Goal: Task Accomplishment & Management: Manage account settings

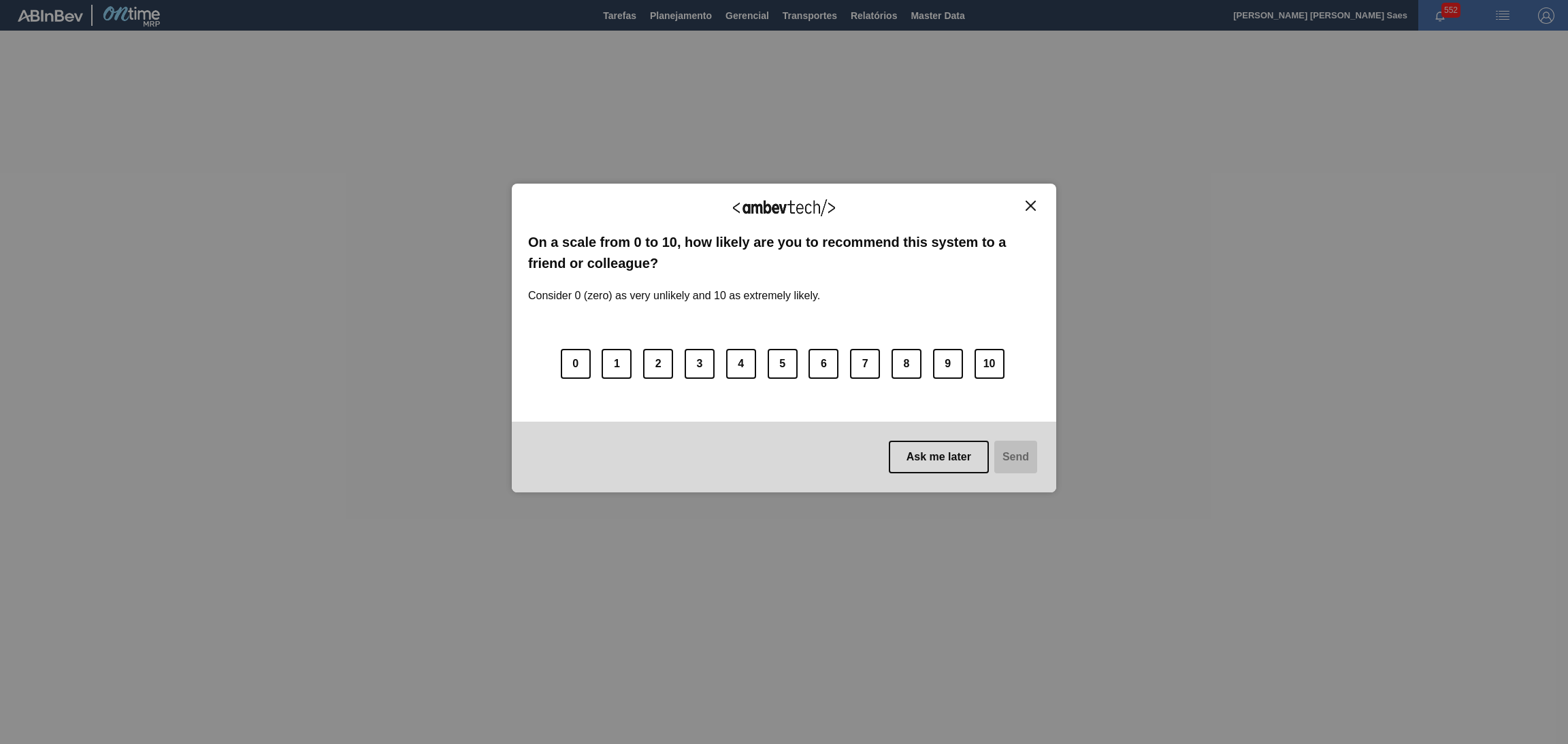
click at [1024, 196] on div "We appreciate your feedback! On a scale from 0 to 10, how likely are you to rec…" at bounding box center [784, 337] width 545 height 308
click at [1031, 208] on img "Close" at bounding box center [1031, 205] width 10 height 10
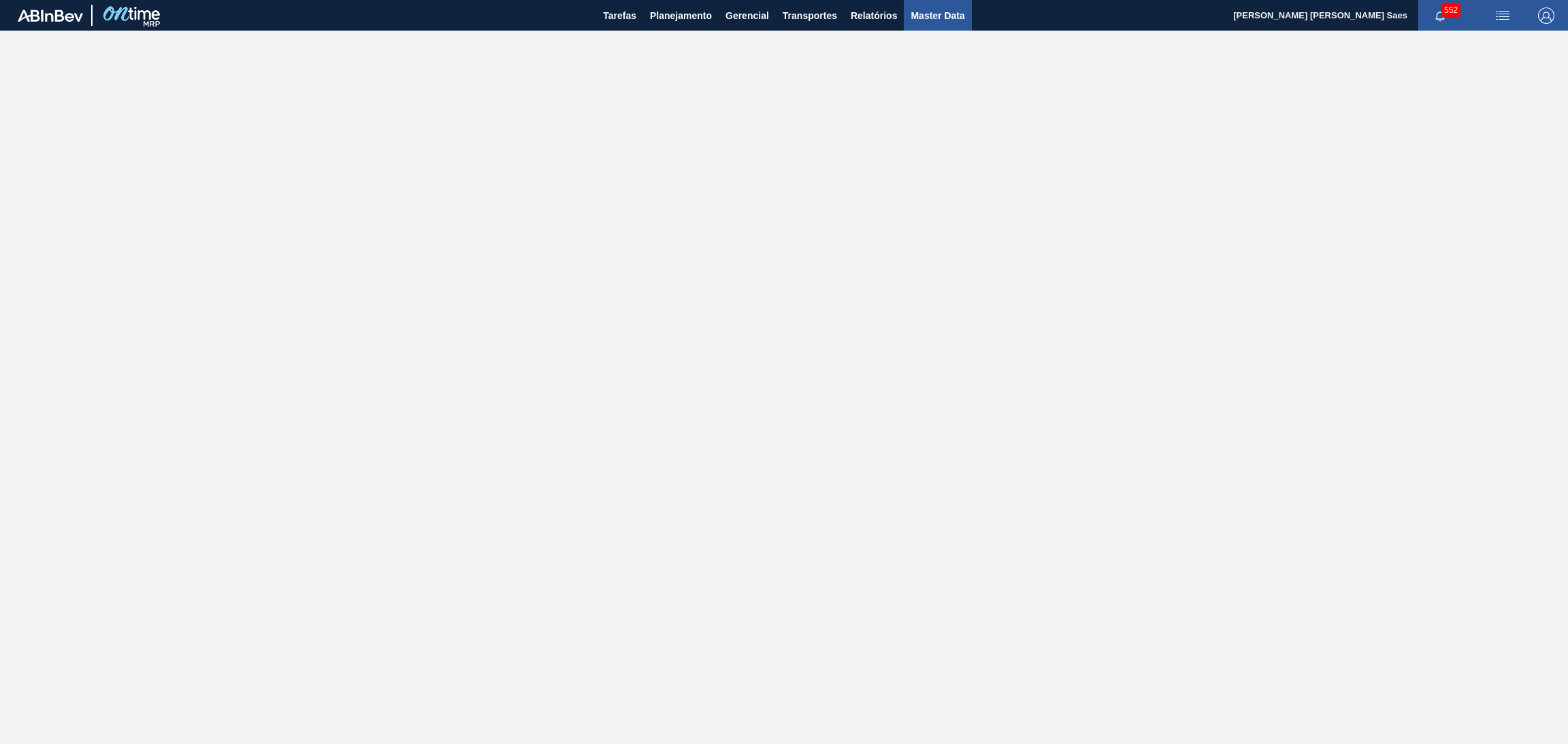
click at [932, 11] on span "Master Data" at bounding box center [937, 16] width 54 height 16
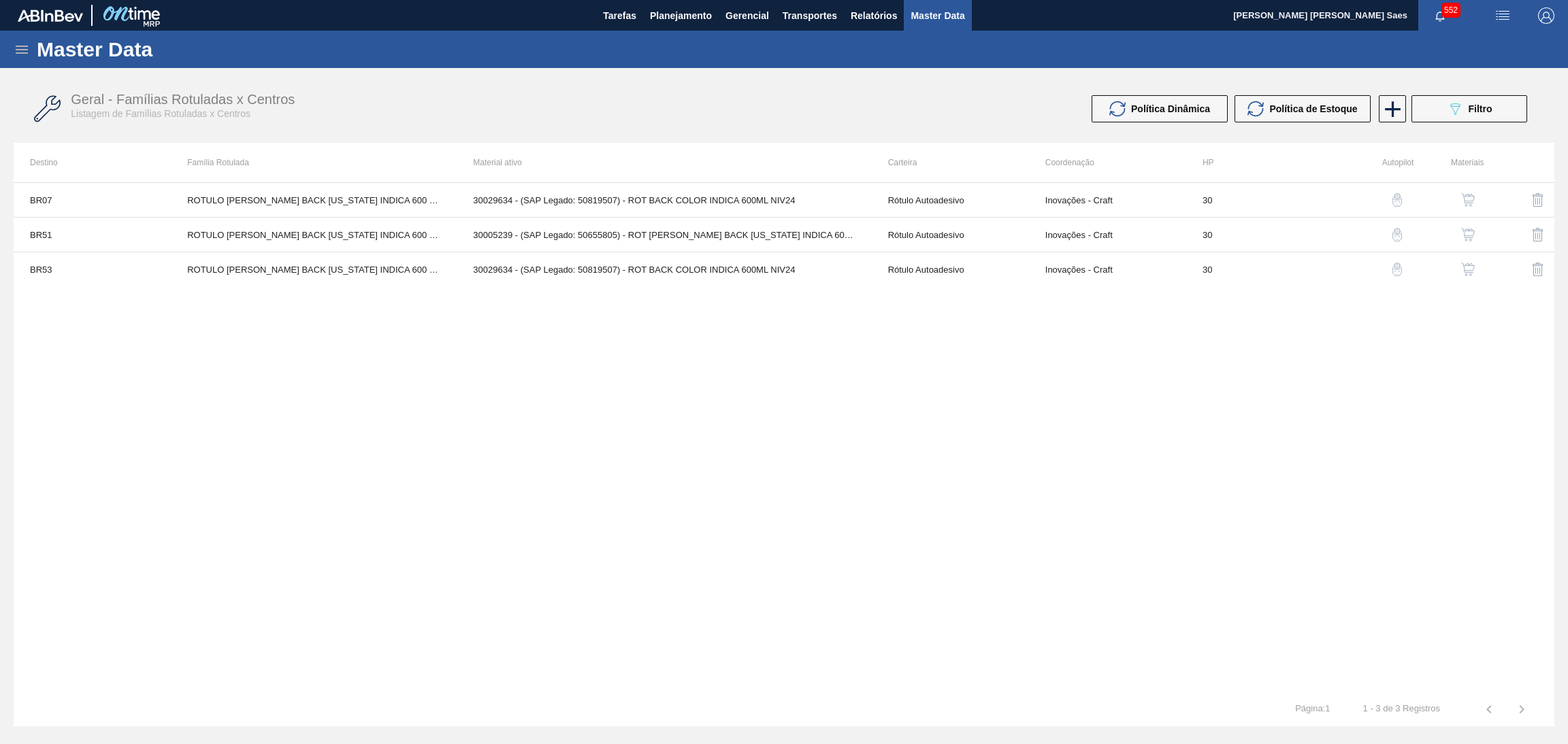
click at [18, 48] on icon at bounding box center [21, 49] width 16 height 16
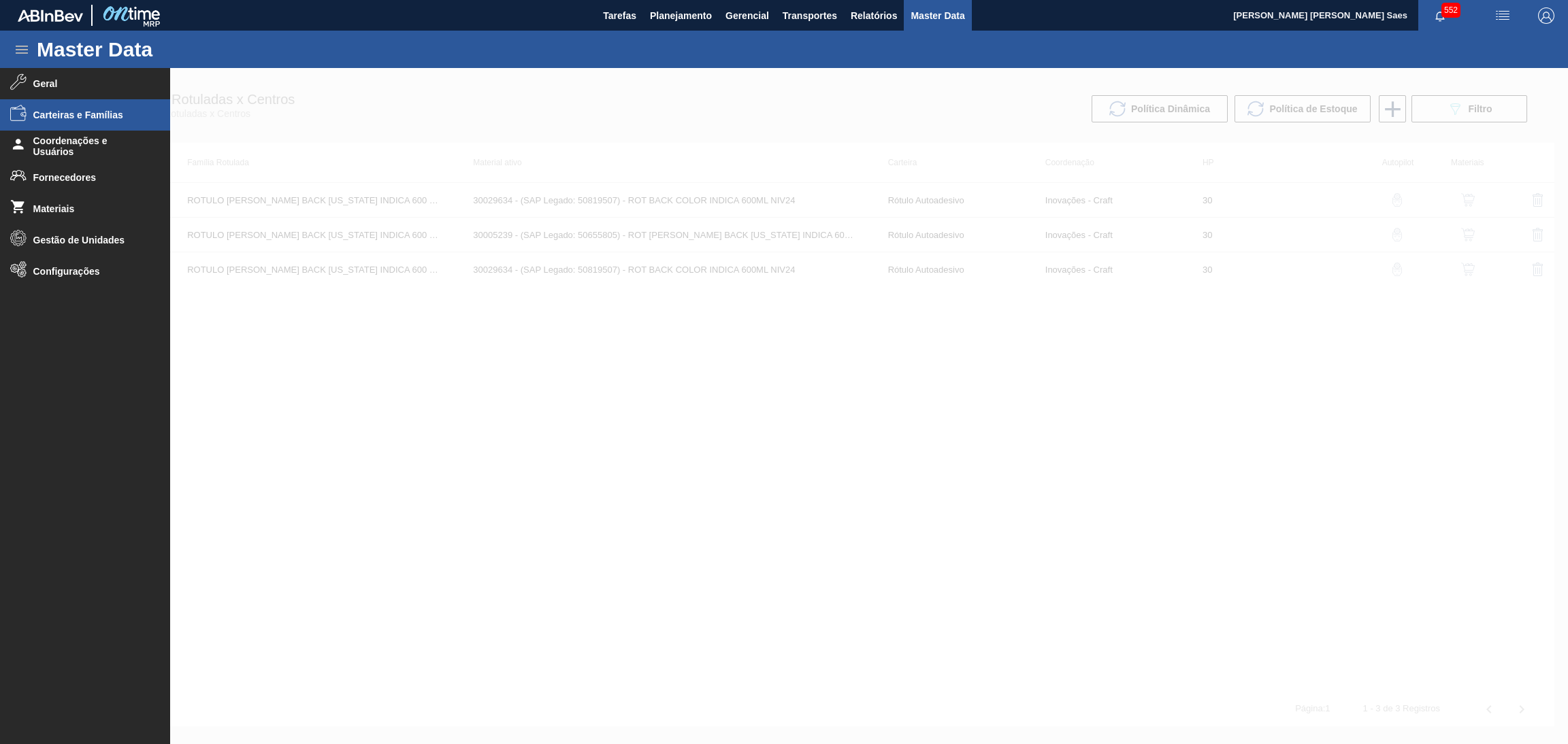
click at [105, 119] on span "Carteiras e Famílias" at bounding box center [89, 114] width 112 height 11
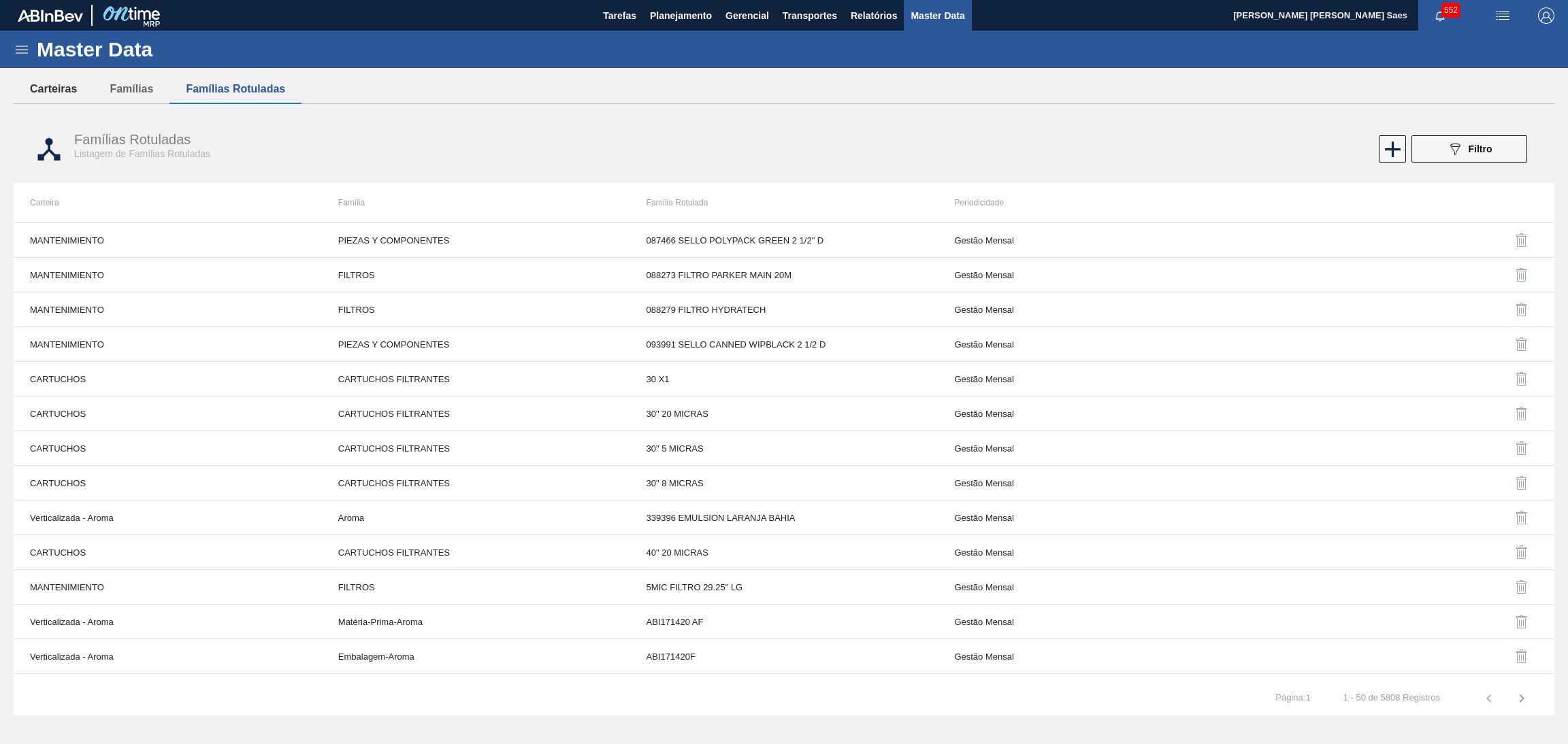
click at [50, 87] on button "Carteiras" at bounding box center [53, 89] width 80 height 28
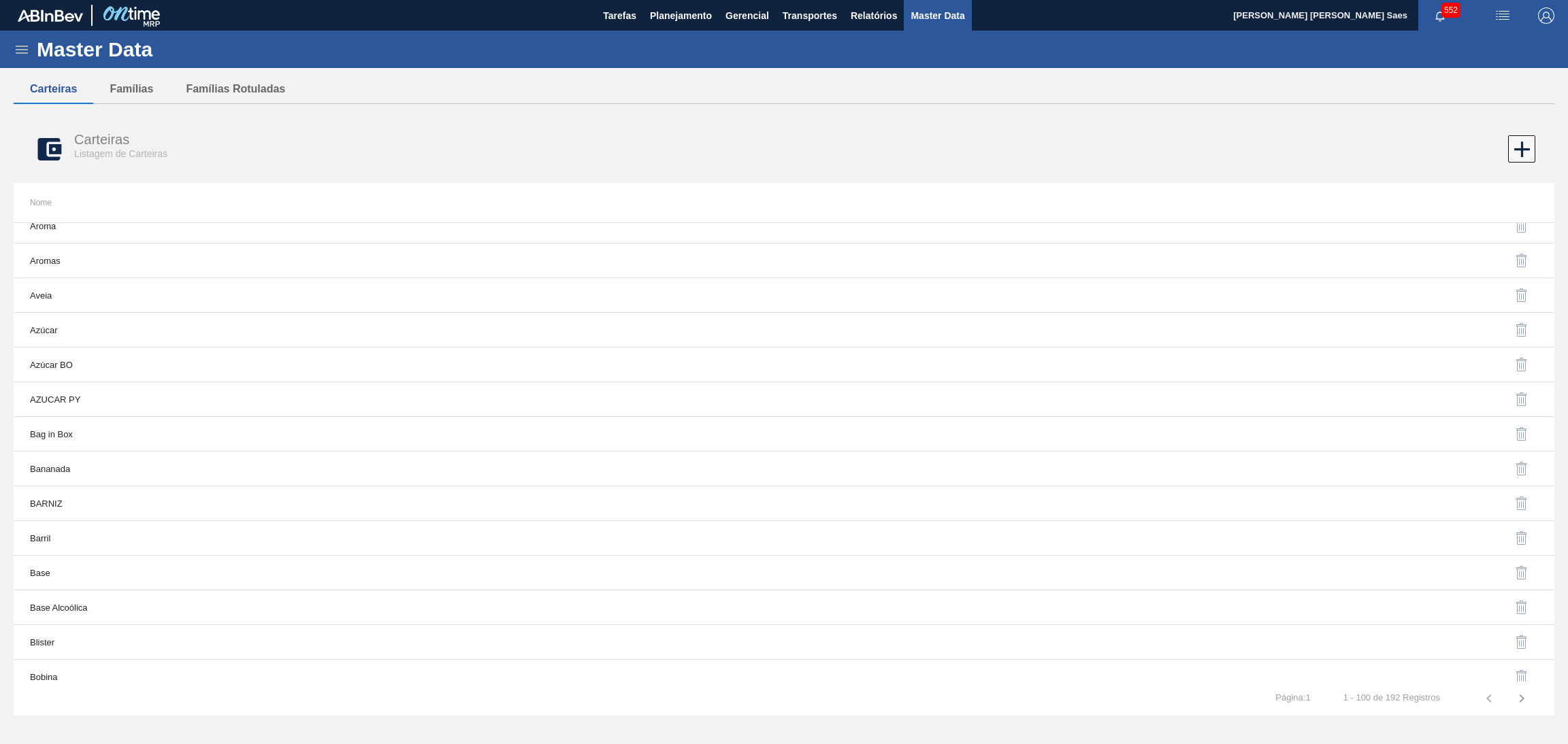
scroll to position [204, 0]
click at [1525, 149] on icon at bounding box center [1522, 149] width 16 height 16
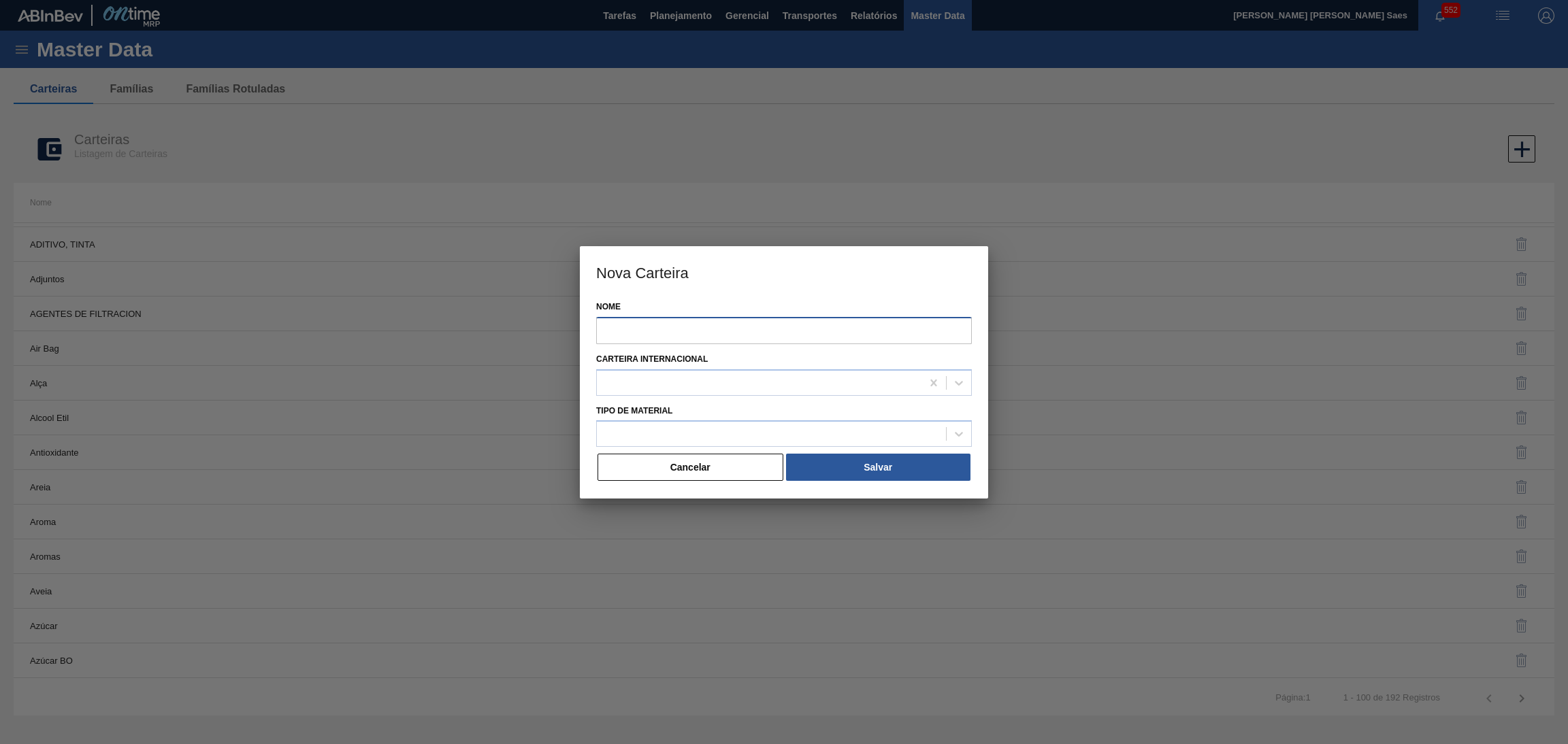
click at [742, 326] on input "Nome" at bounding box center [784, 330] width 376 height 28
type input "ADHESIVO"
click at [755, 385] on div at bounding box center [759, 383] width 325 height 20
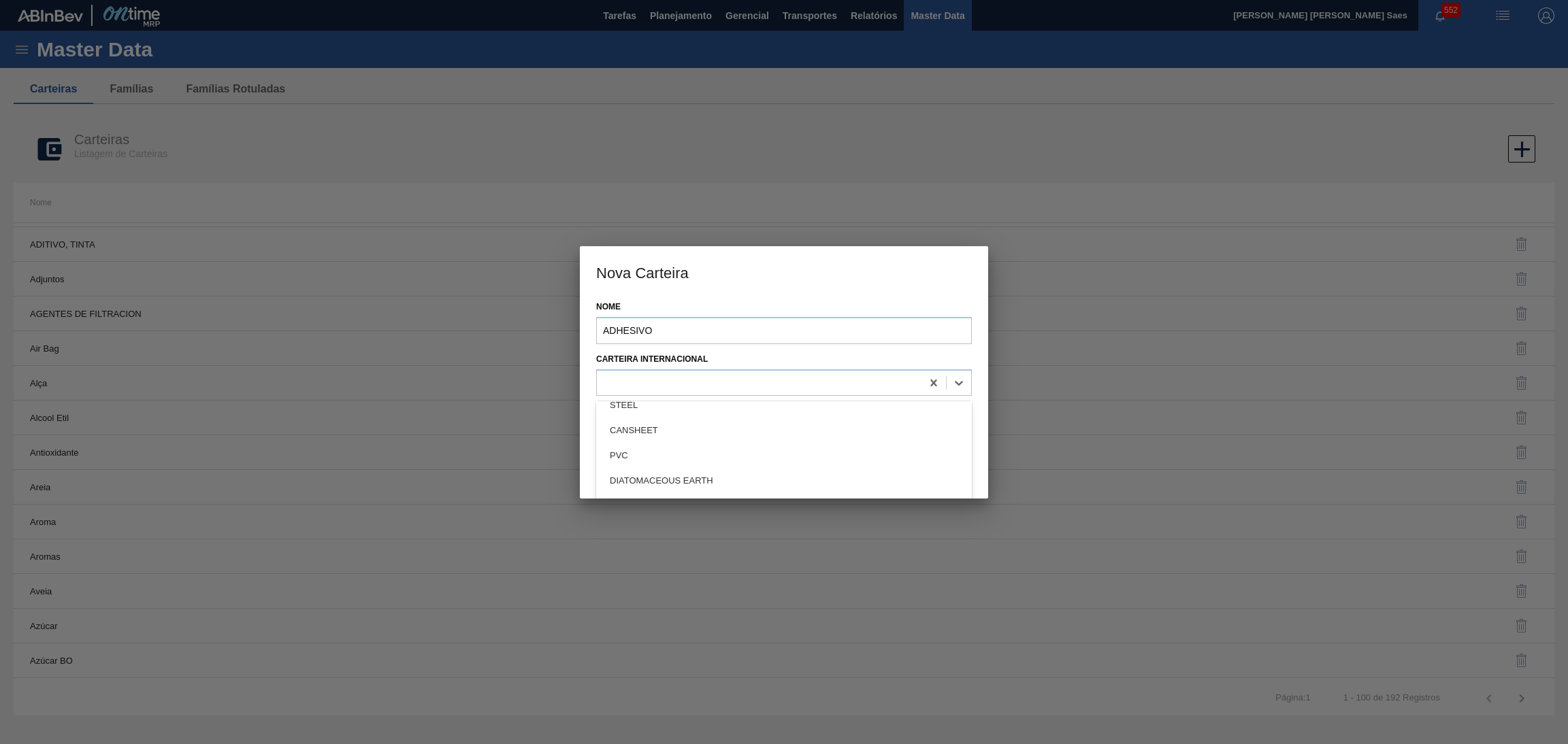
scroll to position [102, 0]
drag, startPoint x: 945, startPoint y: 350, endPoint x: 907, endPoint y: 364, distance: 40.5
click at [946, 350] on div "Carteira Internacional" at bounding box center [784, 373] width 376 height 47
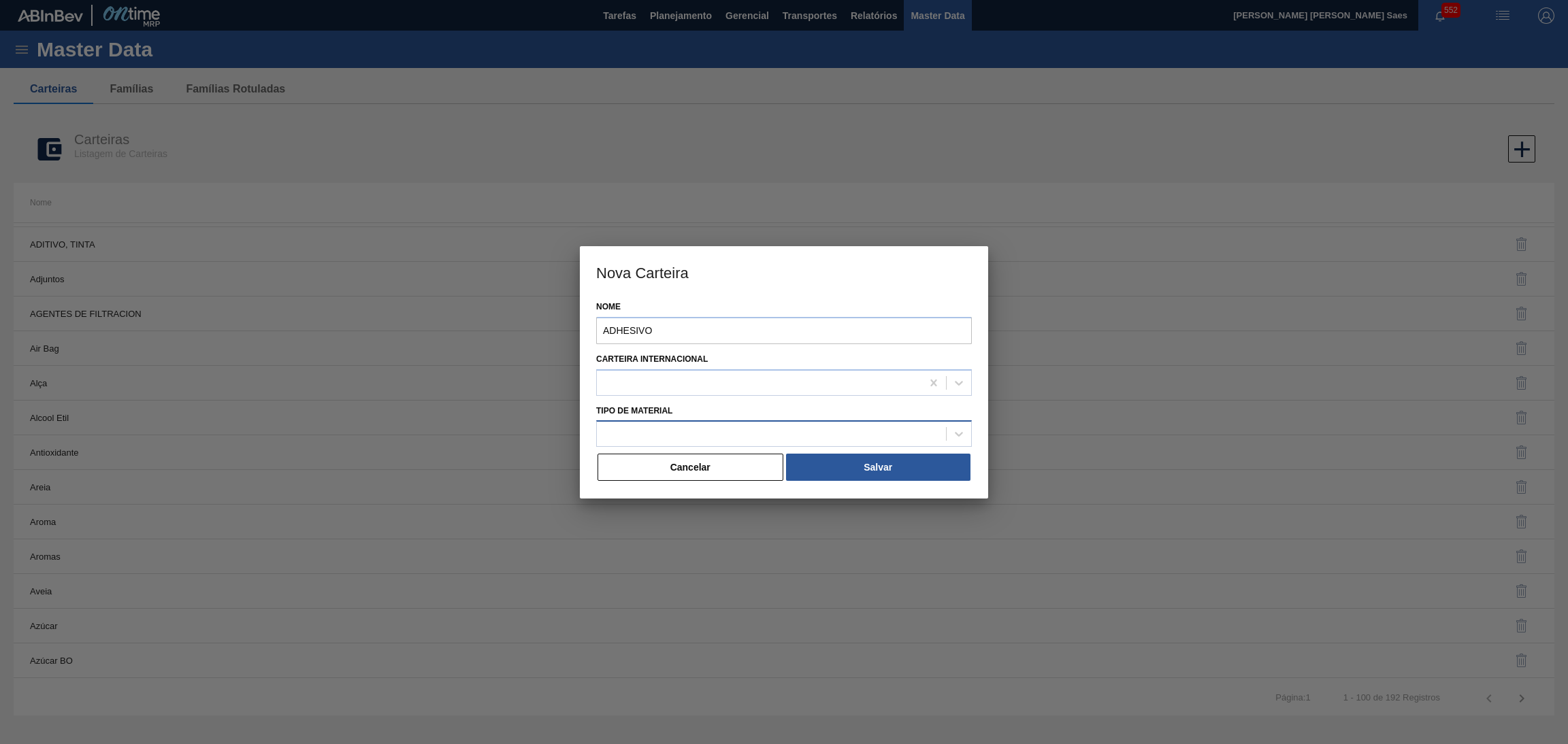
click at [767, 426] on div at bounding box center [771, 434] width 349 height 20
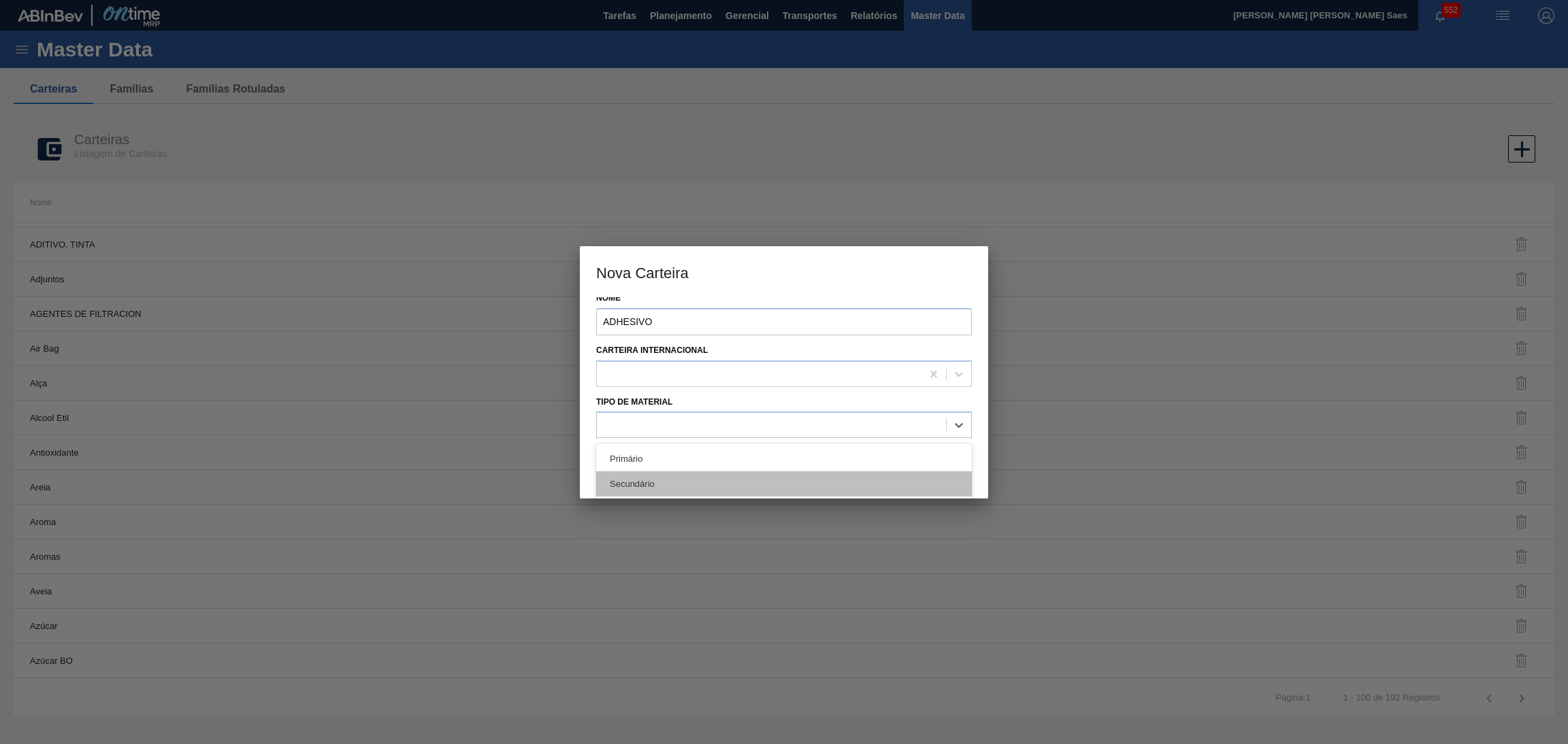
click at [742, 479] on div "Secundário" at bounding box center [784, 484] width 376 height 25
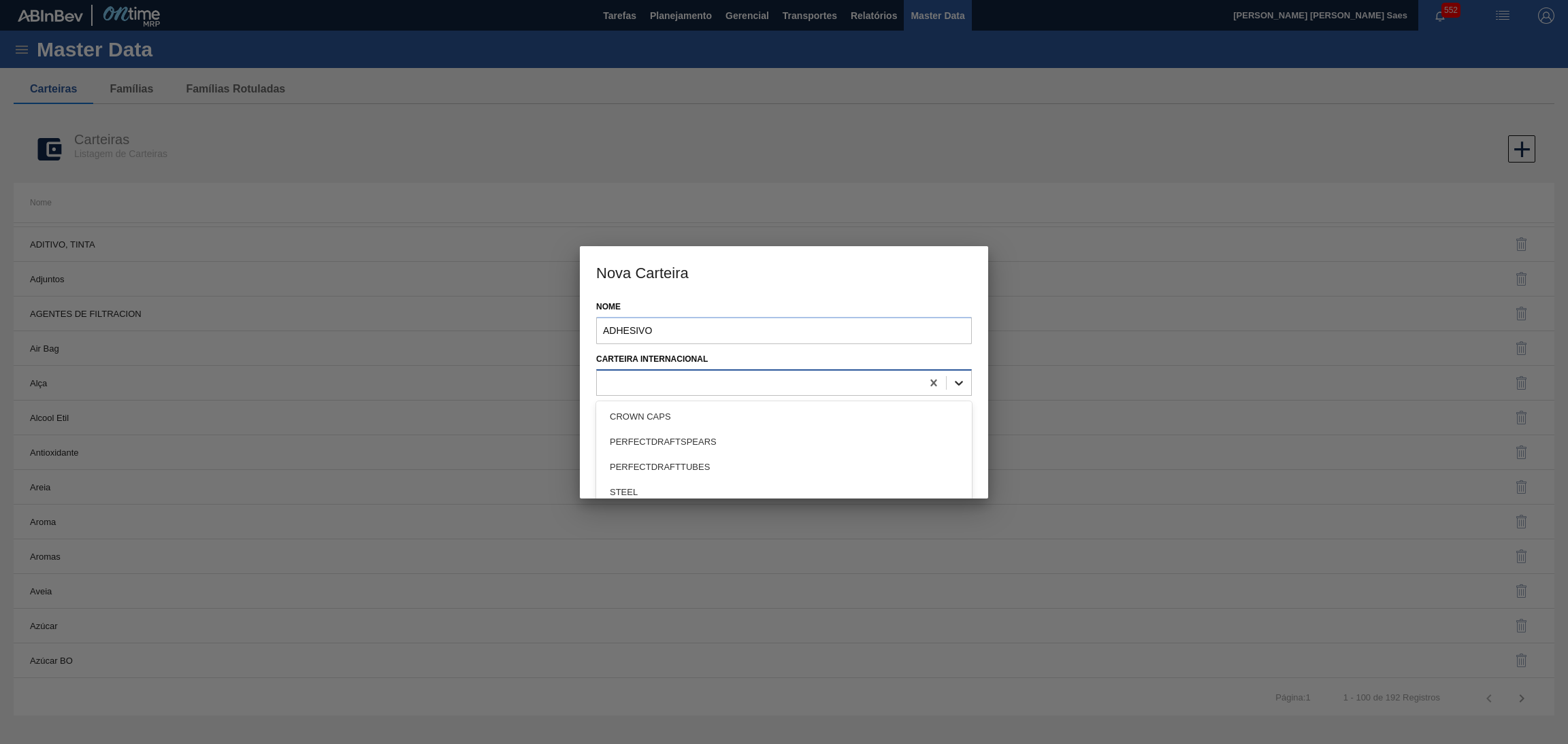
click at [962, 380] on icon at bounding box center [958, 383] width 13 height 13
click at [970, 357] on div "Nome ADHESIVO Carteira Internacional option CROWN CAPS focused, 1 of 27. 27 res…" at bounding box center [784, 397] width 408 height 201
click at [868, 465] on button "Salvar" at bounding box center [878, 467] width 184 height 28
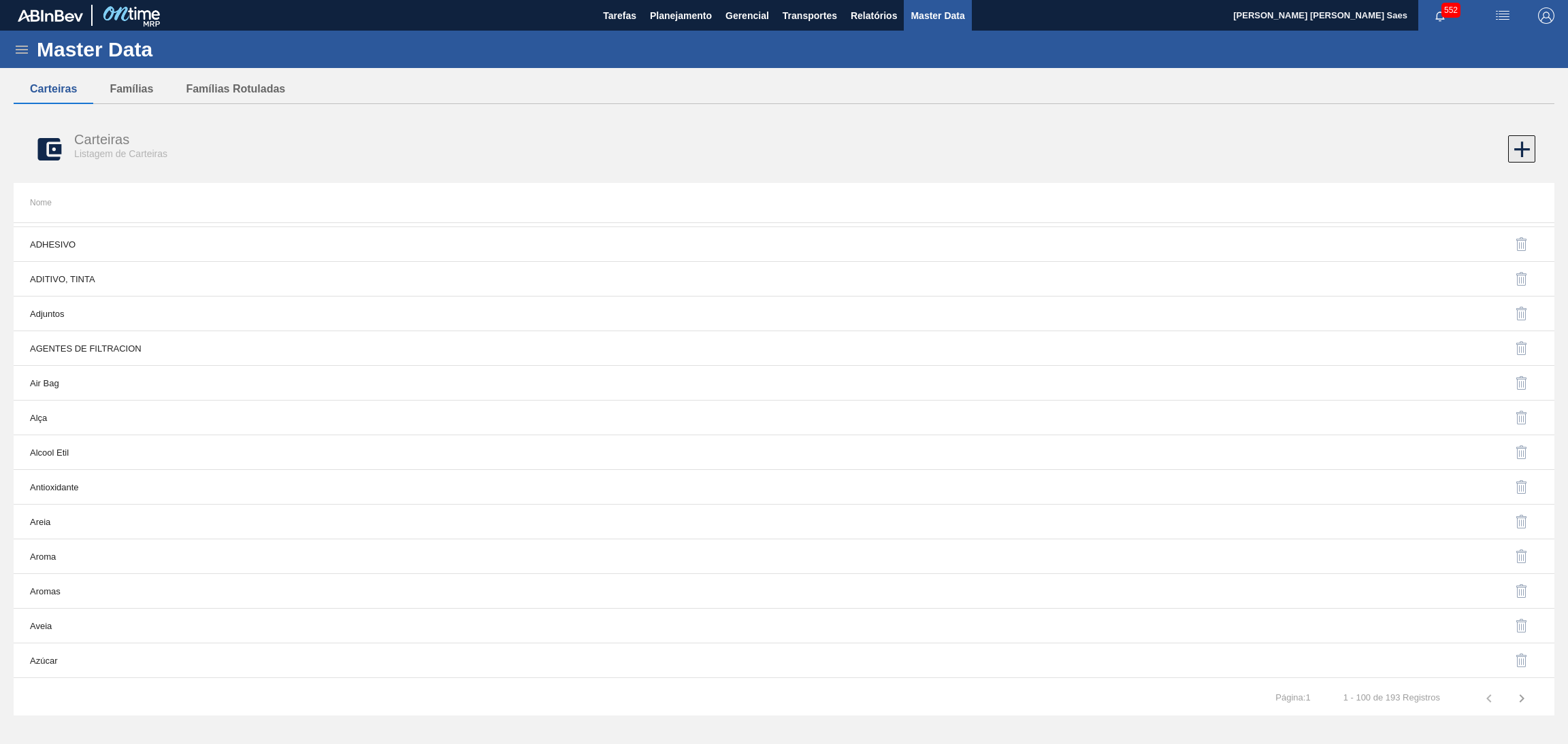
click at [1514, 151] on icon at bounding box center [1522, 150] width 27 height 27
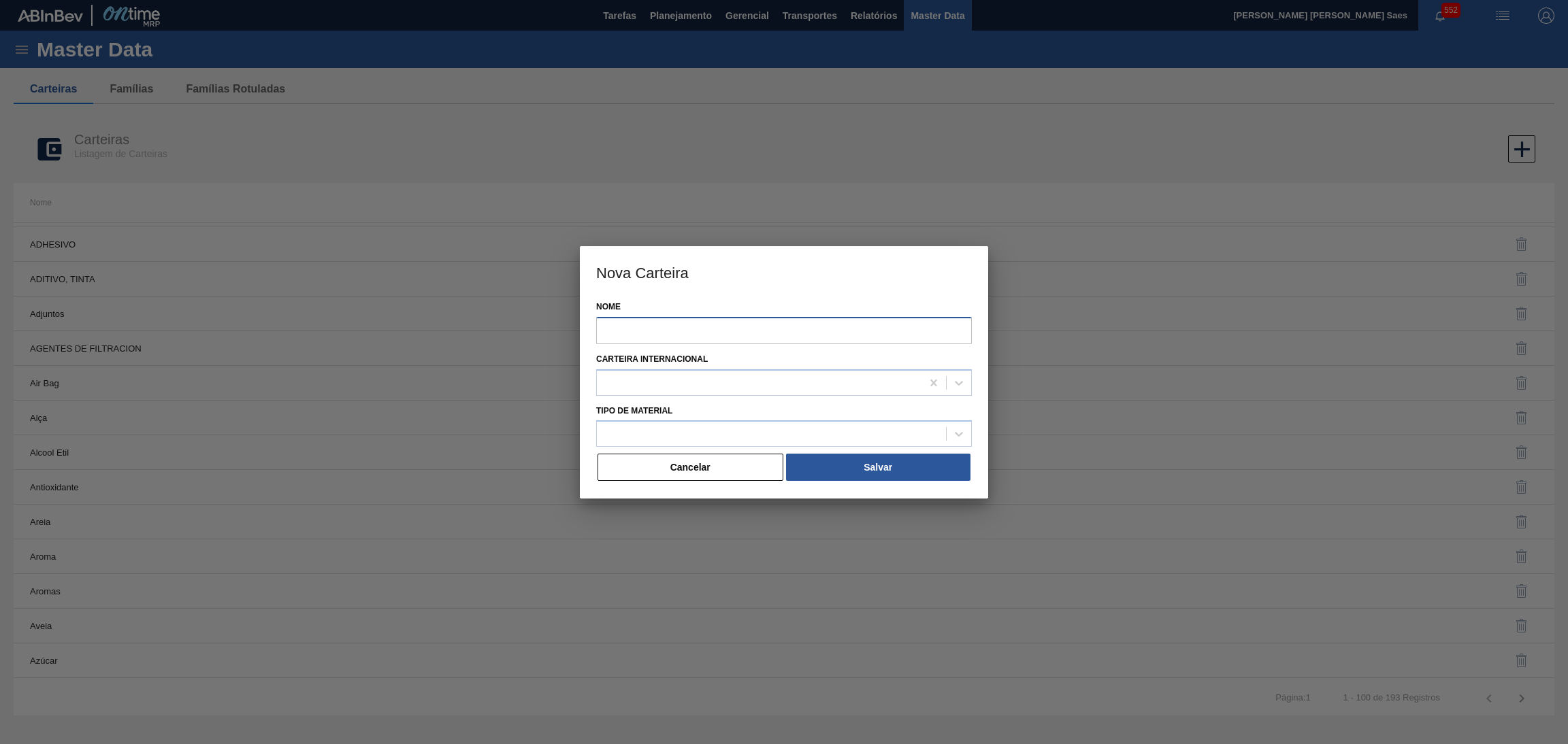
click at [660, 334] on input "Nome" at bounding box center [784, 330] width 376 height 28
type input "ADJUNTO"
drag, startPoint x: 679, startPoint y: 332, endPoint x: 515, endPoint y: 327, distance: 164.1
click at [516, 325] on div "Nova Carteira Nome ADJUNTO Carteira Internacional Tipo de Material Cancelar Sal…" at bounding box center [784, 372] width 1568 height 744
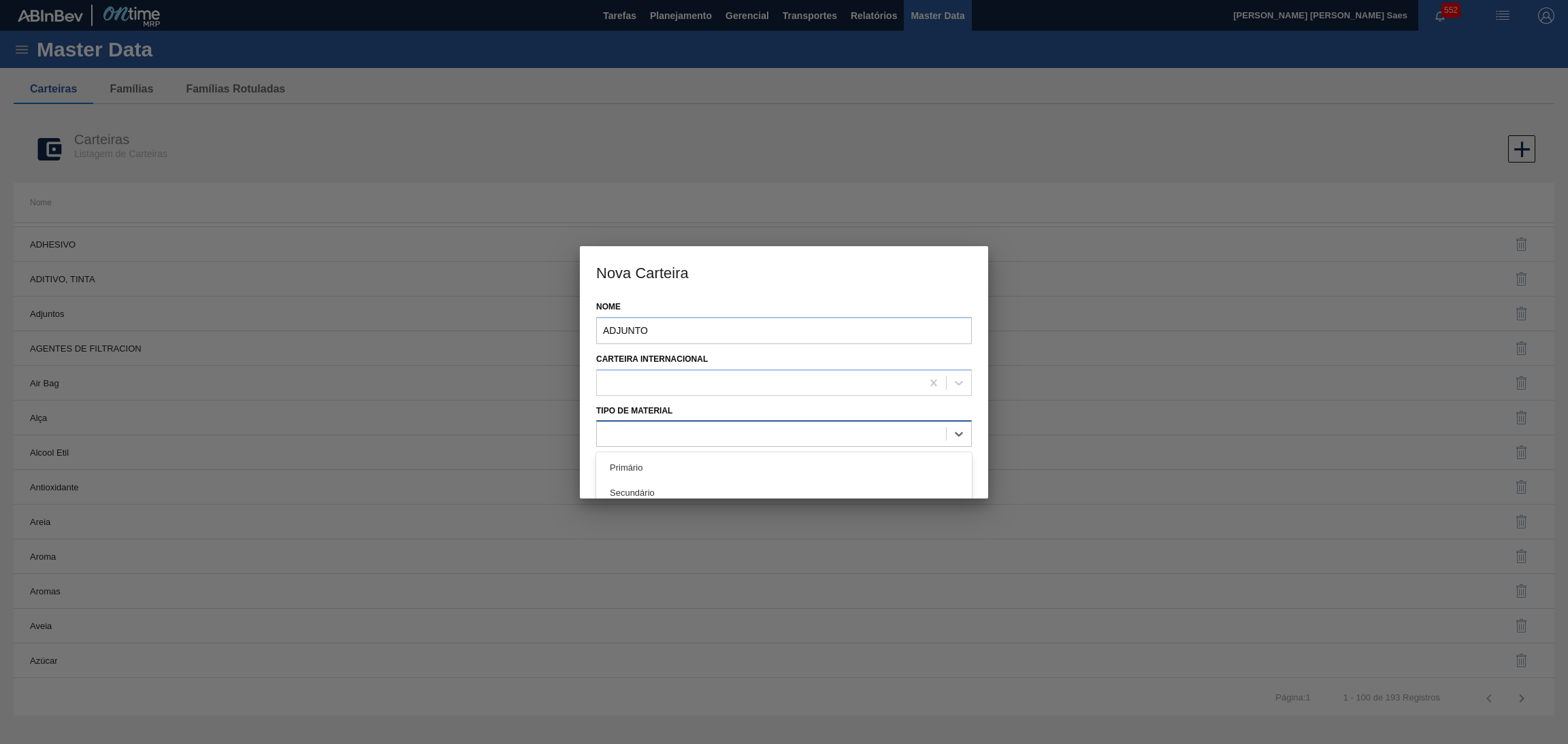
click at [680, 424] on div at bounding box center [771, 434] width 349 height 20
click at [672, 463] on div "Primário" at bounding box center [784, 468] width 376 height 25
click at [860, 465] on button "Salvar" at bounding box center [878, 467] width 184 height 28
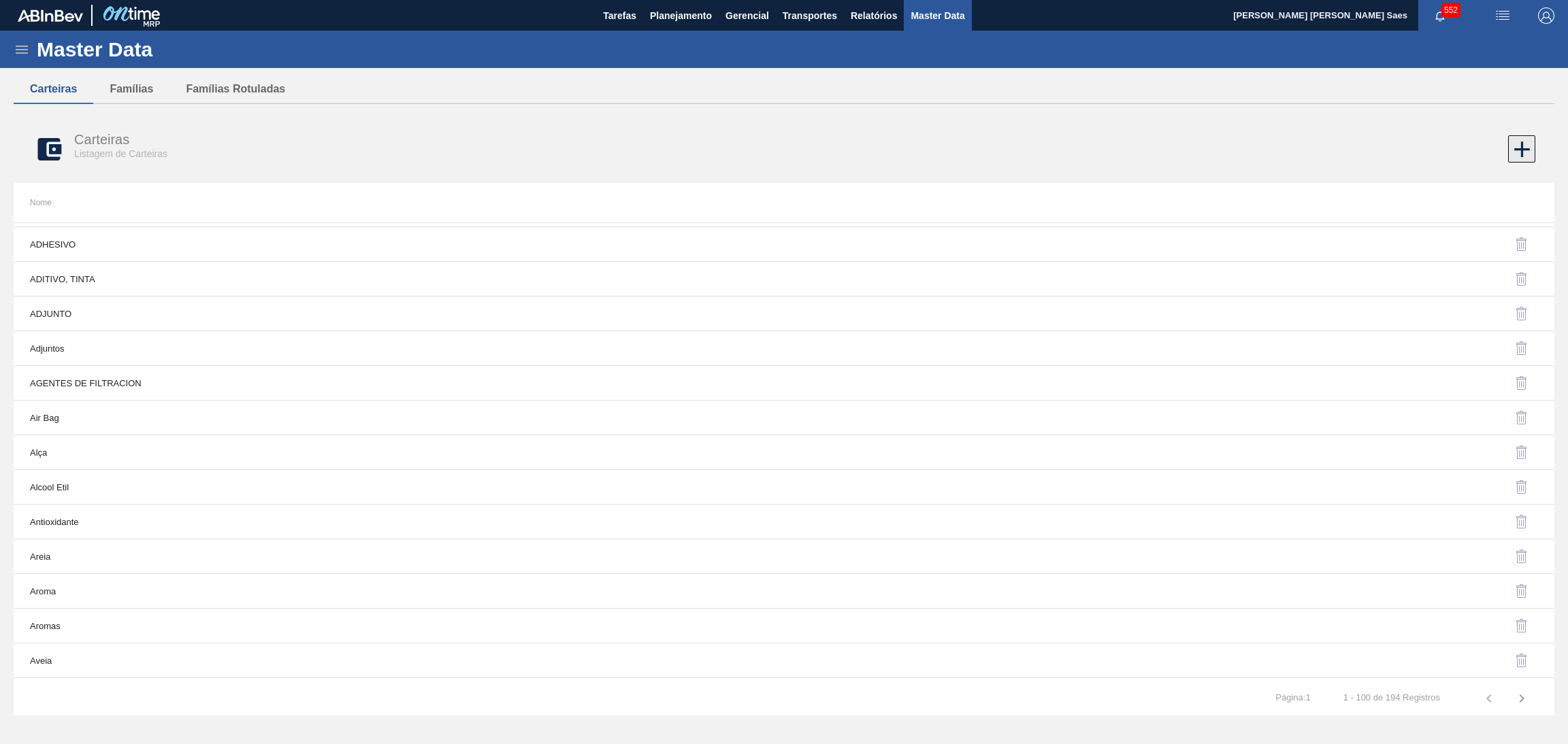
click at [1521, 147] on icon at bounding box center [1522, 149] width 16 height 16
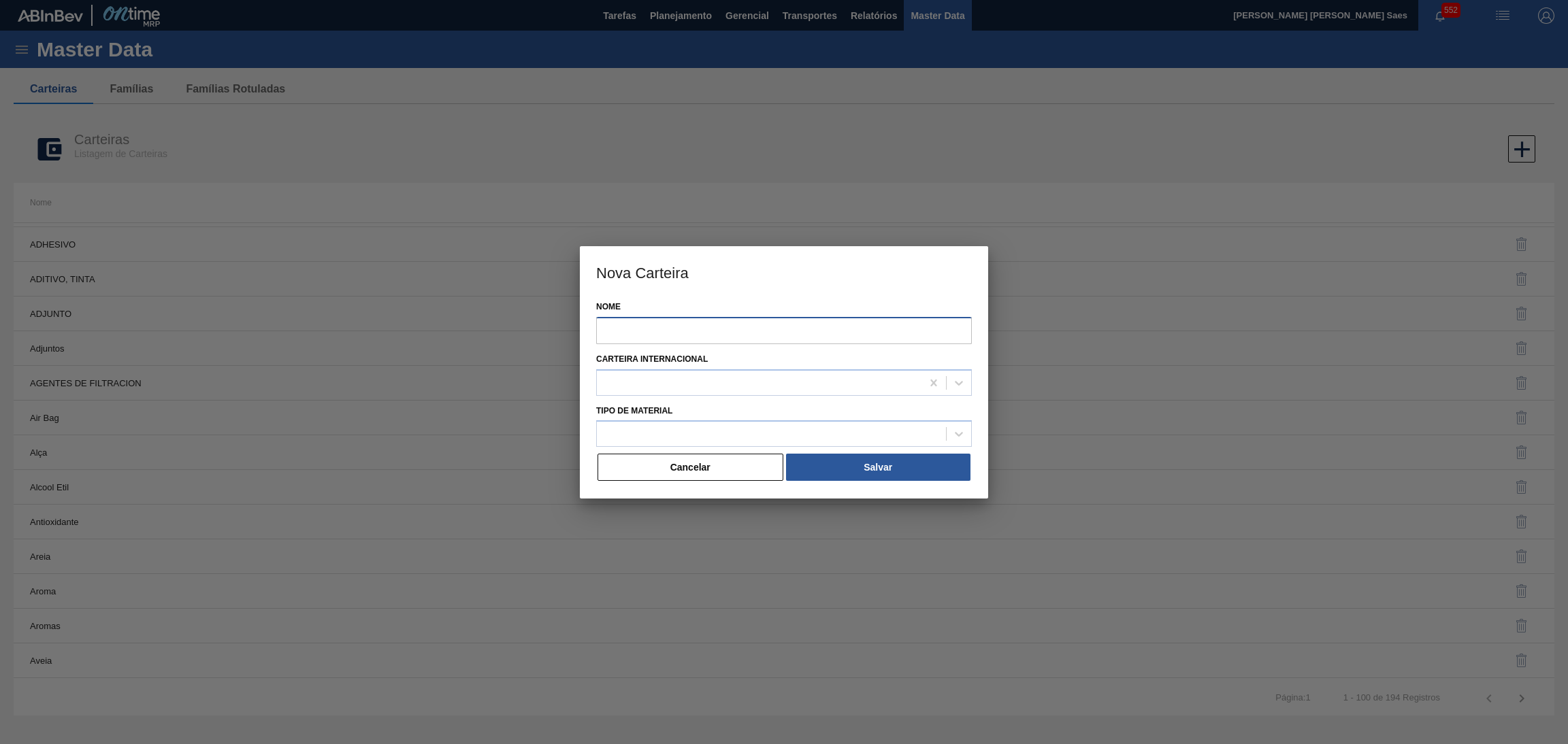
click at [744, 328] on input "Nome" at bounding box center [784, 330] width 376 height 28
paste input "AZUCAR"
type input "AZUCAR"
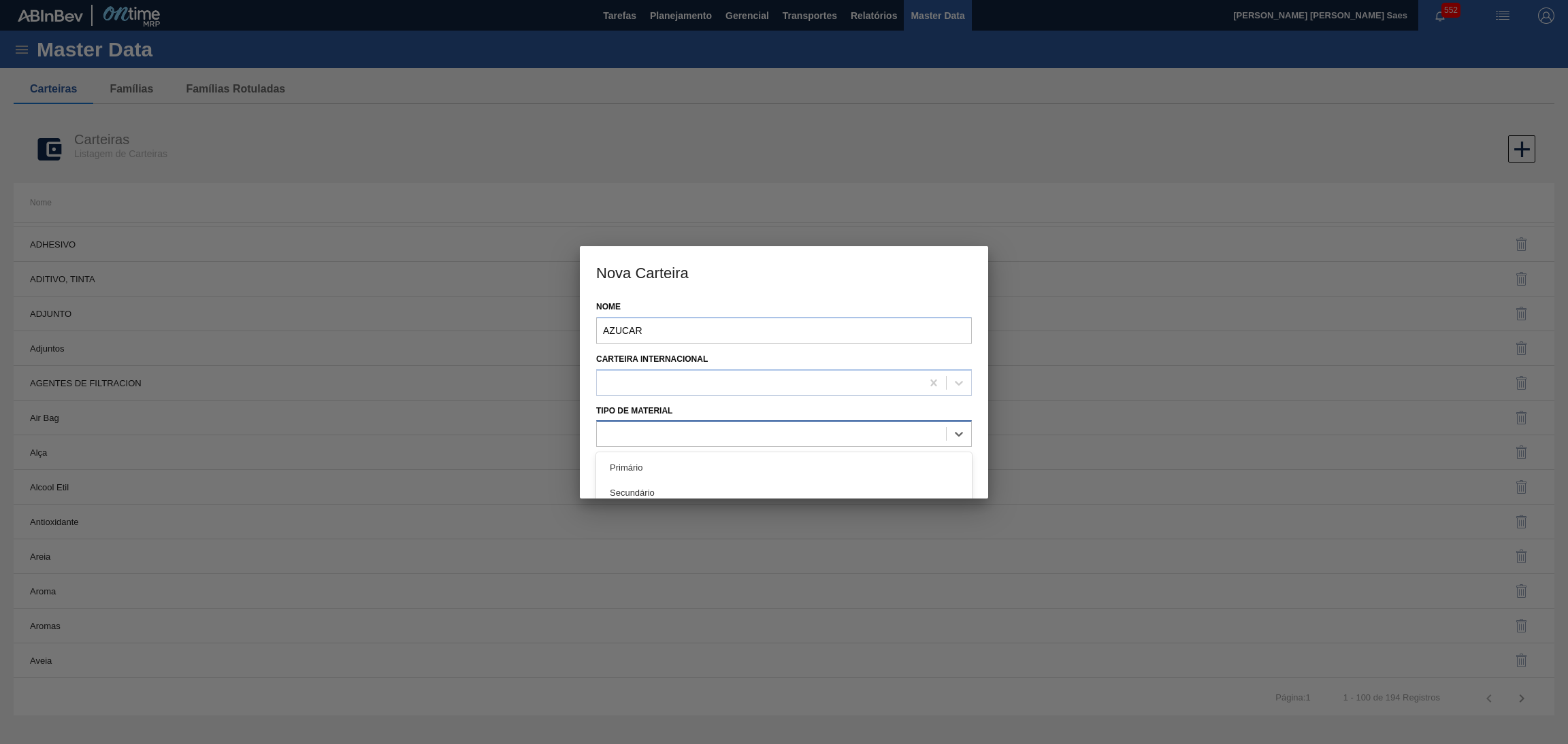
click at [668, 440] on div at bounding box center [771, 434] width 349 height 20
click at [673, 464] on div "Primário" at bounding box center [784, 468] width 376 height 25
click at [865, 467] on button "Salvar" at bounding box center [878, 467] width 184 height 28
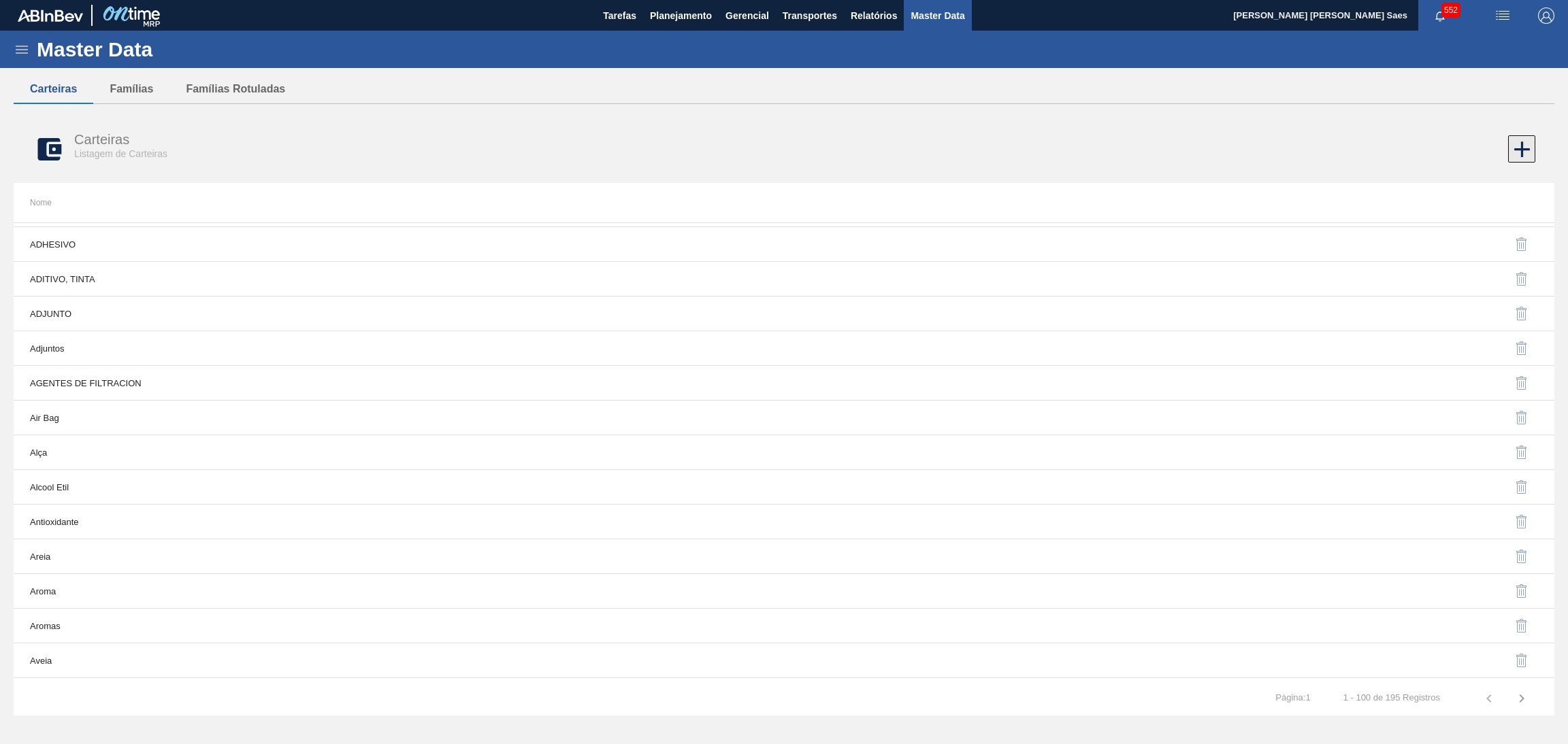
click at [1521, 150] on icon at bounding box center [1522, 149] width 16 height 16
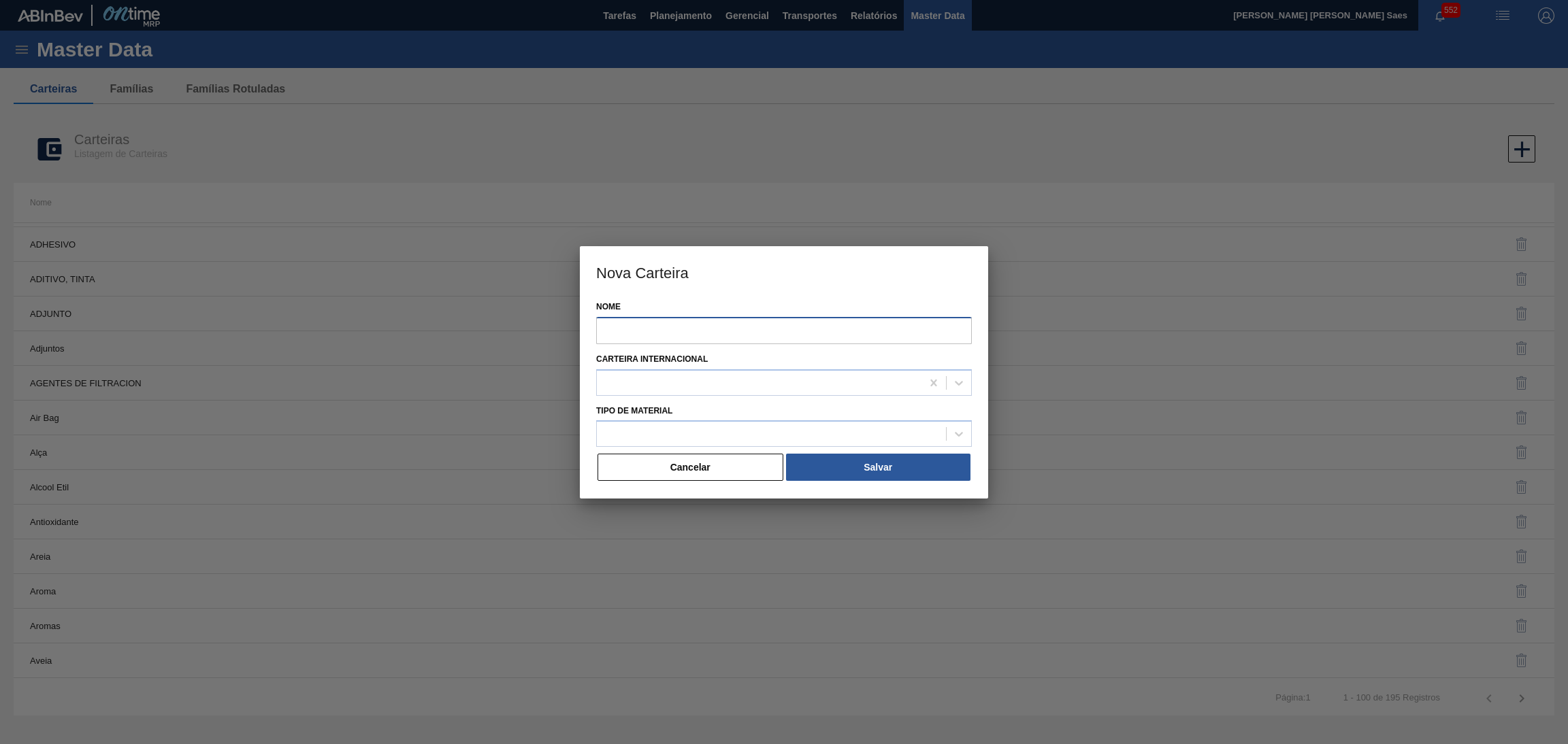
drag, startPoint x: 720, startPoint y: 334, endPoint x: 725, endPoint y: 341, distance: 8.6
click at [720, 334] on input "Nome" at bounding box center [784, 330] width 376 height 28
paste input "BOTELLA"
type input "BOTELLA"
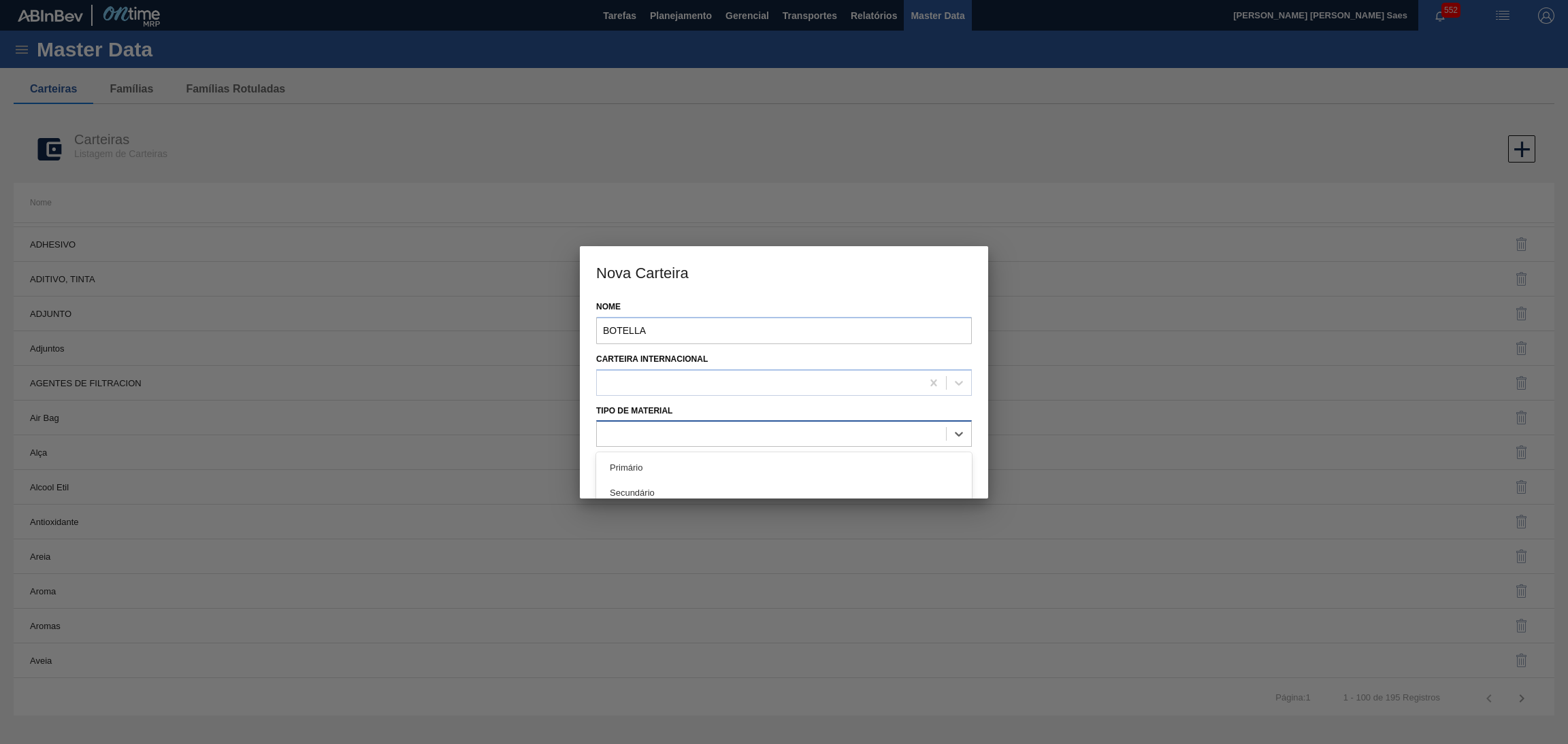
click at [672, 436] on div at bounding box center [771, 434] width 349 height 20
click at [664, 472] on div "Primário" at bounding box center [784, 468] width 376 height 25
click at [845, 462] on button "Salvar" at bounding box center [878, 467] width 184 height 28
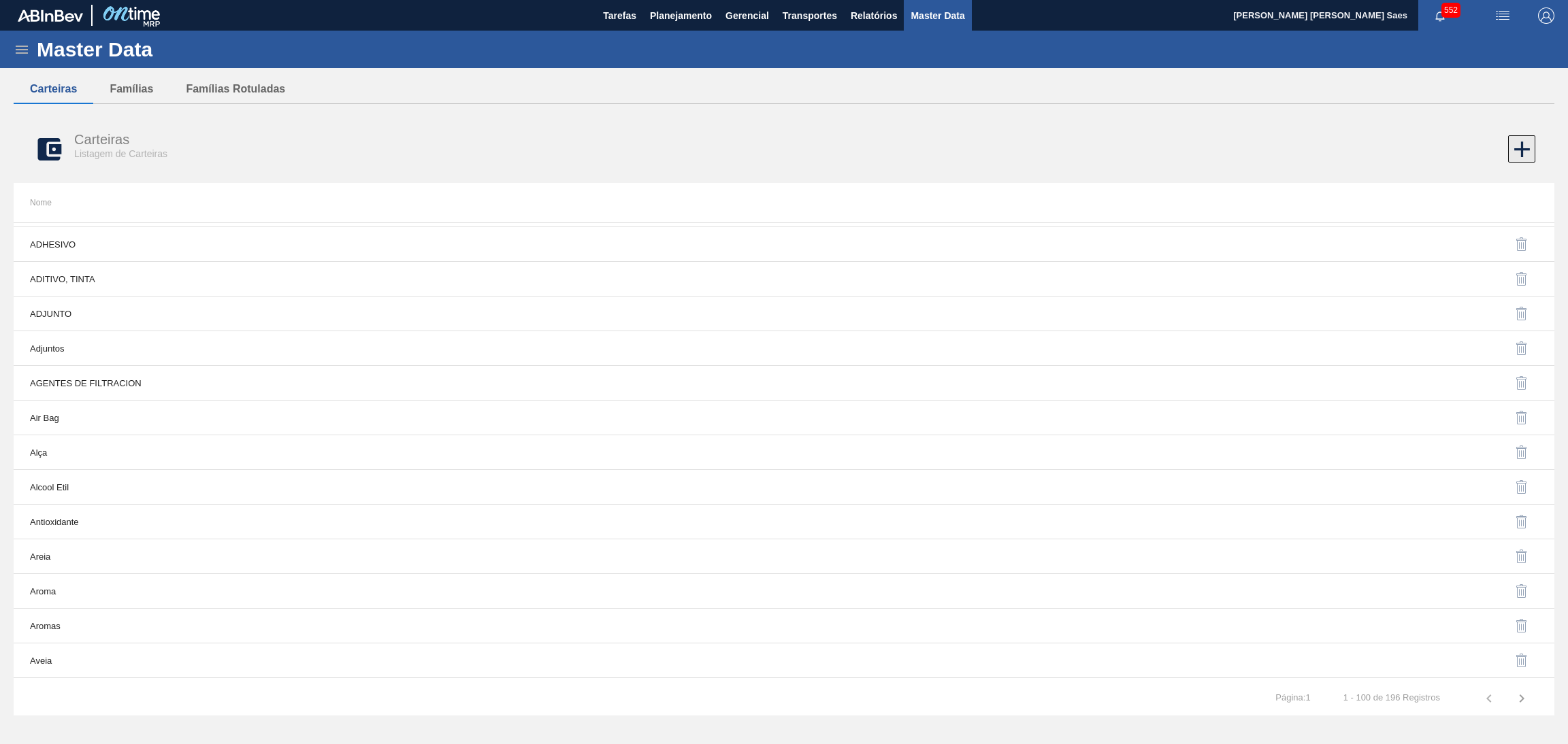
click at [1514, 143] on icon at bounding box center [1522, 150] width 27 height 27
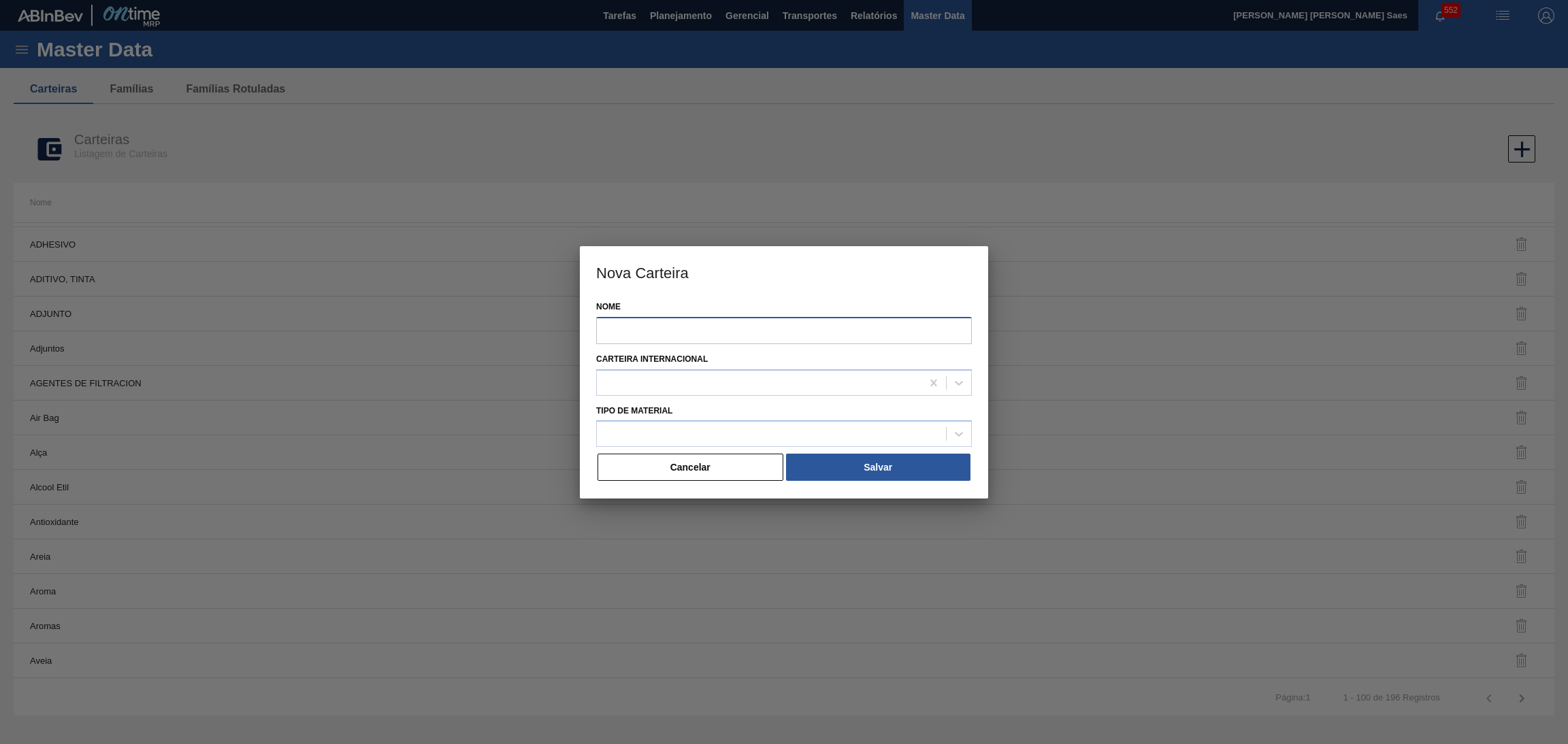
click at [684, 335] on input "Nome" at bounding box center [784, 330] width 376 height 28
paste input "CAJA"
type input "CAJA"
click at [744, 416] on div "Tipo de Material" at bounding box center [784, 424] width 376 height 47
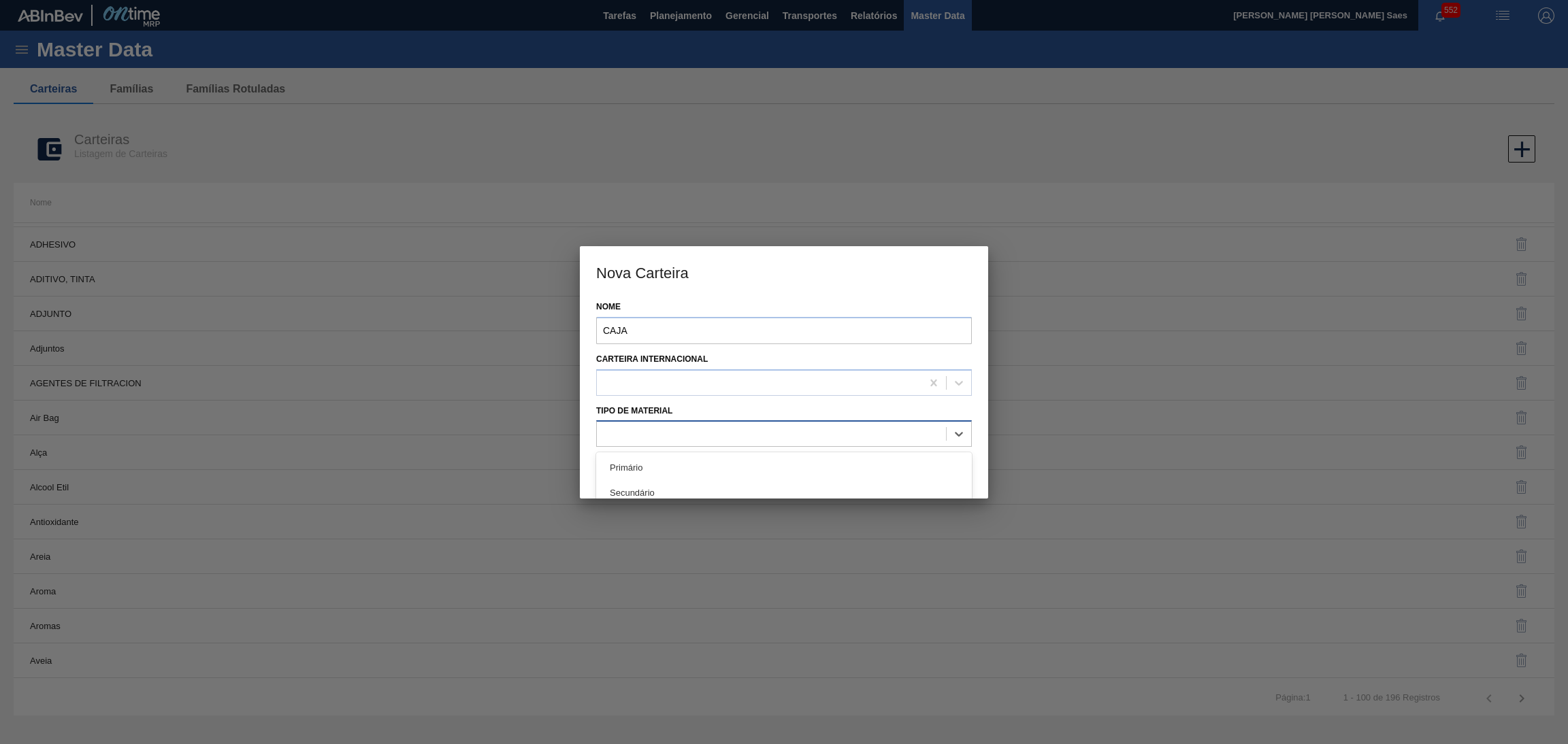
click at [738, 429] on div at bounding box center [771, 434] width 349 height 20
click at [707, 491] on div "Secundário" at bounding box center [784, 493] width 376 height 25
click at [845, 469] on button "Salvar" at bounding box center [878, 467] width 184 height 28
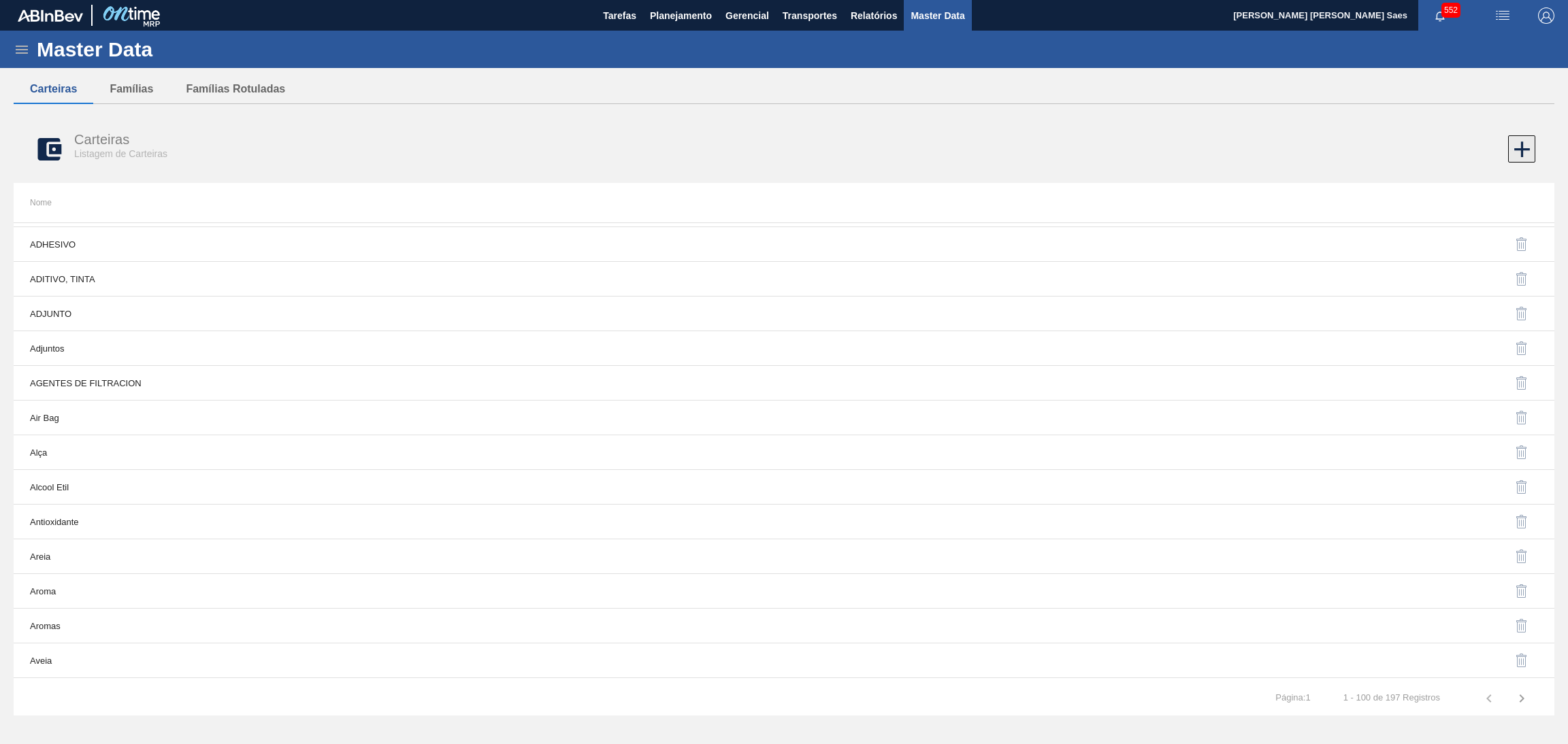
click at [1514, 136] on icon at bounding box center [1522, 150] width 27 height 27
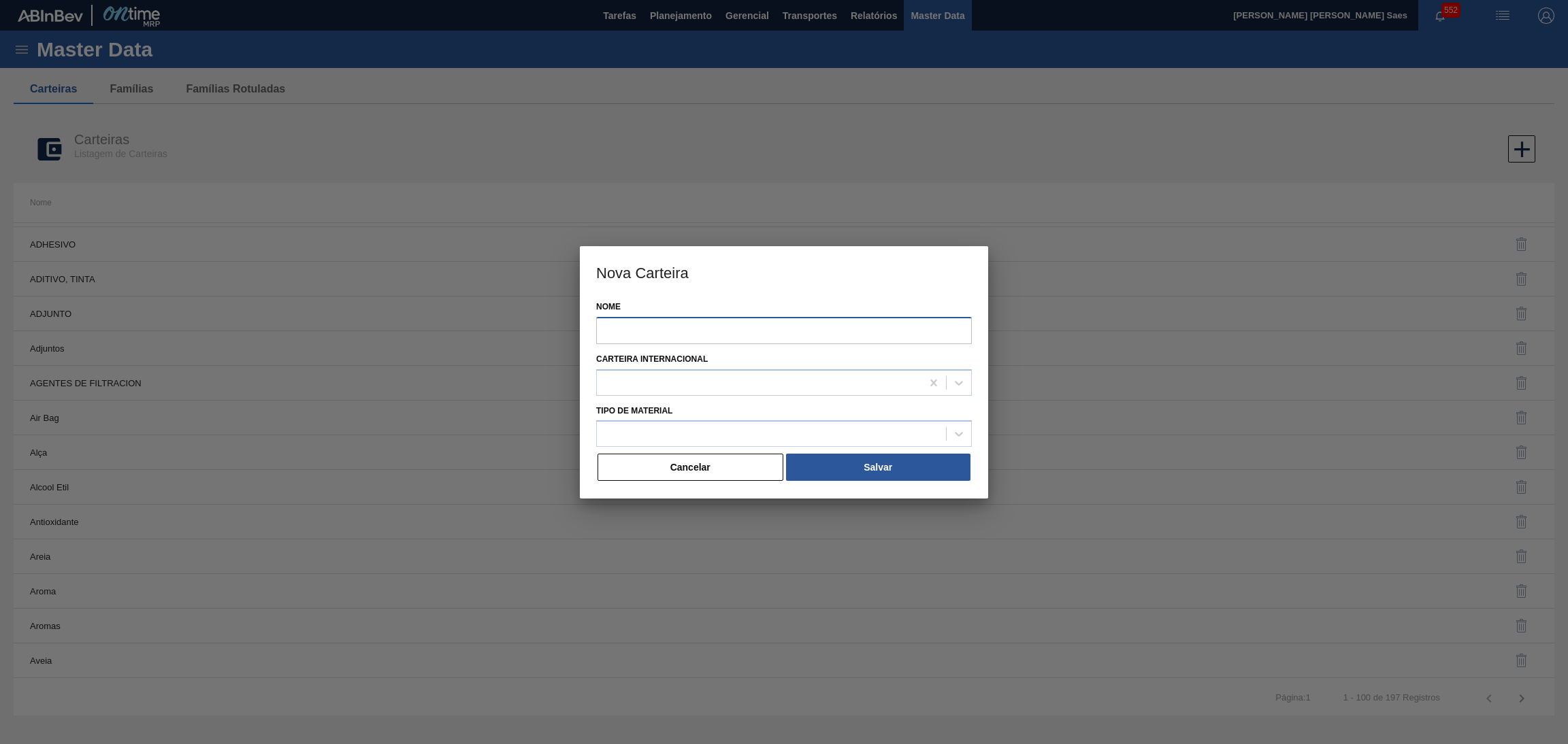
drag, startPoint x: 711, startPoint y: 327, endPoint x: 710, endPoint y: 344, distance: 17.0
click at [711, 327] on input "Nome" at bounding box center [784, 330] width 376 height 28
paste input "ETIQUETA"
type input "ETIQUETA"
click at [861, 424] on div at bounding box center [771, 434] width 349 height 20
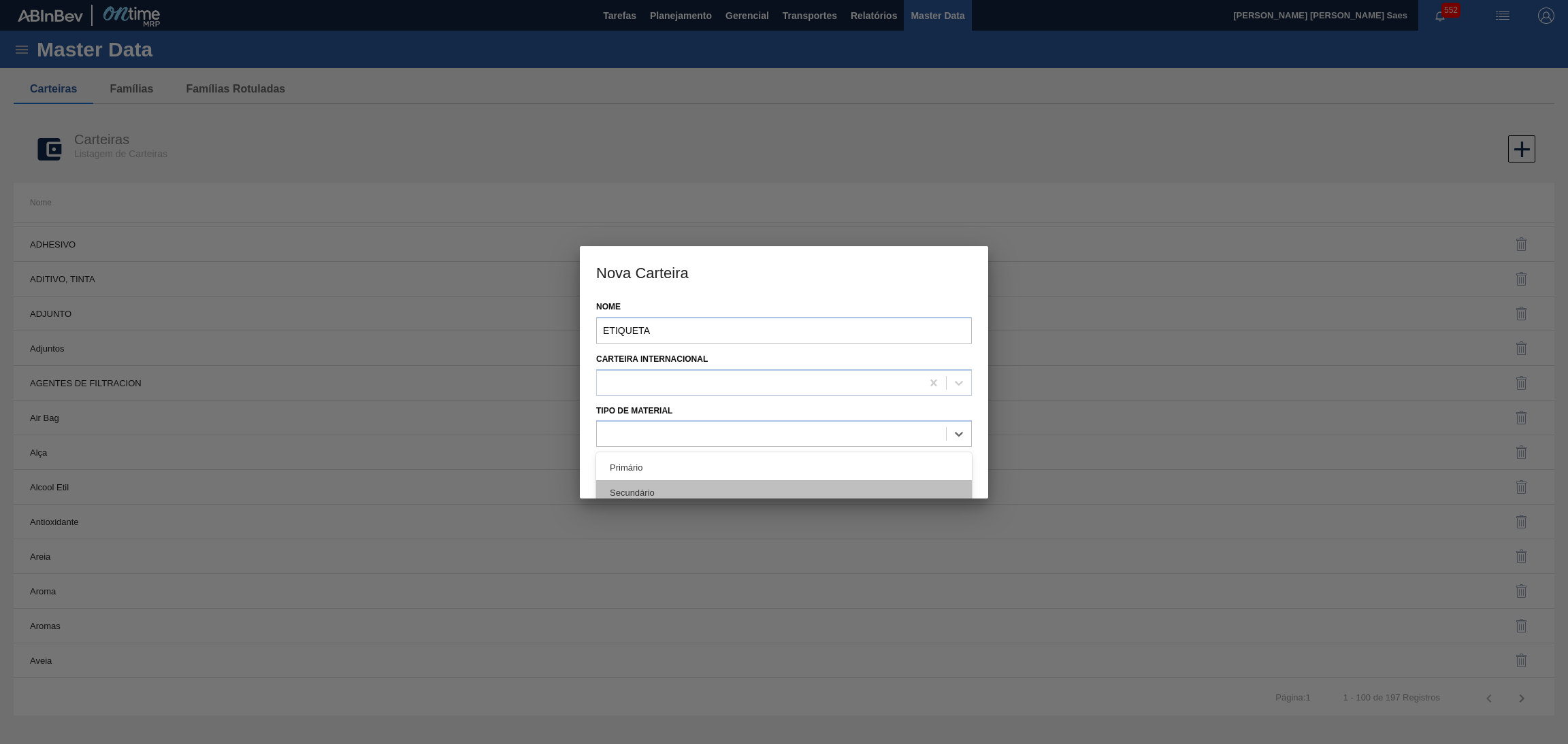
click at [814, 491] on div "Secundário" at bounding box center [784, 493] width 376 height 25
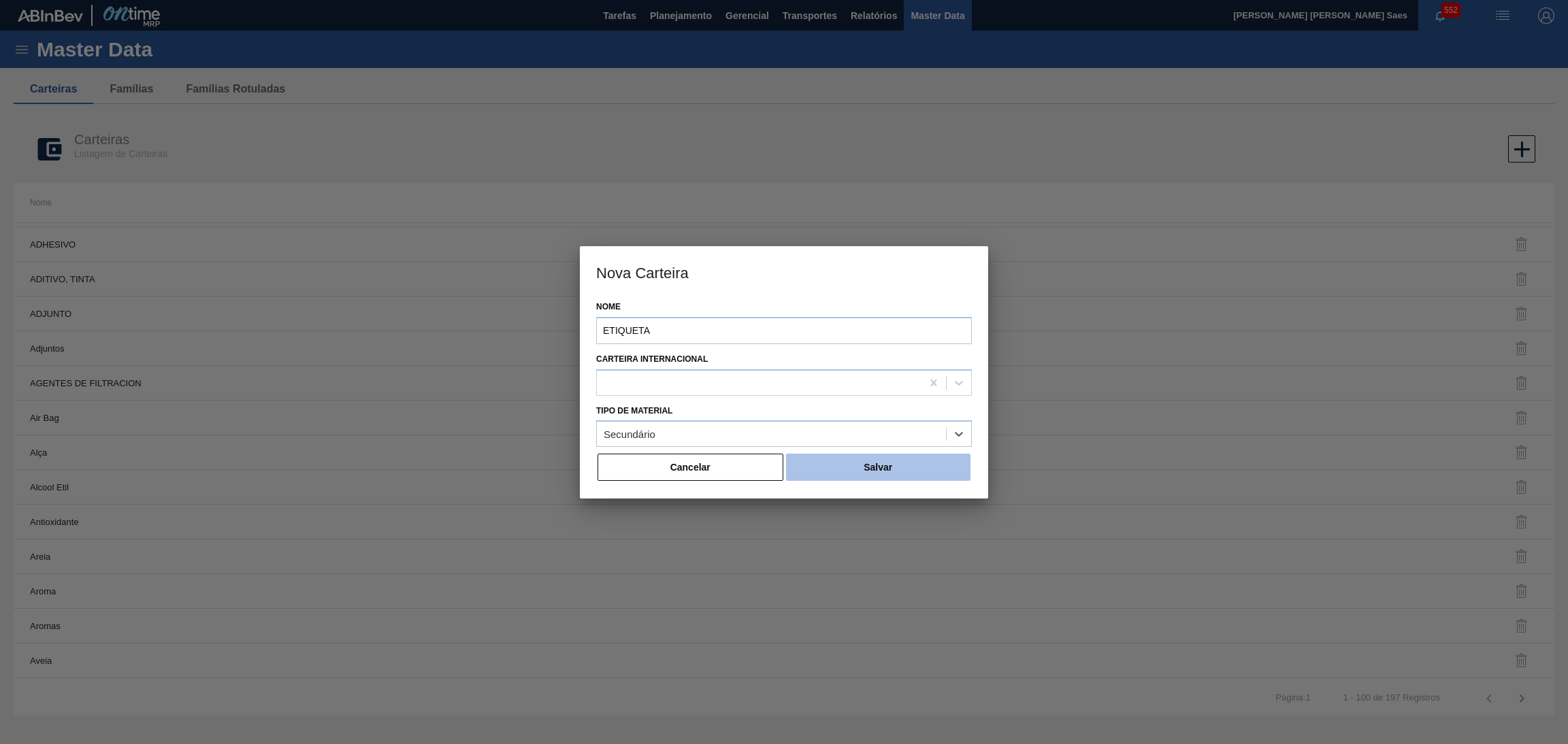
click at [910, 466] on button "Salvar" at bounding box center [878, 467] width 184 height 28
click at [701, 471] on button "Cancelar" at bounding box center [690, 467] width 186 height 28
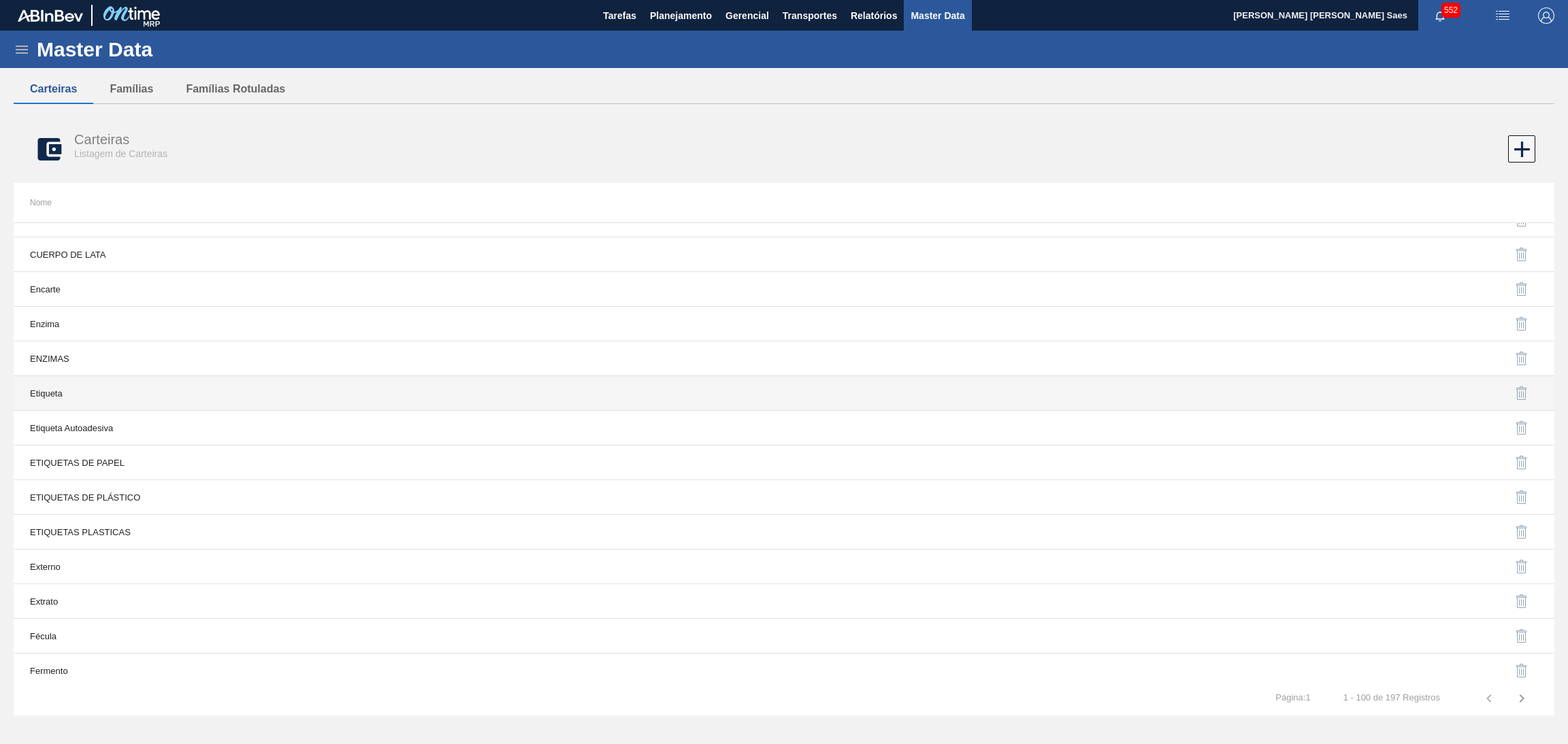
scroll to position [2244, 0]
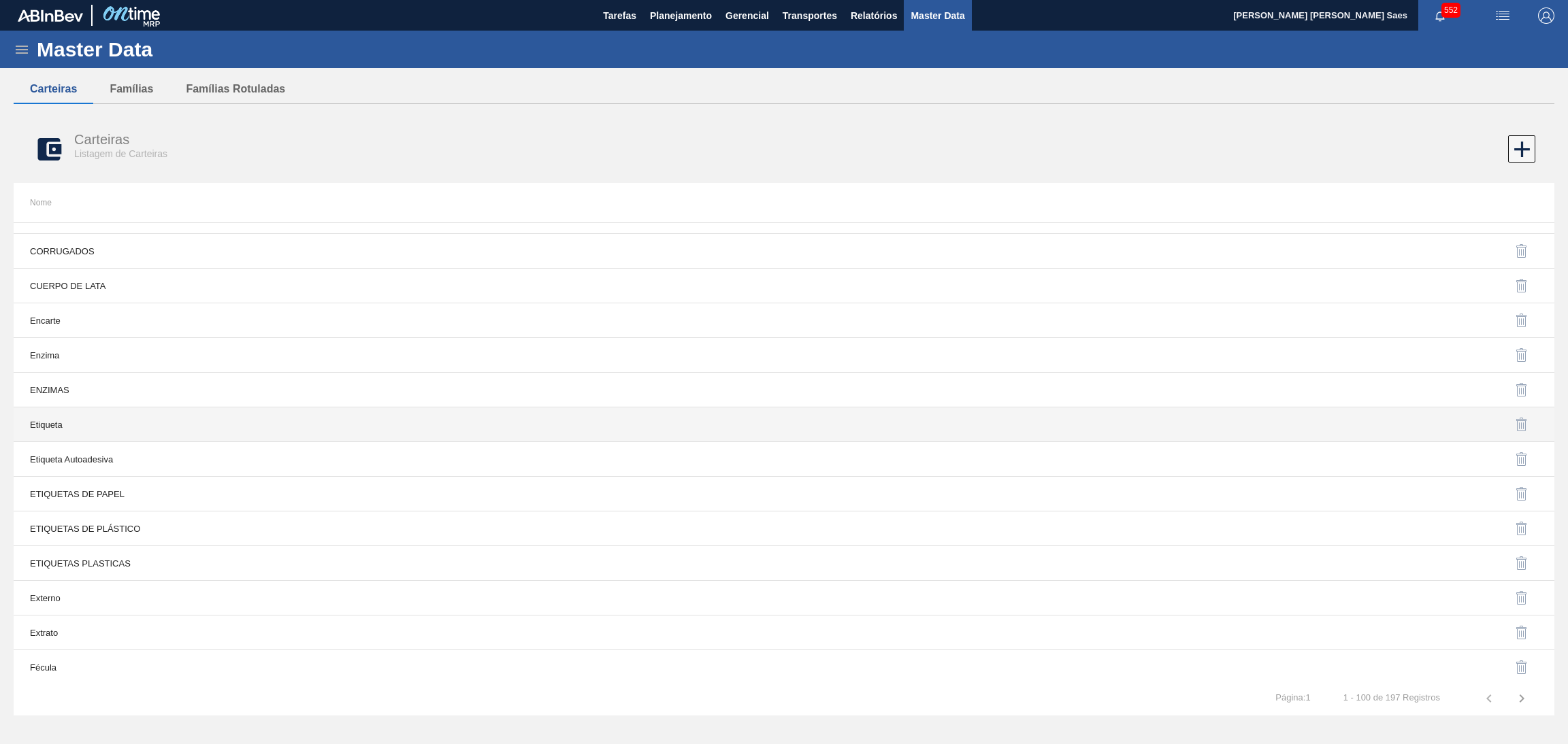
click at [602, 429] on td "Etiqueta" at bounding box center [398, 424] width 771 height 35
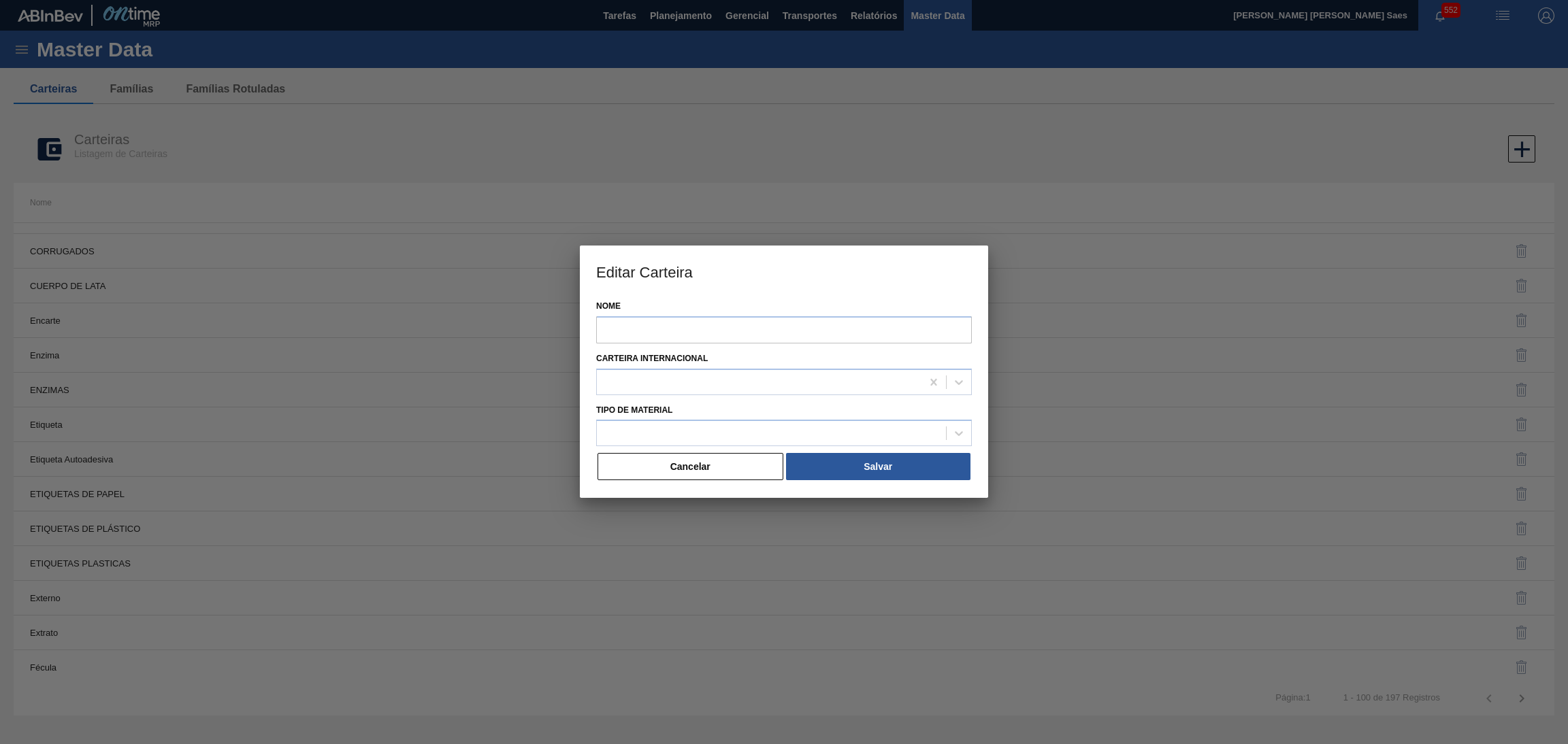
type input "Etiqueta"
click at [722, 472] on button "Cancelar" at bounding box center [690, 467] width 186 height 28
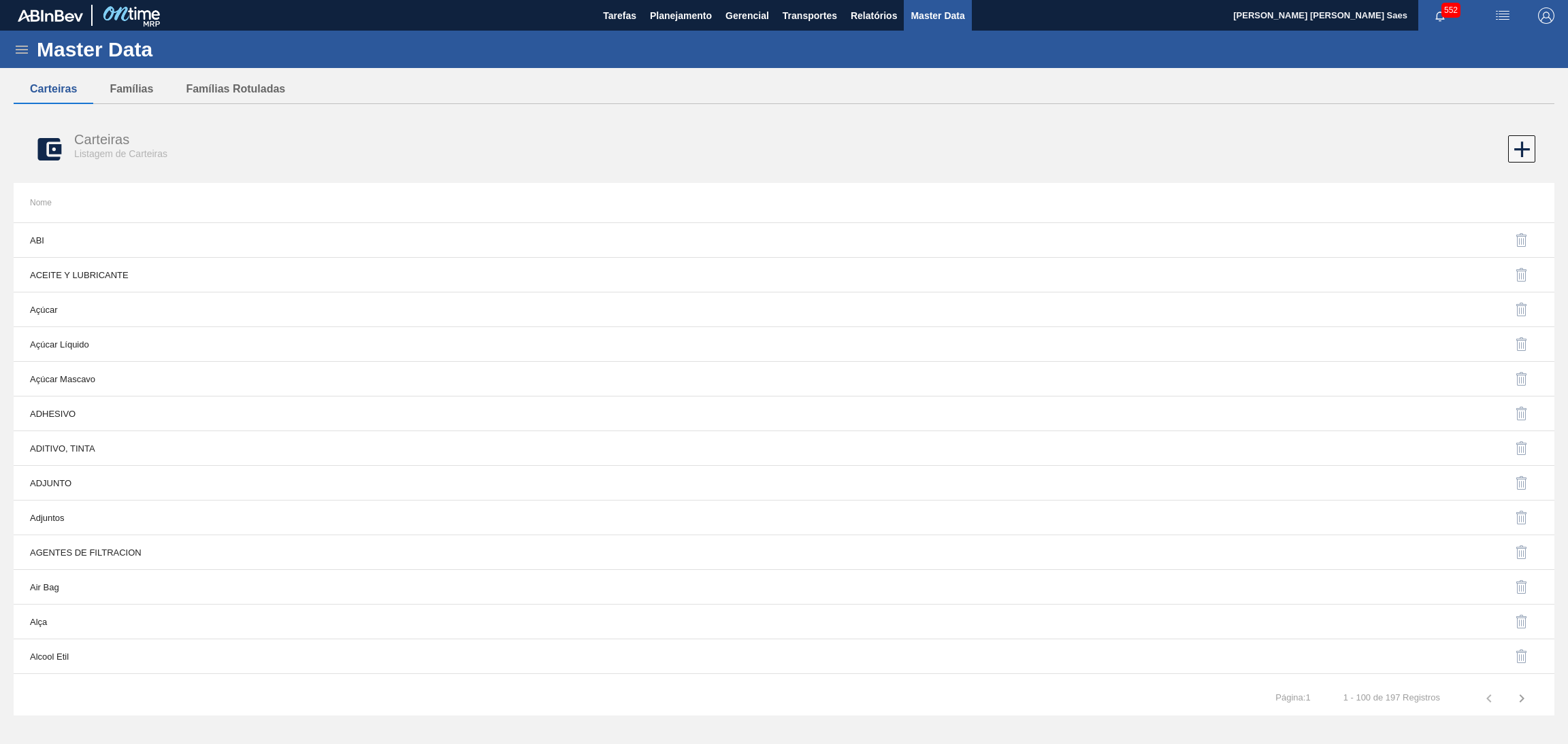
scroll to position [0, 0]
click at [1524, 147] on icon at bounding box center [1522, 150] width 27 height 27
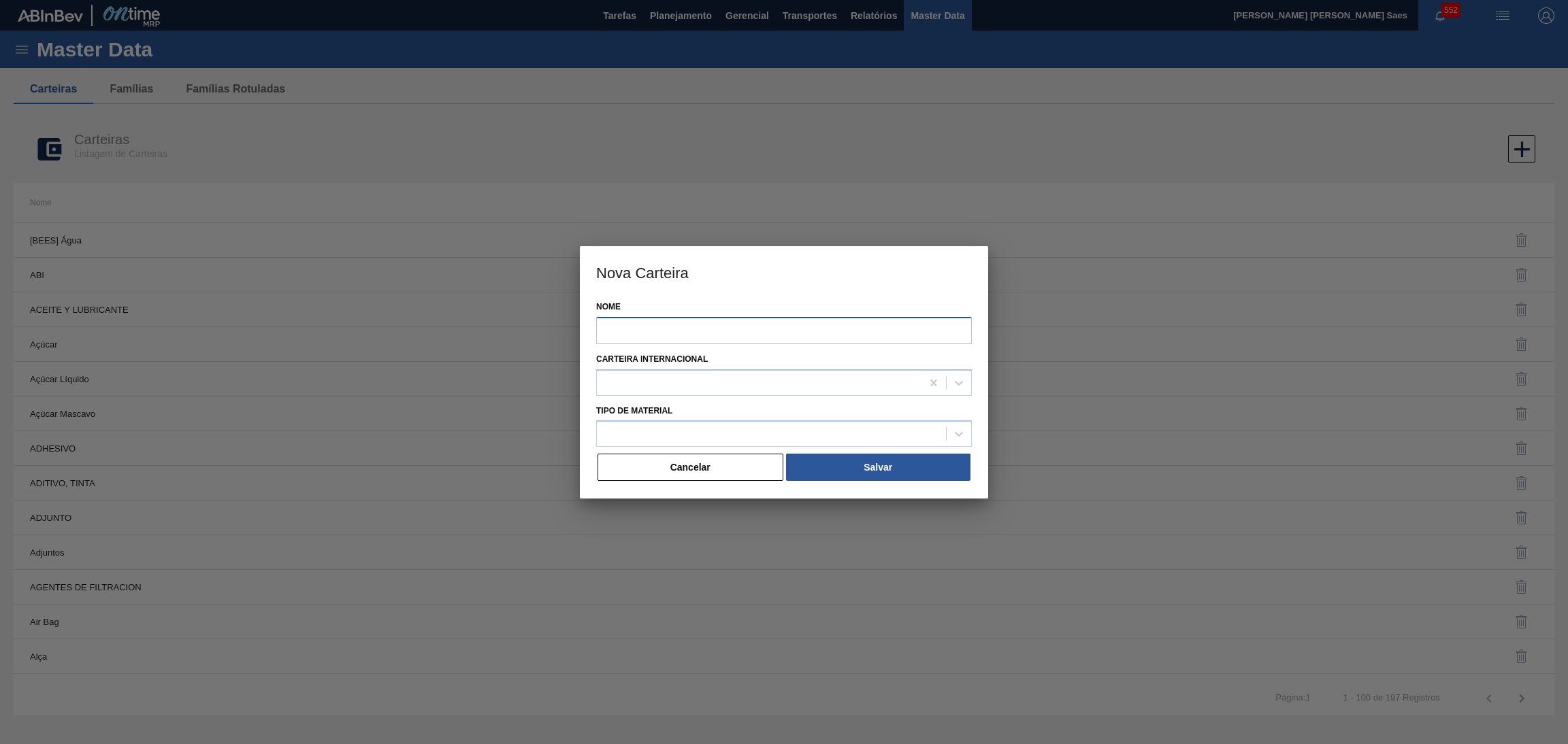
click at [892, 327] on input "Nome" at bounding box center [784, 330] width 376 height 28
type input "FILM"
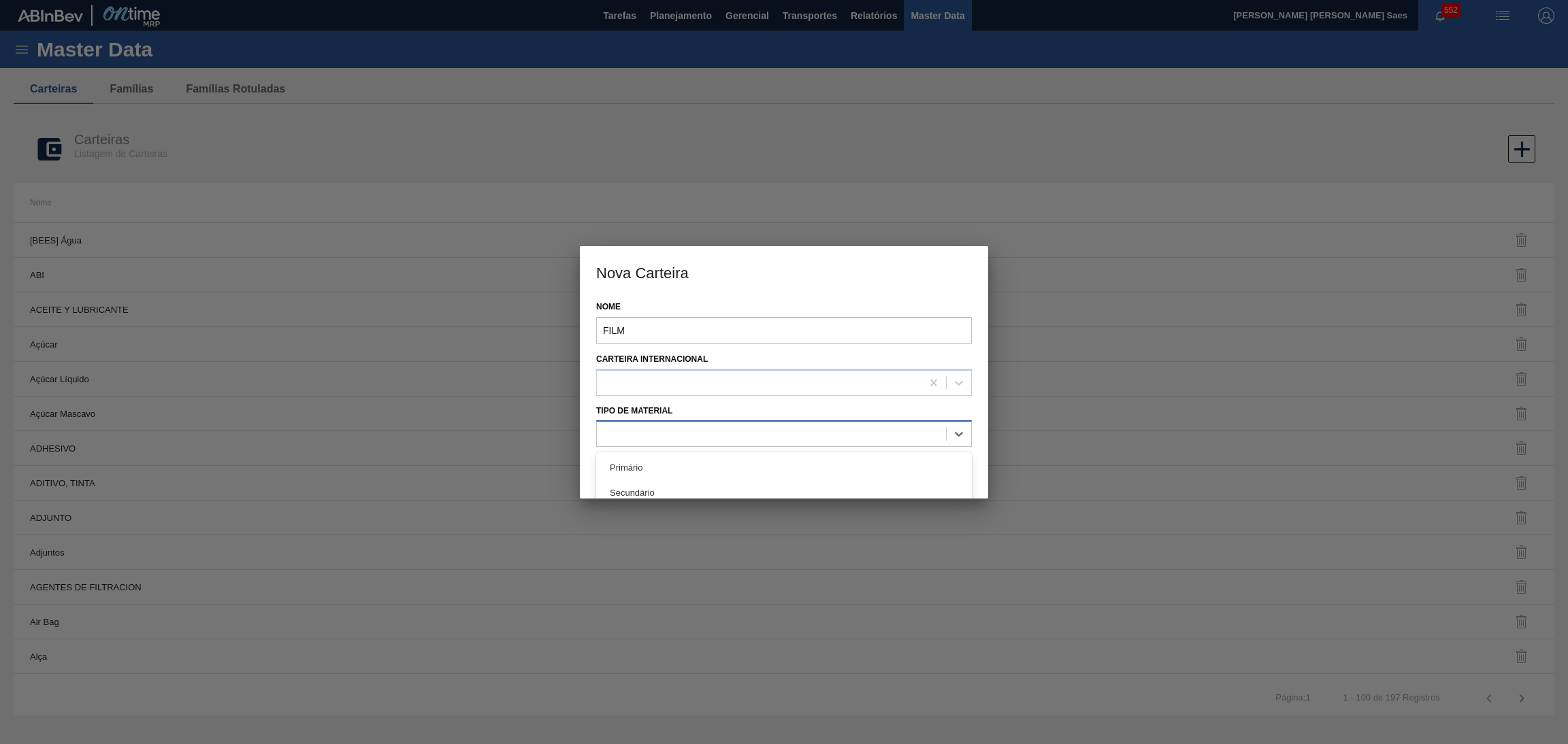
click at [885, 433] on div at bounding box center [771, 434] width 349 height 20
click at [831, 490] on div "Secundário" at bounding box center [784, 493] width 376 height 25
click at [889, 460] on button "Salvar" at bounding box center [878, 467] width 184 height 28
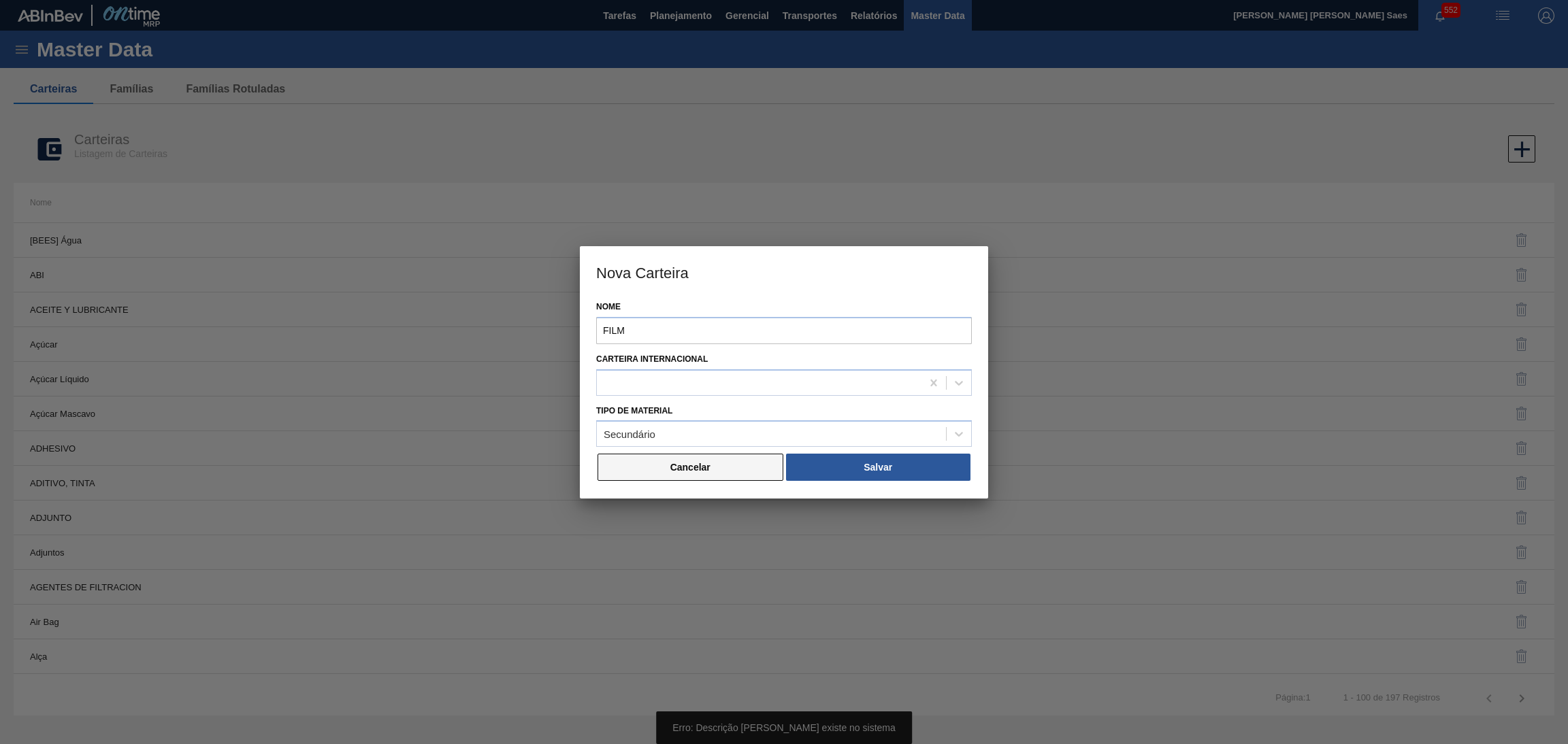
click at [741, 474] on button "Cancelar" at bounding box center [690, 467] width 186 height 28
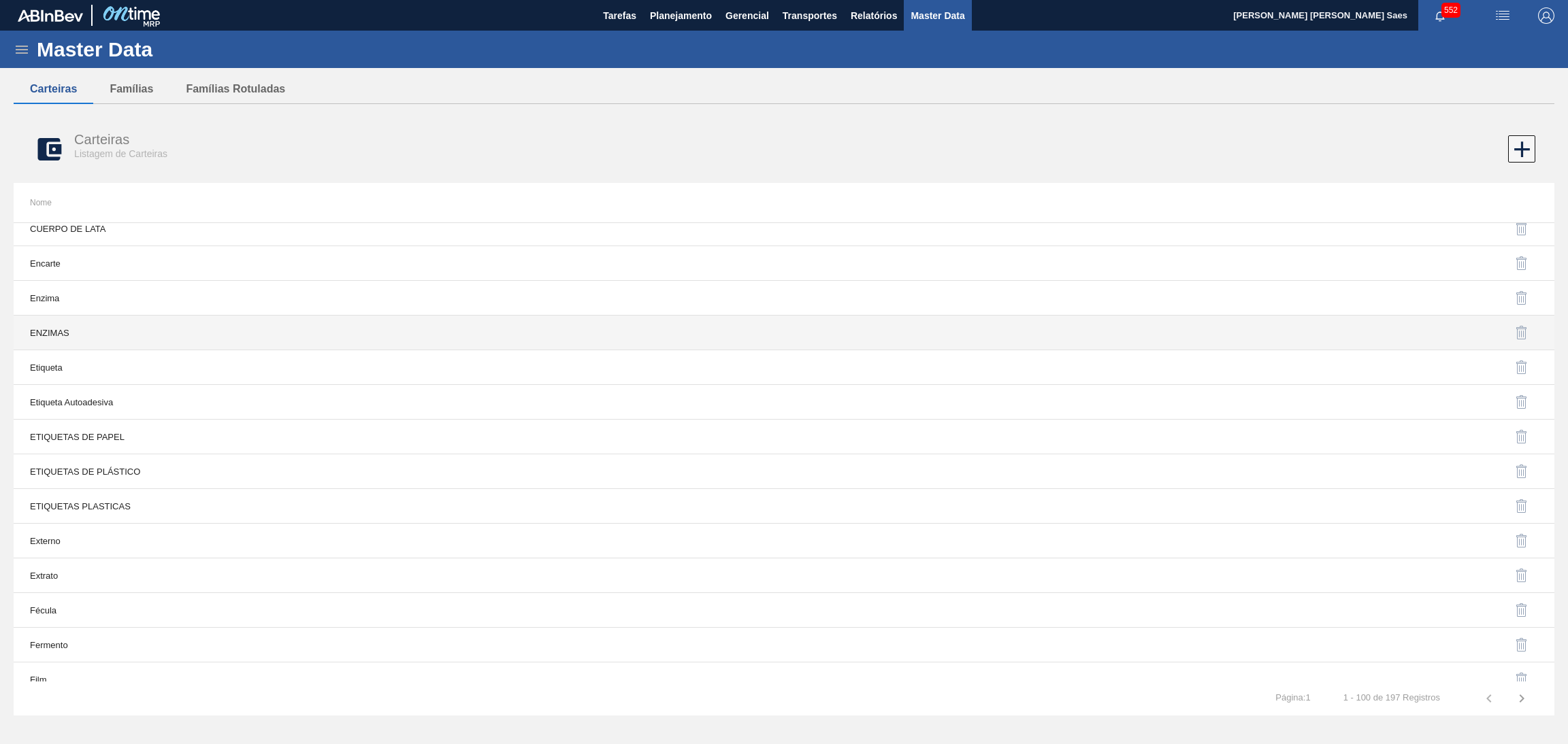
scroll to position [2346, 0]
click at [413, 340] on td "Etiqueta" at bounding box center [398, 323] width 771 height 35
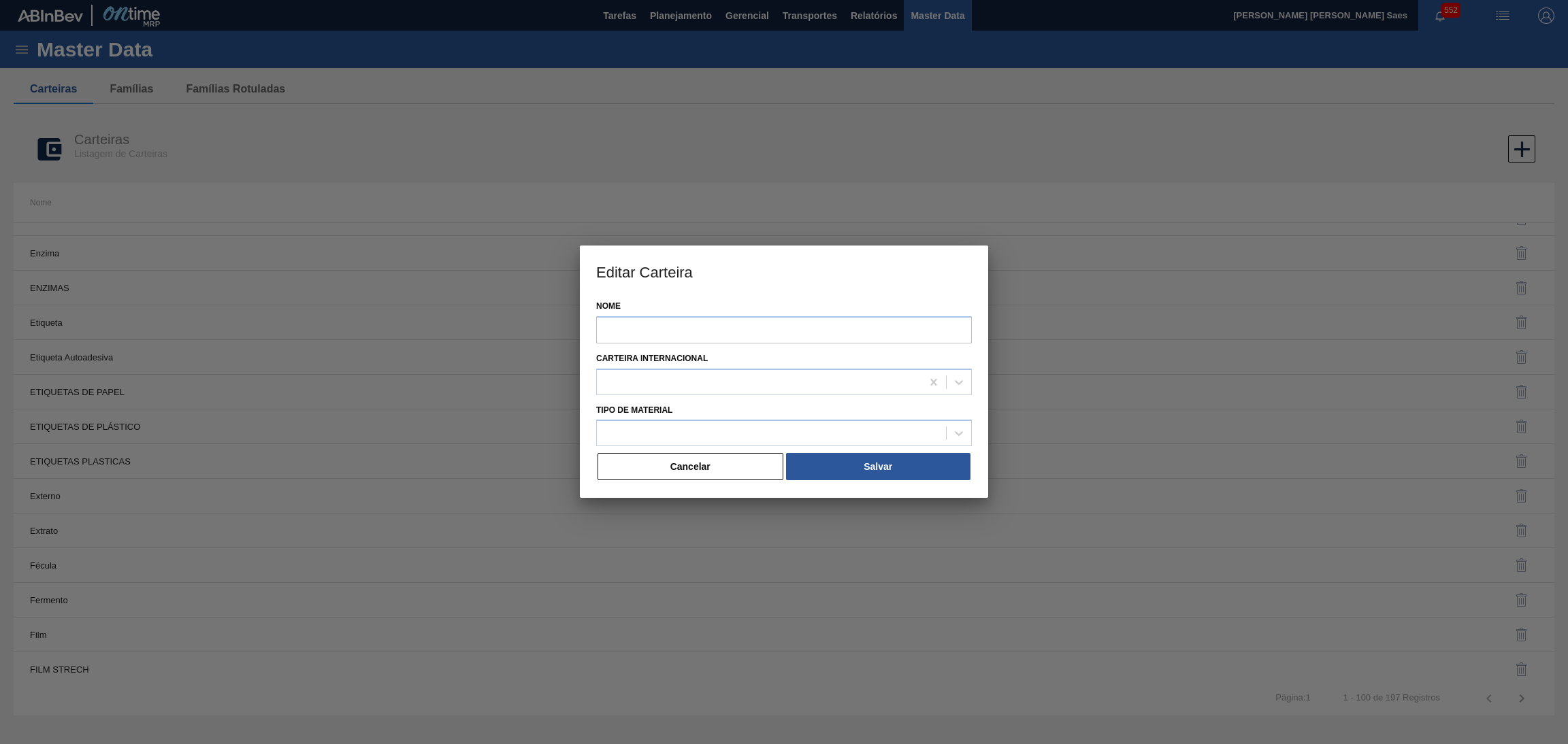
type input "Etiqueta"
click at [653, 471] on button "Cancelar" at bounding box center [690, 467] width 186 height 28
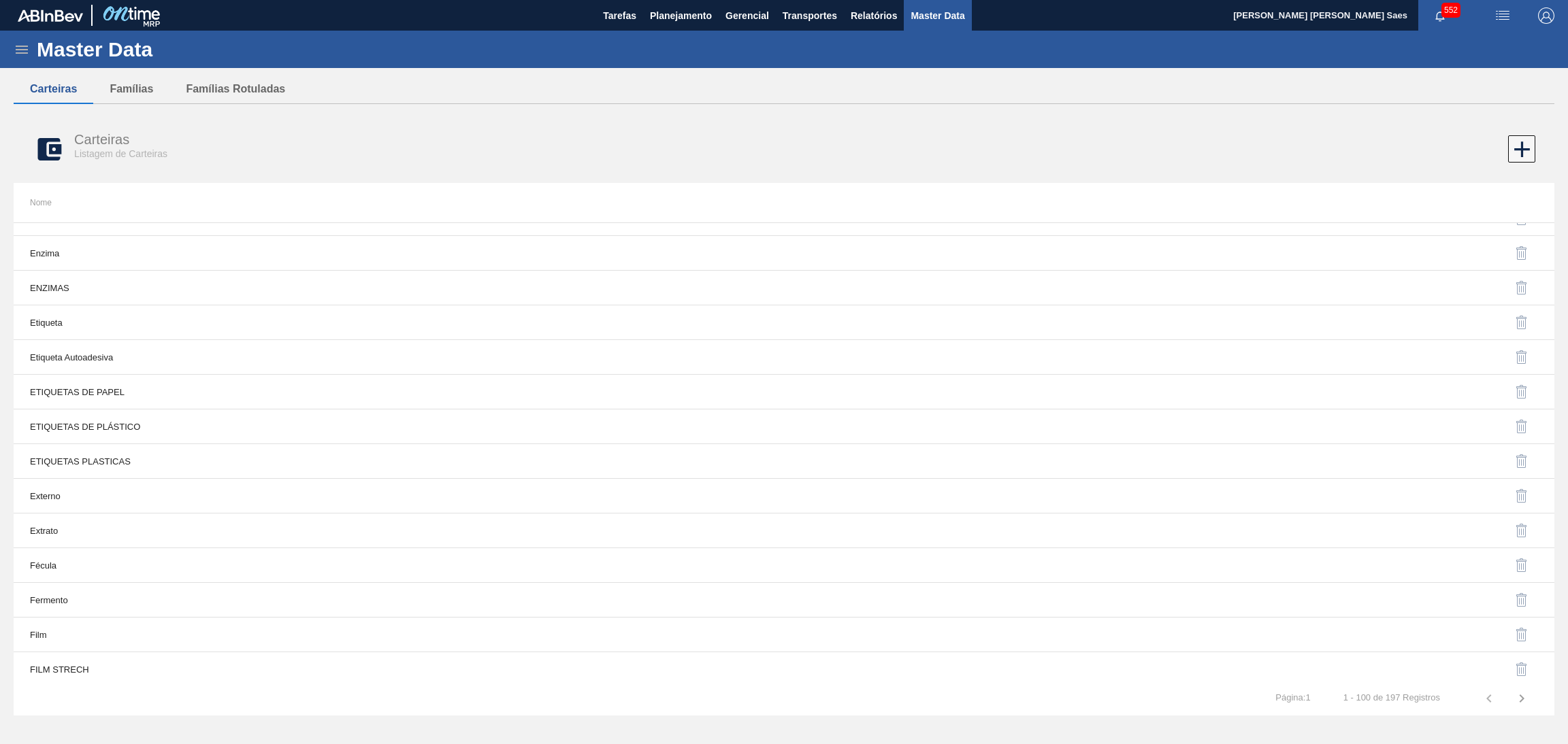
click at [806, 332] on div at bounding box center [1169, 323] width 737 height 32
click at [1521, 330] on img "button" at bounding box center [1521, 322] width 16 height 16
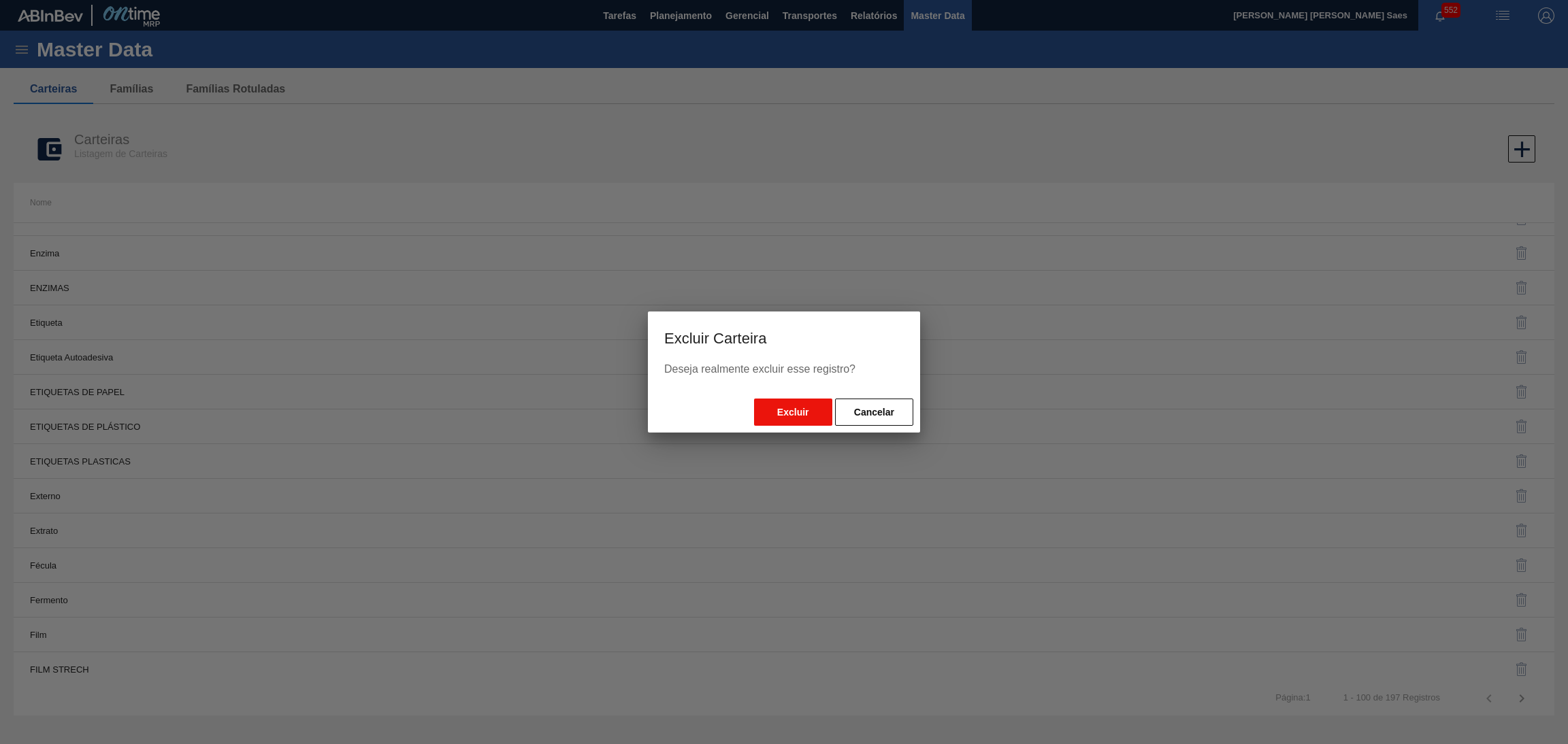
click at [799, 420] on button "Excluir" at bounding box center [793, 412] width 78 height 28
click at [879, 413] on button "Cancelar" at bounding box center [874, 412] width 78 height 28
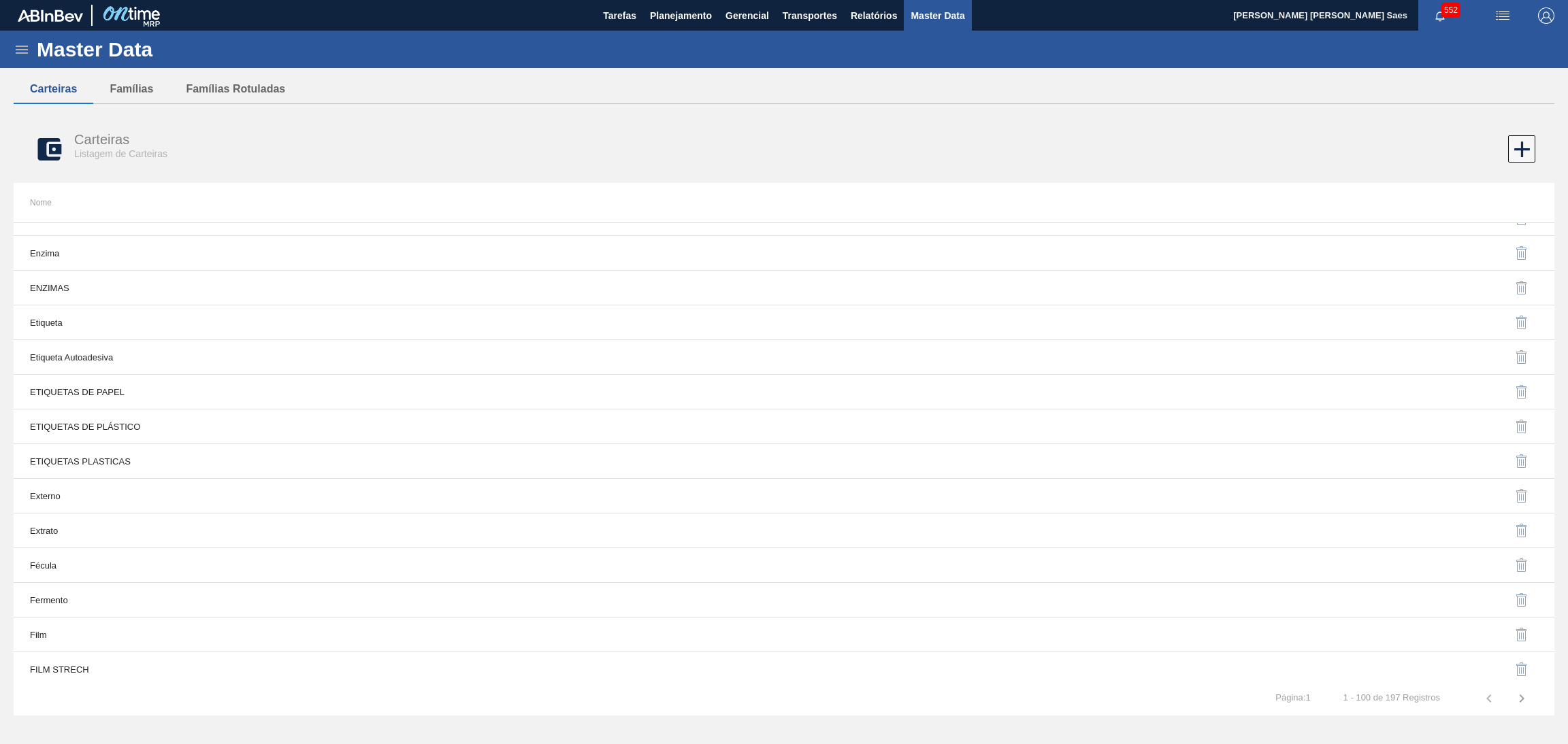
click at [1514, 397] on img "button" at bounding box center [1521, 391] width 16 height 16
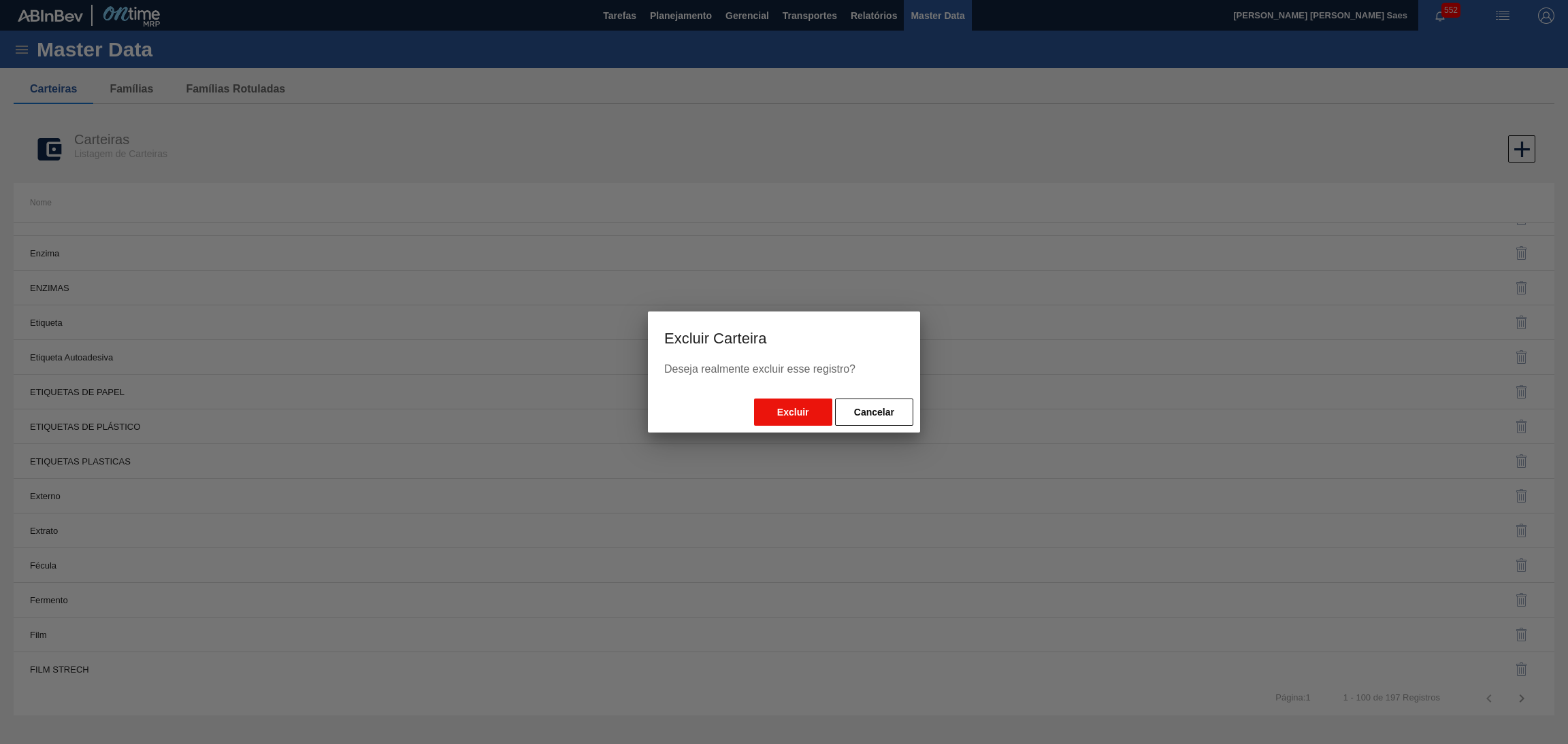
click at [787, 406] on button "Excluir" at bounding box center [793, 412] width 78 height 28
click at [859, 409] on button "Cancelar" at bounding box center [874, 412] width 78 height 28
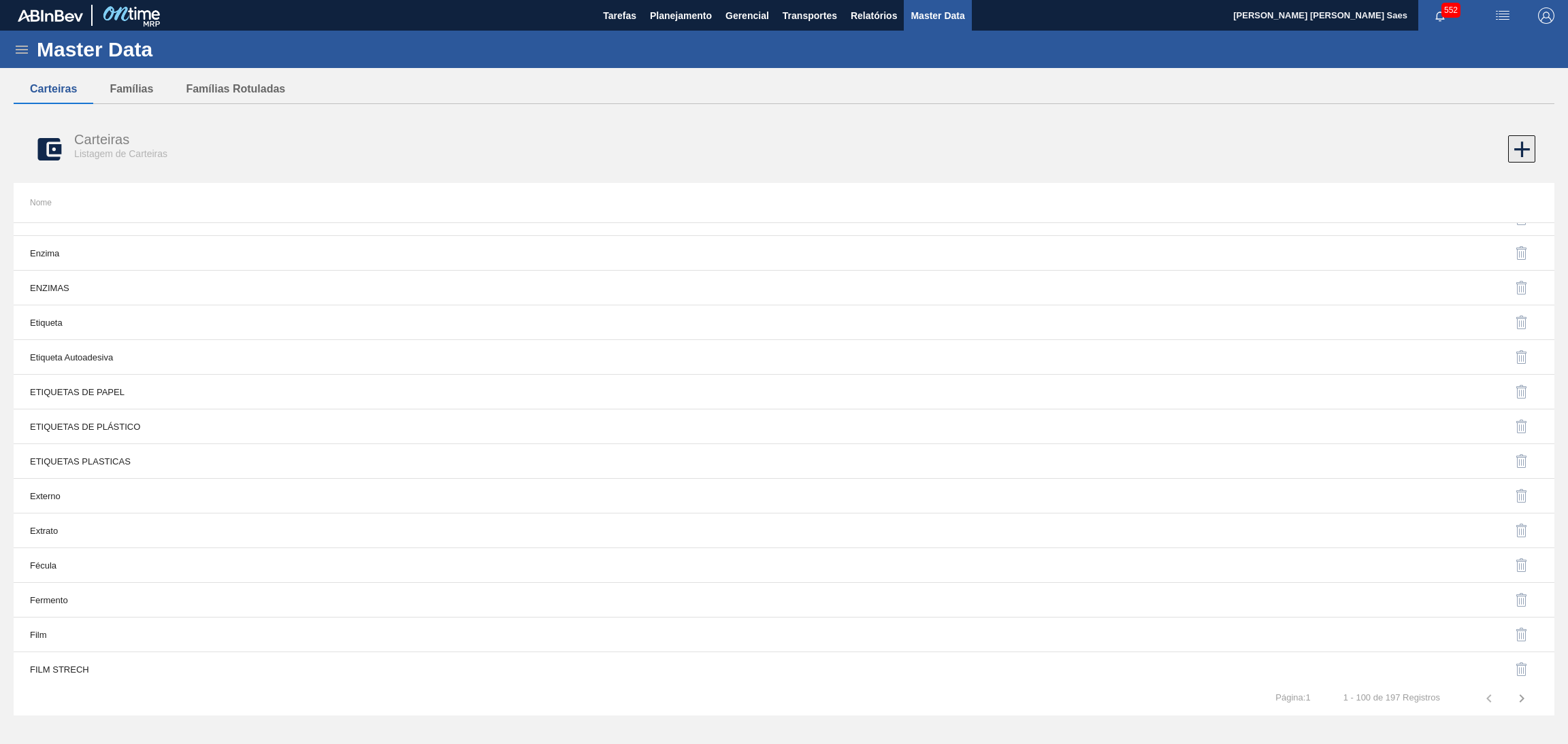
click at [1529, 147] on icon at bounding box center [1522, 150] width 27 height 27
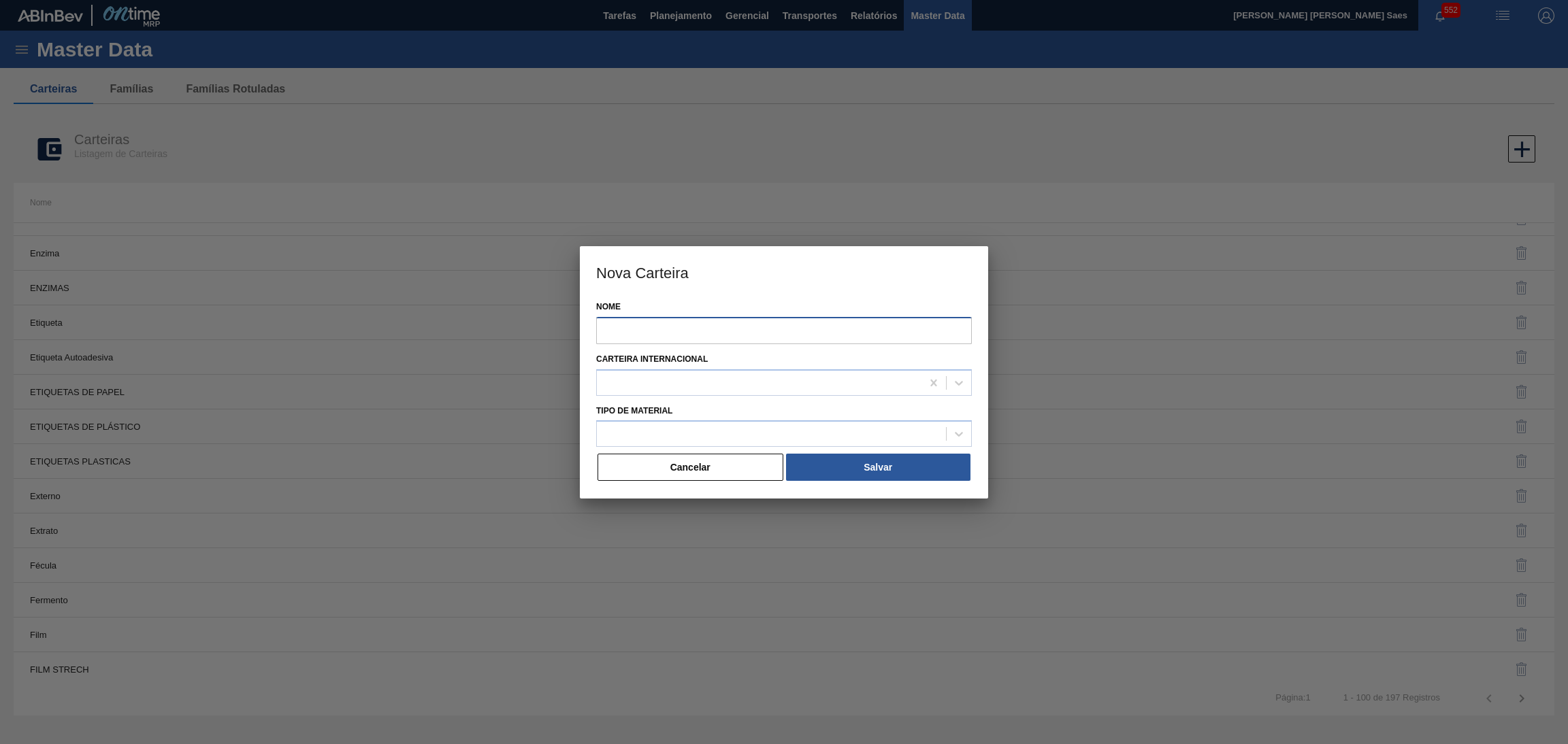
drag, startPoint x: 713, startPoint y: 328, endPoint x: 700, endPoint y: 306, distance: 25.6
click at [713, 328] on input "Nome" at bounding box center [784, 330] width 376 height 28
type input "ETIQUETAS"
click at [687, 433] on div at bounding box center [771, 434] width 349 height 20
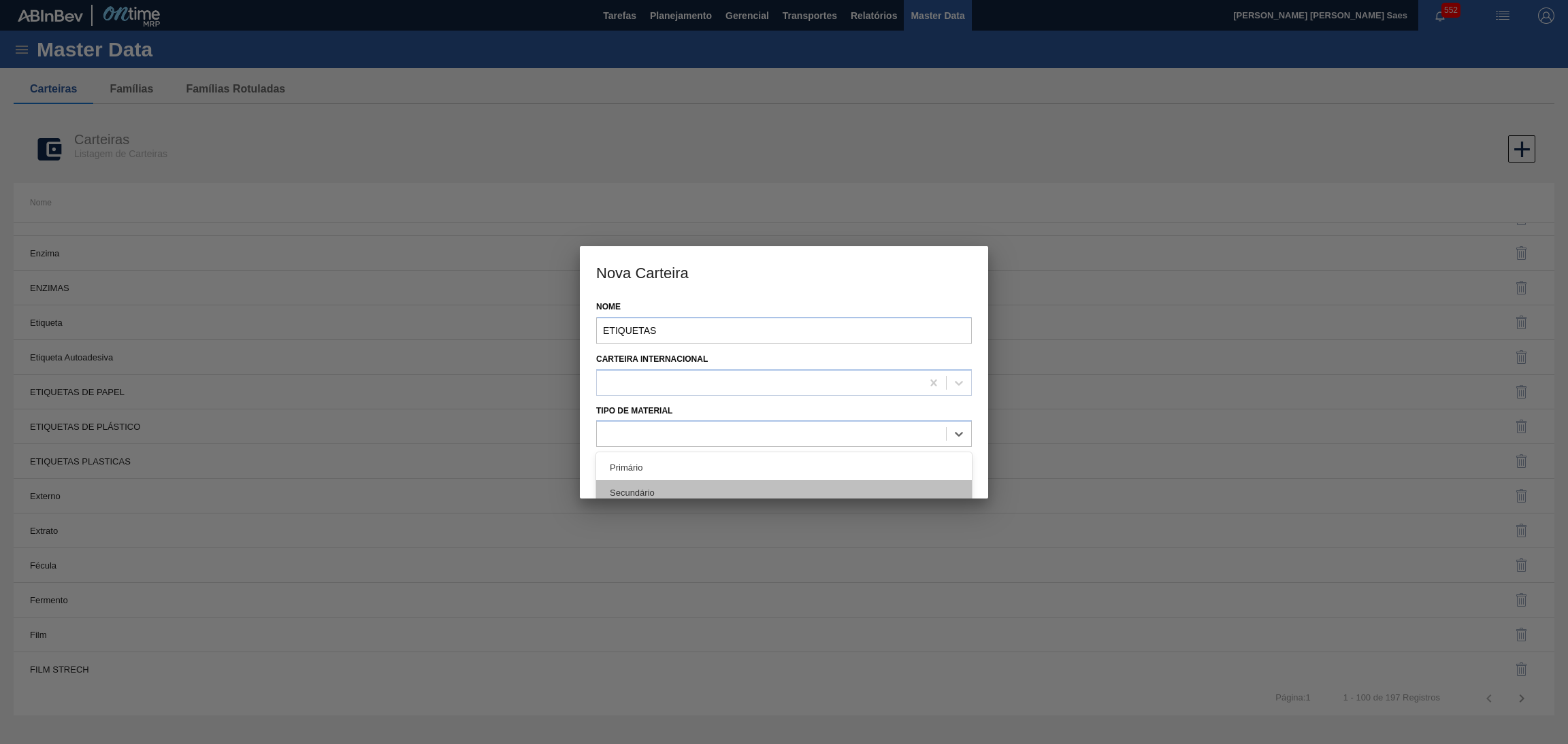
click at [684, 489] on div "Secundário" at bounding box center [784, 493] width 376 height 25
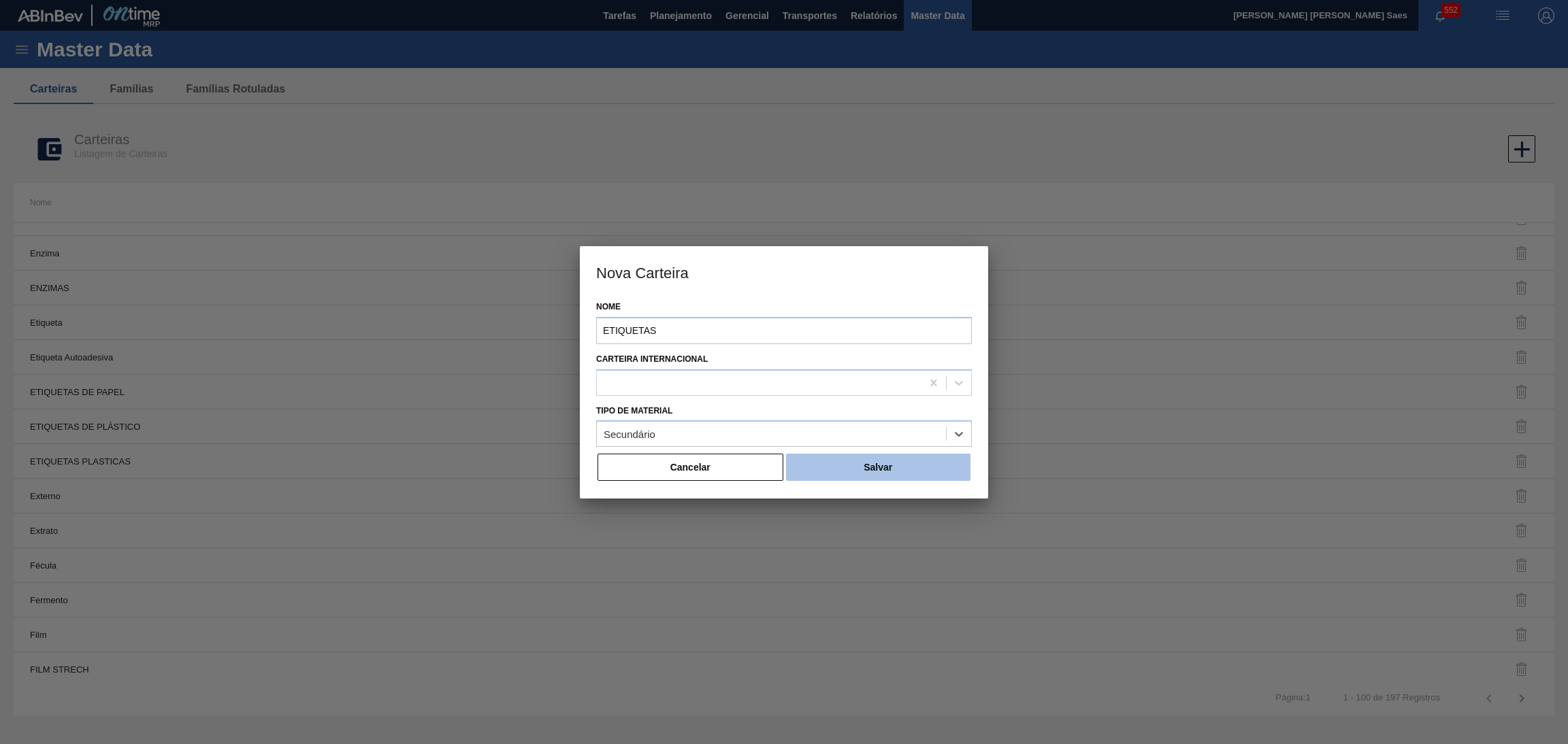
click at [871, 472] on button "Salvar" at bounding box center [878, 467] width 184 height 28
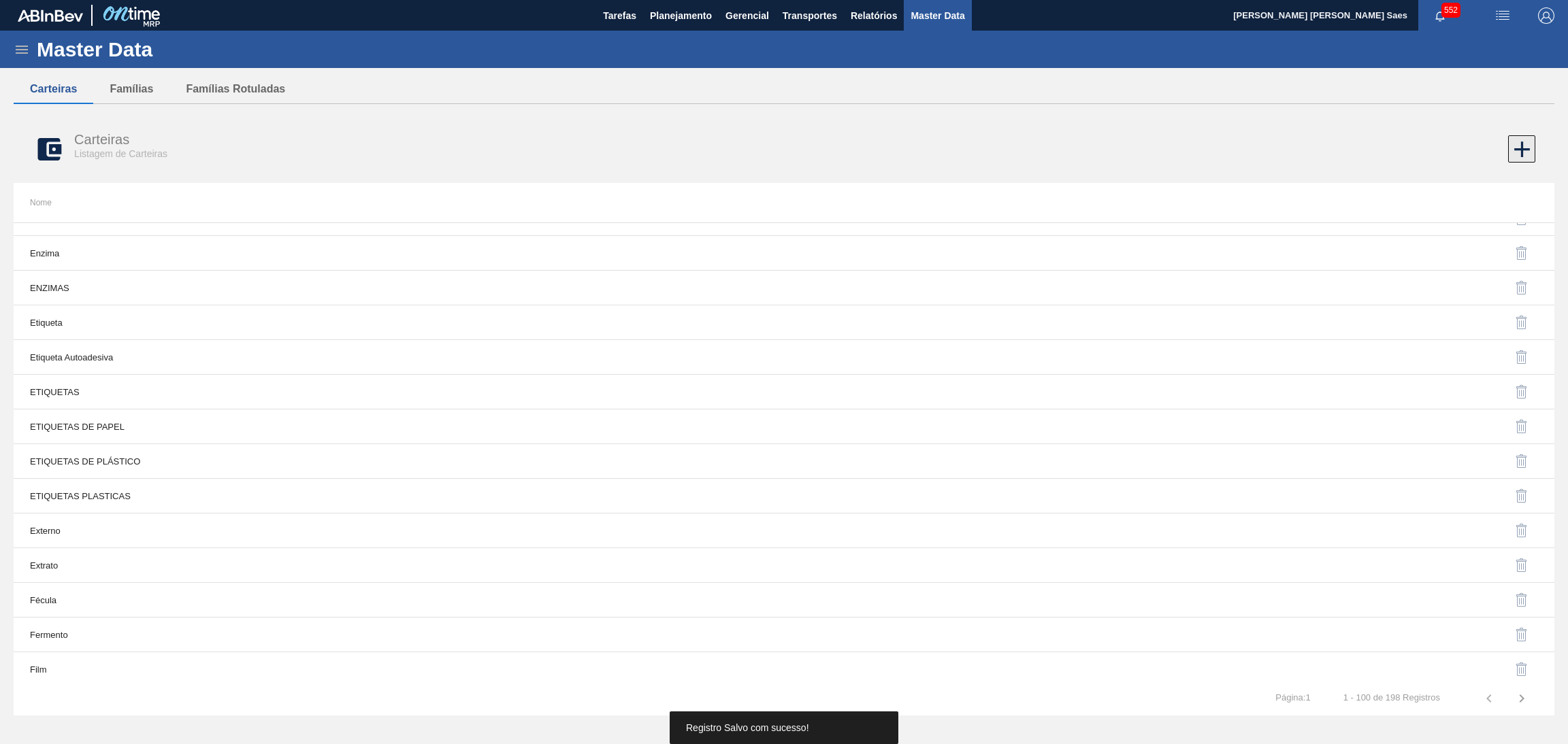
click at [1517, 151] on icon at bounding box center [1522, 150] width 27 height 27
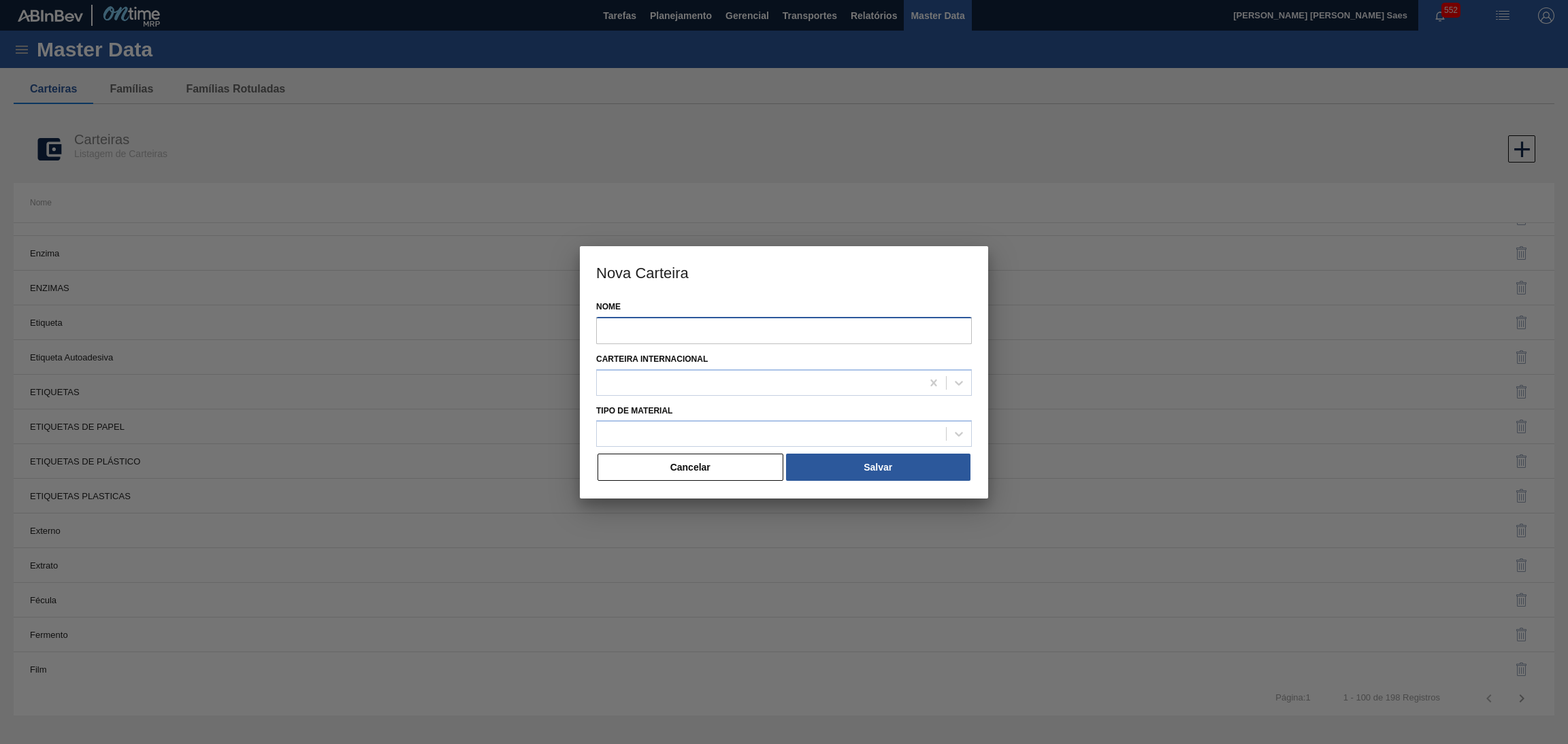
click at [811, 330] on input "Nome" at bounding box center [784, 330] width 376 height 28
click at [737, 426] on div at bounding box center [771, 434] width 349 height 20
drag, startPoint x: 663, startPoint y: 332, endPoint x: 432, endPoint y: 326, distance: 231.1
click at [434, 327] on div "Nova Carteira Nome FILMS Carteira Internacional Tipo de Material Select is focu…" at bounding box center [784, 372] width 1568 height 744
drag, startPoint x: 681, startPoint y: 326, endPoint x: 309, endPoint y: 267, distance: 376.6
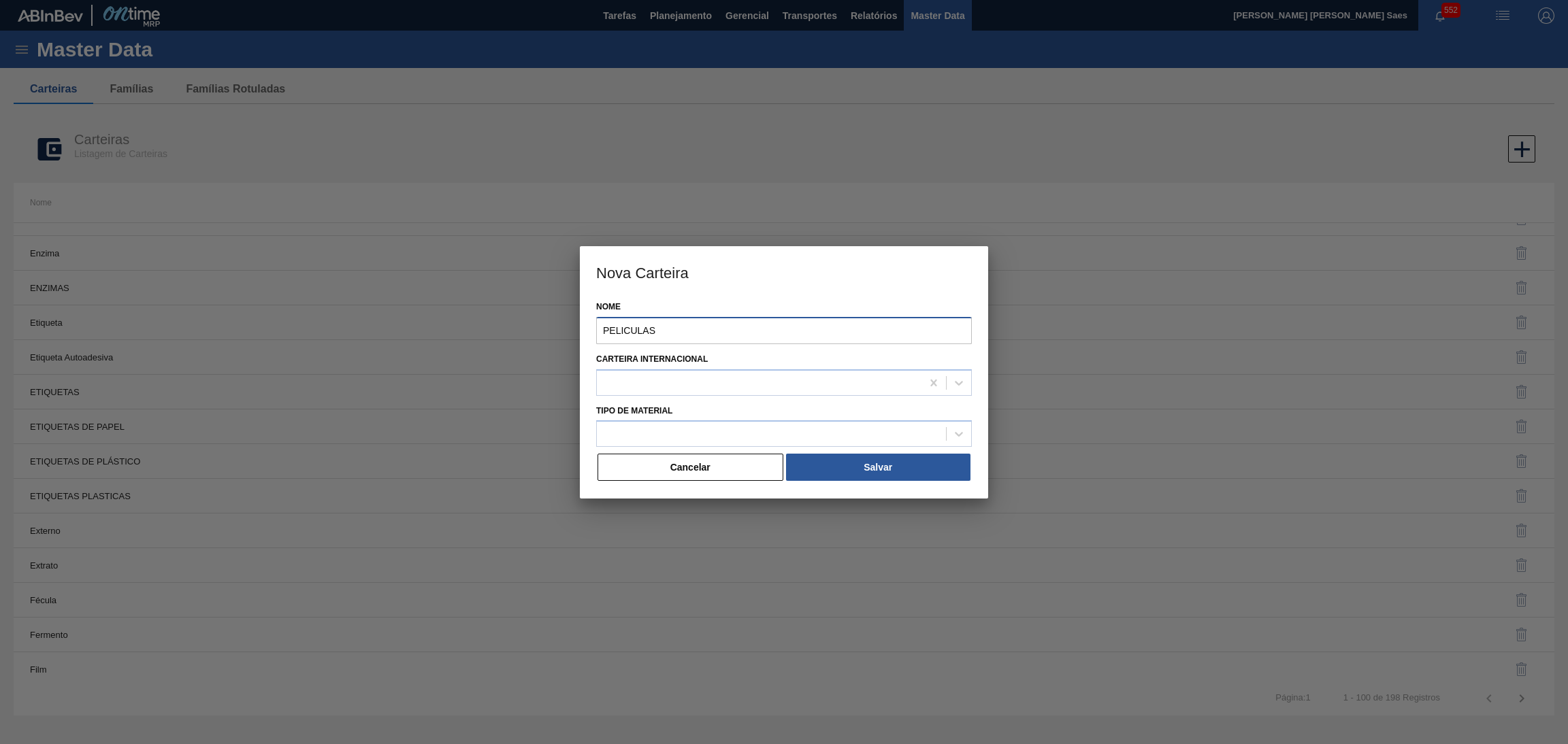
click at [306, 275] on div "Nova Carteira Nome PELICULAS Carteira Internacional Tipo de Material Cancelar S…" at bounding box center [784, 372] width 1568 height 744
type input "T"
type input "FLIM"
click at [667, 435] on div at bounding box center [771, 434] width 349 height 20
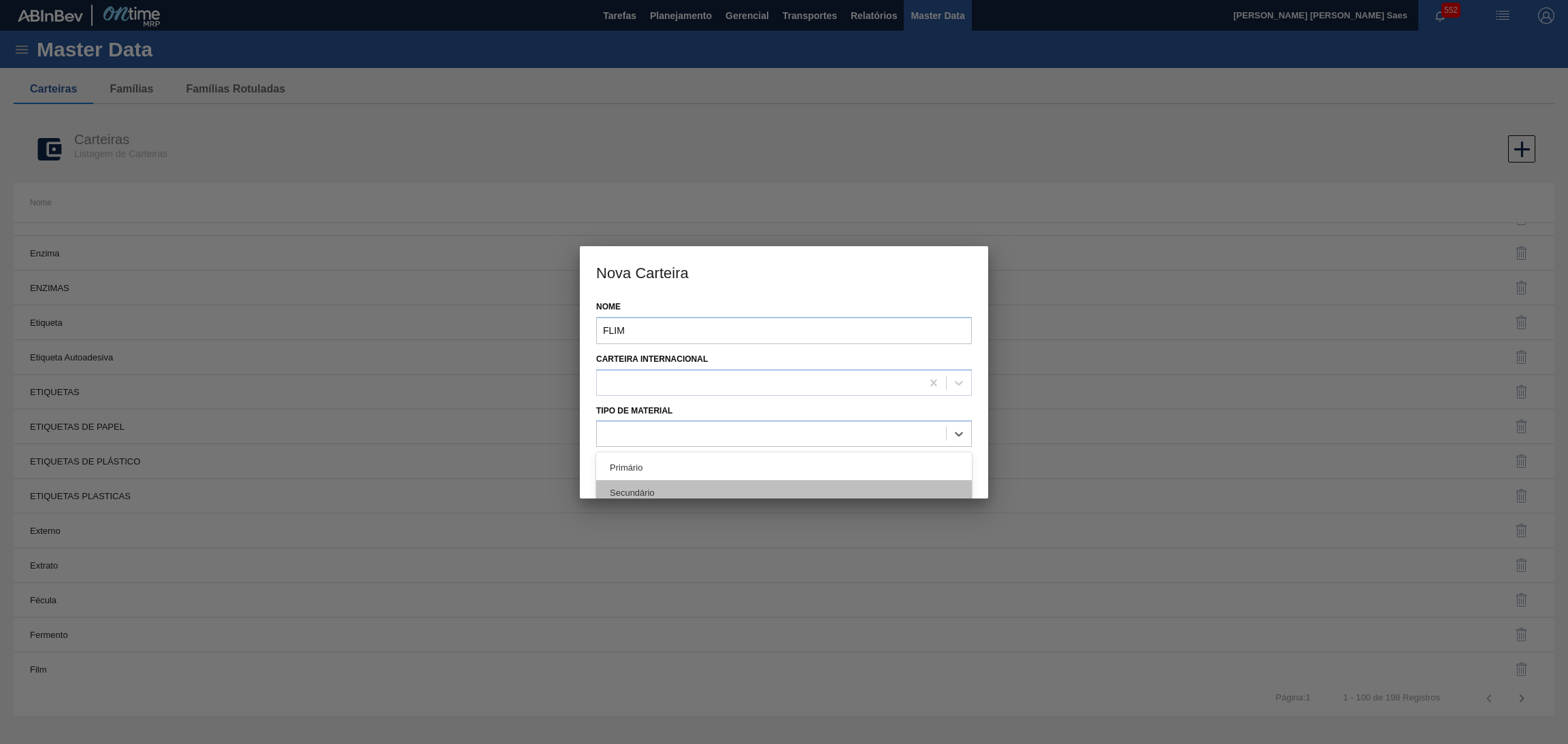
click at [672, 487] on div "Secundário" at bounding box center [784, 493] width 376 height 25
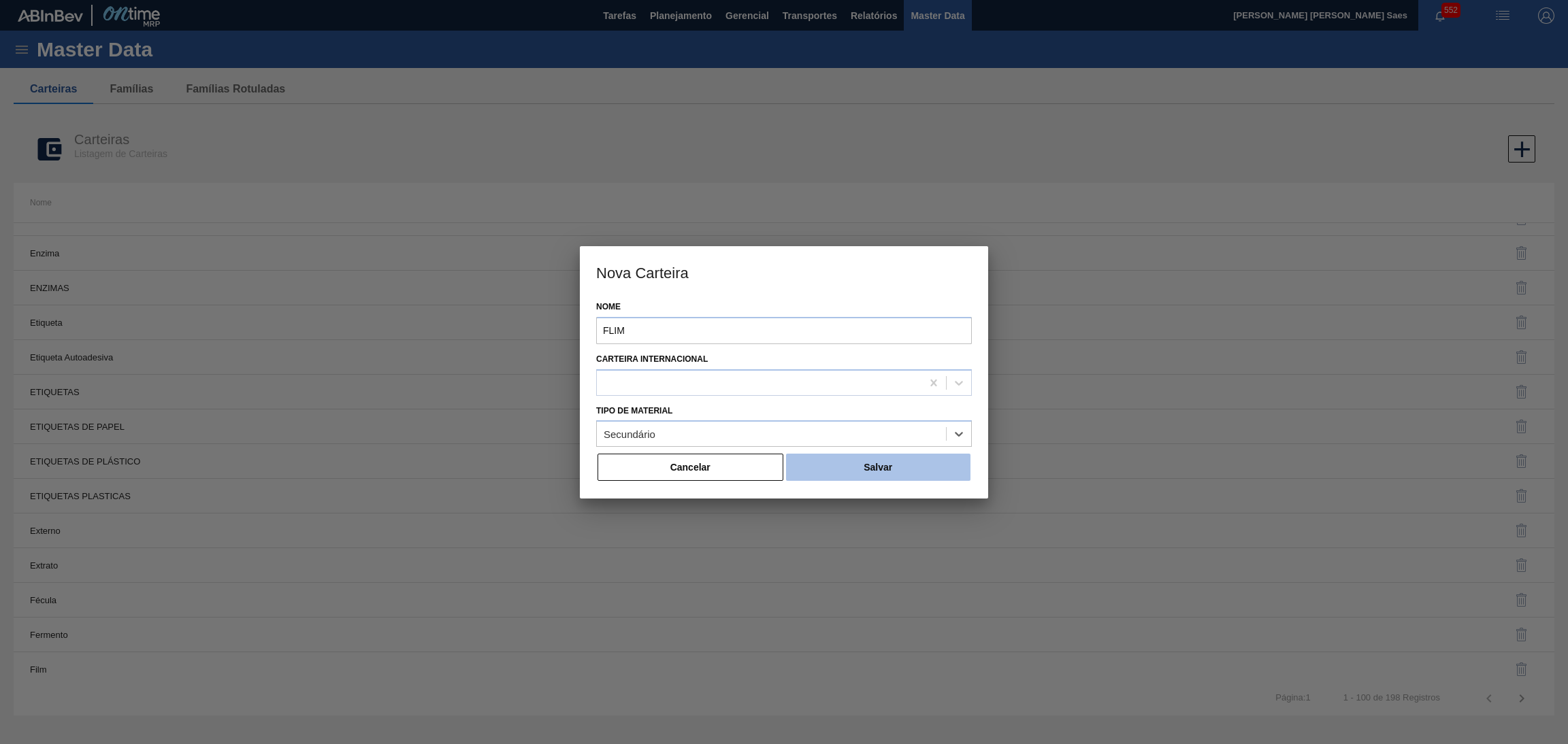
click at [851, 462] on button "Salvar" at bounding box center [878, 467] width 184 height 28
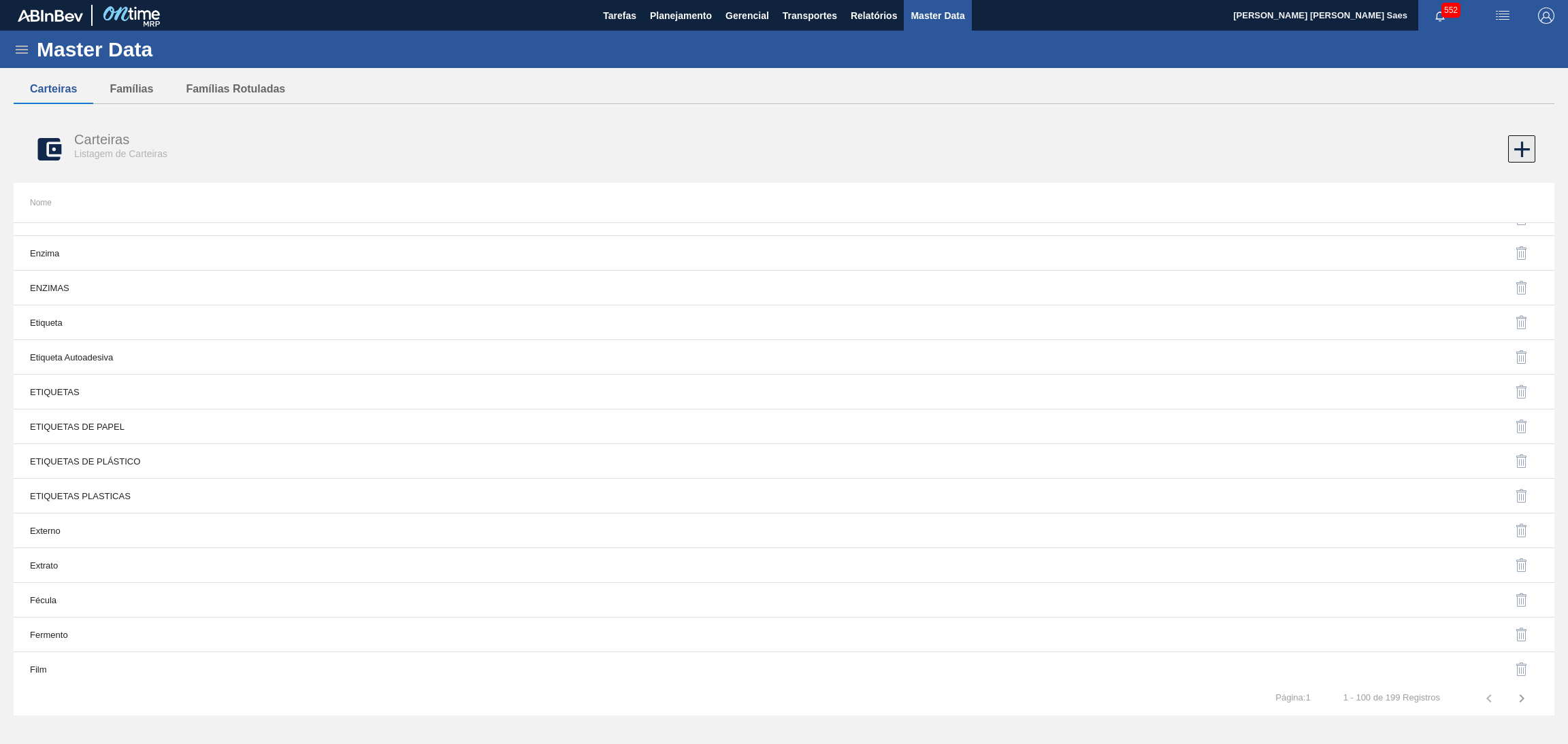
click at [1528, 148] on icon at bounding box center [1522, 150] width 27 height 27
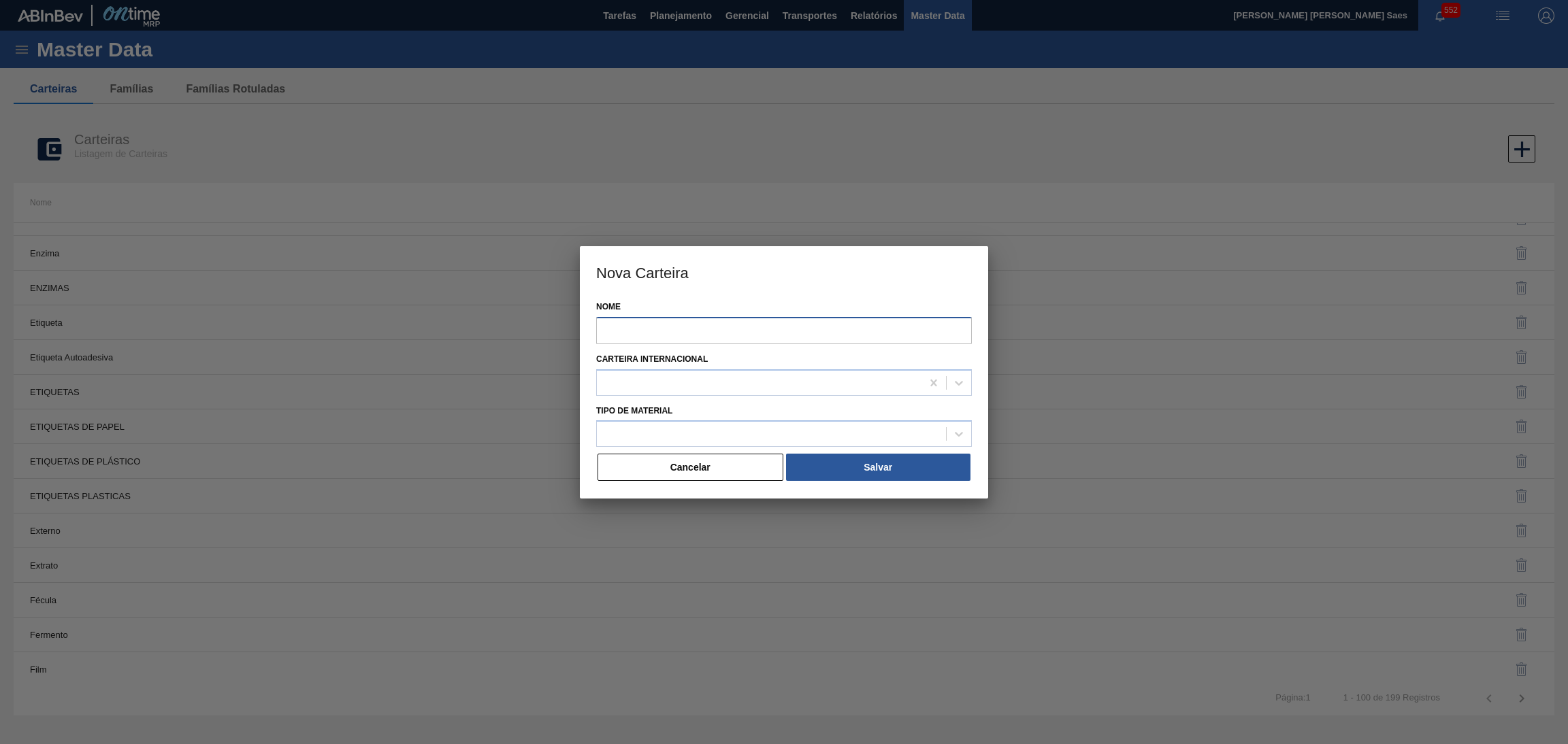
click at [880, 325] on input "Nome" at bounding box center [784, 330] width 376 height 28
type input "LATA"
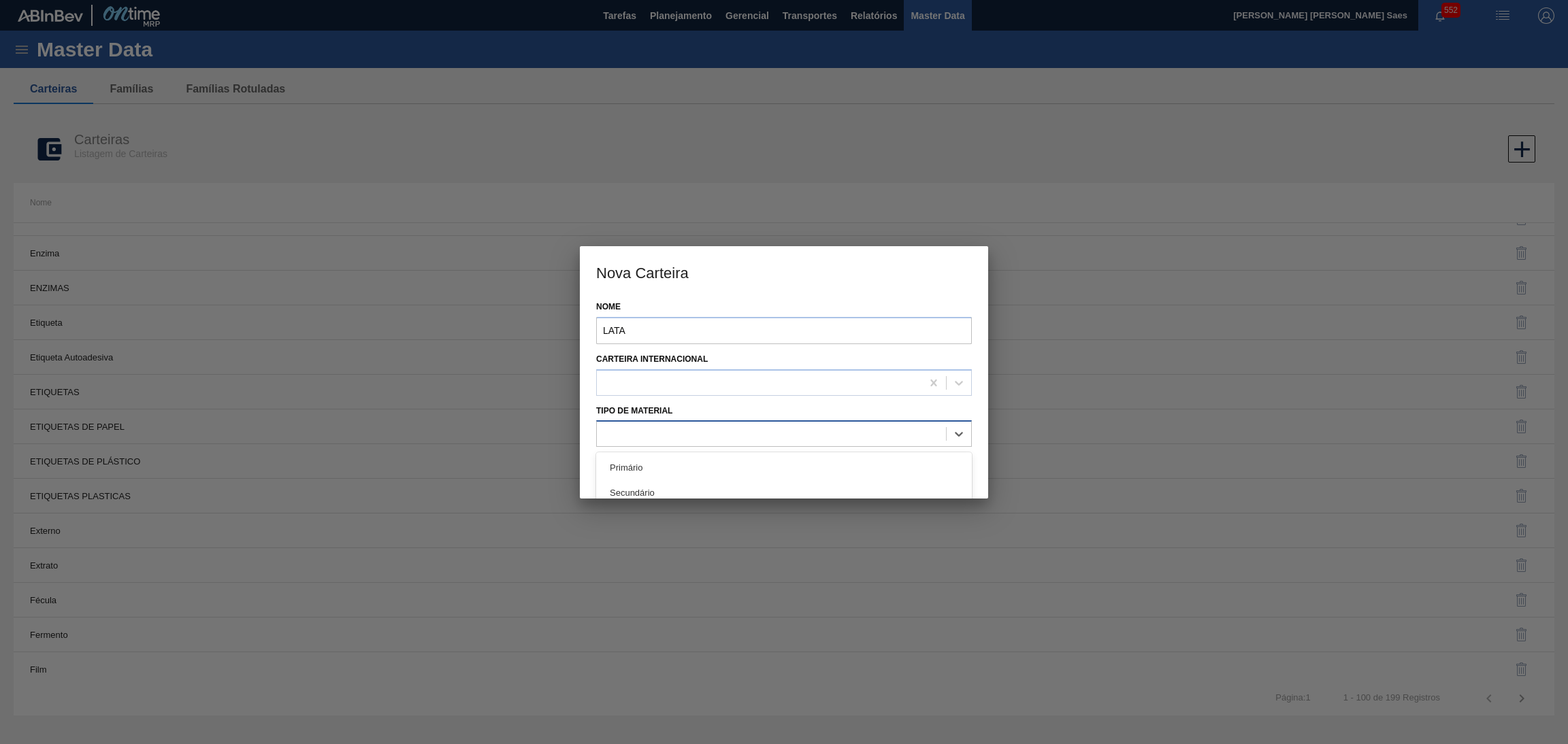
click at [871, 429] on div at bounding box center [771, 434] width 349 height 20
click at [765, 491] on div "Secundário" at bounding box center [784, 493] width 376 height 25
click at [756, 433] on div "Secundário" at bounding box center [771, 434] width 349 height 20
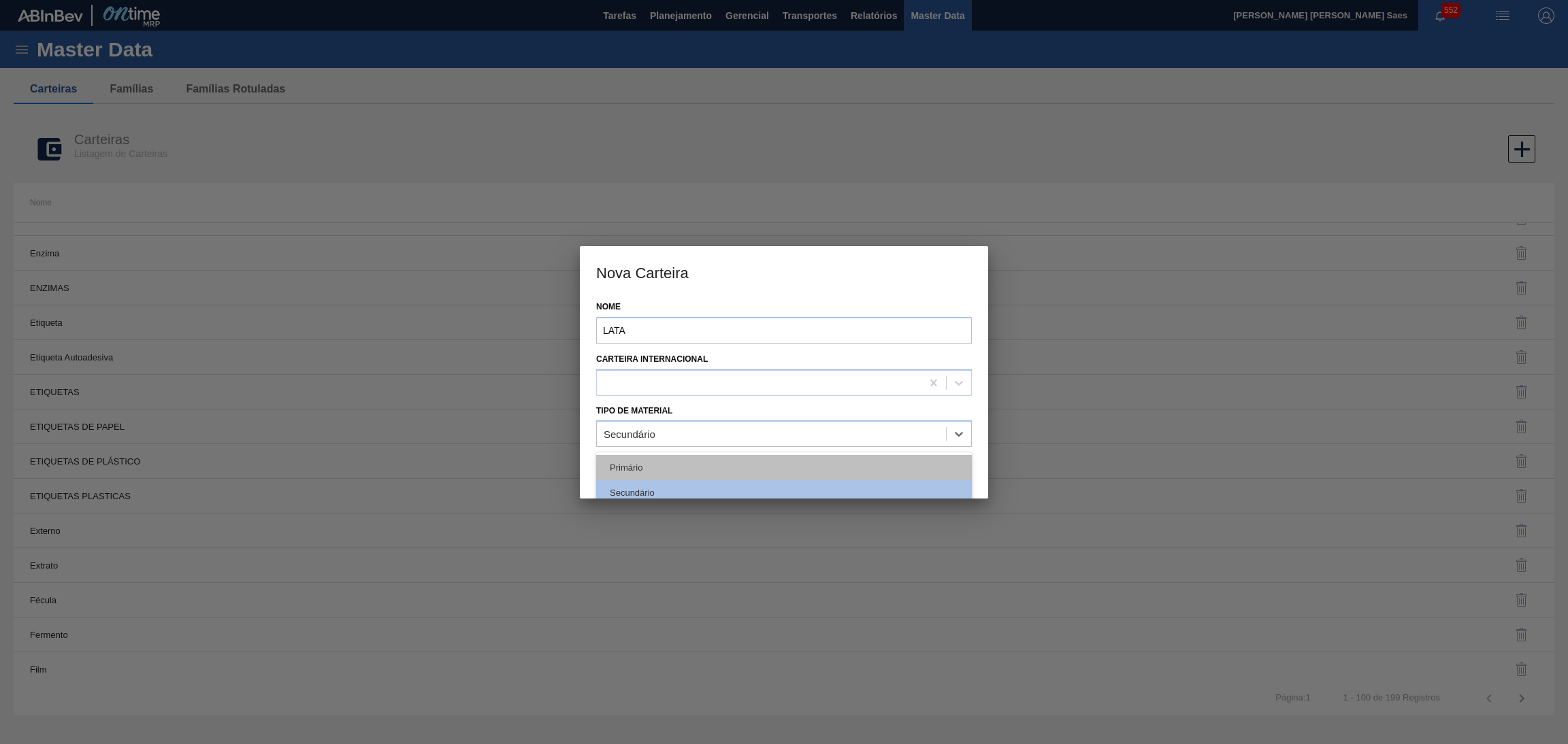
click at [709, 469] on div "Primário" at bounding box center [784, 468] width 376 height 25
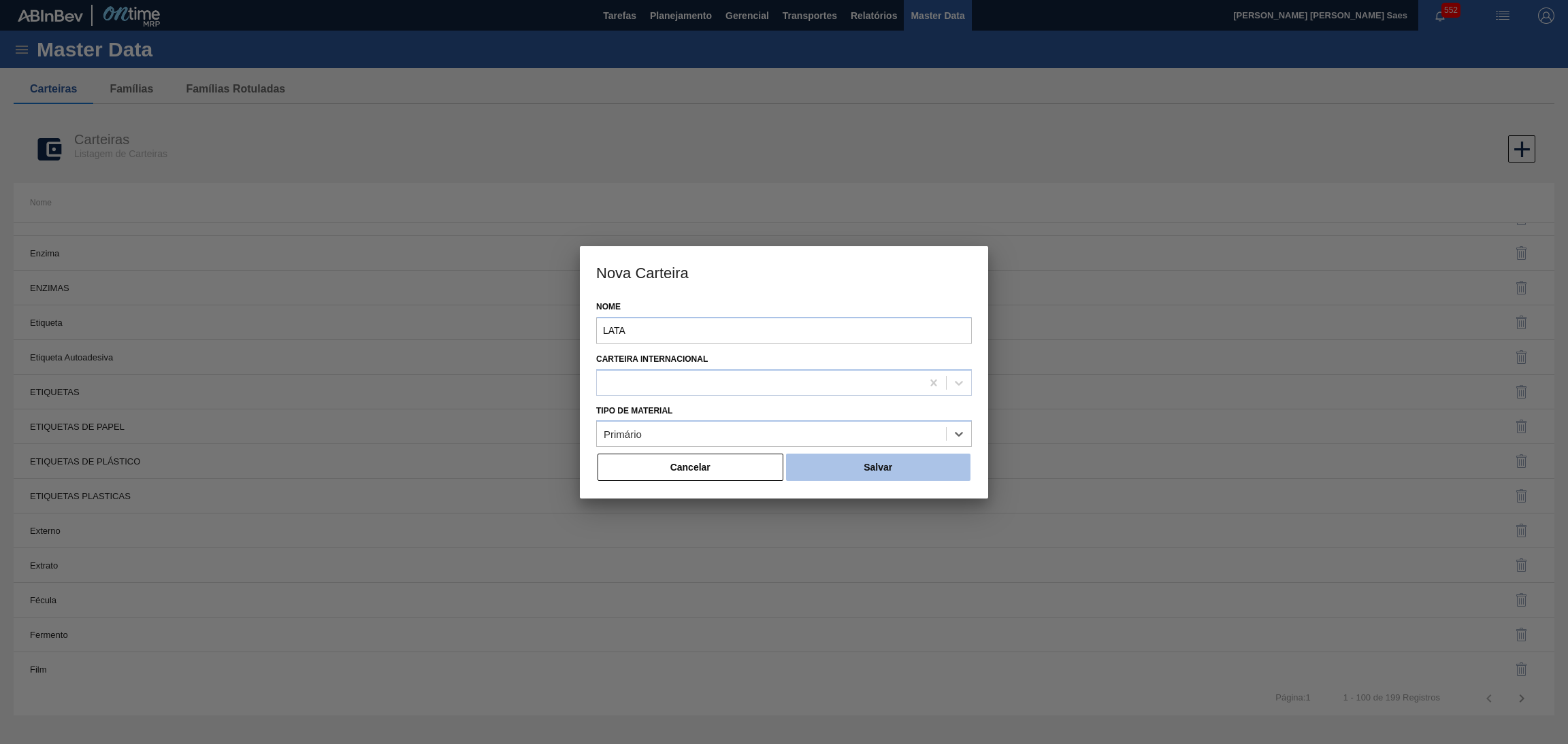
click at [880, 474] on button "Salvar" at bounding box center [878, 467] width 184 height 28
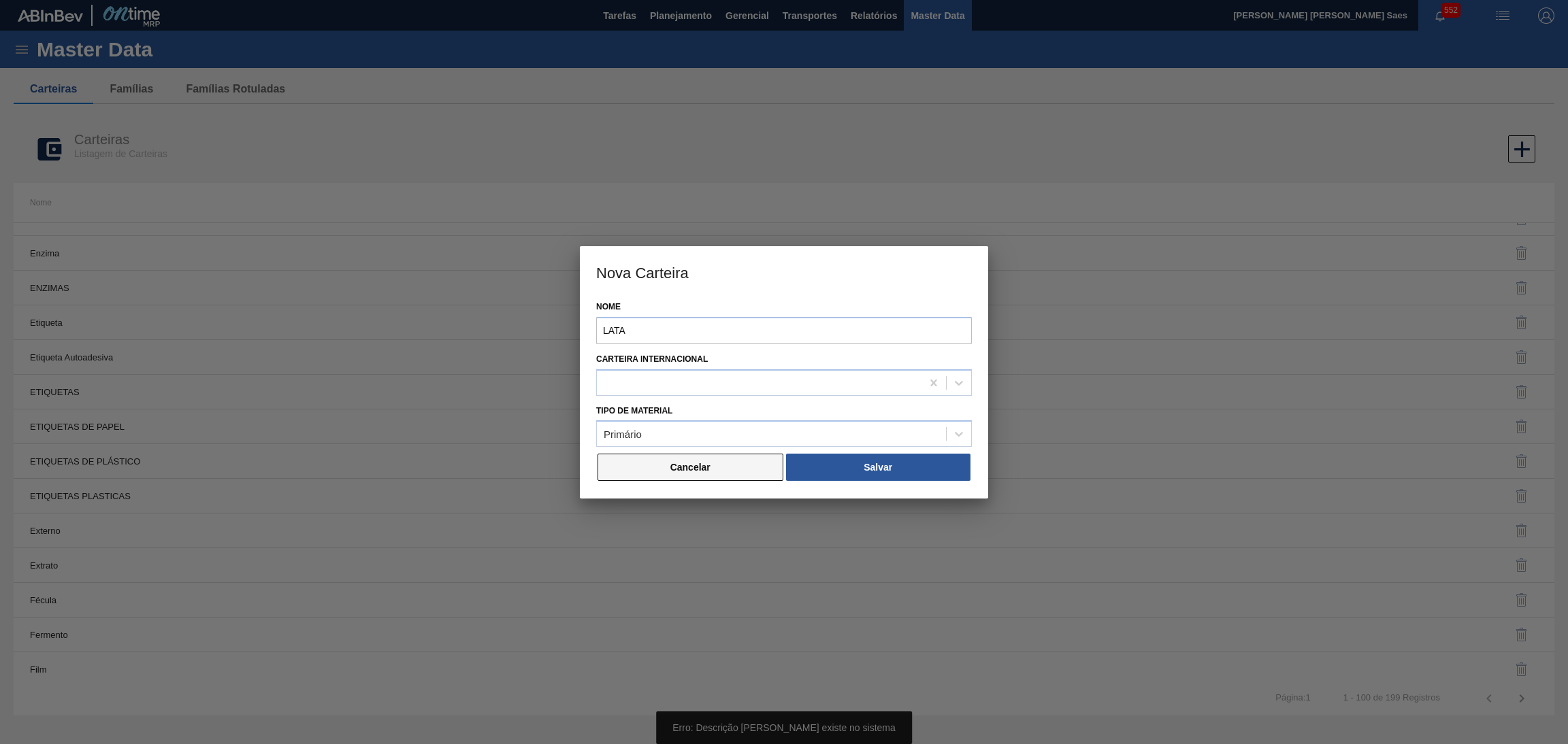
click at [711, 467] on button "Cancelar" at bounding box center [690, 467] width 186 height 28
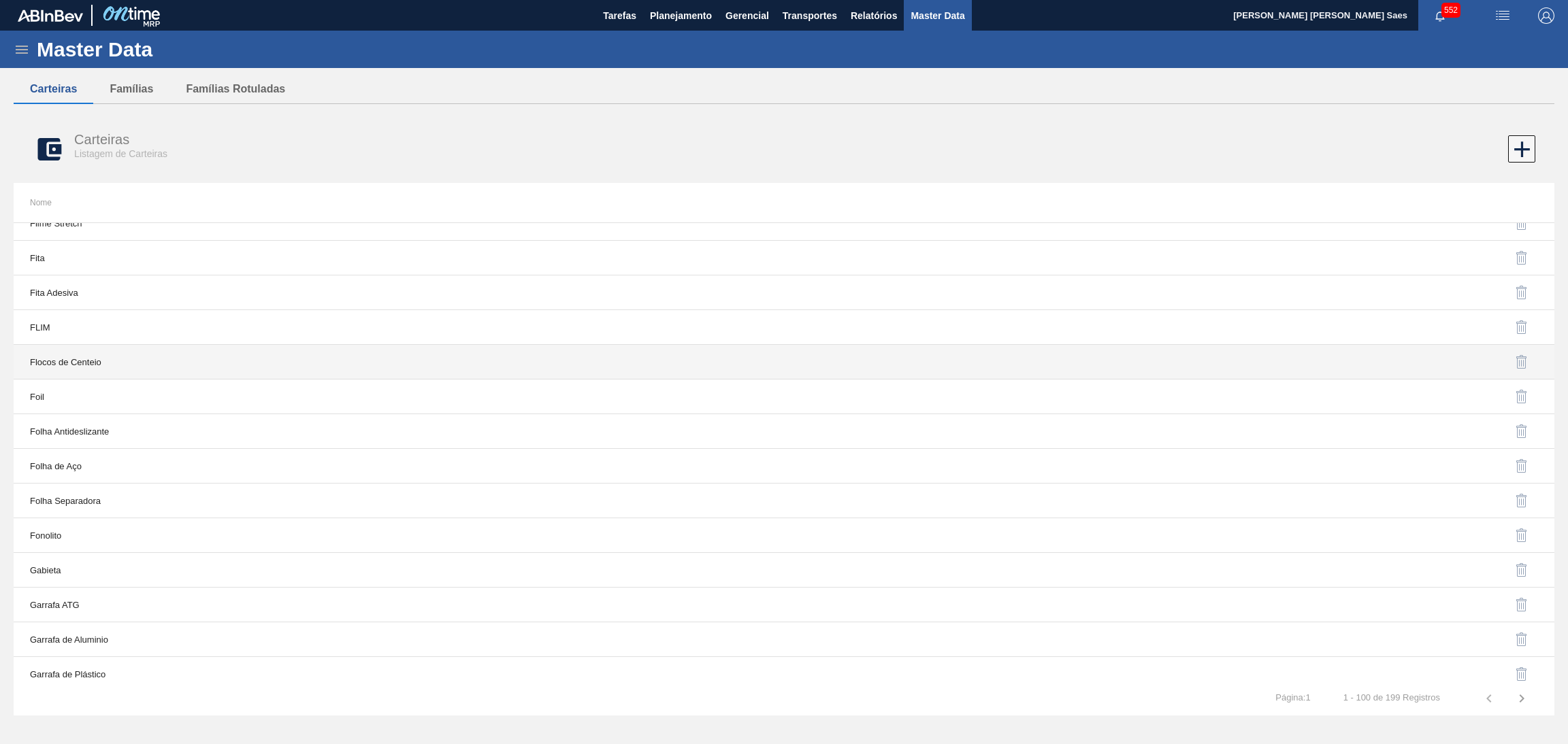
scroll to position [3021, 0]
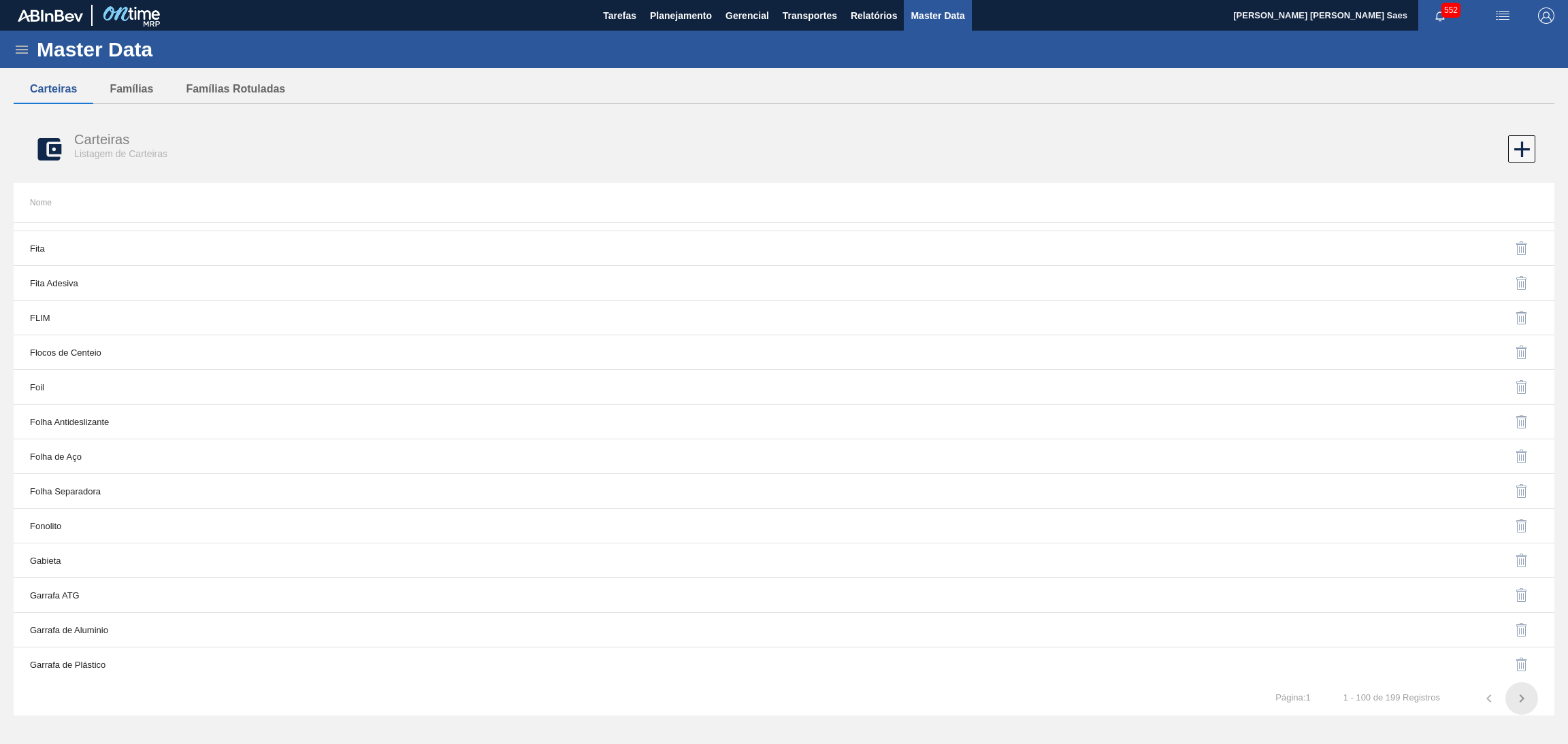
click at [1524, 699] on icon "button" at bounding box center [1521, 699] width 5 height 8
click at [1525, 142] on icon at bounding box center [1522, 150] width 27 height 27
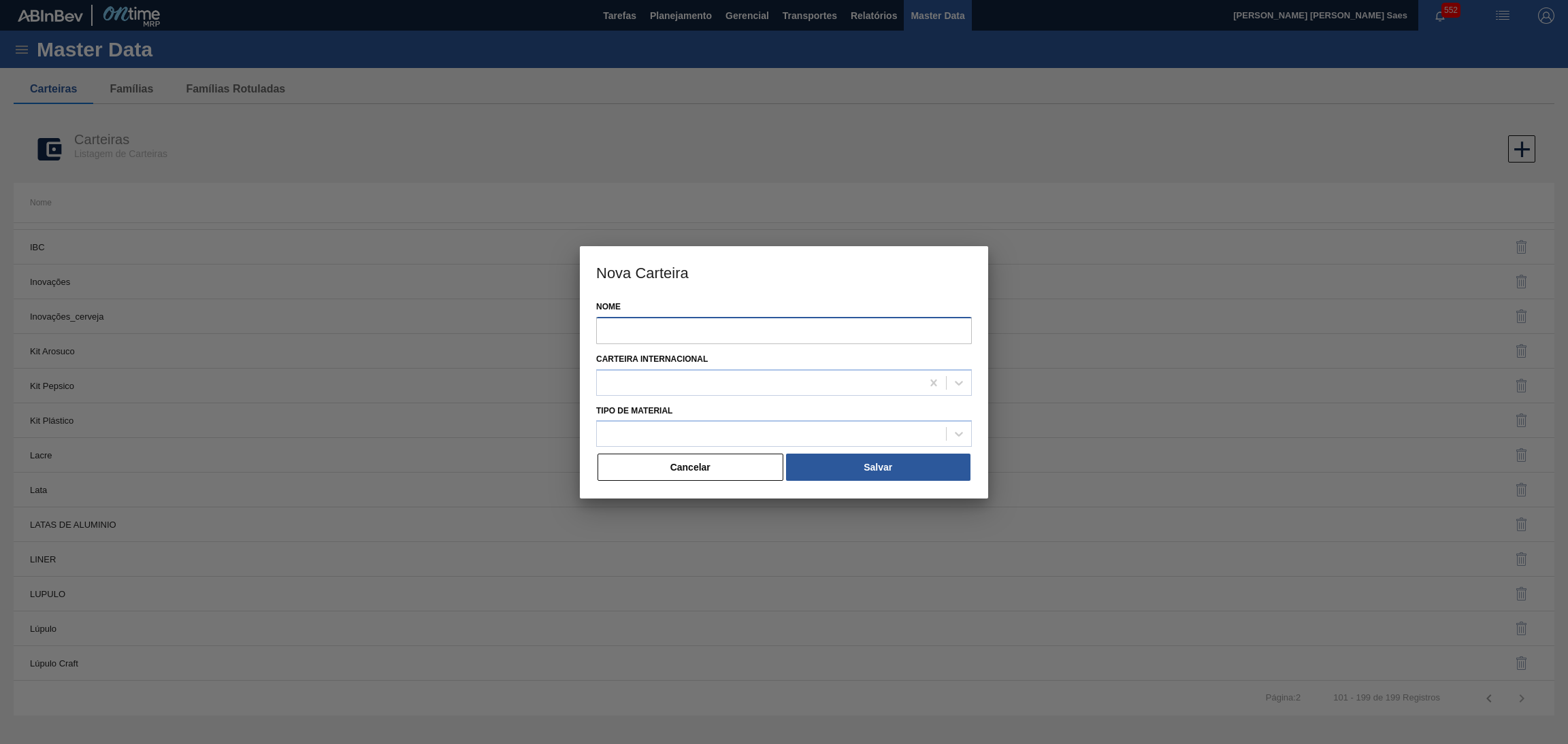
click at [747, 331] on input "Nome" at bounding box center [784, 330] width 376 height 28
type input "LATAS"
click at [712, 429] on div at bounding box center [771, 434] width 349 height 20
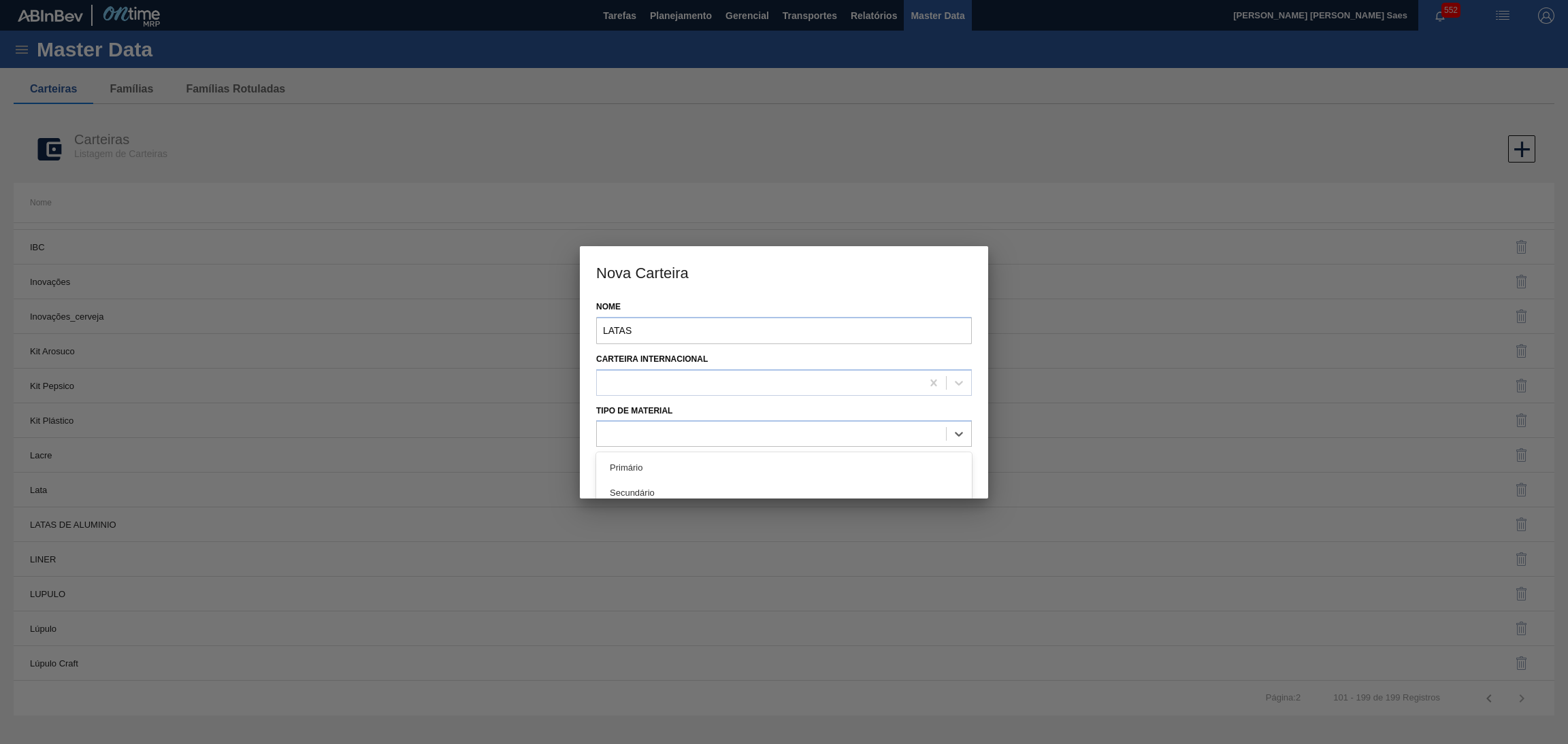
click at [670, 464] on div "Primário" at bounding box center [784, 468] width 376 height 25
click at [870, 457] on button "Salvar" at bounding box center [878, 467] width 184 height 28
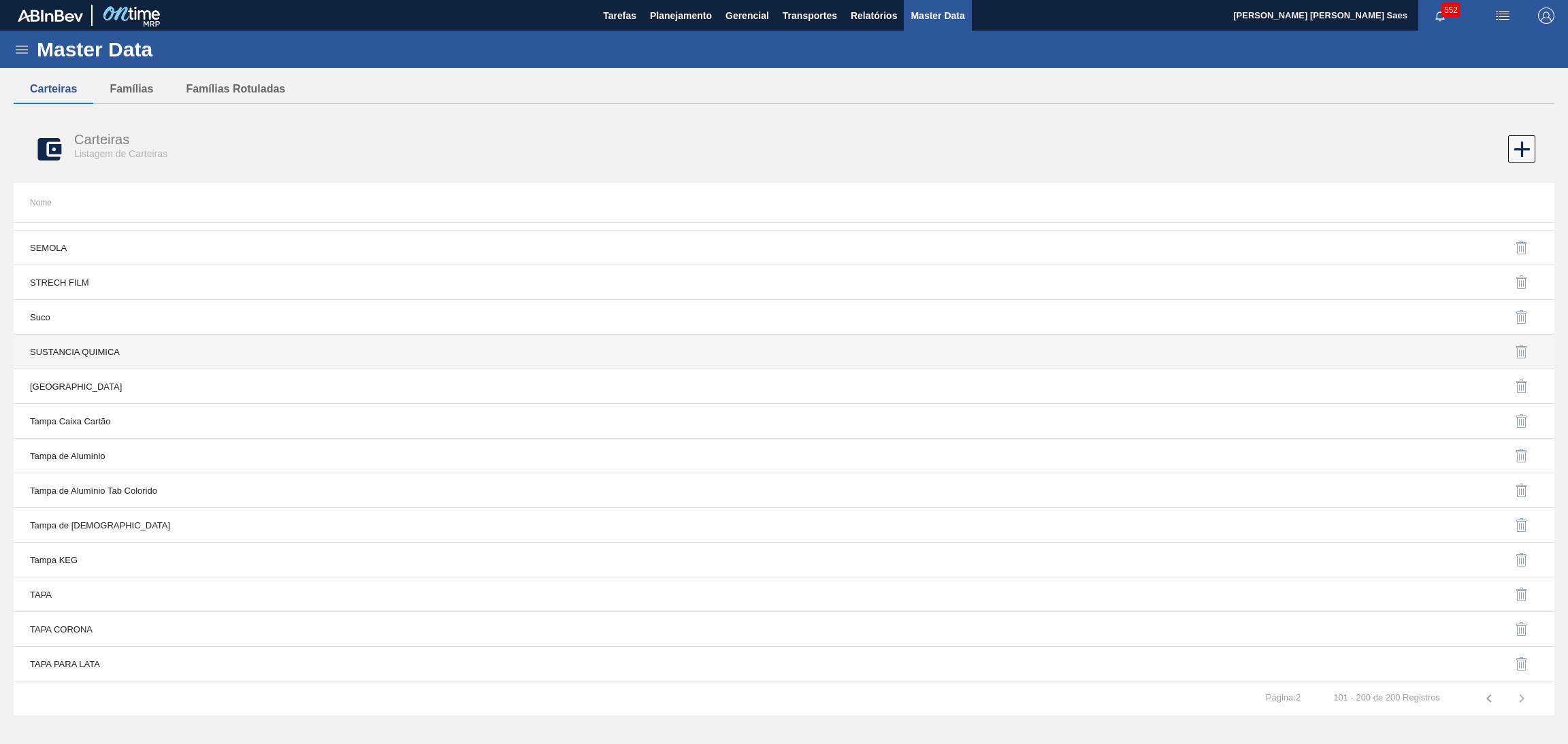
scroll to position [2346, 0]
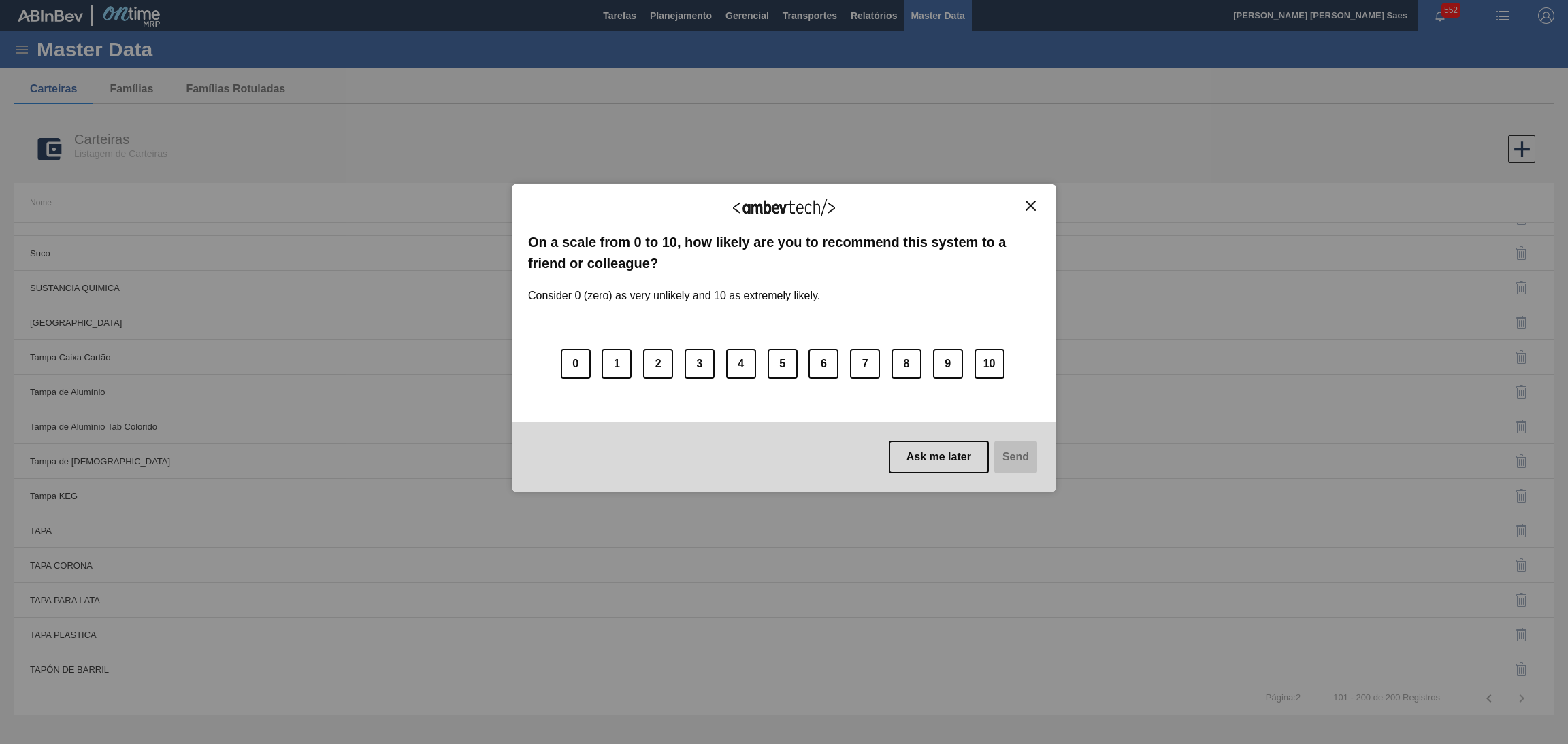
click at [1023, 200] on button "Close" at bounding box center [1031, 205] width 18 height 11
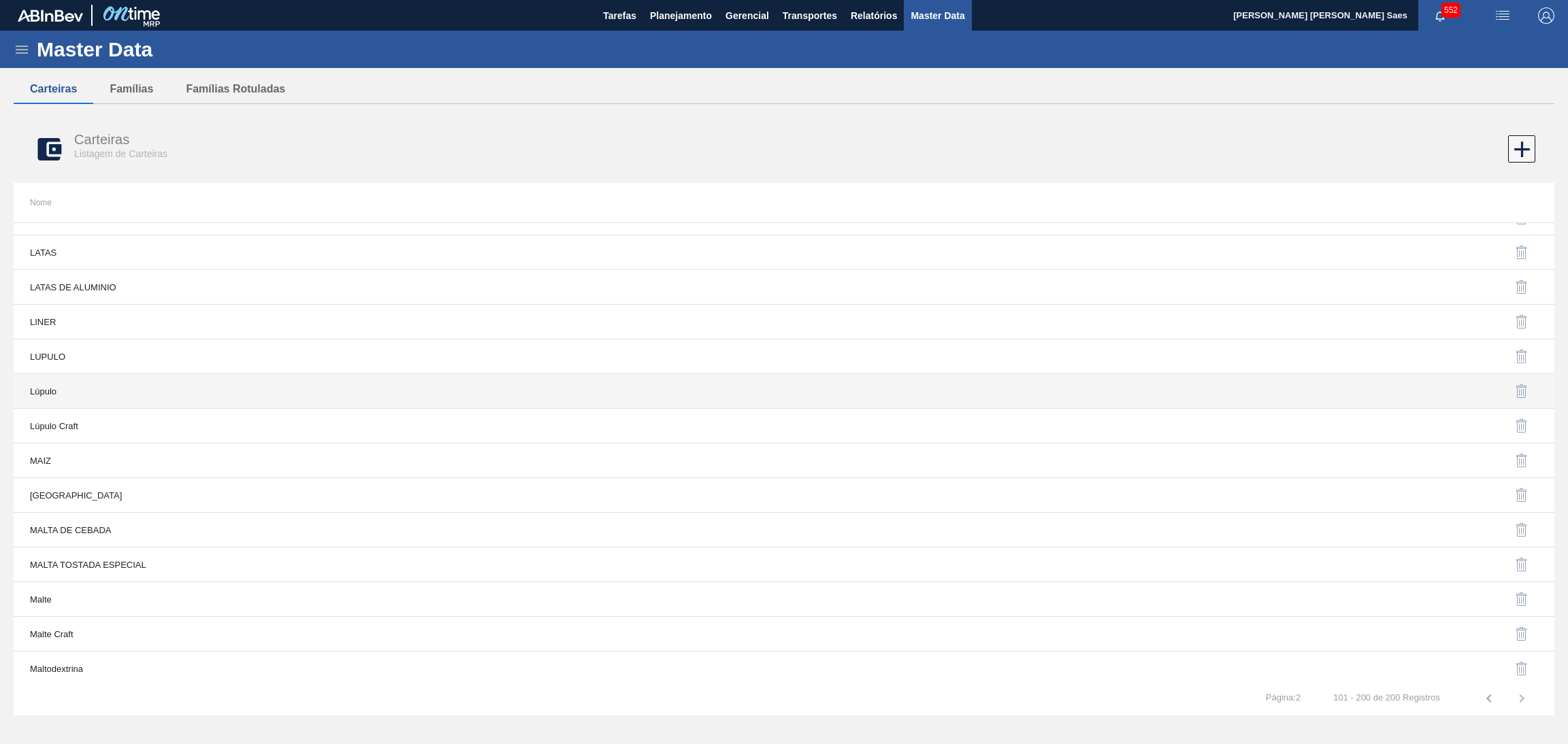
scroll to position [611, 0]
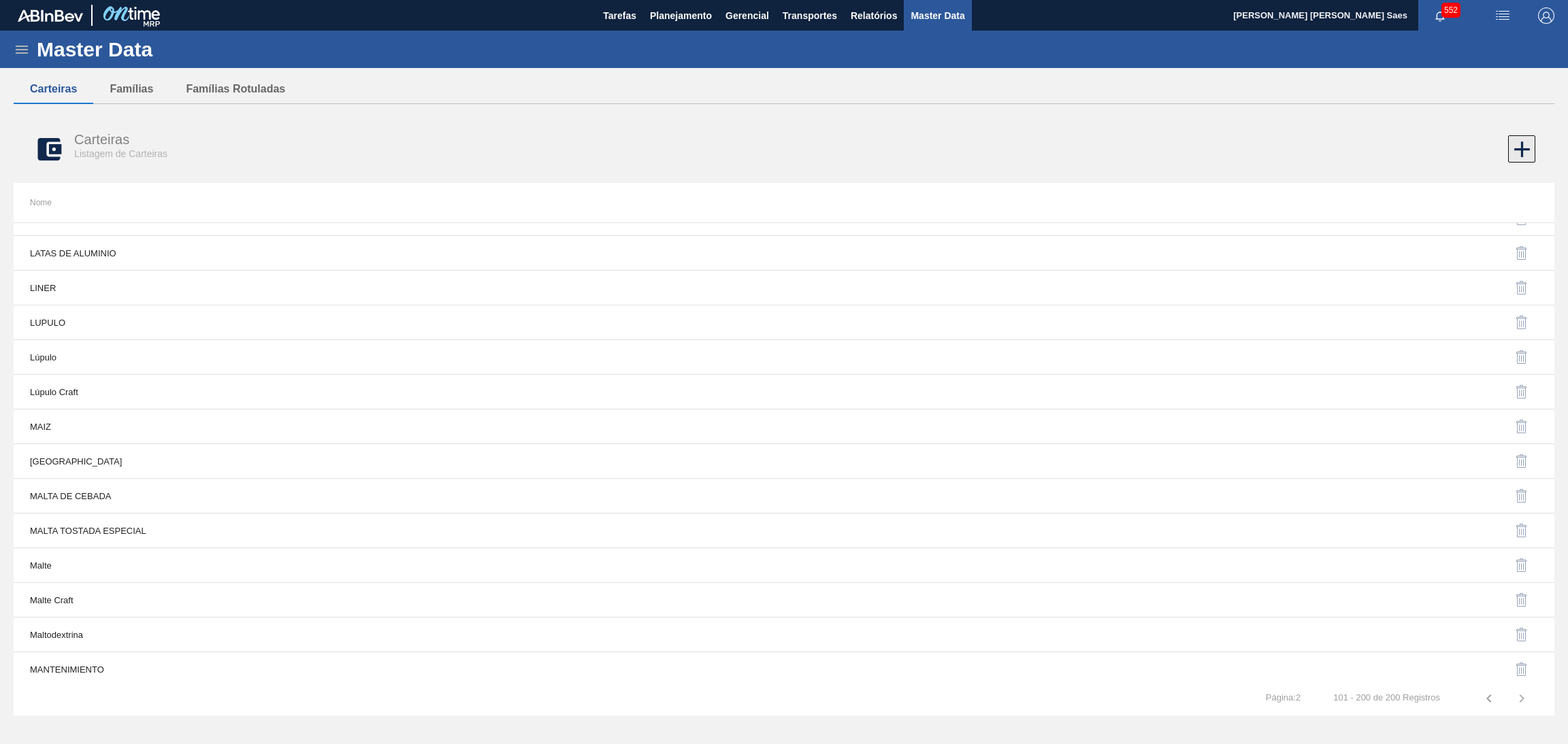
click at [1524, 143] on icon at bounding box center [1522, 150] width 27 height 27
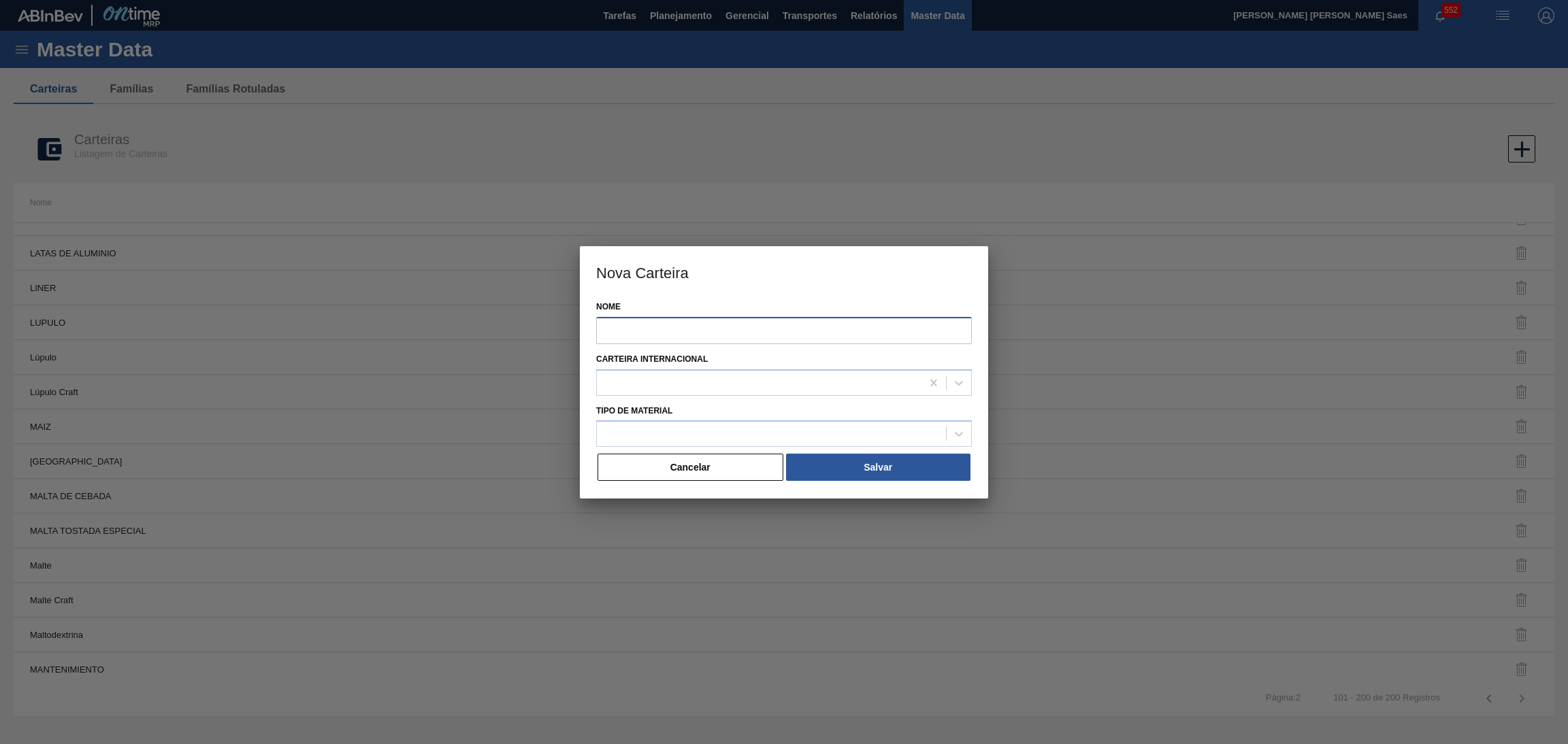
click at [831, 328] on input "Nome" at bounding box center [784, 330] width 376 height 28
type input "MALTE"
click at [918, 460] on button "Salvar" at bounding box center [878, 467] width 184 height 28
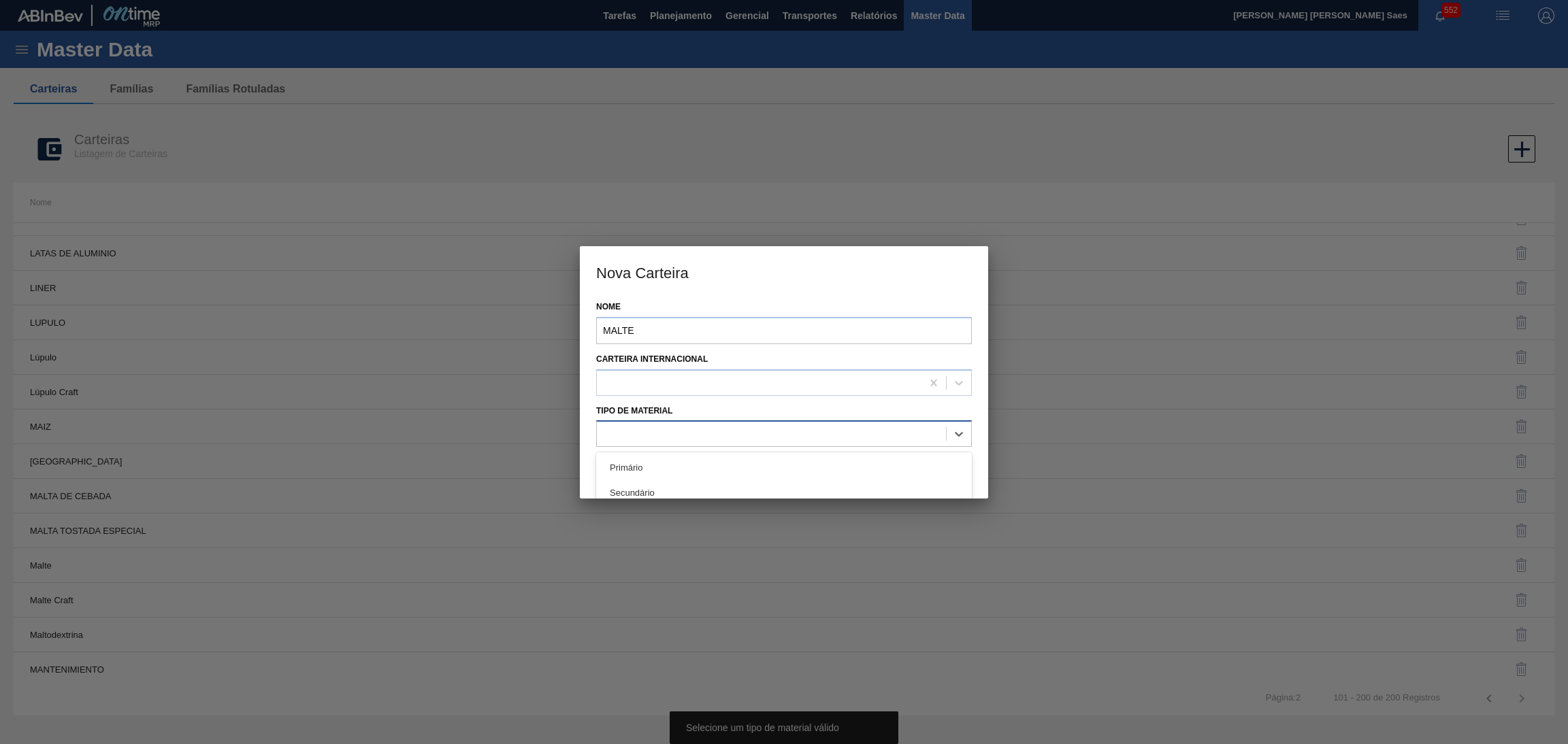
click at [675, 420] on div at bounding box center [784, 433] width 376 height 27
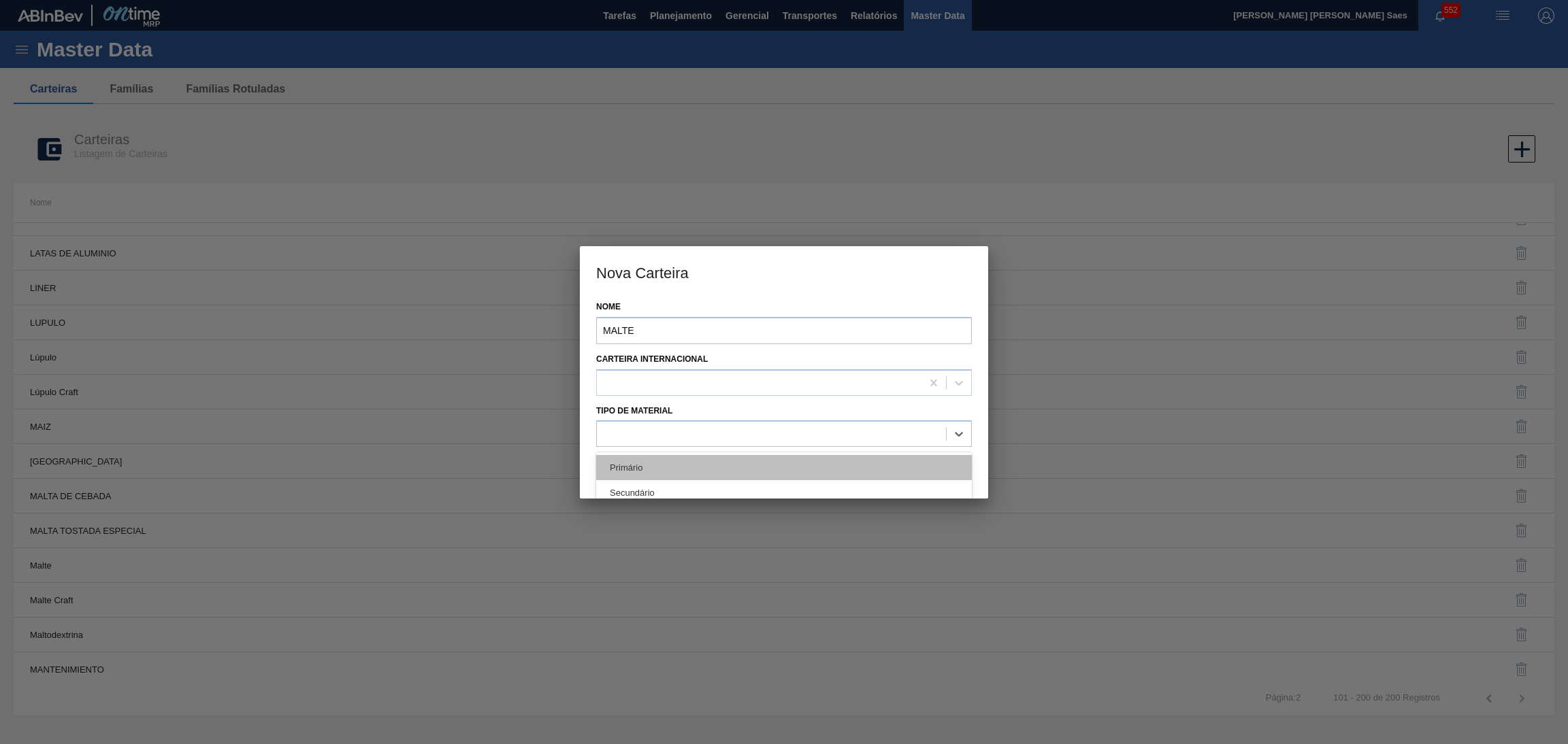
click at [647, 462] on div "Primário" at bounding box center [784, 468] width 376 height 25
click at [851, 469] on button "Salvar" at bounding box center [878, 467] width 184 height 28
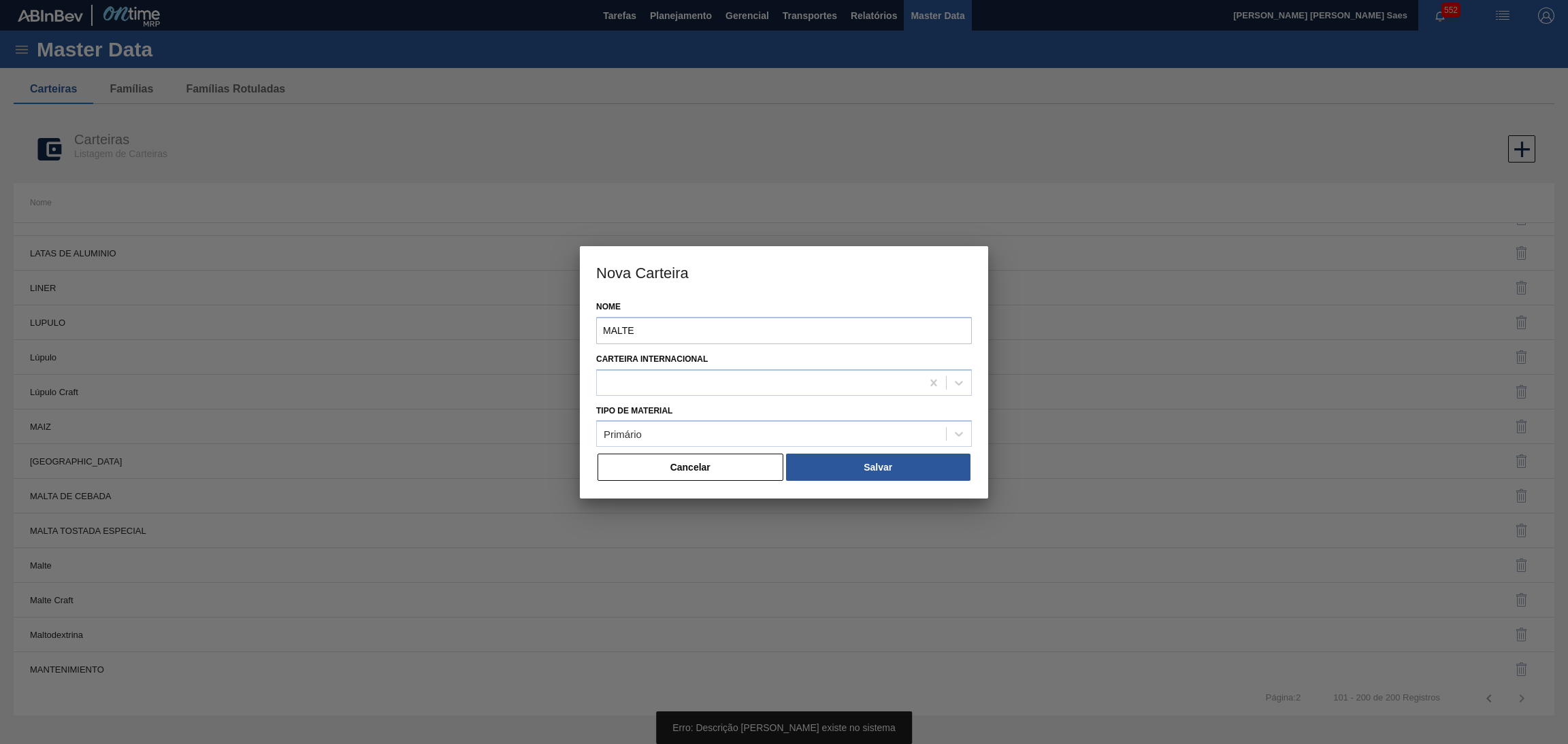
click at [673, 465] on button "Cancelar" at bounding box center [690, 467] width 186 height 28
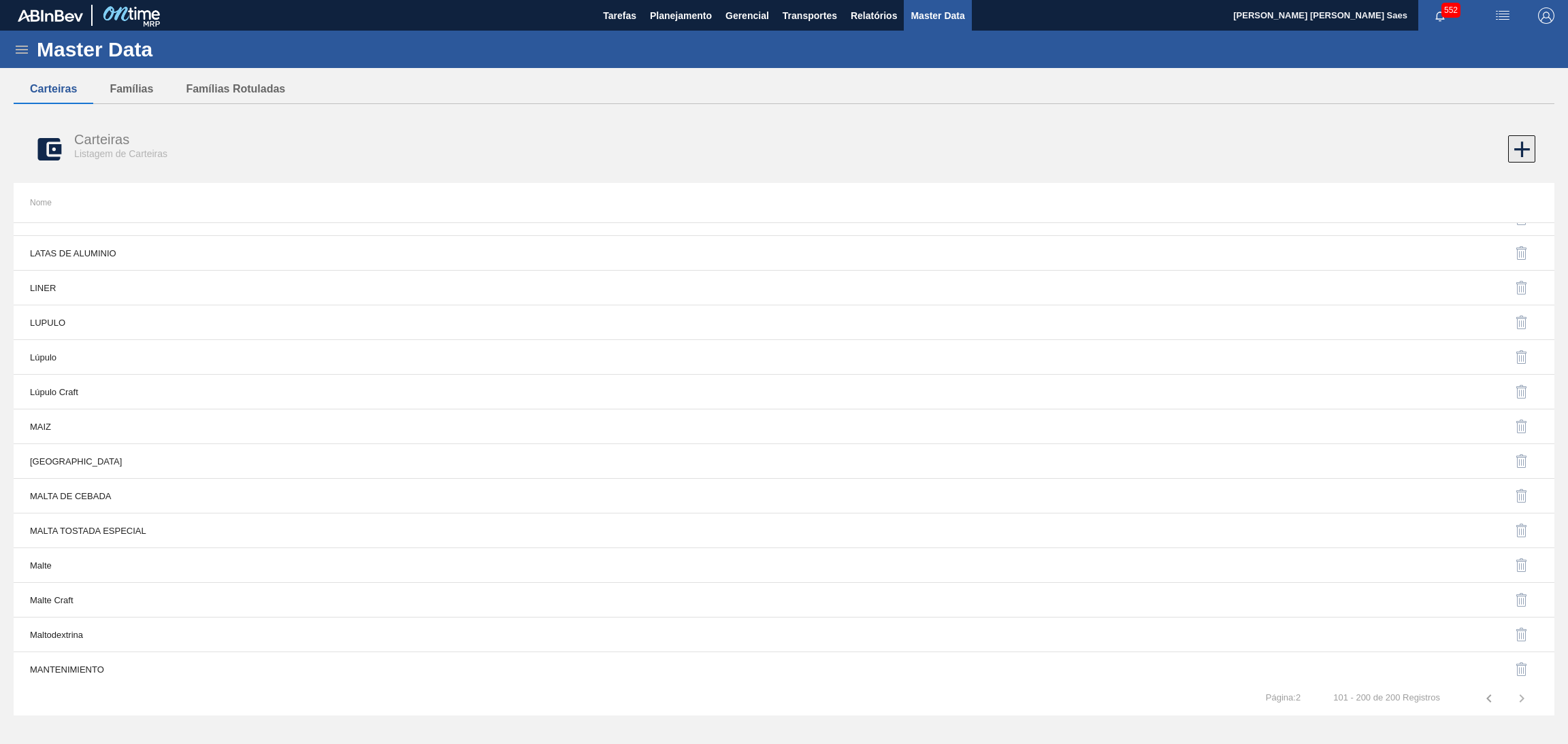
click at [1525, 150] on icon at bounding box center [1522, 150] width 27 height 27
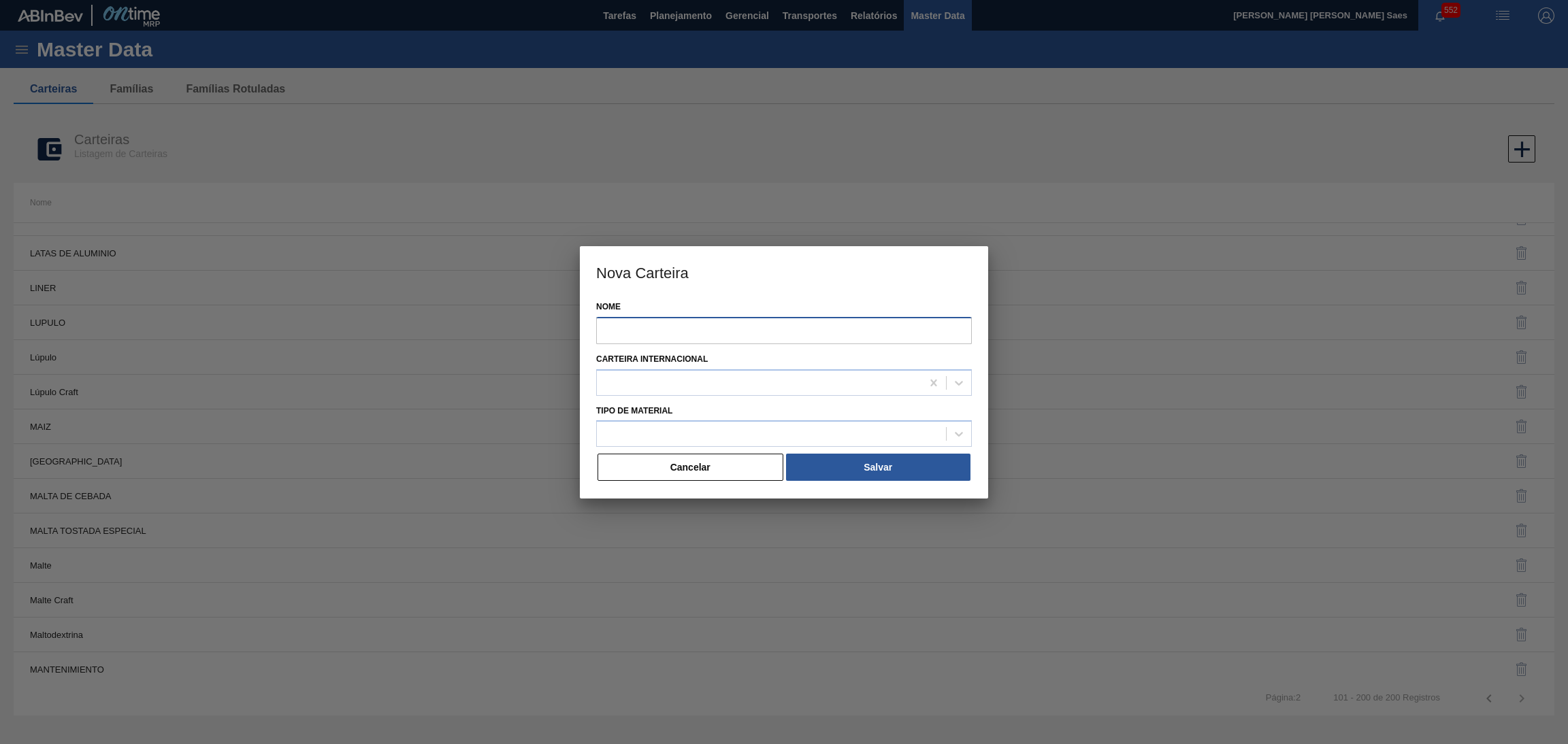
click at [787, 328] on input "Nome" at bounding box center [784, 330] width 376 height 28
type input "PRECINTA"
drag, startPoint x: 773, startPoint y: 421, endPoint x: 753, endPoint y: 431, distance: 22.4
click at [773, 421] on div at bounding box center [784, 433] width 376 height 27
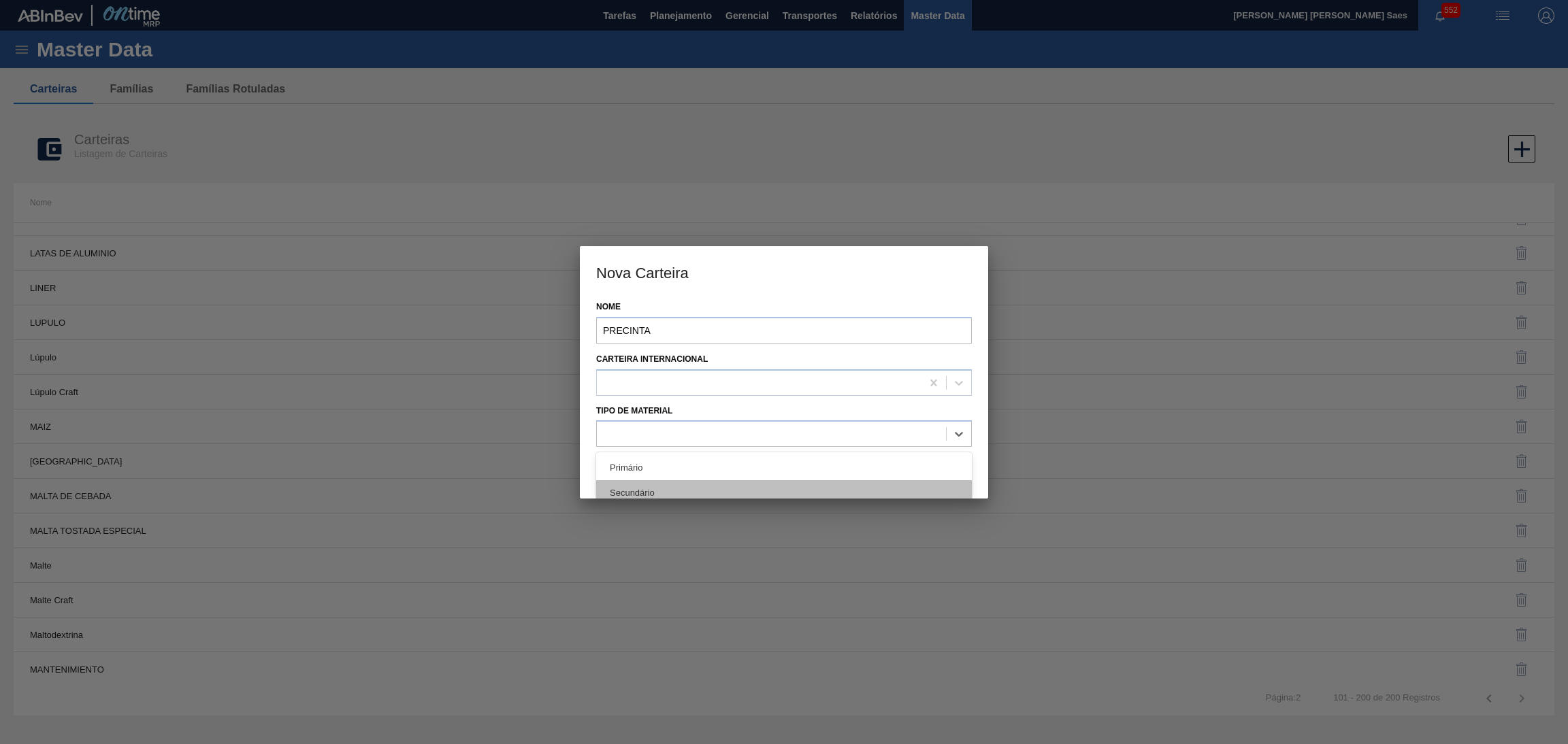
click at [730, 483] on div "Secundário" at bounding box center [784, 493] width 376 height 25
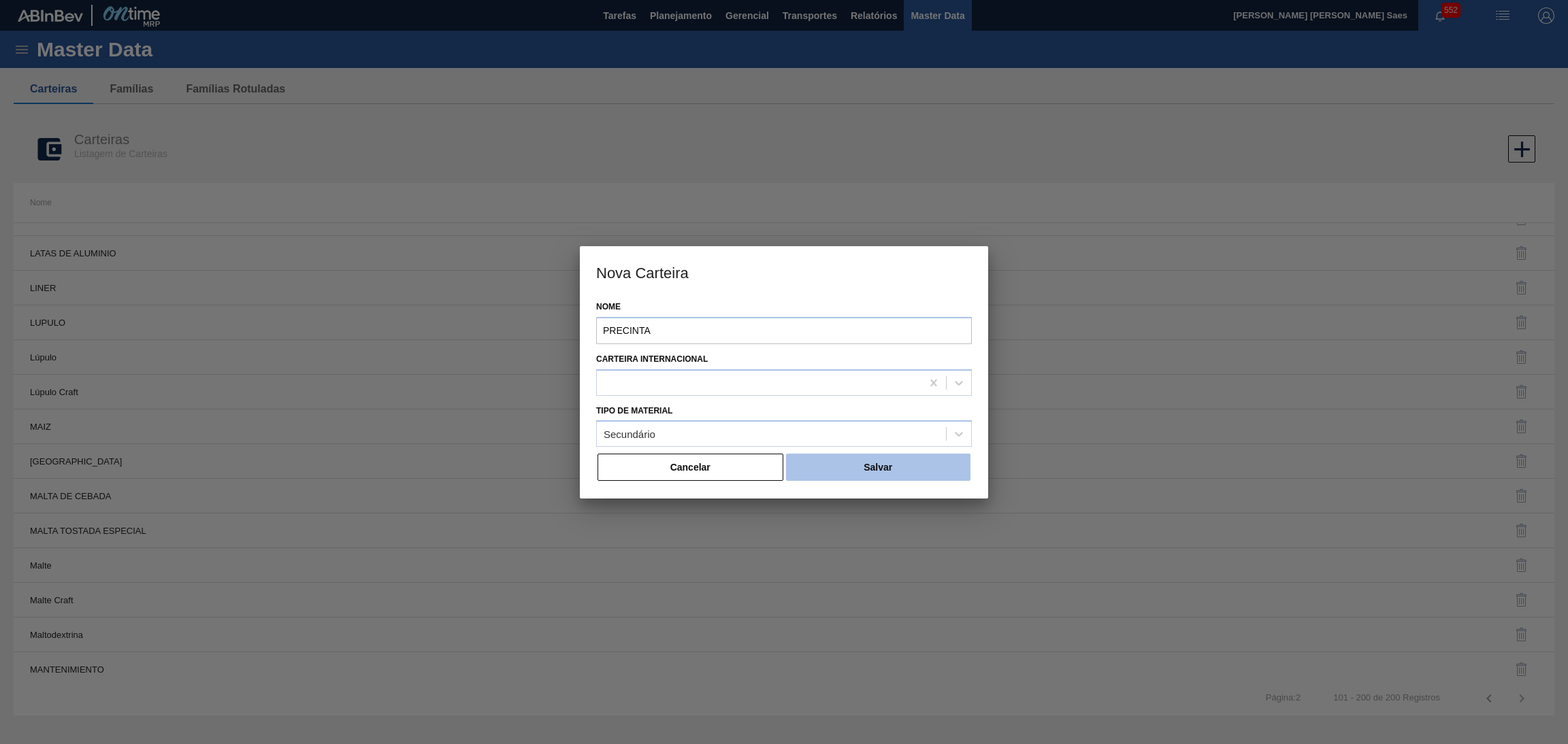
click at [927, 471] on button "Salvar" at bounding box center [878, 467] width 184 height 28
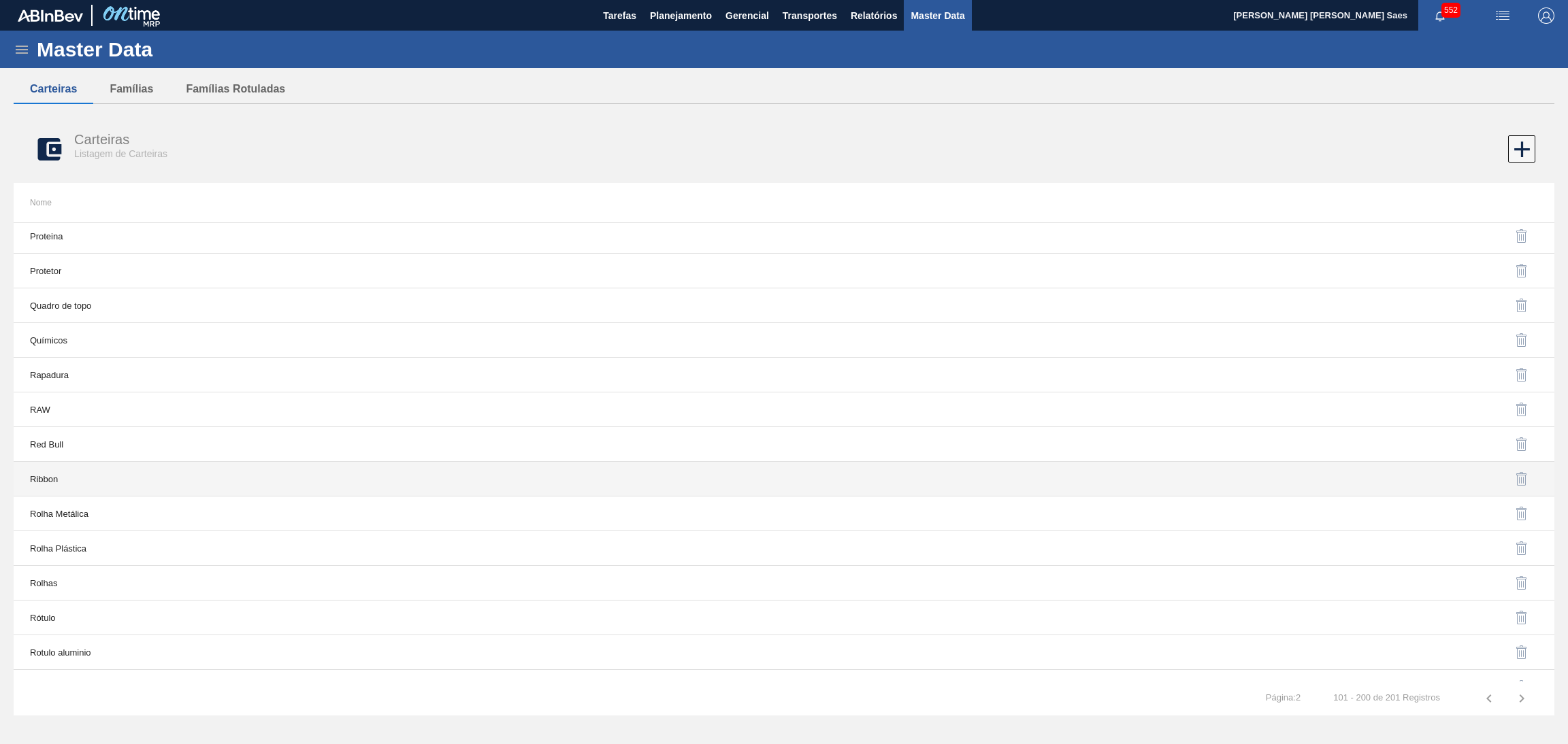
scroll to position [1530, 0]
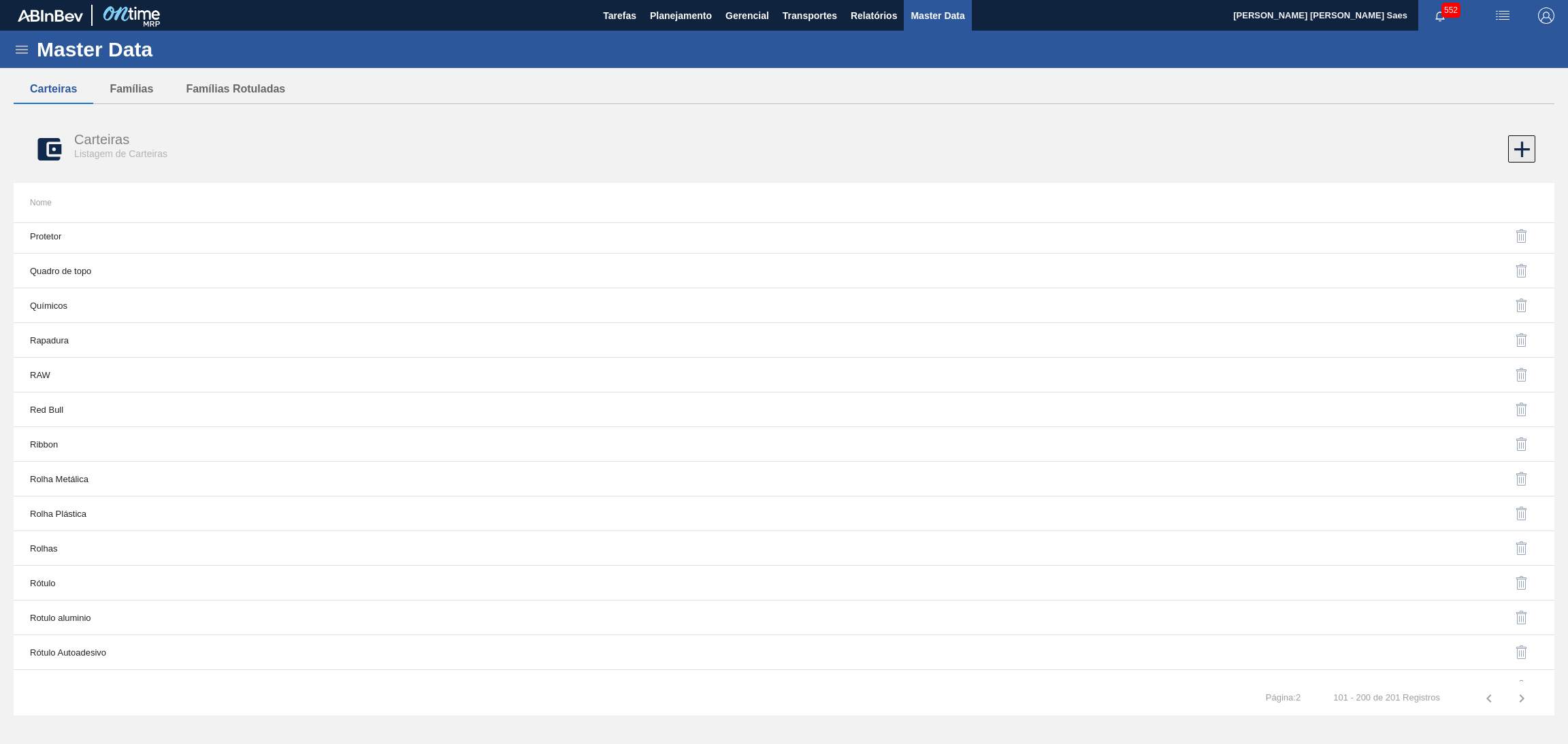
click at [1510, 143] on icon at bounding box center [1522, 150] width 27 height 27
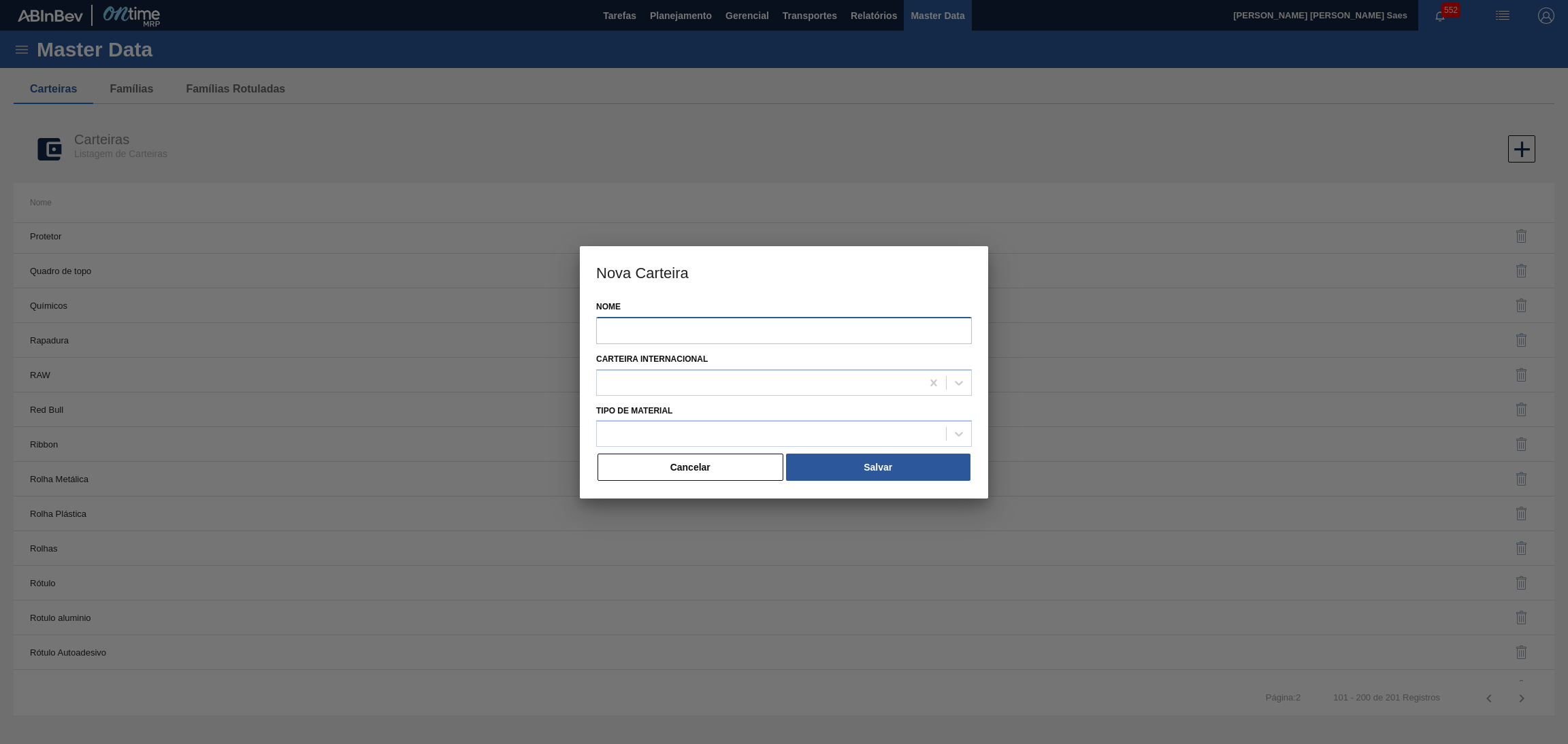
drag, startPoint x: 814, startPoint y: 332, endPoint x: 823, endPoint y: 330, distance: 9.2
click at [814, 332] on input "Nome" at bounding box center [784, 330] width 376 height 28
type input "QUIMICOS"
click at [789, 424] on div at bounding box center [771, 434] width 349 height 20
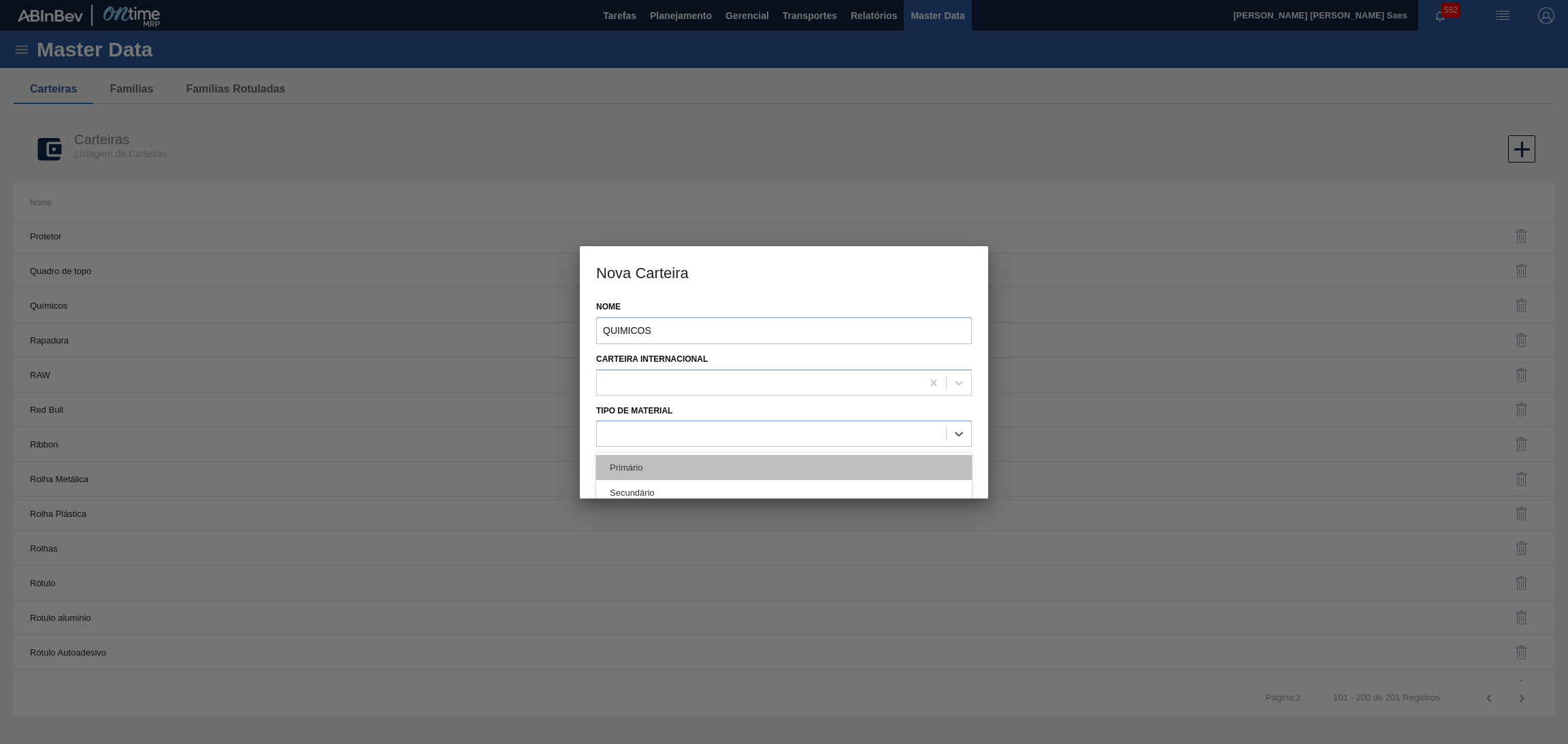
click at [735, 472] on div "Primário" at bounding box center [784, 468] width 376 height 25
click at [886, 471] on button "Salvar" at bounding box center [878, 467] width 184 height 28
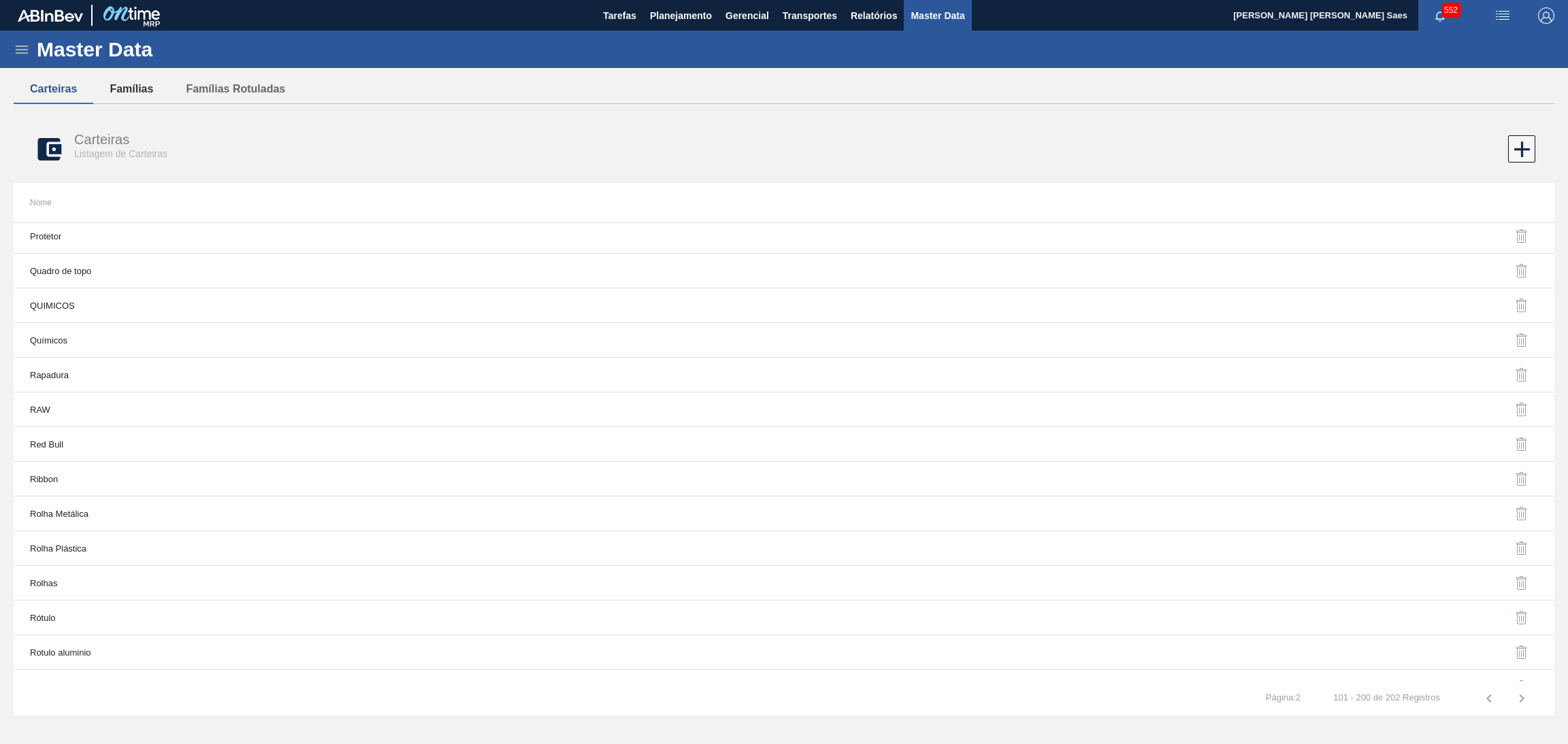
click at [133, 87] on button "Famílias" at bounding box center [131, 89] width 76 height 28
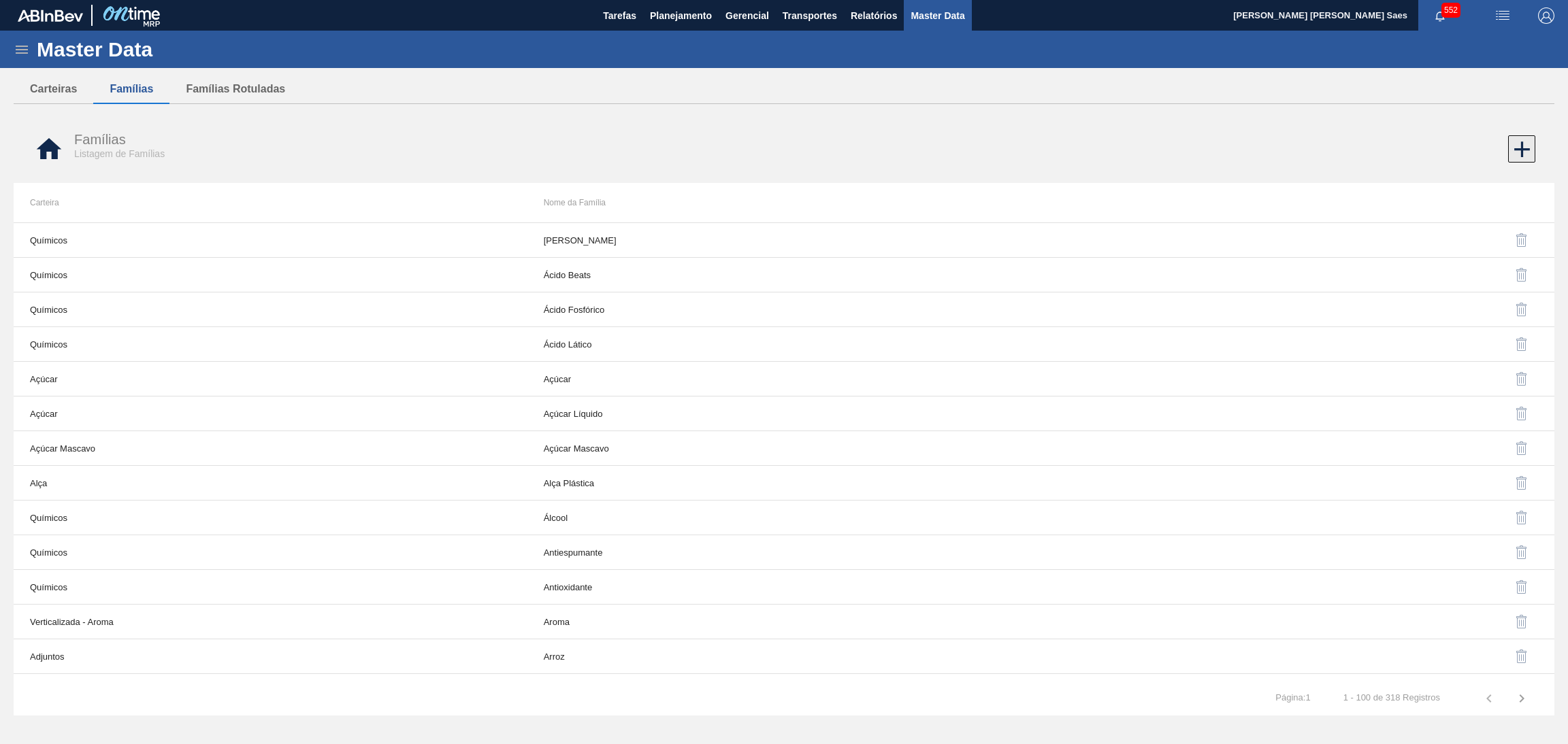
click at [1522, 144] on icon at bounding box center [1522, 150] width 27 height 27
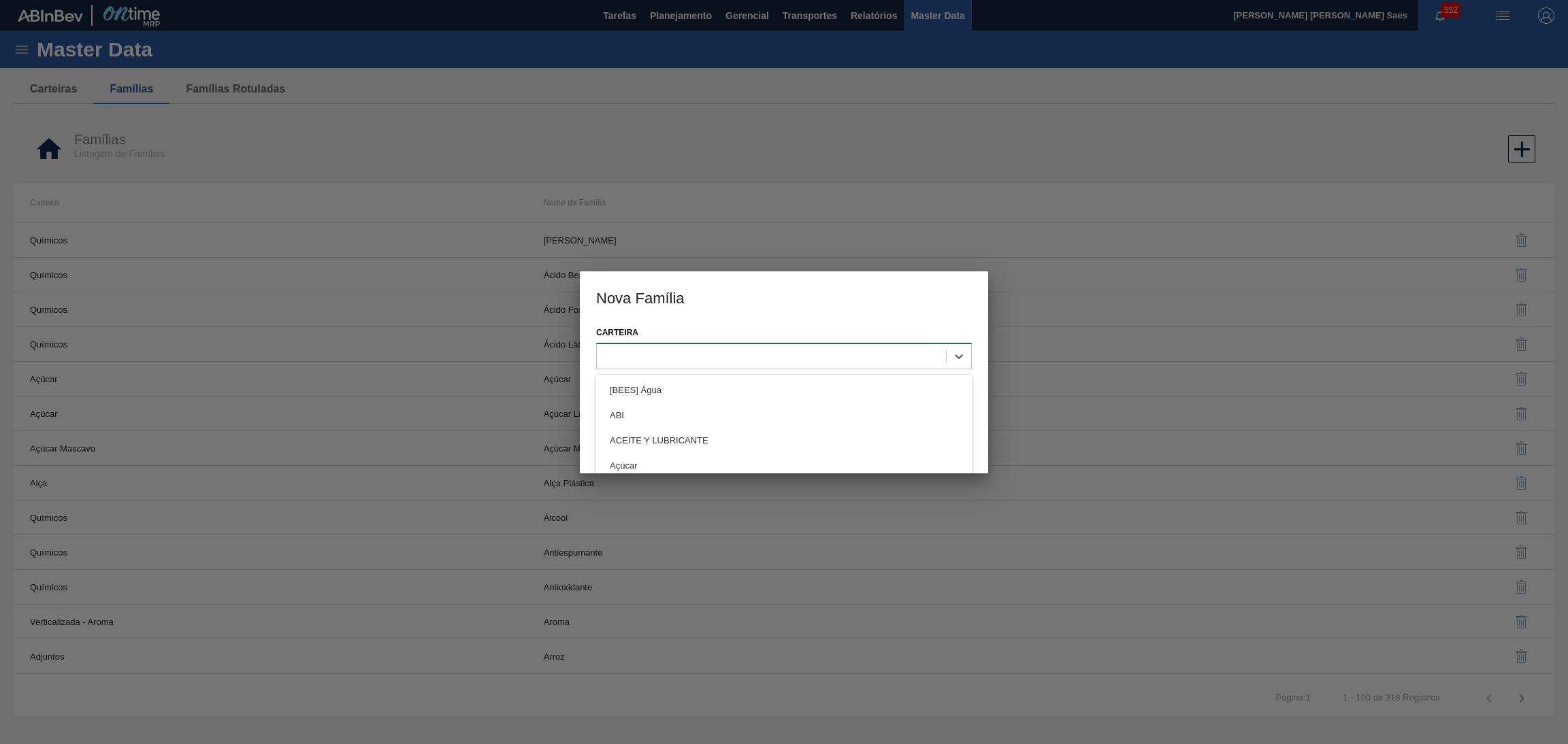
click at [840, 354] on div at bounding box center [771, 356] width 349 height 20
type input "QUI"
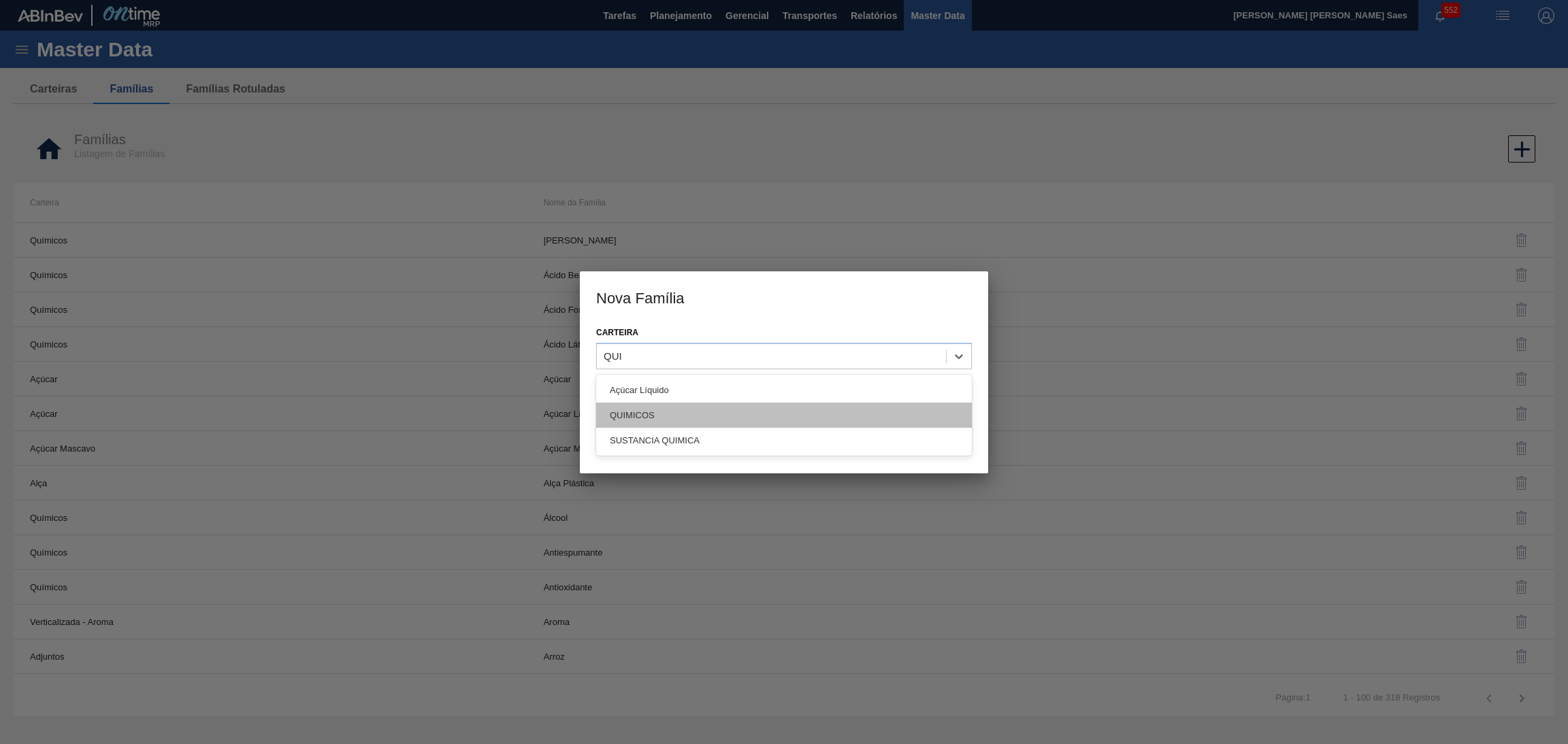
click at [782, 421] on div "QUIMICOS" at bounding box center [784, 415] width 376 height 25
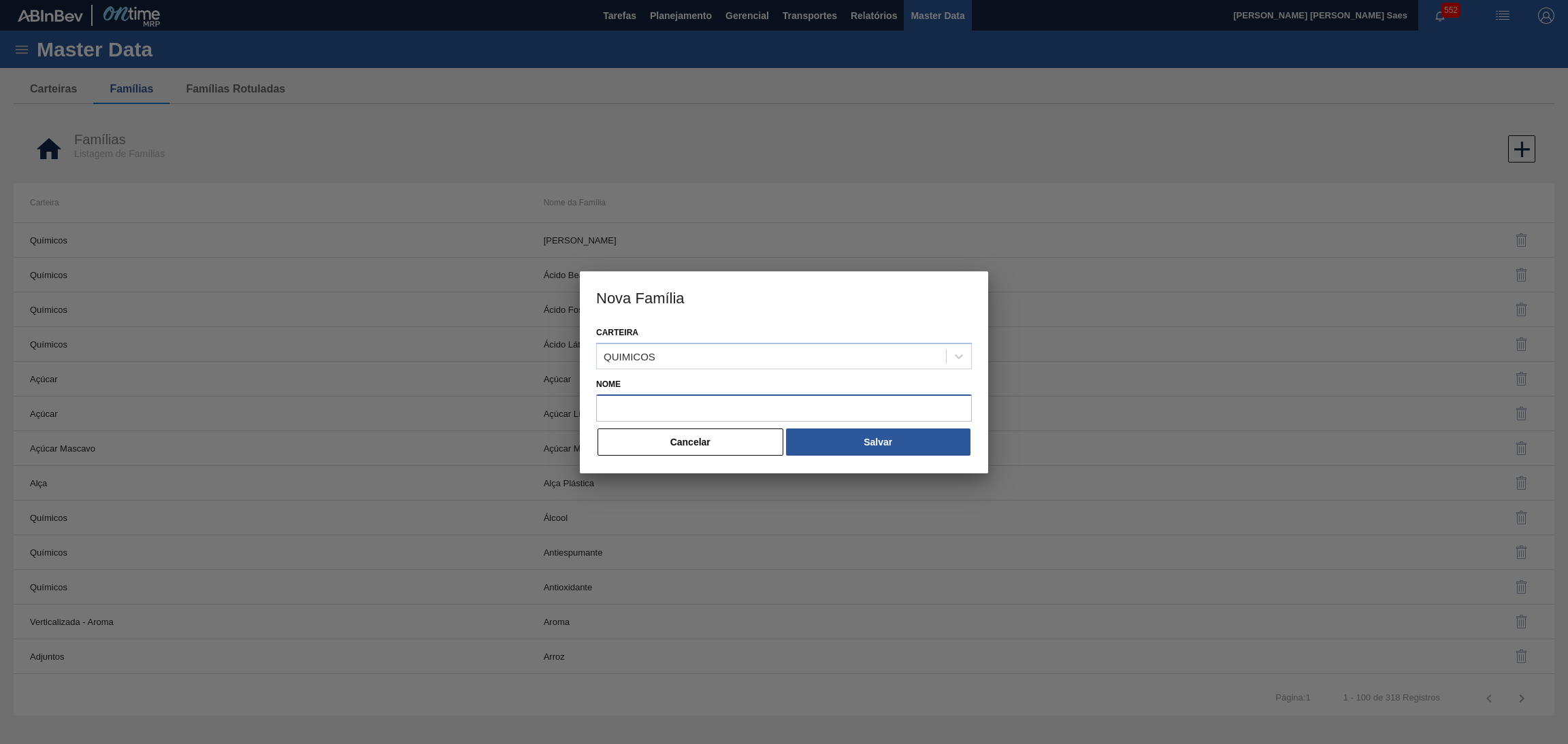
click at [730, 397] on input "Nome" at bounding box center [784, 408] width 376 height 28
type input "ACIDO"
click at [874, 449] on button "Salvar" at bounding box center [878, 442] width 184 height 28
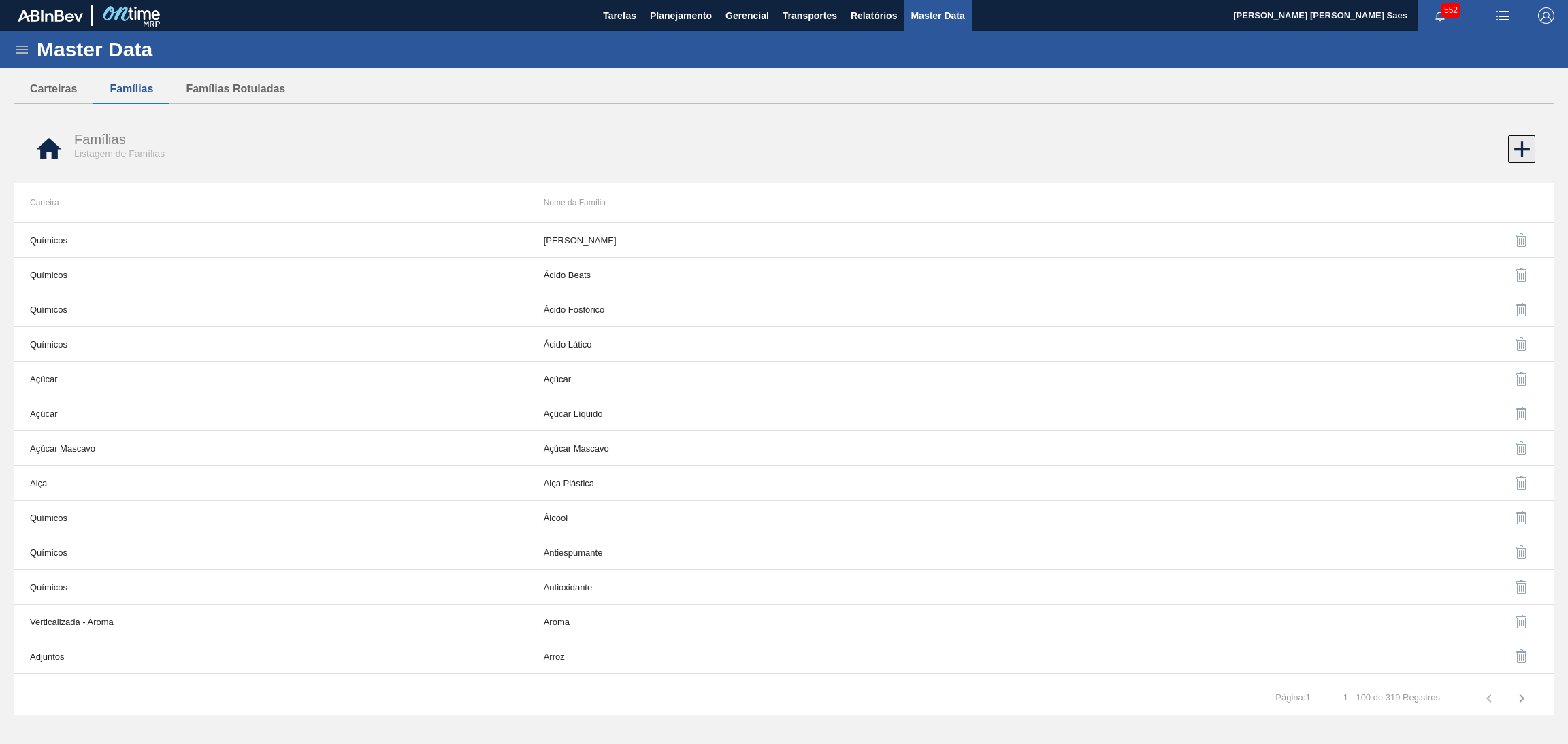
click at [1519, 148] on icon at bounding box center [1522, 150] width 27 height 27
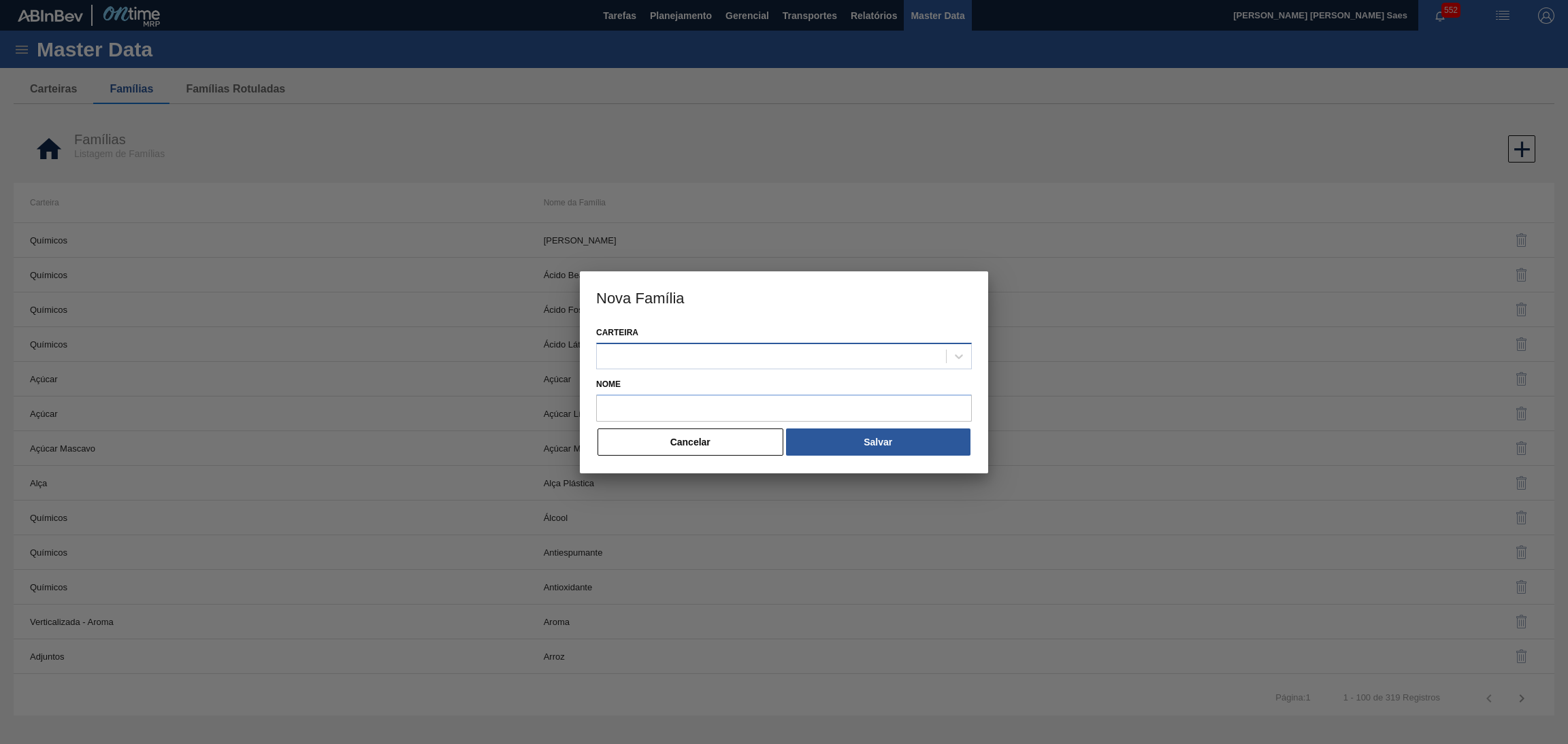
click at [713, 352] on div at bounding box center [771, 356] width 349 height 20
paste input "ADHESIVO"
type input "ADHESIVO"
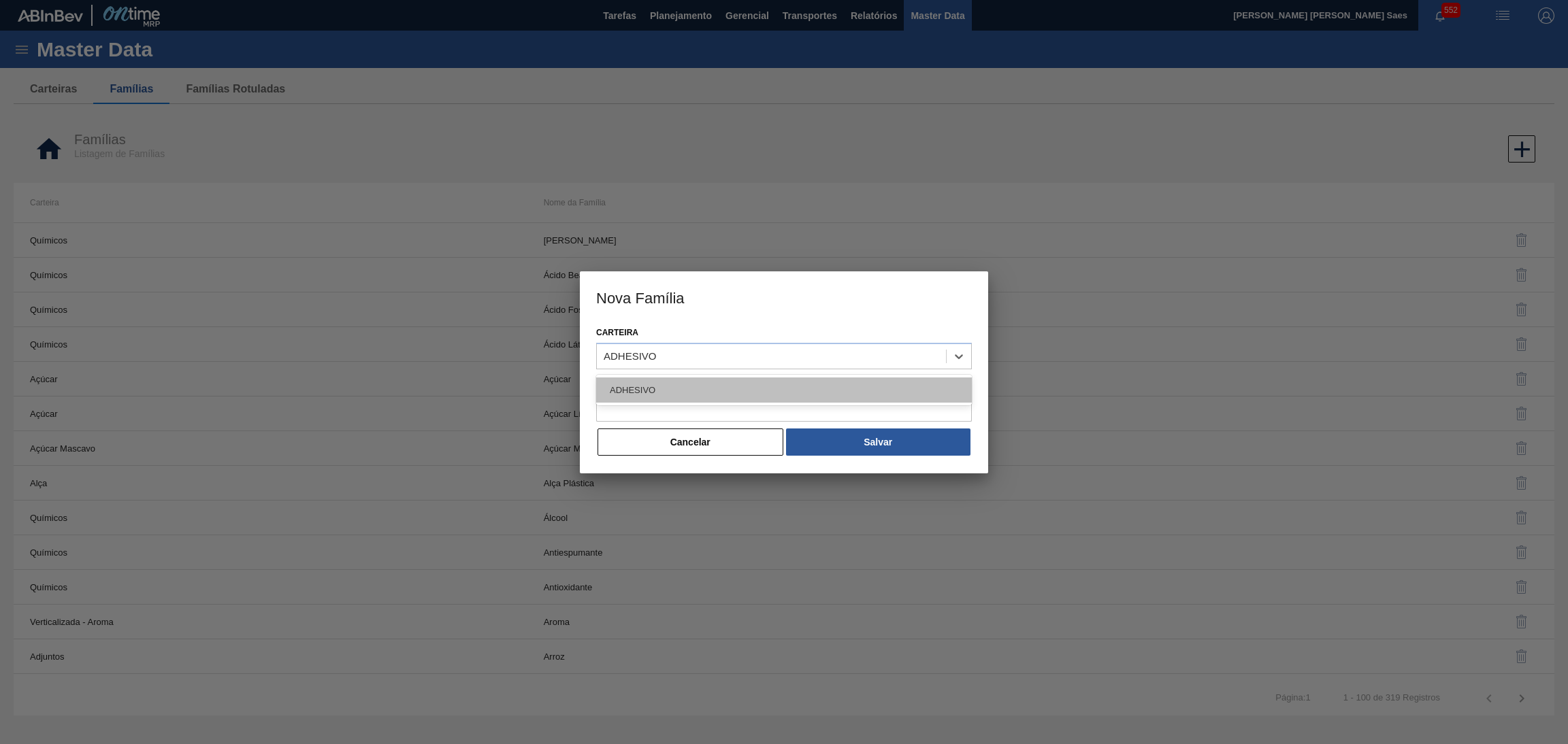
click at [716, 383] on div "ADHESIVO" at bounding box center [784, 390] width 376 height 25
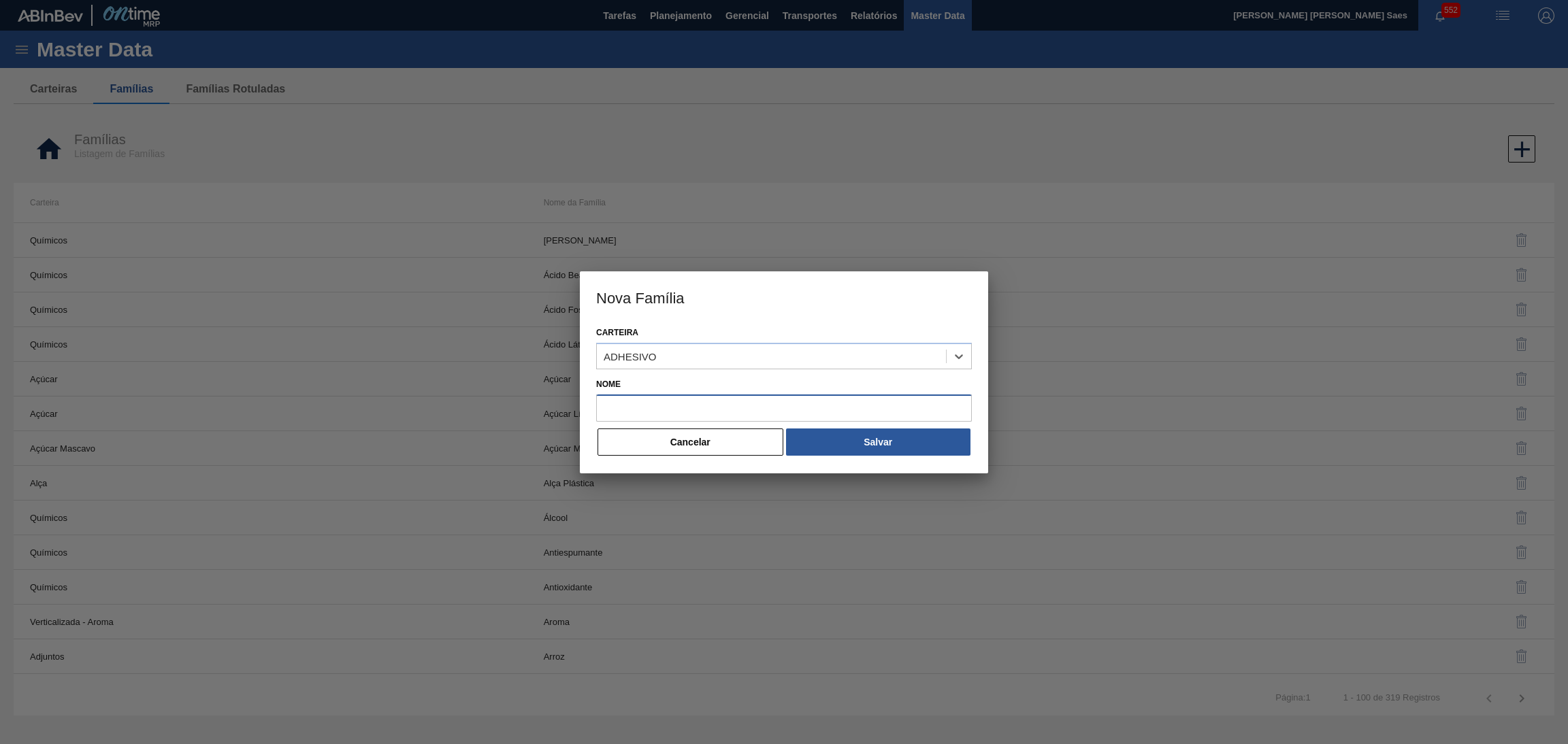
drag, startPoint x: 718, startPoint y: 400, endPoint x: 725, endPoint y: 405, distance: 8.6
click at [720, 400] on input "Nome" at bounding box center [784, 408] width 376 height 28
paste input "ADHESIVO"
type input "ADHESIVO"
click at [838, 445] on button "Salvar" at bounding box center [878, 442] width 184 height 28
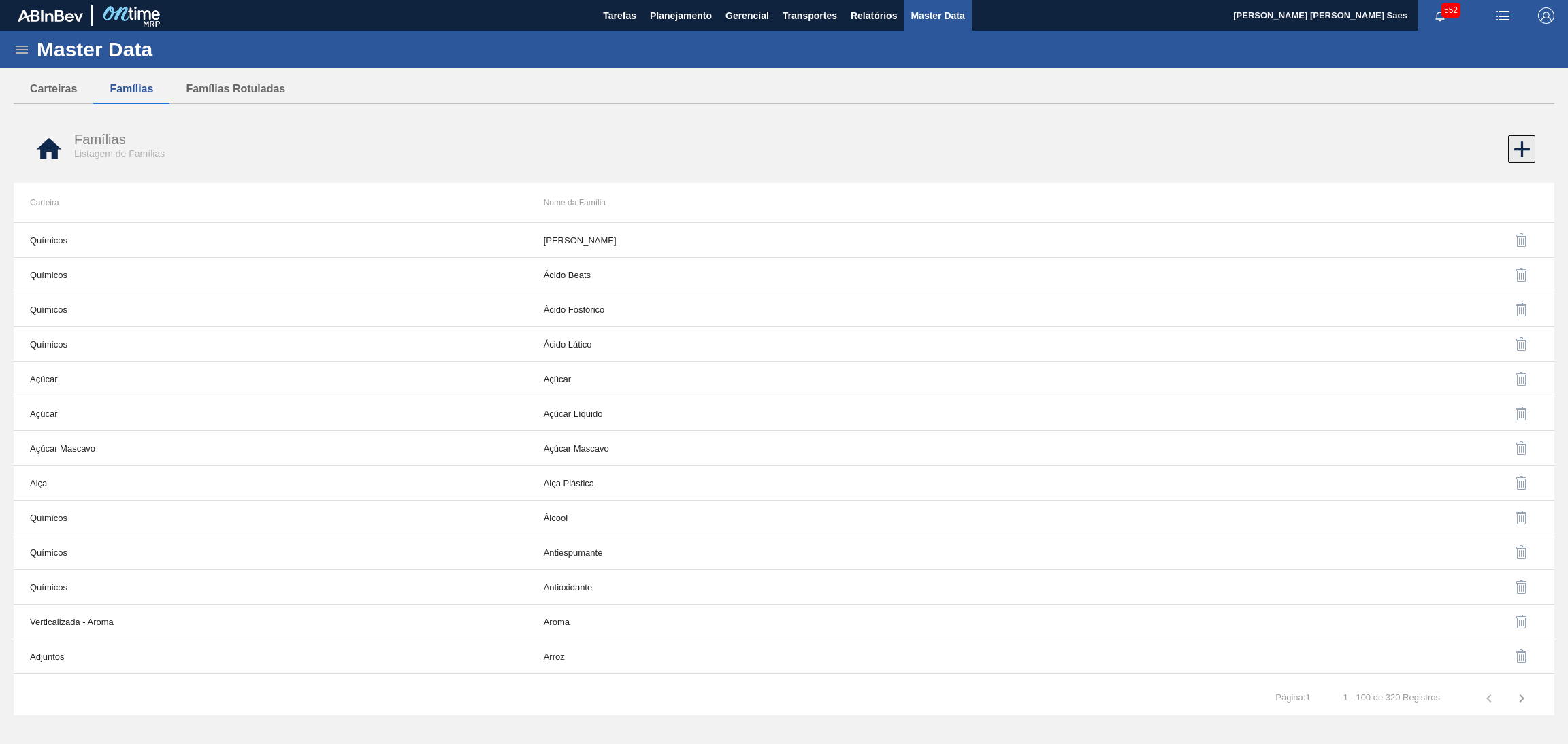
click at [1517, 147] on icon at bounding box center [1522, 150] width 27 height 27
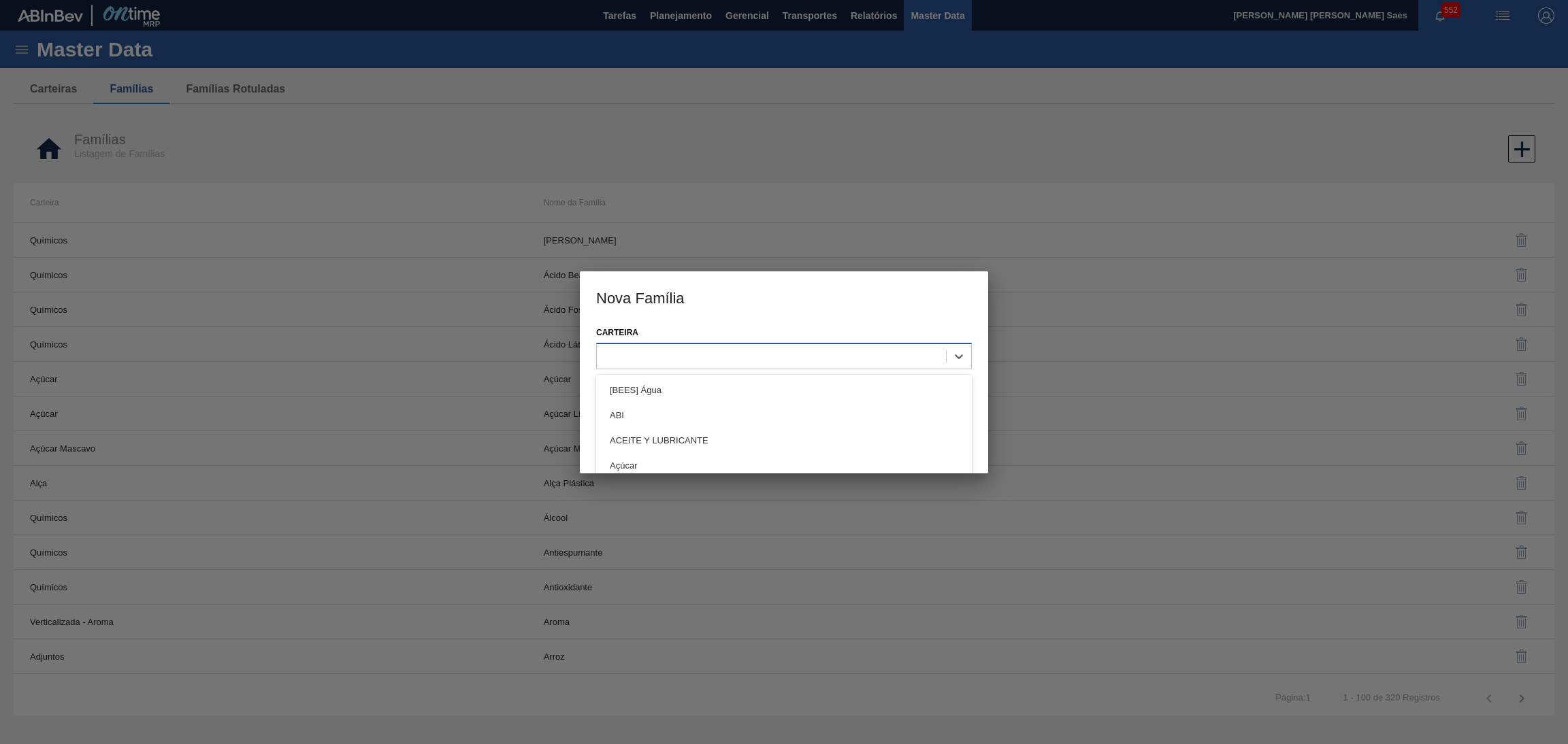
click at [696, 352] on div at bounding box center [771, 356] width 349 height 20
paste input "QUIMICOS"
type input "QUIMICOS"
paste input "QUIMICOS"
type input "QUIMICOS"
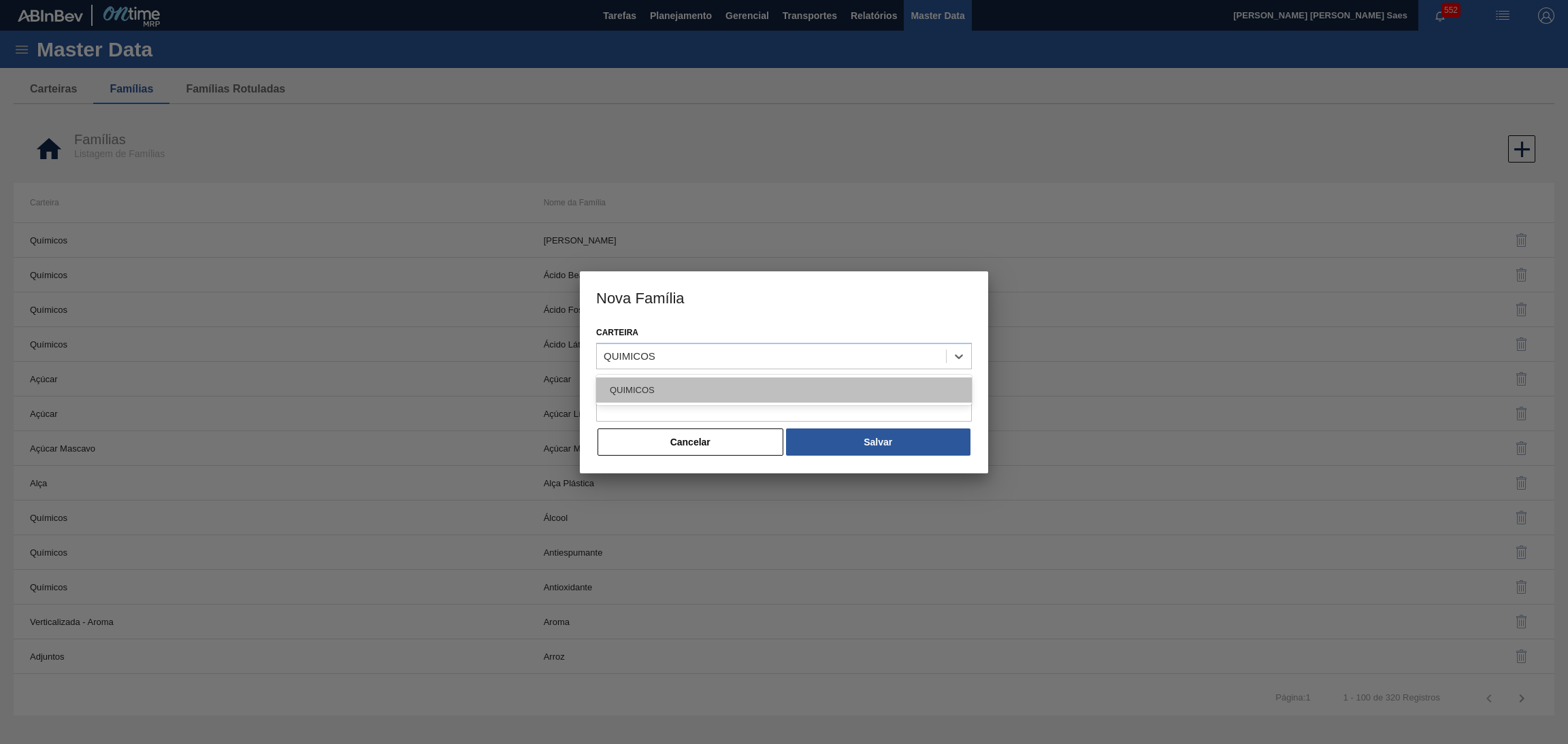
click at [689, 390] on div "QUIMICOS" at bounding box center [784, 390] width 376 height 25
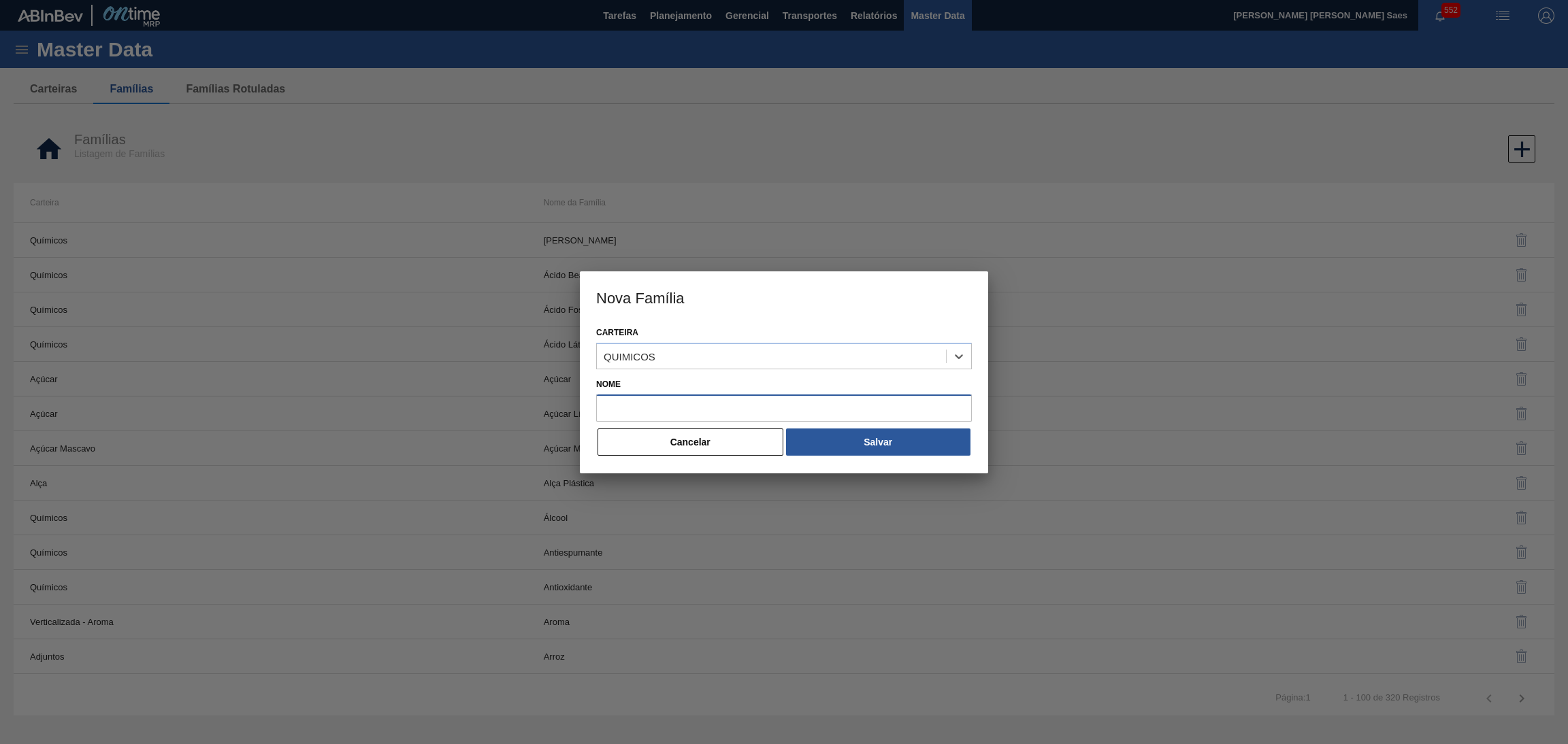
click at [691, 397] on input "Nome" at bounding box center [784, 408] width 376 height 28
click at [708, 402] on input "Nome" at bounding box center [784, 408] width 376 height 28
paste input "ANTIESPUMANTE"
type input "ANTIESPUMANTE"
click at [881, 446] on button "Salvar" at bounding box center [878, 442] width 184 height 28
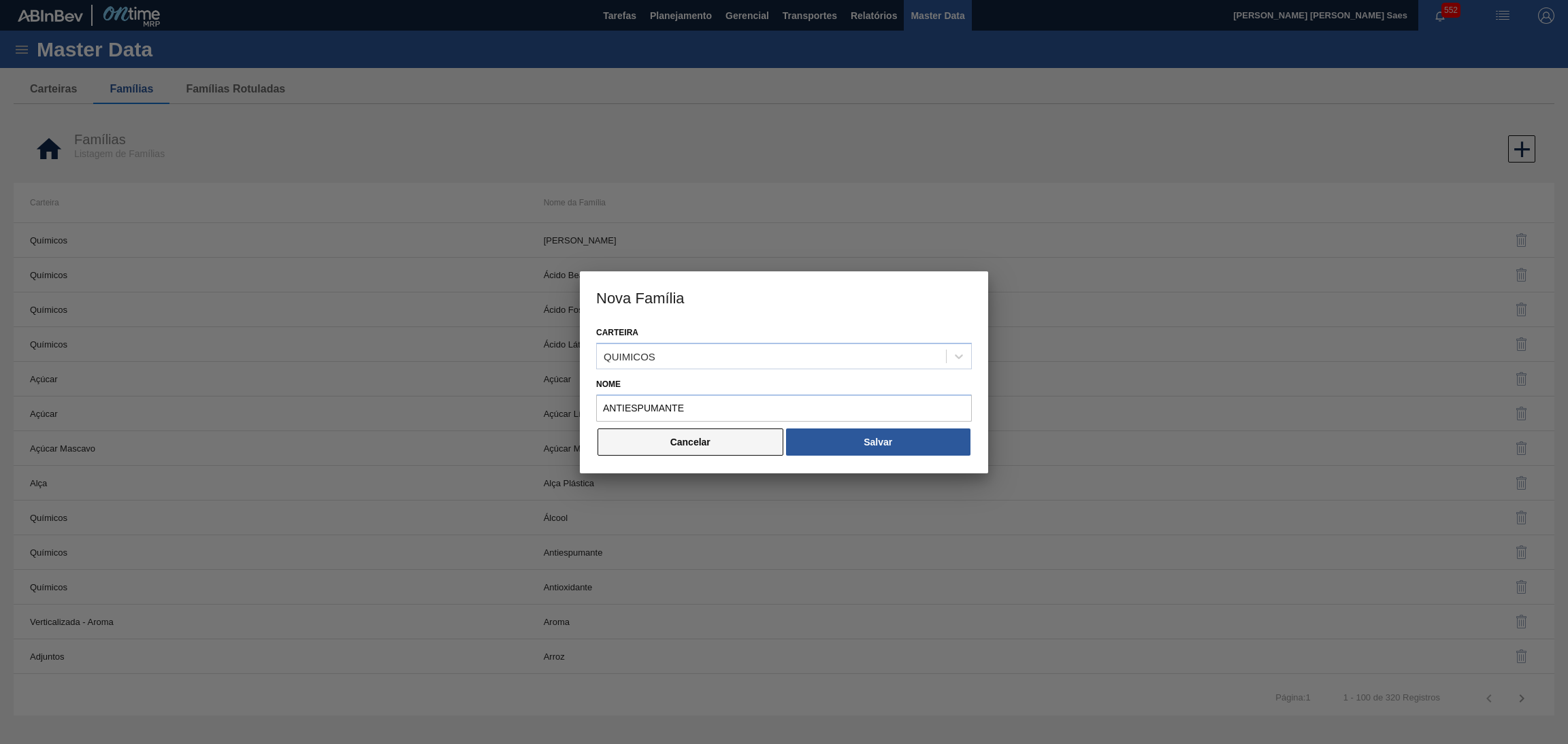
click at [704, 449] on button "Cancelar" at bounding box center [690, 442] width 186 height 28
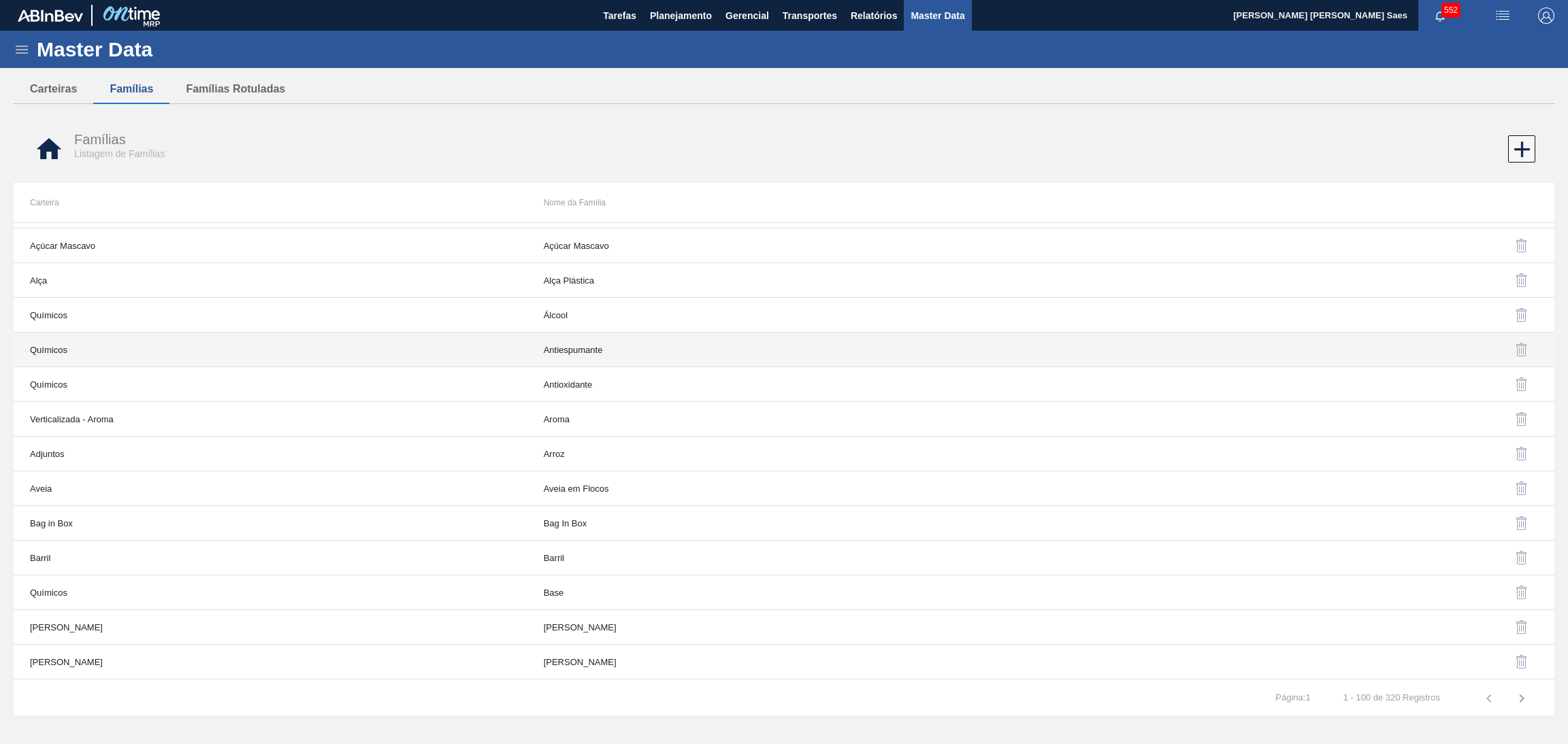
scroll to position [204, 0]
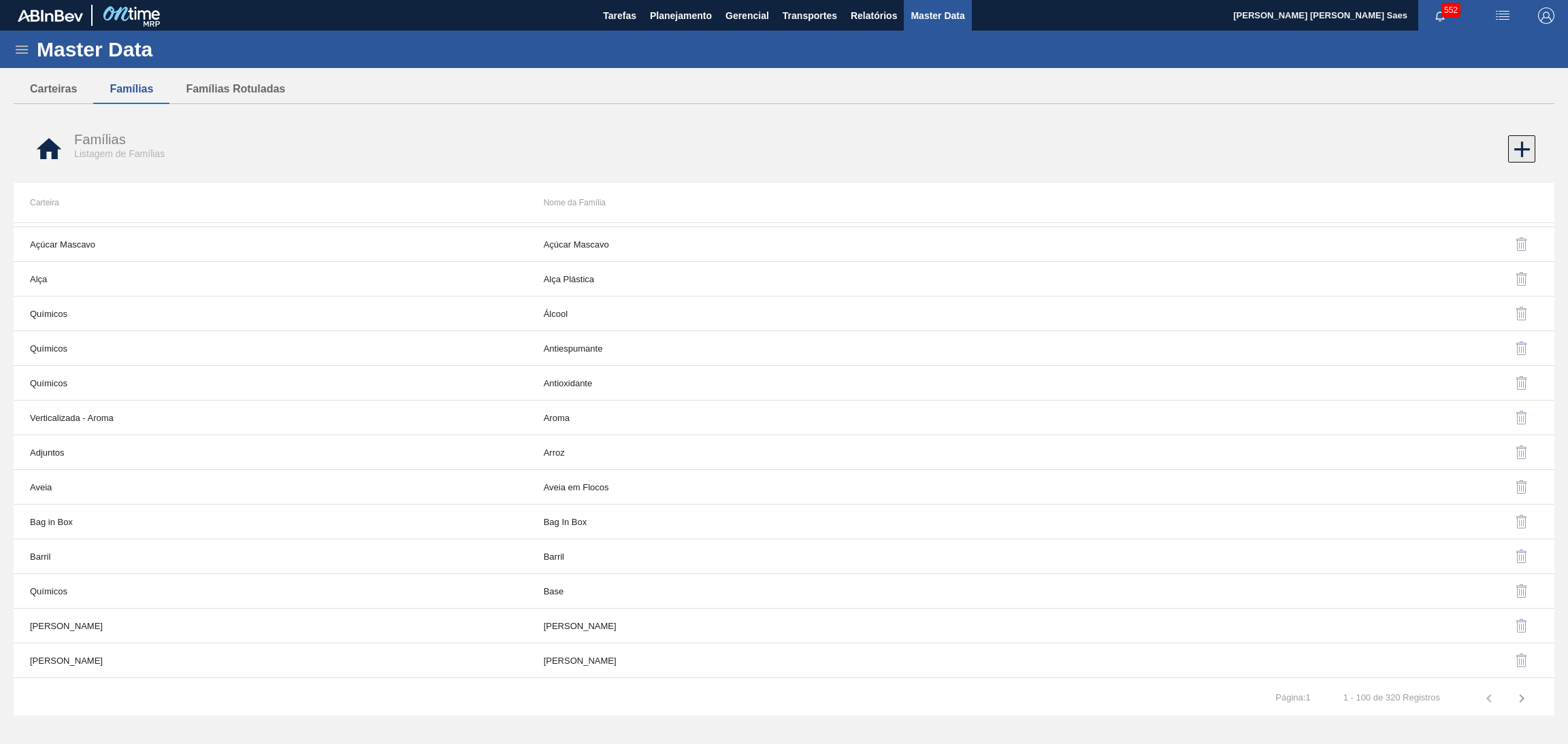
click at [1519, 148] on icon at bounding box center [1522, 150] width 27 height 27
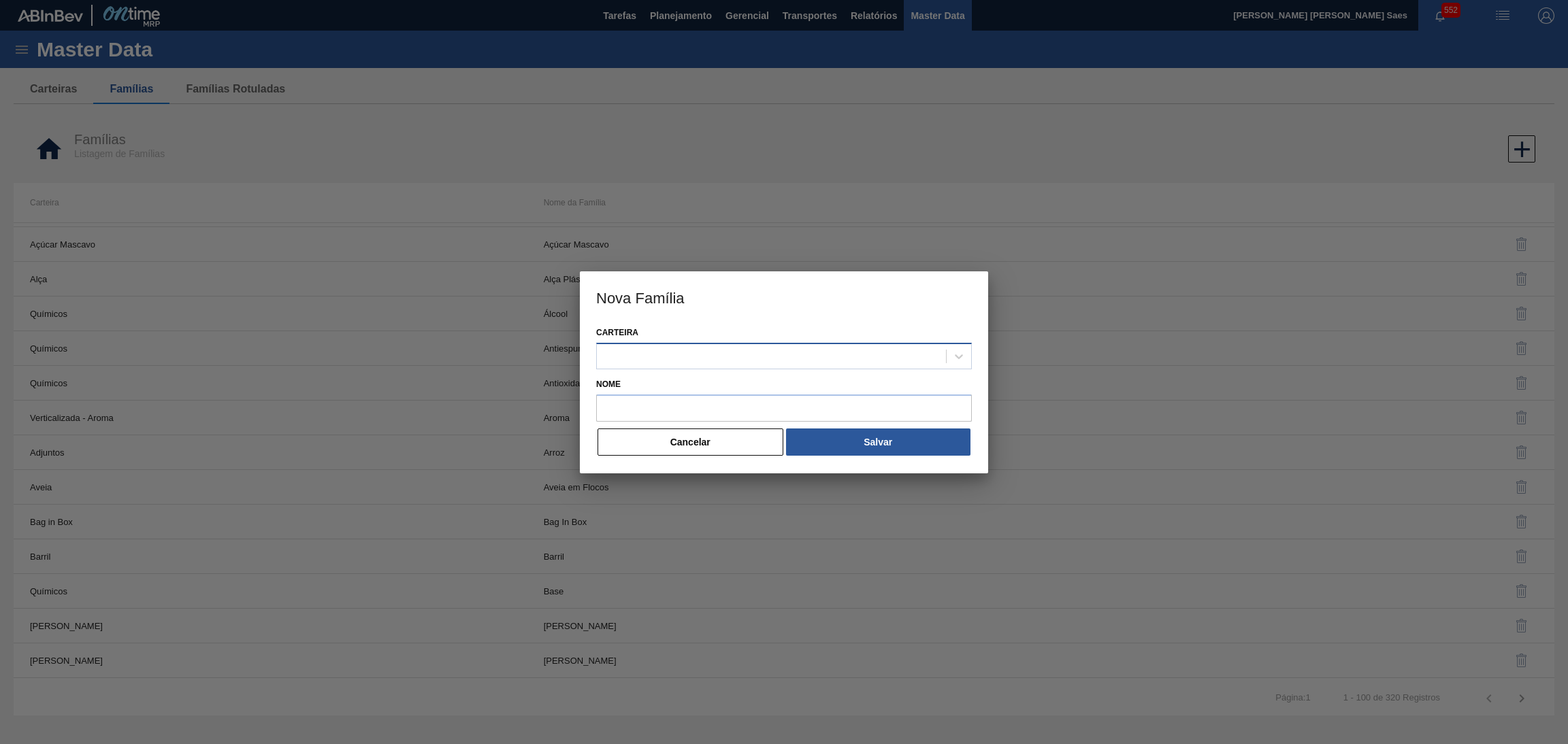
click at [642, 356] on div at bounding box center [771, 356] width 349 height 20
type input "QUI"
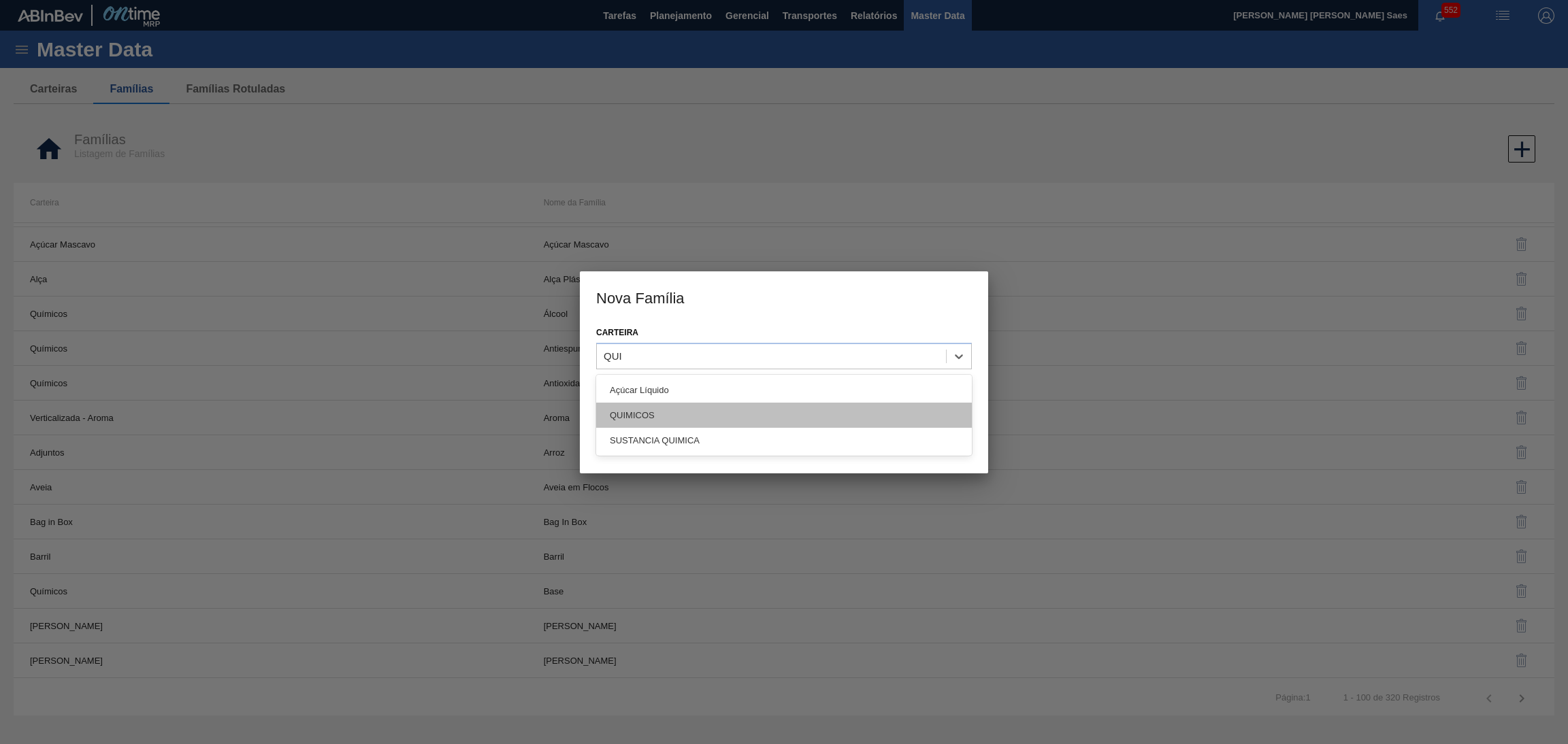
click at [666, 405] on div "QUIMICOS" at bounding box center [784, 415] width 376 height 25
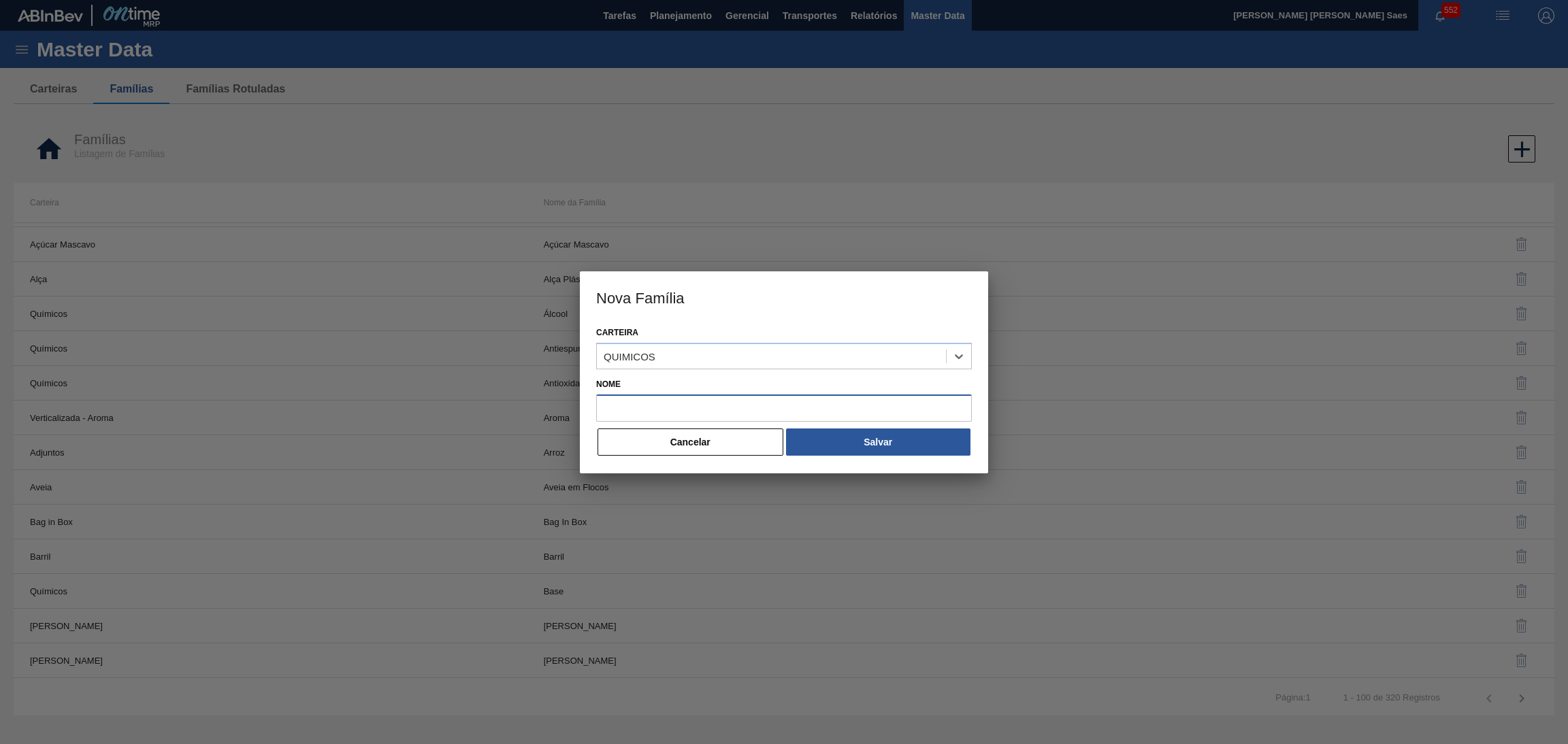
drag, startPoint x: 666, startPoint y: 401, endPoint x: 666, endPoint y: 410, distance: 9.0
click at [666, 401] on input "Nome" at bounding box center [784, 408] width 376 height 28
click at [693, 401] on input "Nome" at bounding box center [784, 408] width 376 height 28
paste input "ANTIESPUMANTE"
type input "ANTIESPUMANTES"
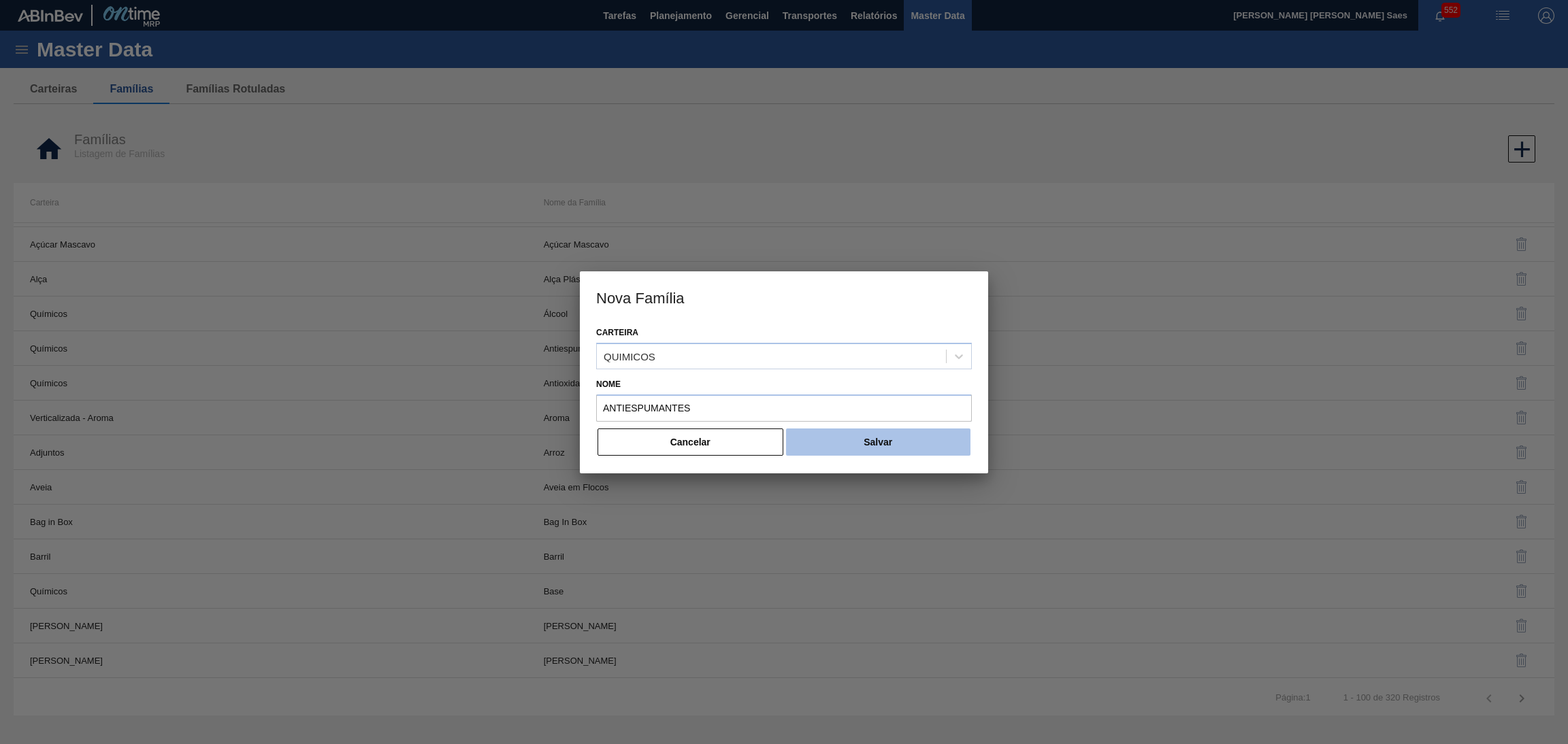
click at [851, 438] on button "Salvar" at bounding box center [878, 442] width 184 height 28
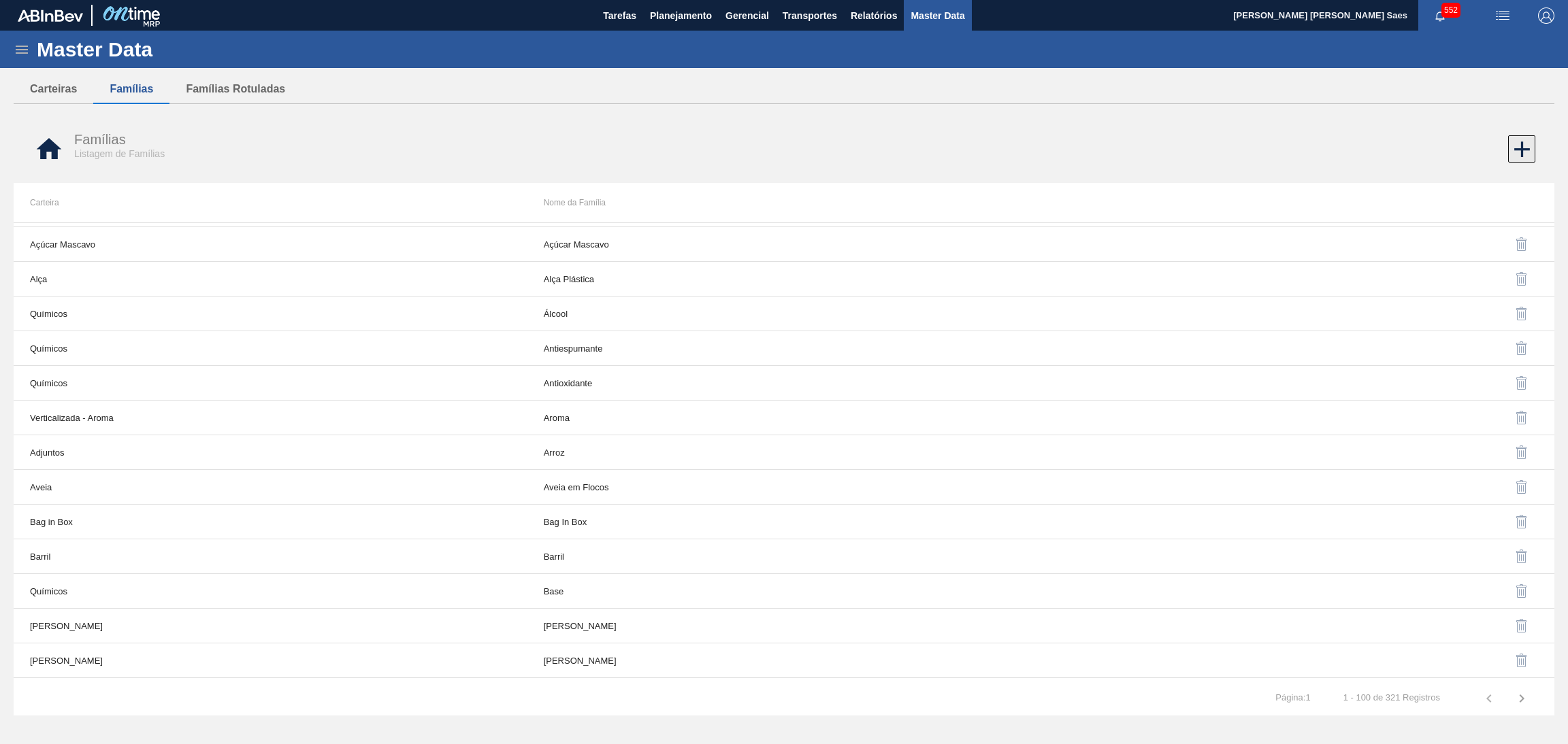
drag, startPoint x: 1522, startPoint y: 131, endPoint x: 1519, endPoint y: 152, distance: 21.2
click at [1521, 131] on div "Famílias Listagem de Famílias" at bounding box center [783, 149] width 1540 height 51
click at [1519, 155] on icon at bounding box center [1522, 150] width 27 height 27
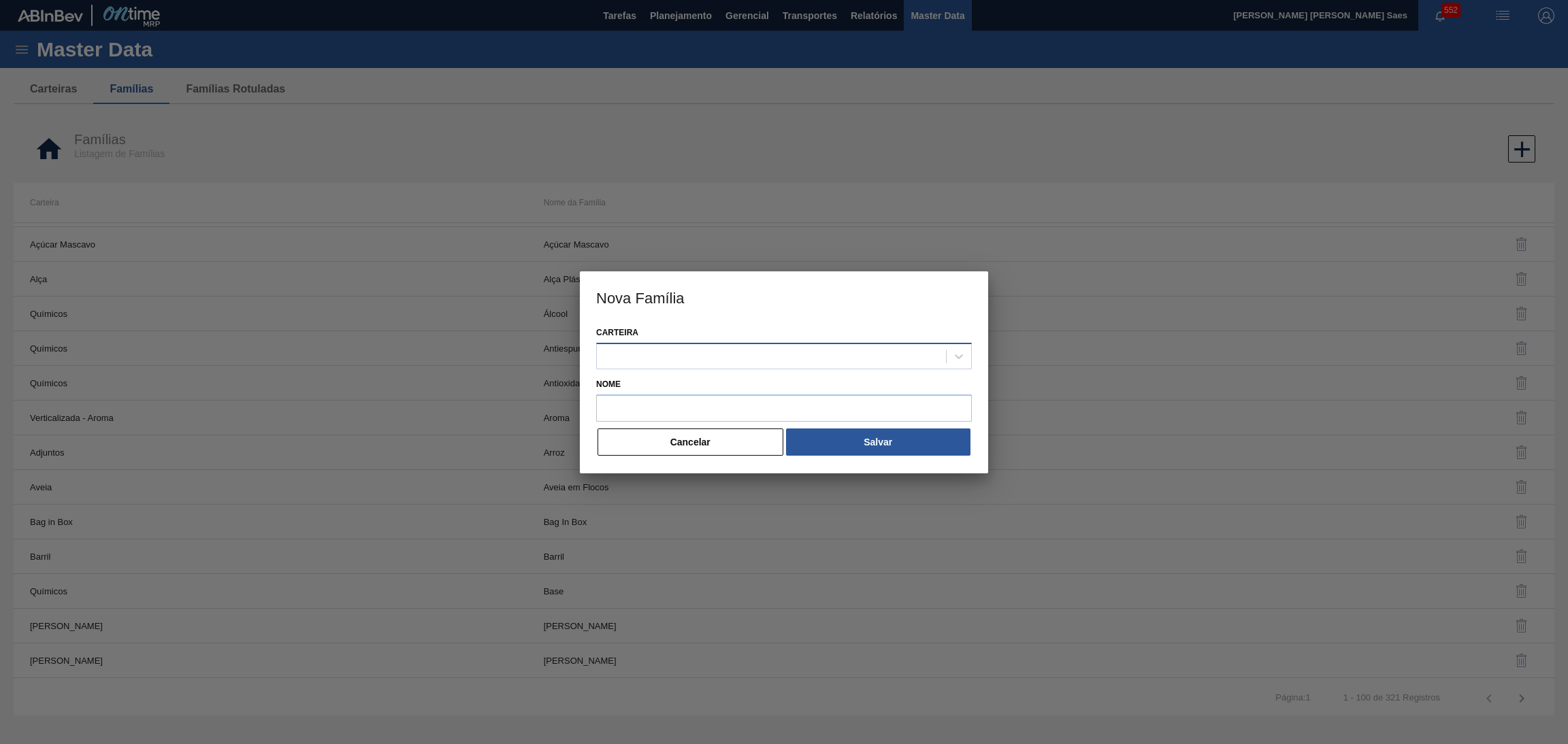
click at [836, 350] on div at bounding box center [771, 356] width 349 height 20
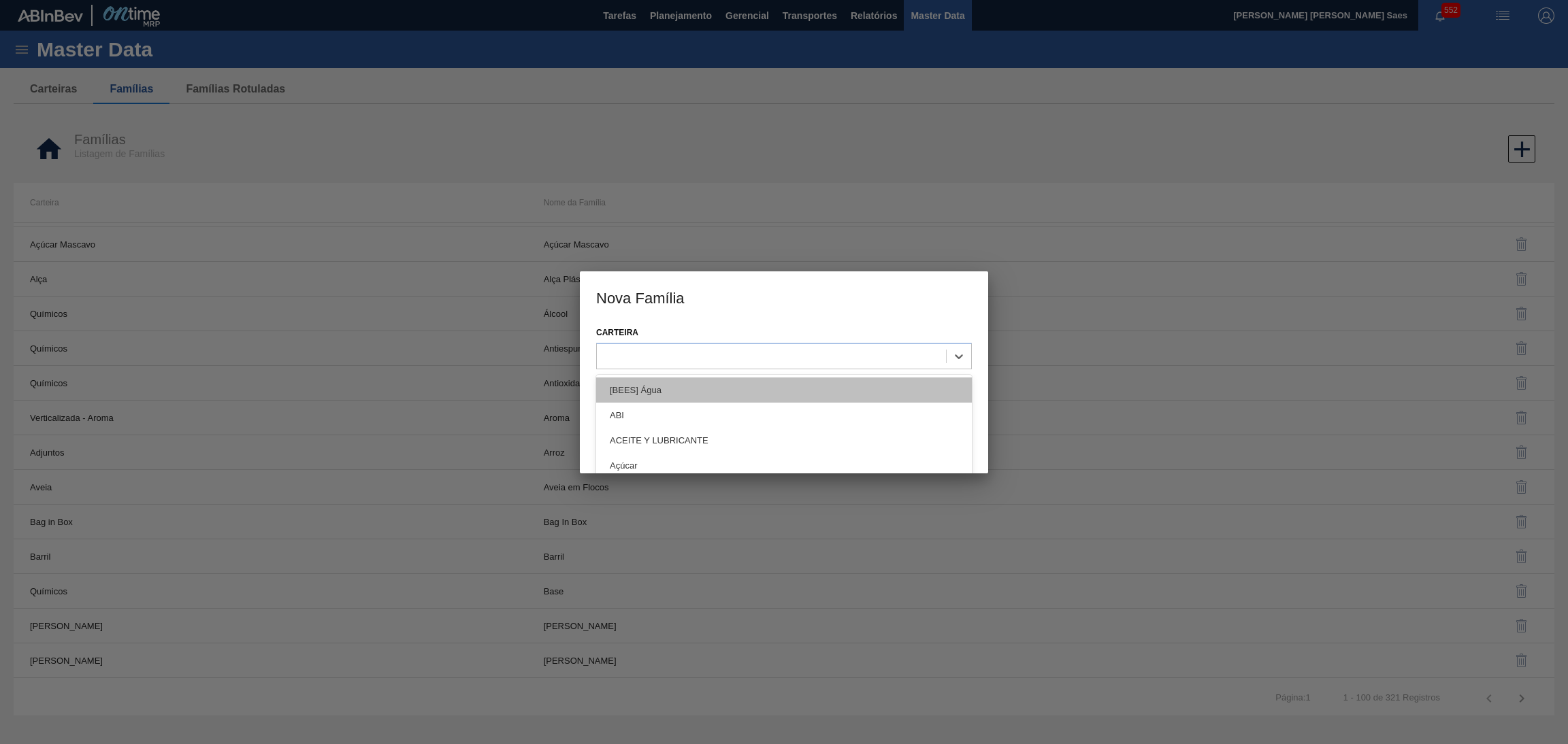
paste input "ADJUNTO"
type input "ADJUNTO"
click at [785, 388] on div "ADJUNTO" at bounding box center [784, 390] width 376 height 25
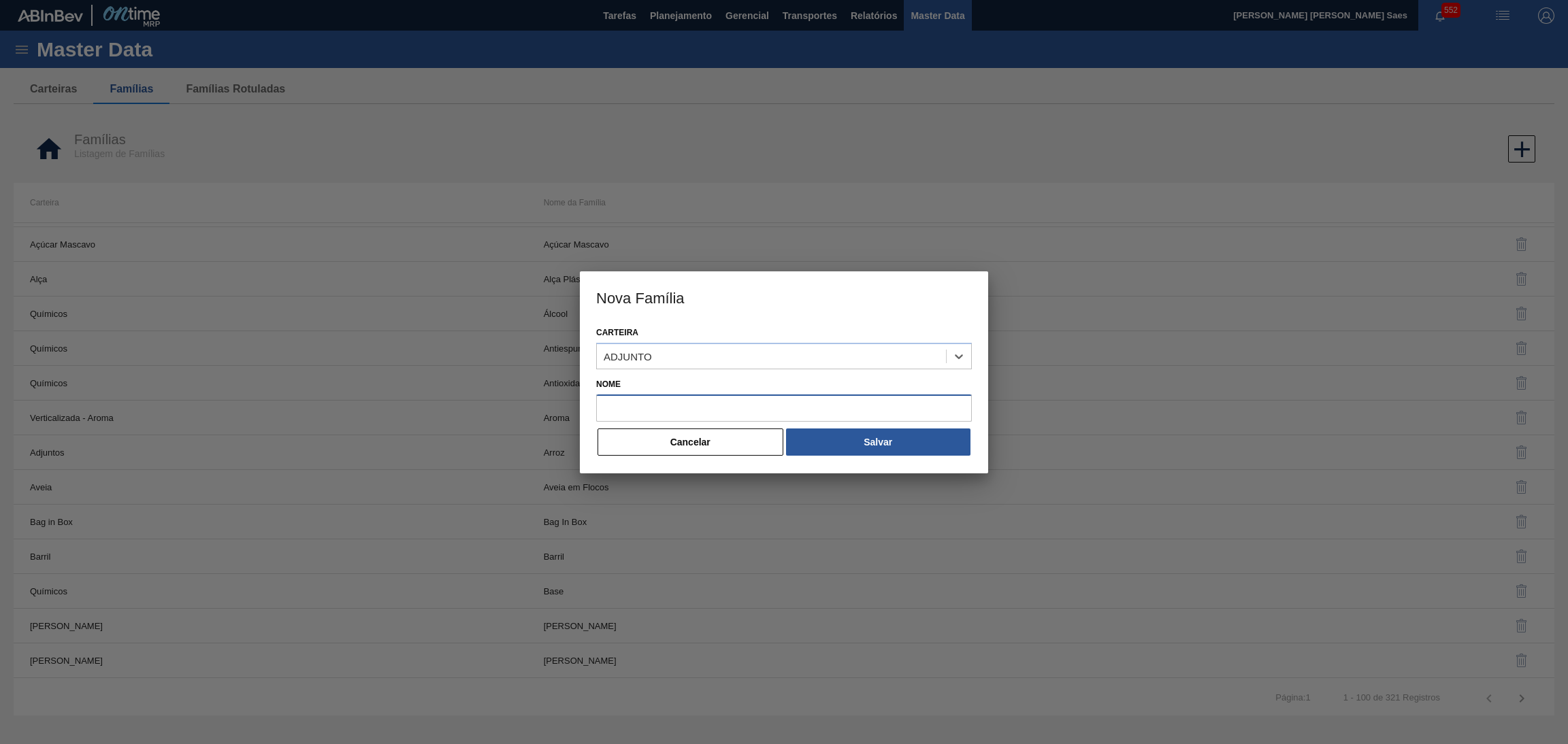
click at [792, 397] on input "Nome" at bounding box center [784, 408] width 376 height 28
type input "ARROZ"
click at [848, 430] on button "Salvar" at bounding box center [878, 442] width 184 height 28
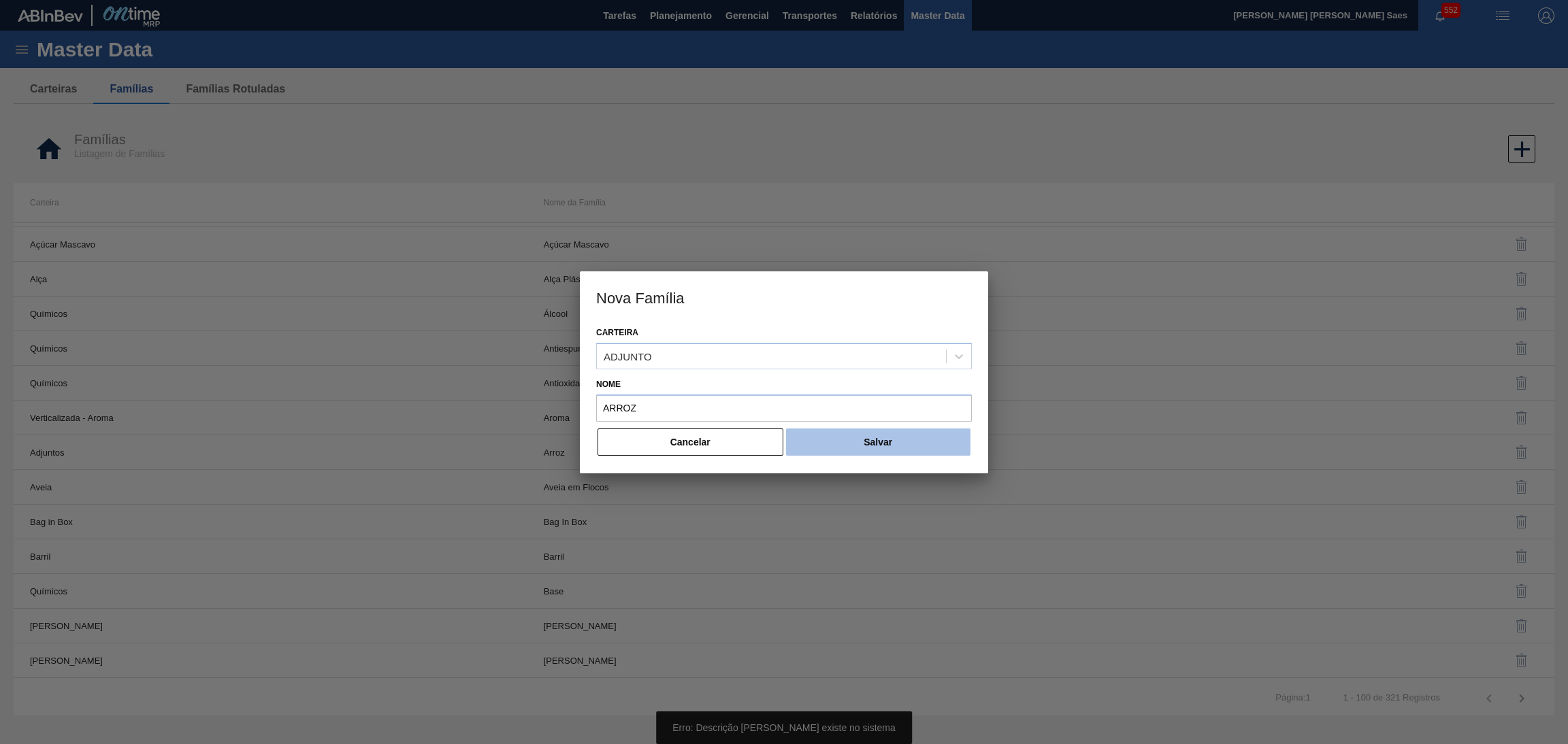
click at [900, 455] on button "Salvar" at bounding box center [878, 442] width 184 height 28
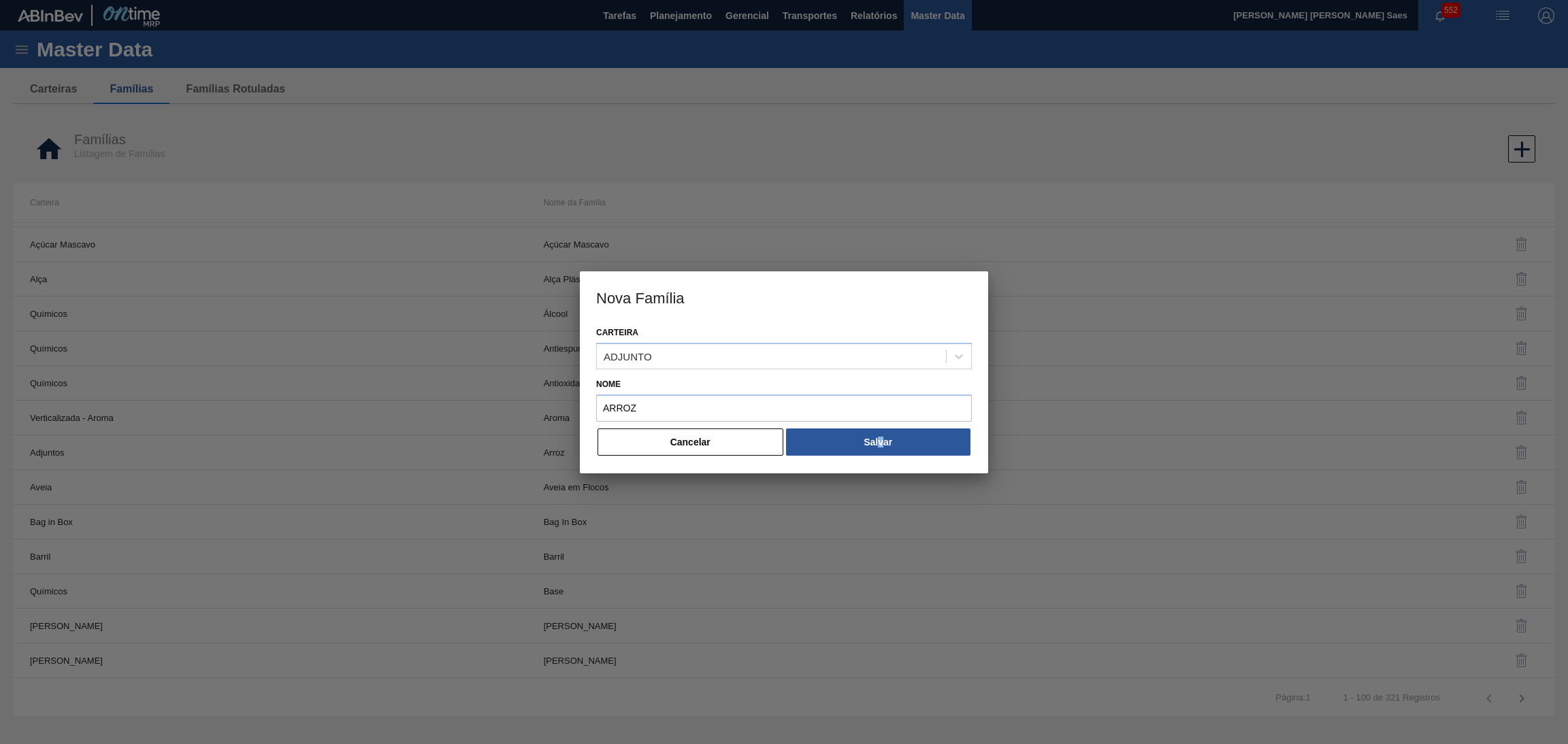
drag, startPoint x: 881, startPoint y: 467, endPoint x: 874, endPoint y: 457, distance: 12.2
click at [879, 466] on div "Carteira ADJUNTO Nome ARROZ Cancelar Salvar" at bounding box center [784, 398] width 408 height 150
click at [868, 445] on button "Salvar" at bounding box center [878, 442] width 184 height 28
click at [684, 429] on button "Cancelar" at bounding box center [690, 442] width 186 height 28
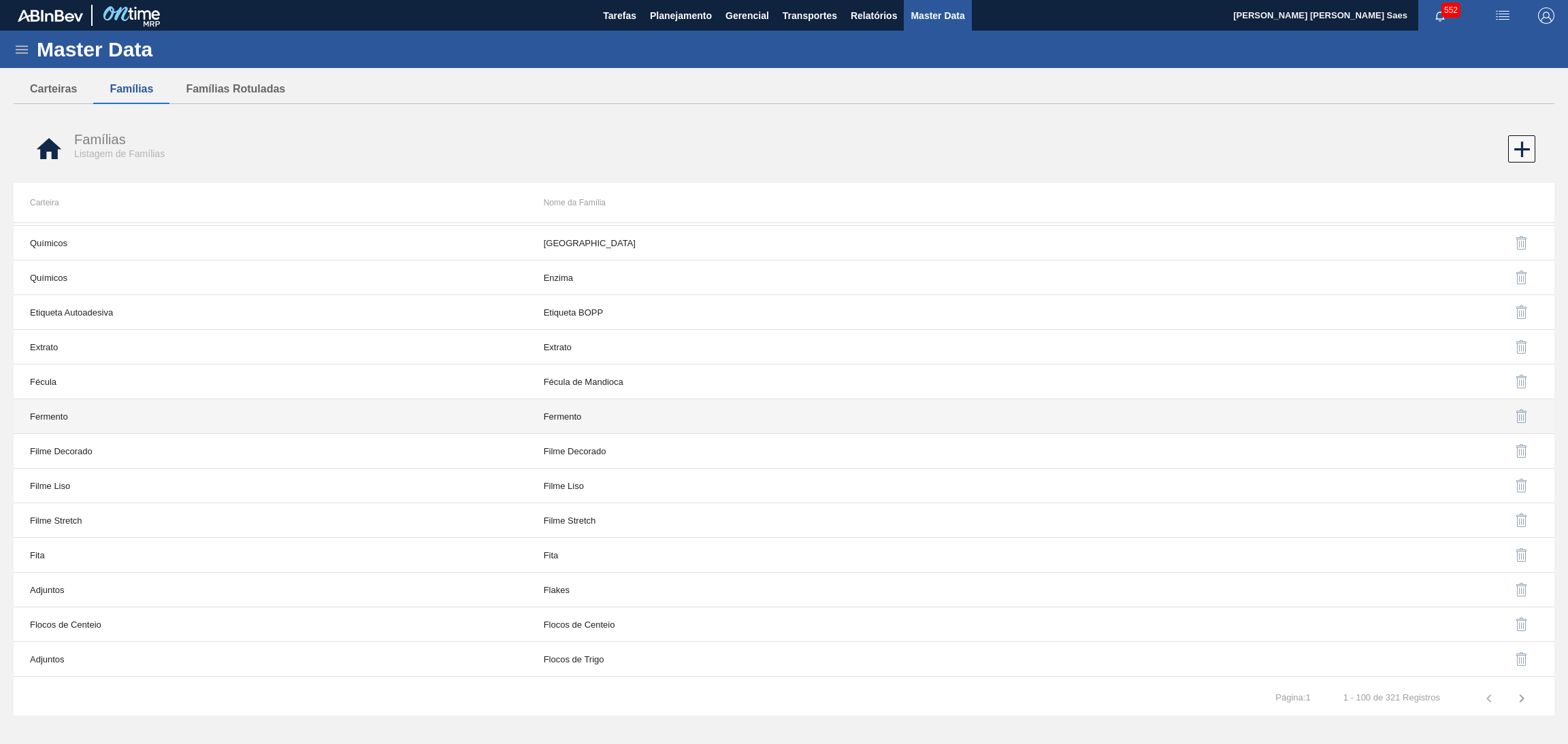
scroll to position [1223, 0]
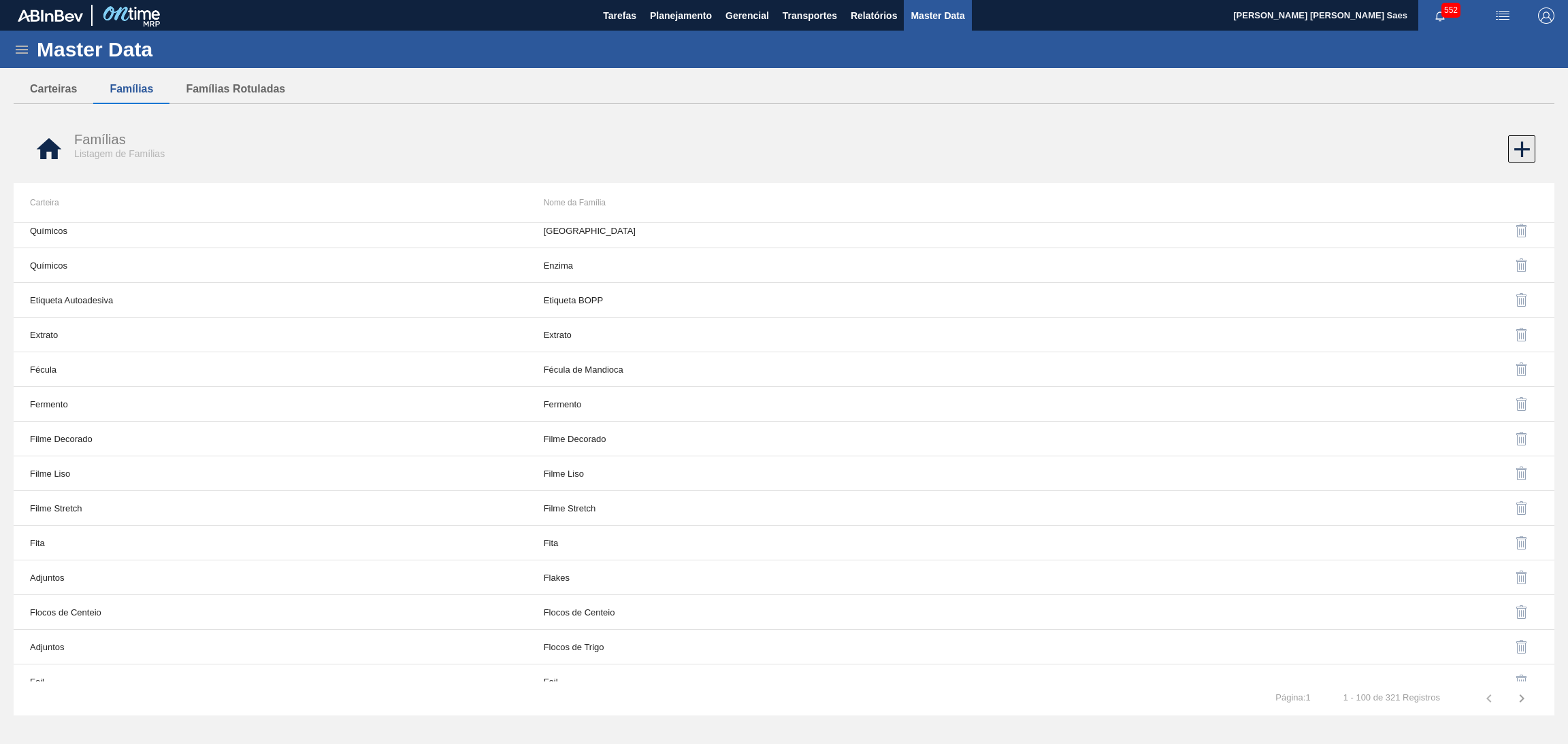
click at [1521, 156] on icon at bounding box center [1522, 149] width 16 height 16
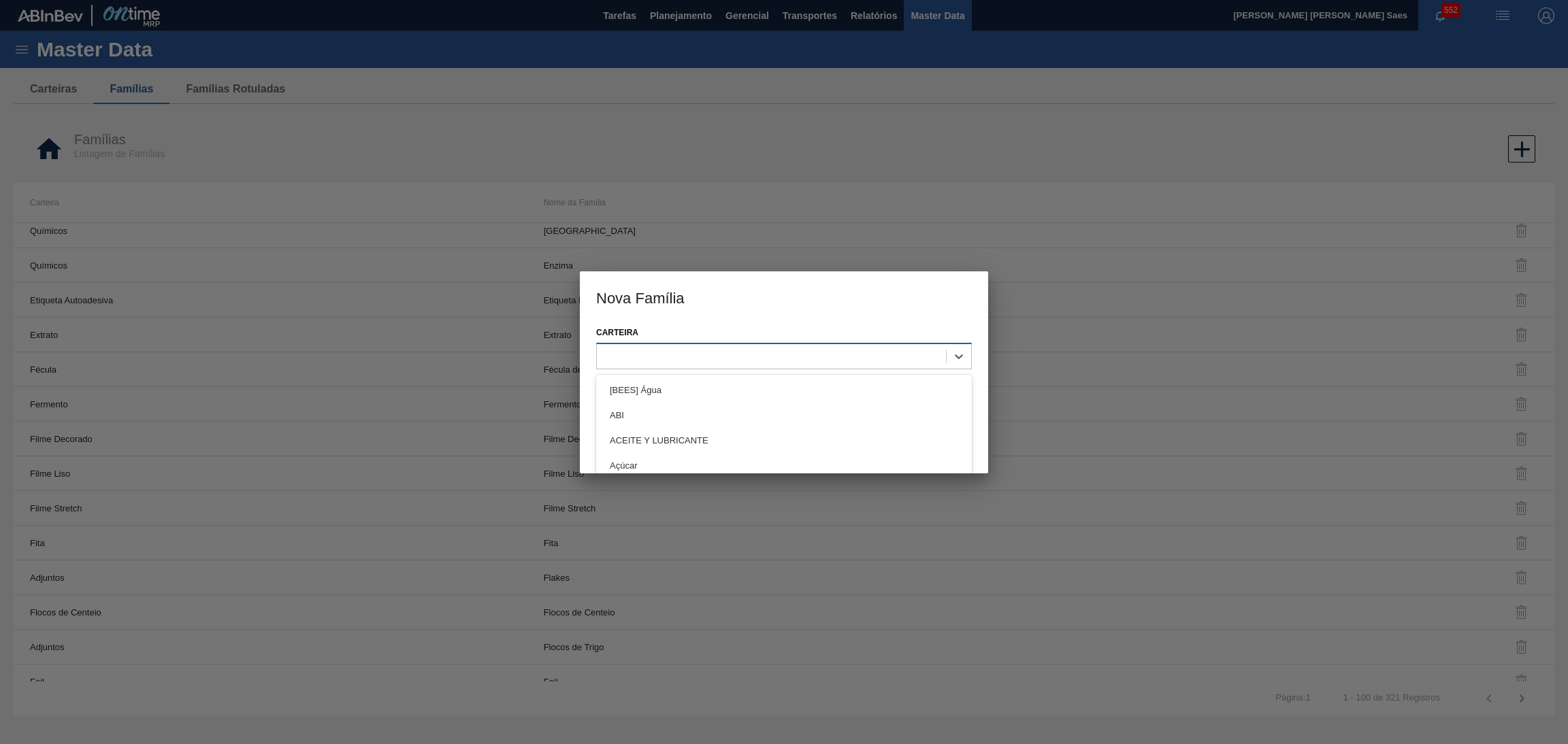
click at [814, 357] on div at bounding box center [771, 356] width 349 height 20
type input "AD"
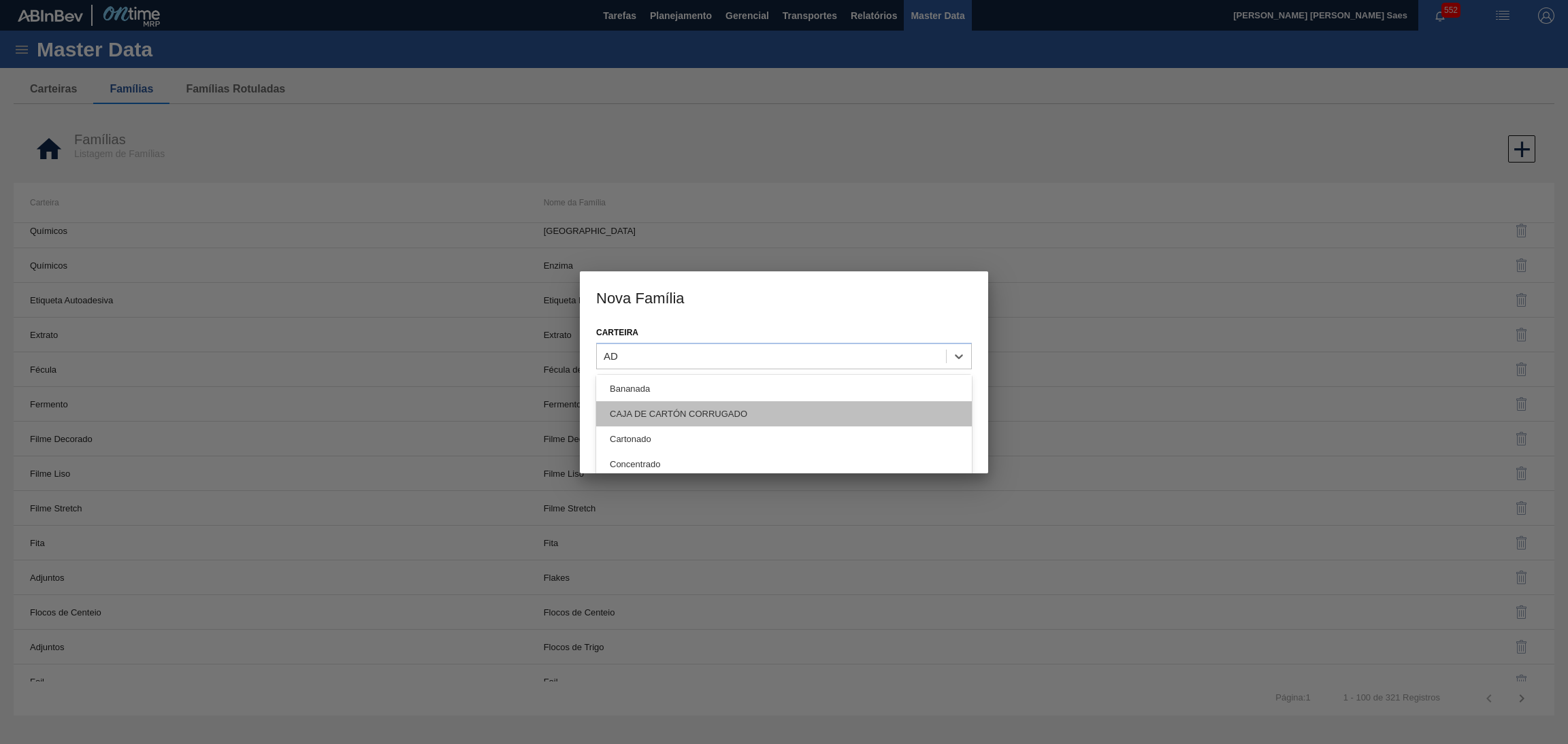
scroll to position [0, 0]
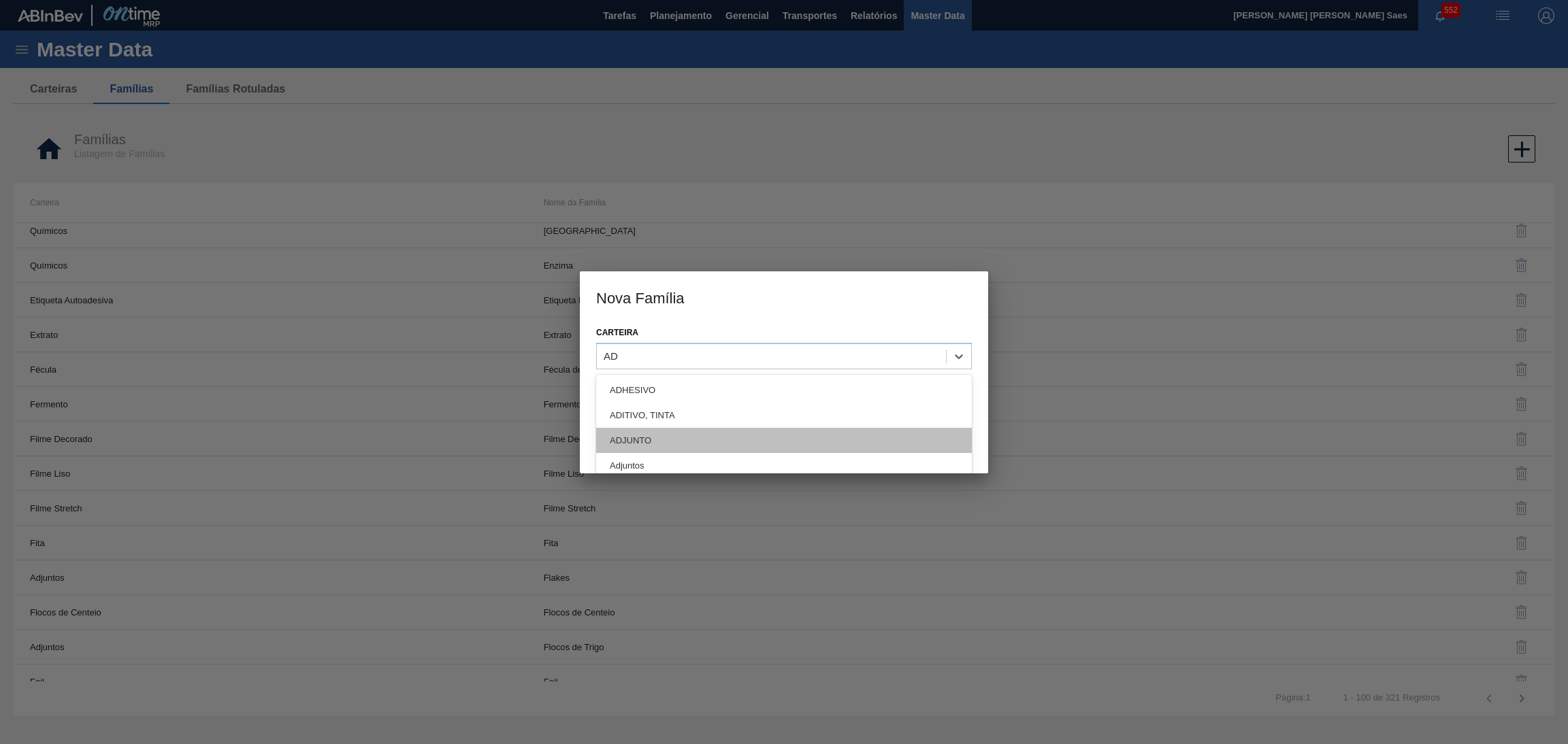
click at [791, 438] on div "ADJUNTO" at bounding box center [784, 440] width 376 height 25
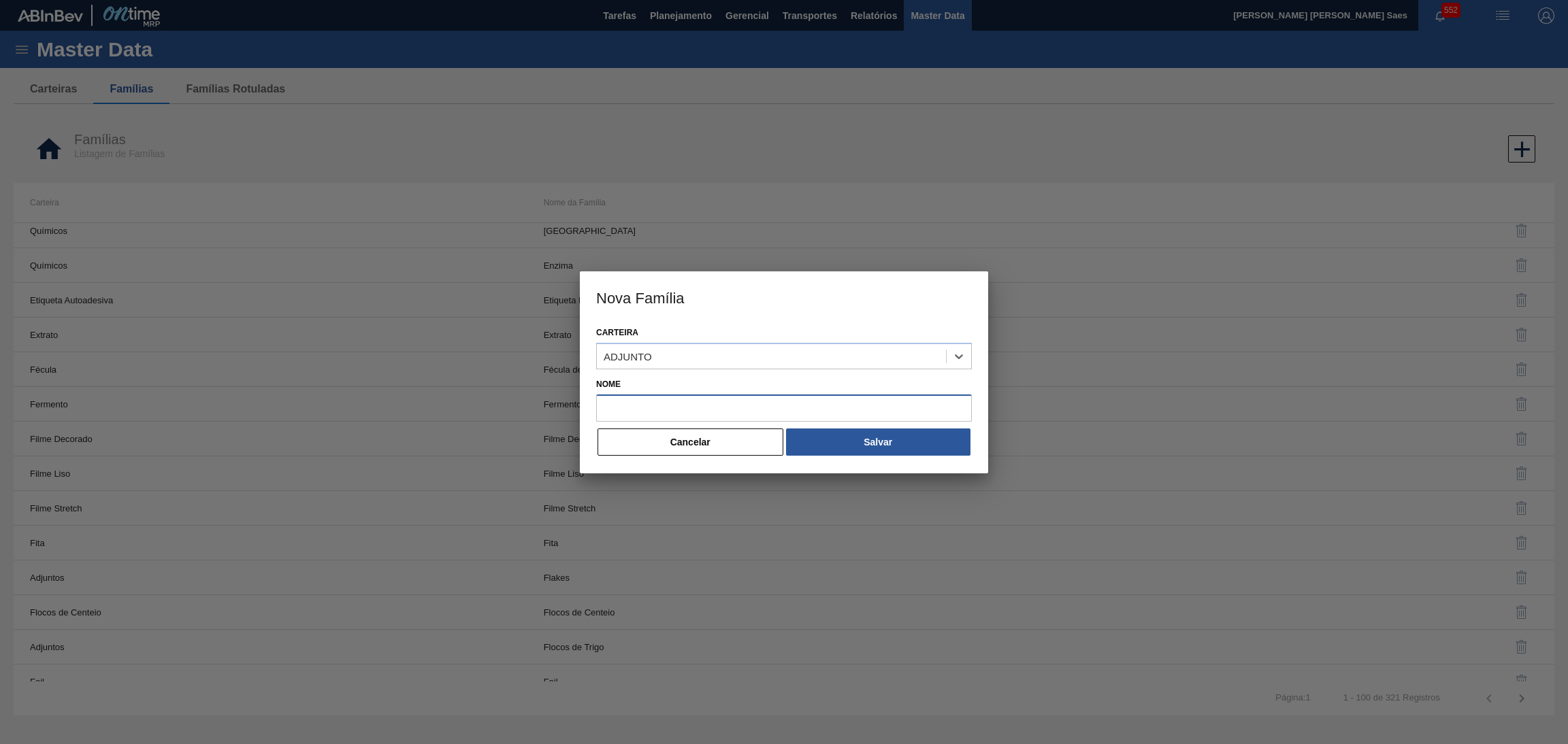
click at [767, 400] on input "Nome" at bounding box center [784, 408] width 376 height 28
paste input "ARROZ"
type input "ARROZ"
click at [839, 435] on button "Salvar" at bounding box center [878, 442] width 184 height 28
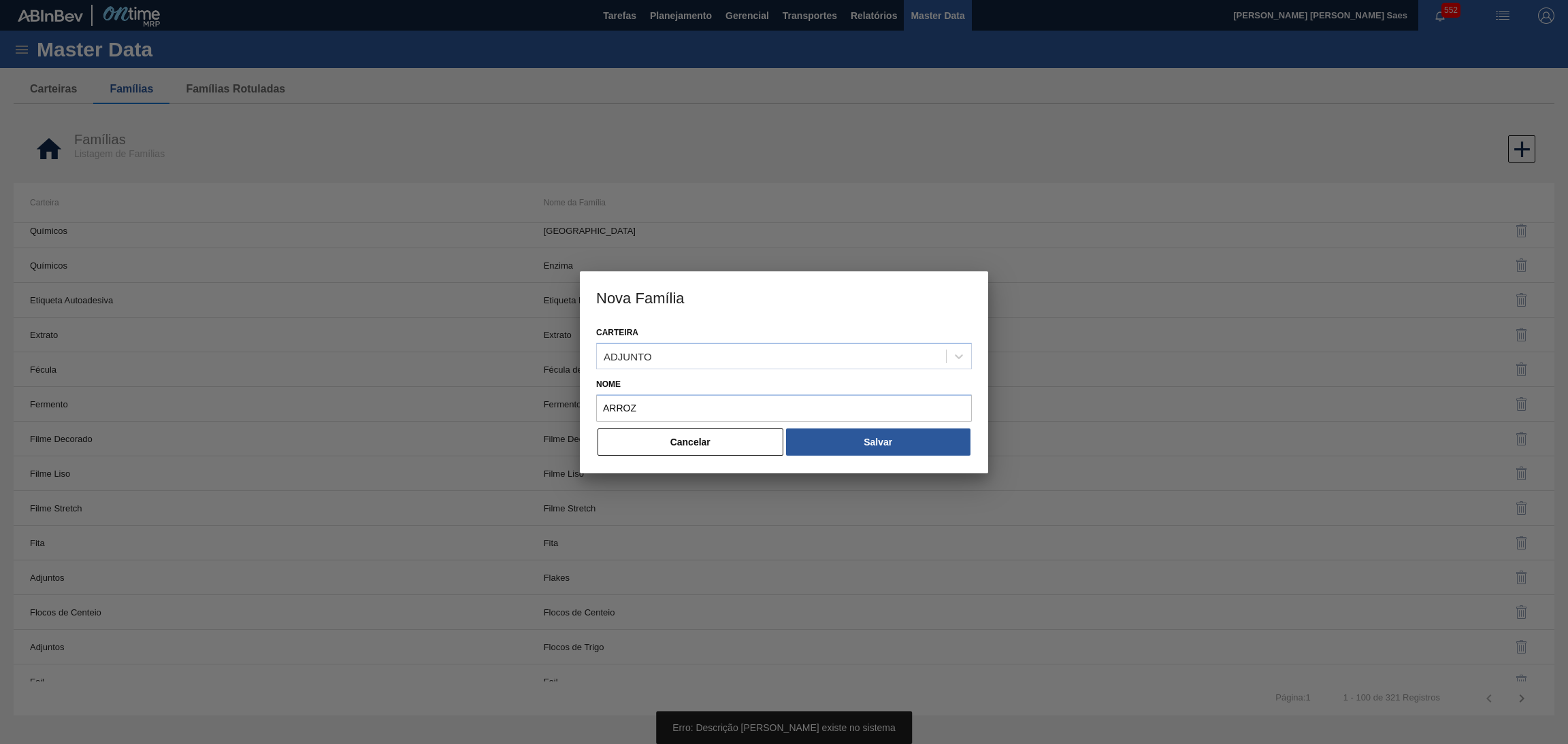
click at [750, 453] on button "Cancelar" at bounding box center [690, 442] width 186 height 28
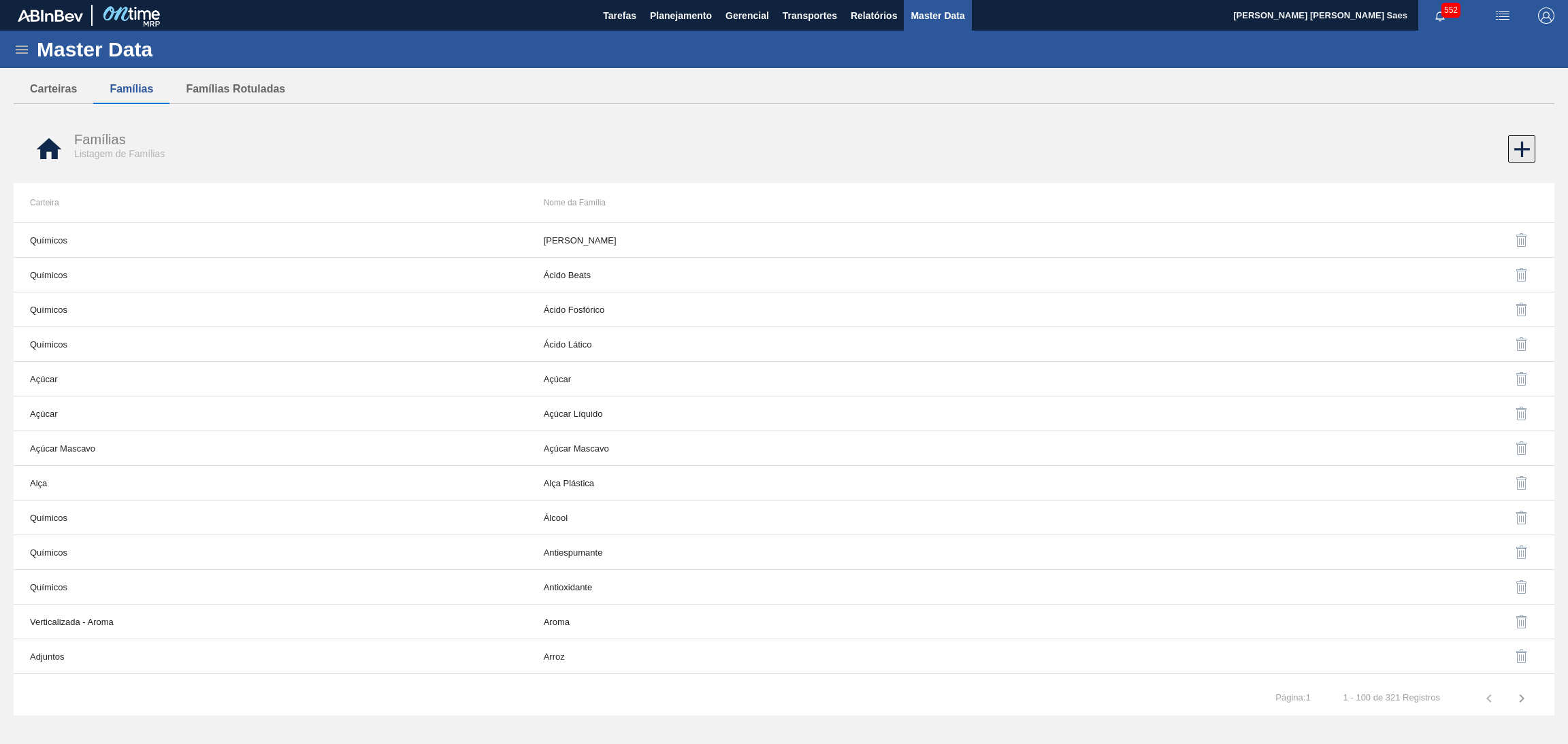
click at [1518, 150] on icon at bounding box center [1522, 150] width 27 height 27
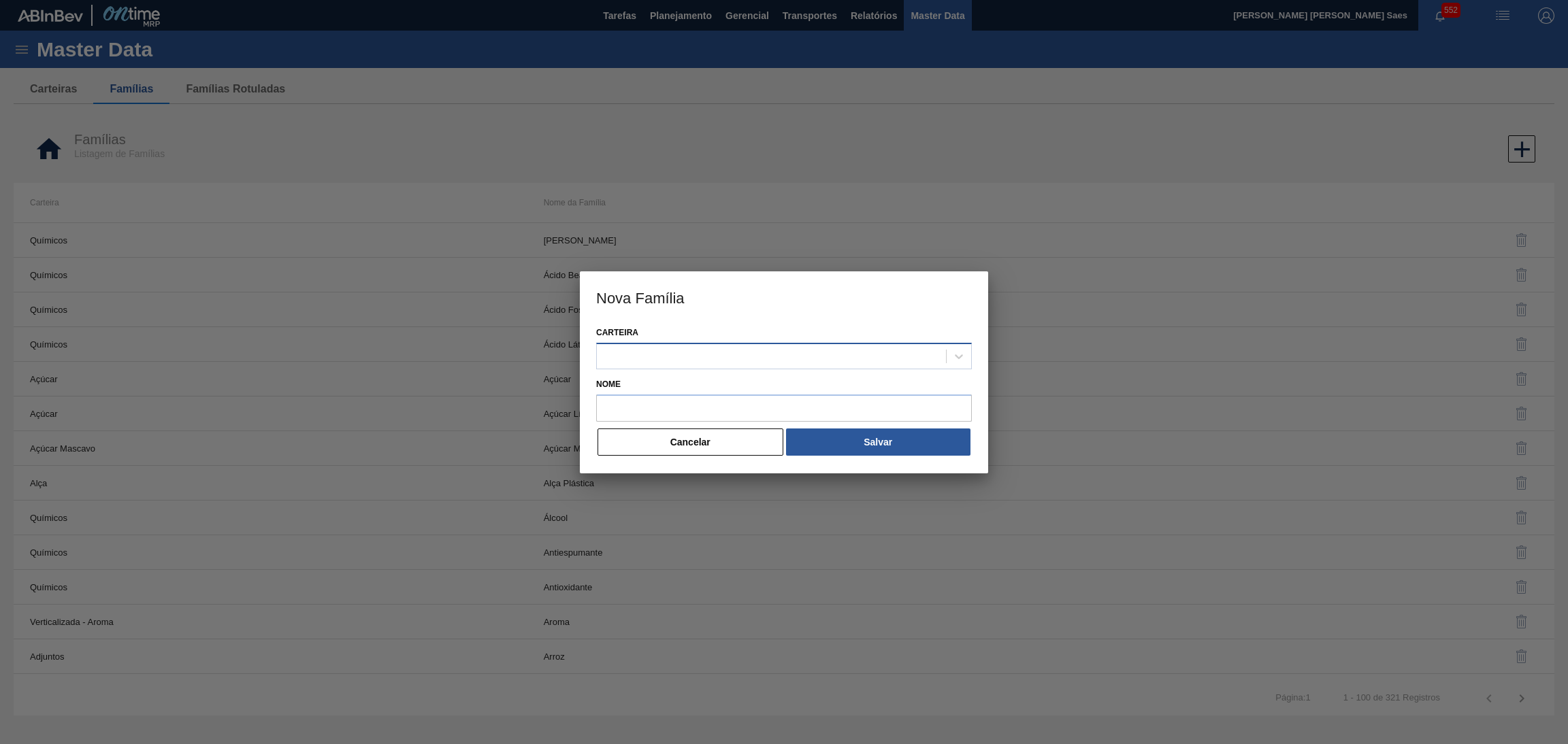
click at [809, 356] on div at bounding box center [771, 356] width 349 height 20
paste input "AZUCAR"
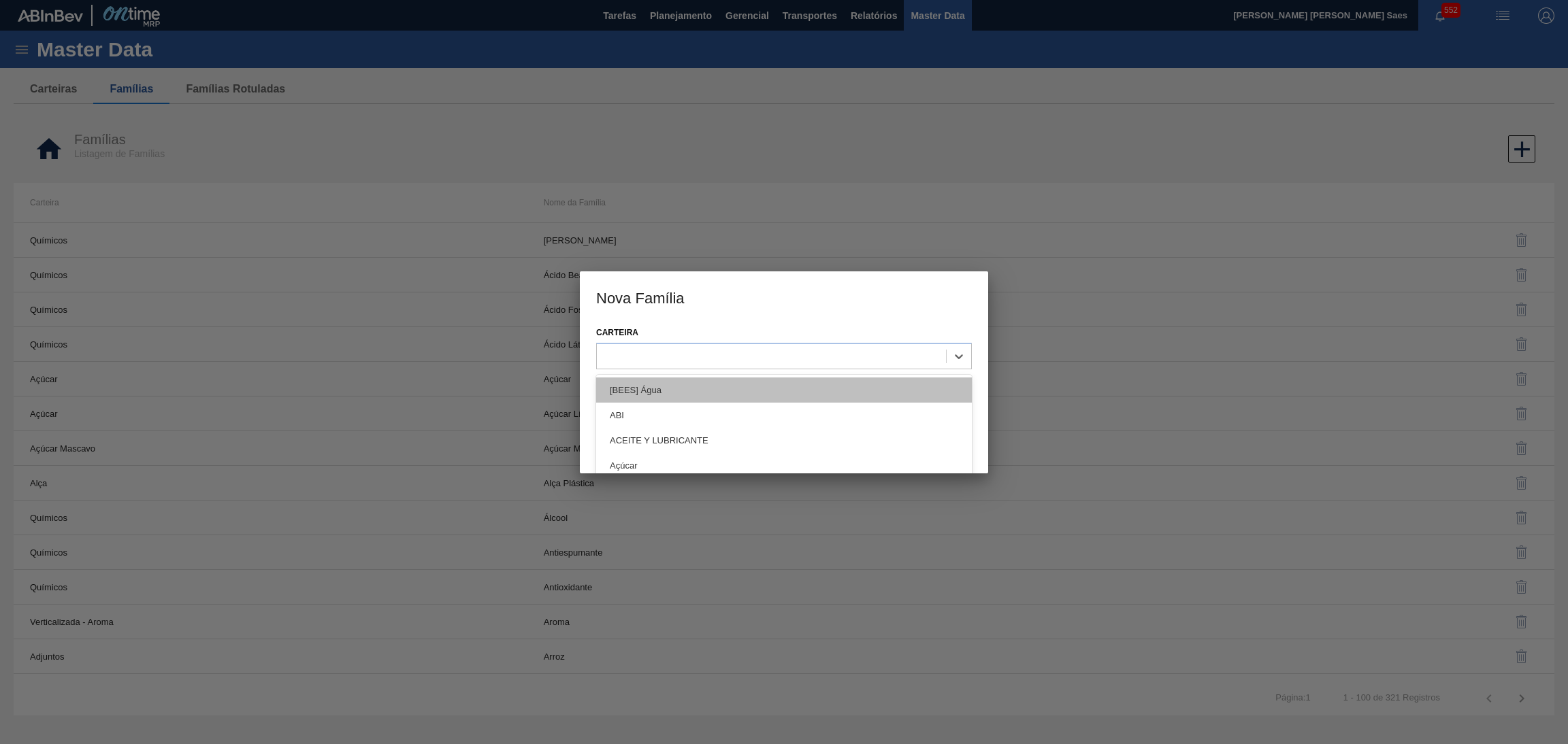
type input "AZUCAR"
click at [787, 393] on div "AZUCAR" at bounding box center [784, 390] width 376 height 25
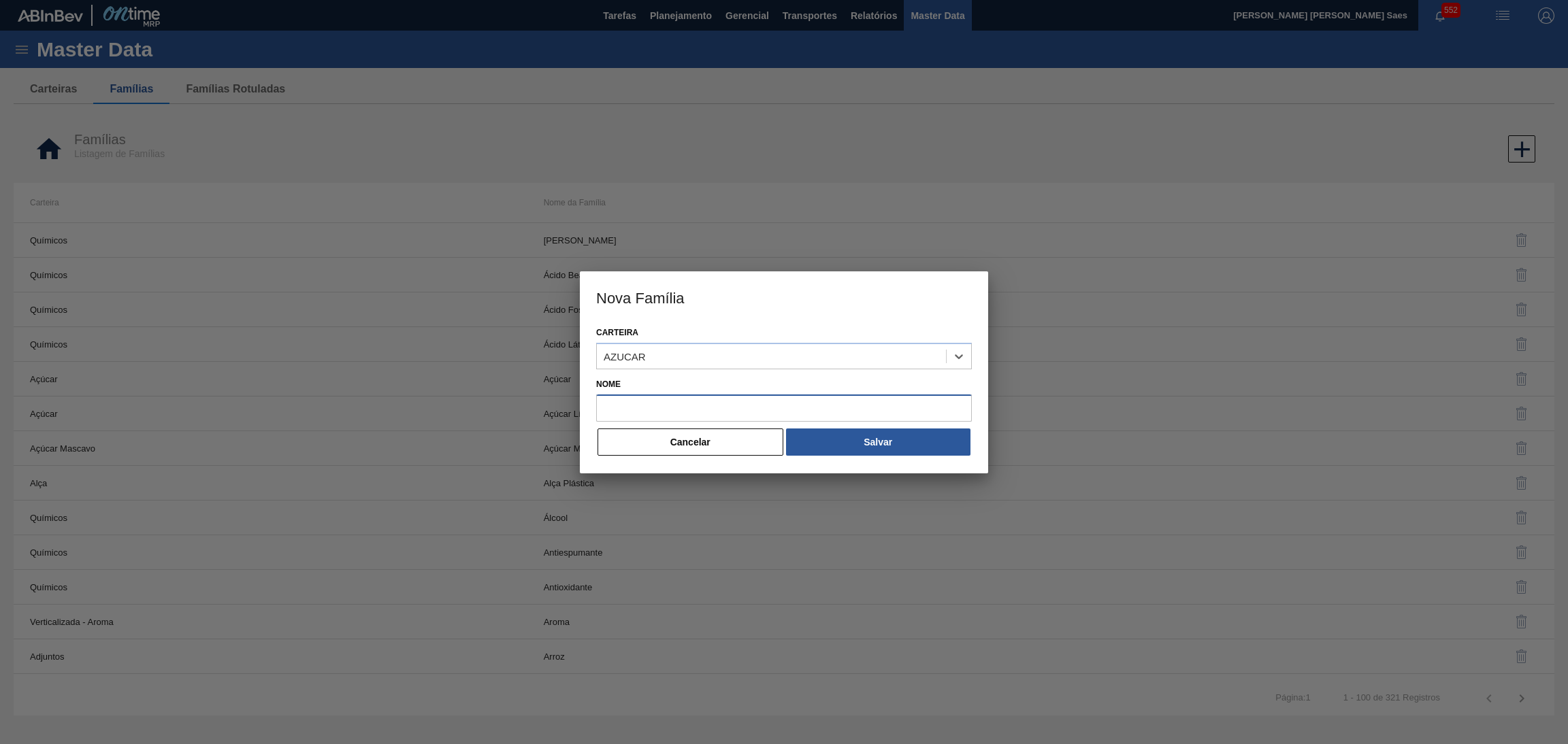
click at [798, 407] on input "Nome" at bounding box center [784, 408] width 376 height 28
paste input "AZUCAR"
type input "AZUCAR"
click at [836, 430] on button "Salvar" at bounding box center [878, 442] width 184 height 28
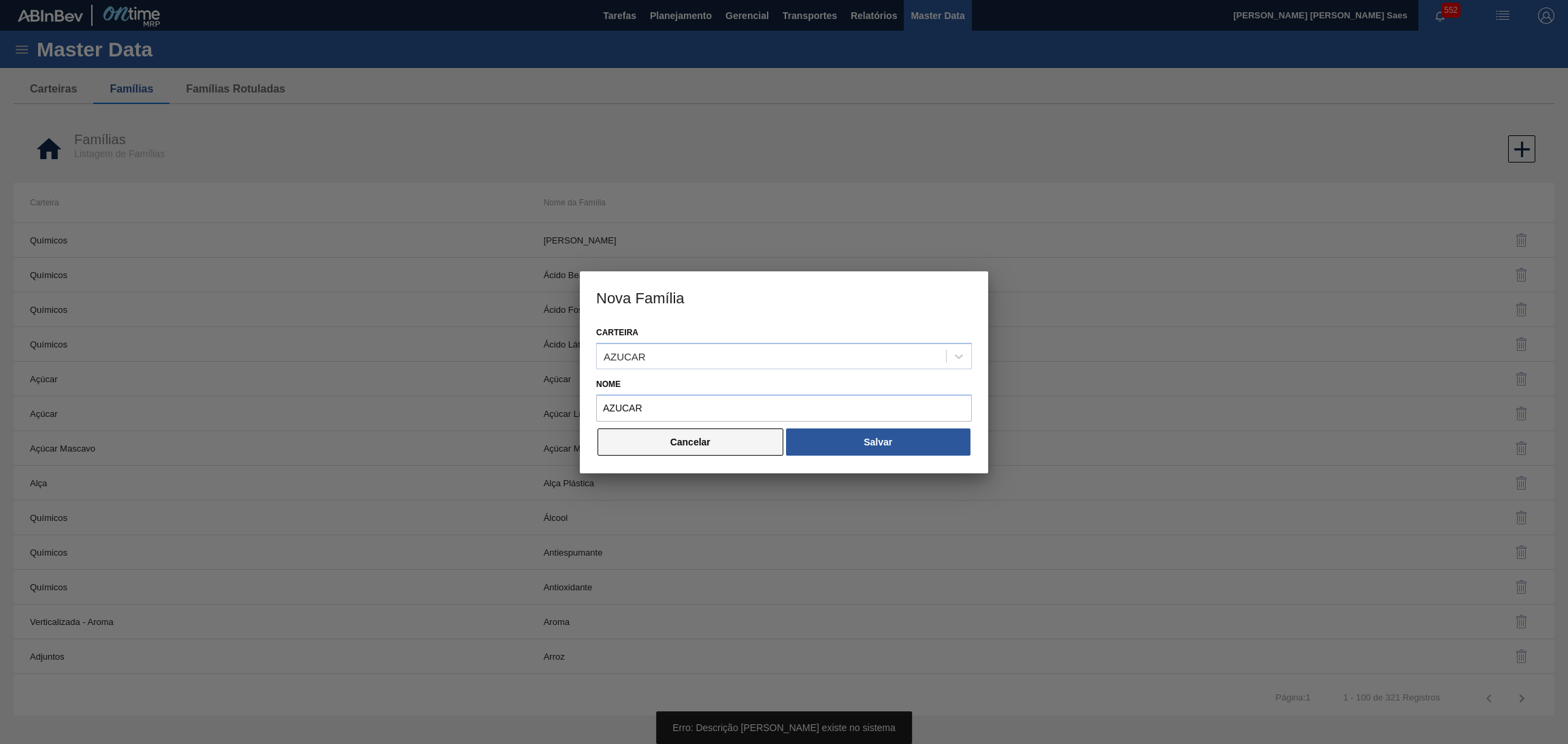
click at [745, 437] on button "Cancelar" at bounding box center [690, 442] width 186 height 28
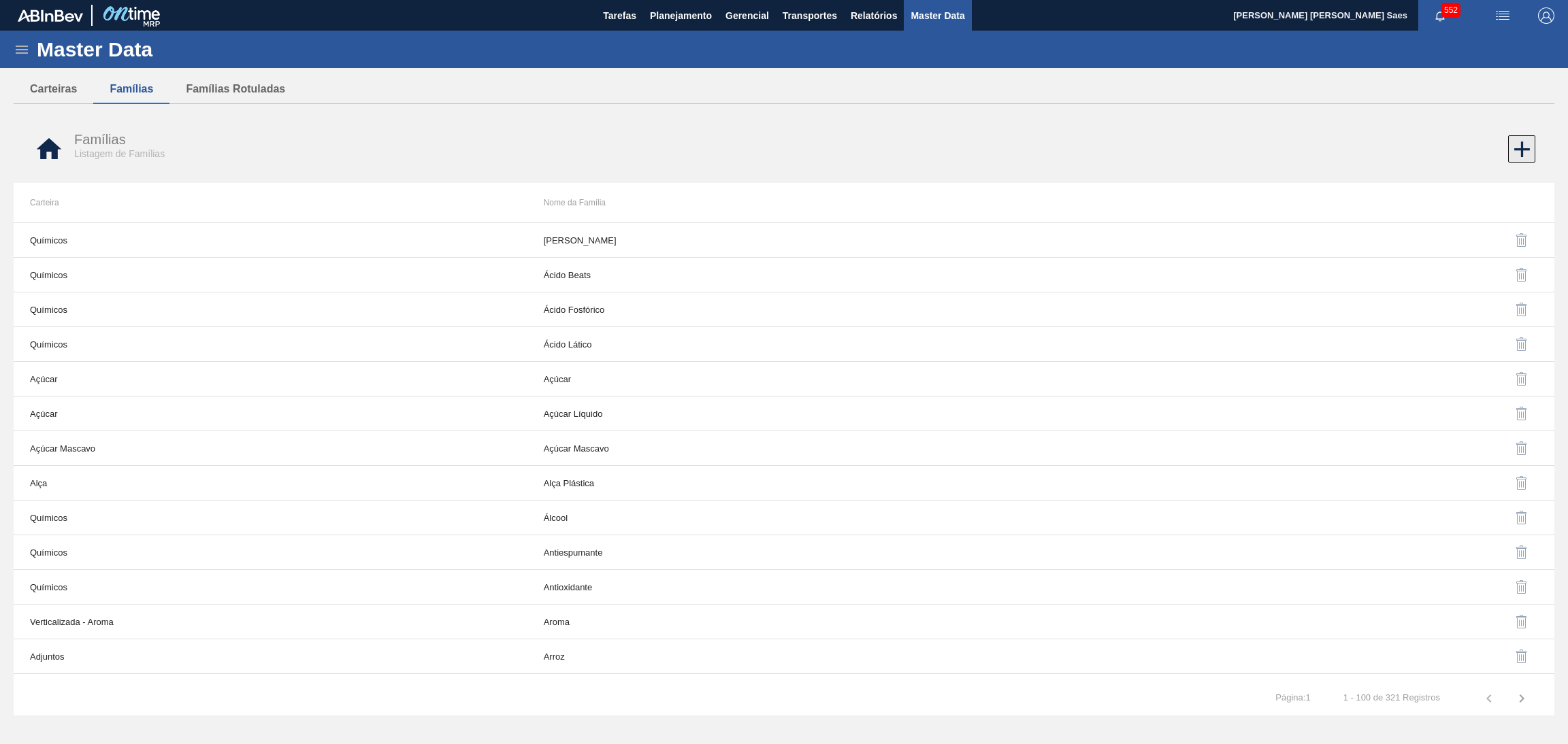
click at [1526, 153] on icon at bounding box center [1522, 150] width 27 height 27
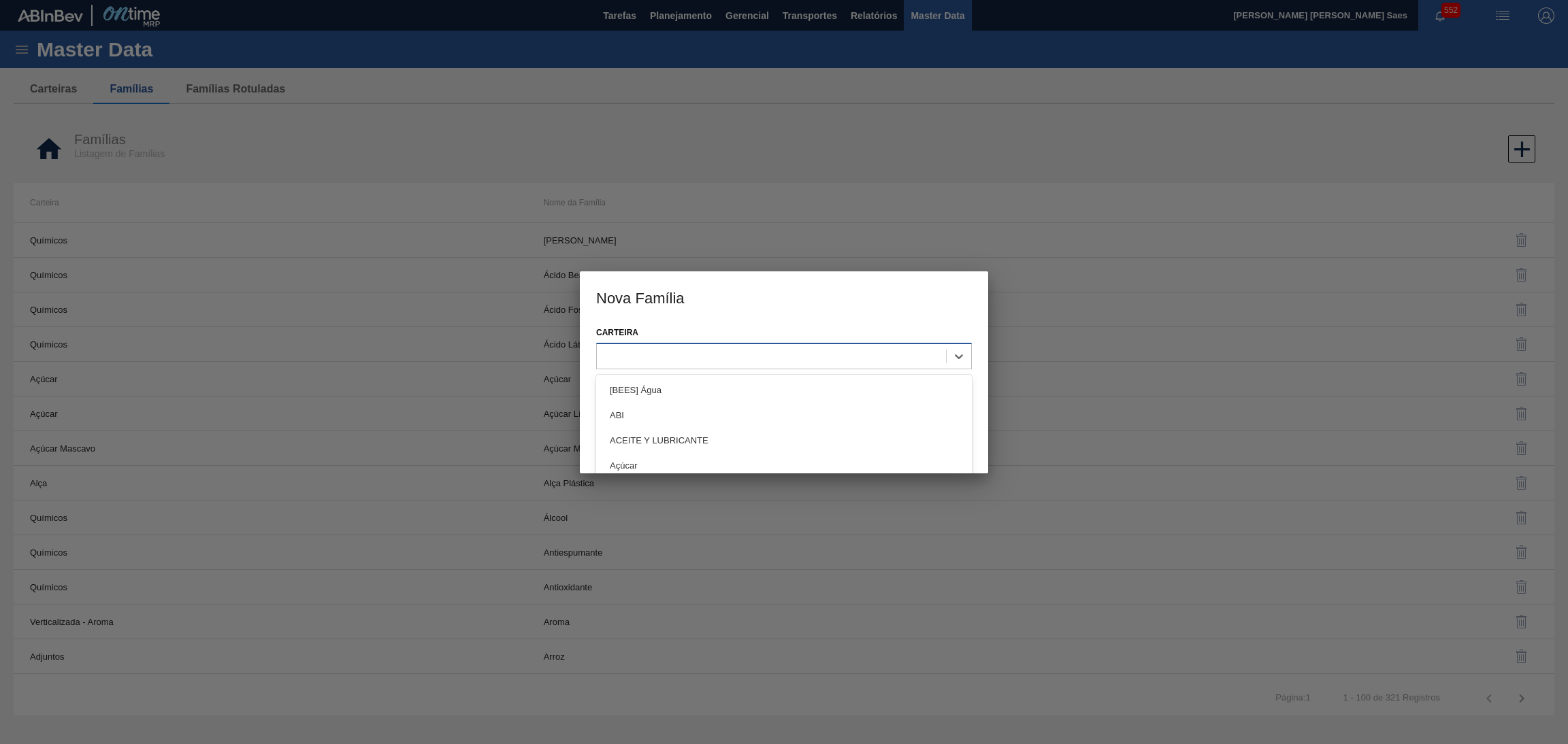
click at [747, 364] on div at bounding box center [771, 356] width 349 height 20
paste input "AZUCAR"
type input "AZUCAR"
click at [737, 383] on div "AZUCAR" at bounding box center [784, 390] width 376 height 25
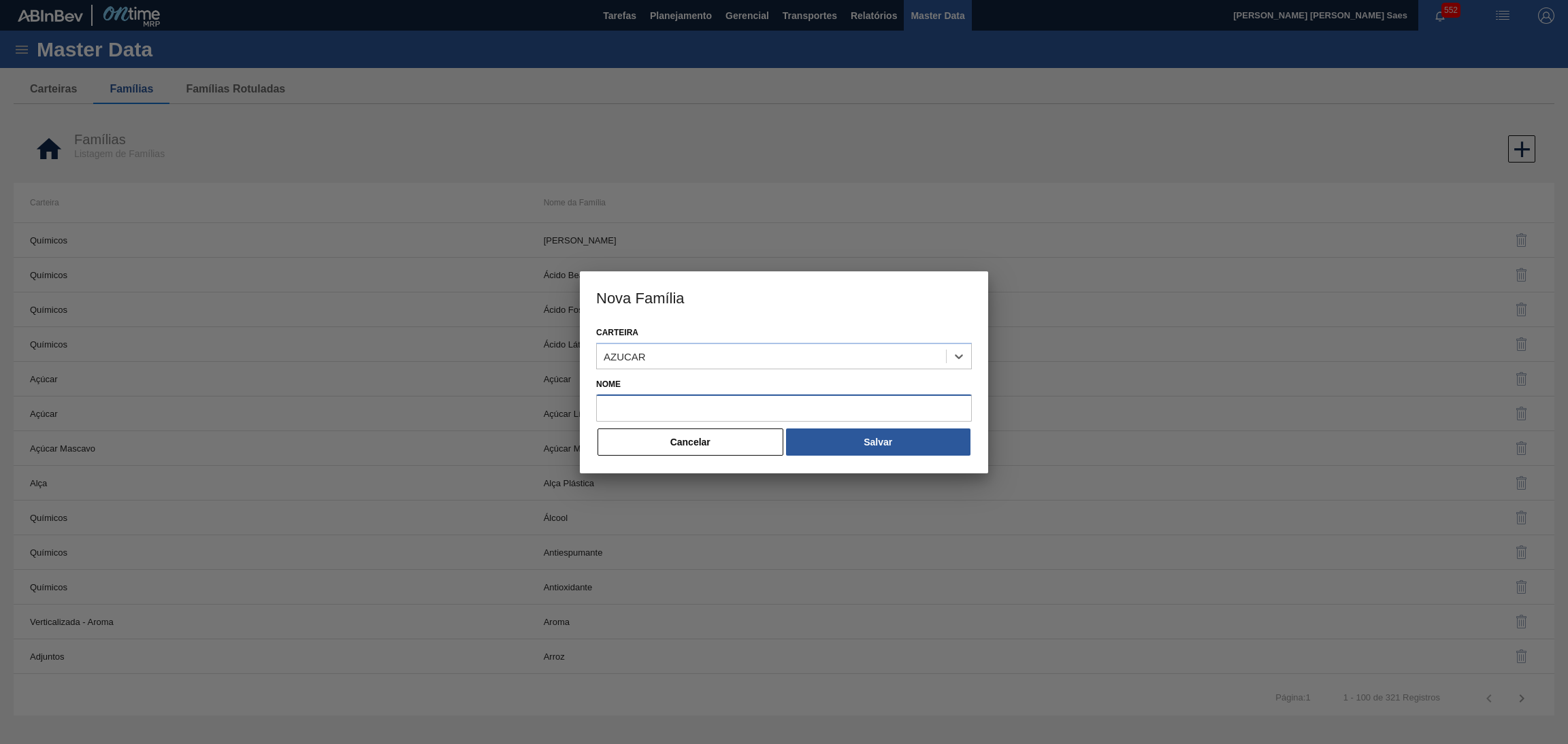
click at [745, 416] on input "Nome" at bounding box center [784, 408] width 376 height 28
paste input "AZUCAR"
click at [624, 351] on div "AZUCAR" at bounding box center [625, 356] width 42 height 11
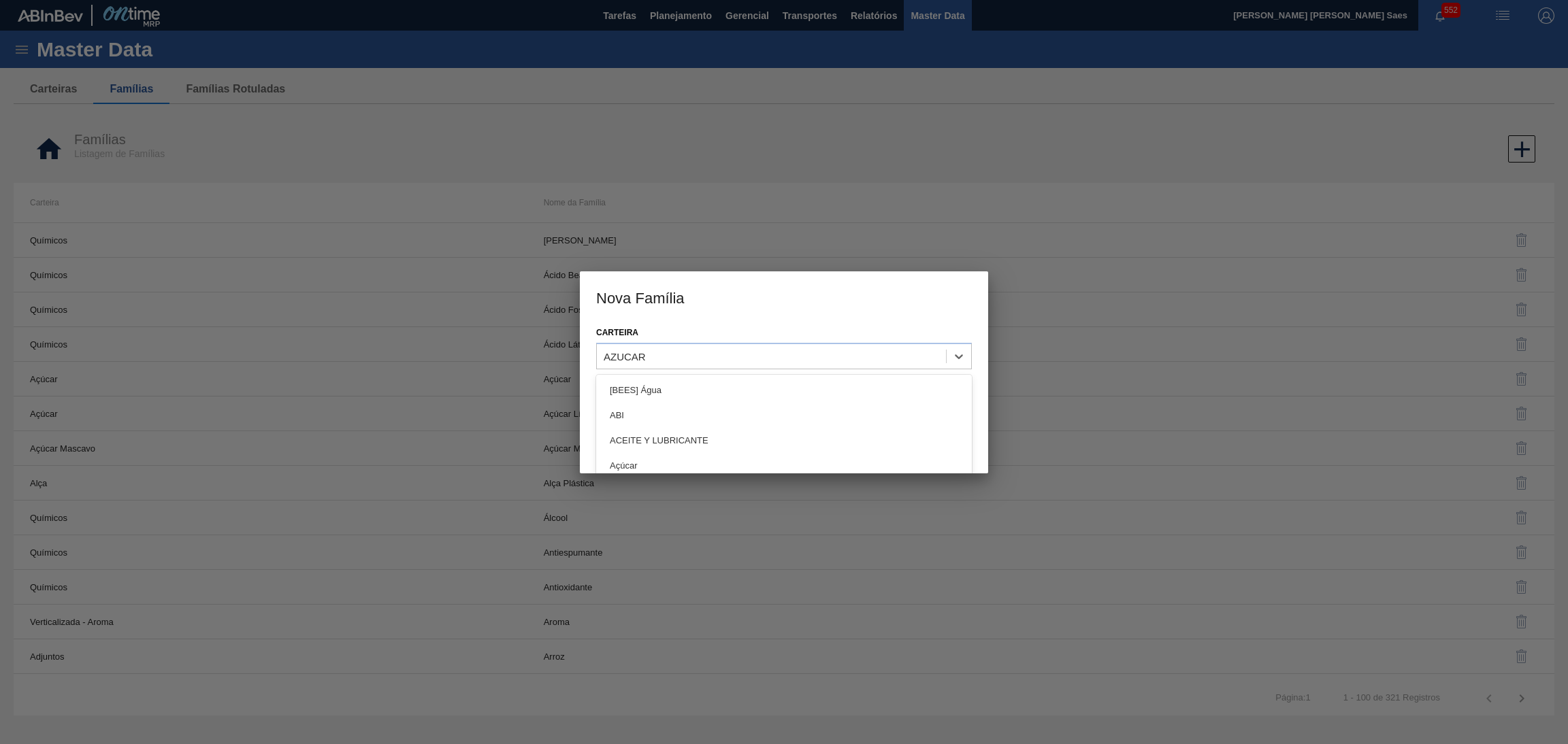
click at [701, 328] on div "Carteira option AZUCAR, selected. option [BEES] Água focused, 1 of 101. 101 res…" at bounding box center [784, 347] width 376 height 47
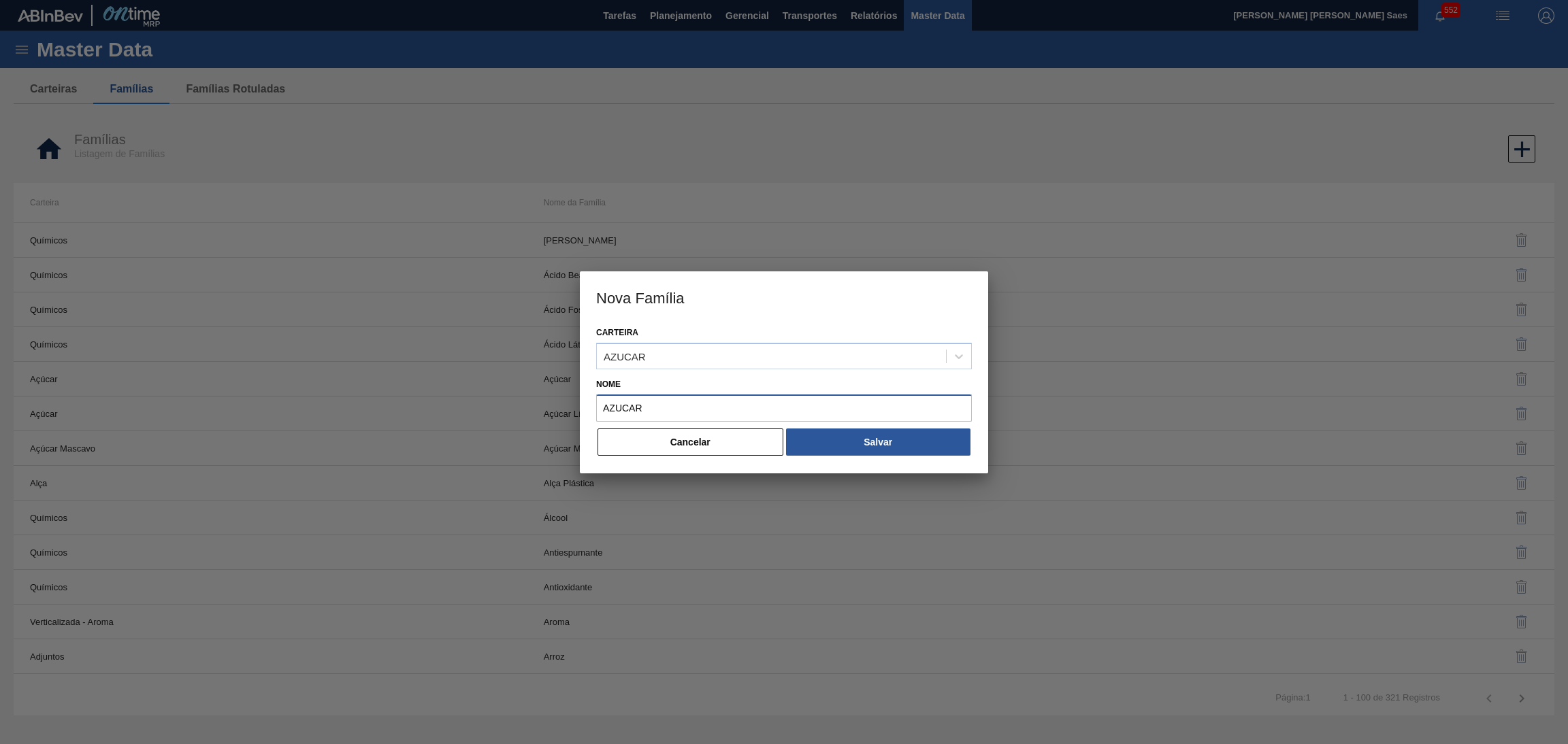
click at [620, 401] on input "AZUCAR" at bounding box center [784, 408] width 376 height 28
type input "AZÚCAR"
click at [872, 433] on button "Salvar" at bounding box center [878, 442] width 184 height 28
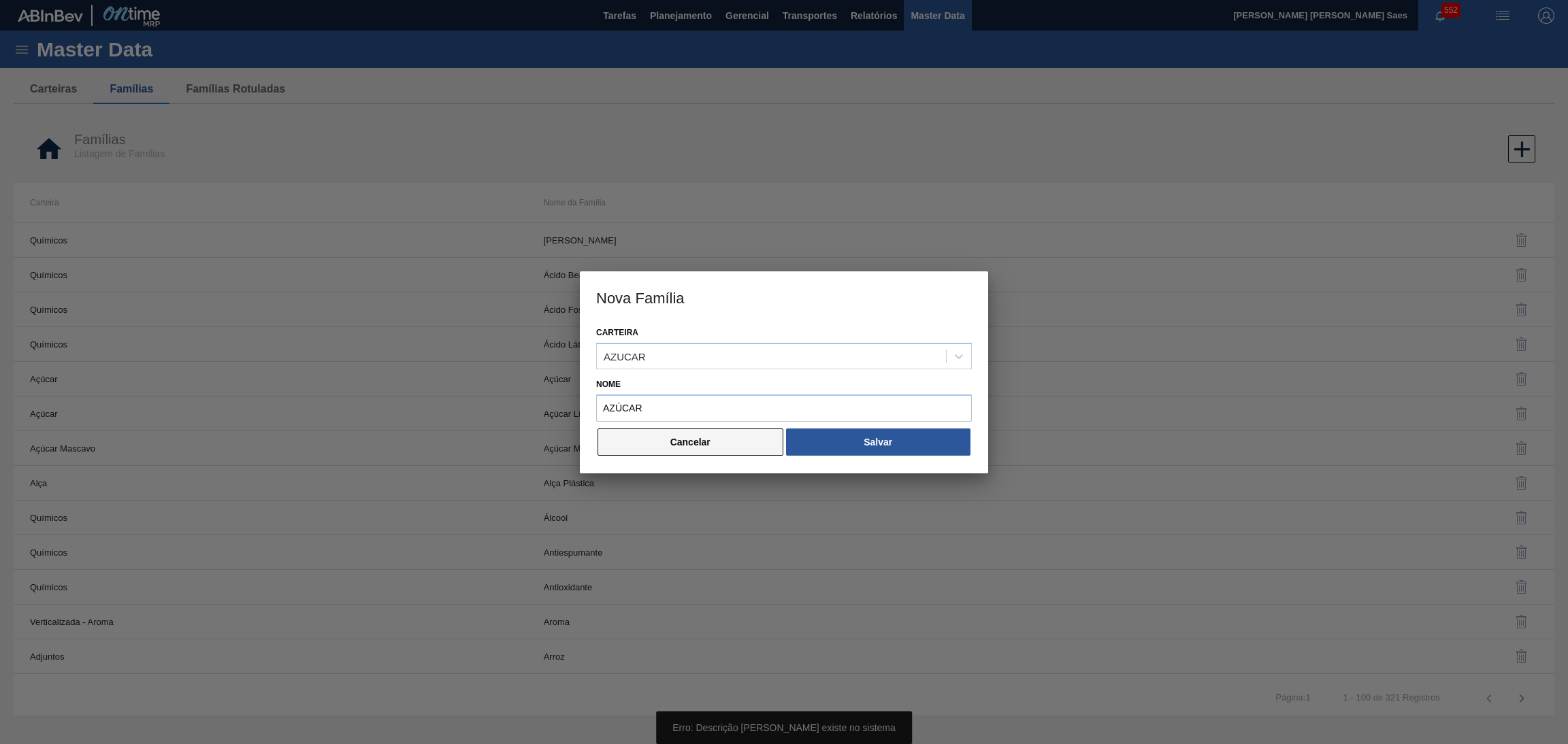
click at [724, 436] on button "Cancelar" at bounding box center [690, 442] width 186 height 28
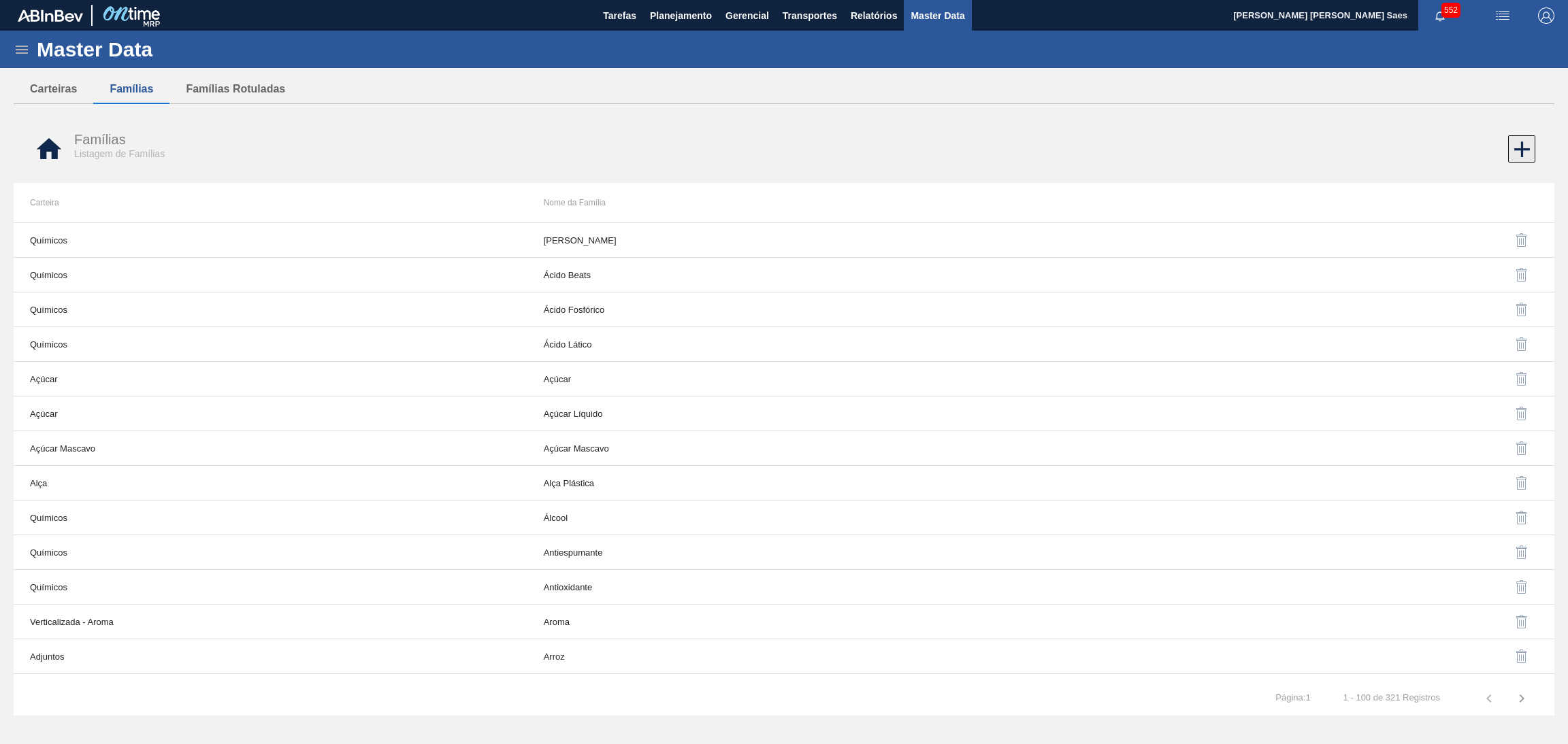
click at [1516, 144] on icon at bounding box center [1522, 150] width 27 height 27
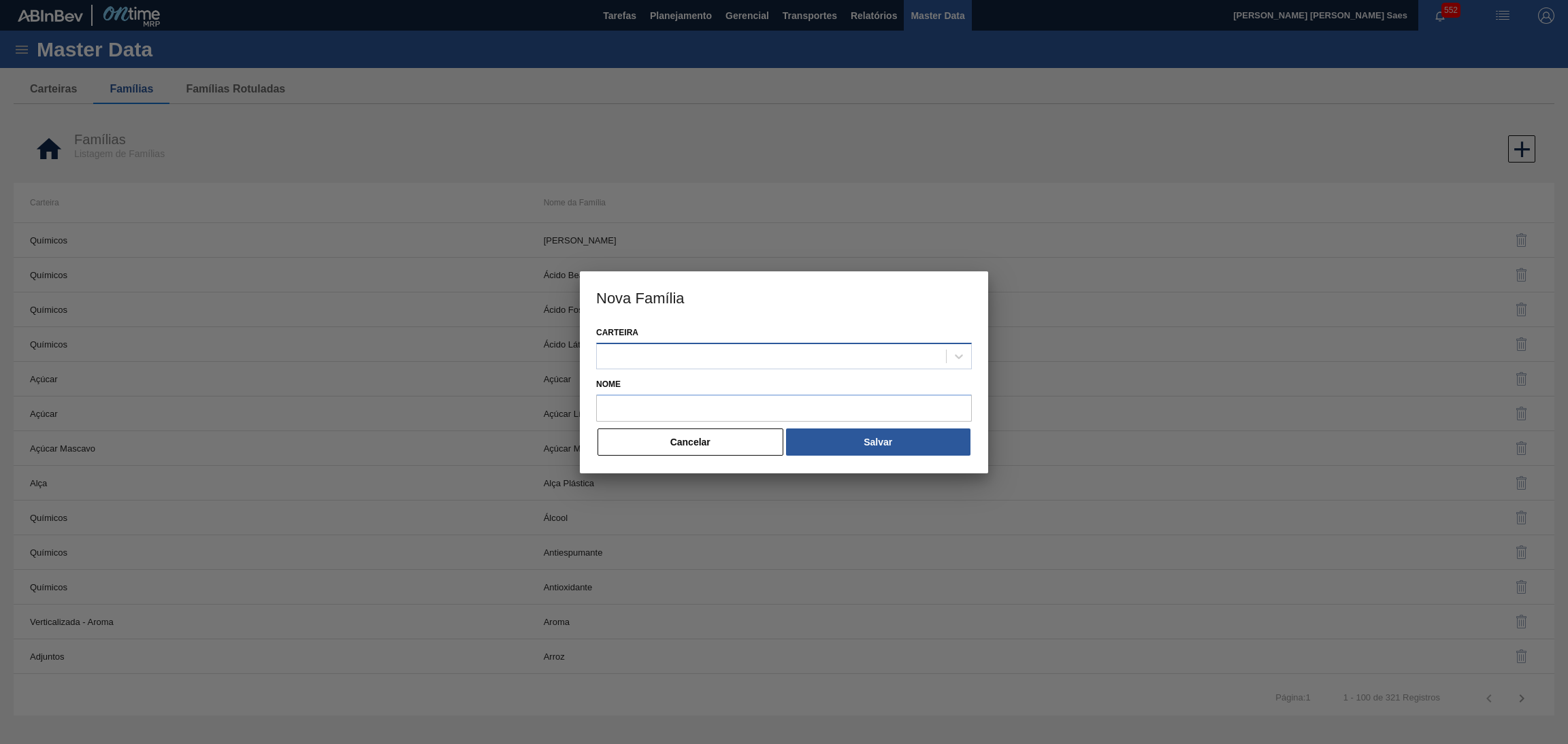
click at [879, 357] on div at bounding box center [771, 356] width 349 height 20
type input "BOTE"
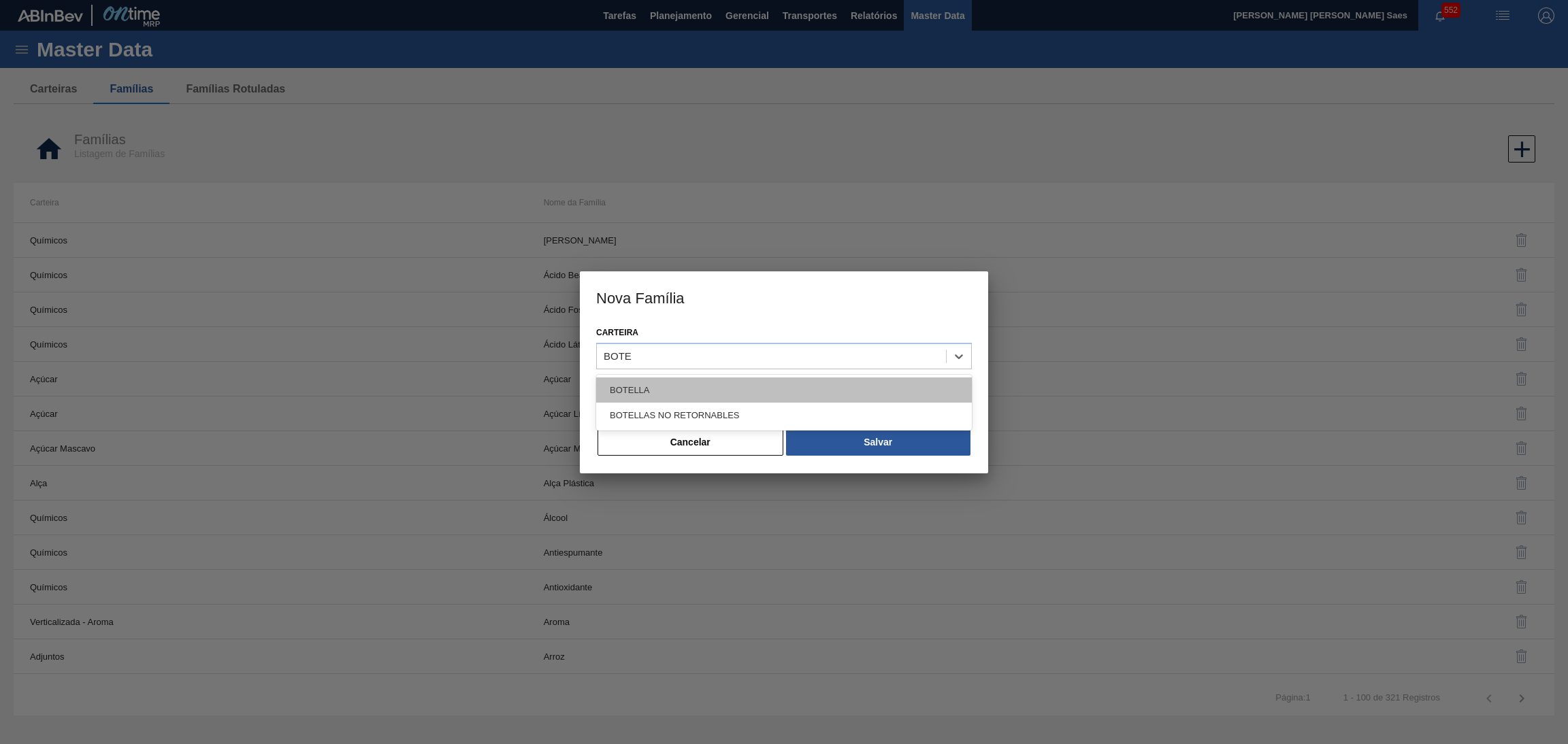
click at [863, 389] on div "BOTELLA" at bounding box center [784, 390] width 376 height 25
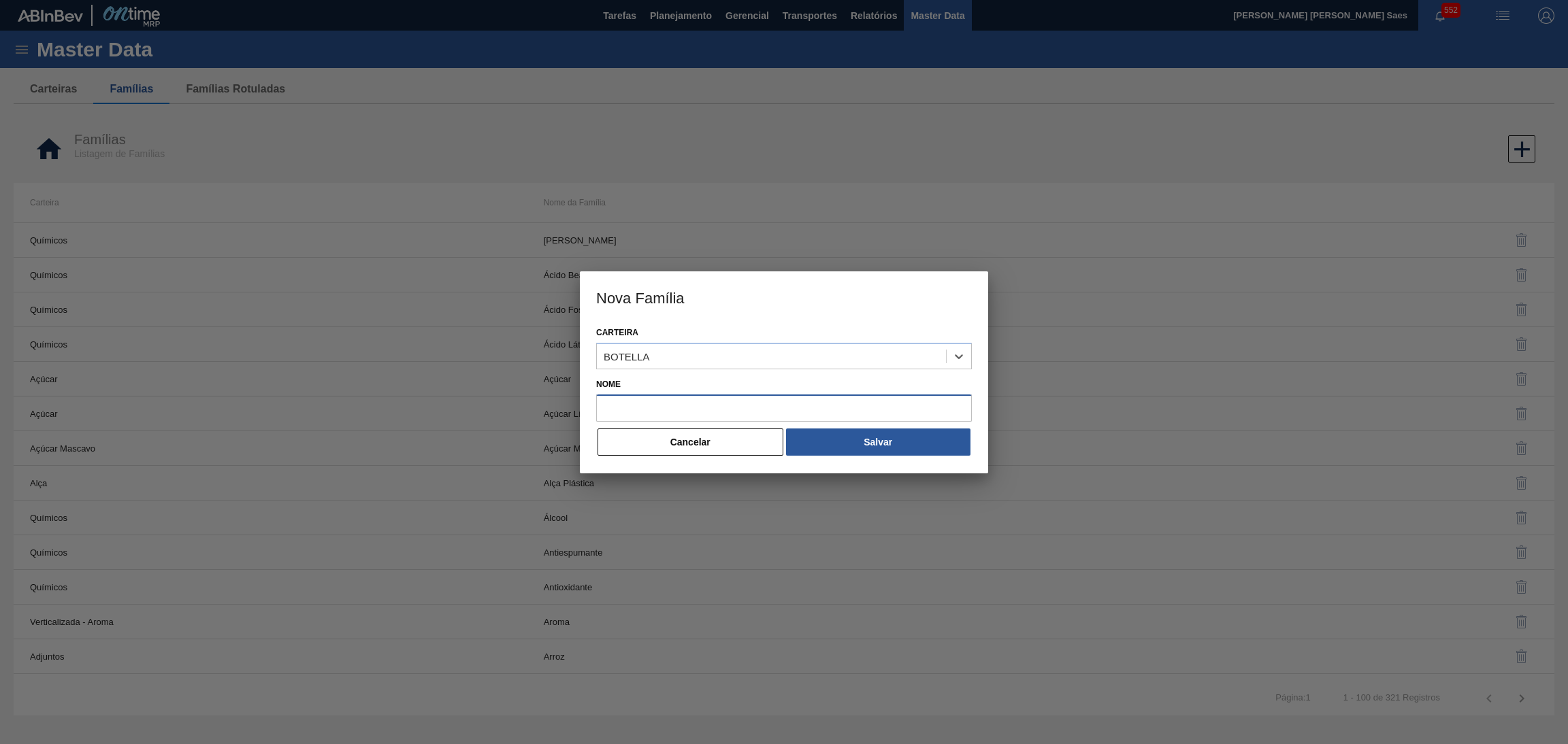
click at [831, 398] on input "Nome" at bounding box center [784, 408] width 376 height 28
type input "BOTELLA"
click at [868, 442] on button "Salvar" at bounding box center [878, 442] width 184 height 28
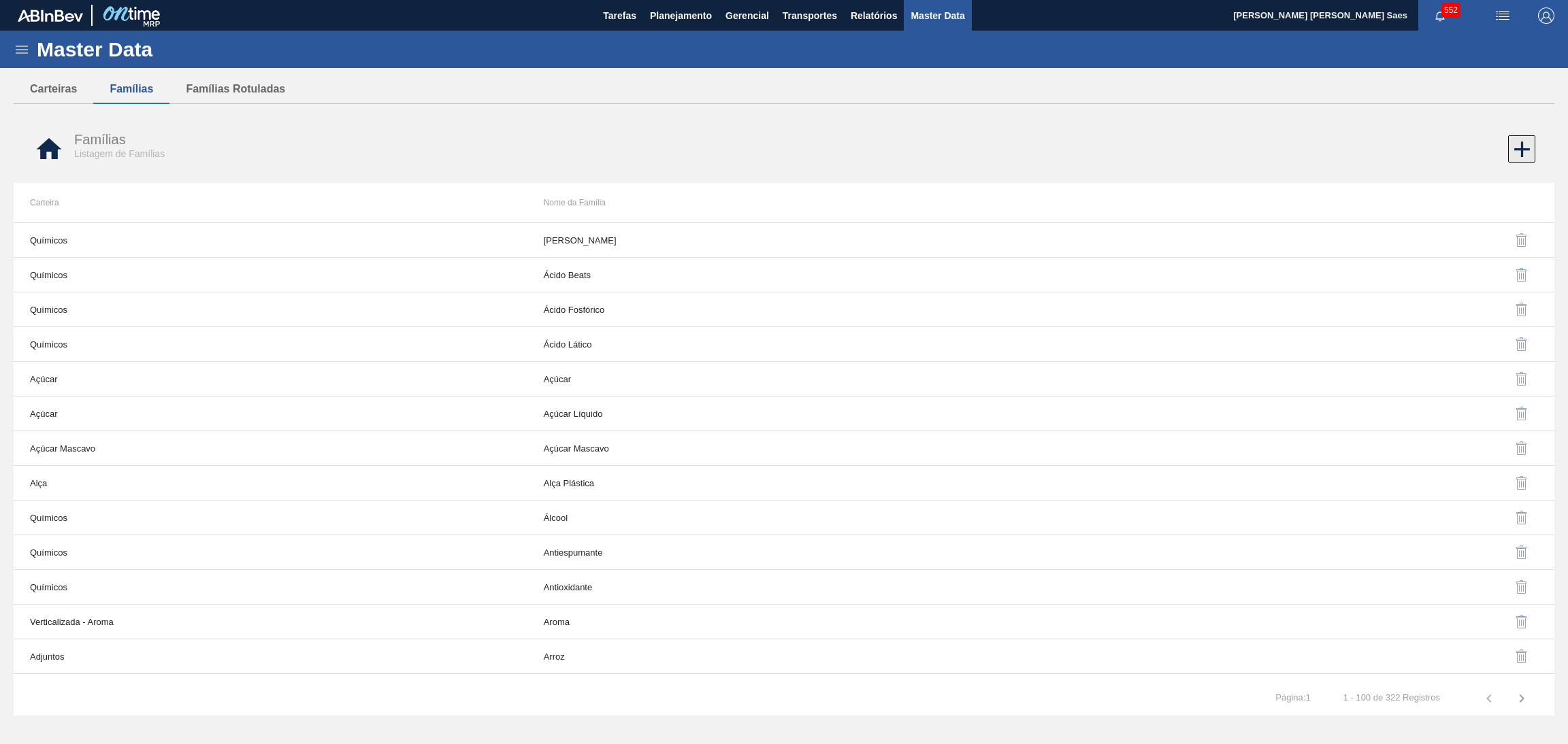
click at [1516, 153] on icon at bounding box center [1522, 150] width 27 height 27
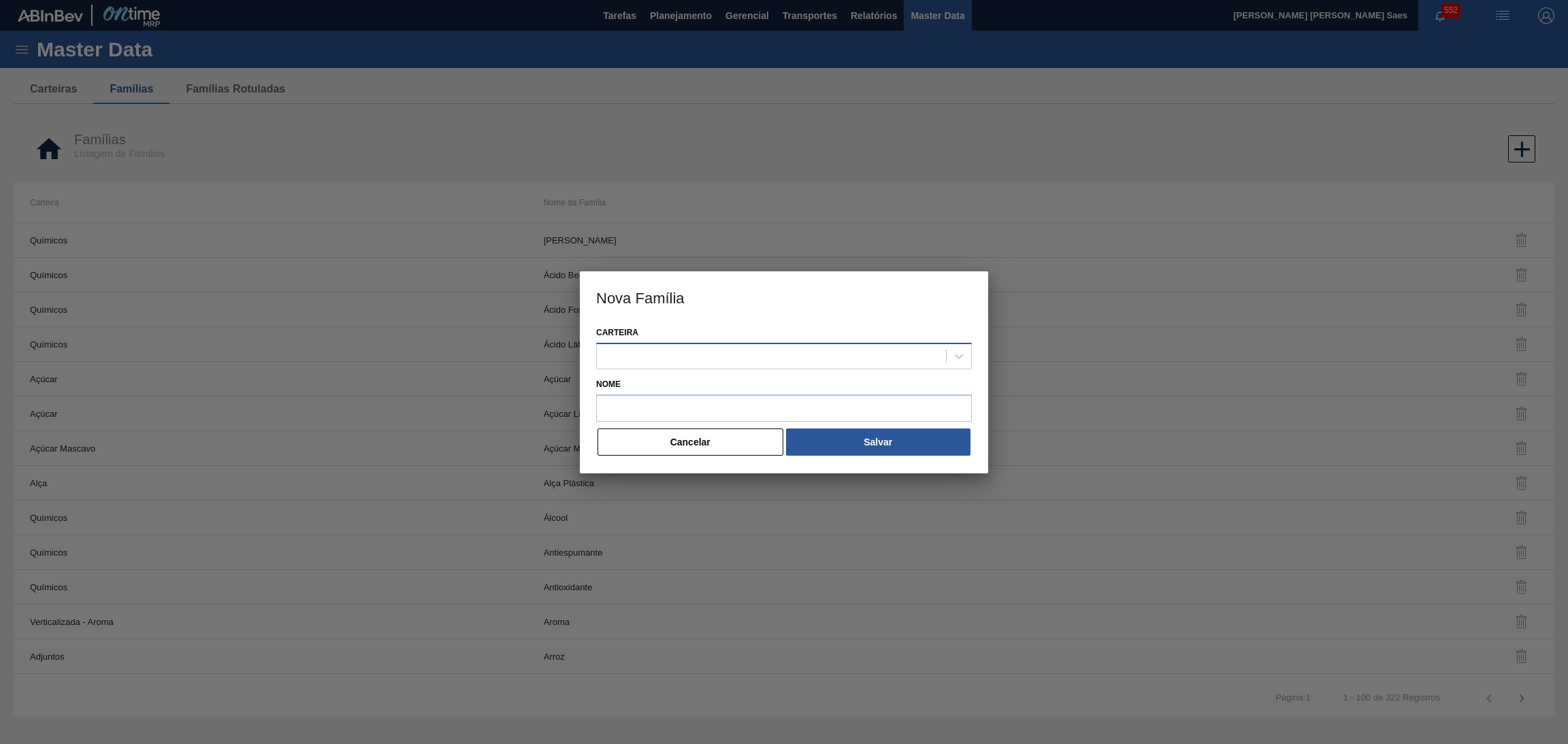
click at [814, 354] on div at bounding box center [771, 356] width 349 height 20
paste input "CAJA"
type input "CAJA"
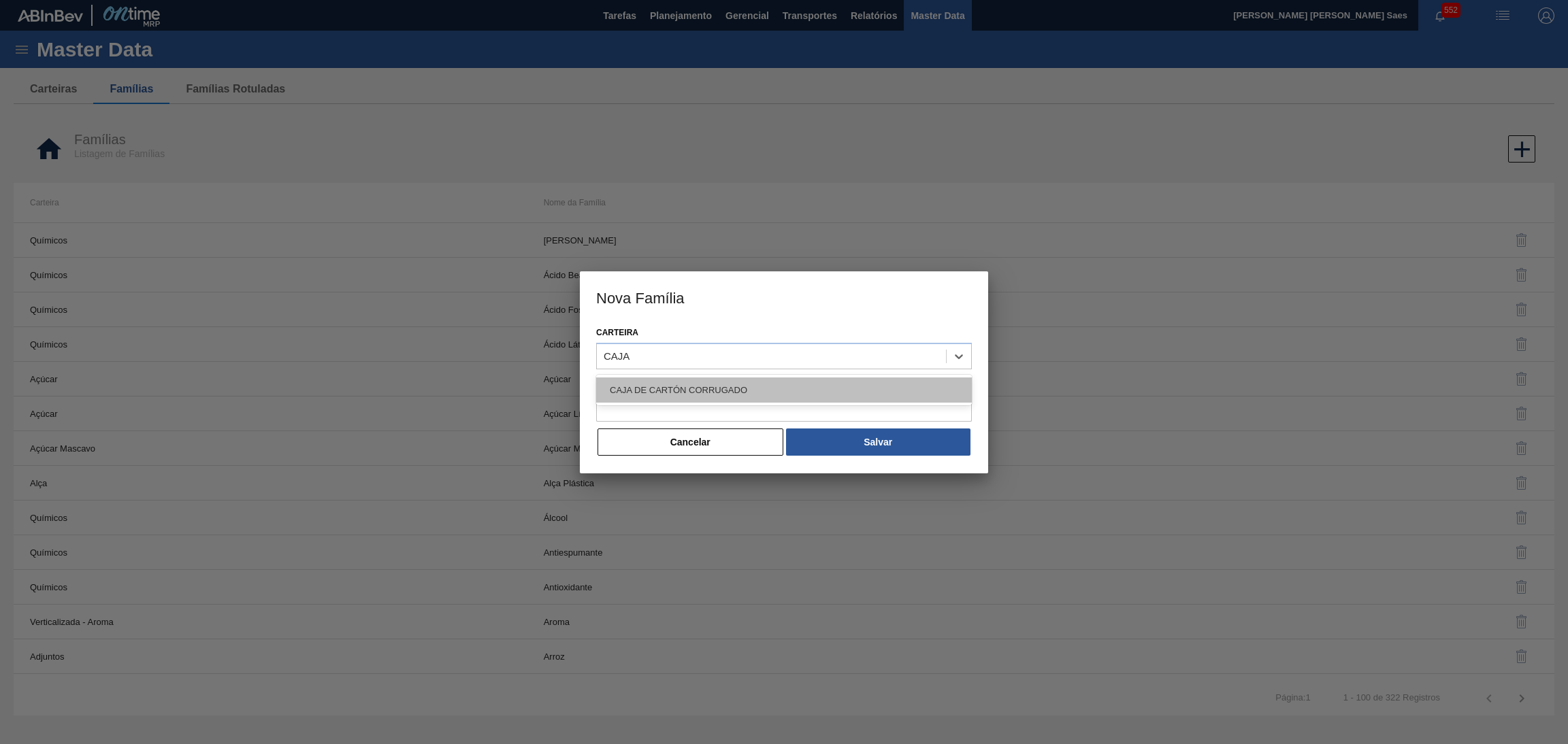
click at [783, 380] on div "CAJA DE CARTÓN CORRUGADO" at bounding box center [784, 390] width 376 height 25
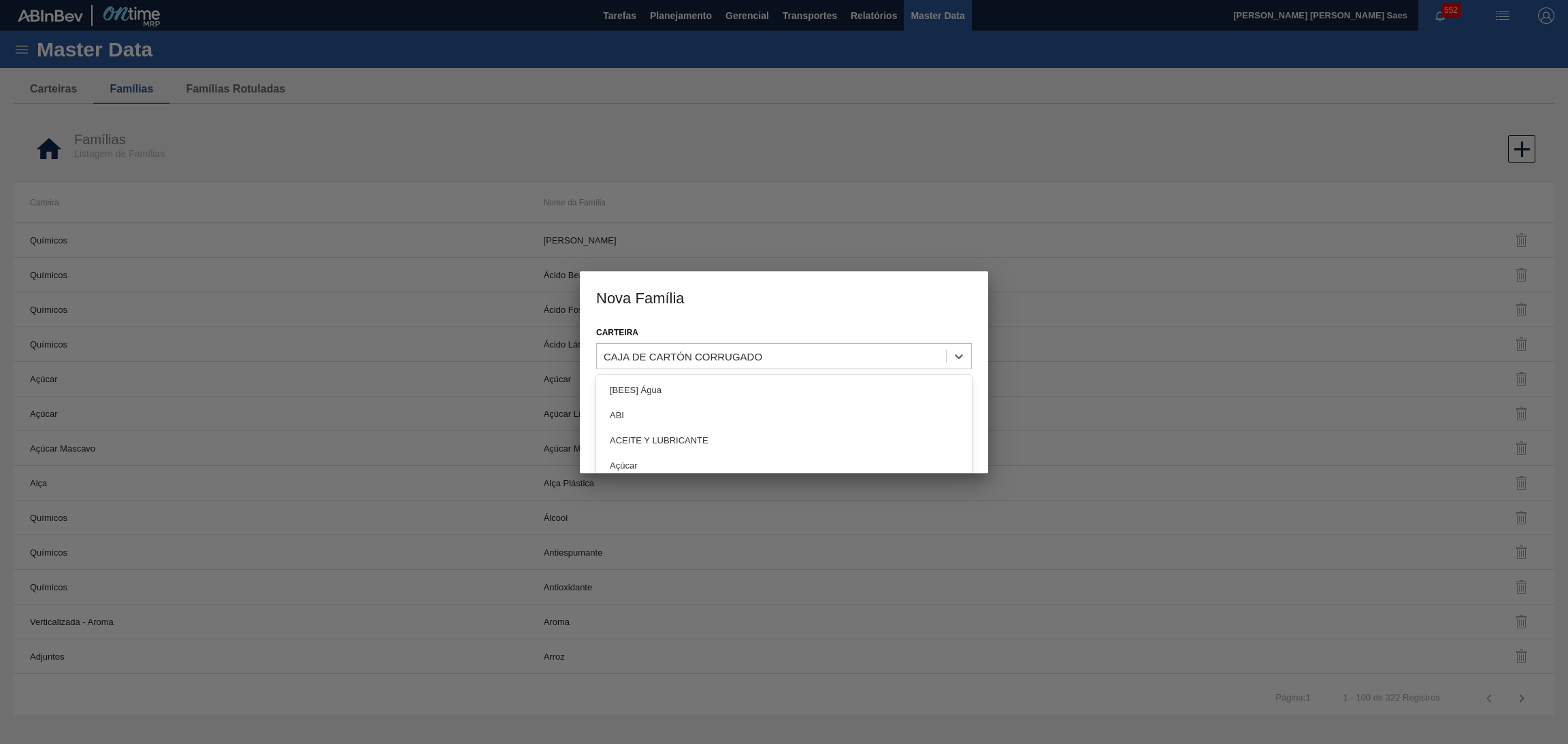
drag, startPoint x: 819, startPoint y: 352, endPoint x: 585, endPoint y: 340, distance: 234.3
click at [586, 339] on div "Carteira option CAJA DE CARTÓN CORRUGADO, selected. option [BEES] Água focused,…" at bounding box center [784, 398] width 408 height 150
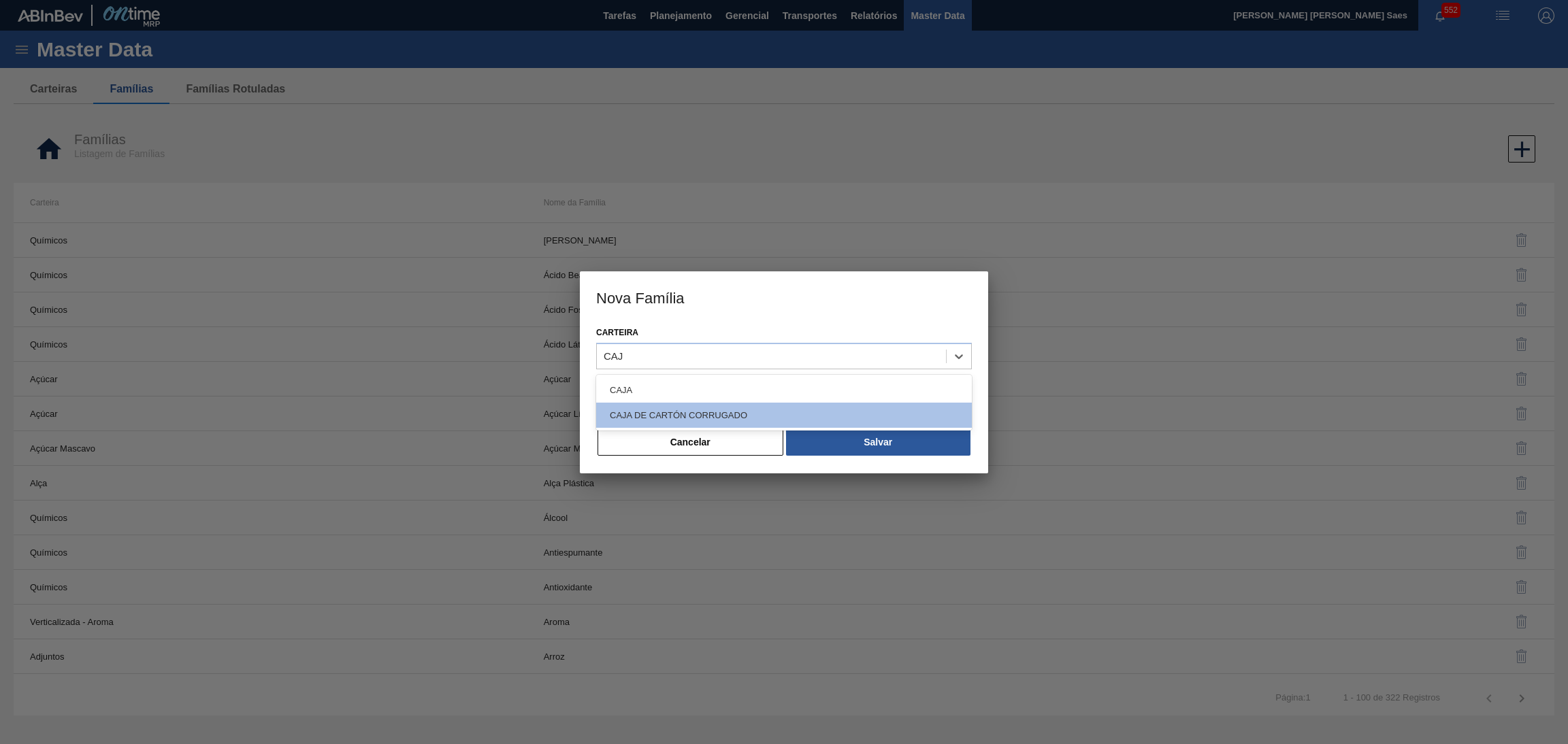
type input "CAJA"
click at [700, 388] on div "CAJA" at bounding box center [784, 390] width 376 height 25
click at [703, 404] on input "Nome" at bounding box center [784, 408] width 376 height 28
paste input "CAJA"
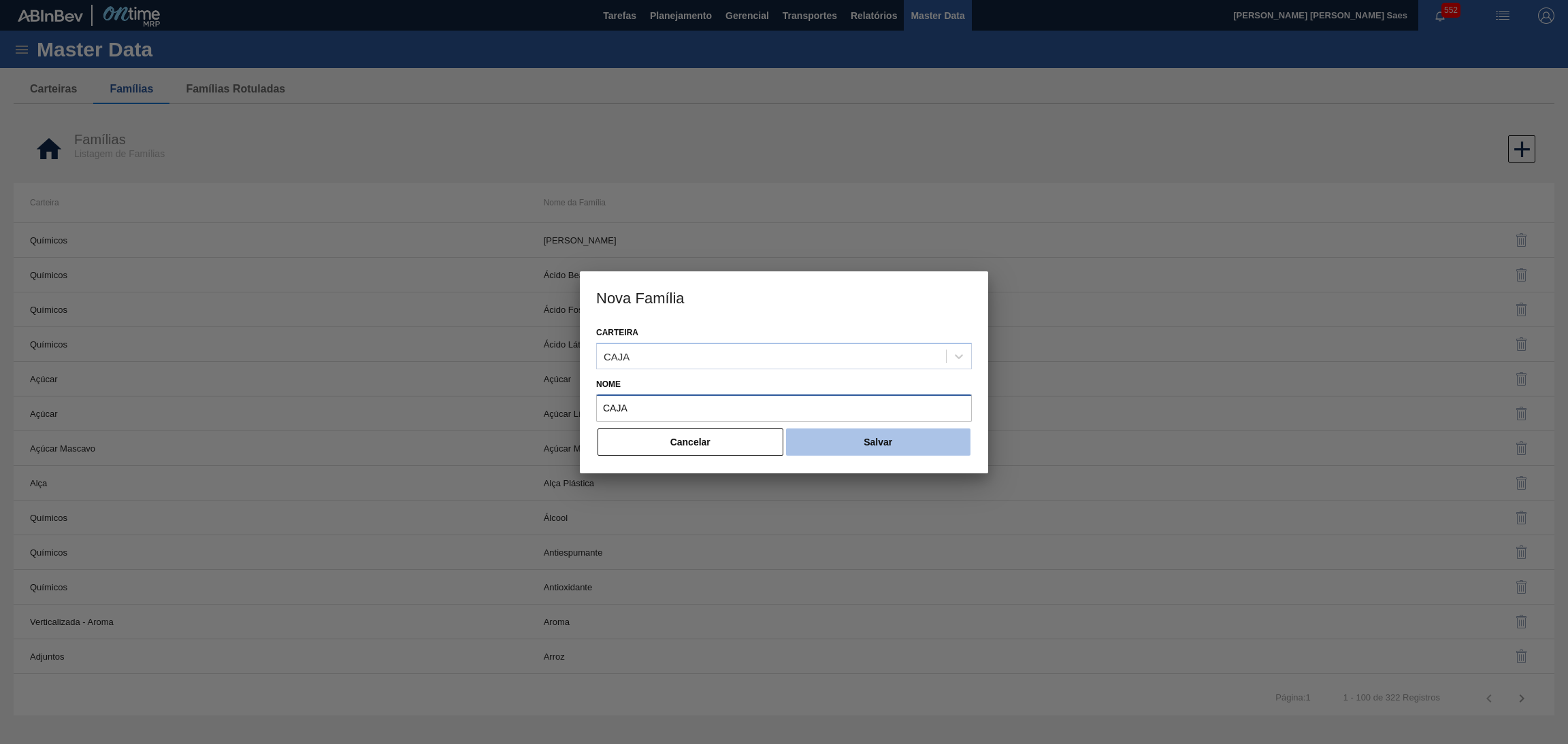
type input "CAJA"
click at [848, 449] on button "Salvar" at bounding box center [878, 442] width 184 height 28
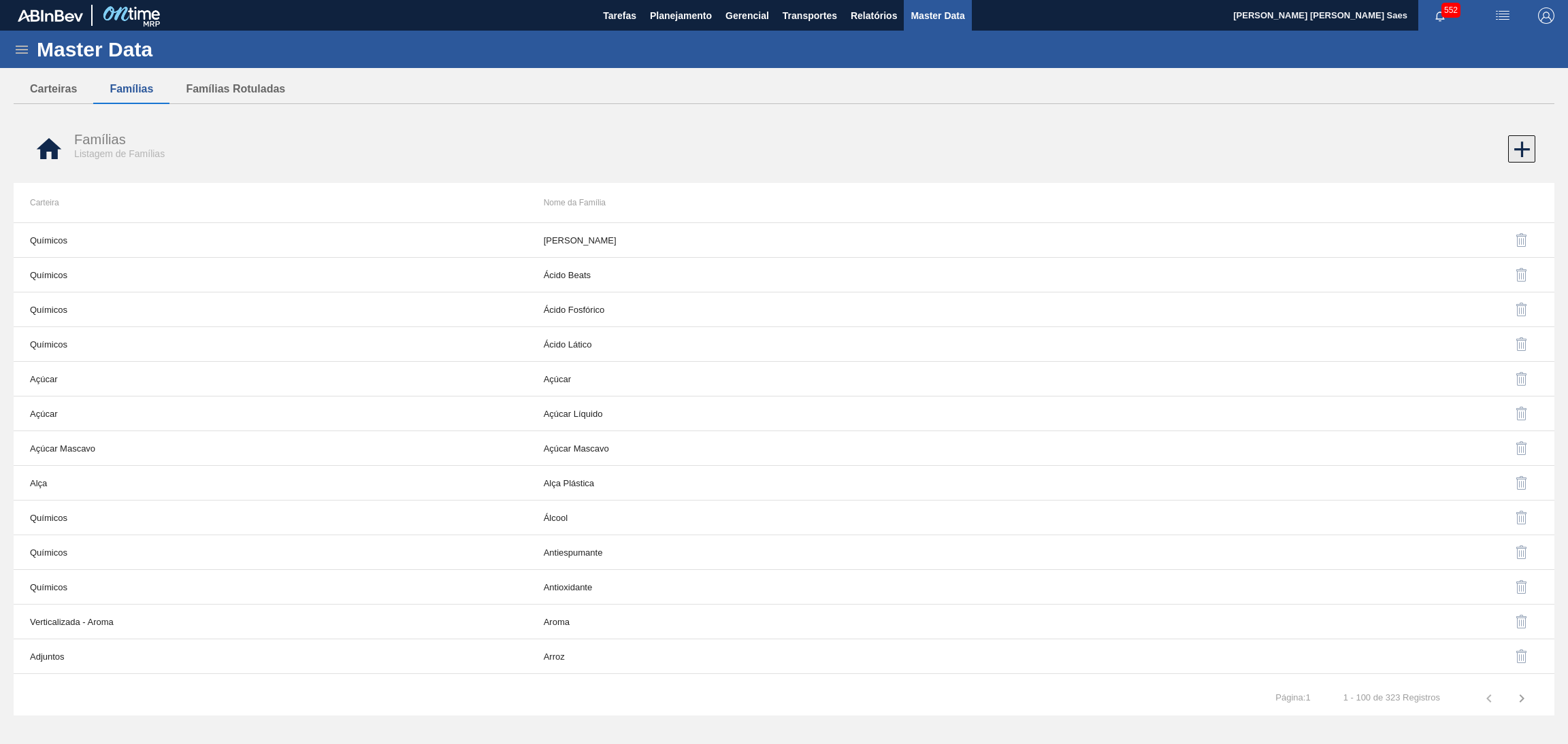
click at [1511, 153] on icon at bounding box center [1522, 150] width 27 height 27
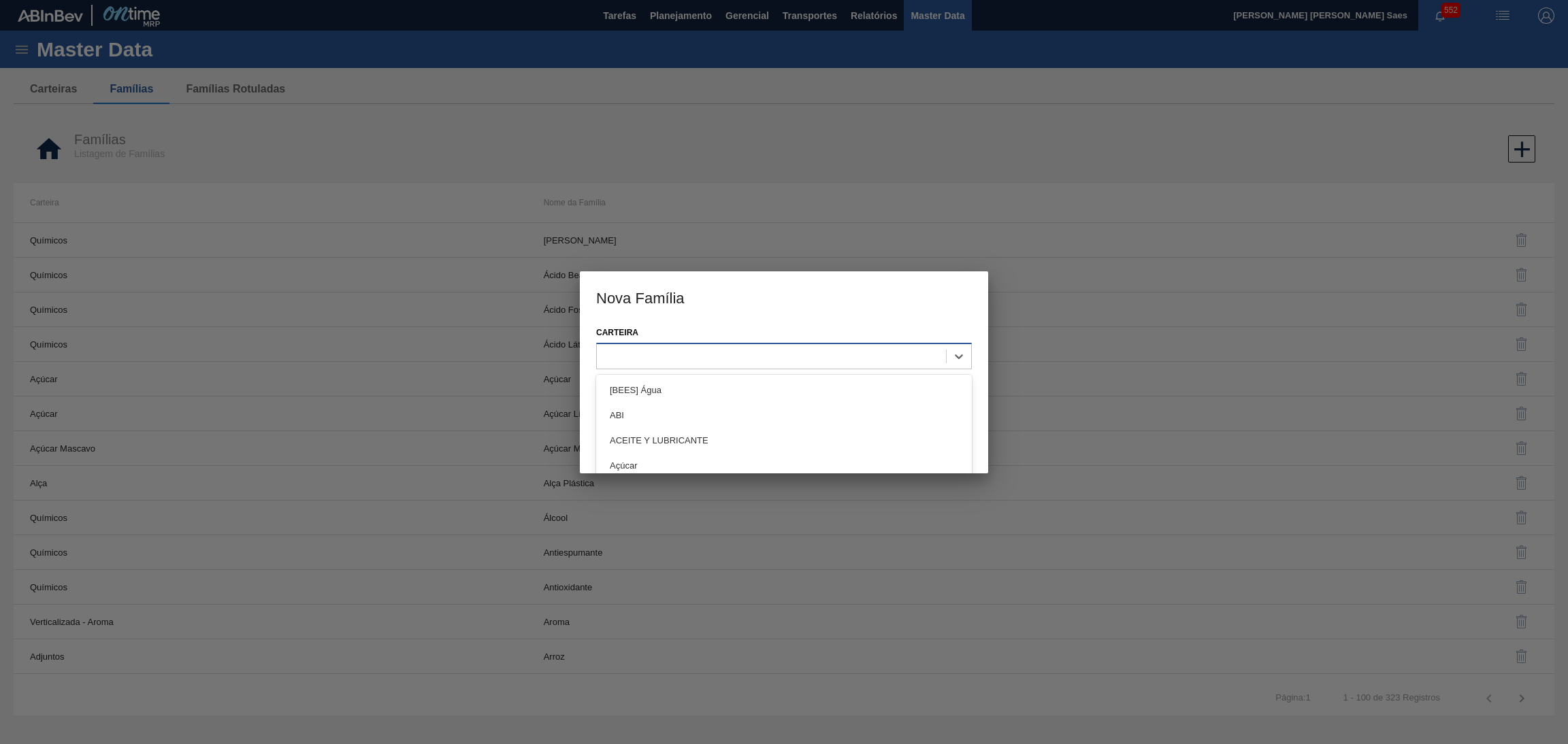
click at [839, 367] on div at bounding box center [784, 356] width 376 height 27
type input "CAJA"
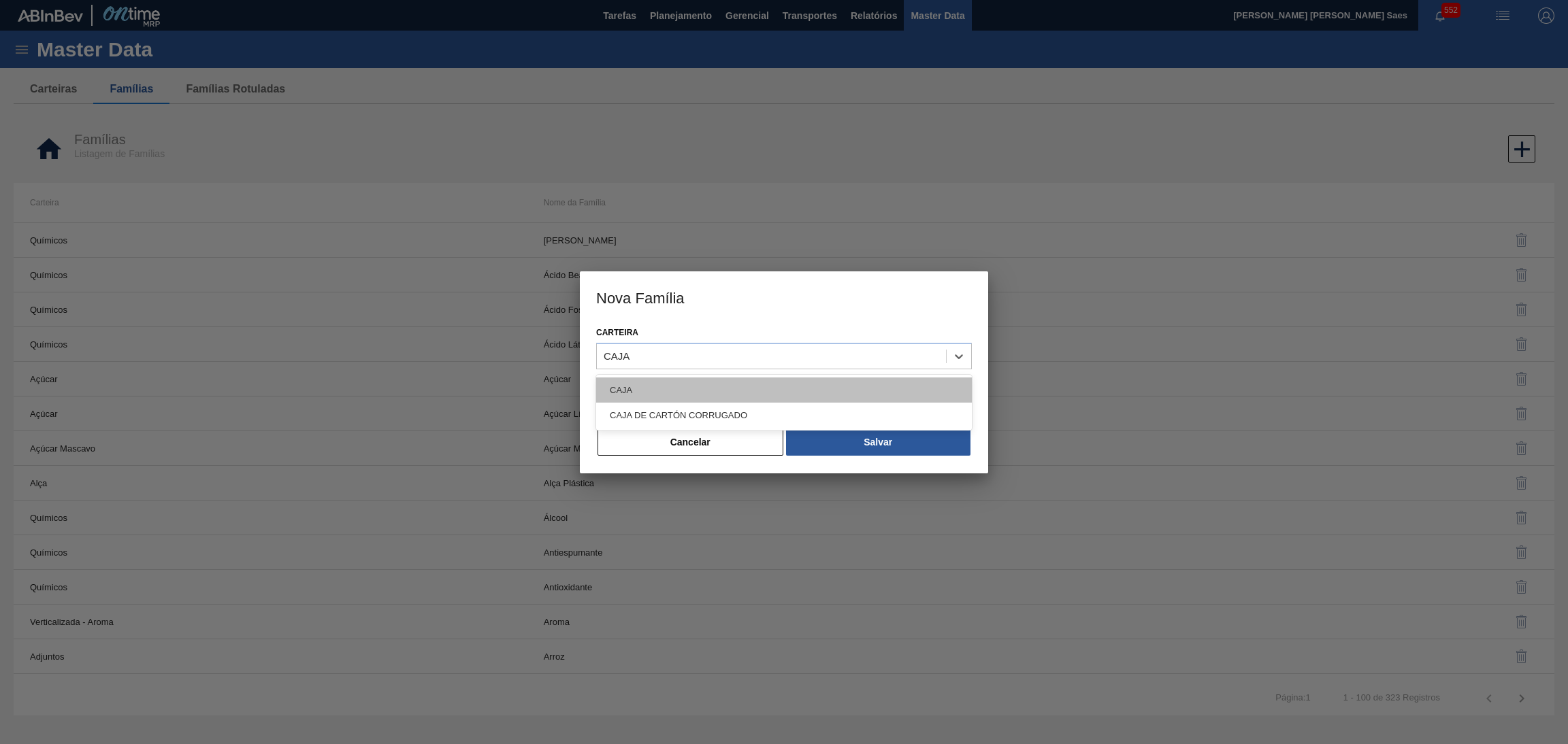
click at [824, 393] on div "CAJA" at bounding box center [784, 390] width 376 height 25
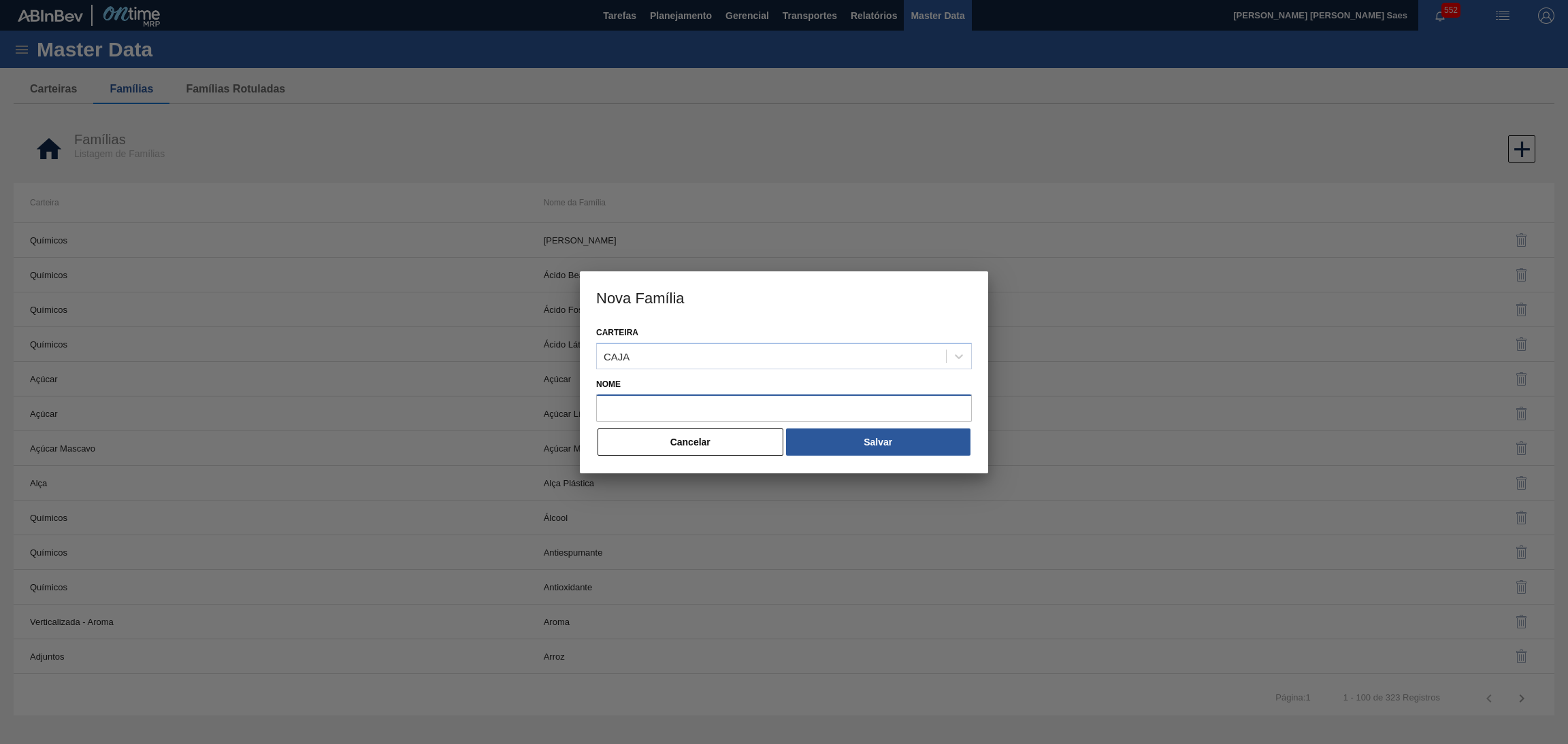
paste input "CAJA CARTON"
type input "CAJA CARTON"
click at [854, 441] on button "Salvar" at bounding box center [878, 442] width 184 height 28
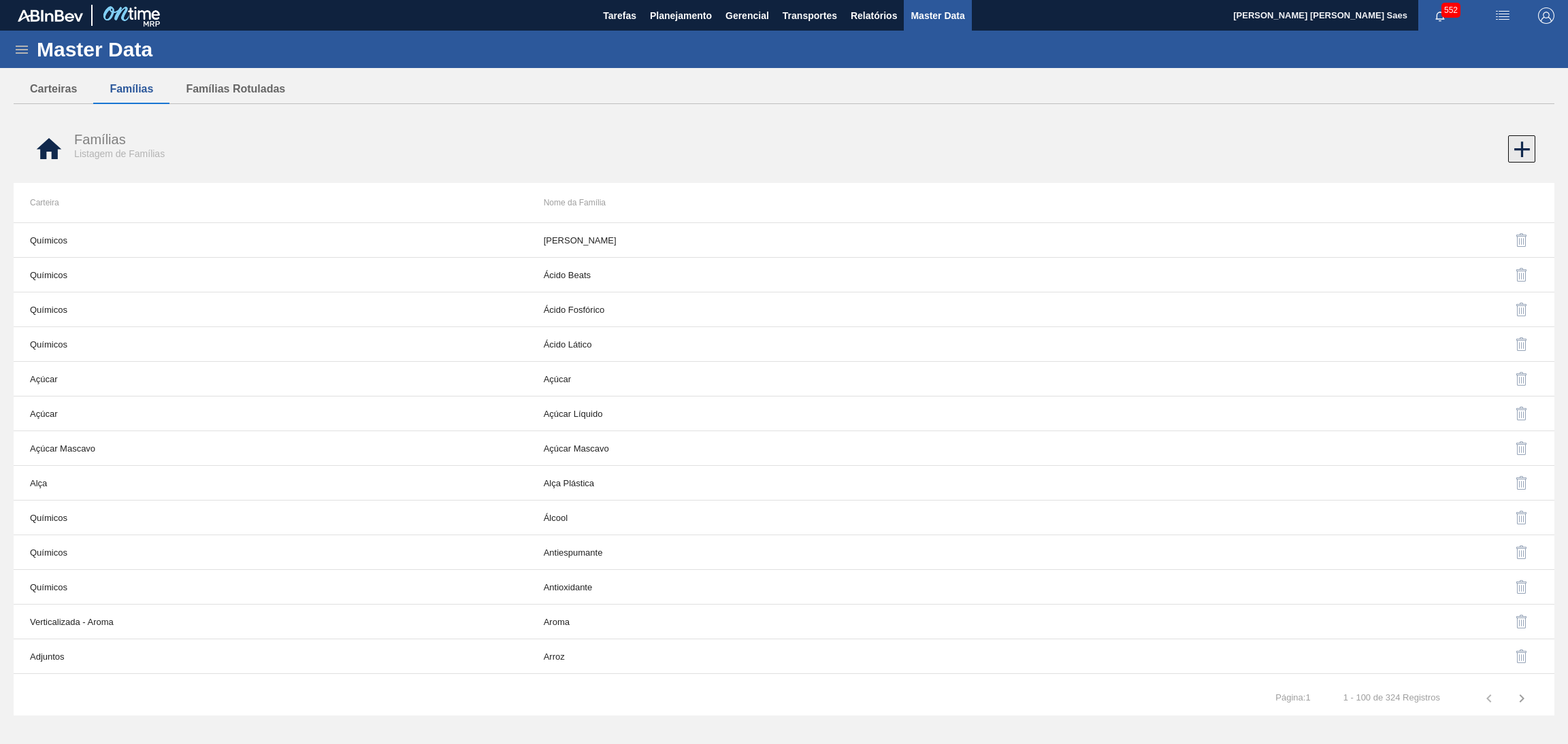
click at [1516, 147] on icon at bounding box center [1522, 150] width 27 height 27
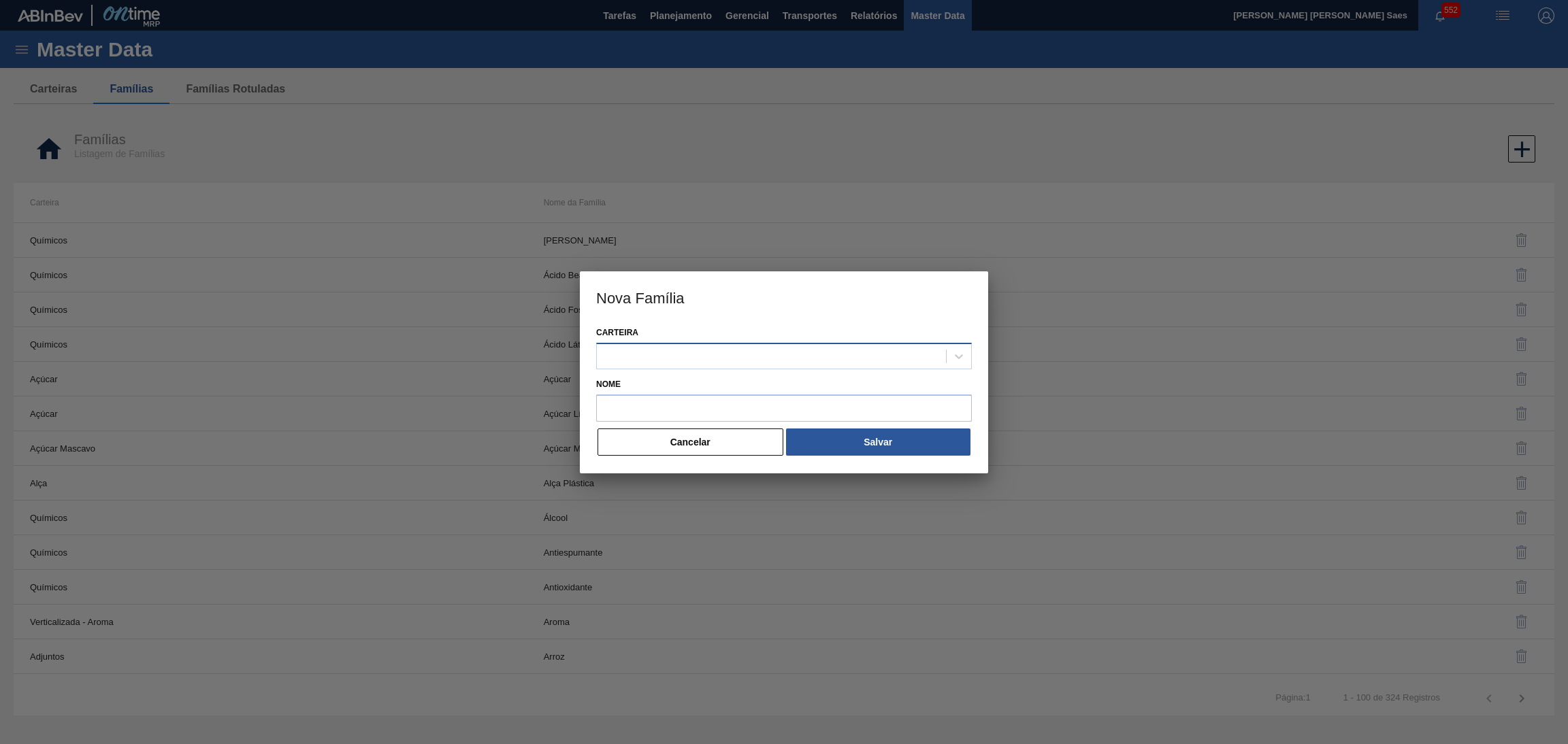
click at [859, 346] on div at bounding box center [771, 356] width 349 height 20
drag, startPoint x: 858, startPoint y: 361, endPoint x: 867, endPoint y: 352, distance: 12.7
click at [860, 361] on div at bounding box center [771, 356] width 349 height 20
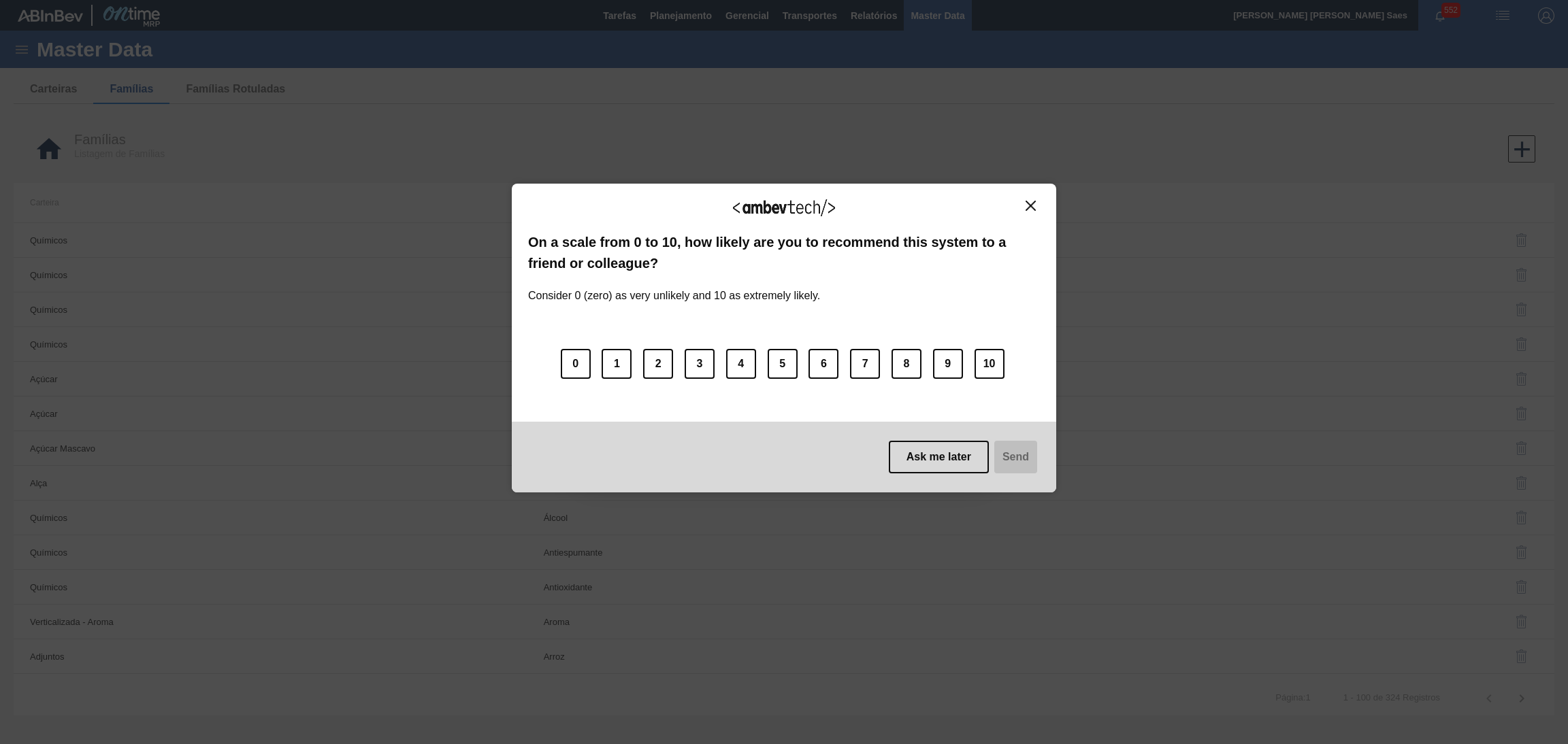
type input "CAJA"
click at [1032, 206] on img "Close" at bounding box center [1031, 205] width 10 height 10
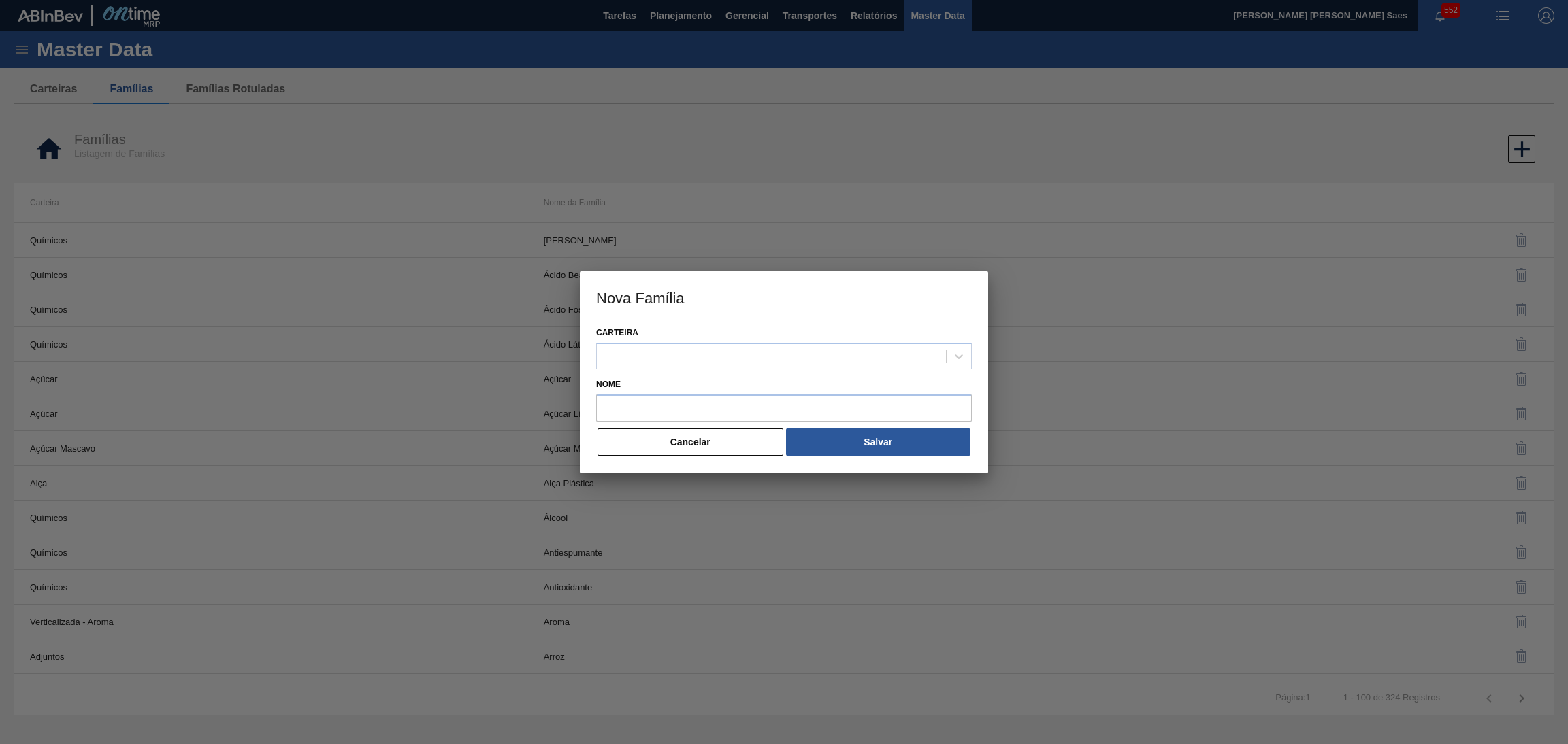
click at [729, 368] on div "Carteira" at bounding box center [784, 349] width 376 height 52
click at [720, 361] on div at bounding box center [771, 356] width 349 height 20
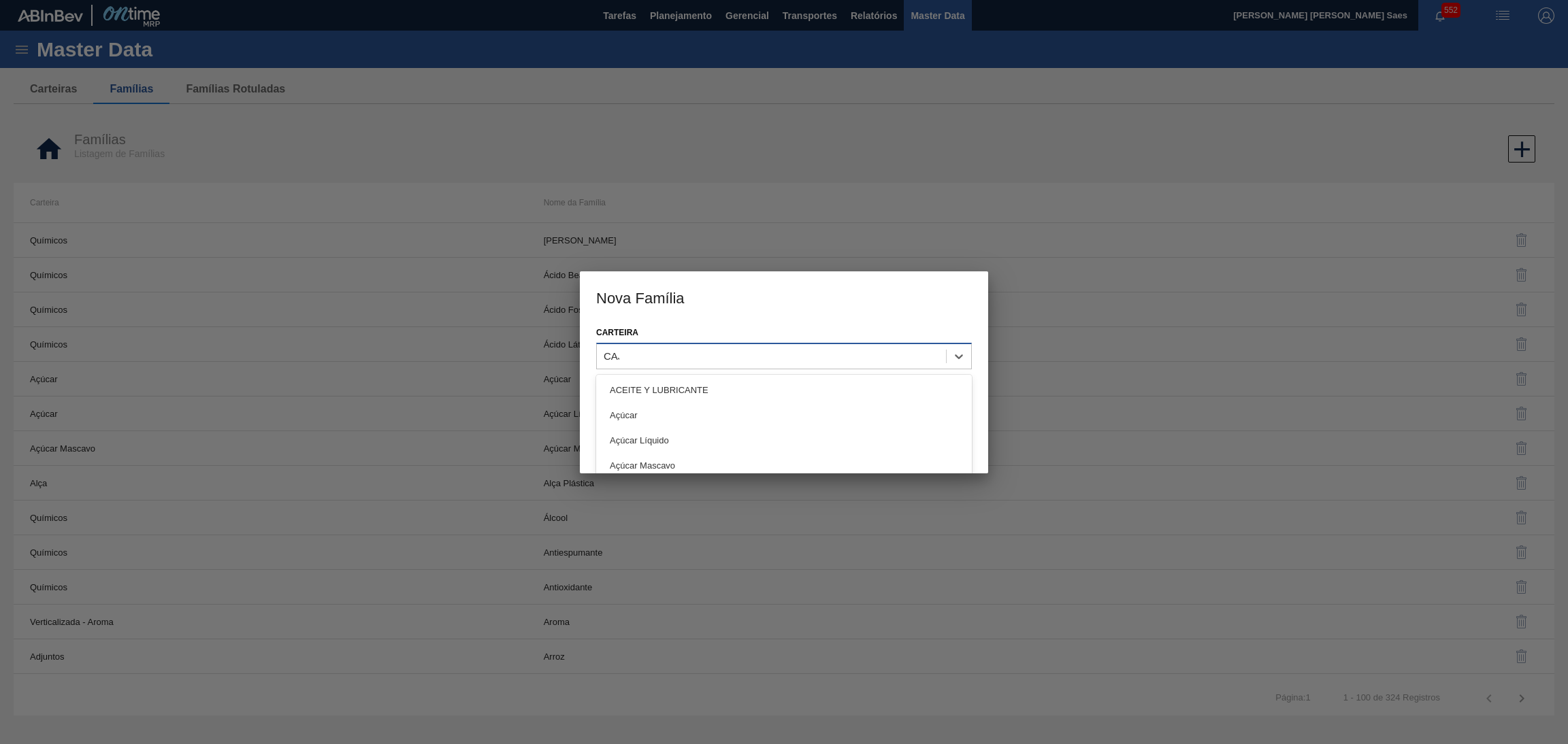
type input "CAJA"
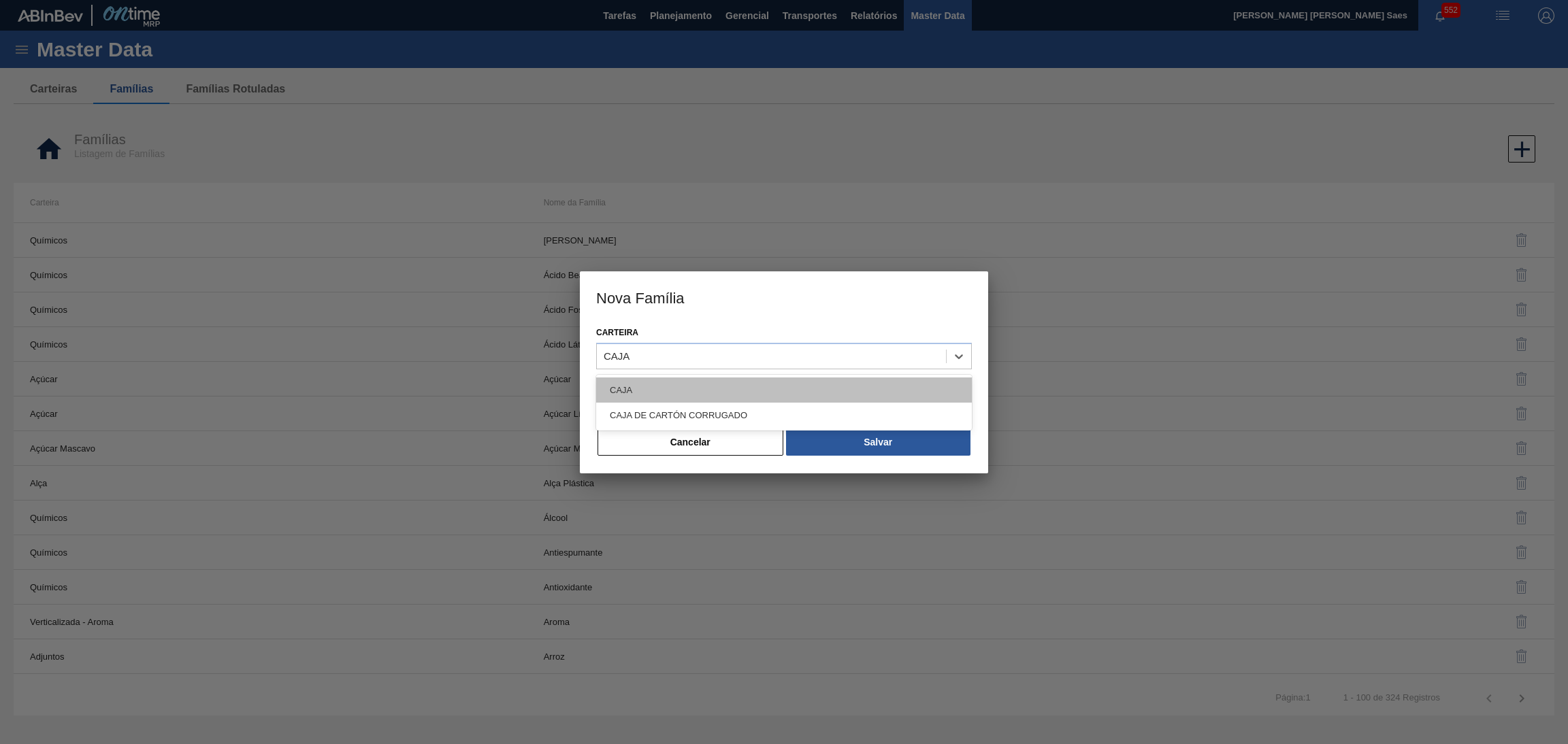
click at [747, 378] on div "CAJA" at bounding box center [784, 390] width 376 height 25
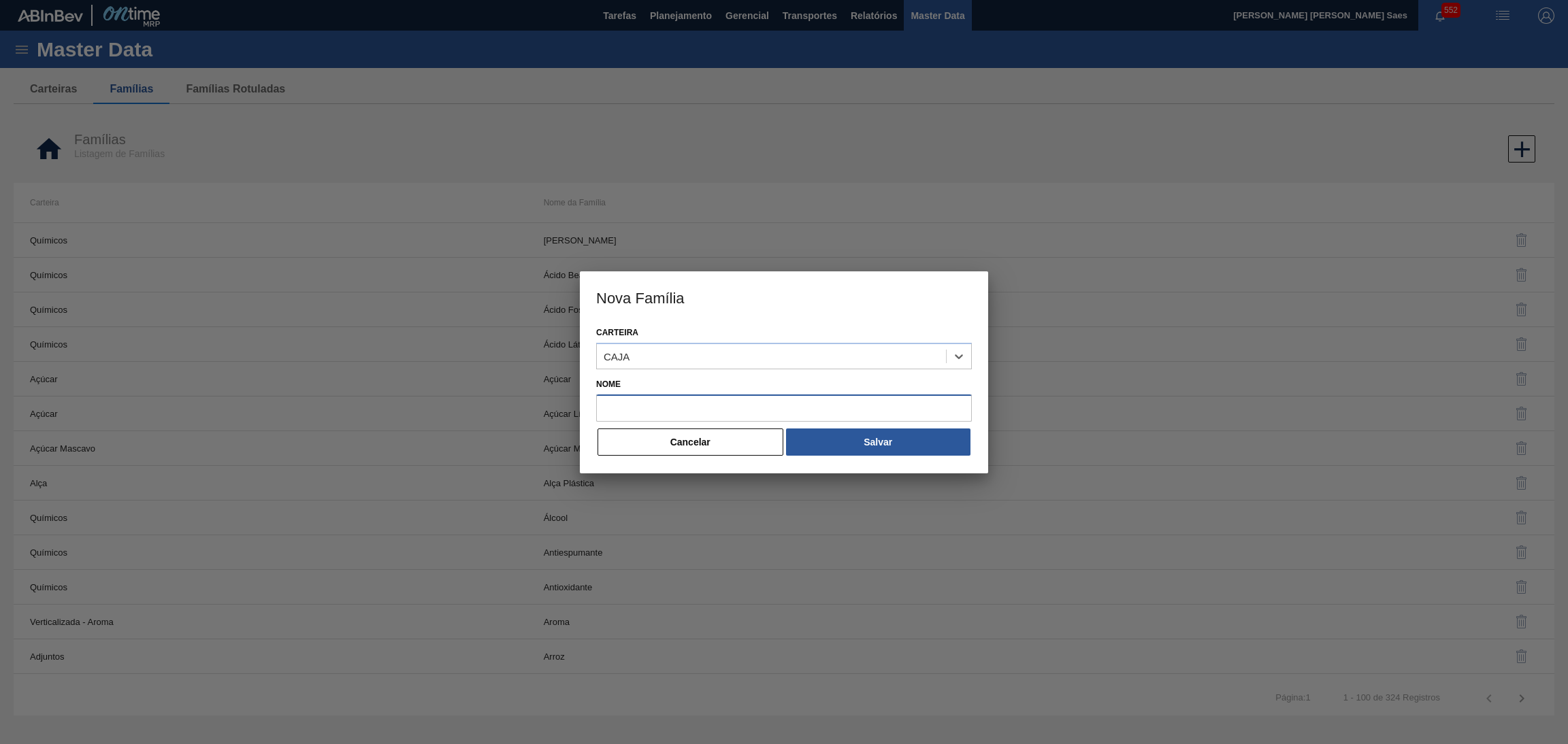
click at [754, 413] on input "Nome" at bounding box center [784, 408] width 376 height 28
paste input "CARDBOARD"
type input "CARDBOARD"
click at [832, 447] on button "Salvar" at bounding box center [878, 442] width 184 height 28
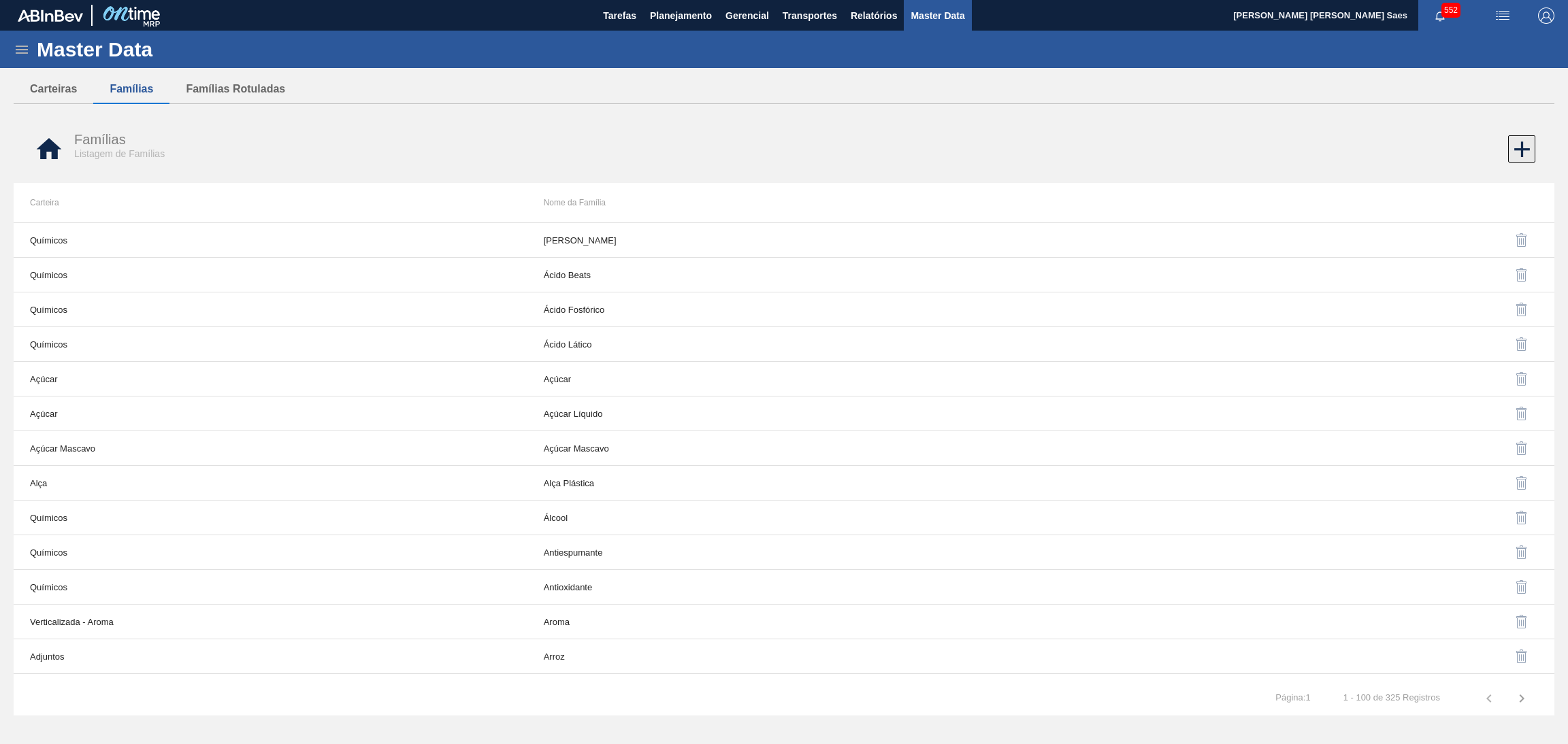
click at [1528, 142] on icon at bounding box center [1522, 150] width 27 height 27
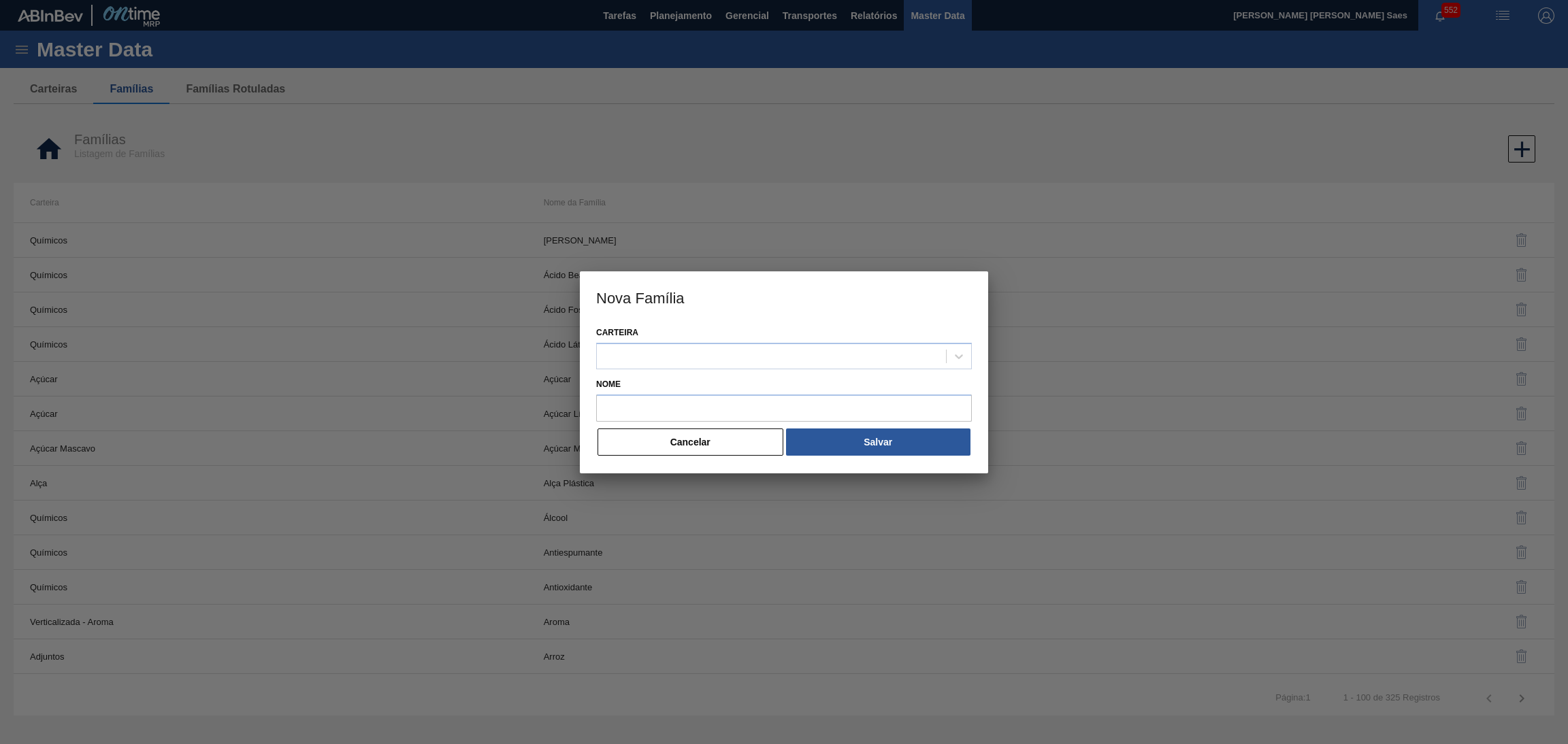
drag, startPoint x: 896, startPoint y: 351, endPoint x: 901, endPoint y: 341, distance: 11.2
click at [896, 346] on div at bounding box center [771, 356] width 349 height 20
type input "QUI"
click at [848, 402] on div "QUIMICOS" at bounding box center [784, 415] width 376 height 25
click at [778, 395] on input "Nome" at bounding box center [784, 408] width 376 height 28
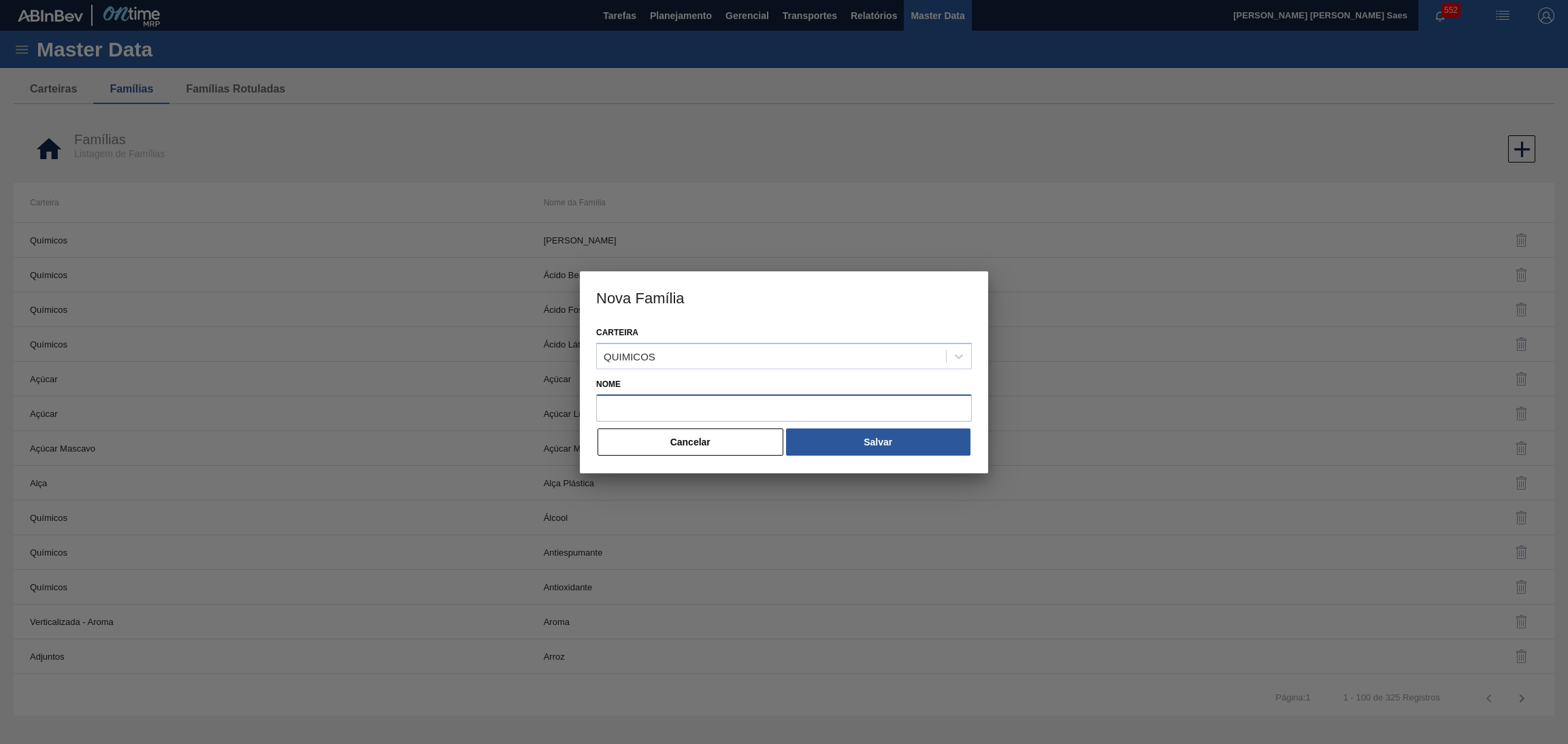
paste input "CARRAGENINA"
type input "CARRAGENINA"
click at [867, 438] on button "Salvar" at bounding box center [878, 442] width 184 height 28
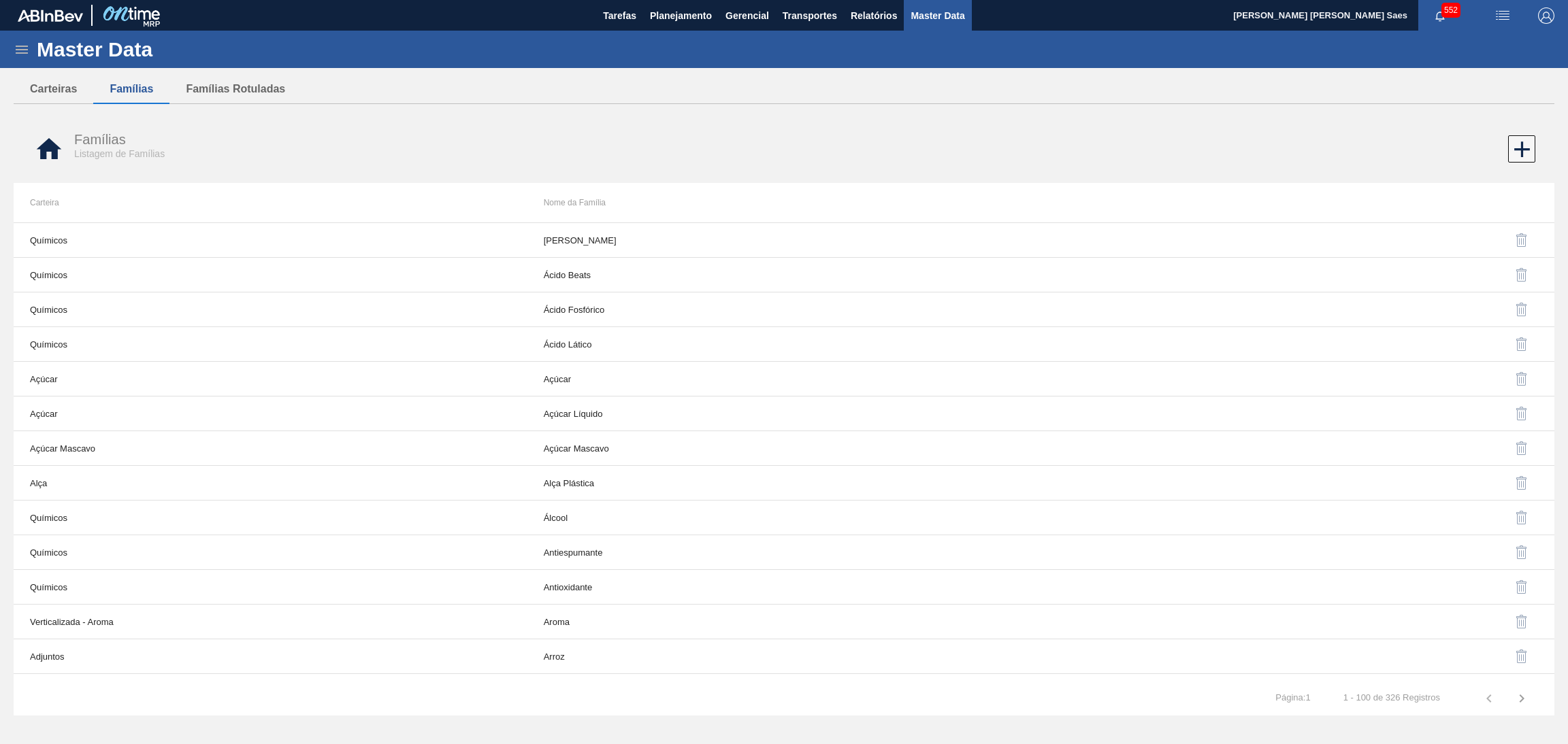
click at [1538, 143] on div "Famílias Listagem de Famílias" at bounding box center [783, 149] width 1540 height 51
click at [1509, 153] on icon at bounding box center [1522, 150] width 27 height 27
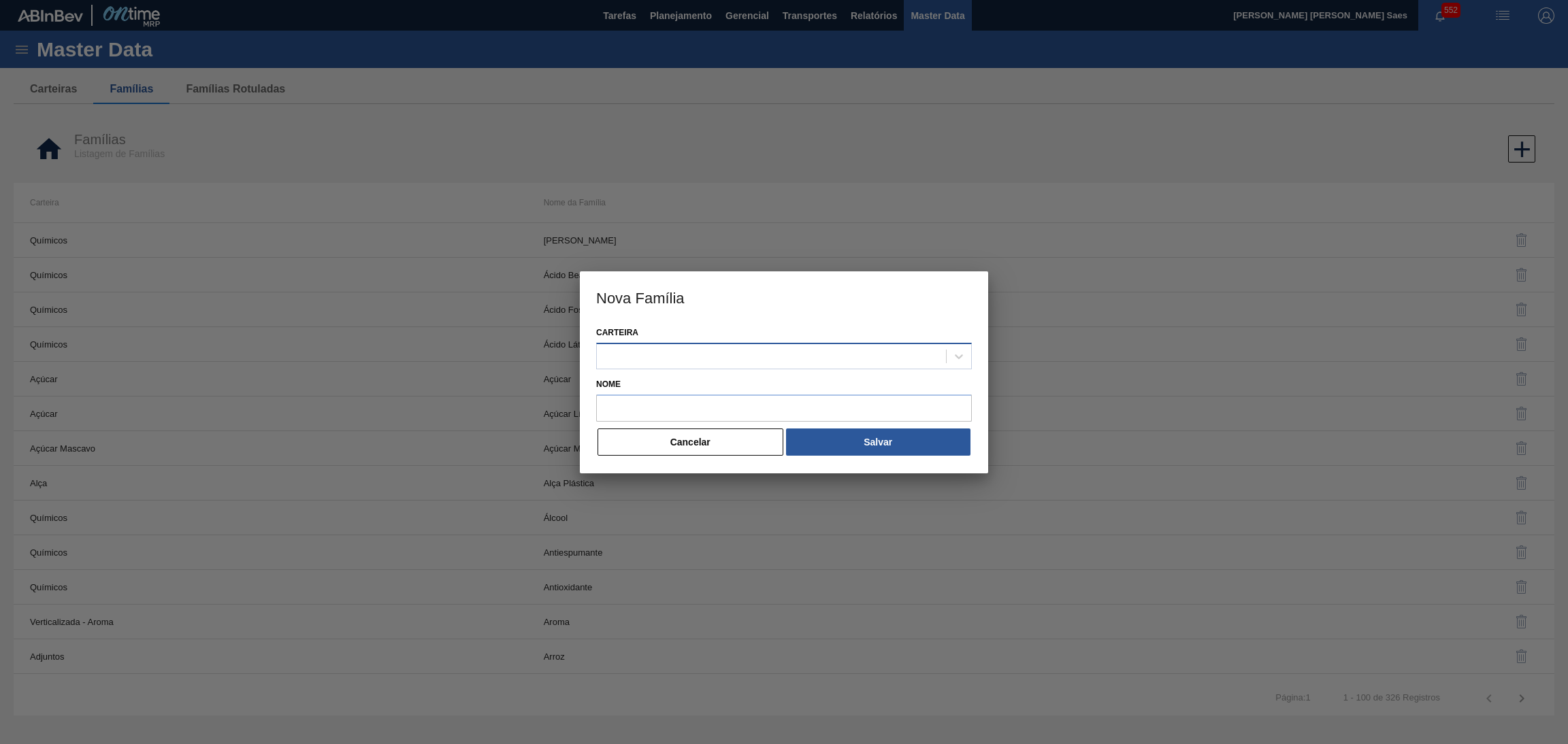
click at [709, 361] on div at bounding box center [771, 356] width 349 height 20
paste input "QUIMICOS"
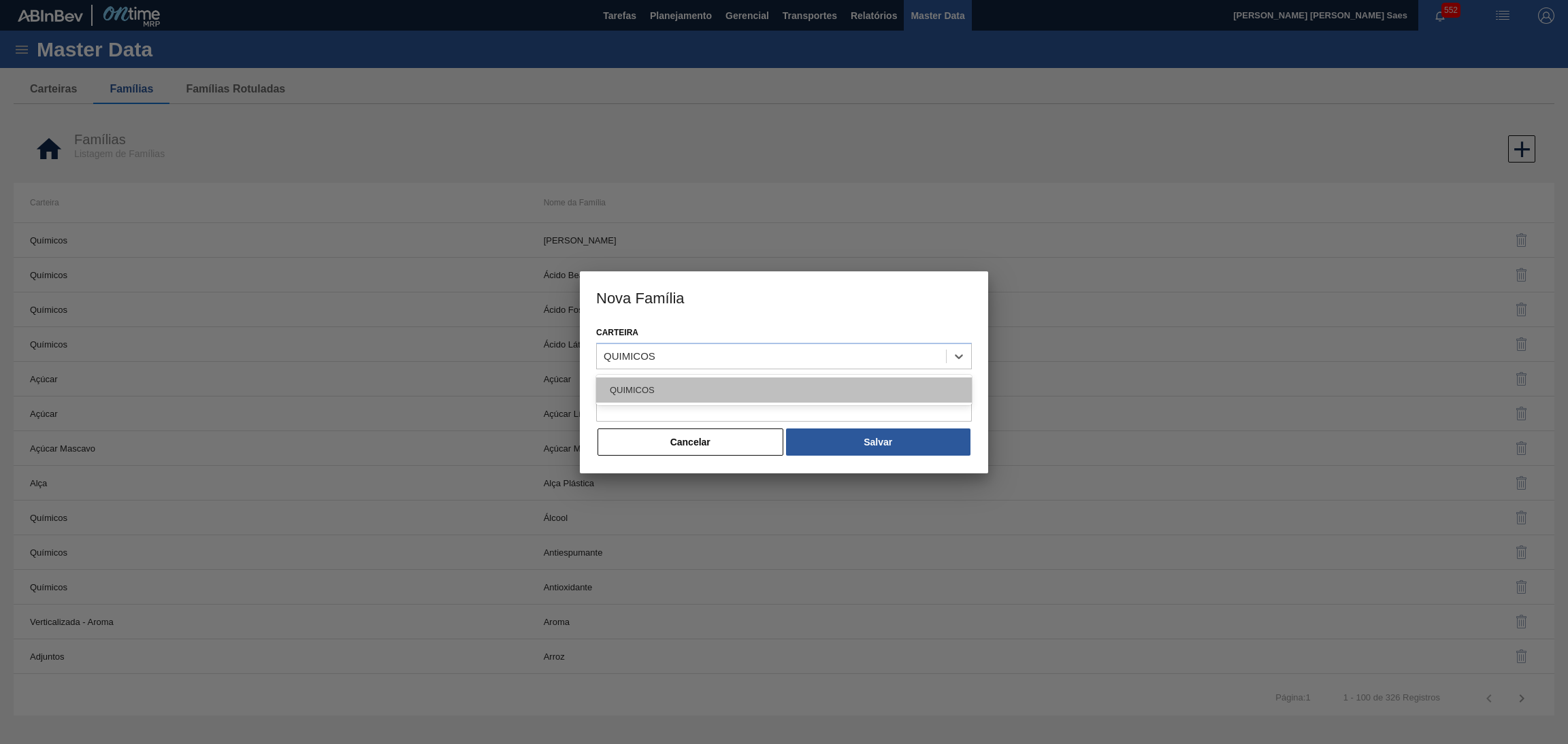
type input "QUIMICOS"
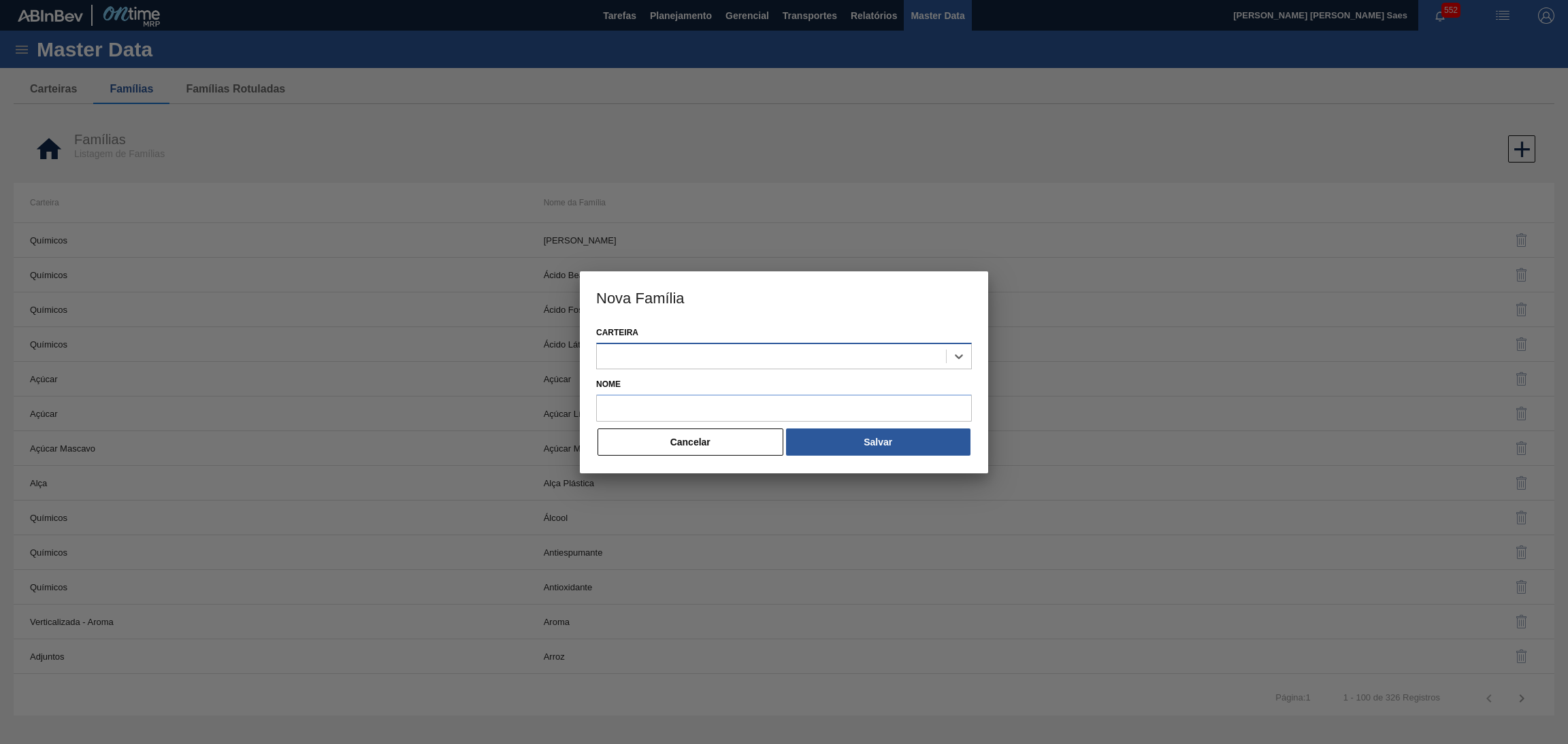
paste input "QUIMICOS"
type input "QUIMICOS"
click at [727, 373] on div "Carteira option QUIMICOS focused, 1 of 1. 1 result available for search term QU…" at bounding box center [784, 349] width 376 height 52
click at [732, 364] on div at bounding box center [771, 356] width 349 height 20
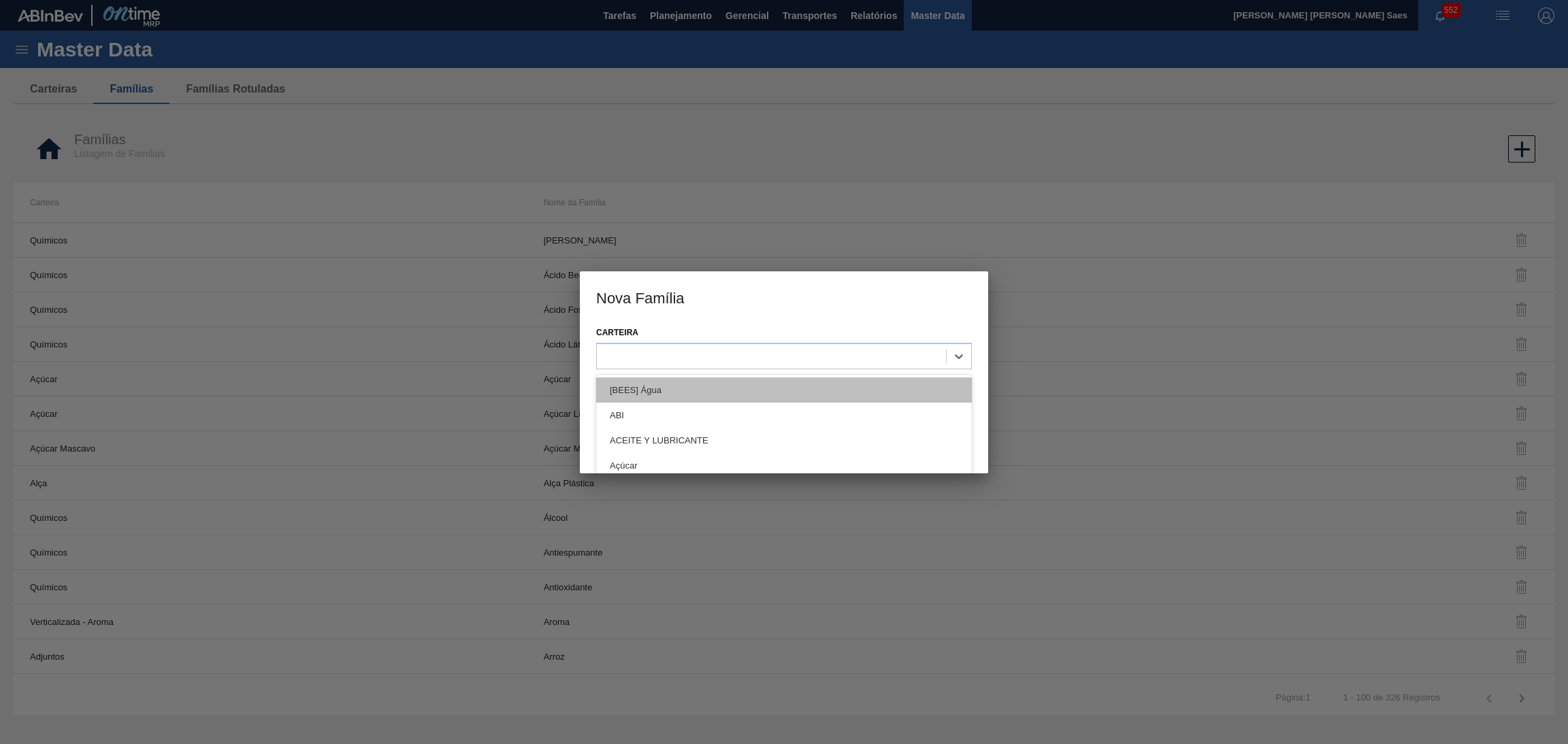
paste input "QUIMICOS"
type input "QUIMICOS"
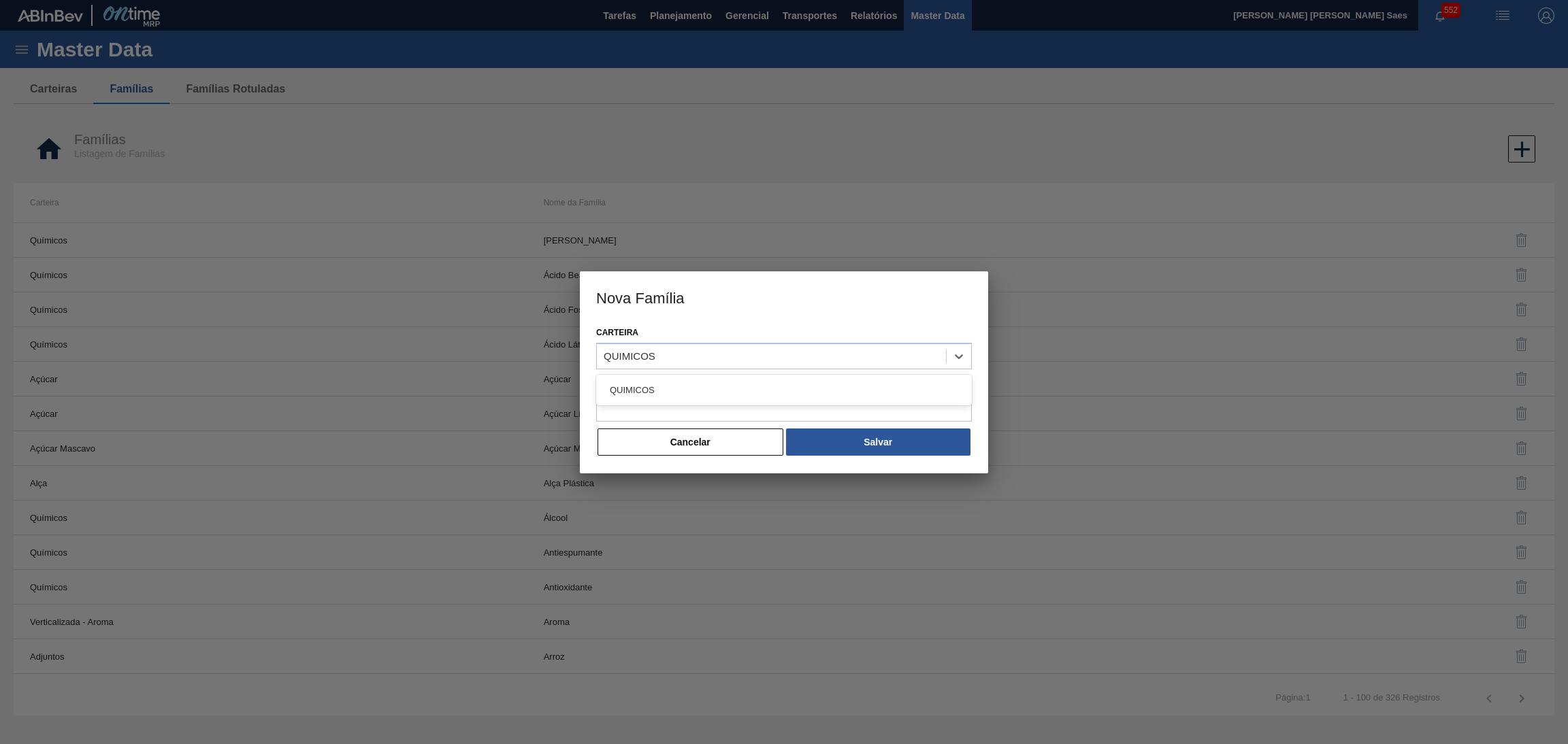
click at [730, 382] on div "QUIMICOS" at bounding box center [784, 390] width 376 height 25
click at [773, 410] on input "Nome" at bounding box center [784, 408] width 376 height 28
click at [684, 401] on input "Nome" at bounding box center [784, 408] width 376 height 28
paste input "CLORURO DE CALCIO"
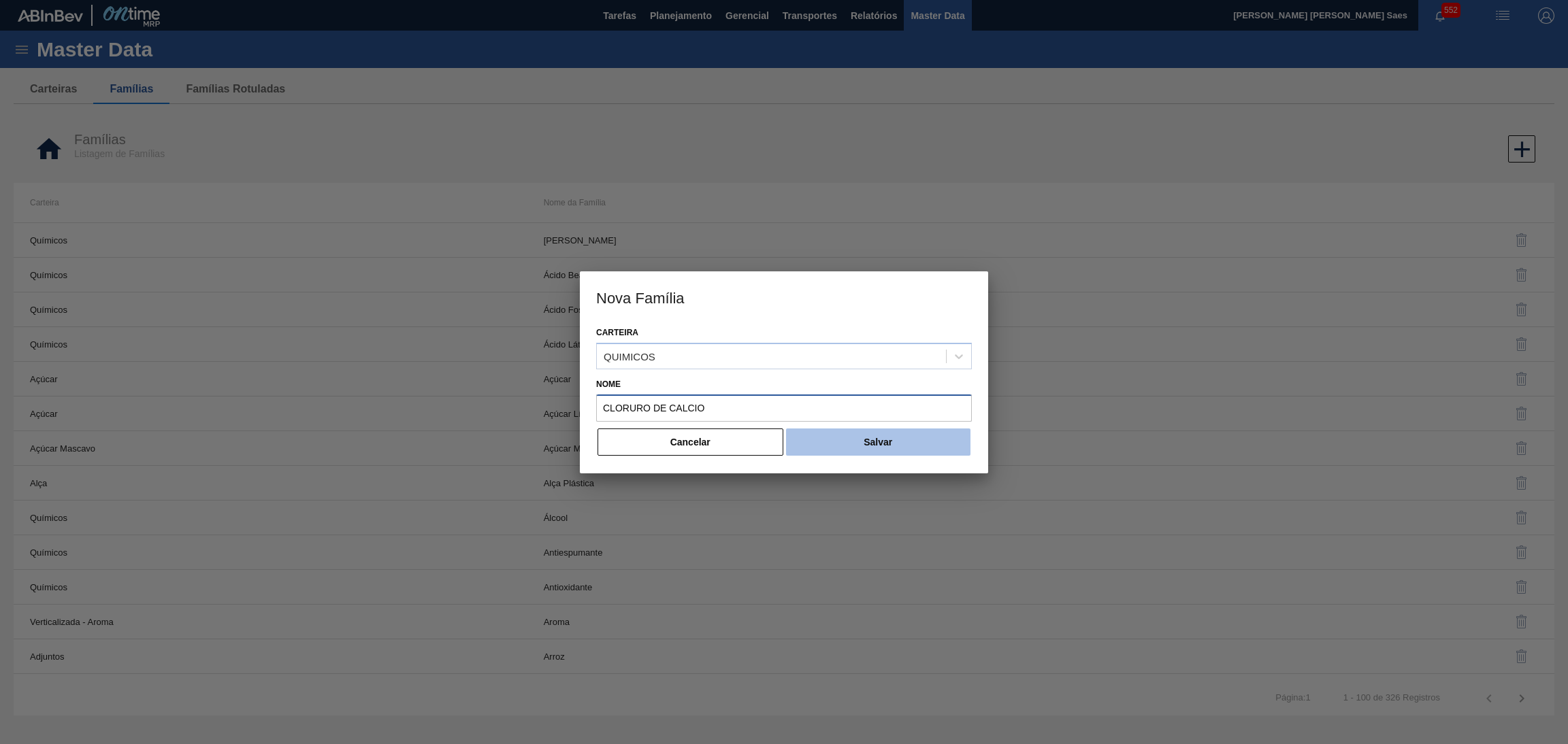
type input "CLORURO DE CALCIO"
click at [851, 442] on button "Salvar" at bounding box center [878, 442] width 184 height 28
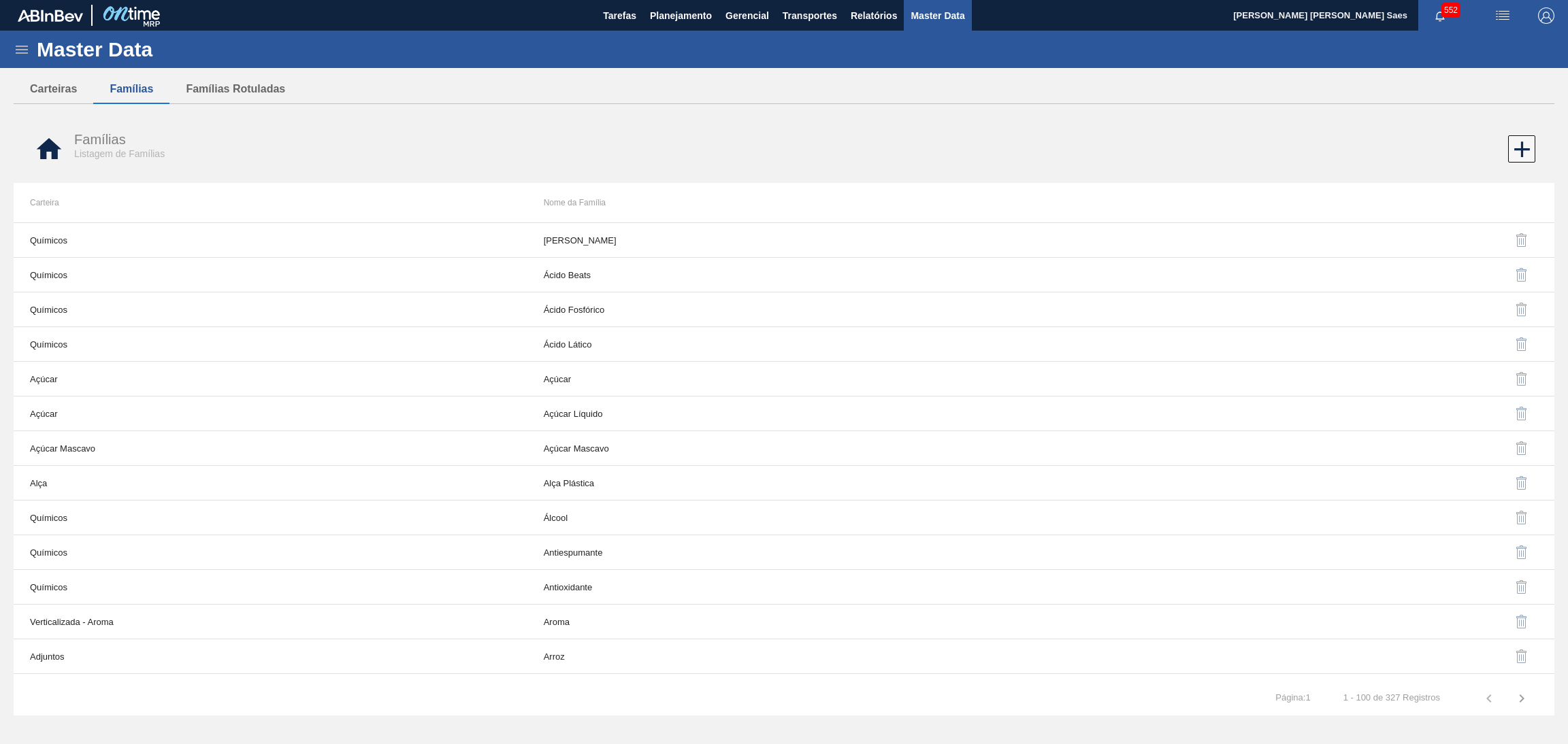
click at [1504, 152] on div at bounding box center [1166, 149] width 735 height 28
click at [1521, 148] on icon at bounding box center [1522, 149] width 16 height 16
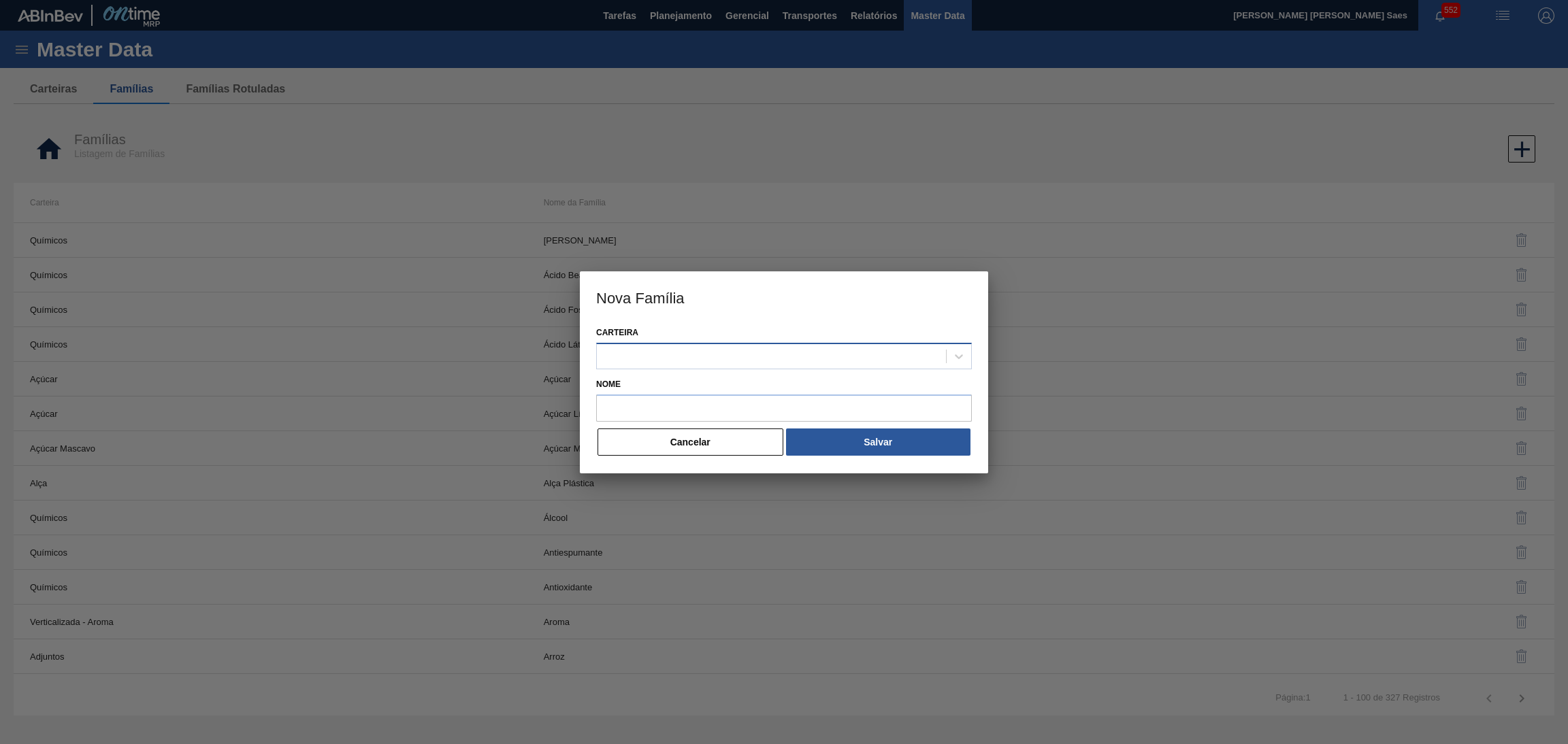
click at [723, 349] on div at bounding box center [771, 356] width 349 height 20
paste input "QUIMICOS"
type input "QUIMICOS"
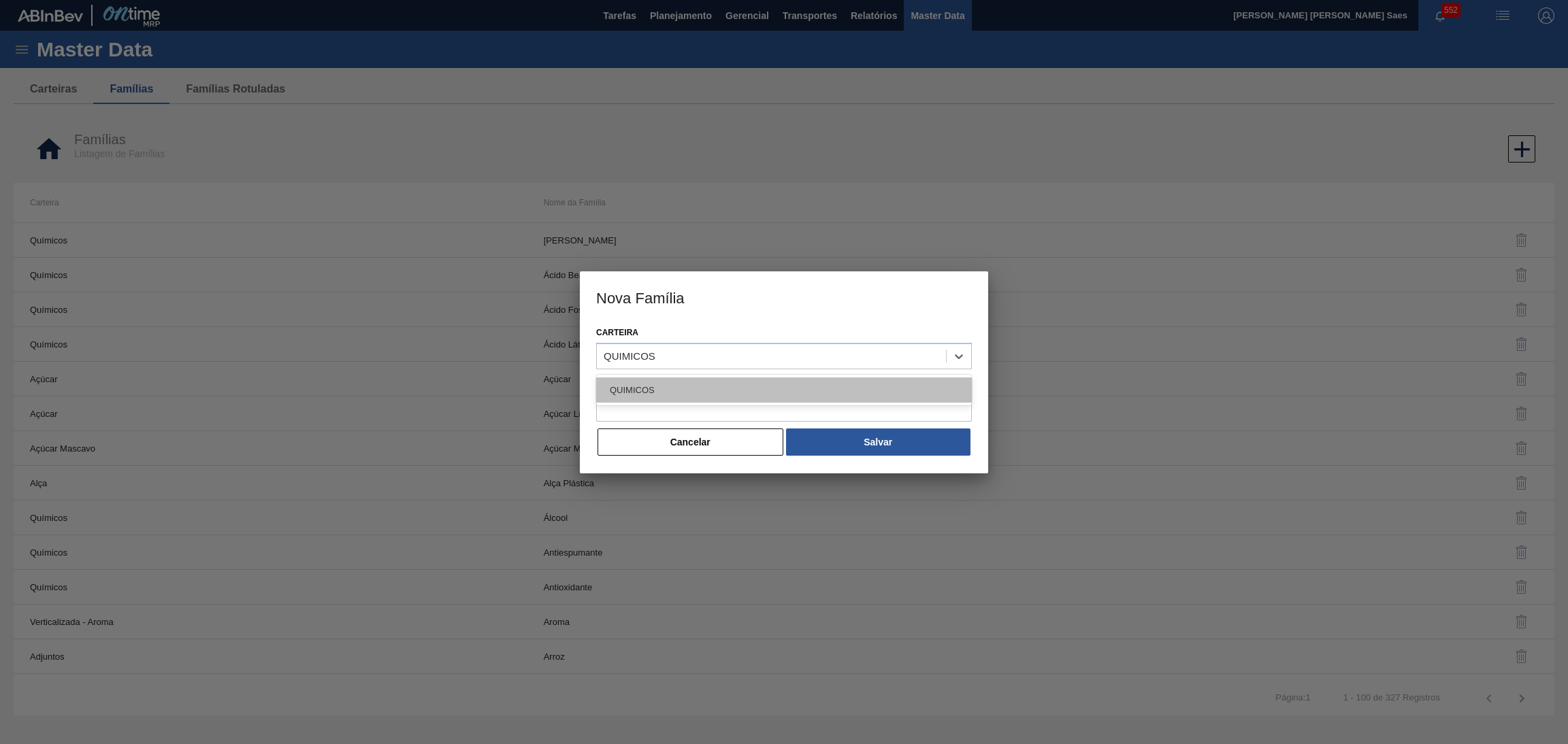
click at [705, 392] on div "QUIMICOS" at bounding box center [784, 390] width 376 height 25
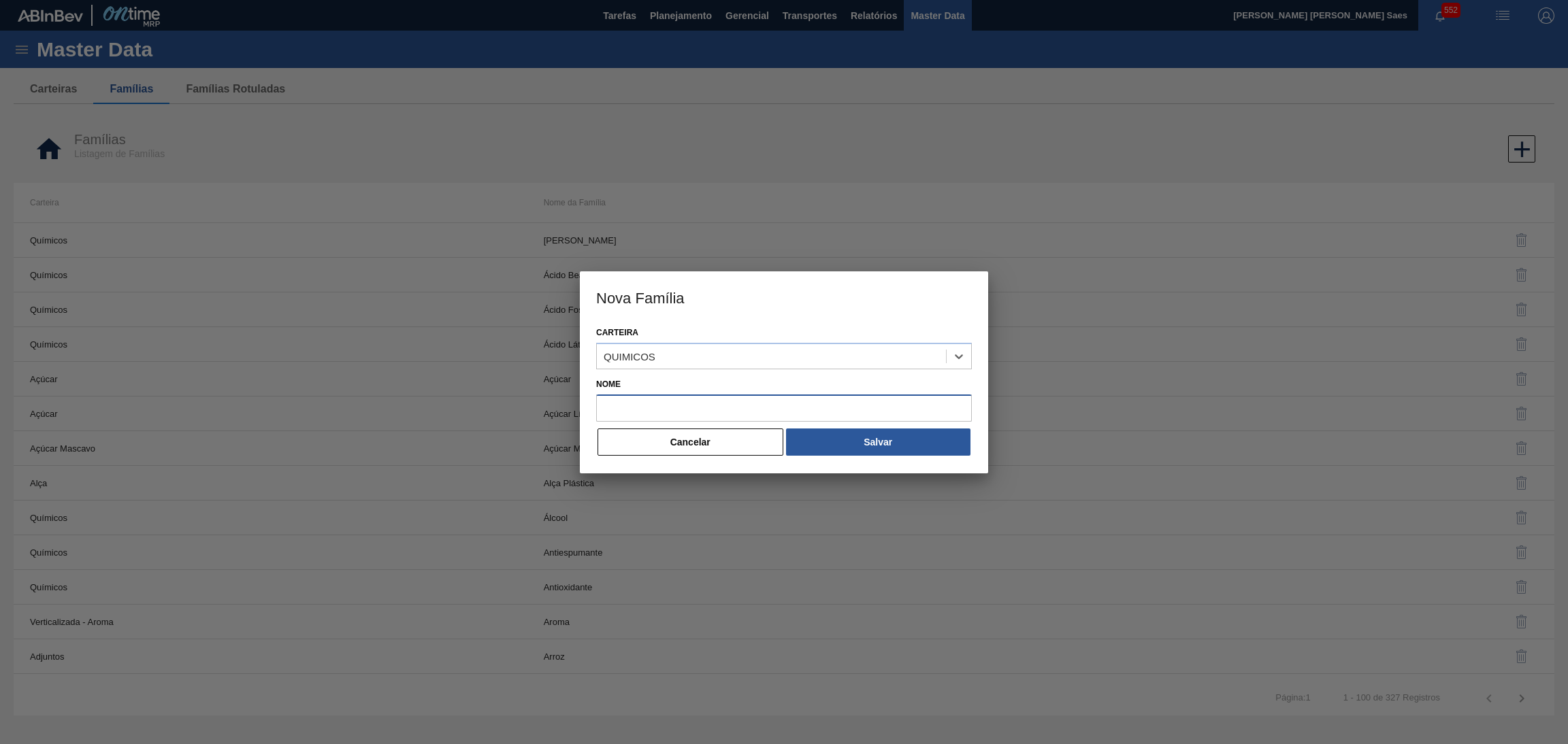
click at [778, 402] on input "Nome" at bounding box center [784, 408] width 376 height 28
paste input "CLORURO DE ZINCO"
type input "CLORURO DE ZINCO"
click at [857, 444] on button "Salvar" at bounding box center [878, 442] width 184 height 28
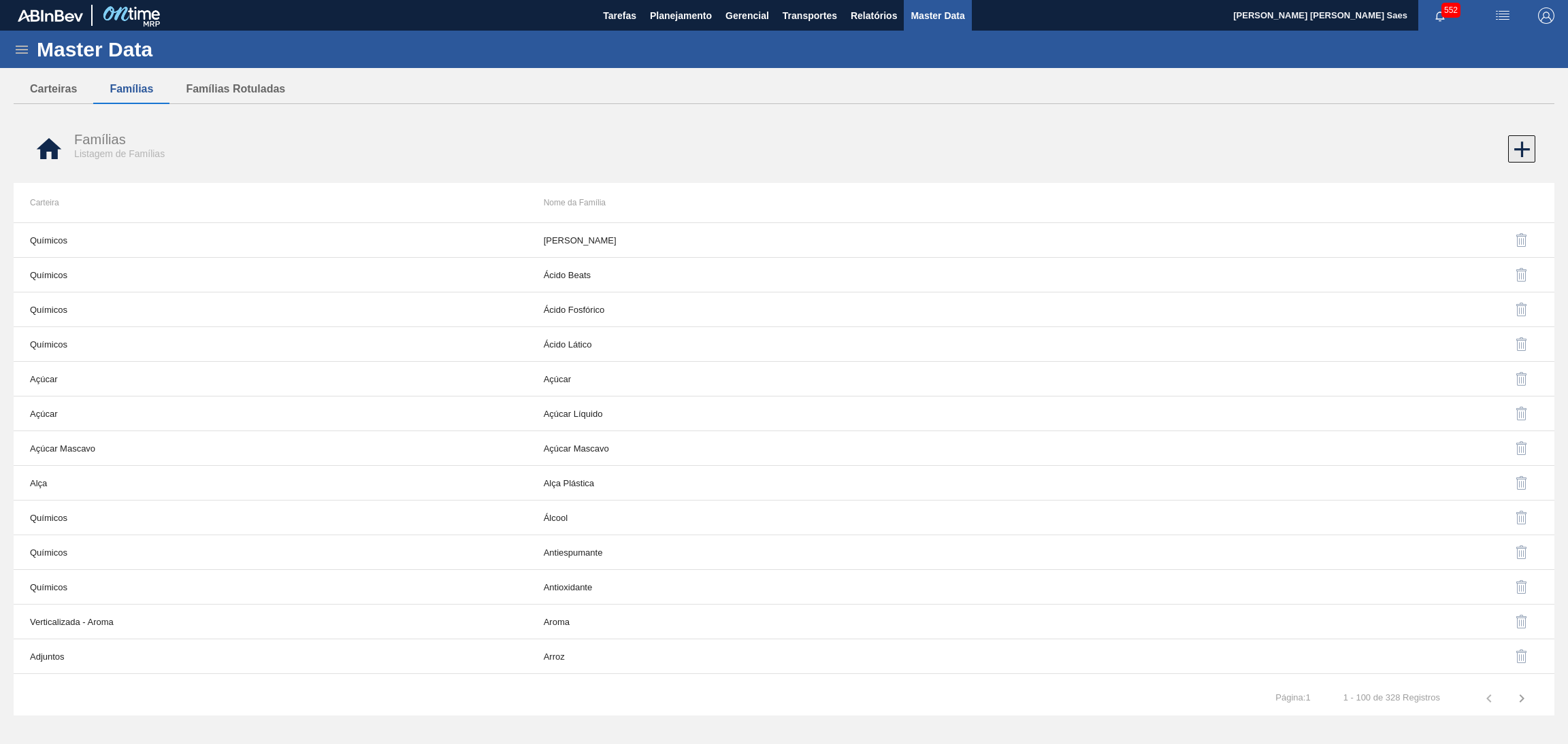
click at [1524, 151] on icon at bounding box center [1522, 150] width 27 height 27
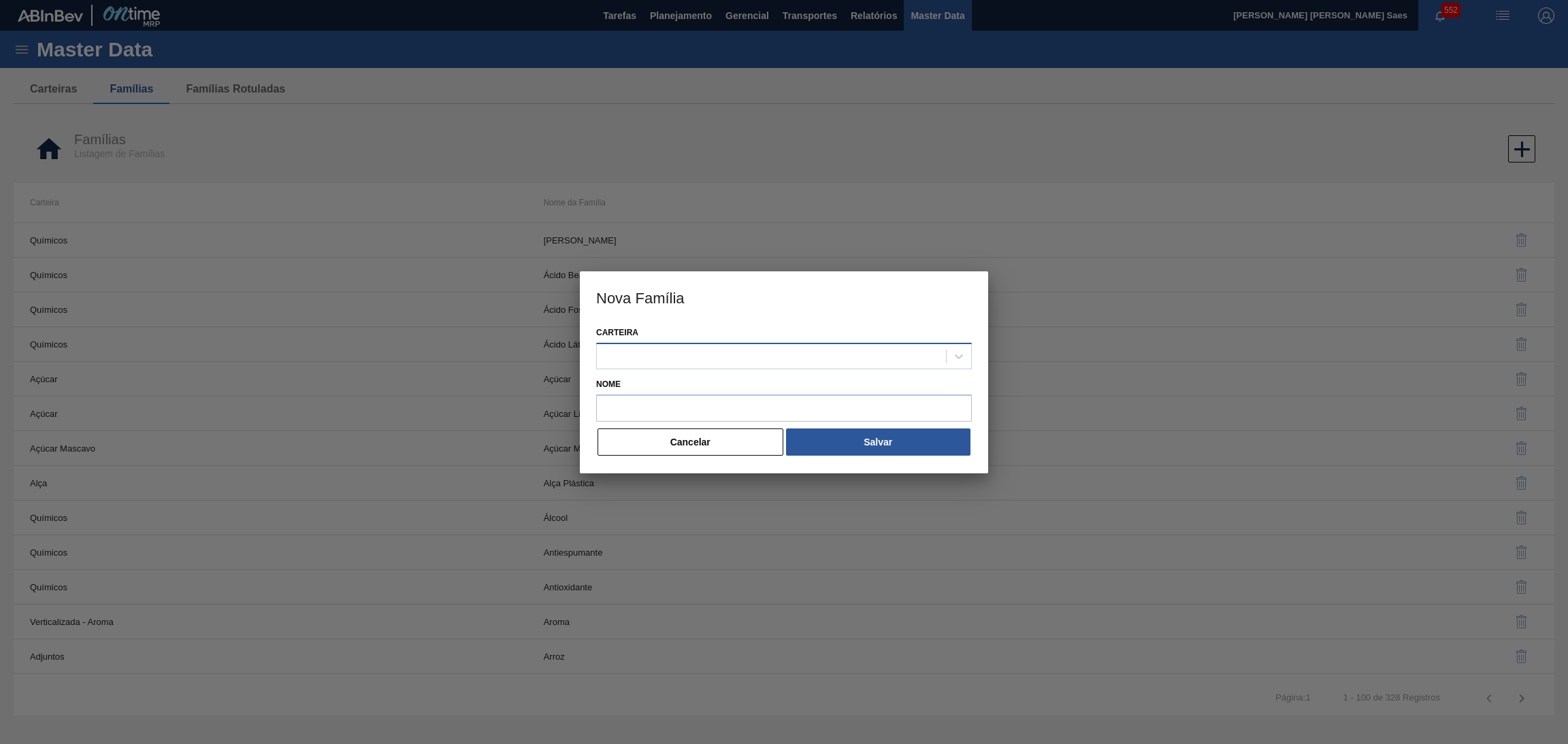
click at [896, 353] on div at bounding box center [771, 356] width 349 height 20
paste input "QUIMICOS"
type input "QUIMICOS"
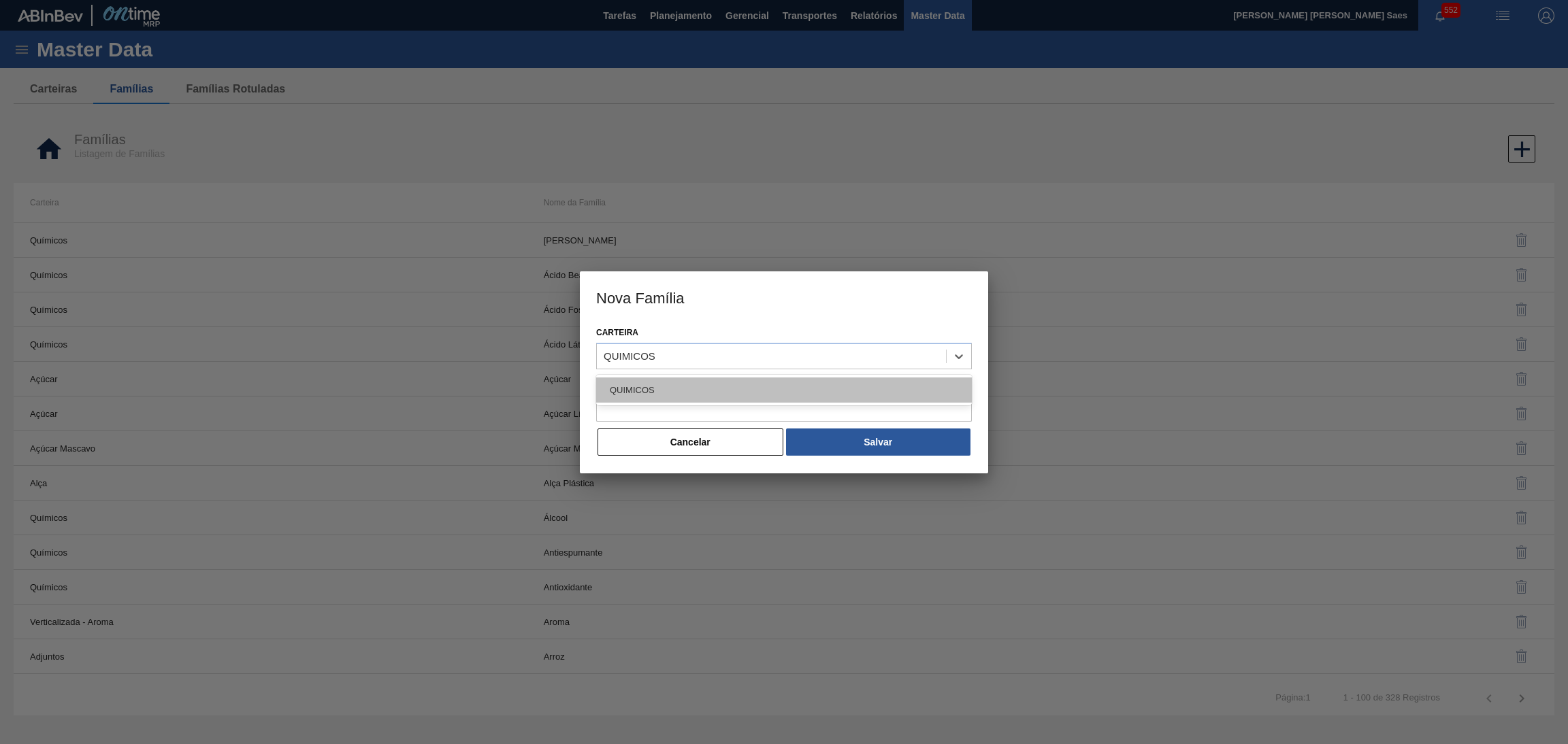
click at [725, 393] on div "QUIMICOS" at bounding box center [784, 390] width 376 height 25
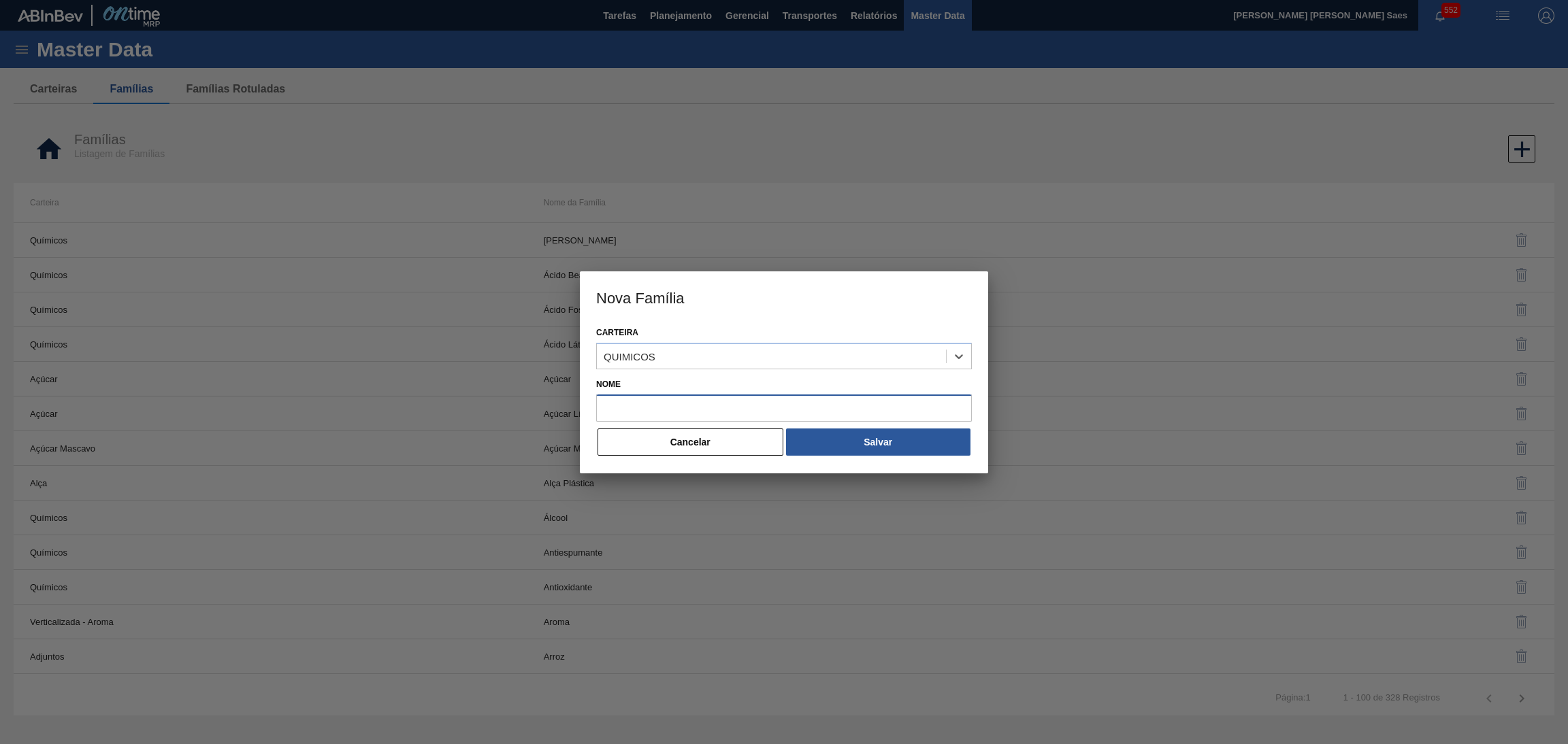
drag, startPoint x: 732, startPoint y: 395, endPoint x: 755, endPoint y: 405, distance: 25.1
click at [733, 396] on input "Nome" at bounding box center [784, 408] width 376 height 28
click at [769, 405] on input "Nome" at bounding box center [784, 408] width 376 height 28
paste input "CLORURO DE ZINCO"
type input "CLORURO DE ZINC"
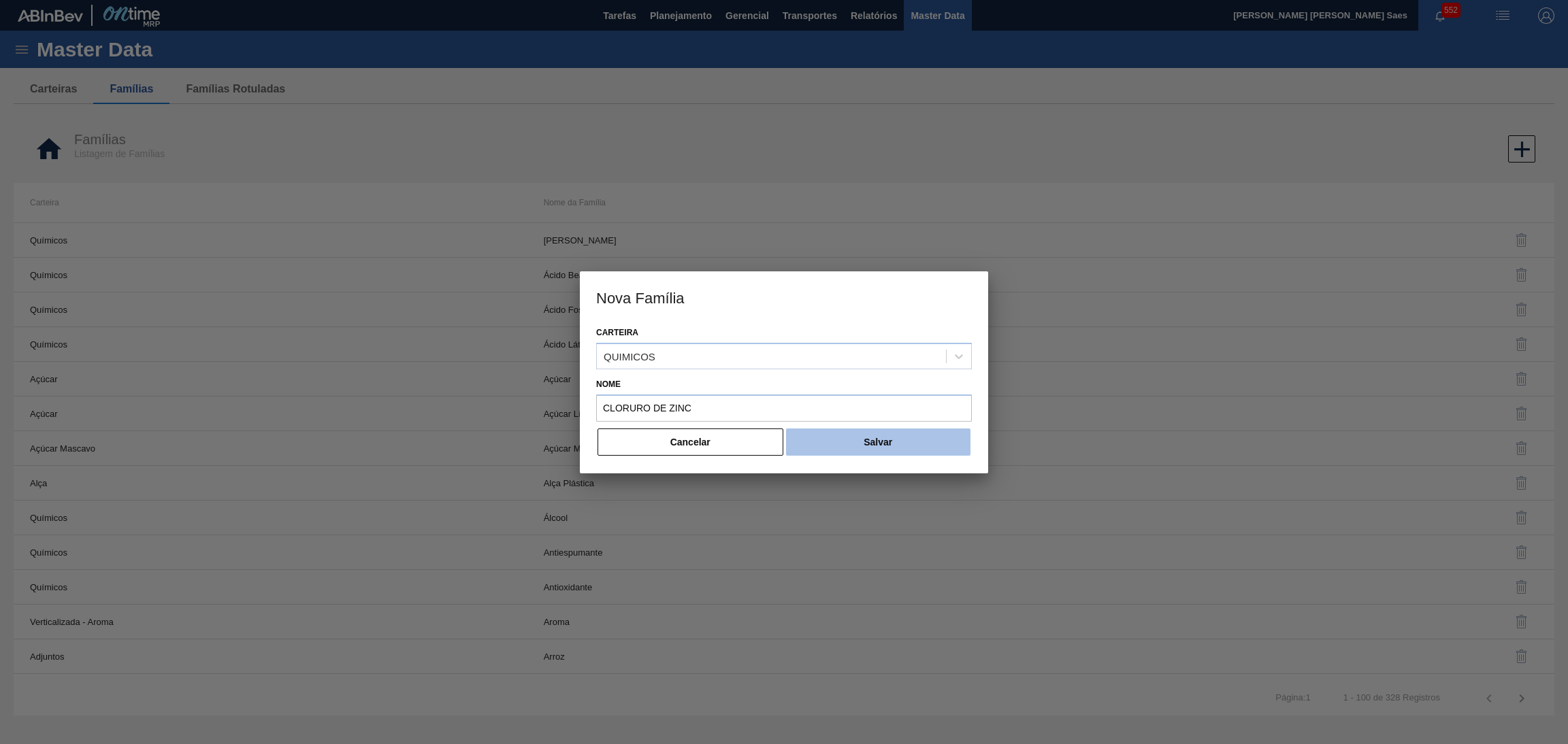
click at [893, 436] on button "Salvar" at bounding box center [878, 442] width 184 height 28
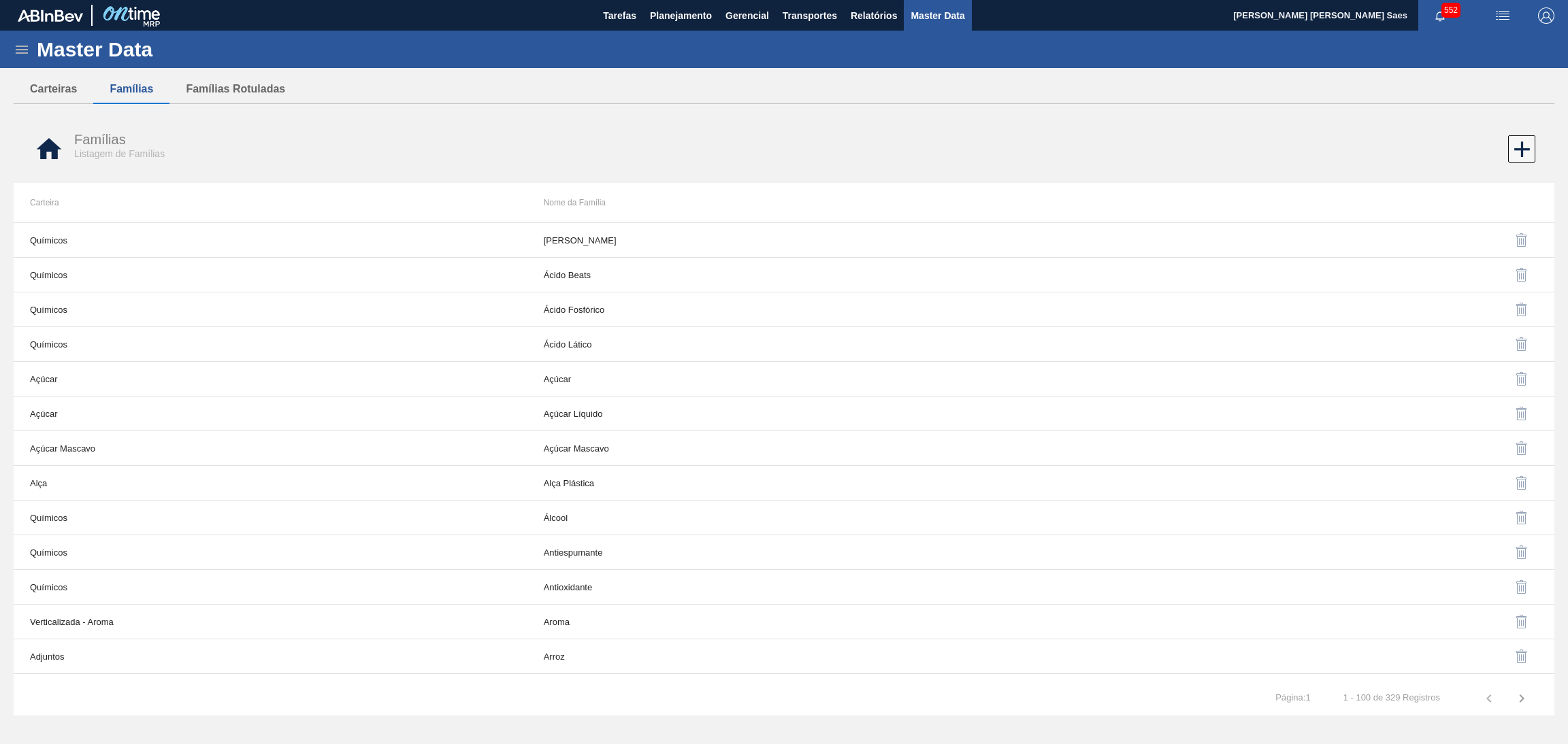
click at [1535, 150] on div "Famílias Listagem de Famílias" at bounding box center [783, 149] width 1540 height 51
click at [1529, 149] on icon at bounding box center [1522, 150] width 27 height 27
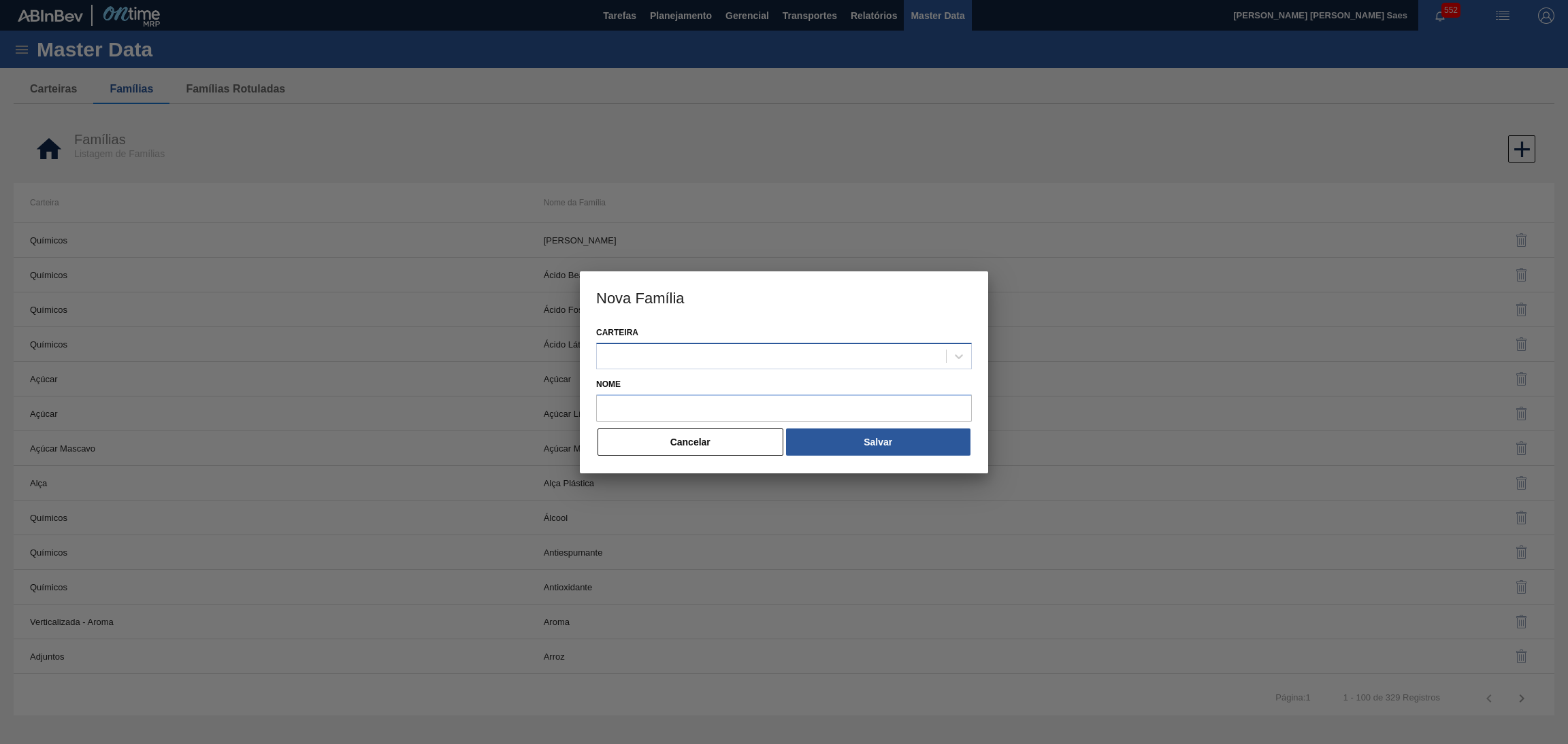
click at [819, 349] on div at bounding box center [771, 356] width 349 height 20
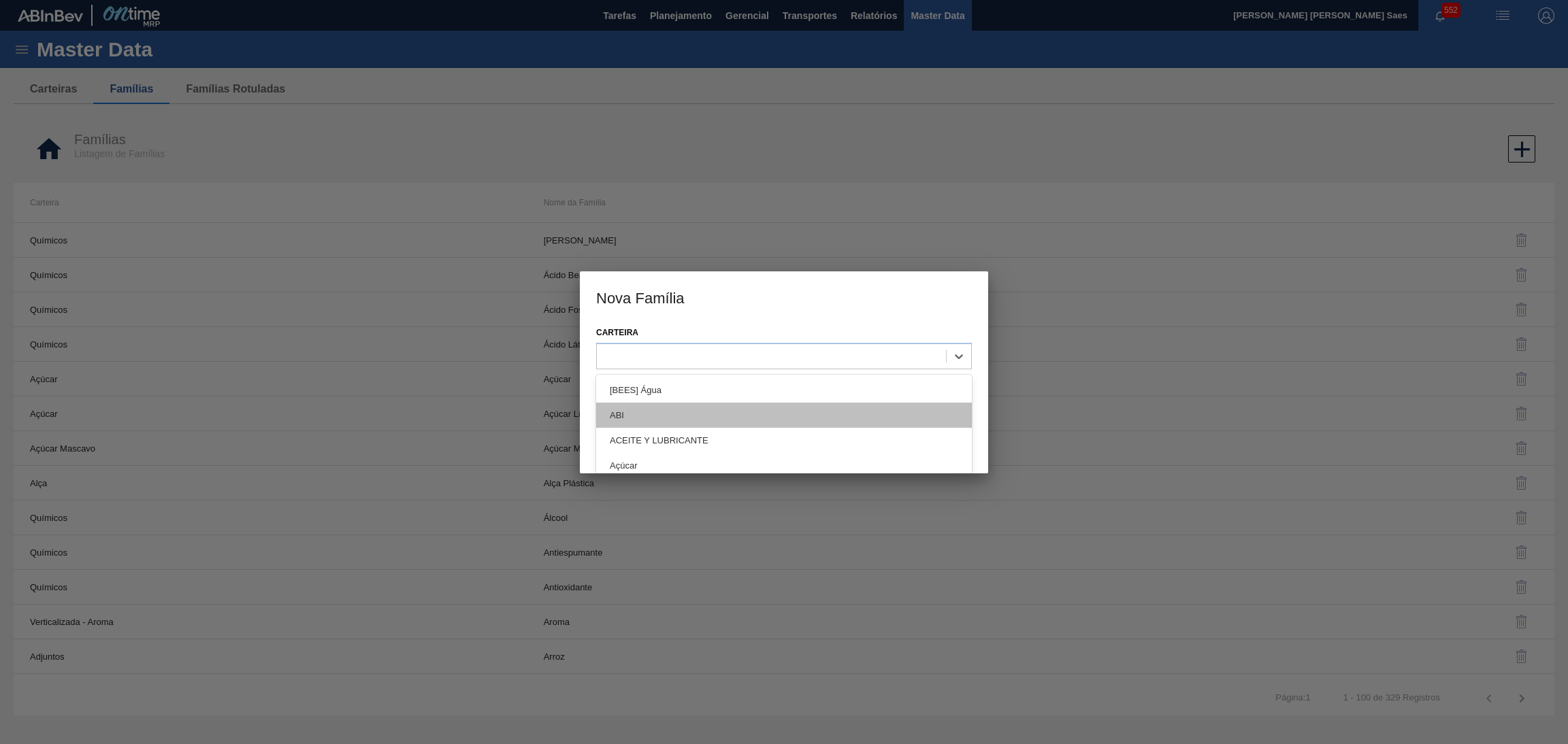
paste input "ETIQUETA"
type input "ETIQUETA"
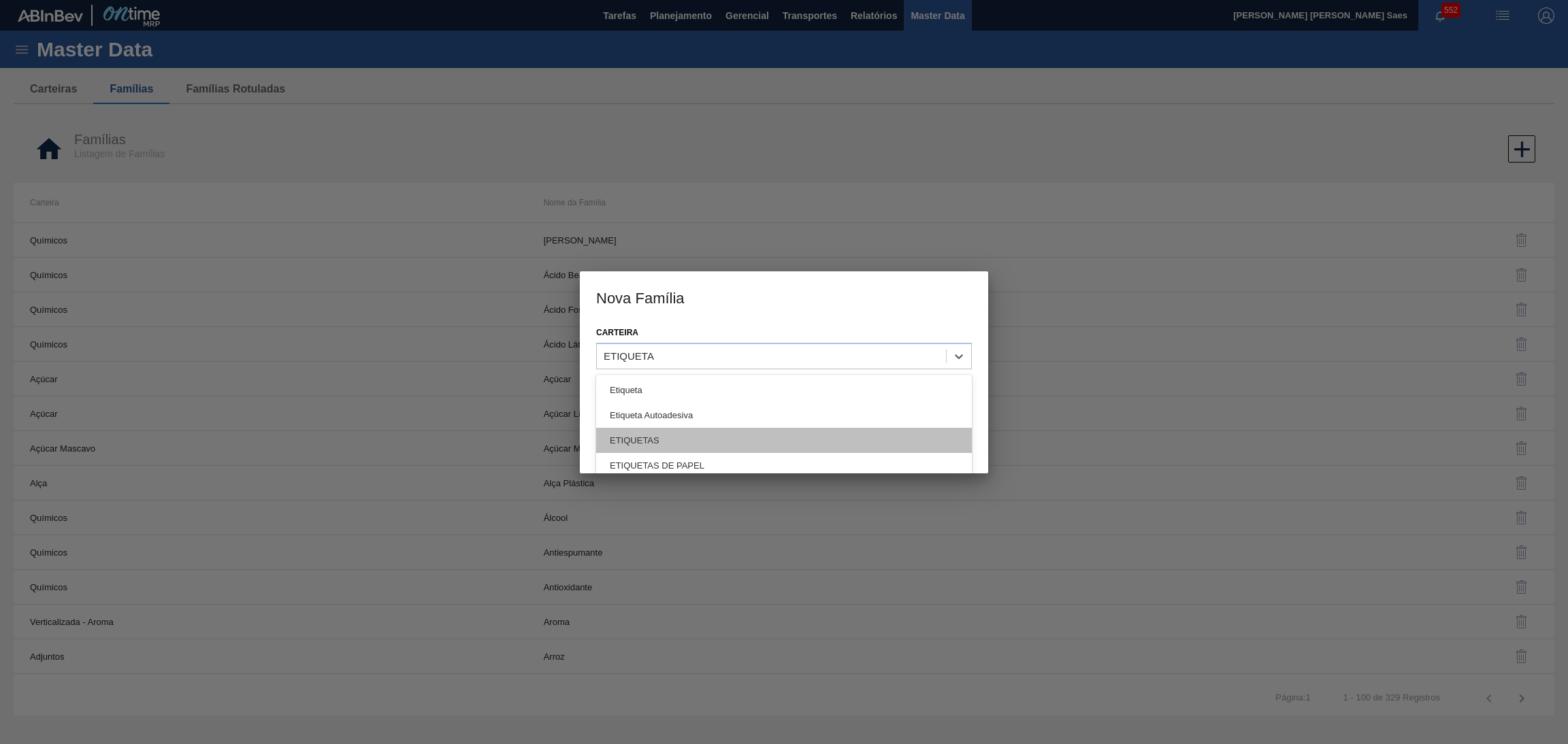
click at [773, 436] on div "ETIQUETAS" at bounding box center [784, 440] width 376 height 25
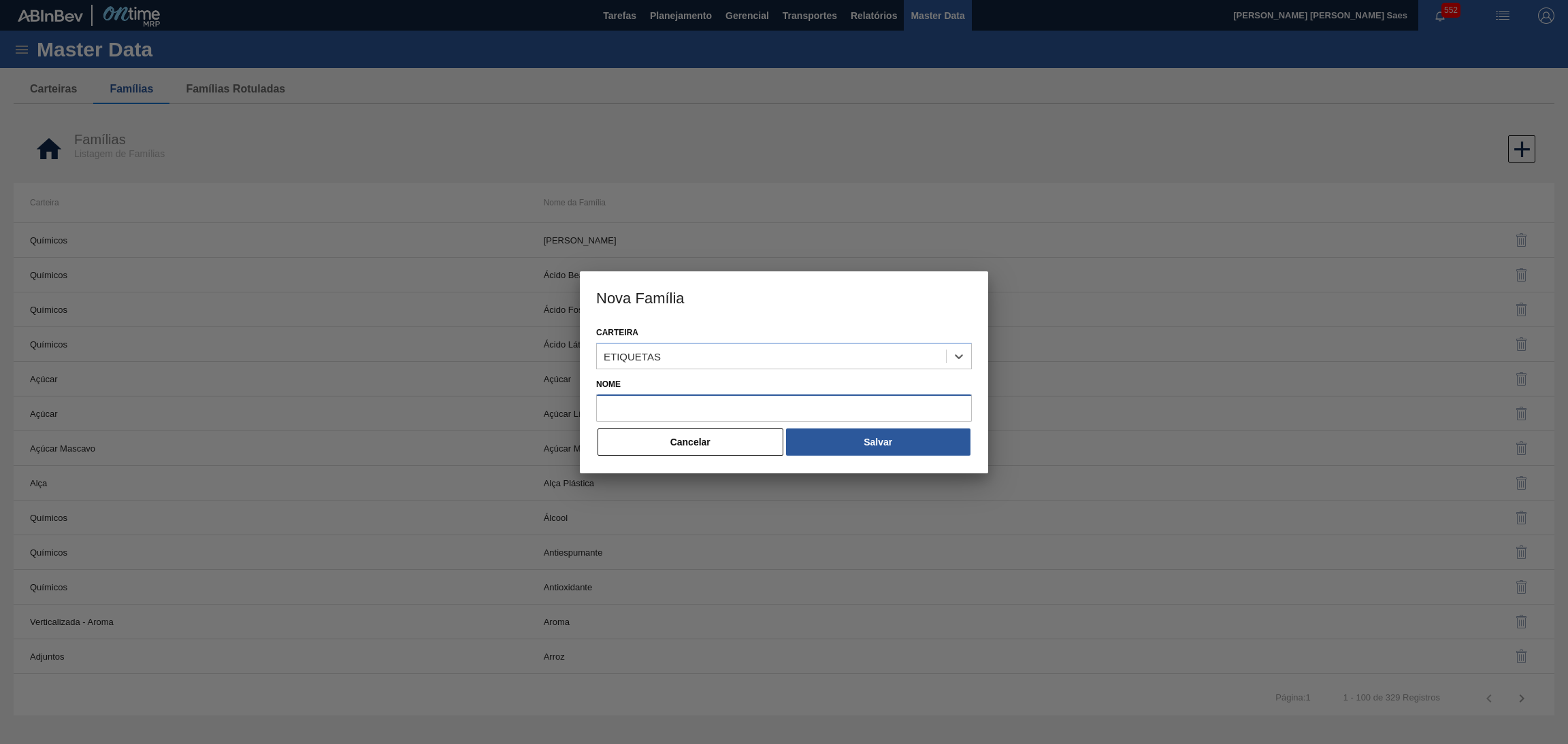
click at [720, 403] on input "Nome" at bounding box center [784, 408] width 376 height 28
paste input "COLLARIN"
type input "COLLARIN"
click at [873, 445] on button "Salvar" at bounding box center [878, 442] width 184 height 28
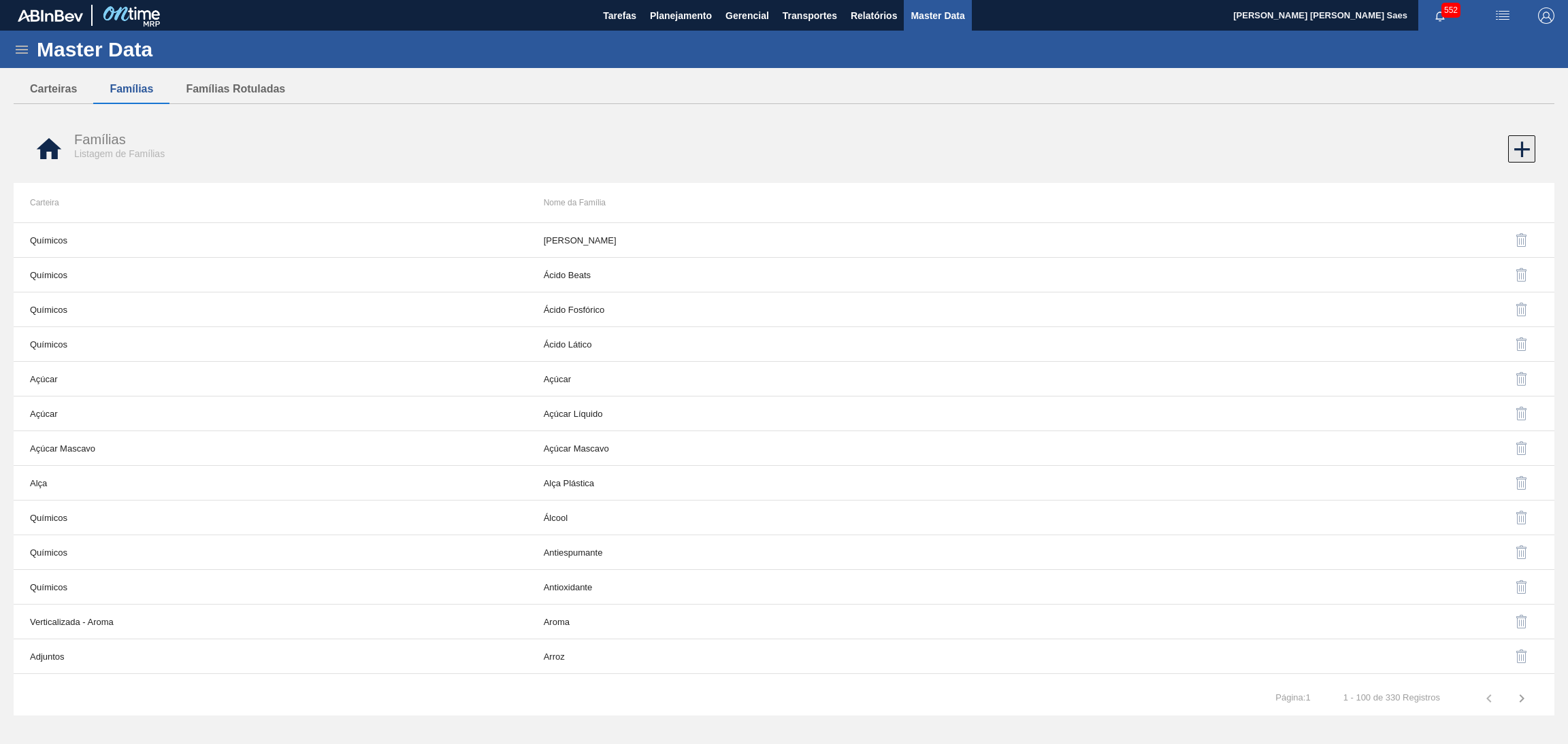
click at [1517, 157] on icon at bounding box center [1522, 150] width 27 height 27
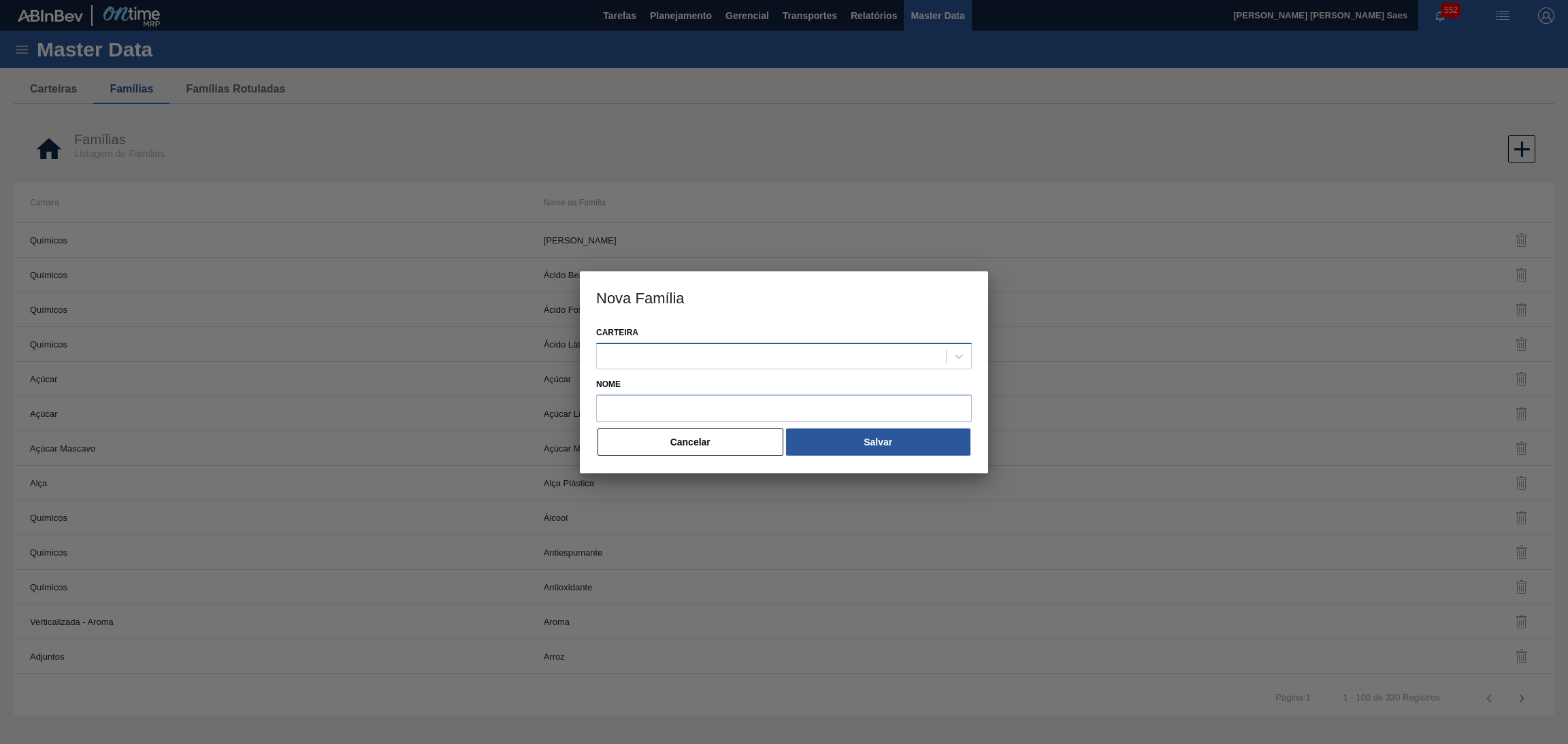
click at [821, 351] on div at bounding box center [771, 356] width 349 height 20
paste input "ETIQUETA"
type input "ETIQUETA"
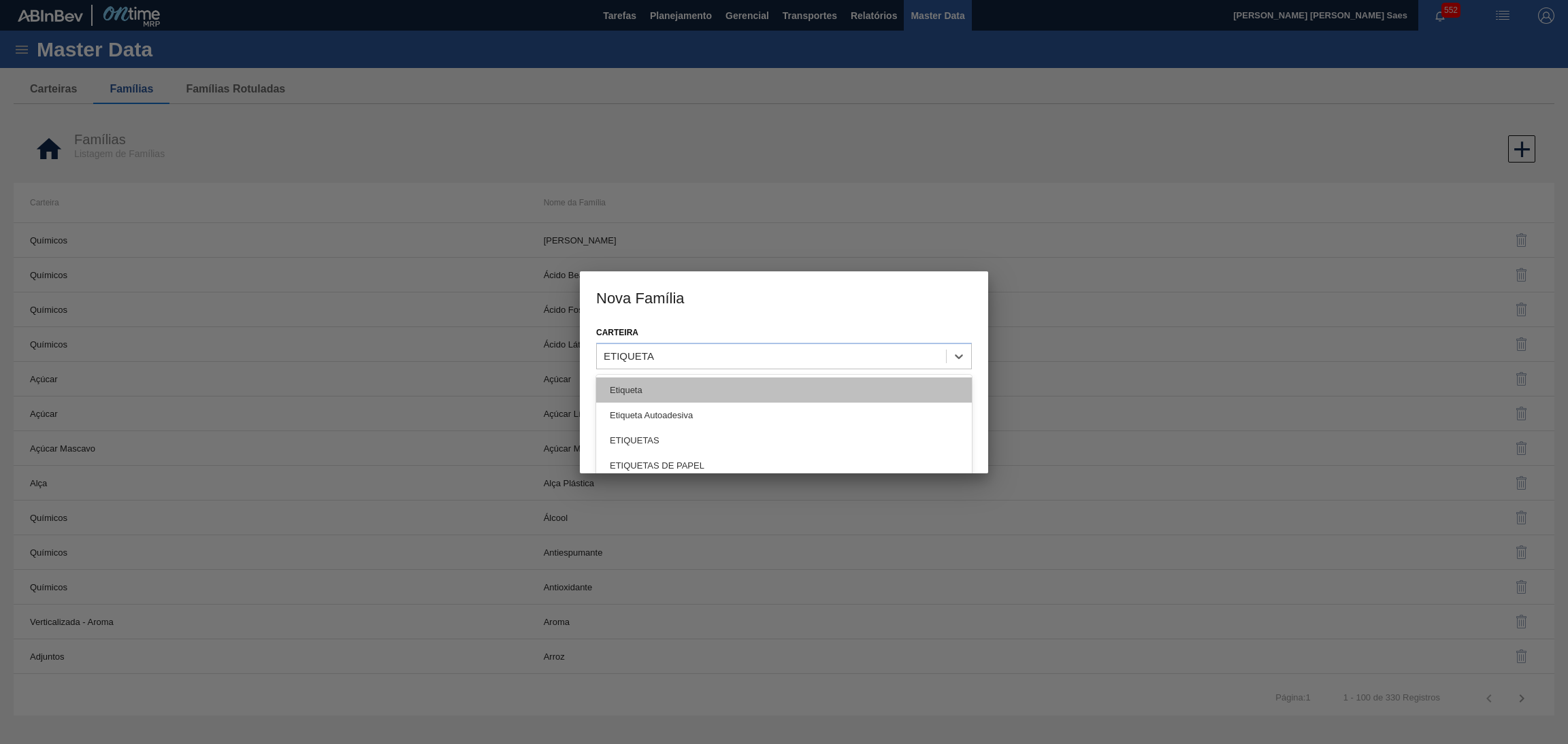
click at [789, 393] on div "Etiqueta" at bounding box center [784, 390] width 376 height 25
click at [800, 361] on div "Etiqueta" at bounding box center [771, 356] width 349 height 20
paste input "ETIQUETA"
type input "ETIQUETA"
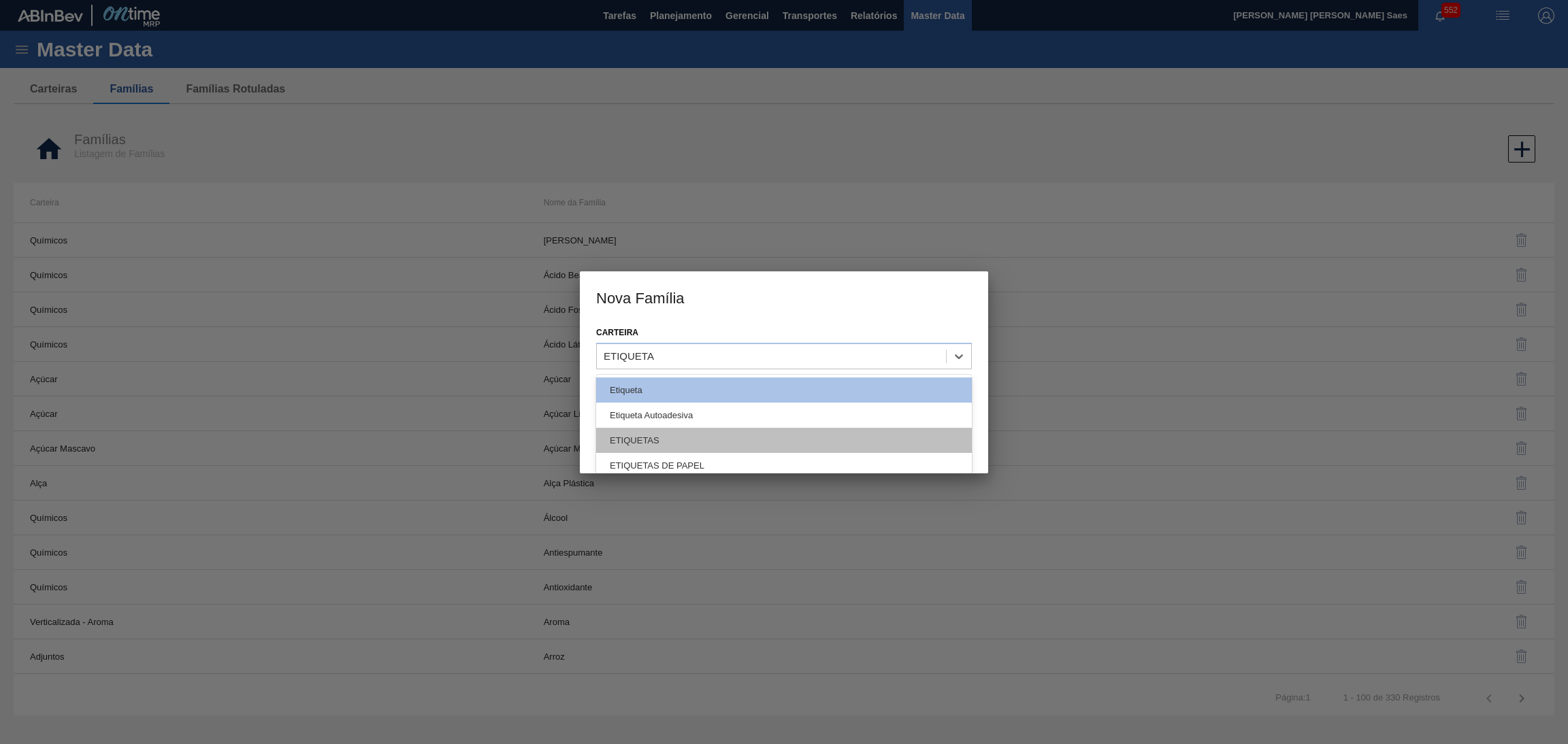
click at [788, 436] on div "ETIQUETAS" at bounding box center [784, 440] width 376 height 25
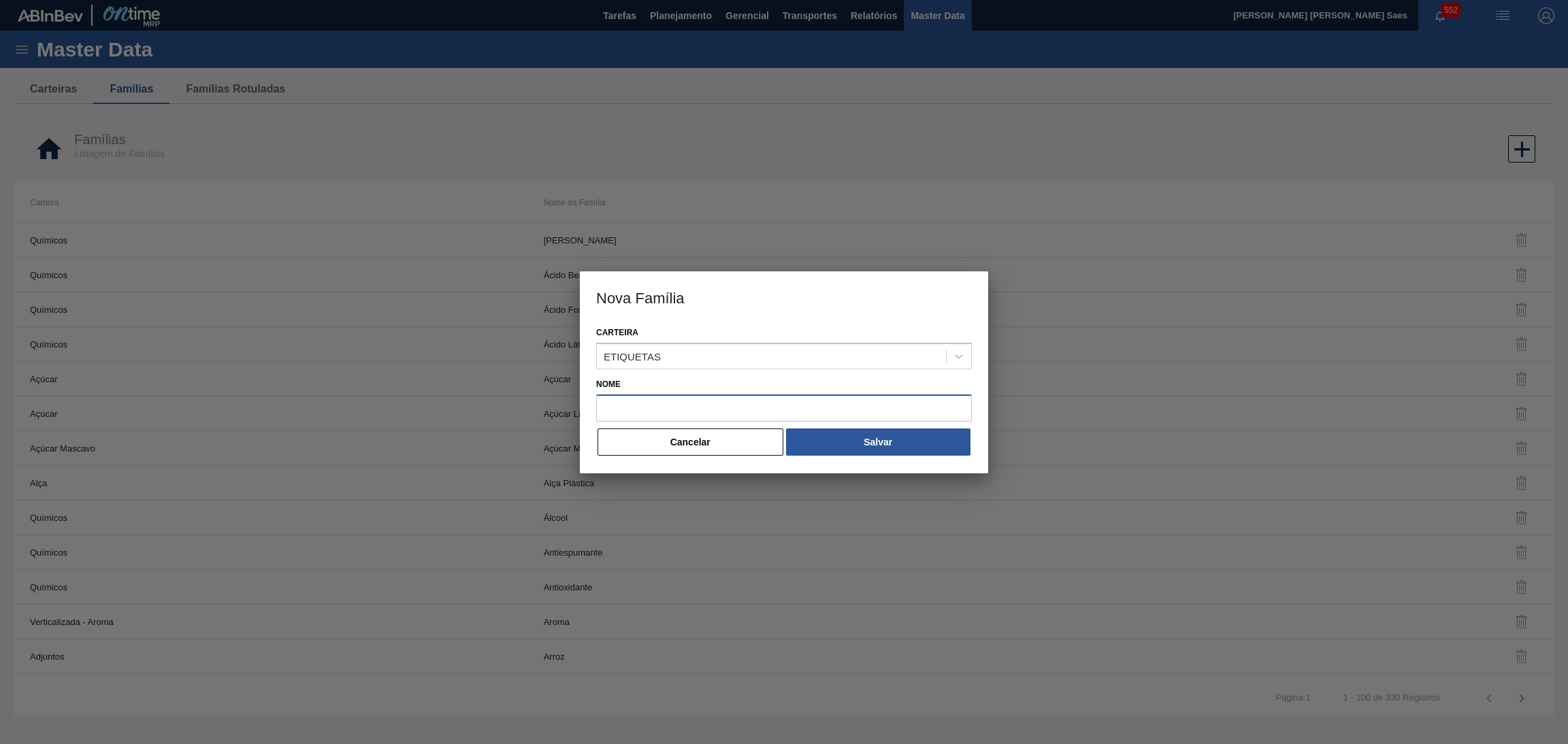
drag, startPoint x: 744, startPoint y: 410, endPoint x: 762, endPoint y: 416, distance: 19.0
click at [744, 409] on input "Nome" at bounding box center [784, 408] width 376 height 28
paste input "CONTRAETIQUETA"
type input "CONTRAETIQUETA"
click at [828, 438] on button "Salvar" at bounding box center [878, 442] width 184 height 28
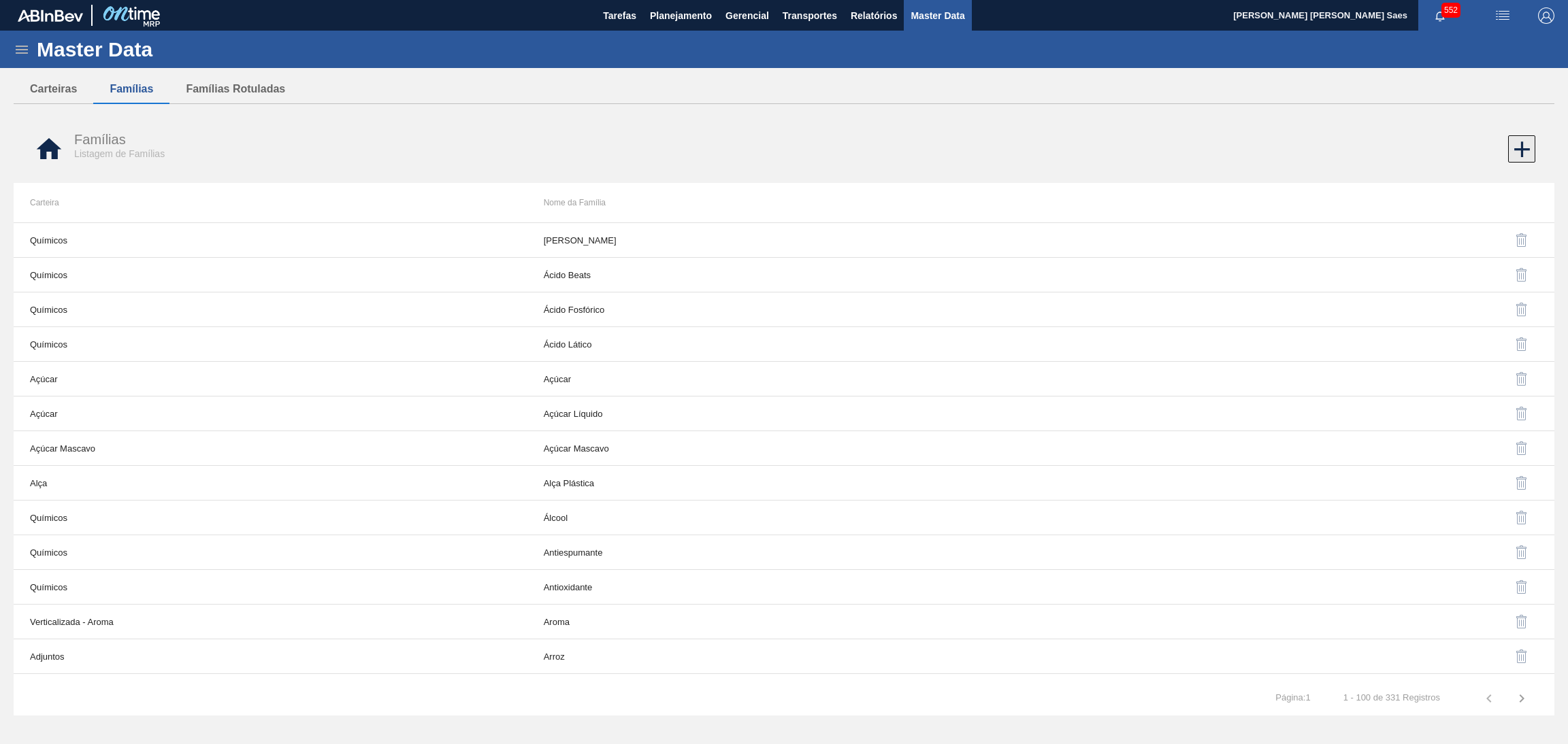
click at [1519, 147] on icon at bounding box center [1522, 150] width 27 height 27
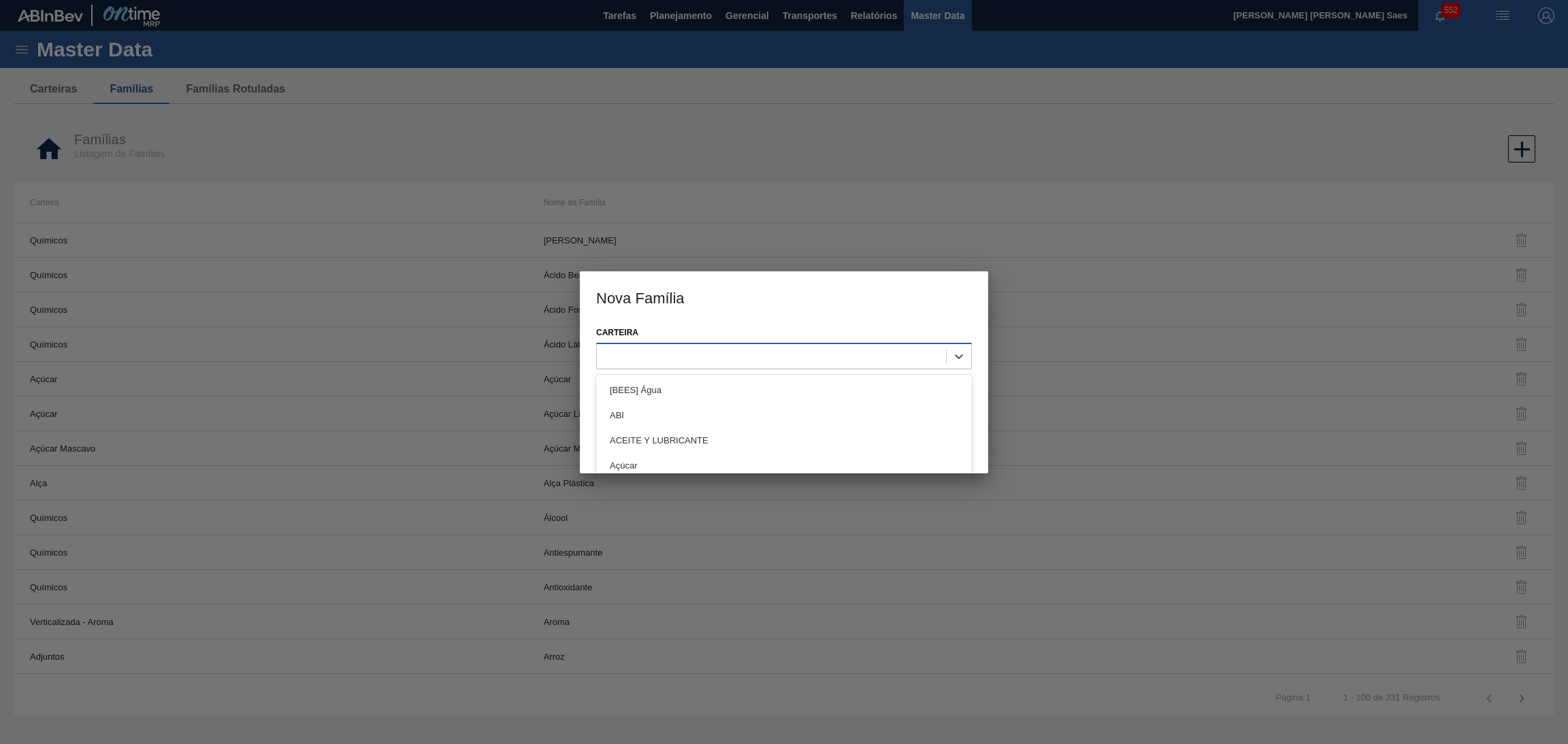
click at [792, 361] on div at bounding box center [771, 356] width 349 height 20
paste input "QUIMICOS"
type input "QUIMICOS"
drag, startPoint x: 766, startPoint y: 385, endPoint x: 778, endPoint y: 393, distance: 14.4
click at [767, 384] on div "QUIMICOS" at bounding box center [784, 390] width 376 height 25
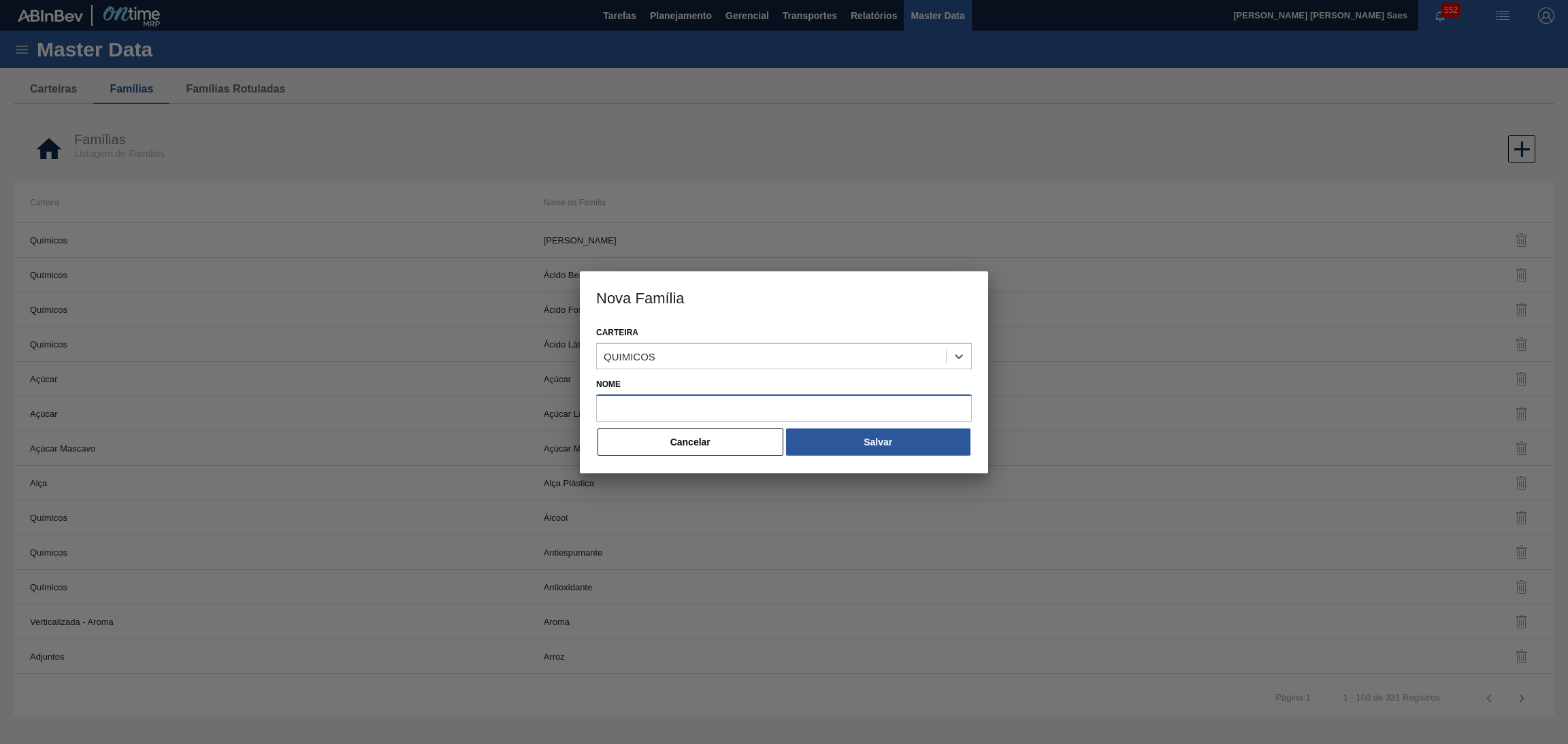
drag, startPoint x: 832, startPoint y: 409, endPoint x: 817, endPoint y: 417, distance: 17.0
click at [832, 409] on input "Nome" at bounding box center [784, 408] width 376 height 28
paste input "ENZIMA"
click at [819, 442] on button "Salvar" at bounding box center [878, 442] width 184 height 28
click at [754, 409] on input "ENZIMA" at bounding box center [784, 408] width 376 height 28
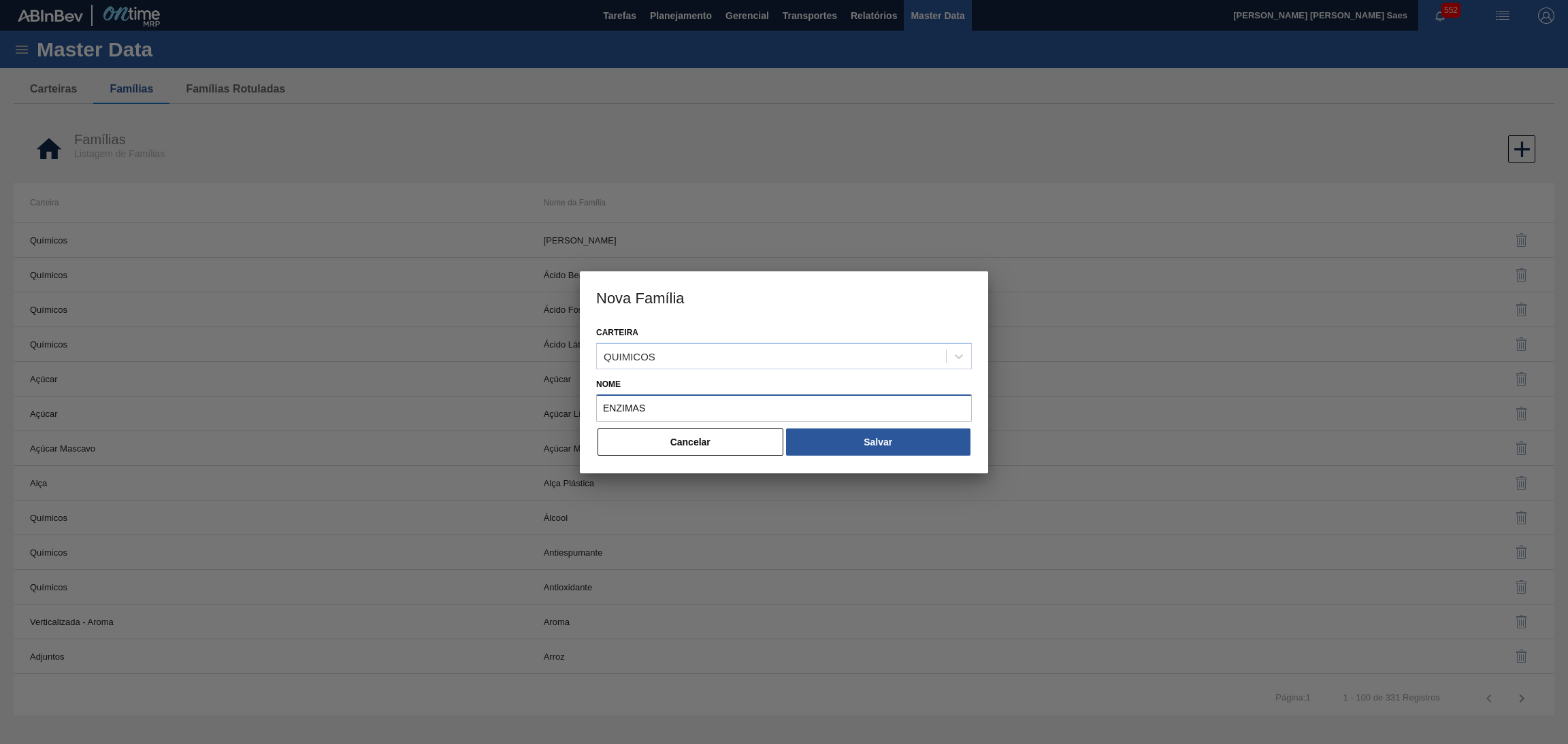
type input "ENZIMAS"
click at [831, 457] on div "Carteira QUIMICOS Nome ENZIMAS Cancelar Salvar" at bounding box center [784, 398] width 408 height 150
click at [832, 445] on button "Salvar" at bounding box center [878, 442] width 184 height 28
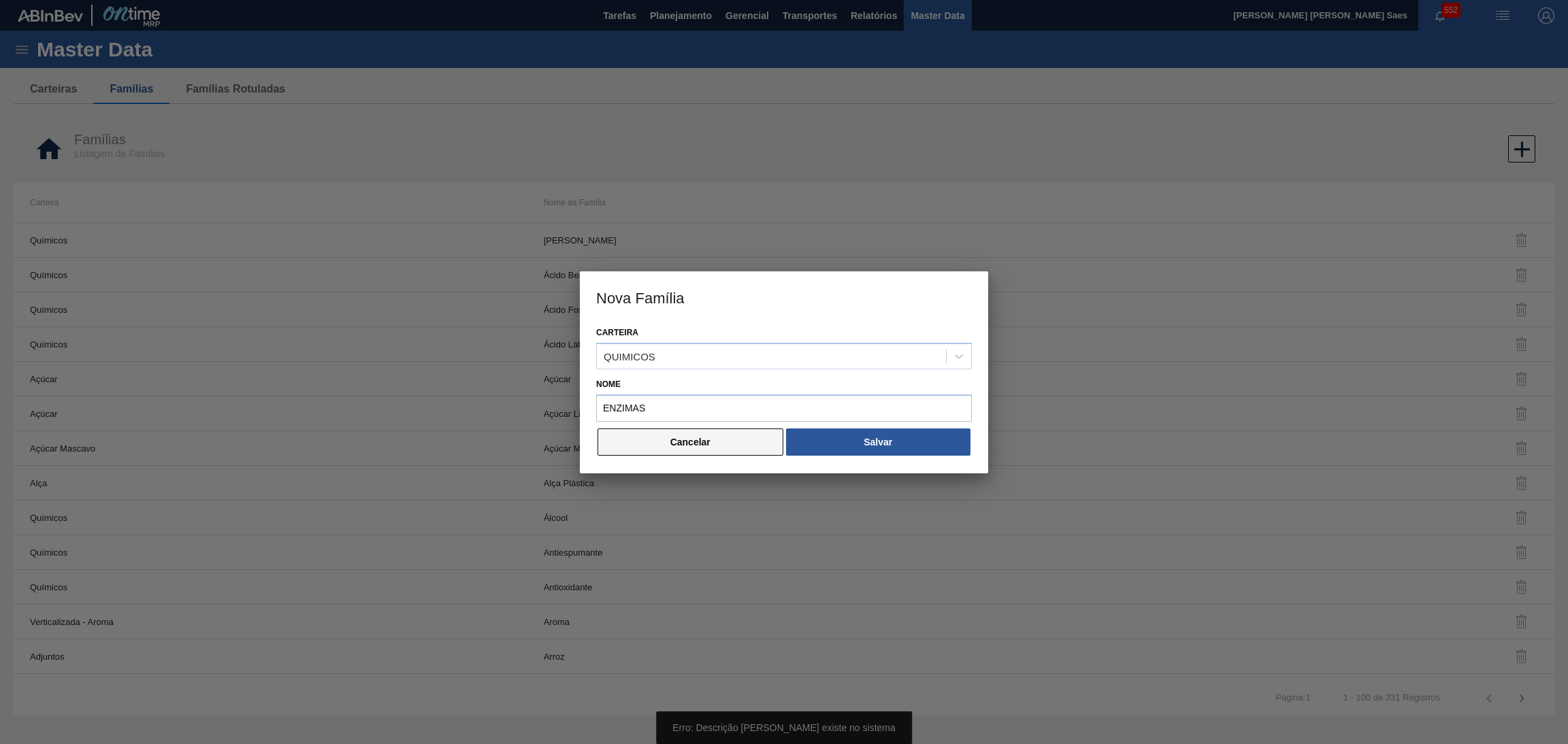
click at [738, 444] on button "Cancelar" at bounding box center [690, 442] width 186 height 28
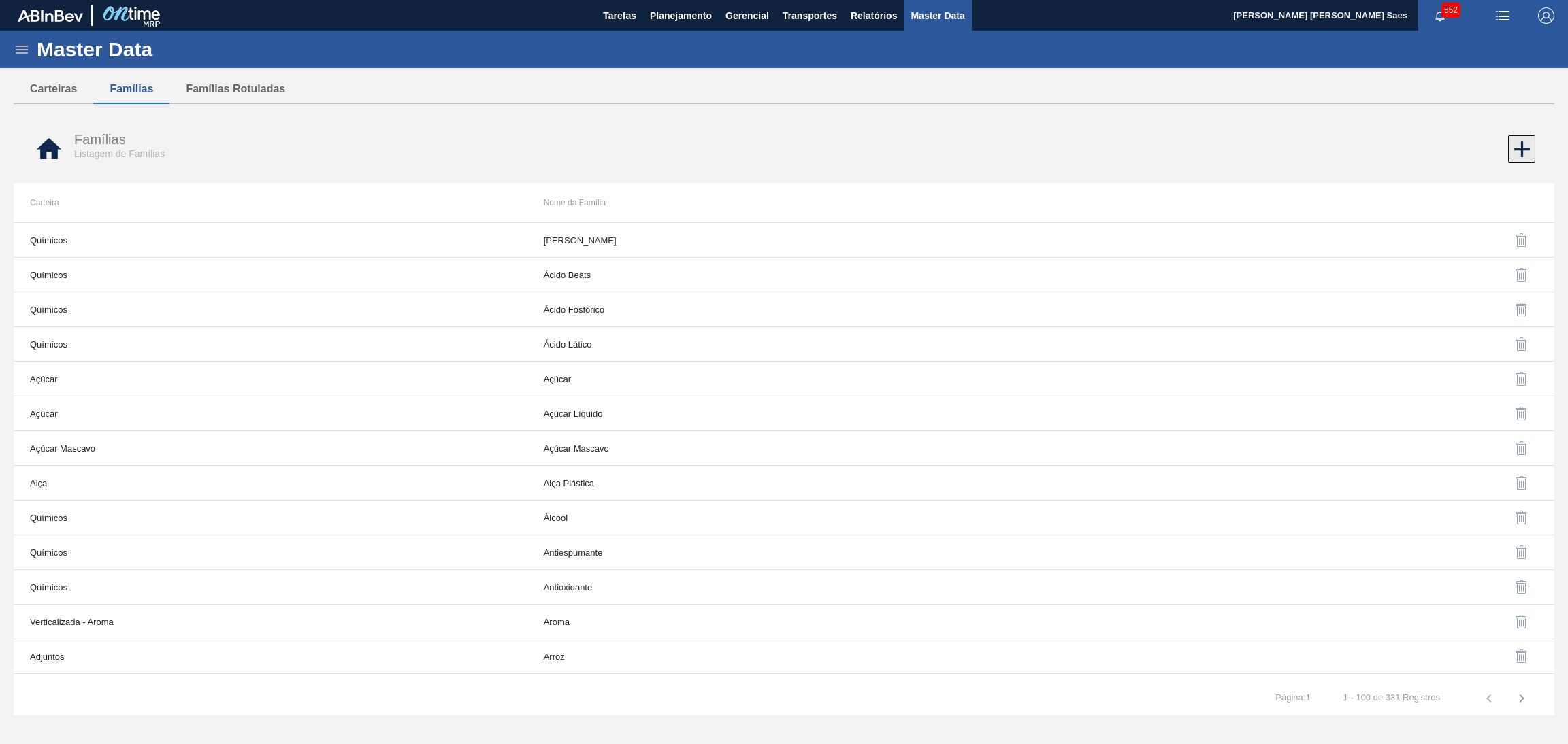
click at [1516, 146] on icon at bounding box center [1522, 150] width 27 height 27
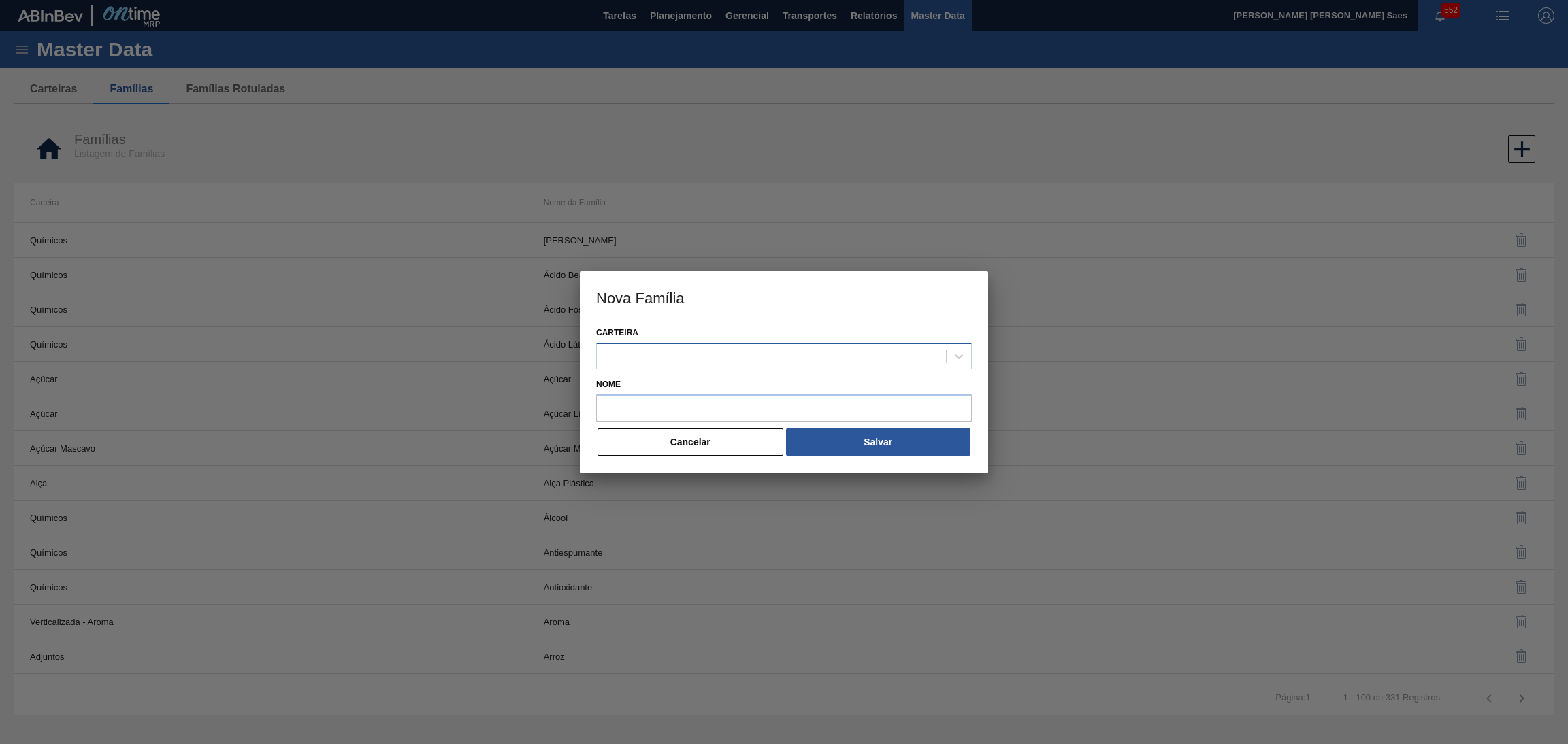
click at [729, 359] on div at bounding box center [771, 356] width 349 height 20
paste input "ETIQUETA"
type input "ETIQUETA"
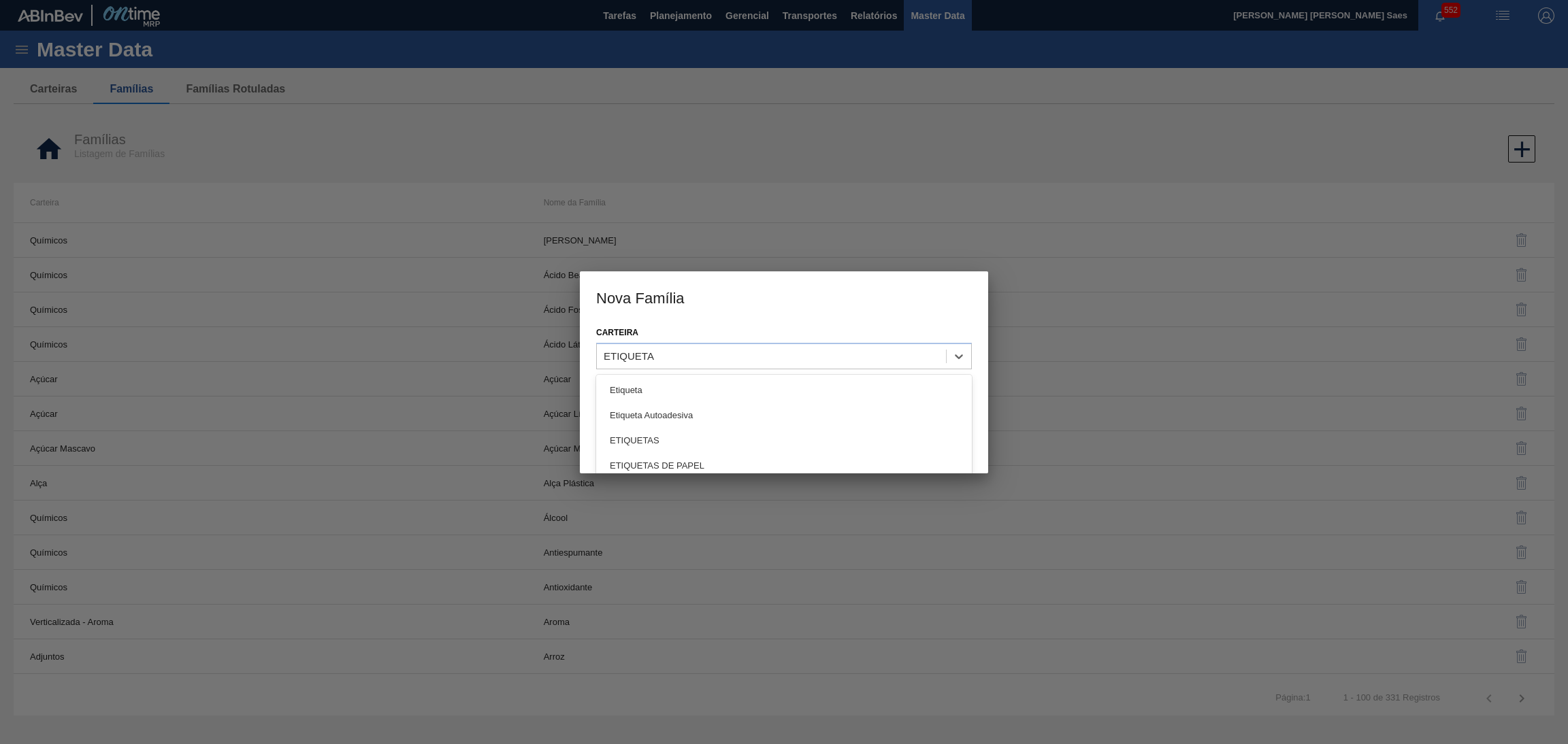
click at [699, 443] on div "ETIQUETAS" at bounding box center [784, 440] width 376 height 25
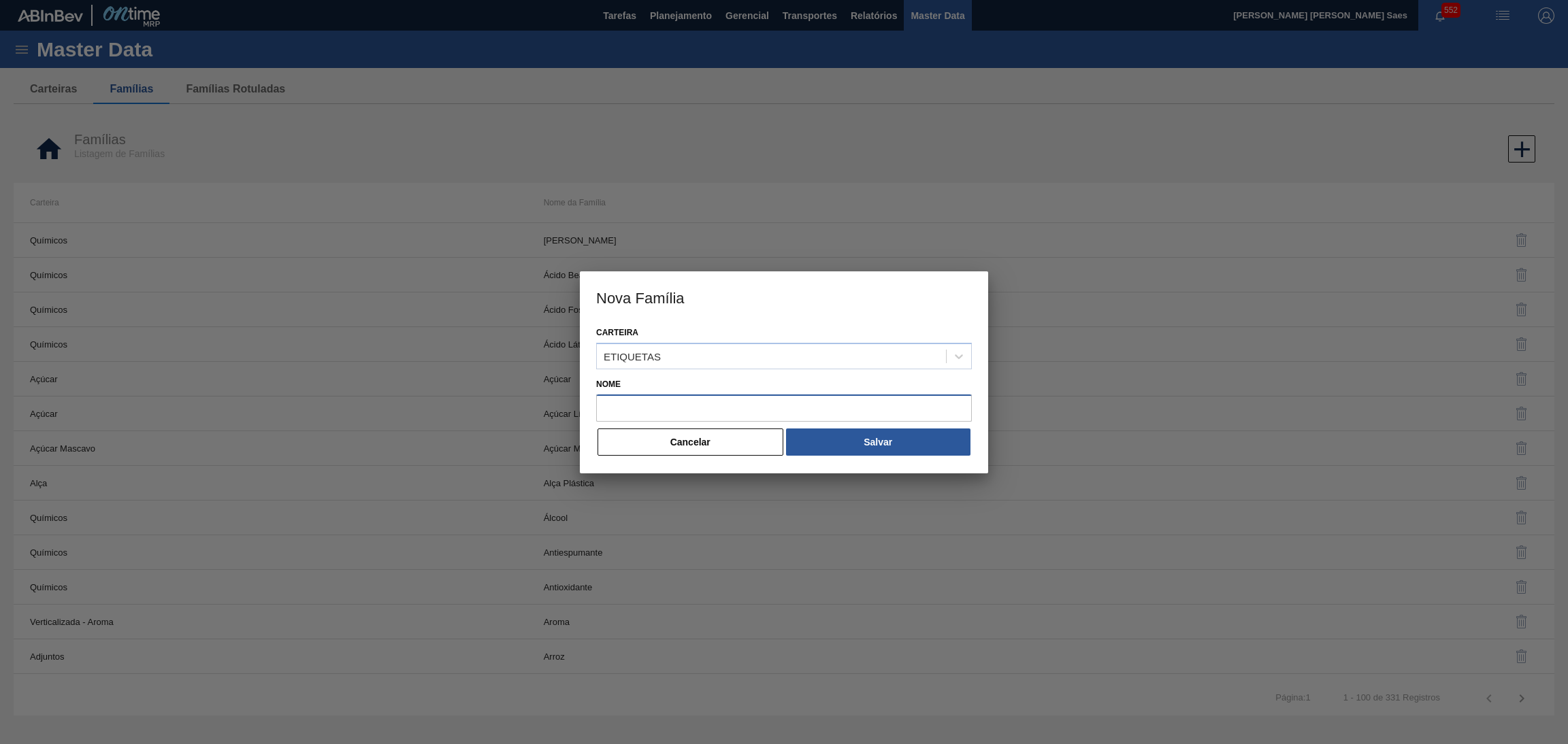
click at [701, 400] on input "Nome" at bounding box center [784, 408] width 376 height 28
paste input "ETIQUETA"
click at [840, 440] on button "Salvar" at bounding box center [878, 442] width 184 height 28
click at [737, 400] on input "ETIQUETA" at bounding box center [784, 408] width 376 height 28
type input "ETIQUETAS"
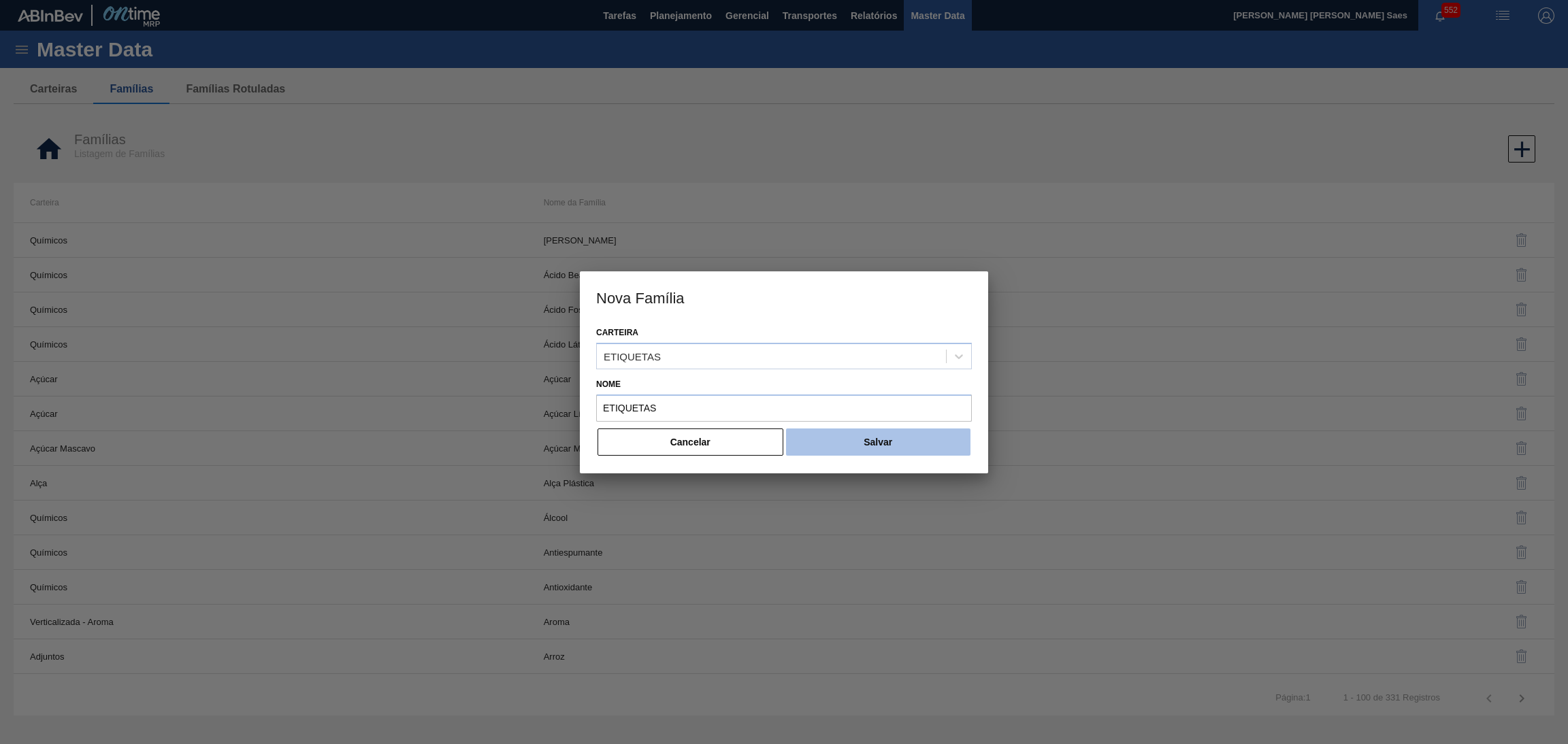
click at [875, 448] on button "Salvar" at bounding box center [878, 442] width 184 height 28
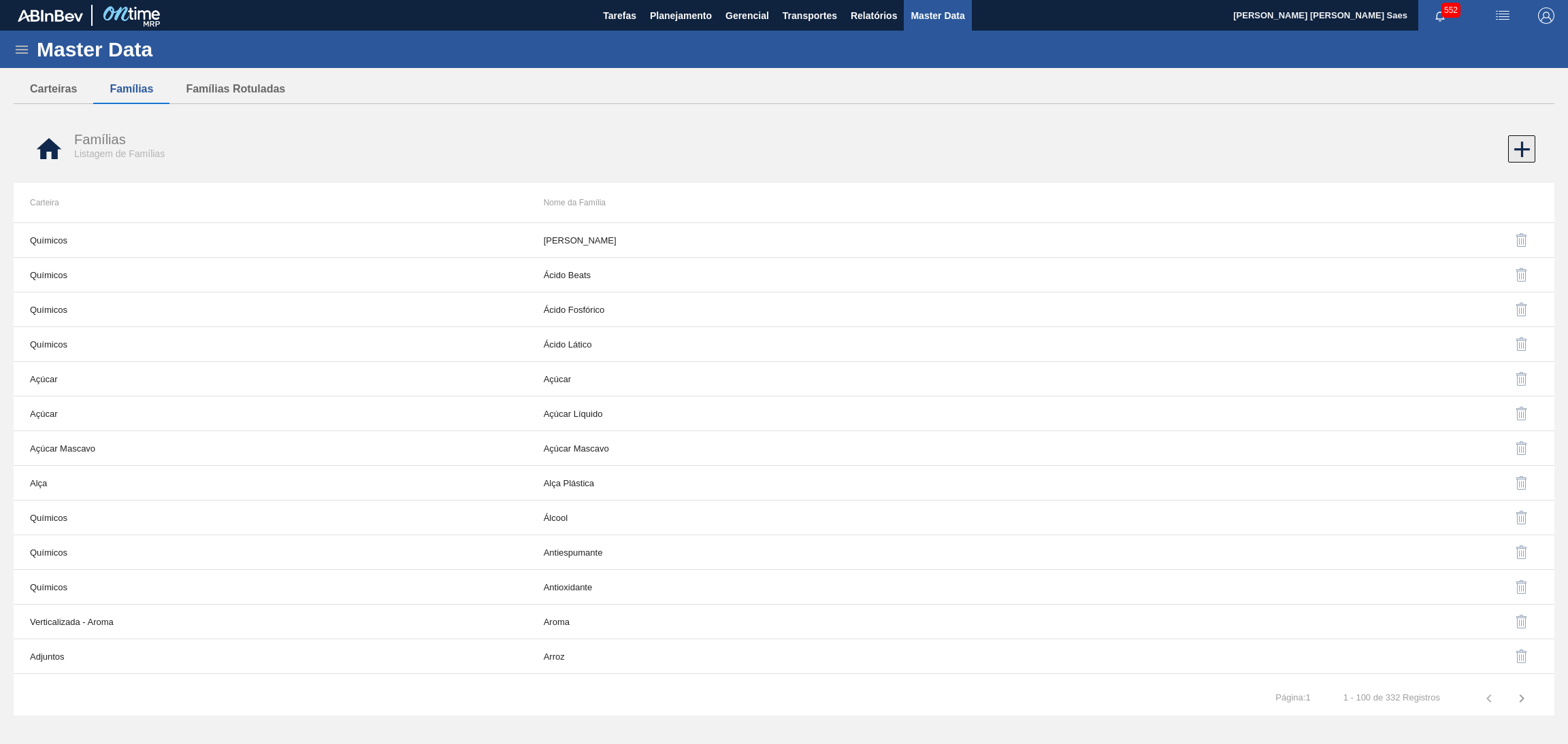
click at [1524, 148] on icon at bounding box center [1522, 149] width 16 height 16
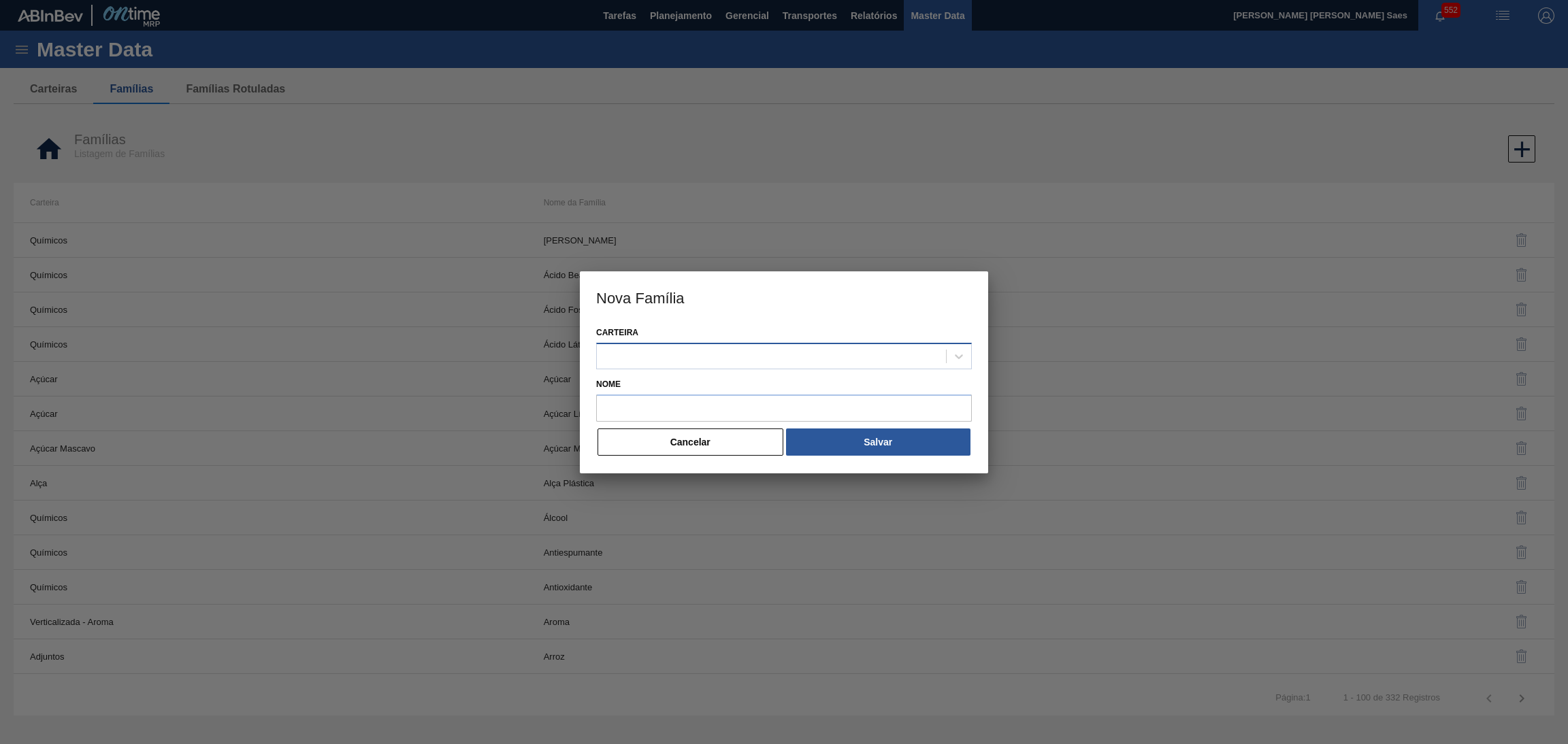
click at [757, 359] on div at bounding box center [771, 356] width 349 height 20
paste input "ETIQUETA"
type input "ETIQUETA"
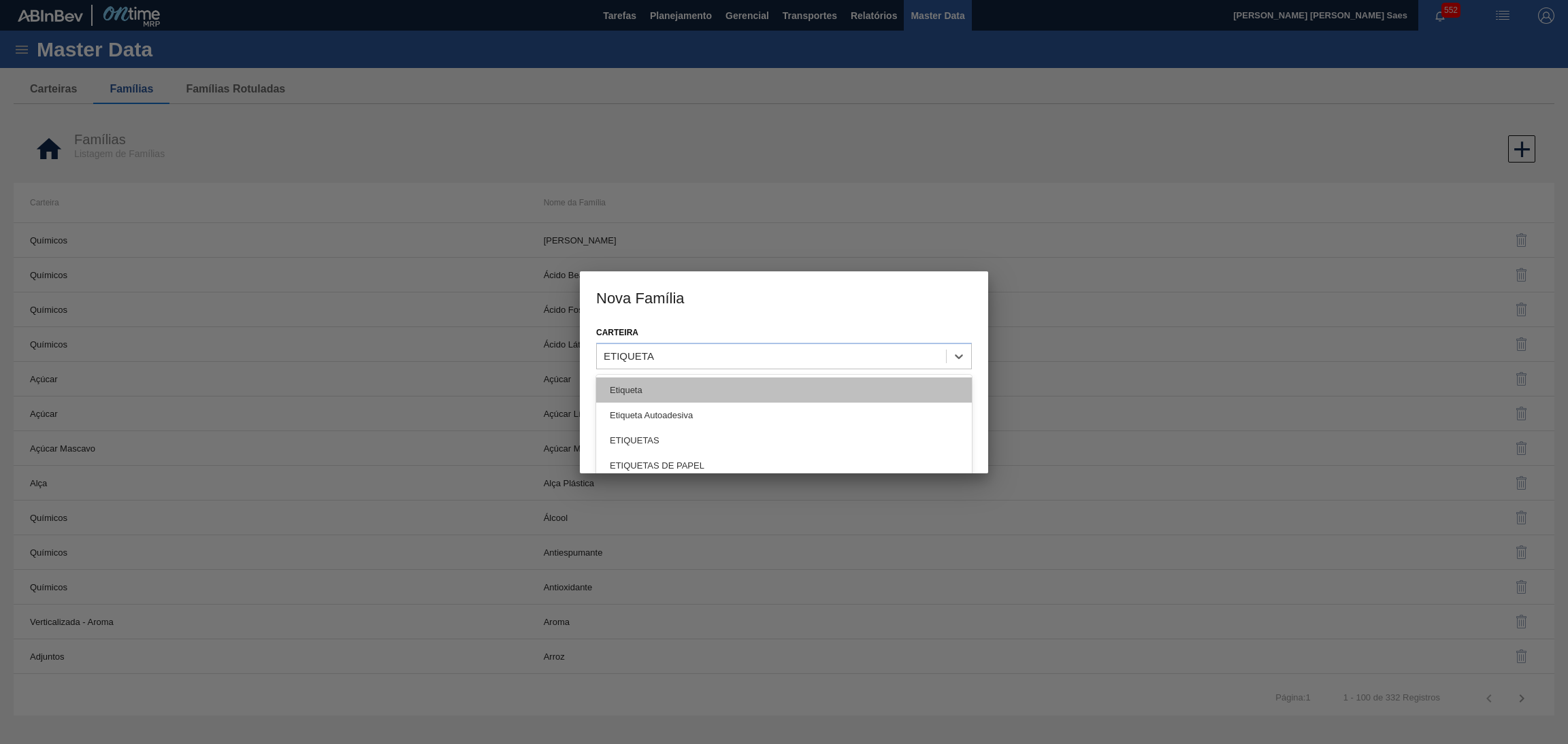
click at [748, 380] on div "Etiqueta" at bounding box center [784, 390] width 376 height 25
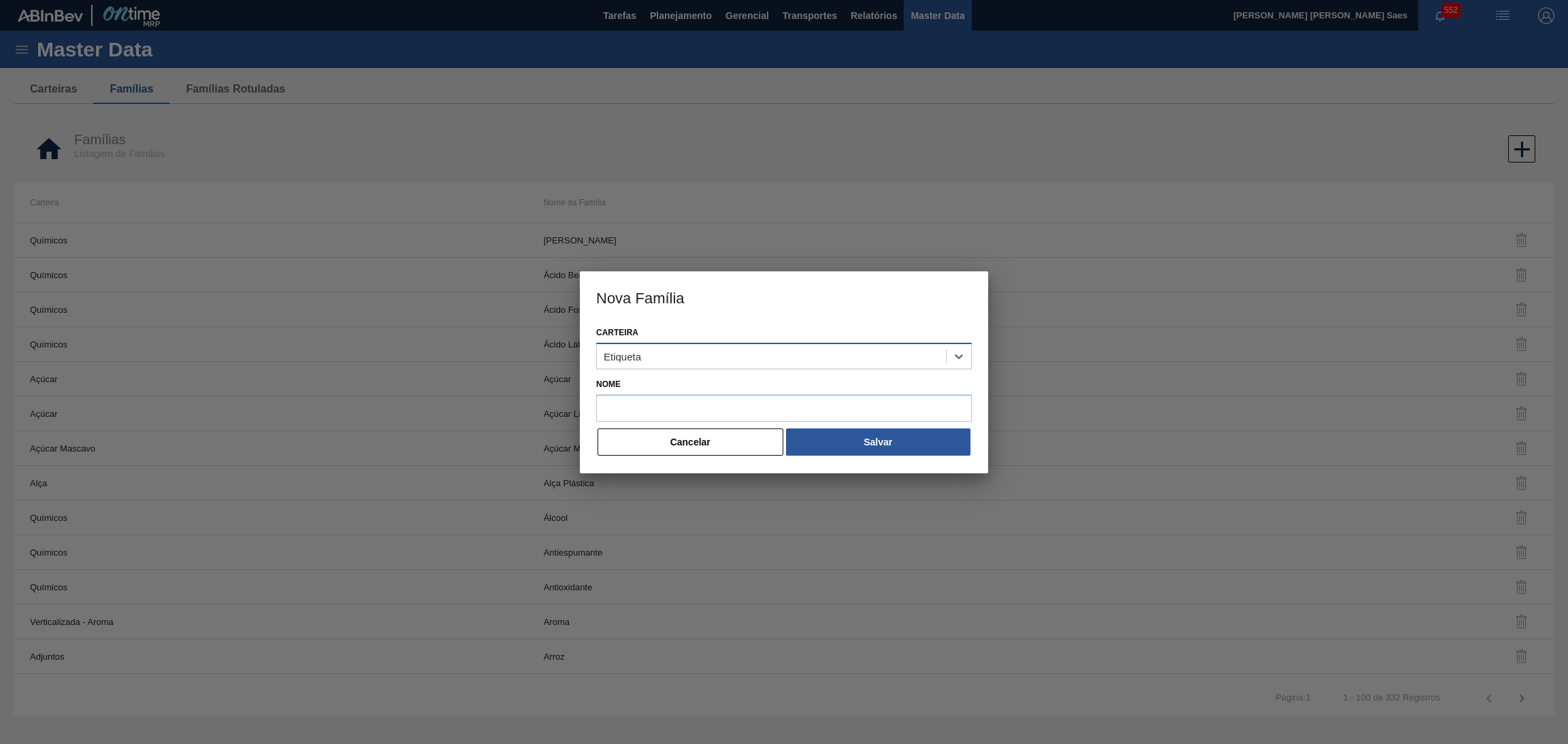
click at [746, 349] on div "Etiqueta" at bounding box center [771, 356] width 349 height 20
paste input "ETIQUETA"
type input "ETIQUETA"
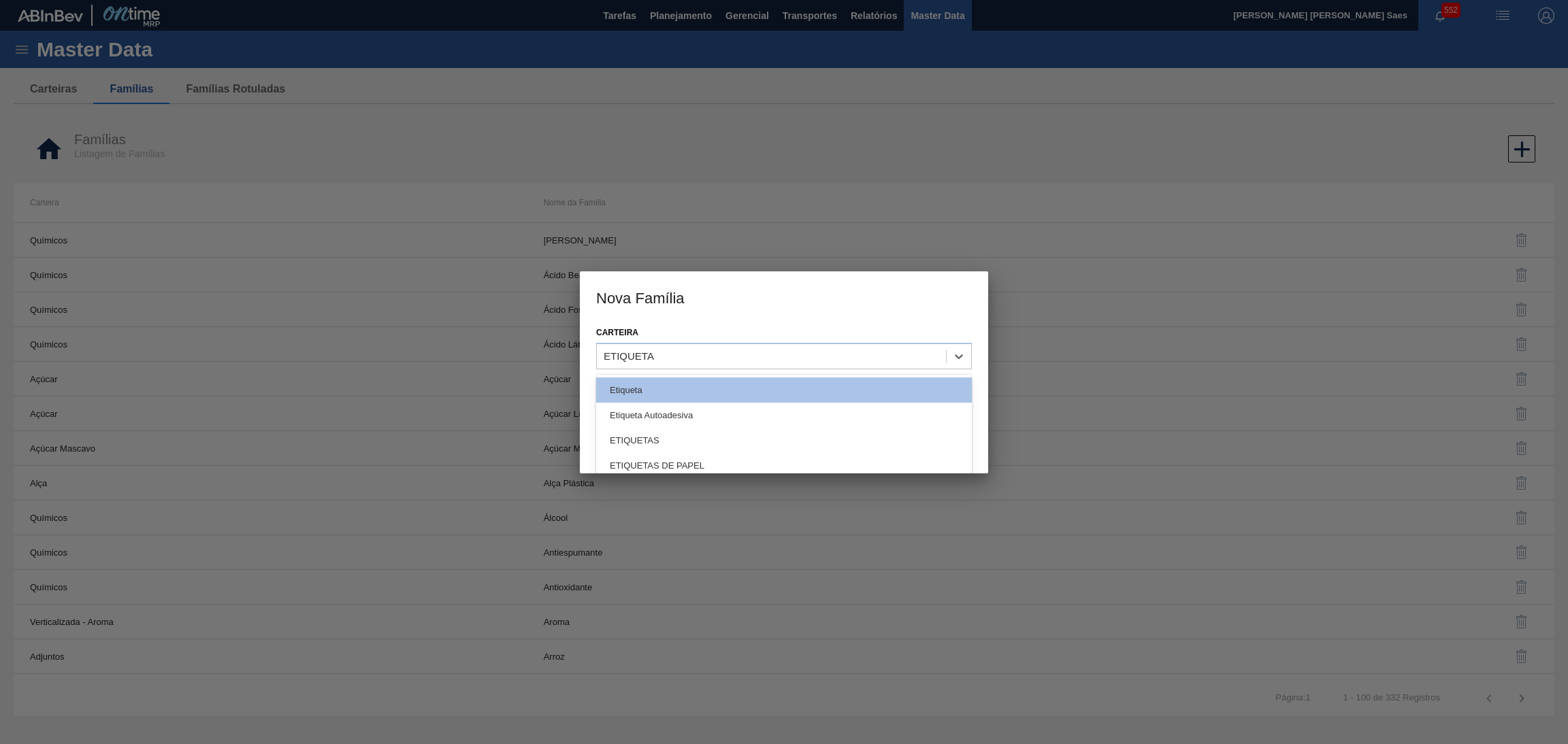
click at [744, 428] on div "ETIQUETAS" at bounding box center [784, 440] width 376 height 25
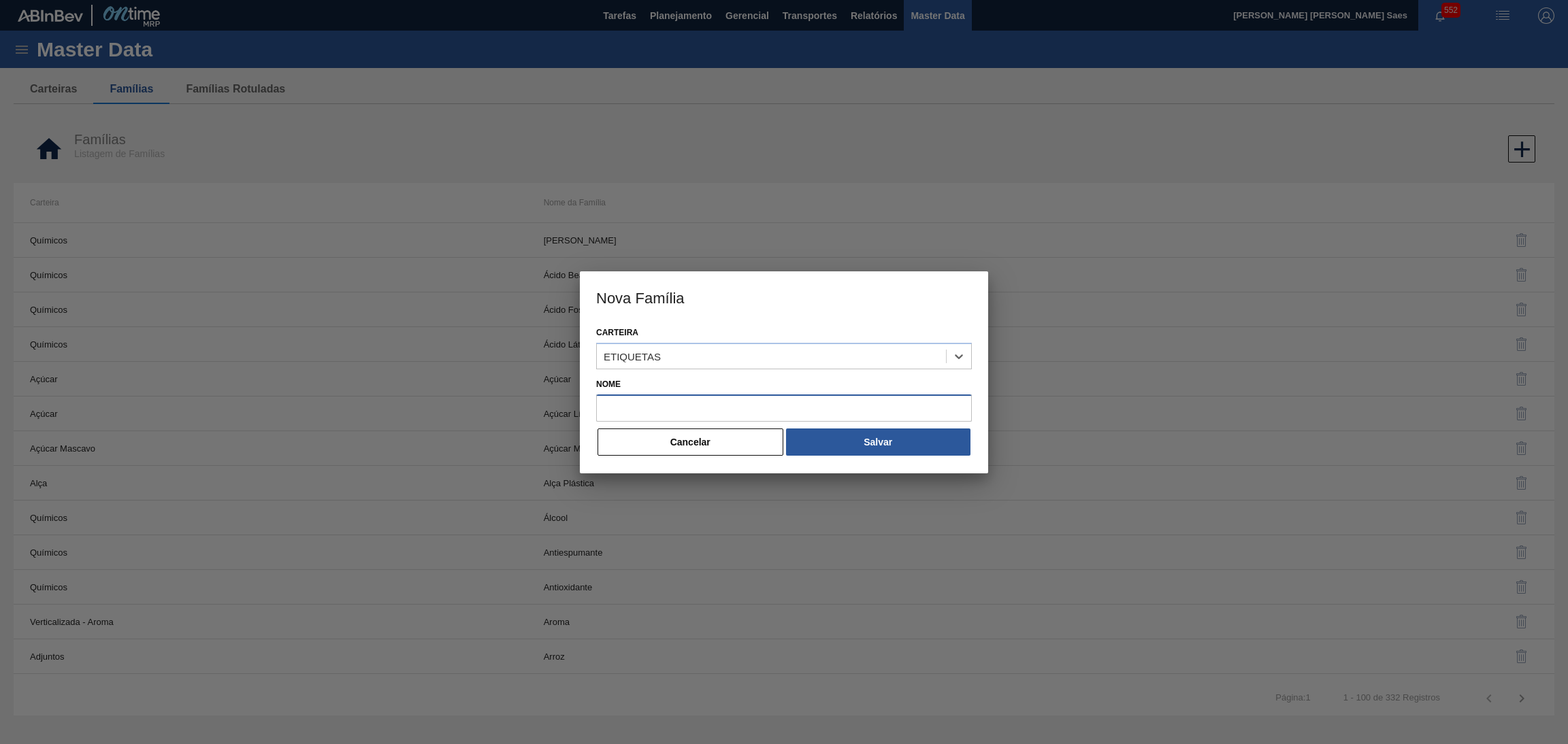
drag, startPoint x: 696, startPoint y: 414, endPoint x: 710, endPoint y: 416, distance: 14.1
click at [698, 412] on input "Nome" at bounding box center [784, 408] width 376 height 28
paste input "ETIQUETA KEG"
type input "ETIQUETA KEG"
click at [824, 441] on button "Salvar" at bounding box center [878, 442] width 184 height 28
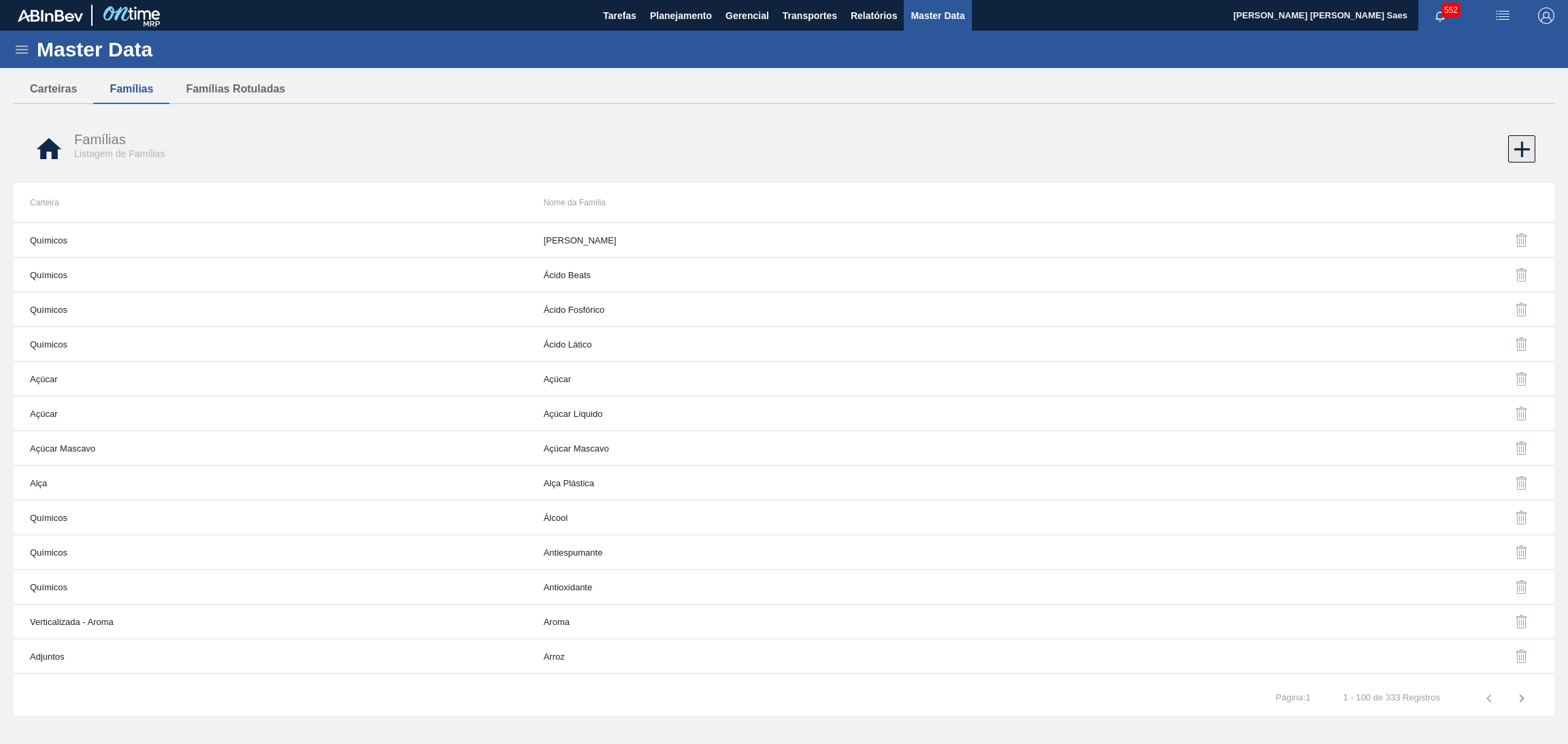
click at [1512, 157] on icon at bounding box center [1522, 150] width 27 height 27
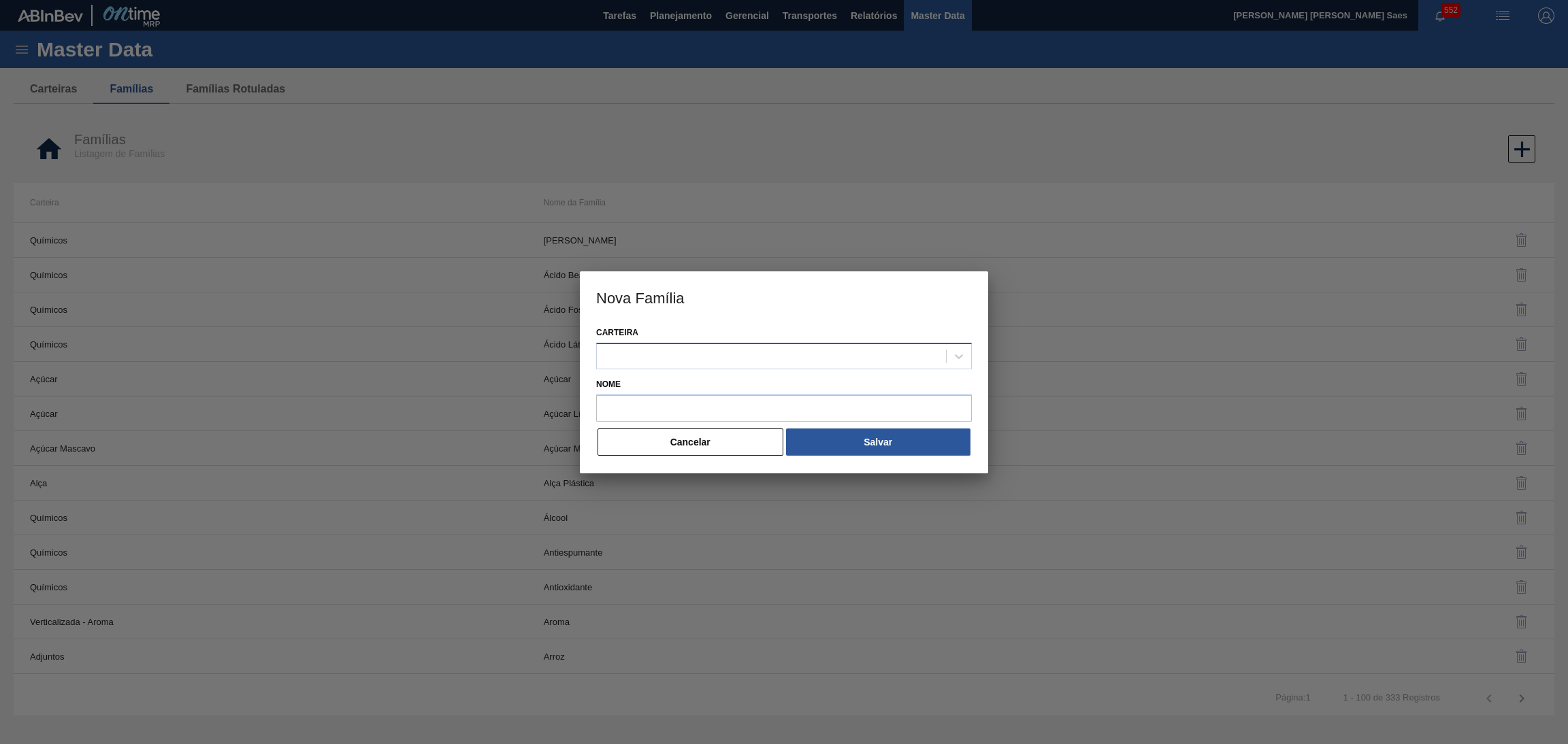
click at [708, 352] on div at bounding box center [771, 356] width 349 height 20
paste input "FILM"
type input "FILM"
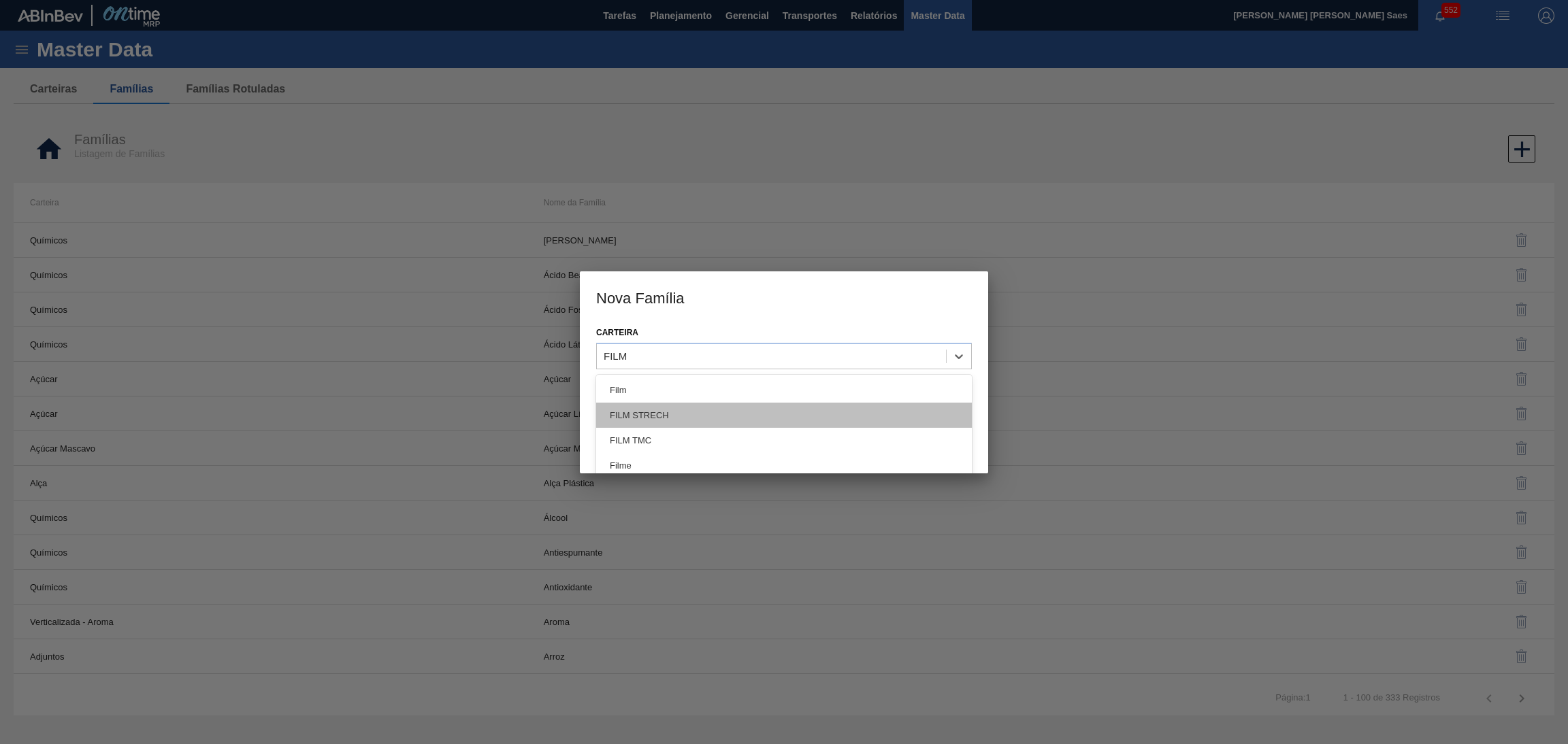
scroll to position [2, 0]
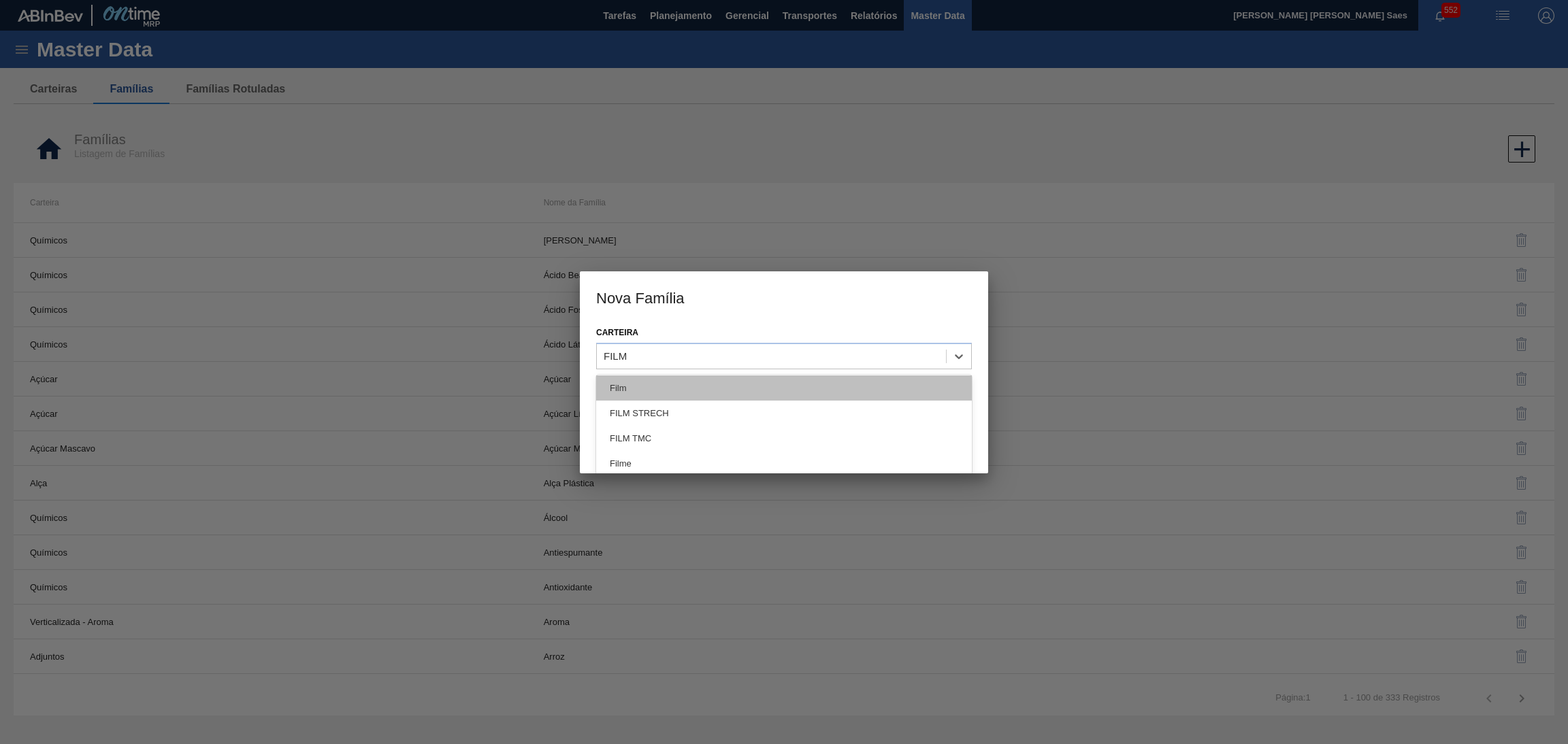
click at [776, 387] on div "Film" at bounding box center [784, 388] width 376 height 25
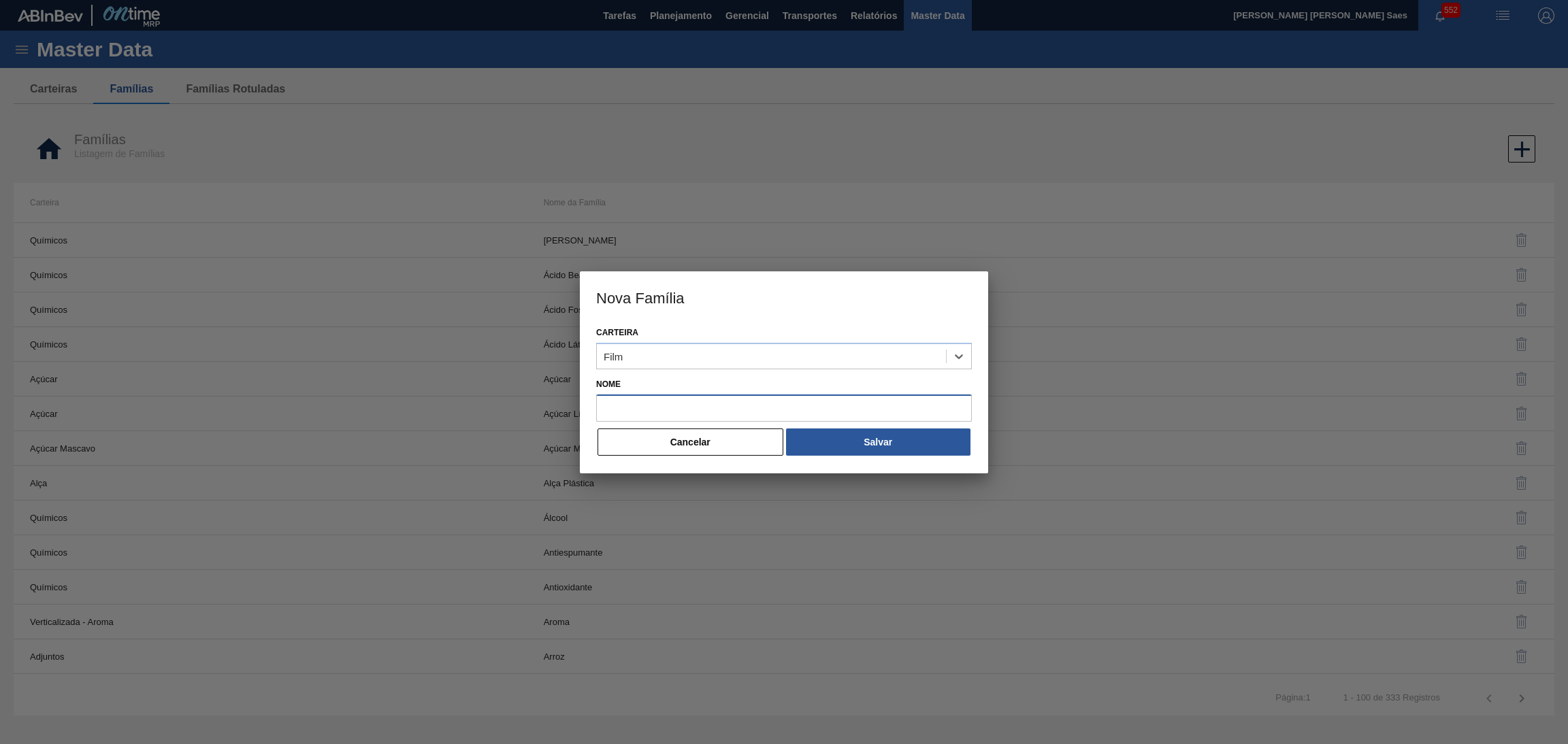
click at [785, 410] on input "Nome" at bounding box center [784, 408] width 376 height 28
click at [676, 412] on input "Nome" at bounding box center [784, 408] width 376 height 28
paste input "FILM DECORADO"
type input "FILM DECORADO"
click at [800, 438] on button "Salvar" at bounding box center [878, 442] width 184 height 28
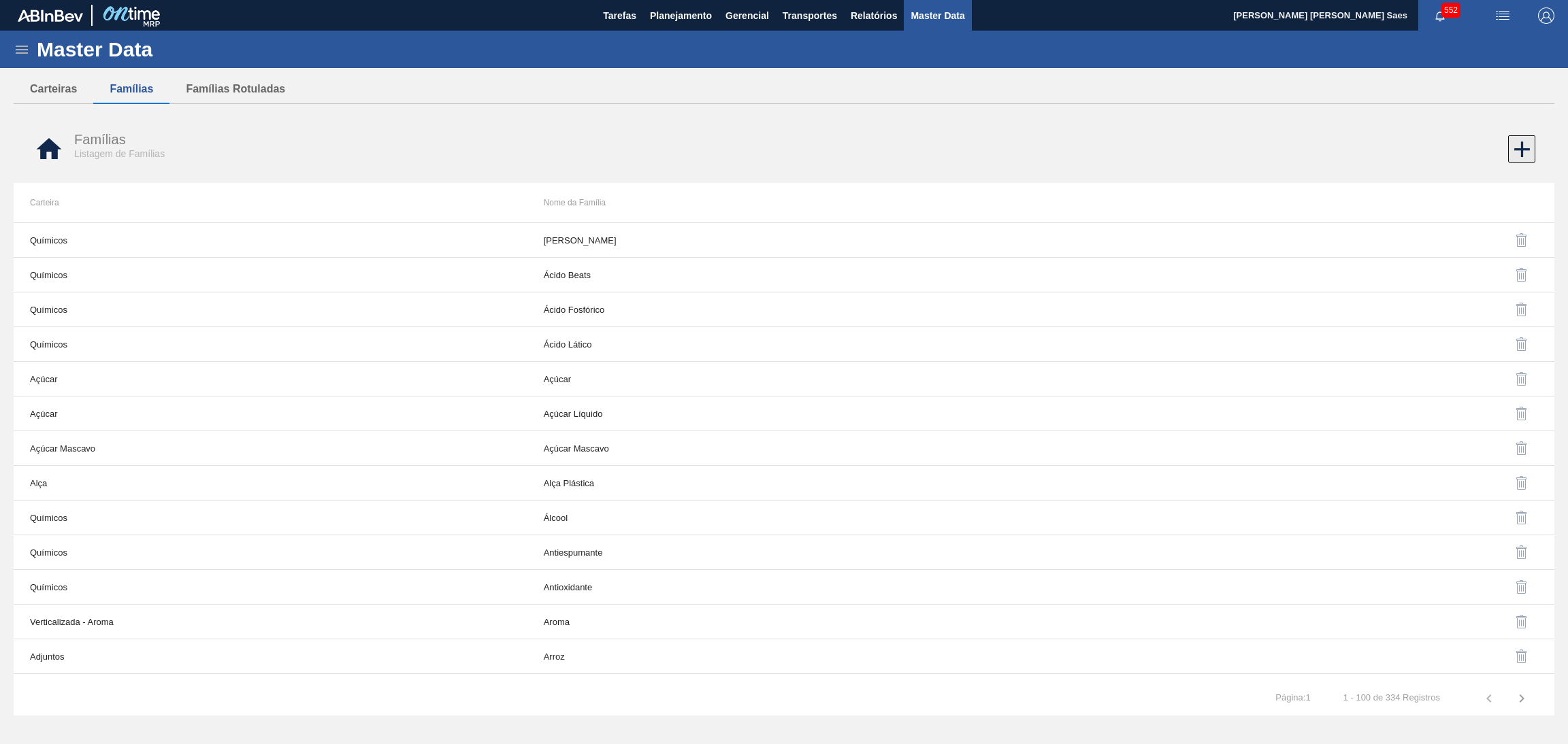
click at [1514, 140] on icon at bounding box center [1522, 150] width 27 height 27
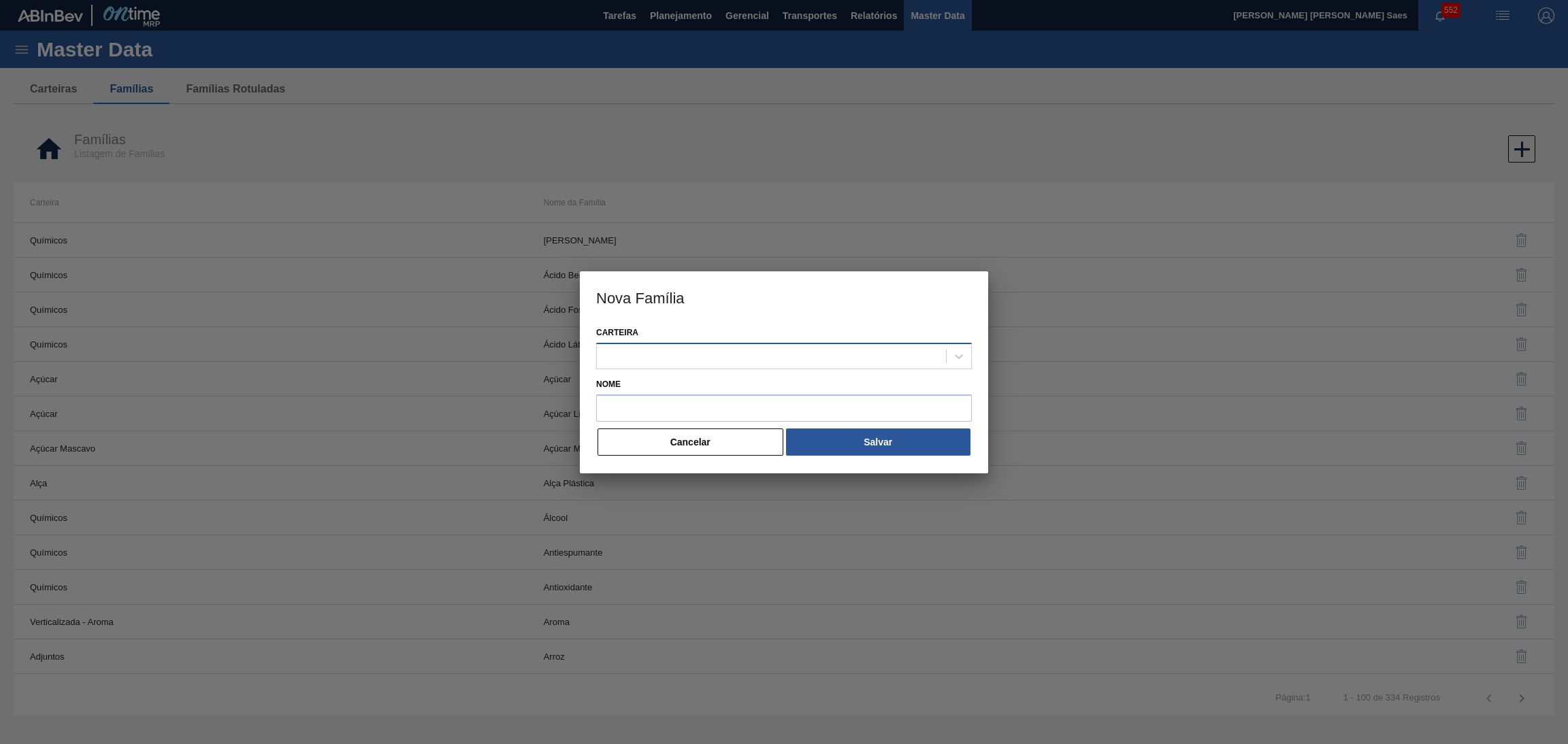
click at [696, 357] on div at bounding box center [771, 356] width 349 height 20
paste input "FILM"
type input "FILM"
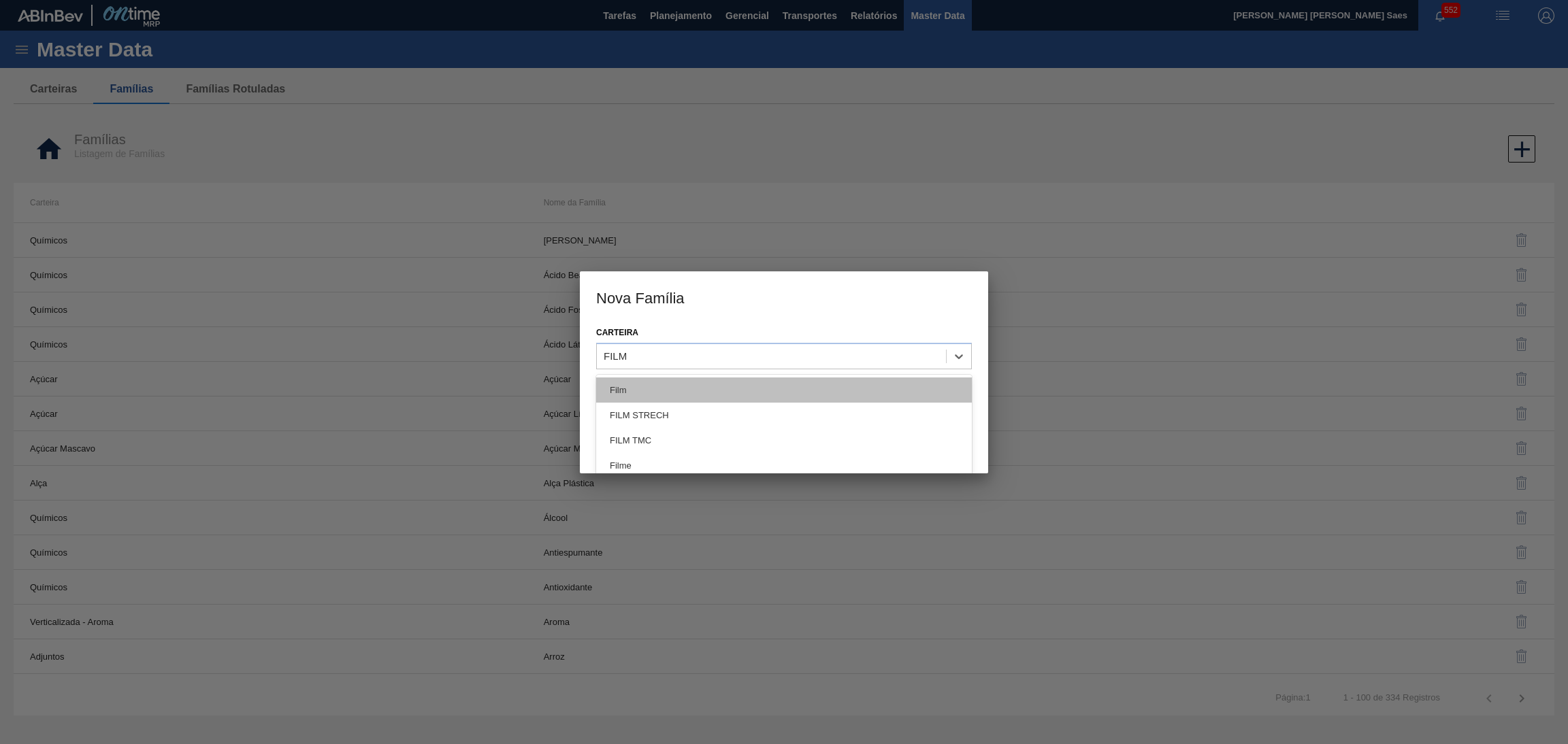
click at [728, 385] on div "Film" at bounding box center [784, 390] width 376 height 25
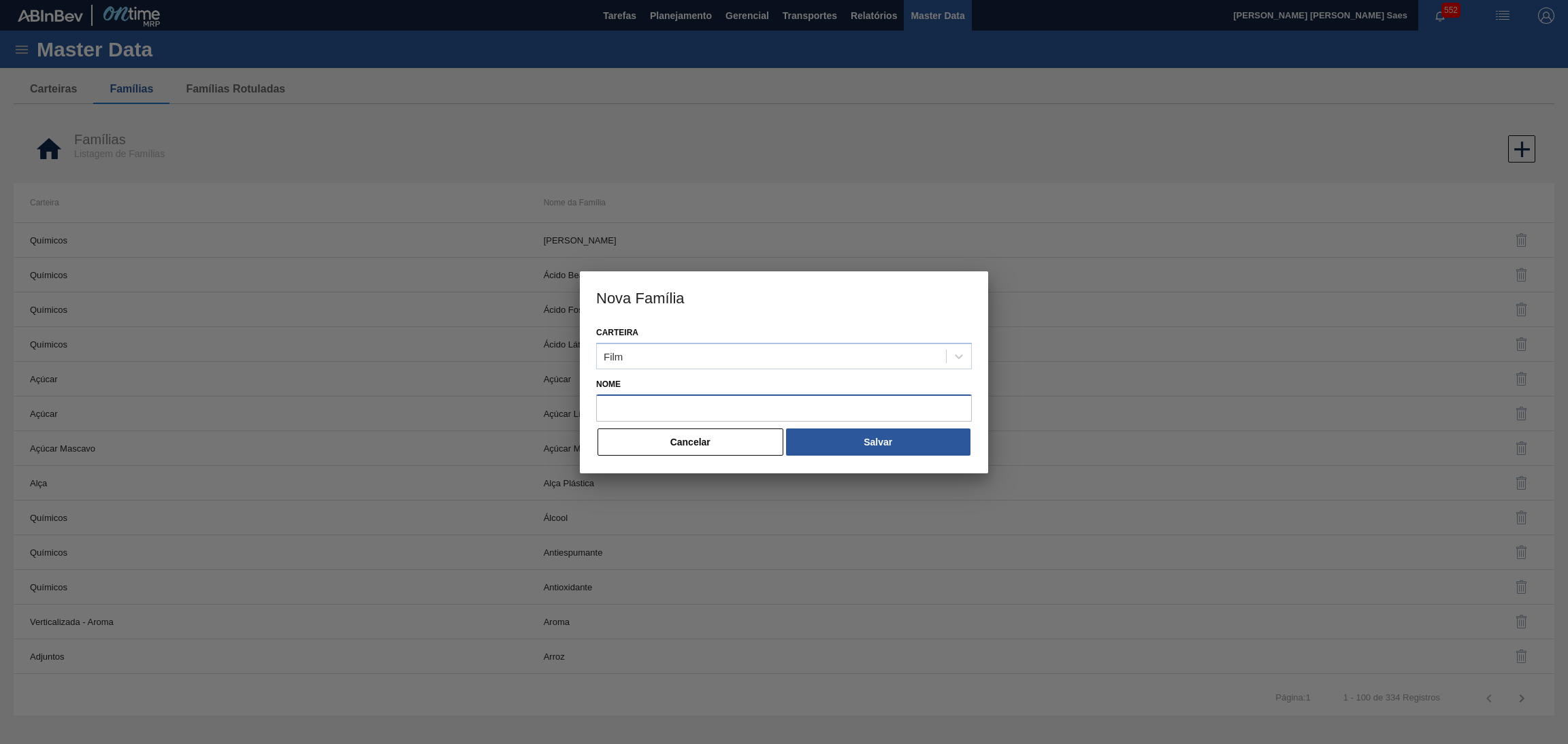
drag, startPoint x: 684, startPoint y: 396, endPoint x: 697, endPoint y: 400, distance: 13.6
click at [684, 396] on input "Nome" at bounding box center [784, 408] width 376 height 28
paste input "FILM TRANSPARENTE"
type input "FILM TRANSPARENTE"
click at [827, 442] on button "Salvar" at bounding box center [878, 442] width 184 height 28
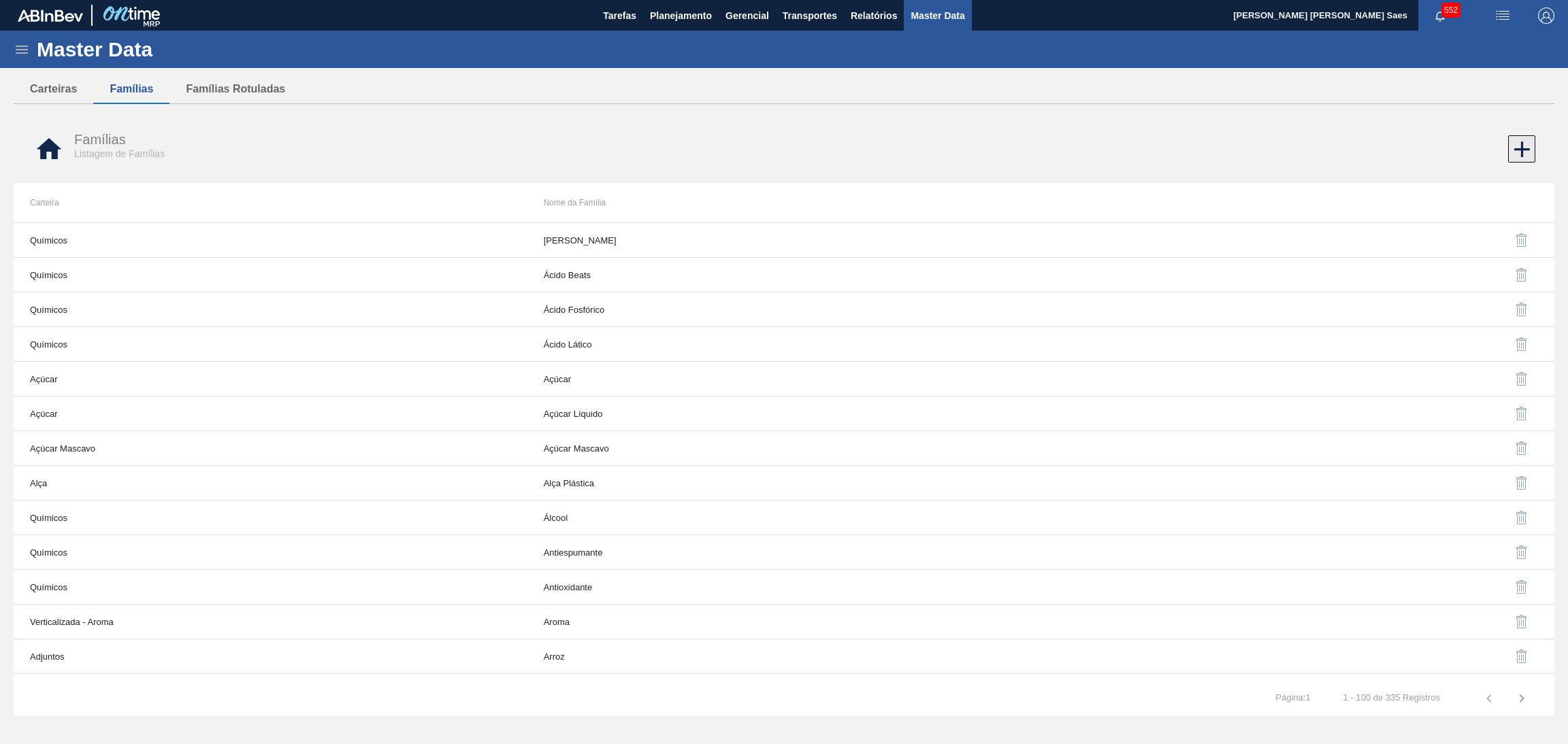
click at [1519, 151] on icon at bounding box center [1522, 150] width 27 height 27
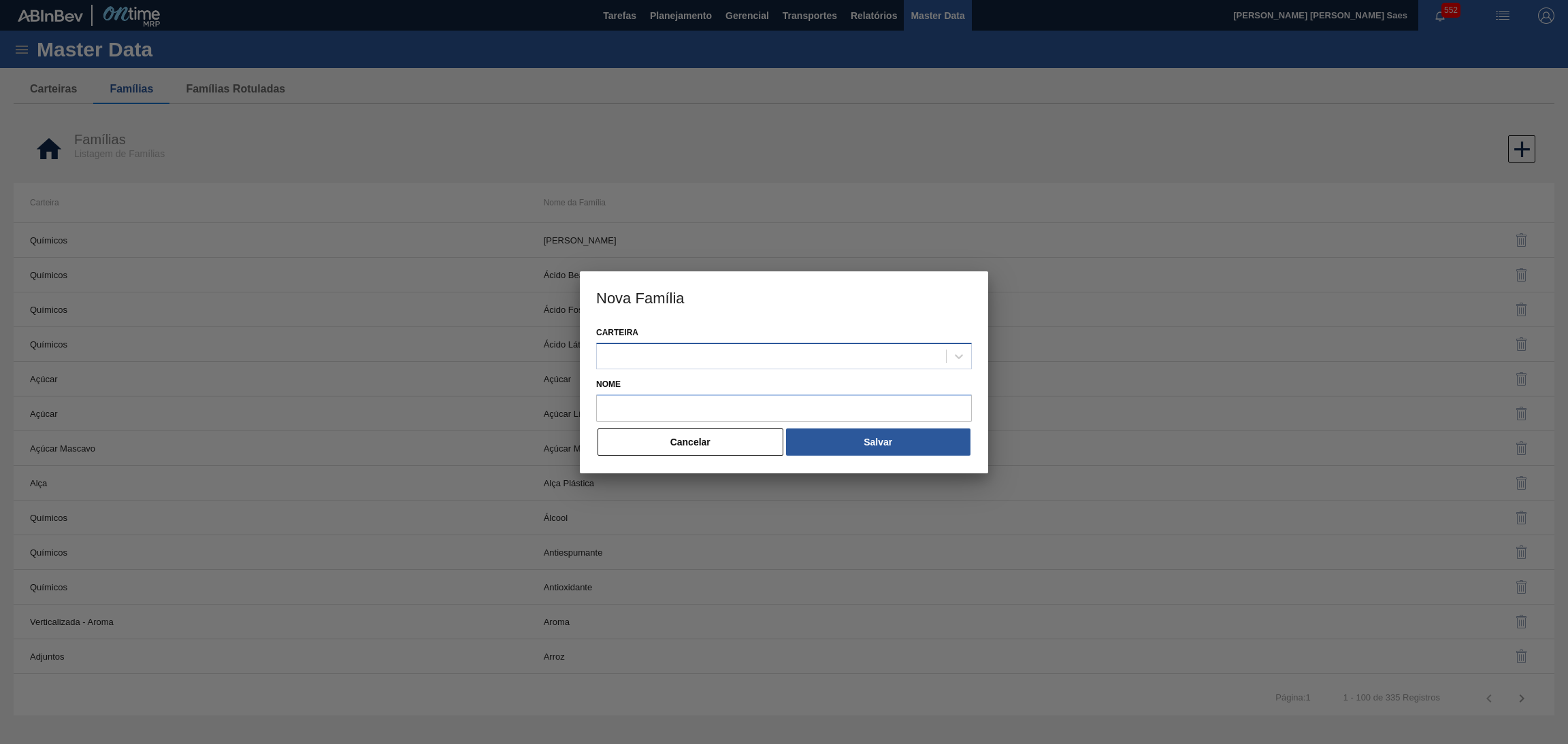
click at [697, 355] on div at bounding box center [771, 356] width 349 height 20
type input "ET"
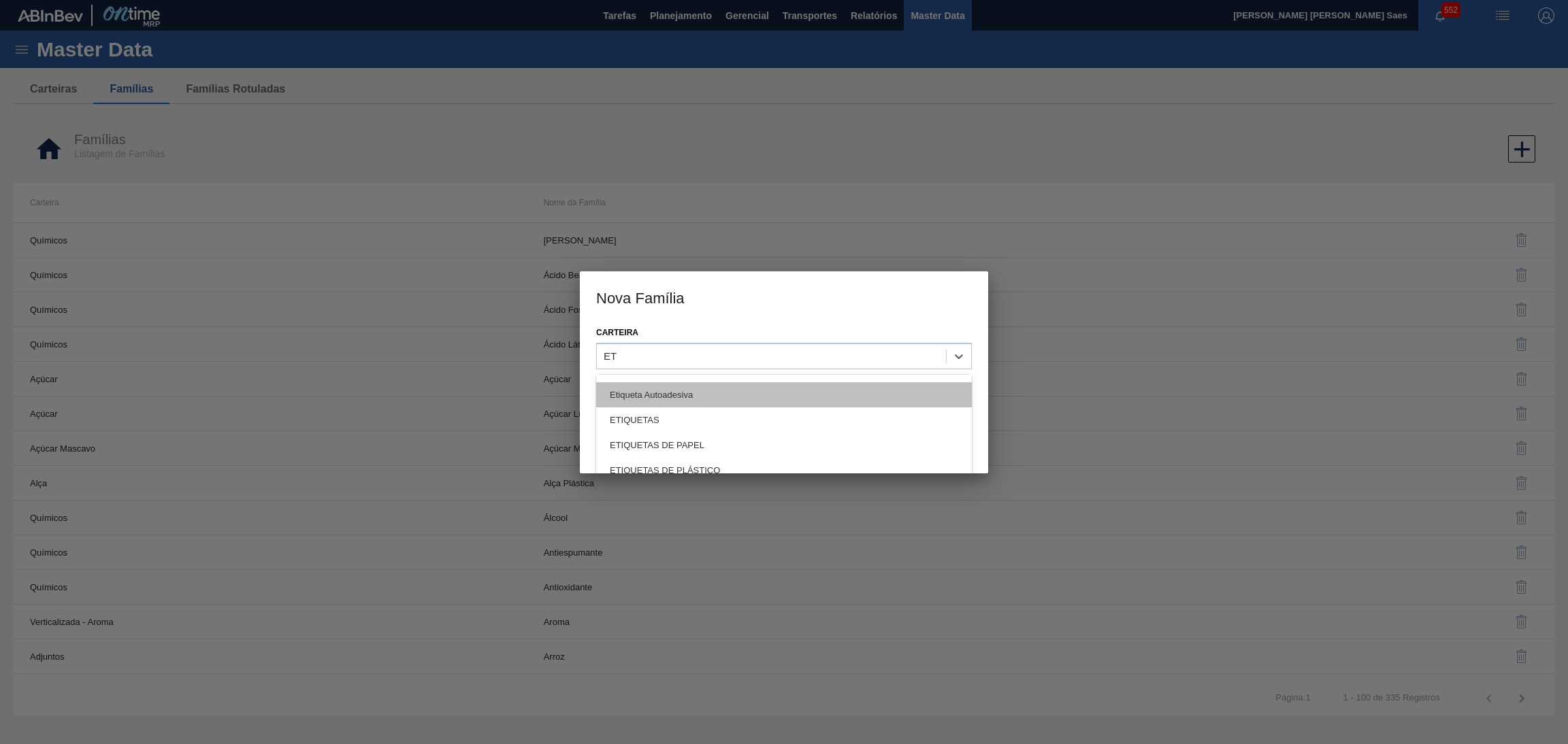
scroll to position [102, 0]
click at [692, 393] on div "ETIQUETAS" at bounding box center [784, 389] width 376 height 25
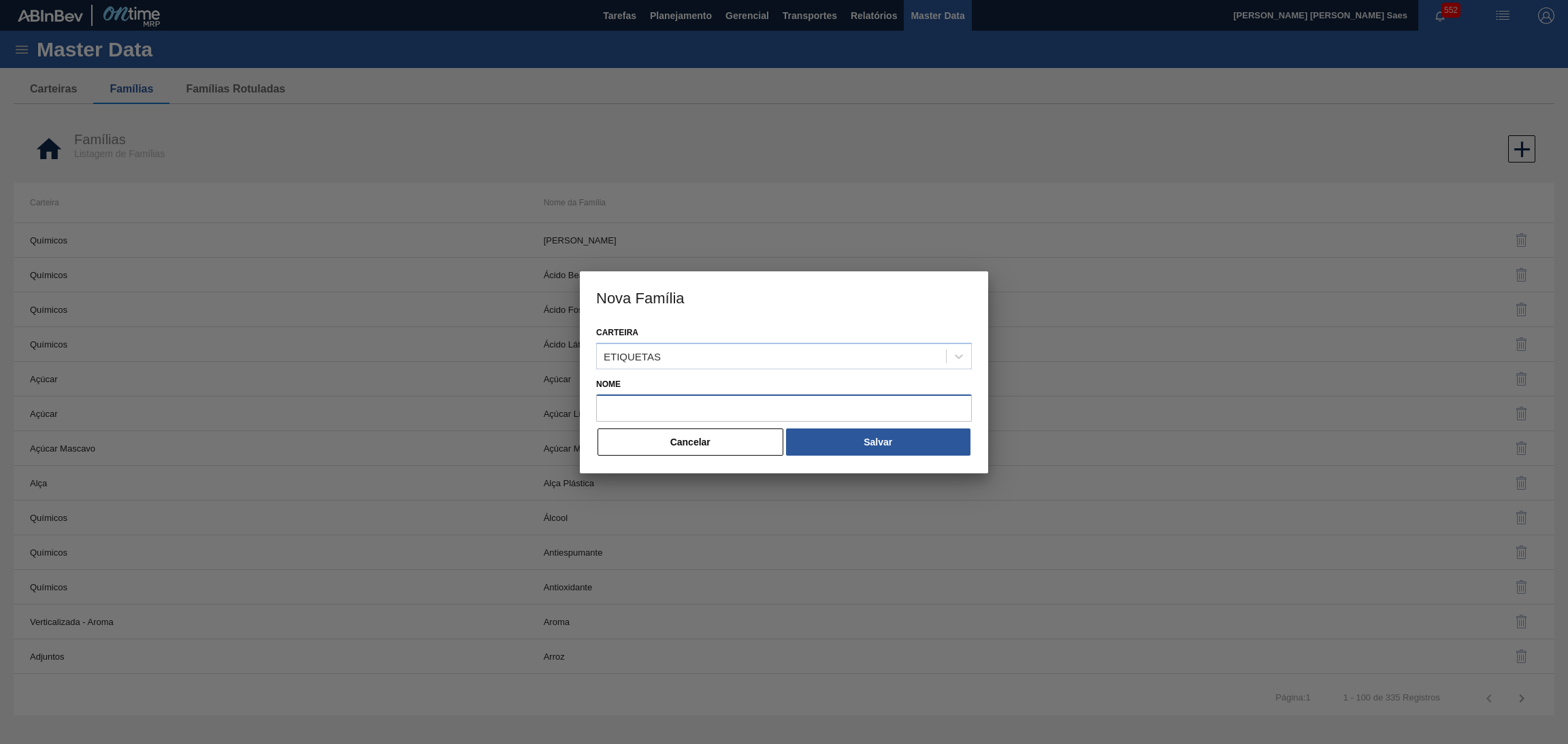
drag, startPoint x: 711, startPoint y: 404, endPoint x: 732, endPoint y: 414, distance: 23.3
click at [711, 404] on input "Nome" at bounding box center [784, 408] width 376 height 28
paste input "FOIL"
type input "FOIL"
click at [851, 445] on button "Salvar" at bounding box center [878, 442] width 184 height 28
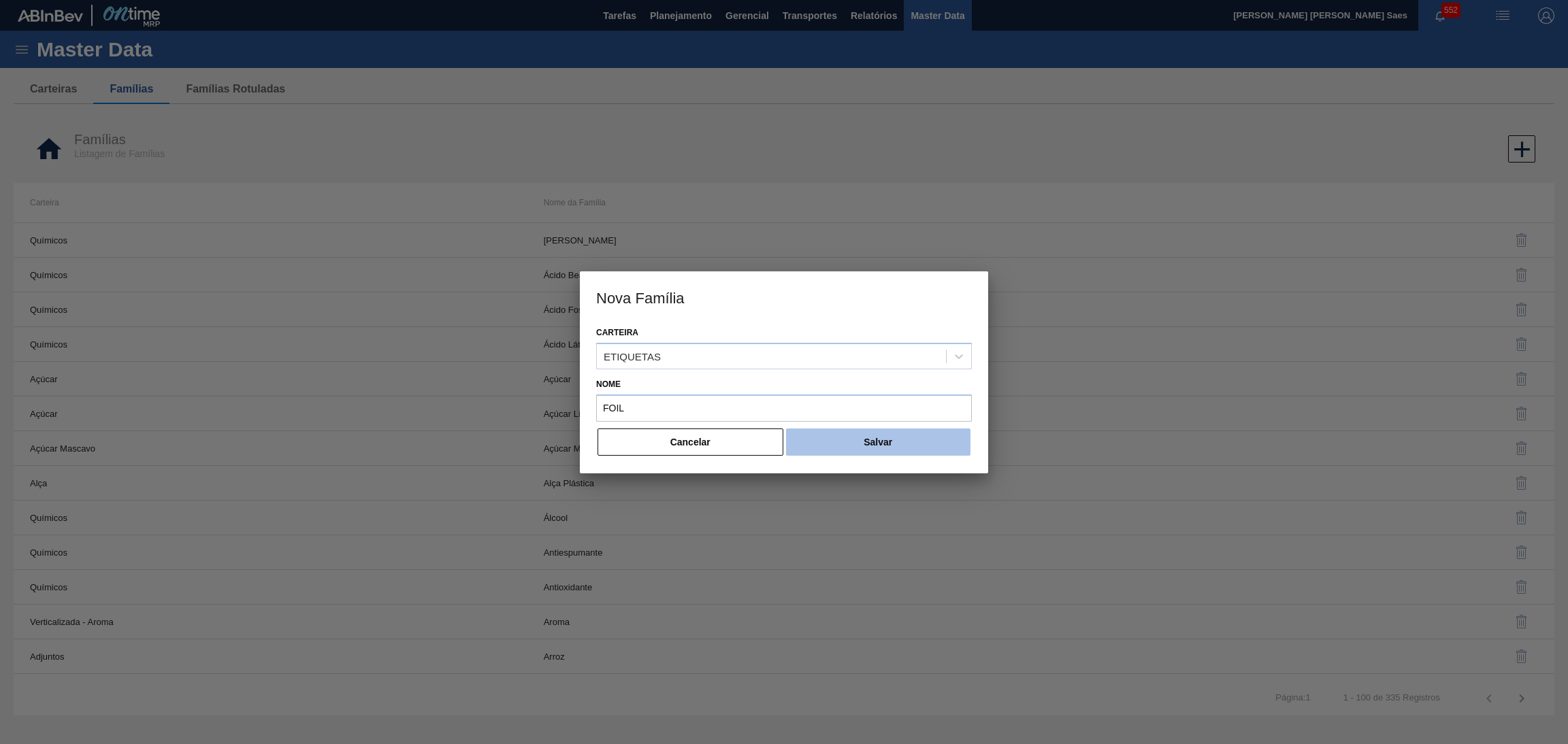
click at [826, 438] on button "Salvar" at bounding box center [878, 442] width 184 height 28
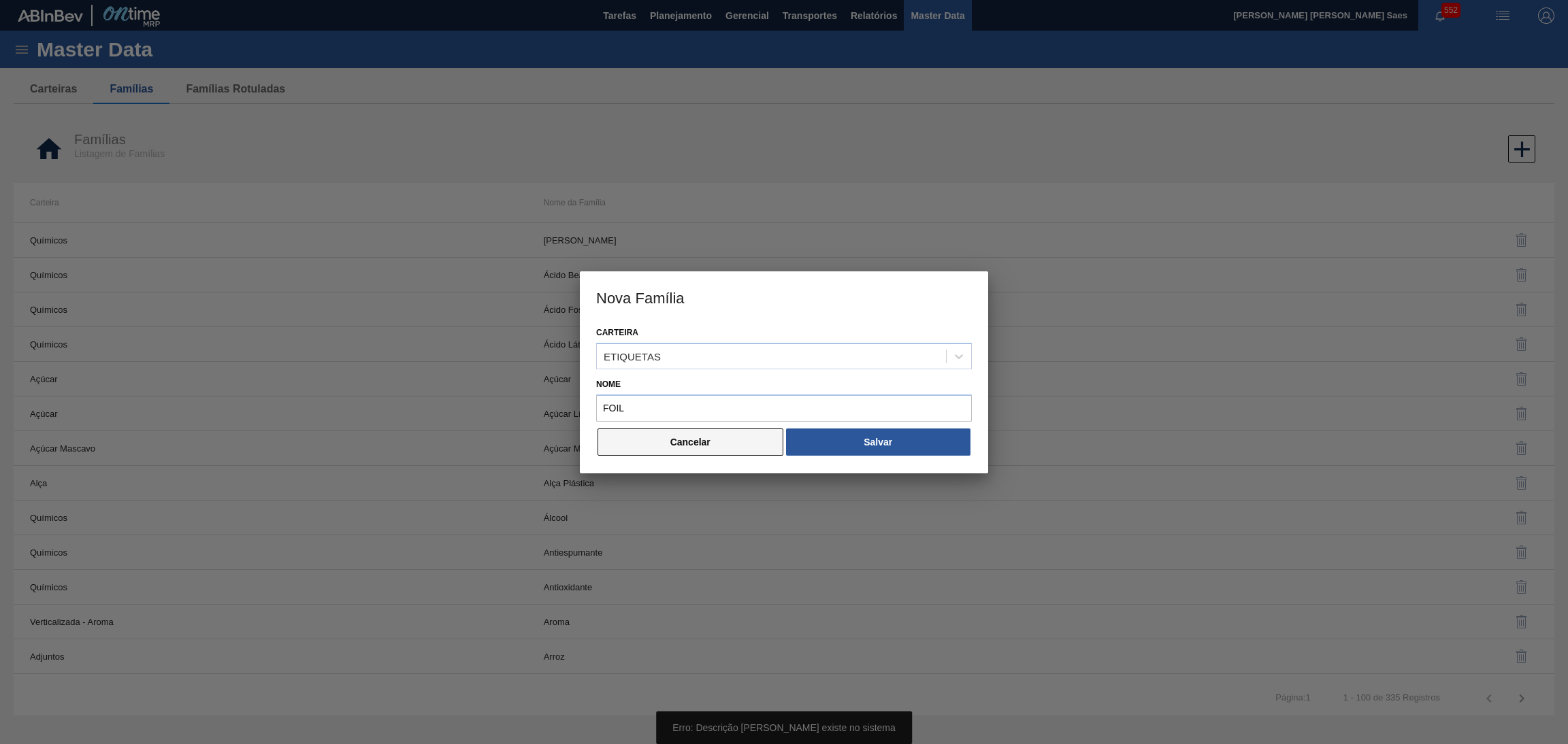
click at [742, 434] on button "Cancelar" at bounding box center [690, 442] width 186 height 28
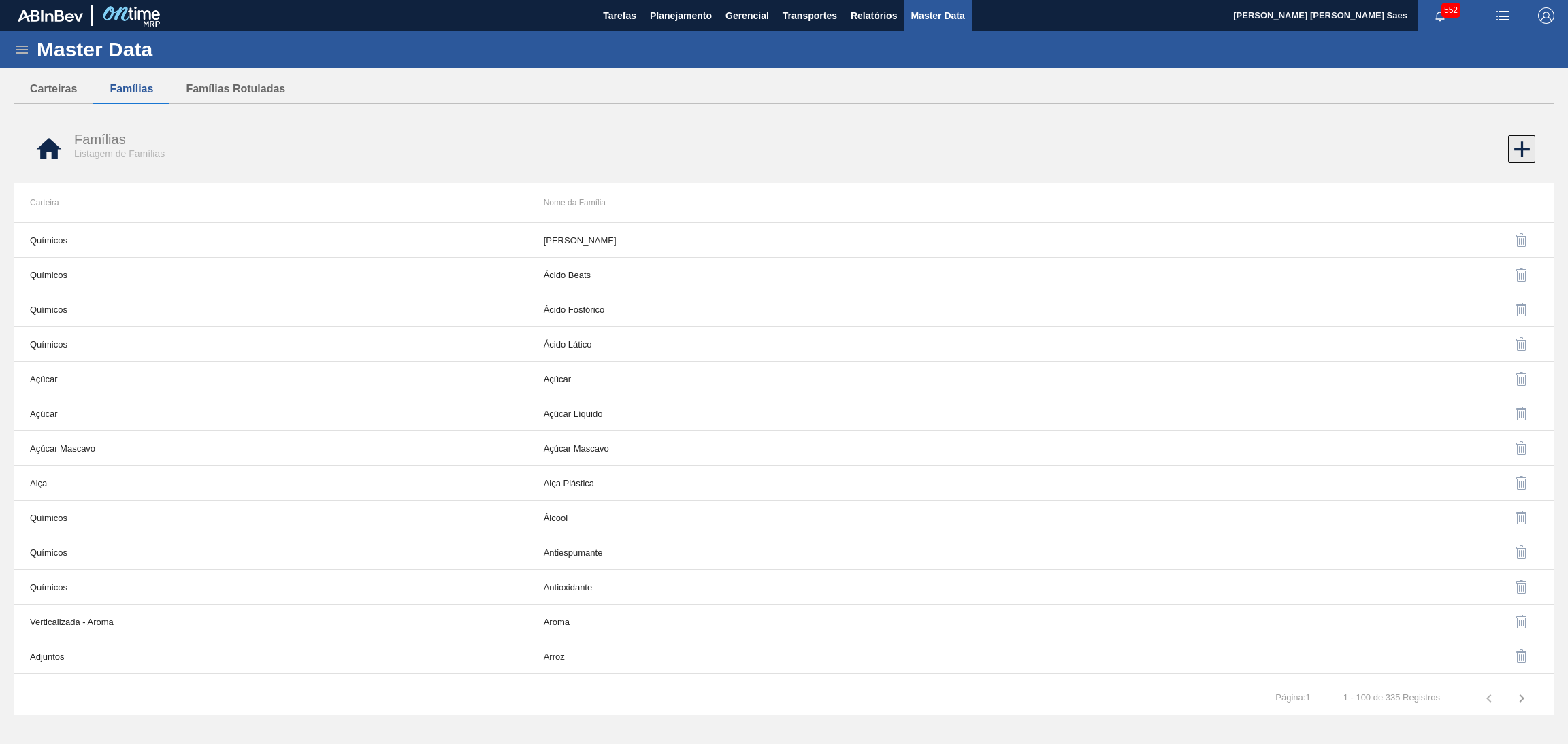
click at [1518, 148] on icon at bounding box center [1522, 150] width 27 height 27
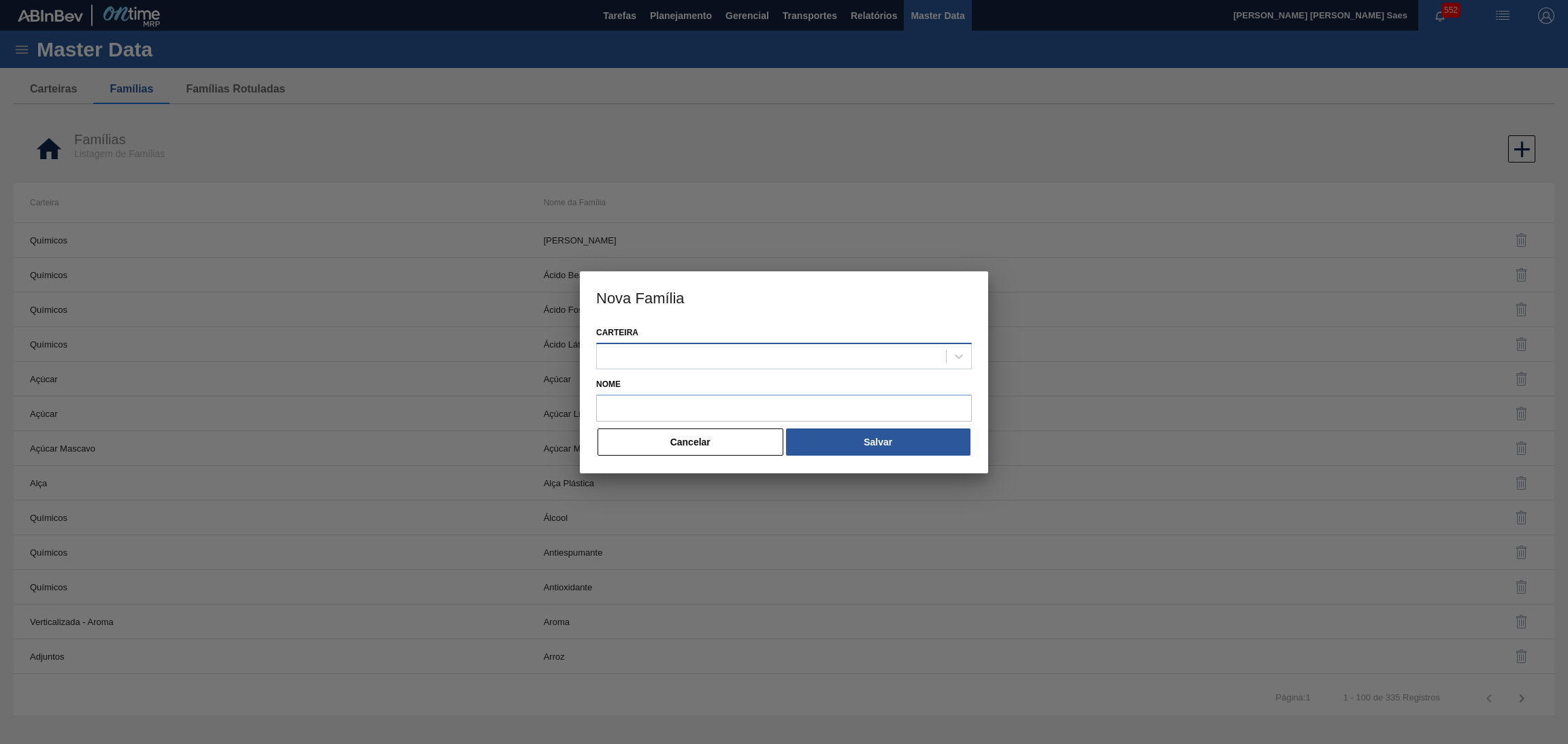
click at [691, 367] on div at bounding box center [784, 356] width 376 height 27
paste input "LATA"
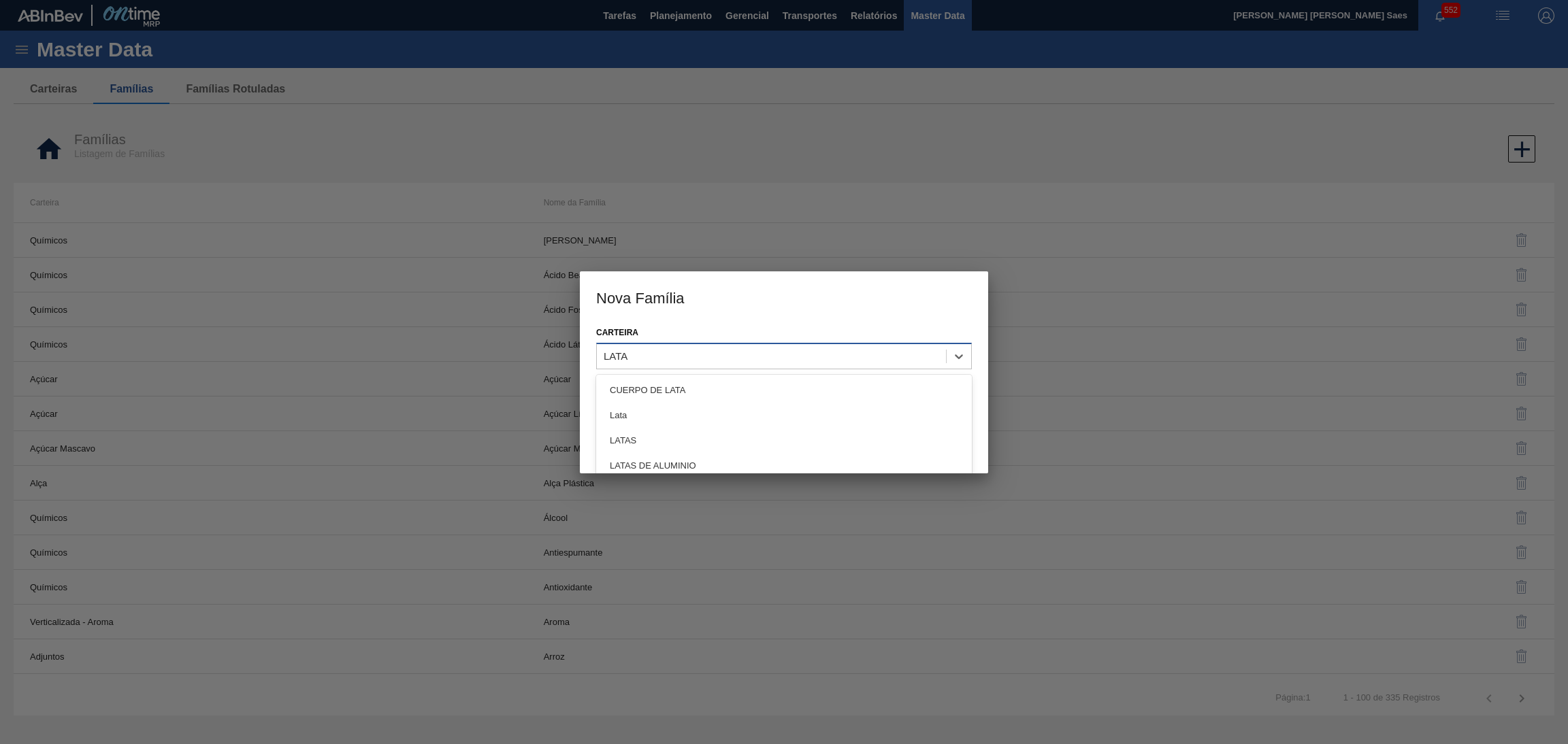
type input "LATA"
click at [722, 438] on div "LATAS" at bounding box center [784, 440] width 376 height 25
click at [709, 385] on label "Nome" at bounding box center [784, 385] width 376 height 20
click at [709, 395] on input "Nome" at bounding box center [784, 408] width 376 height 28
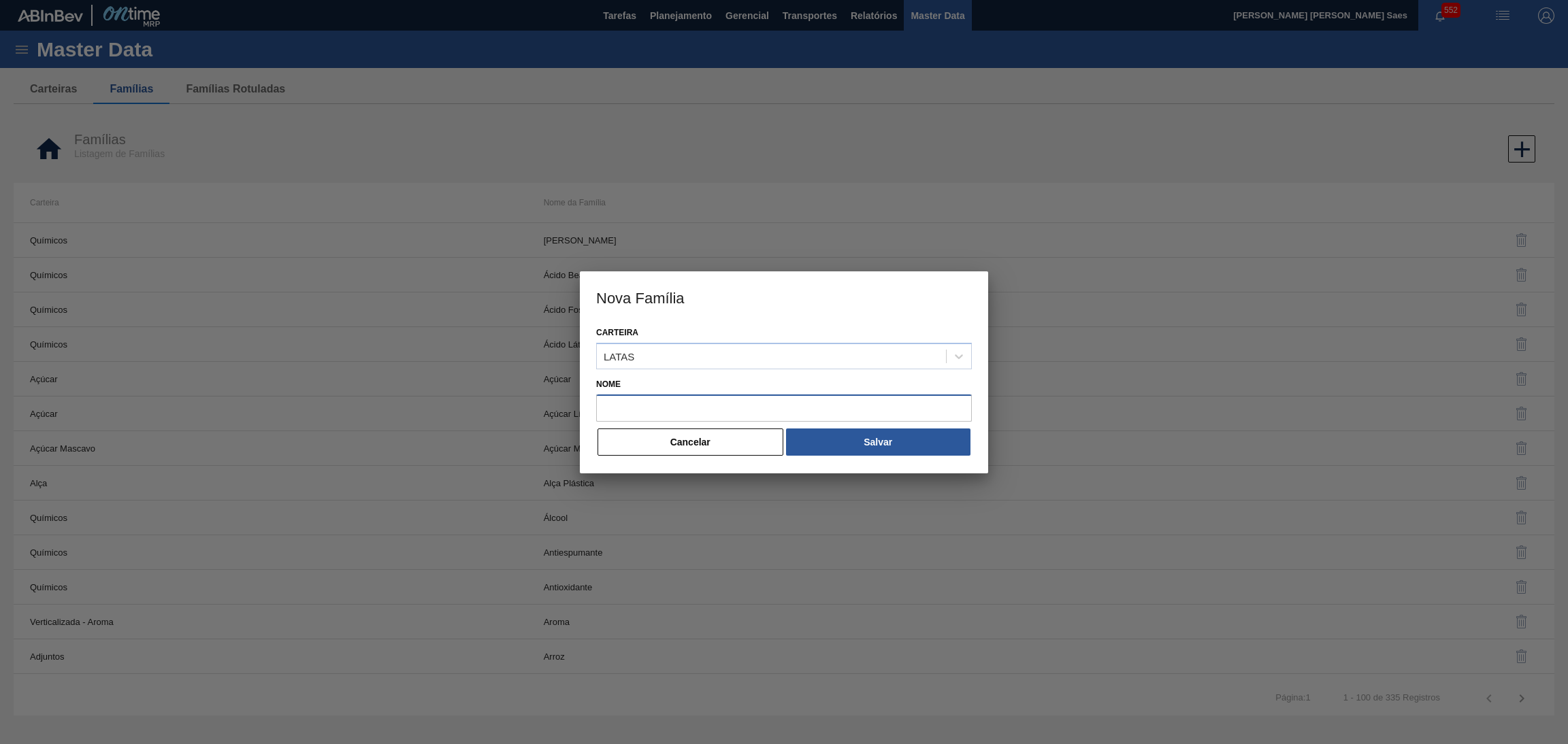
click at [724, 400] on input "Nome" at bounding box center [784, 408] width 376 height 28
paste input "LATA"
click at [851, 438] on button "Salvar" at bounding box center [878, 442] width 184 height 28
click at [720, 408] on input "LATA" at bounding box center [784, 408] width 376 height 28
type input "LATAS"
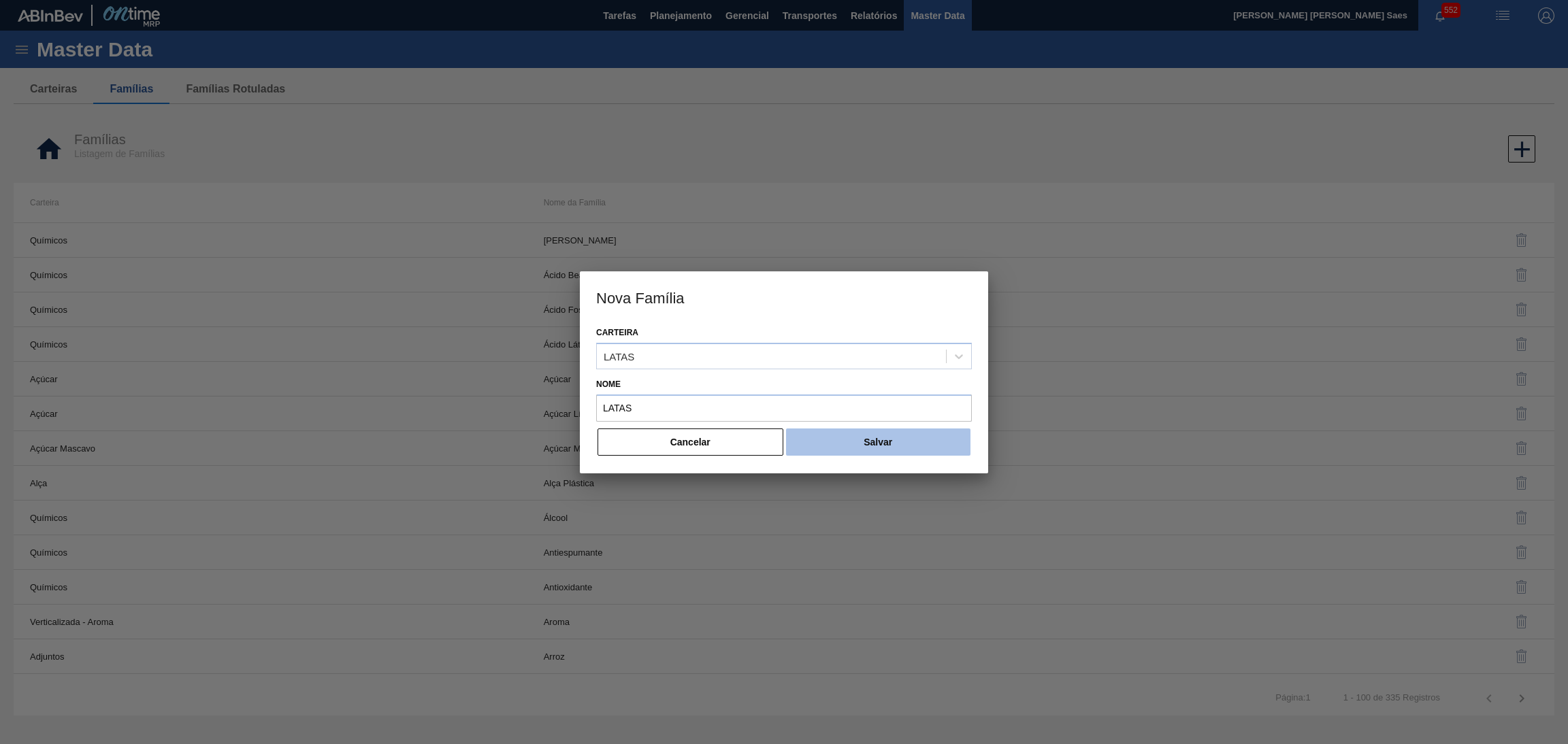
click at [867, 440] on button "Salvar" at bounding box center [878, 442] width 184 height 28
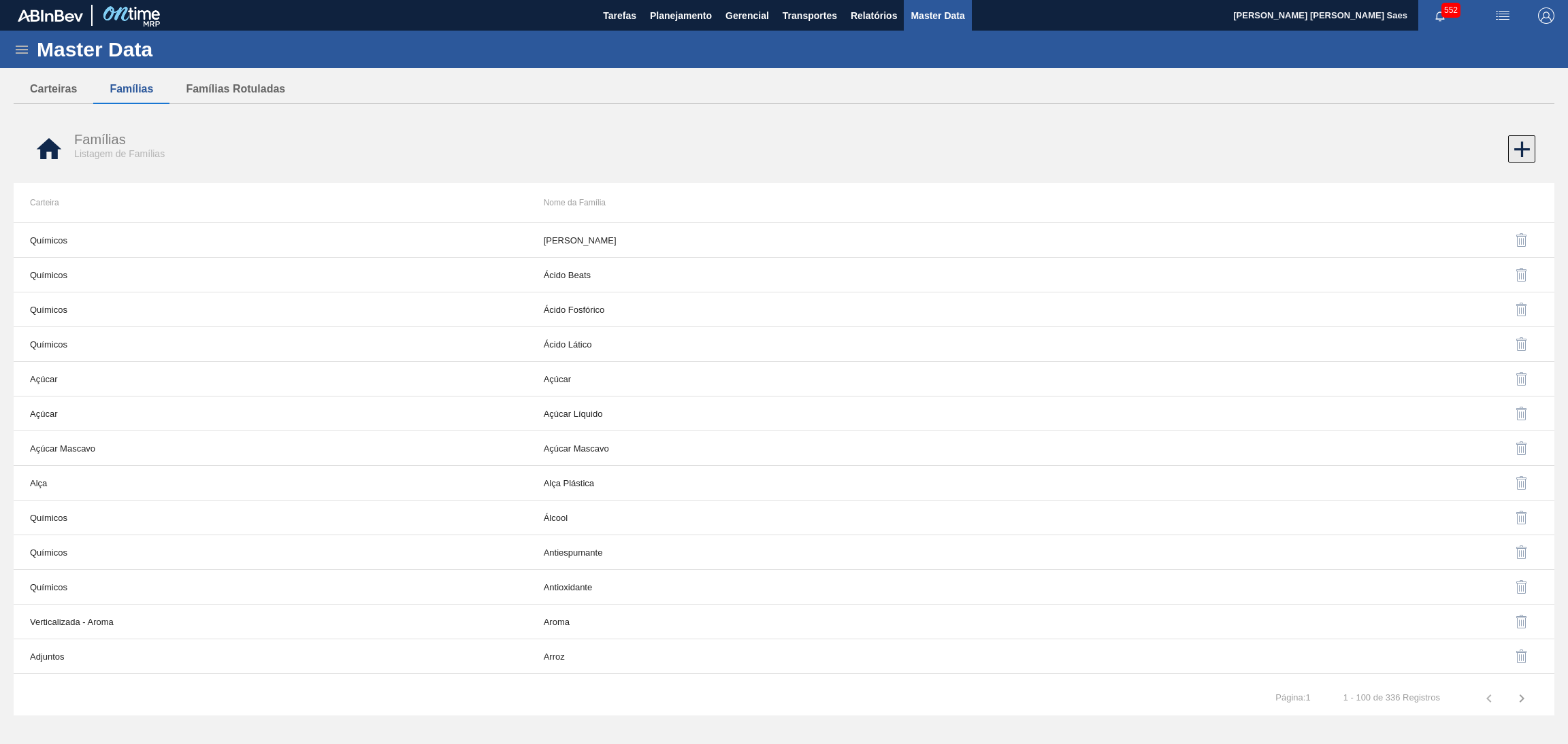
click at [1516, 150] on icon at bounding box center [1522, 150] width 27 height 27
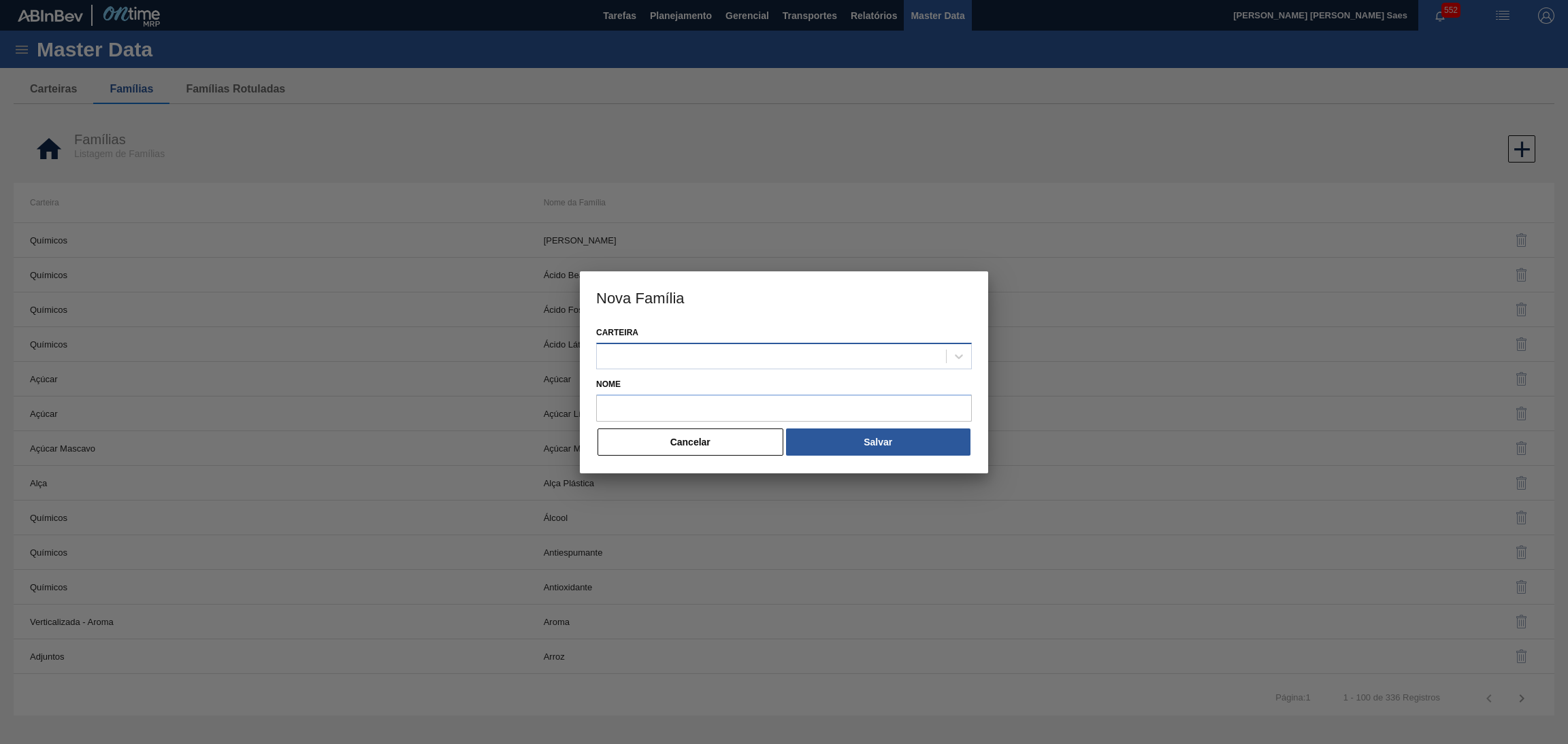
click at [907, 347] on div at bounding box center [771, 356] width 349 height 20
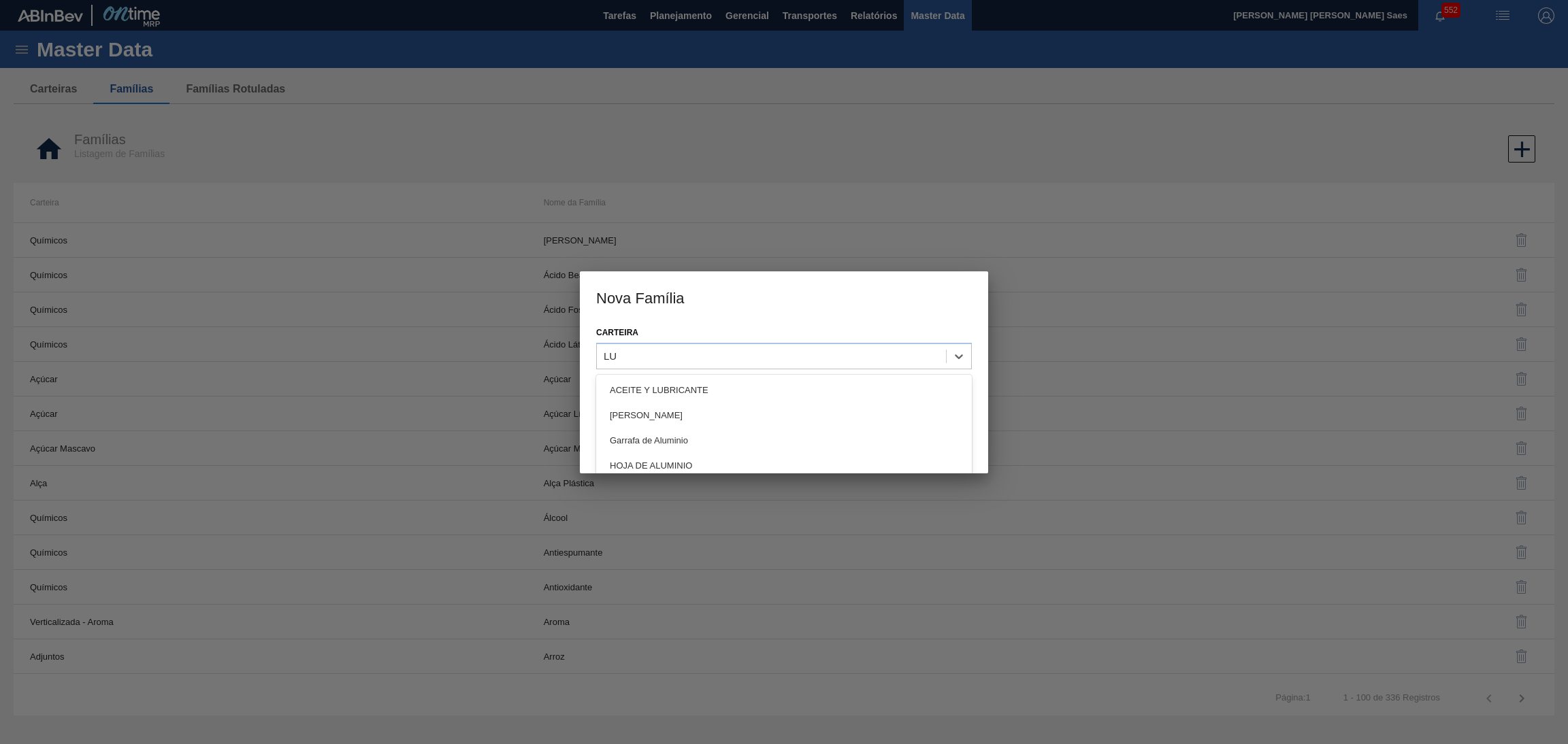
type input "LUP"
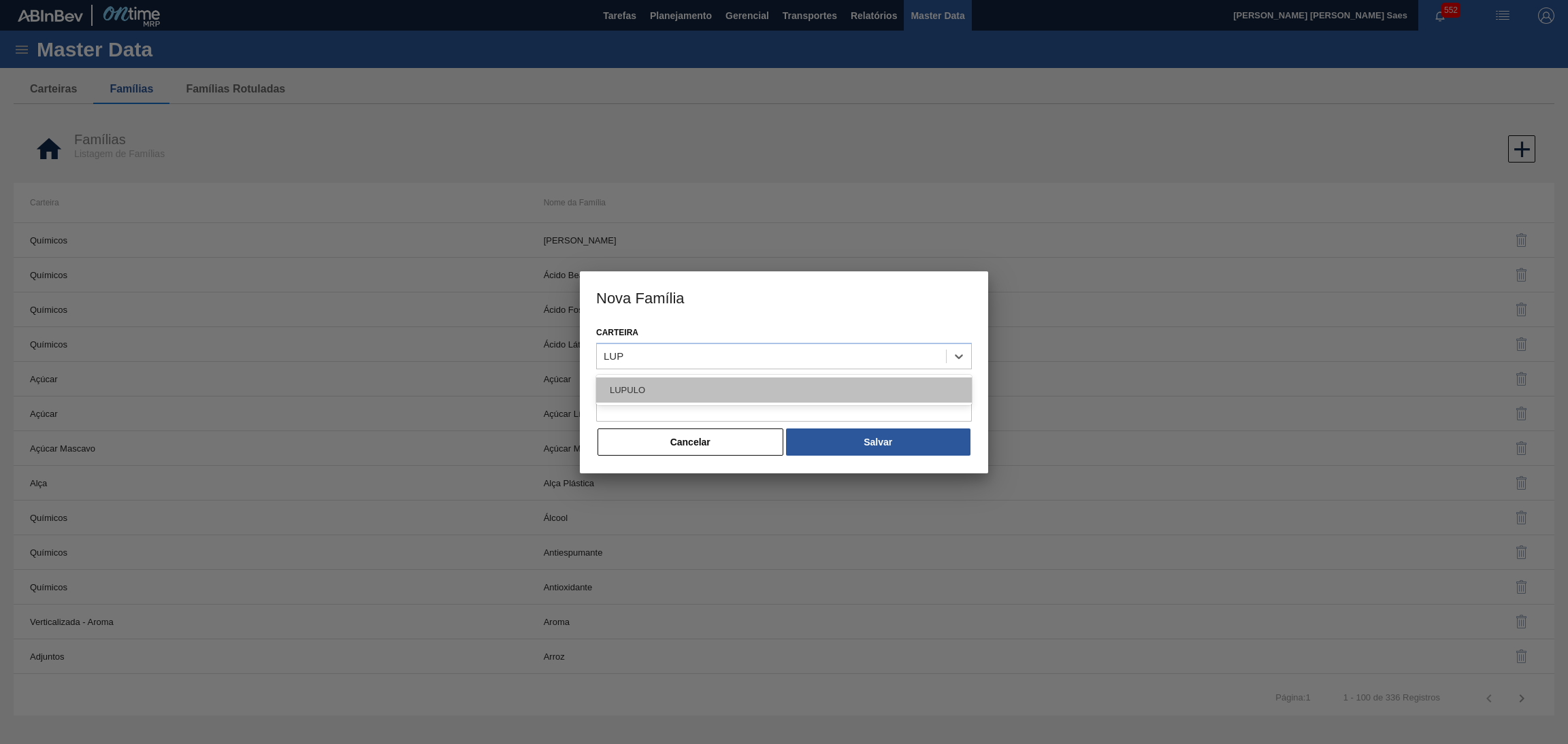
click at [836, 396] on div "LUPULO" at bounding box center [784, 390] width 376 height 25
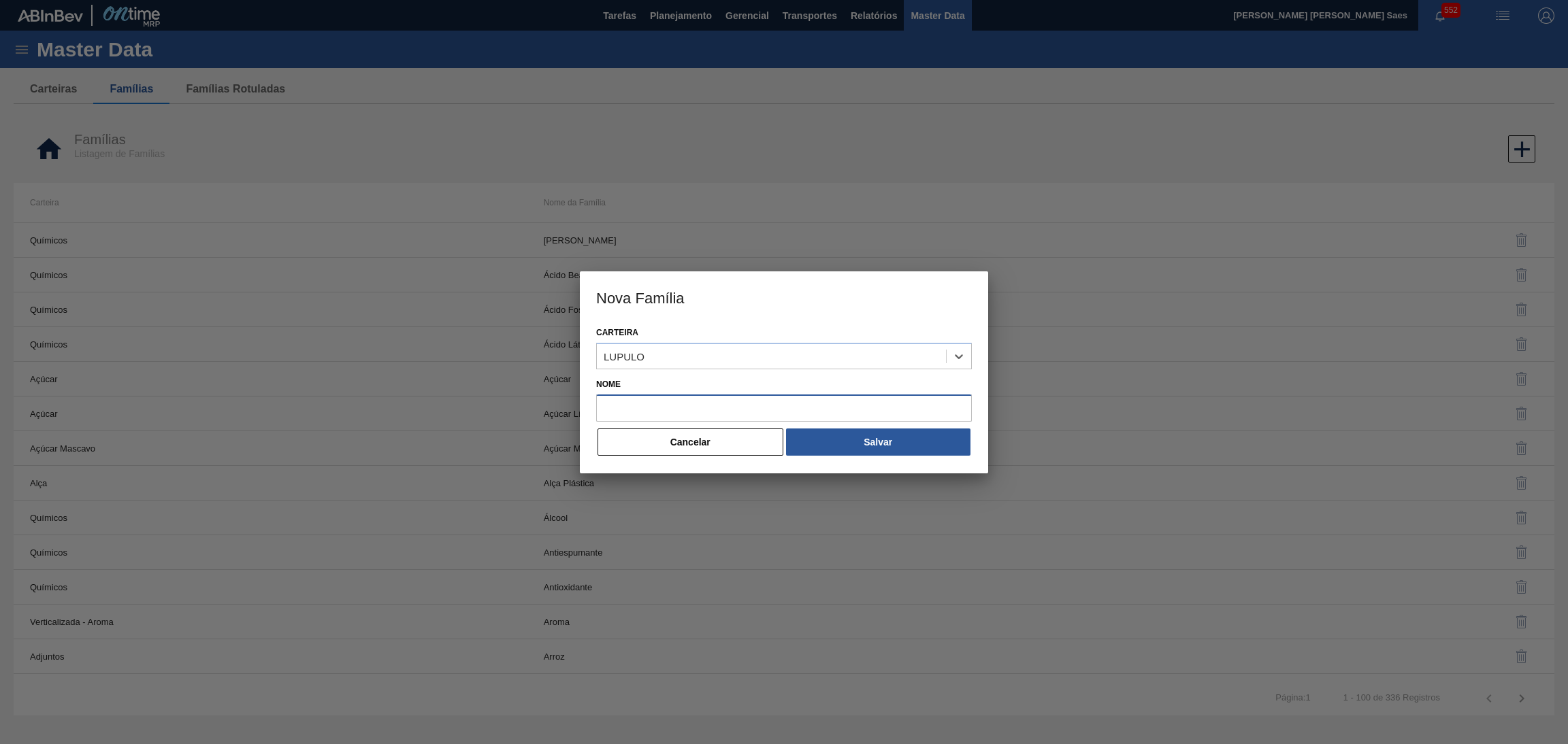
click at [826, 412] on input "Nome" at bounding box center [784, 408] width 376 height 28
paste input "LATA"
drag, startPoint x: 530, startPoint y: 396, endPoint x: 354, endPoint y: 396, distance: 176.0
click at [354, 396] on div "Nova Família Carteira LUPULO Nome LATA Cancelar Salvar" at bounding box center [784, 372] width 1568 height 744
paste input "UPULO"
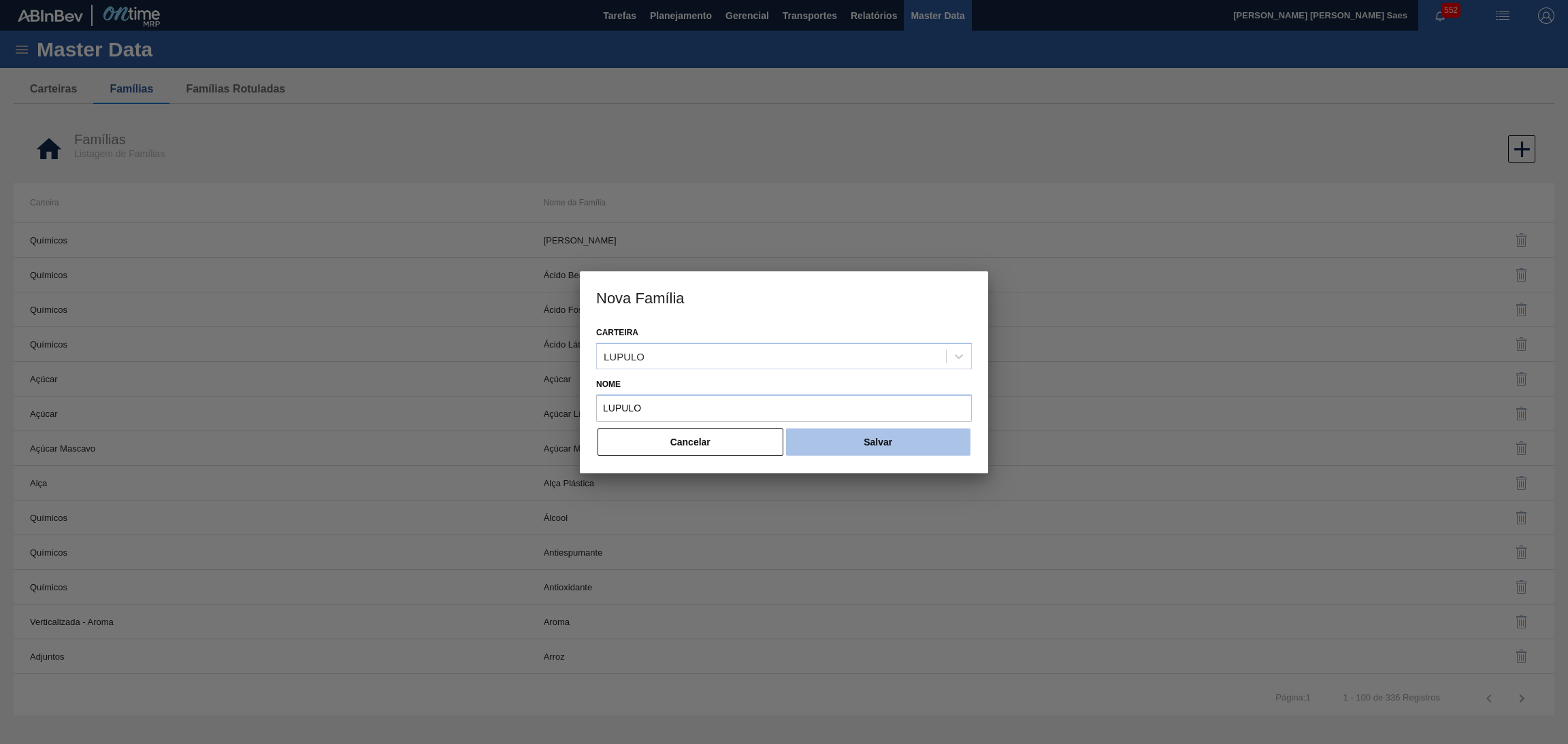
click at [865, 441] on button "Salvar" at bounding box center [878, 442] width 184 height 28
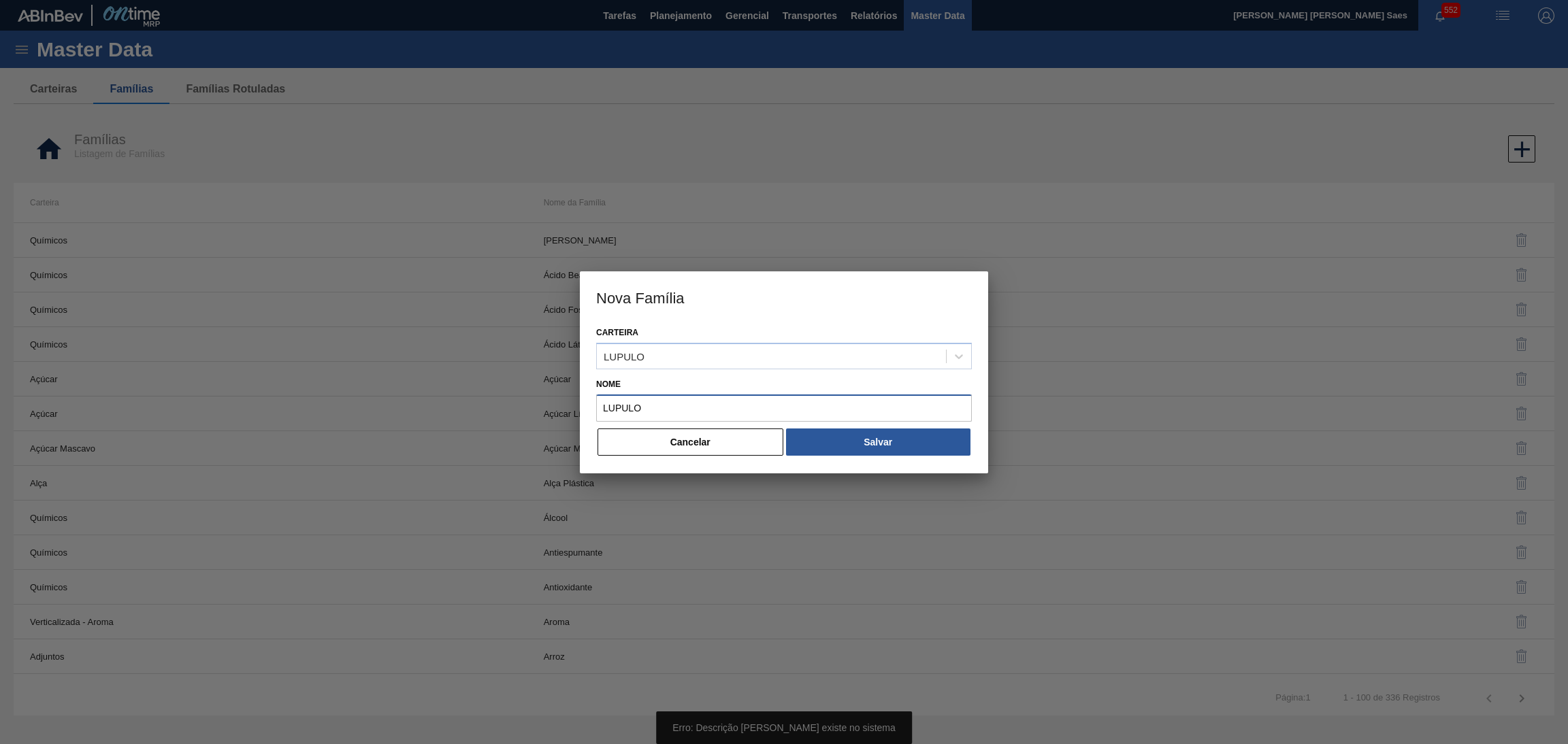
click at [719, 404] on input "LUPULO" at bounding box center [784, 408] width 376 height 28
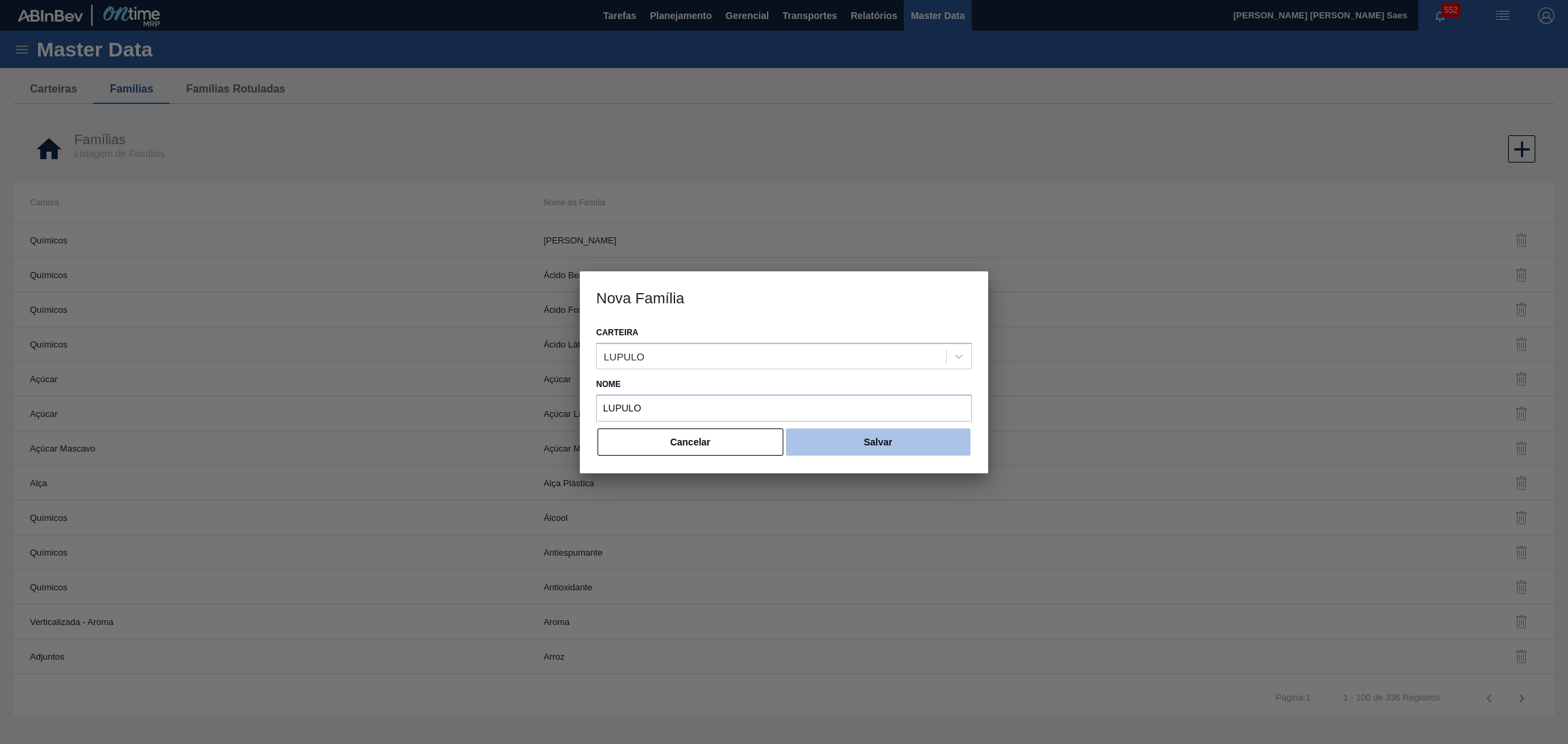
click at [846, 433] on button "Salvar" at bounding box center [878, 442] width 184 height 28
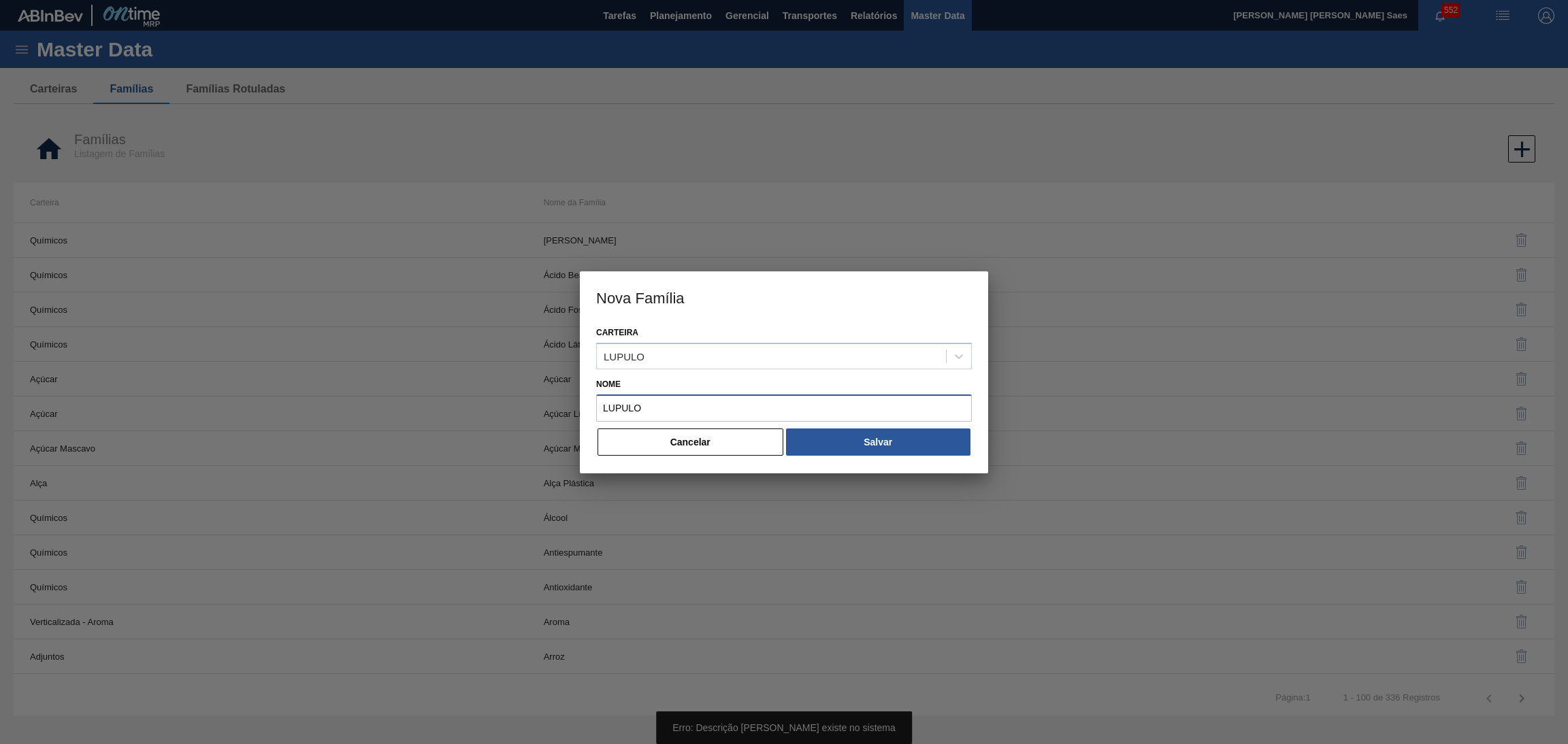
click at [614, 404] on input "LUPULO" at bounding box center [784, 408] width 376 height 28
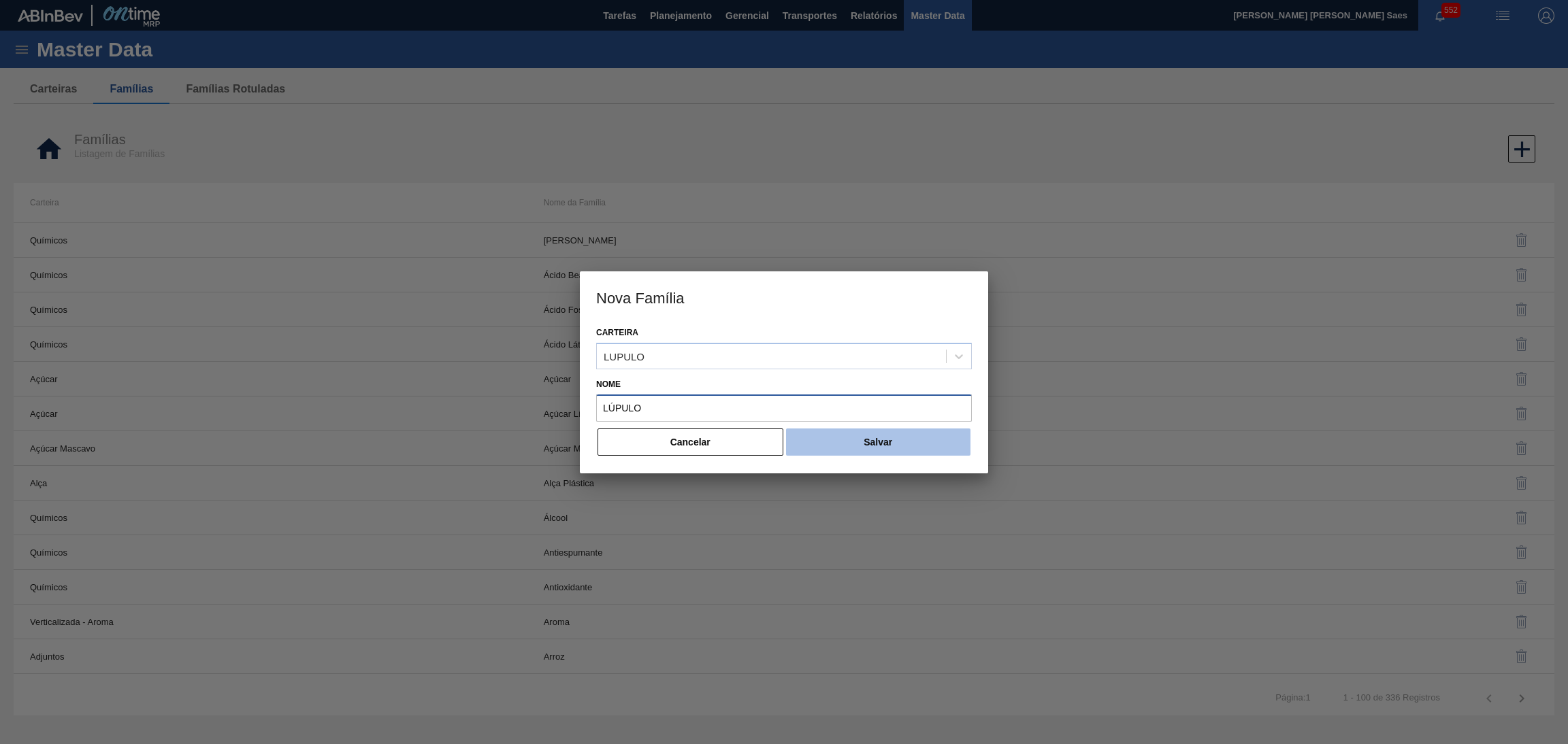
type input "LÚPULO"
click at [910, 440] on button "Salvar" at bounding box center [878, 442] width 184 height 28
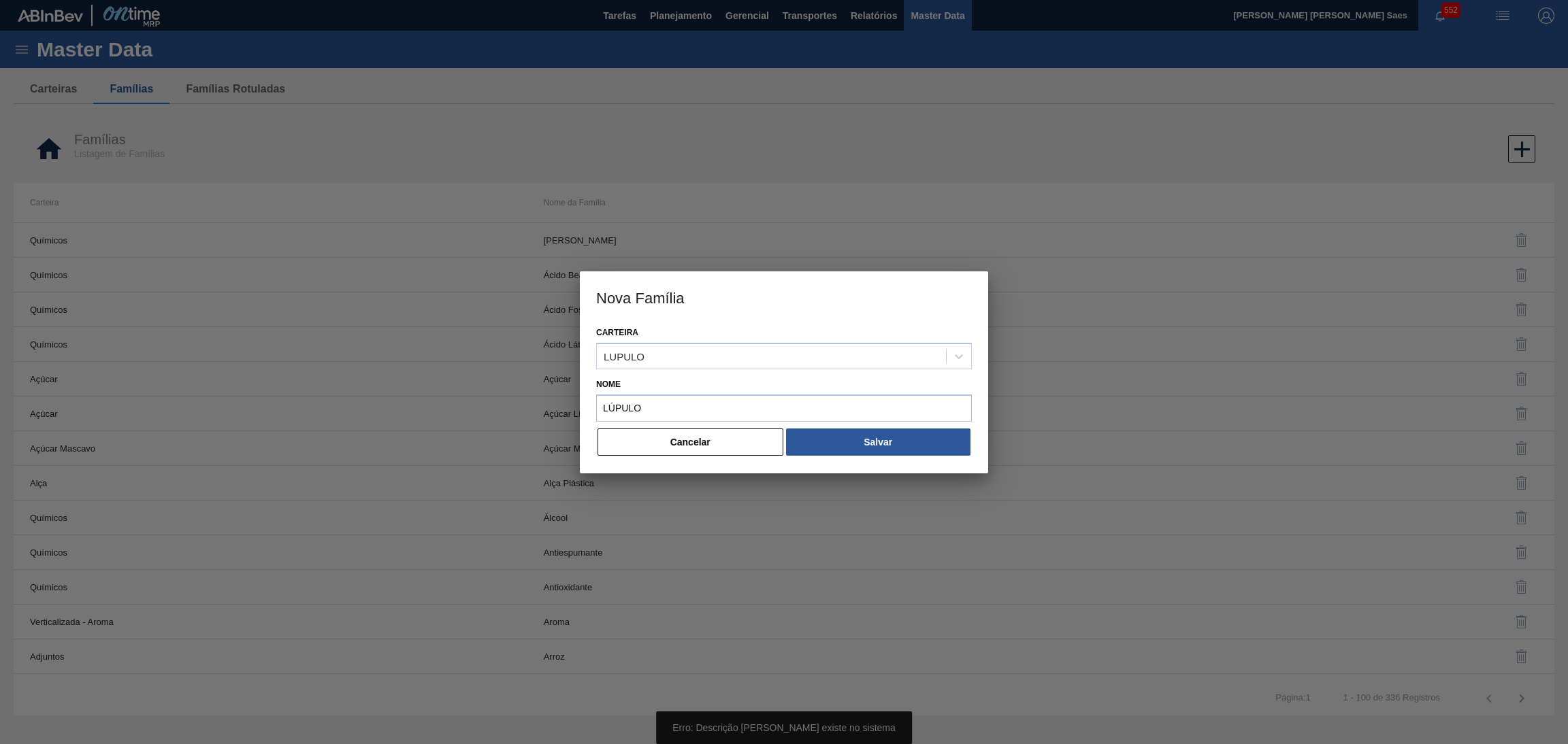
click at [687, 457] on div "Carteira LUPULO Nome LÚPULO Cancelar Salvar" at bounding box center [784, 398] width 408 height 150
click at [683, 435] on button "Cancelar" at bounding box center [690, 442] width 186 height 28
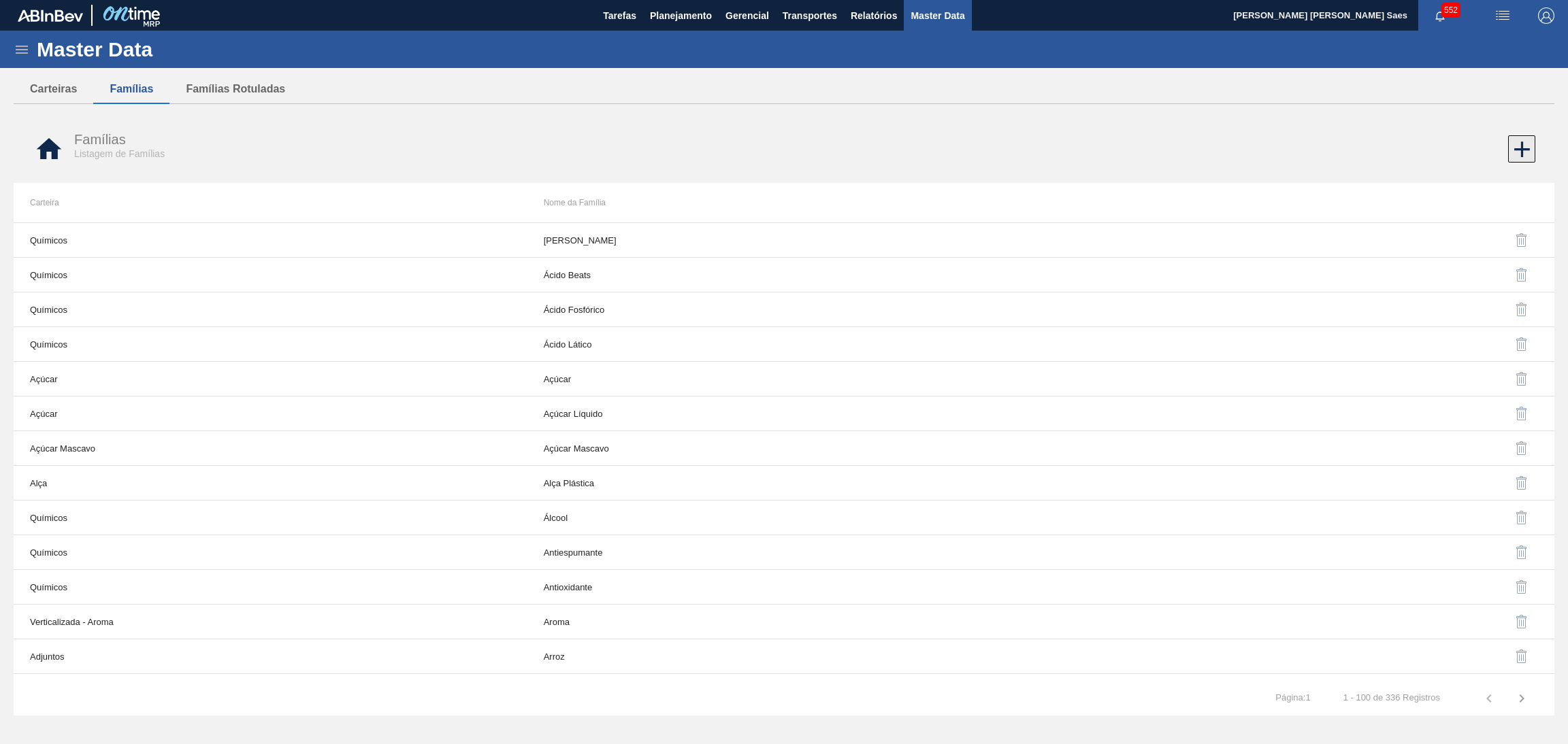
click at [1517, 137] on icon at bounding box center [1522, 150] width 27 height 27
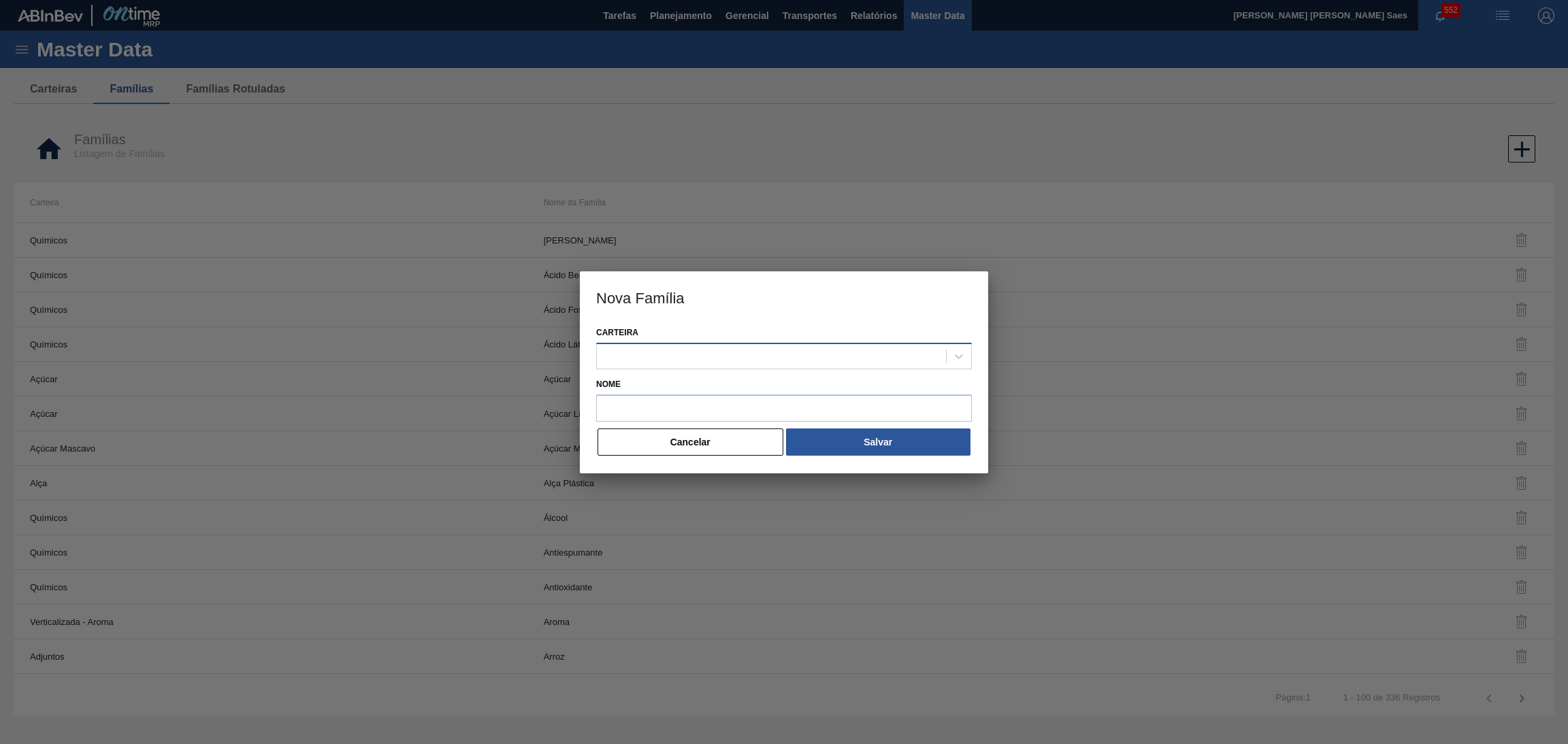
click at [704, 361] on div at bounding box center [771, 356] width 349 height 20
paste input "QUIMICOS"
type input "QUIMICOS"
click at [720, 382] on div "QUIMICOS" at bounding box center [784, 390] width 376 height 25
drag, startPoint x: 634, startPoint y: 403, endPoint x: 696, endPoint y: 419, distance: 64.0
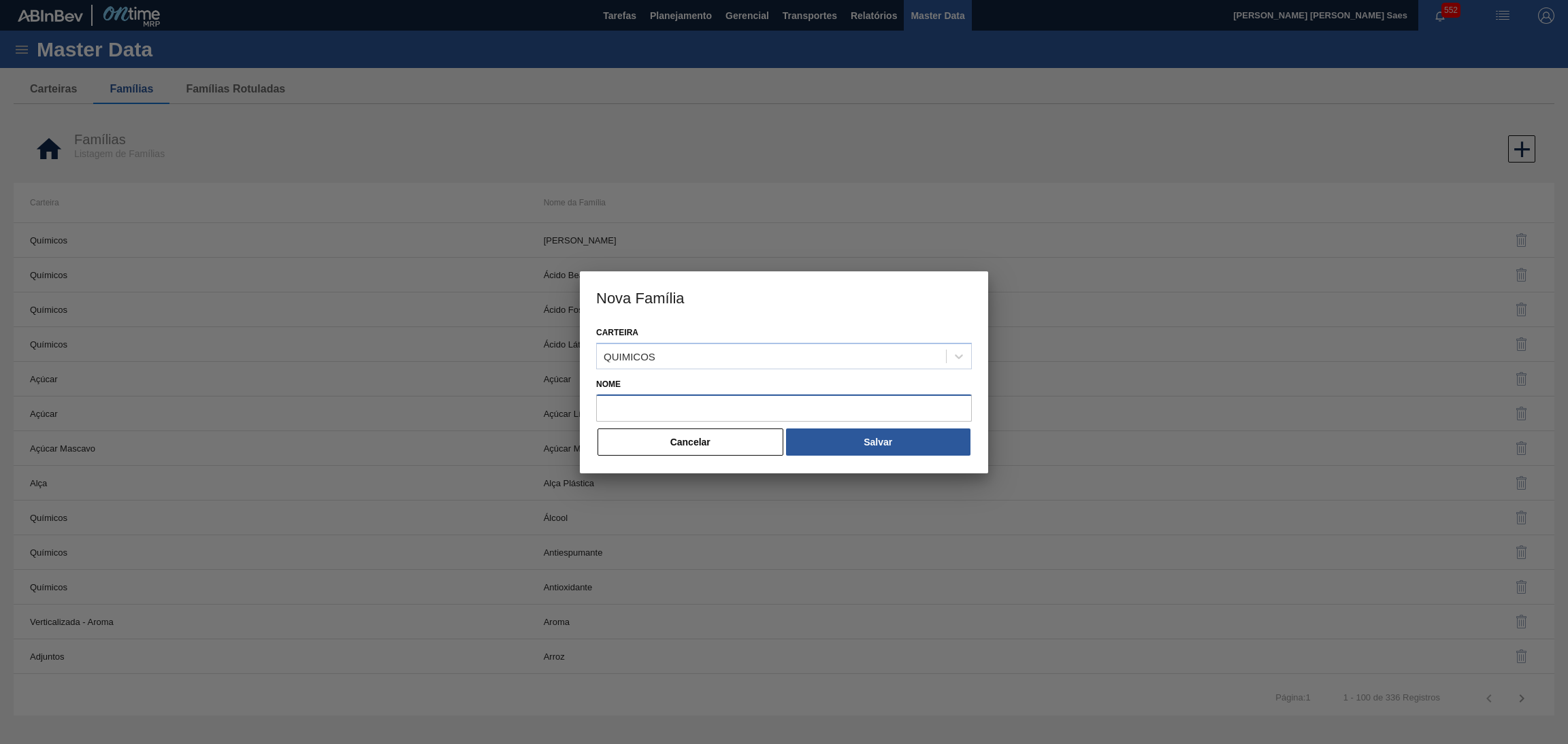
click at [634, 403] on input "Nome" at bounding box center [784, 408] width 376 height 28
paste input "MALTBEER"
type input "MALTBEER"
click at [742, 431] on button "Cancelar" at bounding box center [690, 442] width 186 height 28
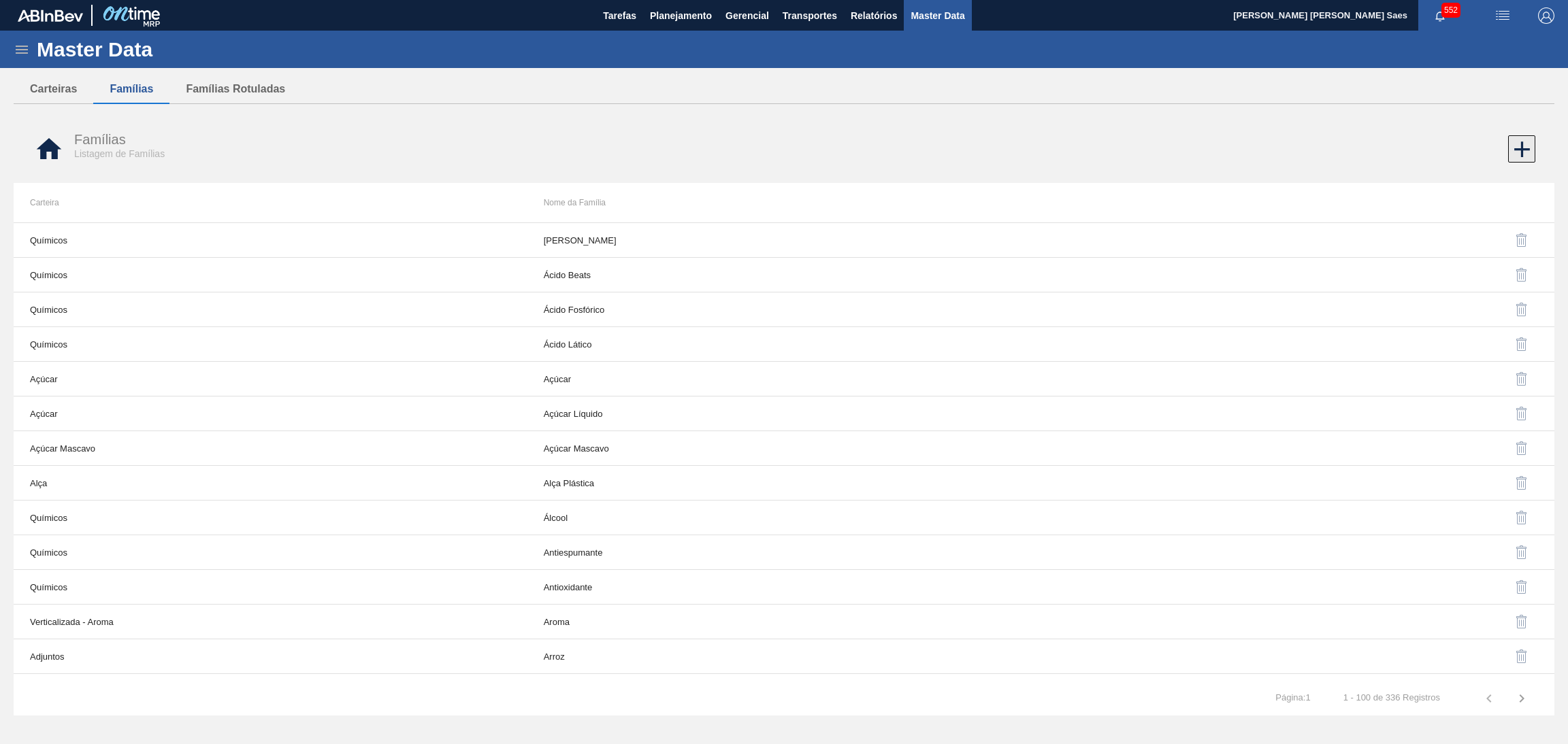
click at [1518, 146] on icon at bounding box center [1522, 150] width 27 height 27
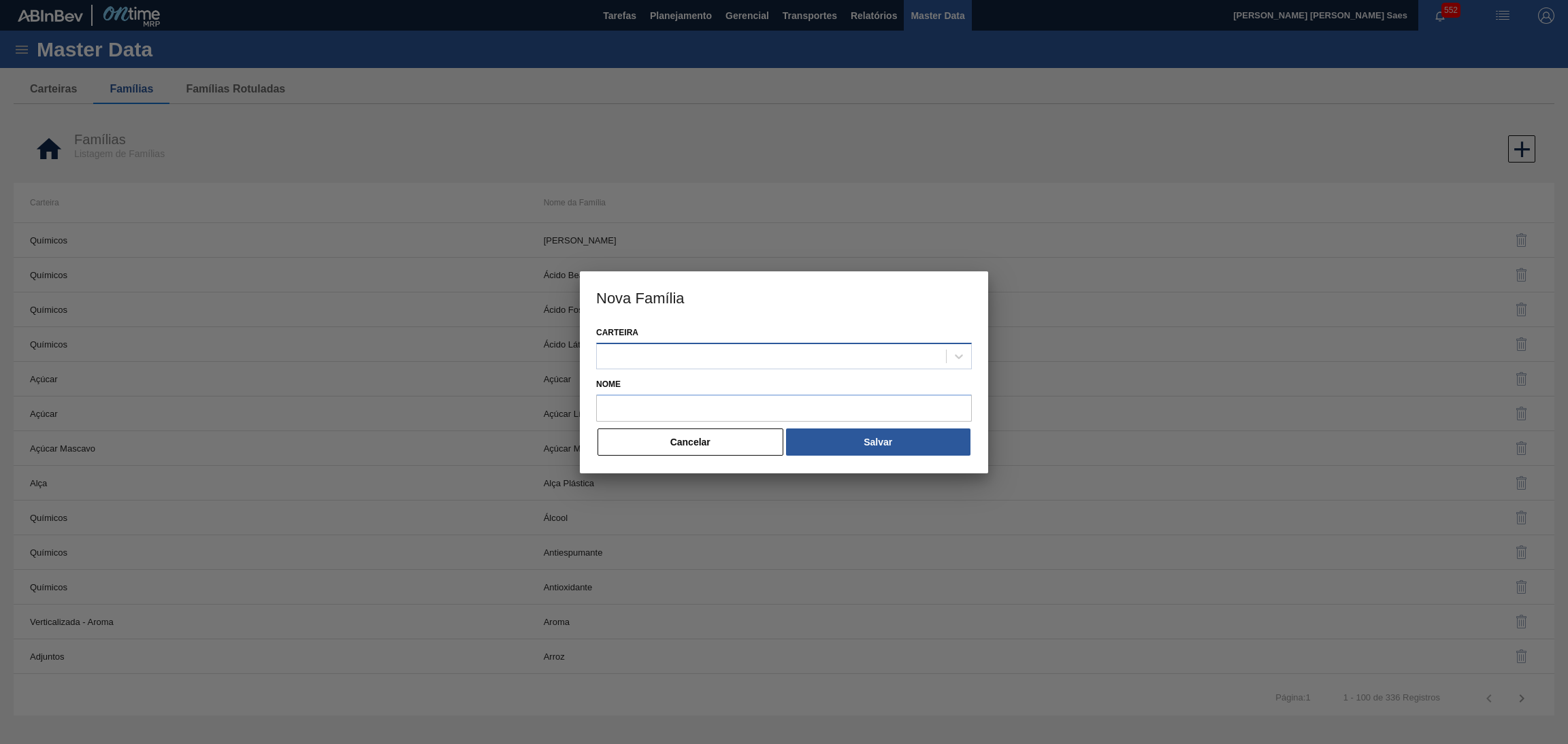
click at [766, 361] on div at bounding box center [771, 356] width 349 height 20
paste input "MALTE"
type input "[GEOGRAPHIC_DATA]"
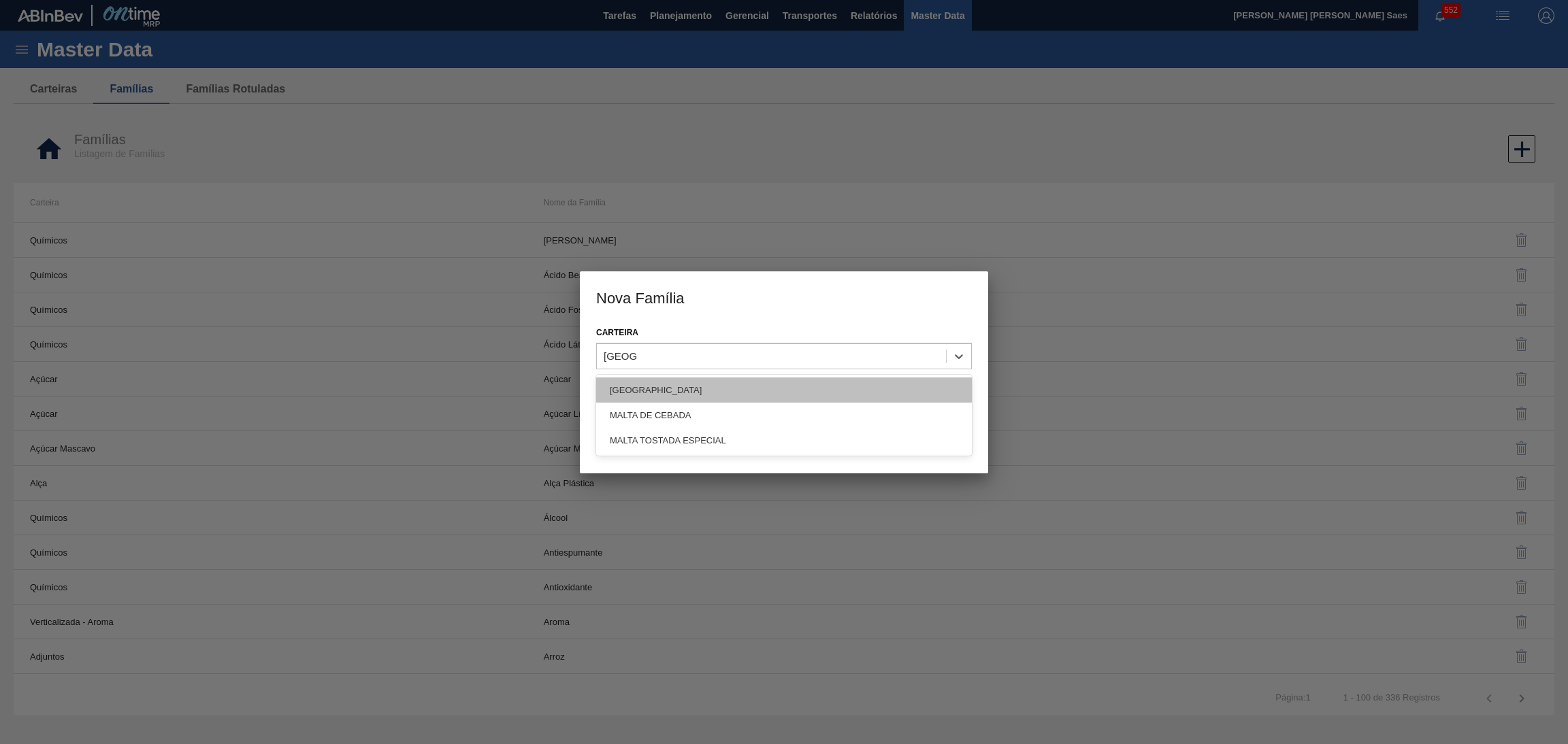
click at [787, 383] on div "[GEOGRAPHIC_DATA]" at bounding box center [784, 390] width 376 height 25
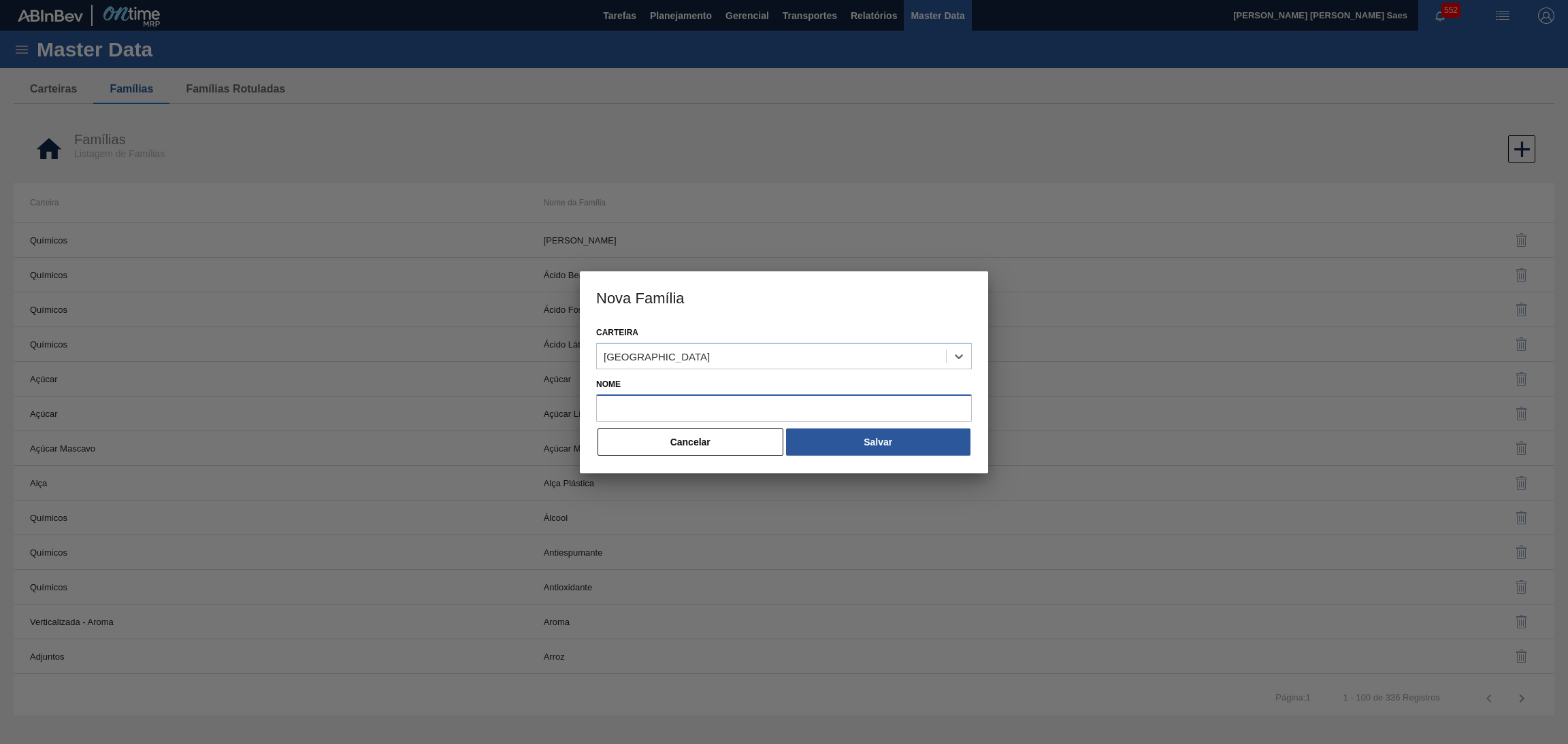
click at [740, 407] on input "Nome" at bounding box center [784, 408] width 376 height 28
paste input "MALTE"
type input "[GEOGRAPHIC_DATA]"
drag, startPoint x: 925, startPoint y: 441, endPoint x: 918, endPoint y: 438, distance: 7.6
click at [926, 440] on button "Salvar" at bounding box center [878, 442] width 184 height 28
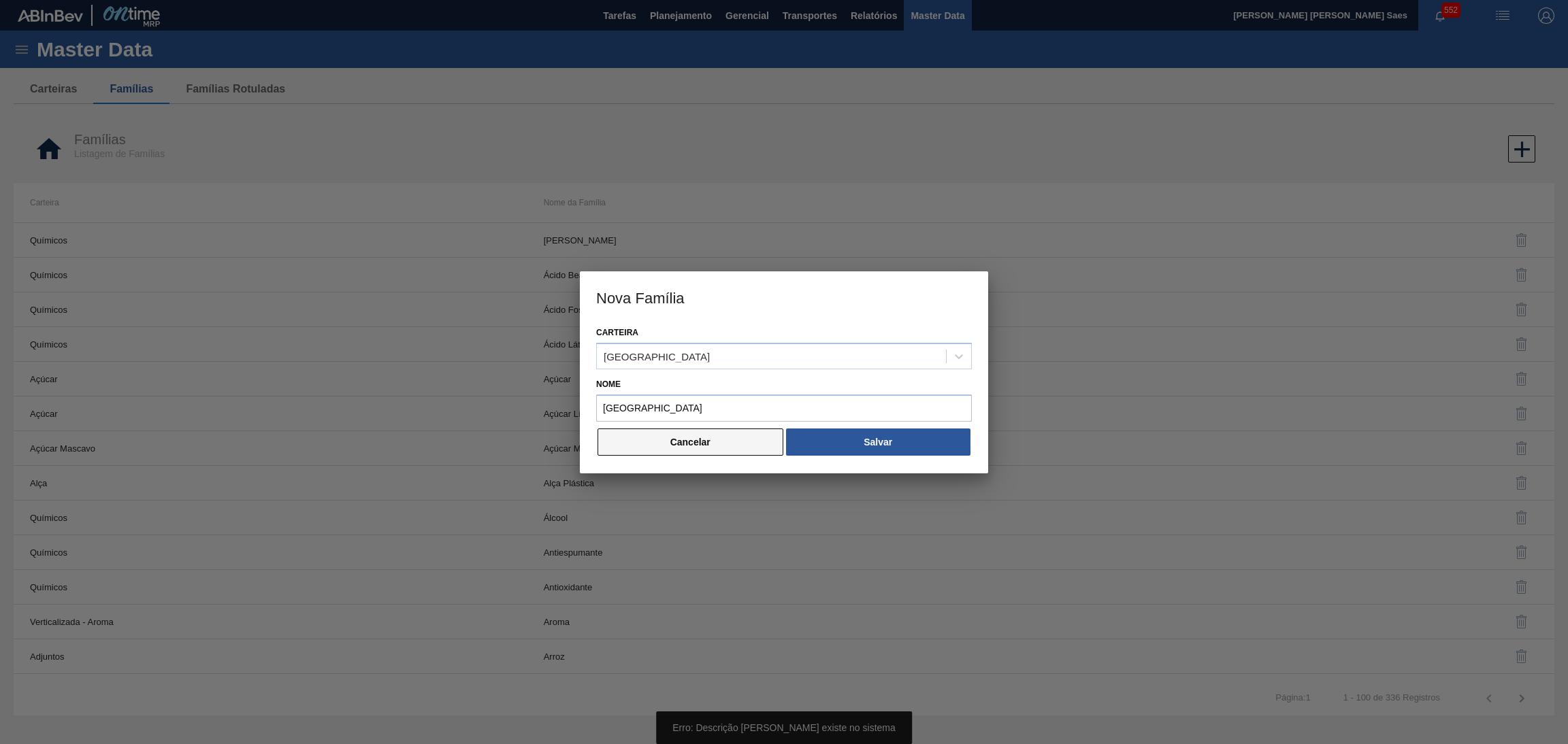
click at [715, 440] on button "Cancelar" at bounding box center [690, 442] width 186 height 28
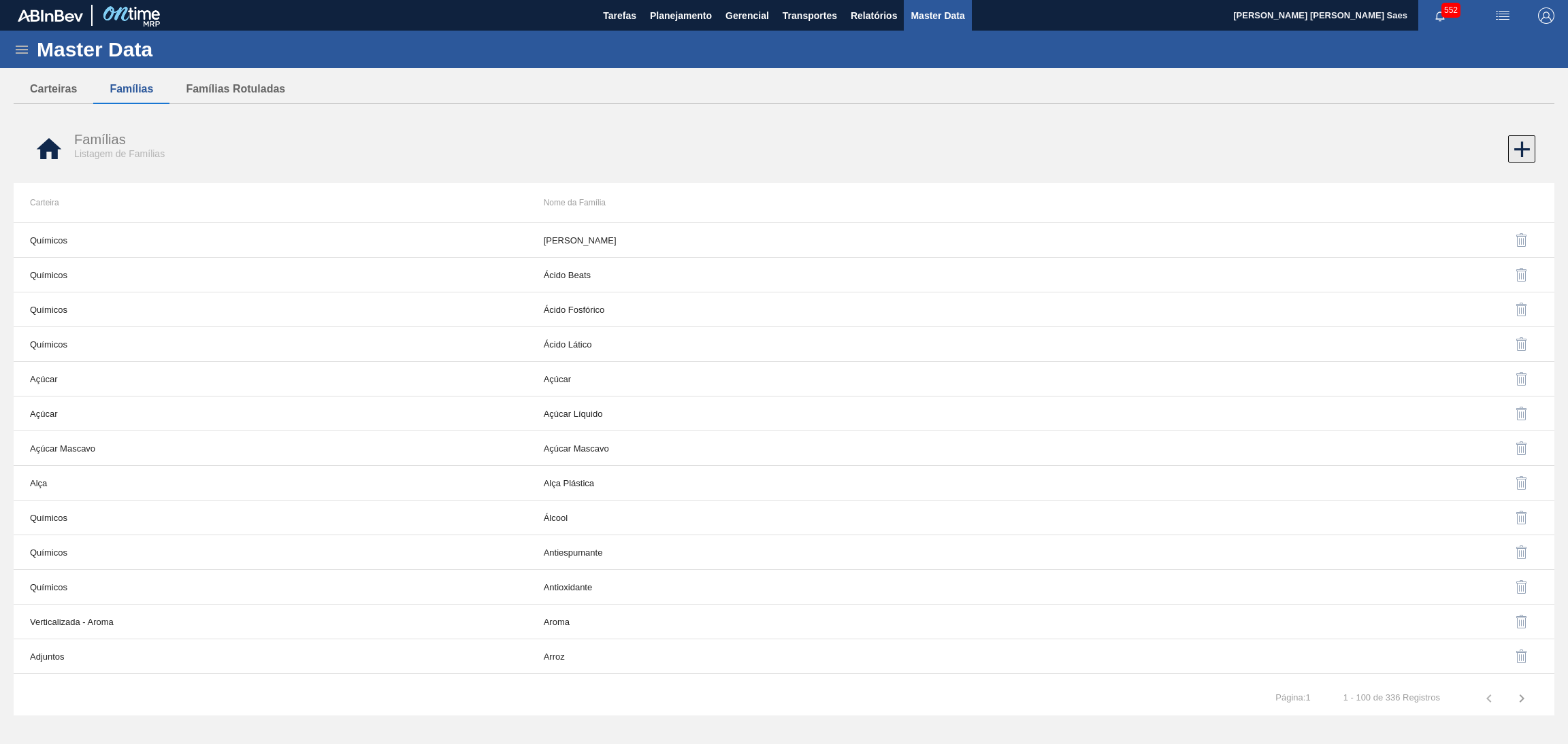
click at [1519, 146] on icon at bounding box center [1522, 150] width 27 height 27
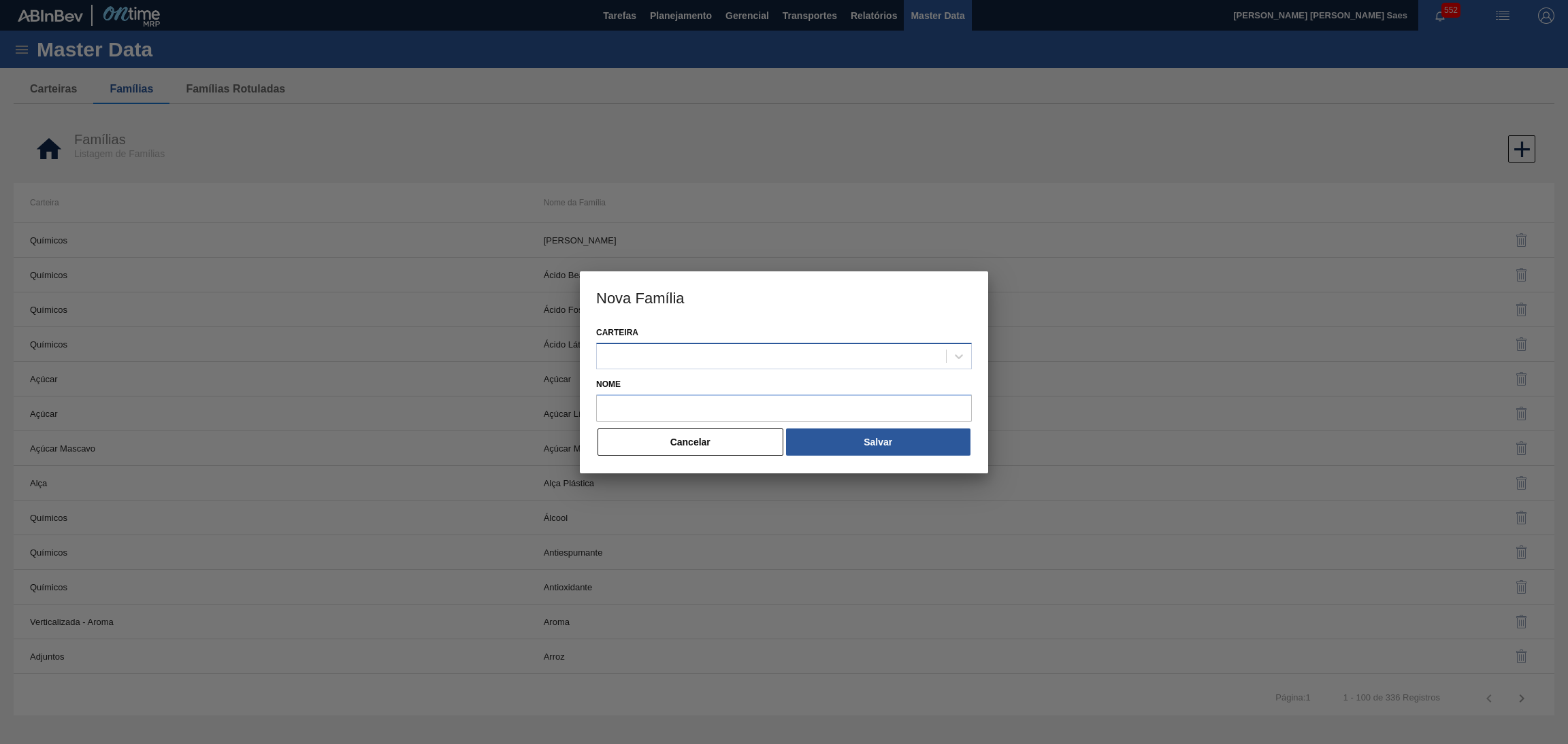
click at [728, 350] on div at bounding box center [771, 356] width 349 height 20
paste input "CAJA"
type input "CAJA"
click at [734, 390] on div "CAJA" at bounding box center [784, 390] width 376 height 25
click at [738, 397] on input "Nome" at bounding box center [784, 408] width 376 height 28
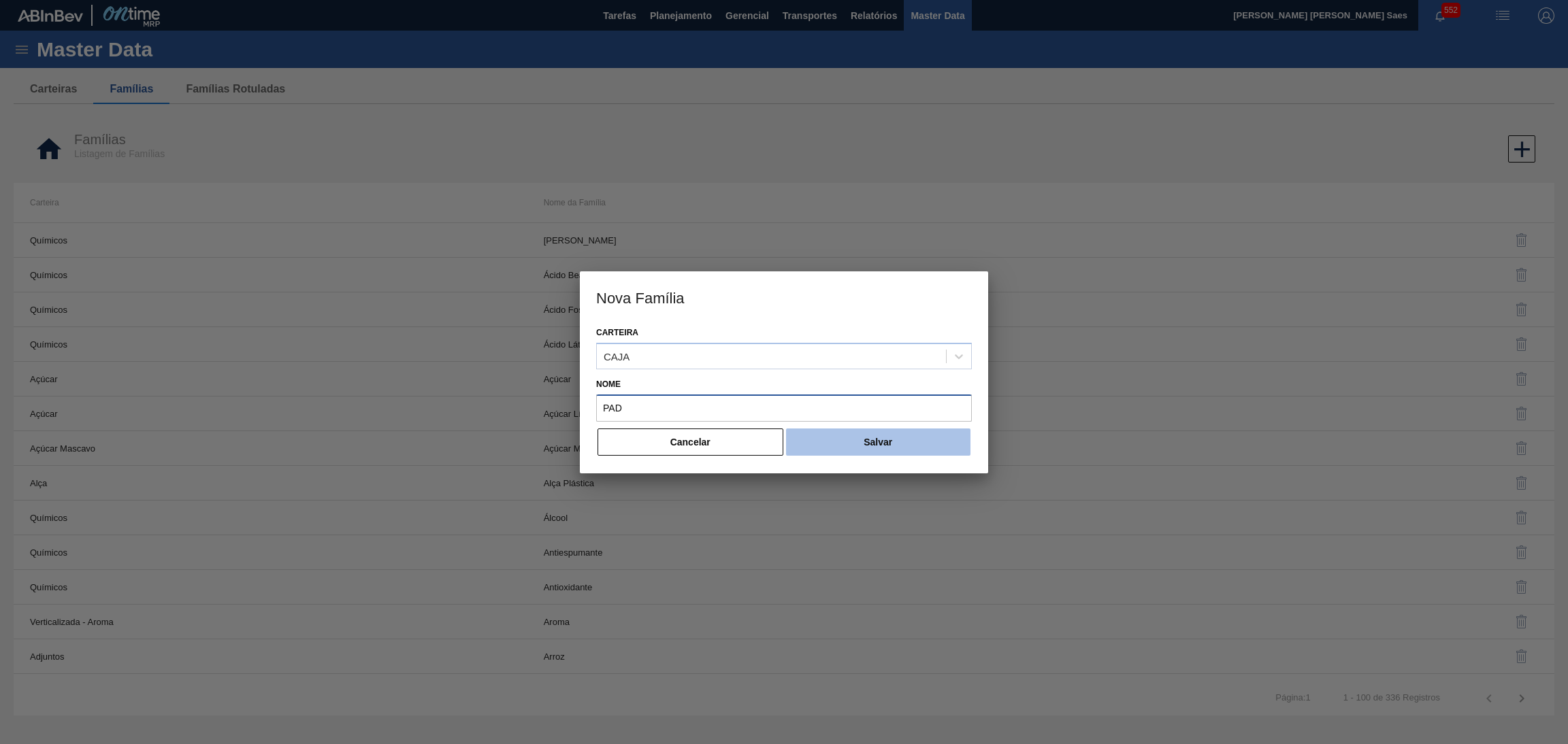
type input "PAD"
click at [902, 430] on button "Salvar" at bounding box center [878, 442] width 184 height 28
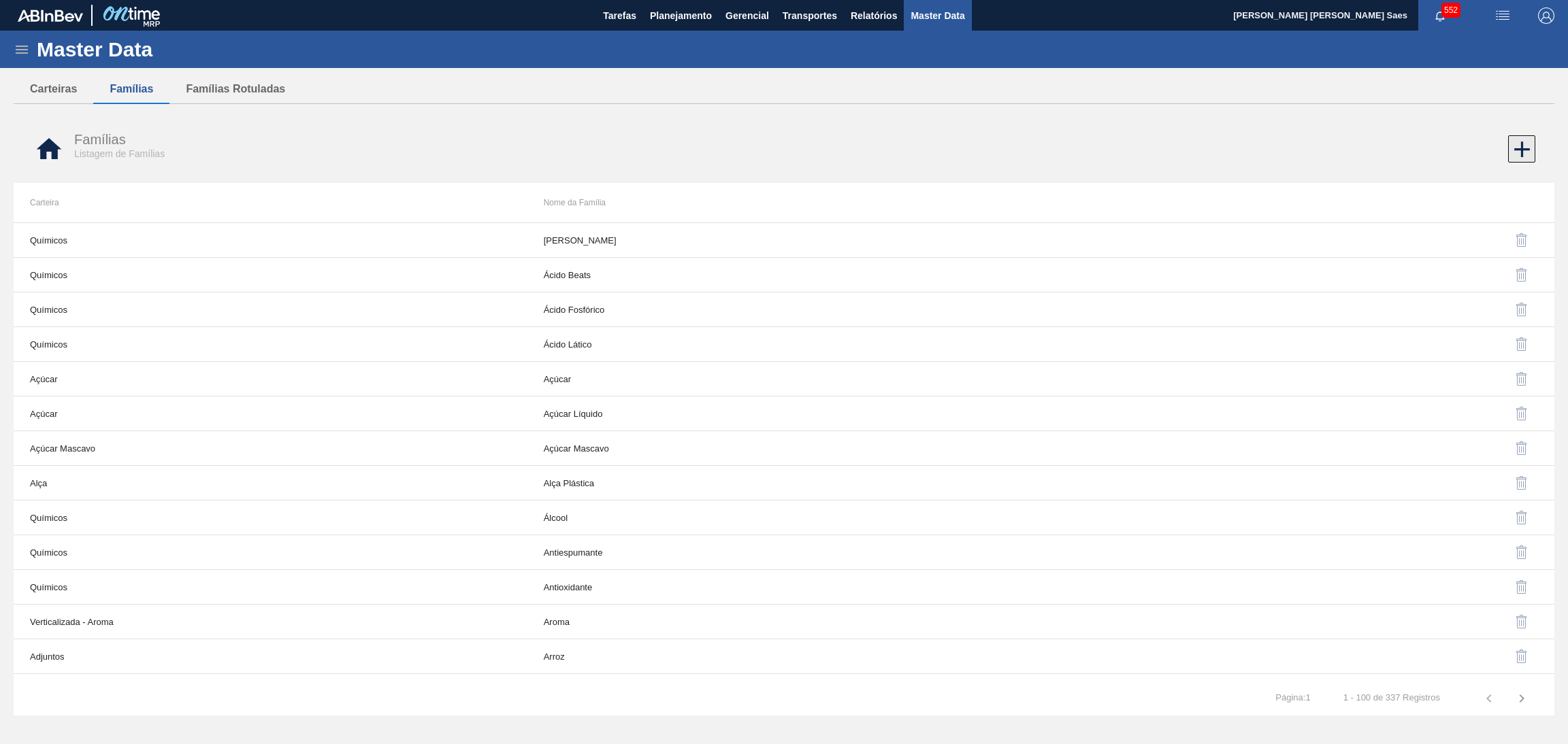
click at [1516, 144] on icon at bounding box center [1522, 150] width 27 height 27
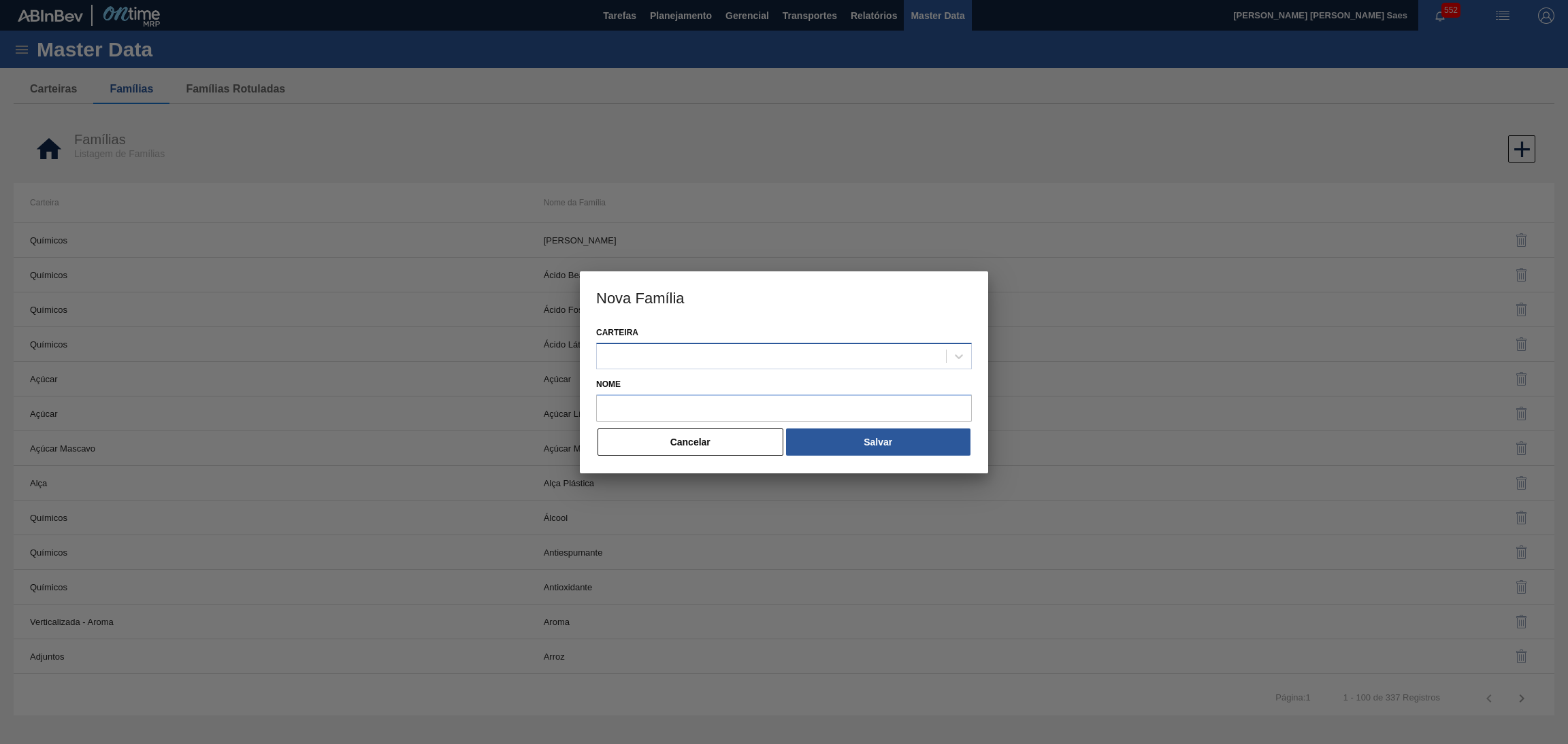
click at [768, 363] on div at bounding box center [771, 356] width 349 height 20
paste input "PRECINTA"
type input "PRECINTA"
click at [765, 383] on div "PRECINTA" at bounding box center [784, 390] width 376 height 25
click at [766, 404] on input "Nome" at bounding box center [784, 408] width 376 height 28
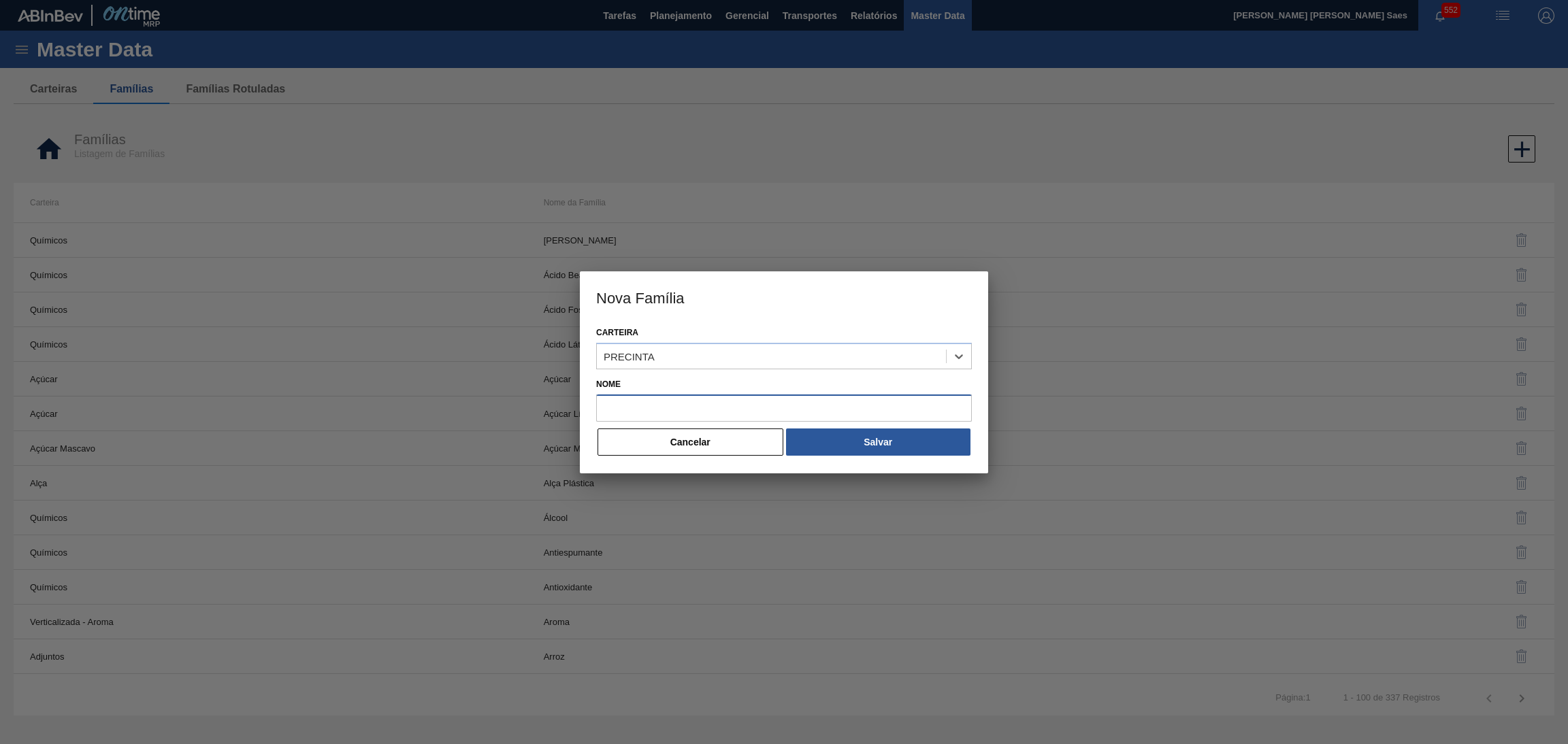
paste input "PRECINTA"
type input "PRECINTA"
click at [809, 442] on button "Salvar" at bounding box center [878, 442] width 184 height 28
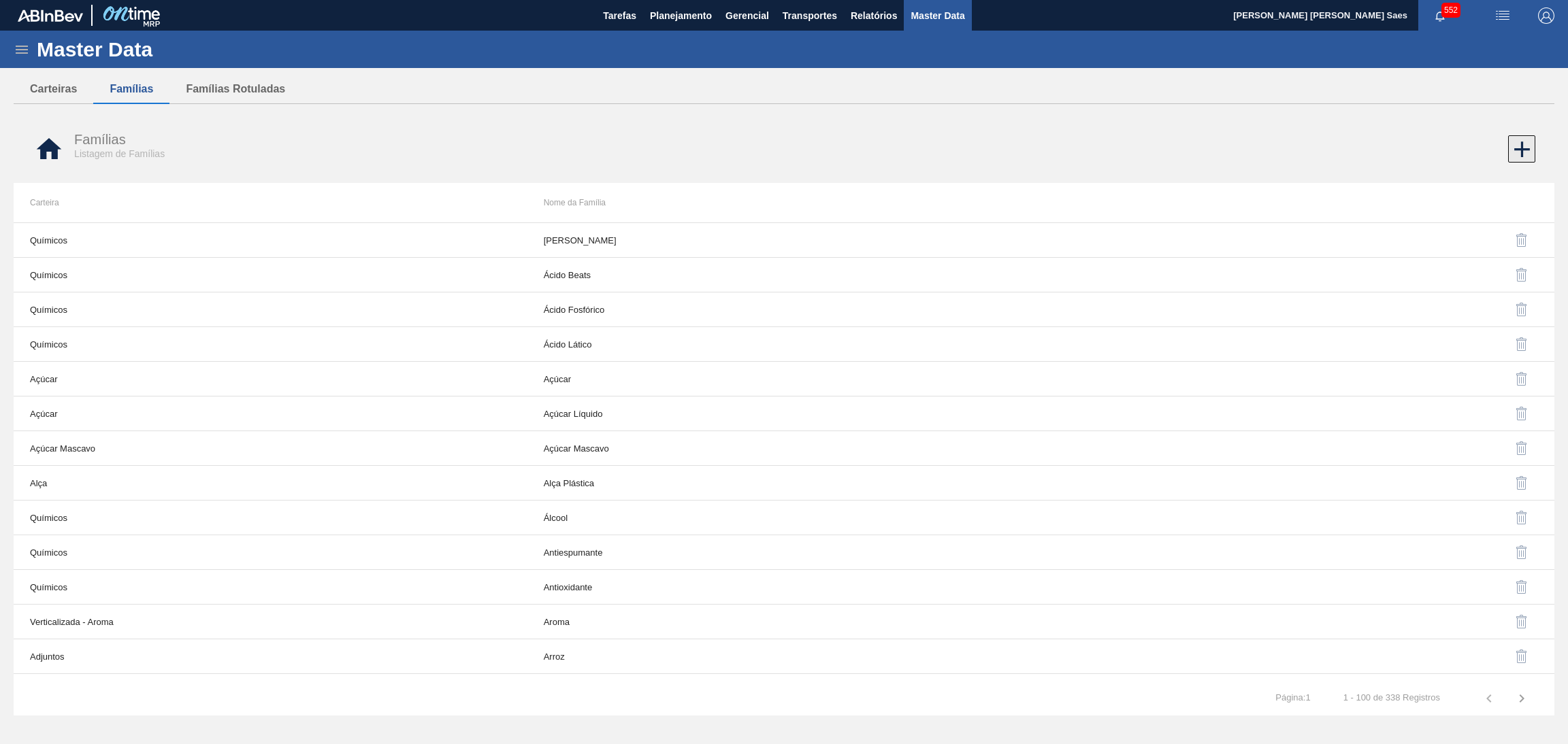
click at [1532, 136] on button at bounding box center [1521, 149] width 28 height 28
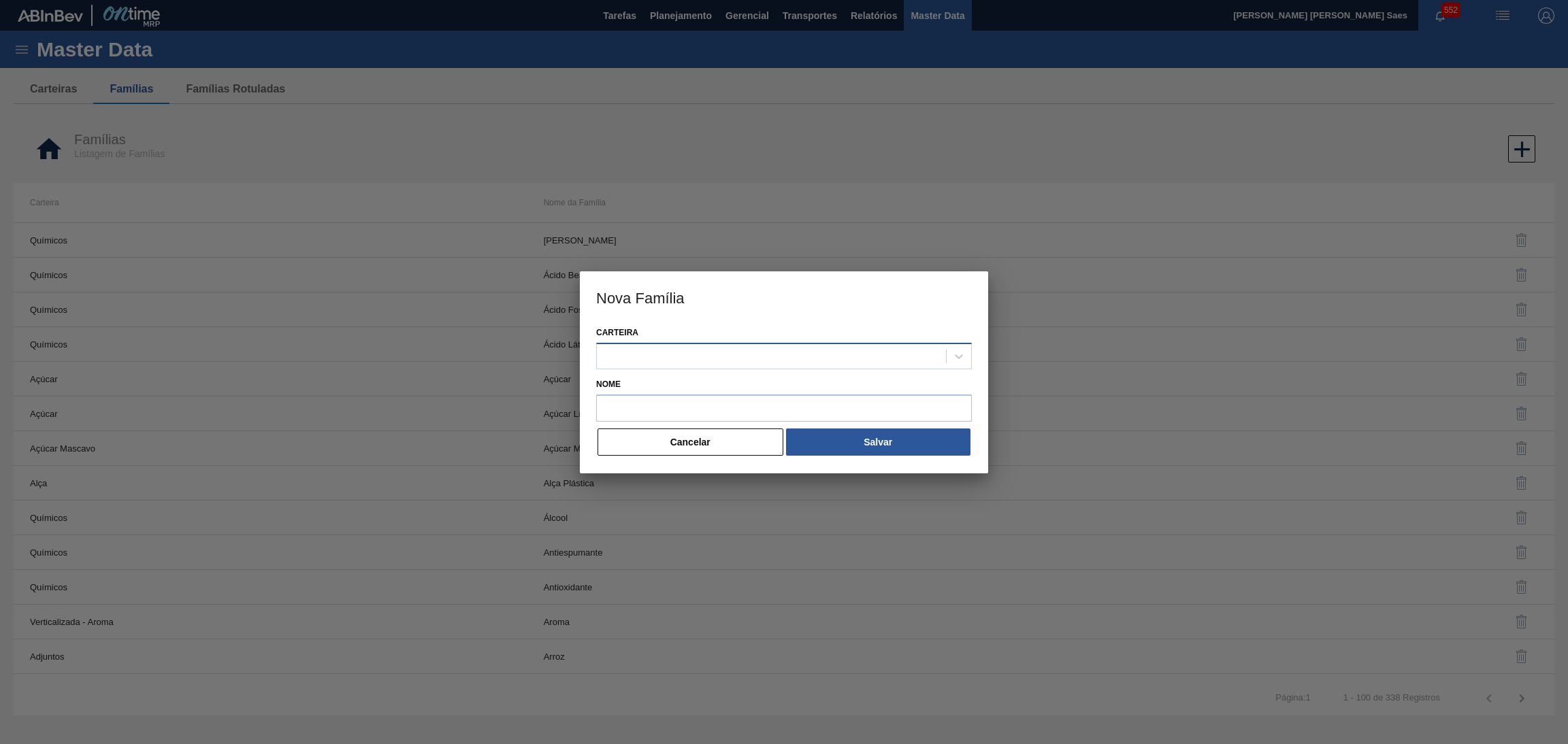
drag, startPoint x: 639, startPoint y: 354, endPoint x: 634, endPoint y: 361, distance: 8.6
click at [639, 356] on div at bounding box center [771, 356] width 349 height 20
type input "ADJ"
click at [646, 384] on div "ADJUNTO" at bounding box center [784, 390] width 376 height 25
drag, startPoint x: 653, startPoint y: 404, endPoint x: 667, endPoint y: 406, distance: 14.1
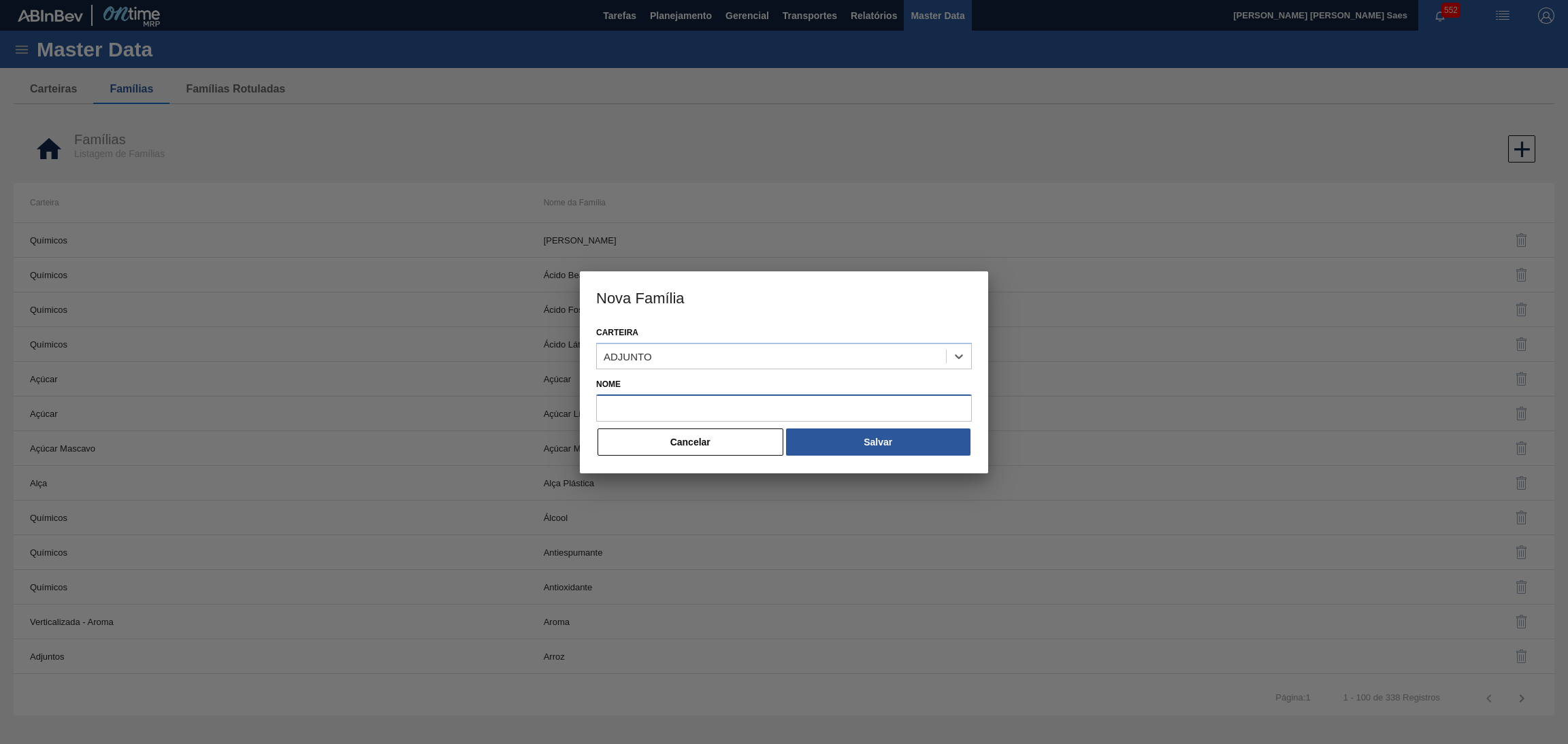
click at [654, 404] on input "Nome" at bounding box center [784, 408] width 376 height 28
paste input "SEMOLA"
type input "SEMOLA"
click at [842, 431] on button "Salvar" at bounding box center [878, 442] width 184 height 28
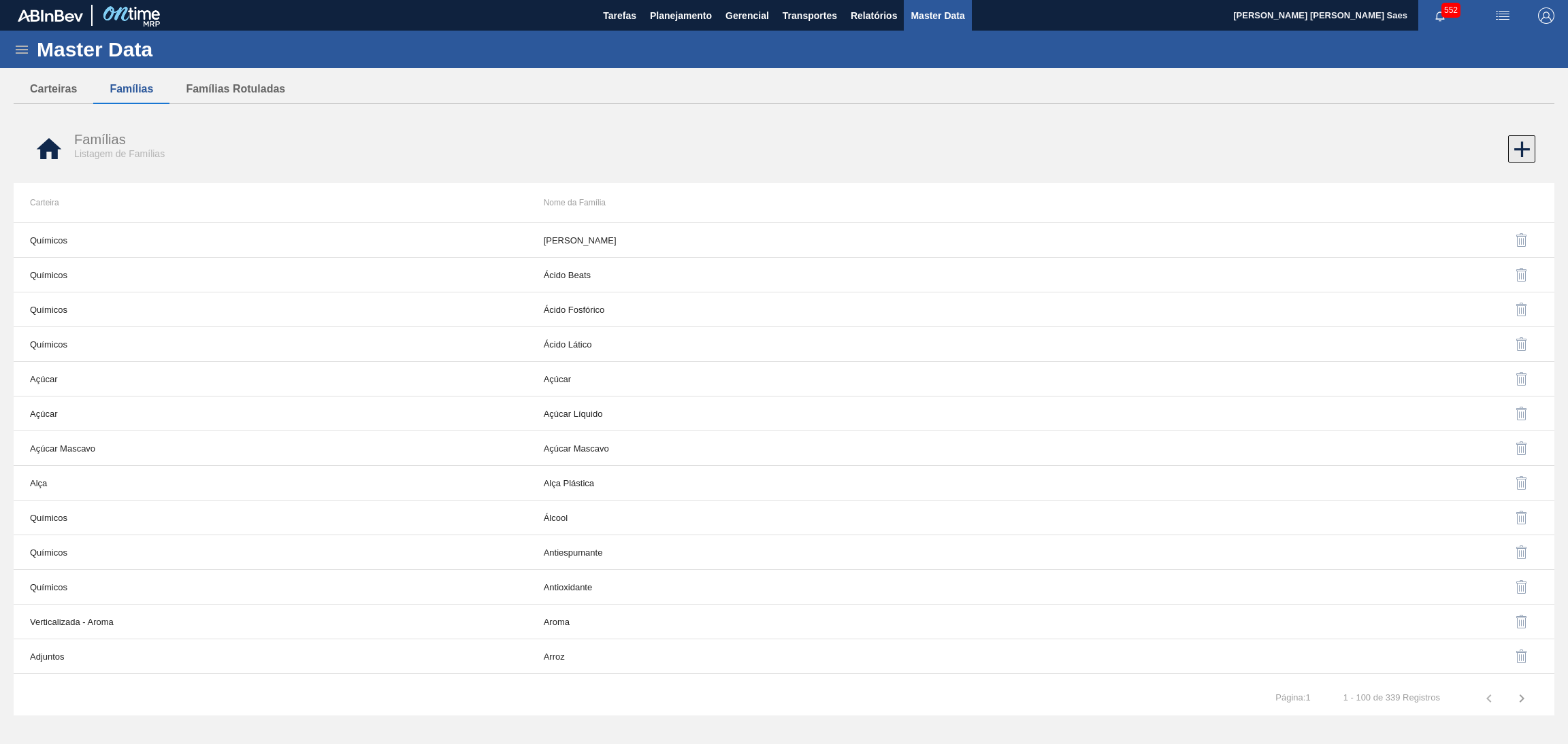
click at [1526, 146] on icon at bounding box center [1522, 150] width 27 height 27
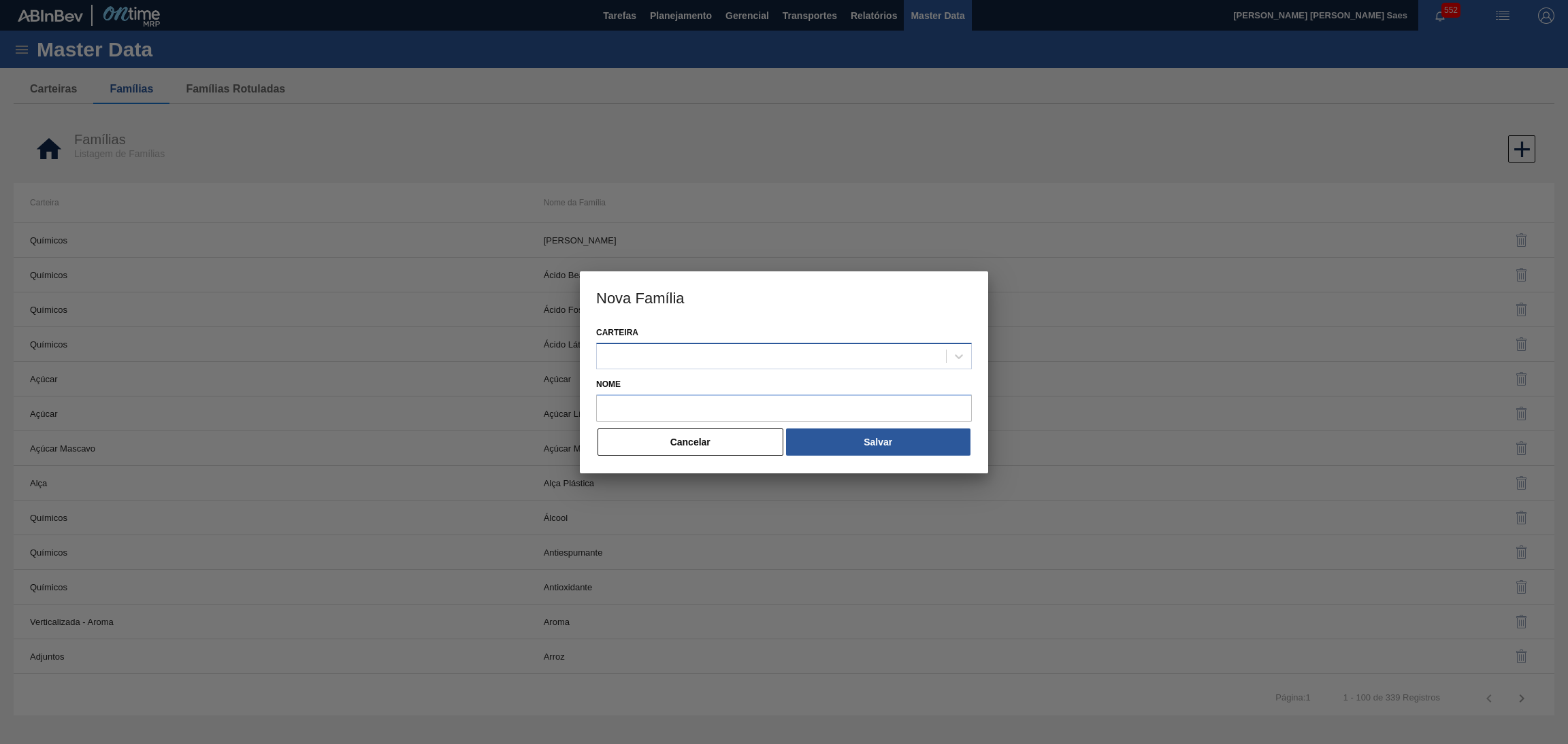
click at [783, 355] on div at bounding box center [771, 356] width 349 height 20
paste input "QUIMICOS"
type input "QUIMICOS"
click at [789, 376] on div "QUIMICOS" at bounding box center [784, 390] width 376 height 30
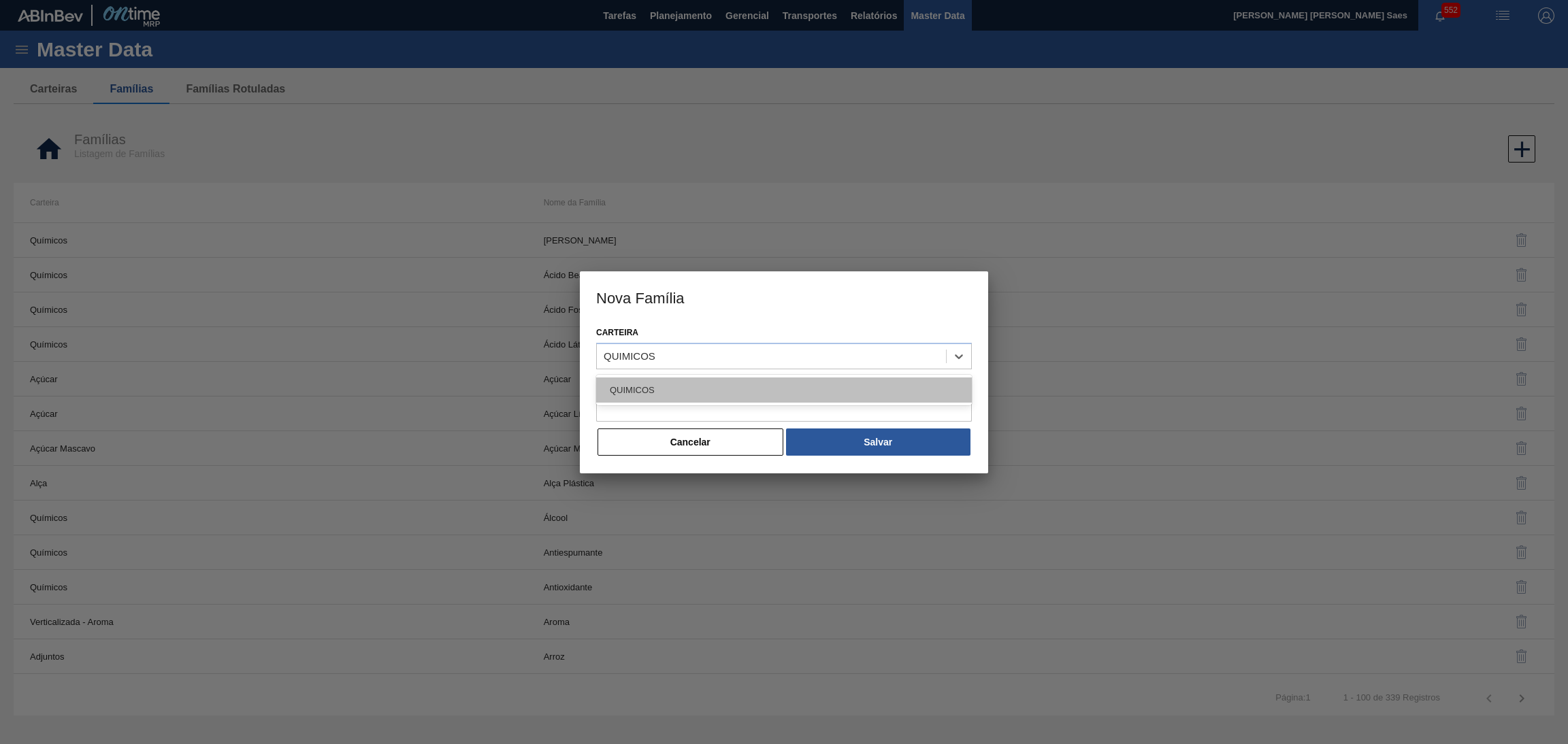
click at [788, 392] on div "QUIMICOS" at bounding box center [784, 390] width 376 height 25
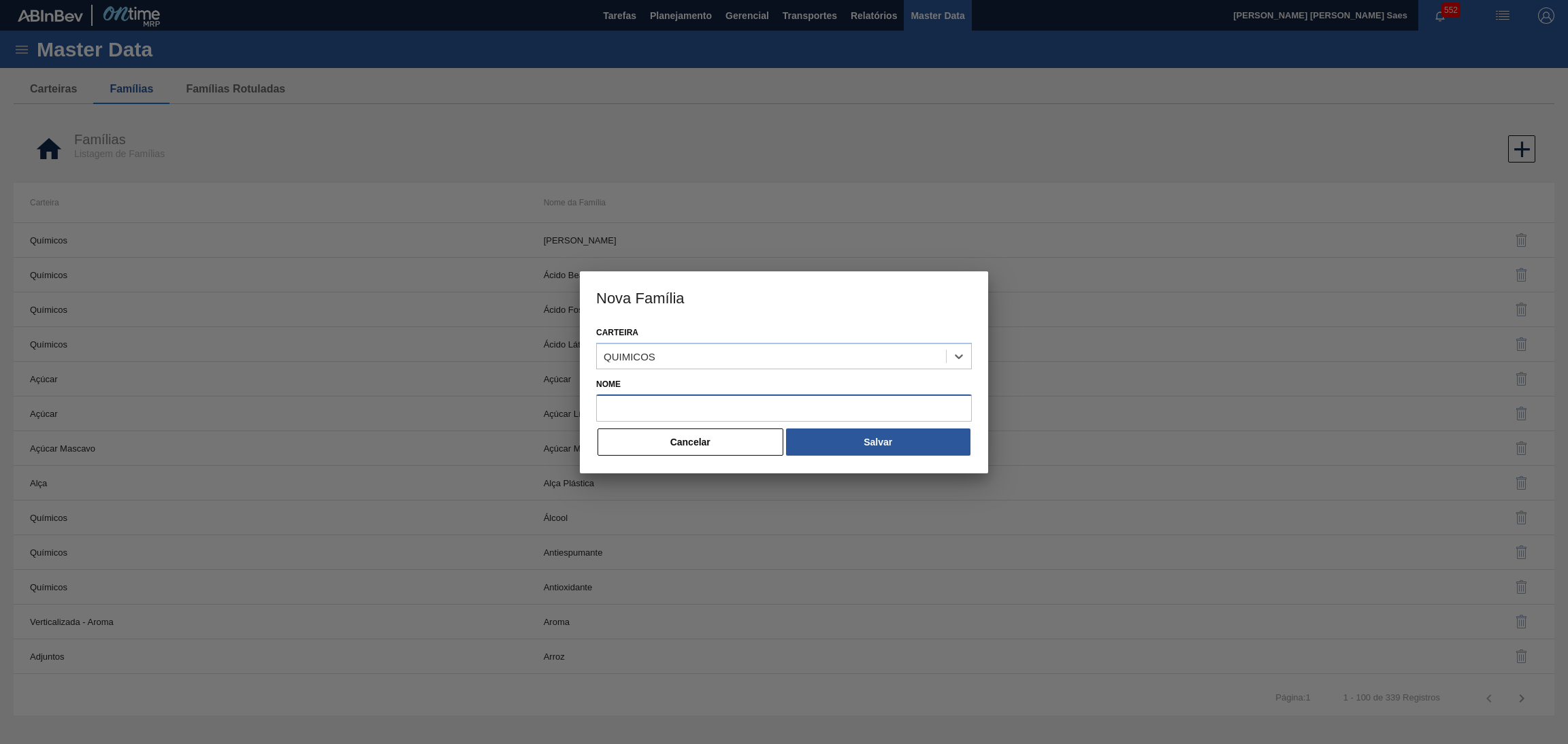
click at [673, 400] on input "Nome" at bounding box center [784, 408] width 376 height 28
paste input "SILICA GEL"
type input "SILICA GEL"
click at [879, 437] on button "Salvar" at bounding box center [878, 442] width 184 height 28
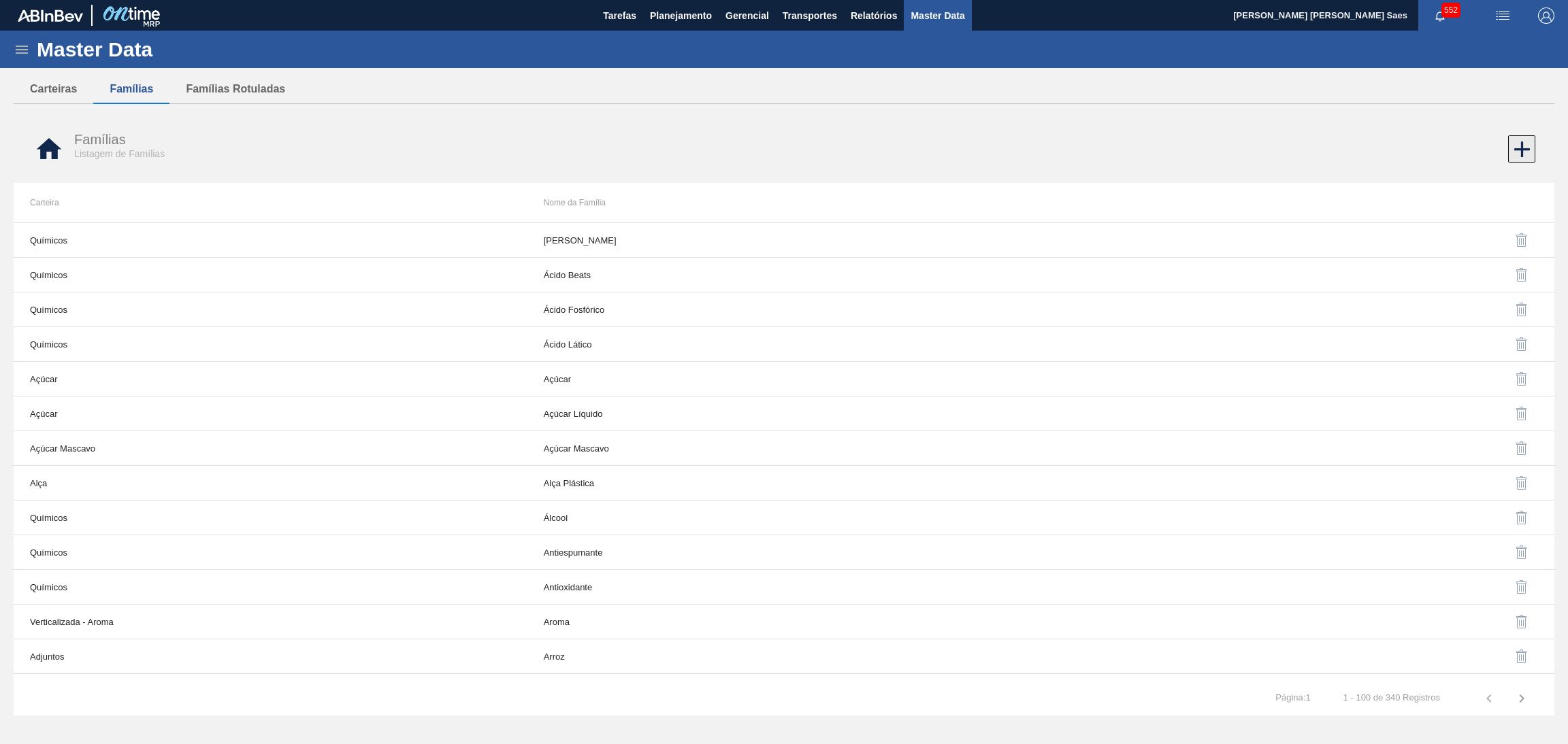
click at [1510, 149] on icon at bounding box center [1522, 150] width 27 height 27
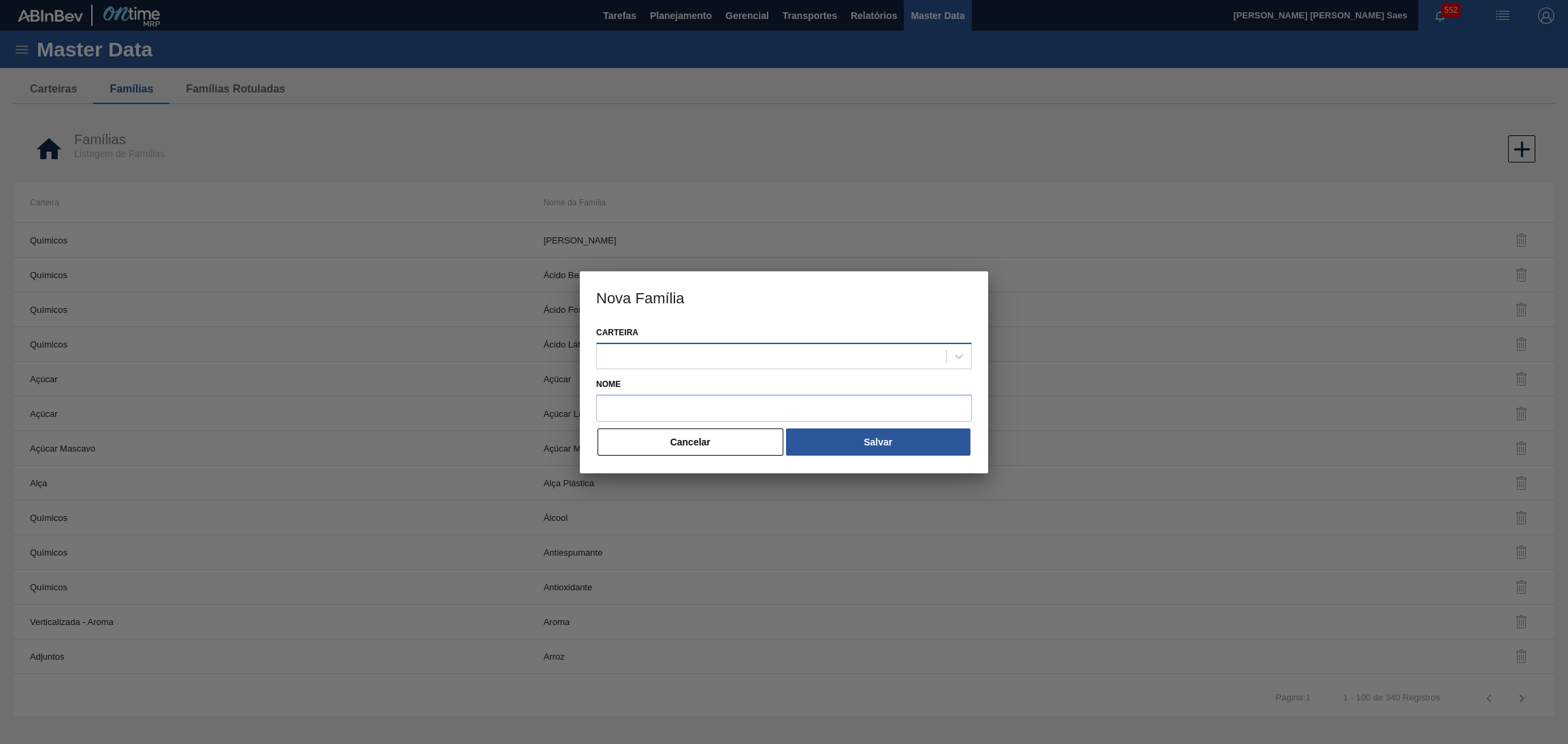
click at [843, 348] on div at bounding box center [771, 356] width 349 height 20
paste input "TAPA"
type input "TAPA"
click at [756, 349] on div at bounding box center [771, 356] width 349 height 20
paste input "TAPA BOTELLA"
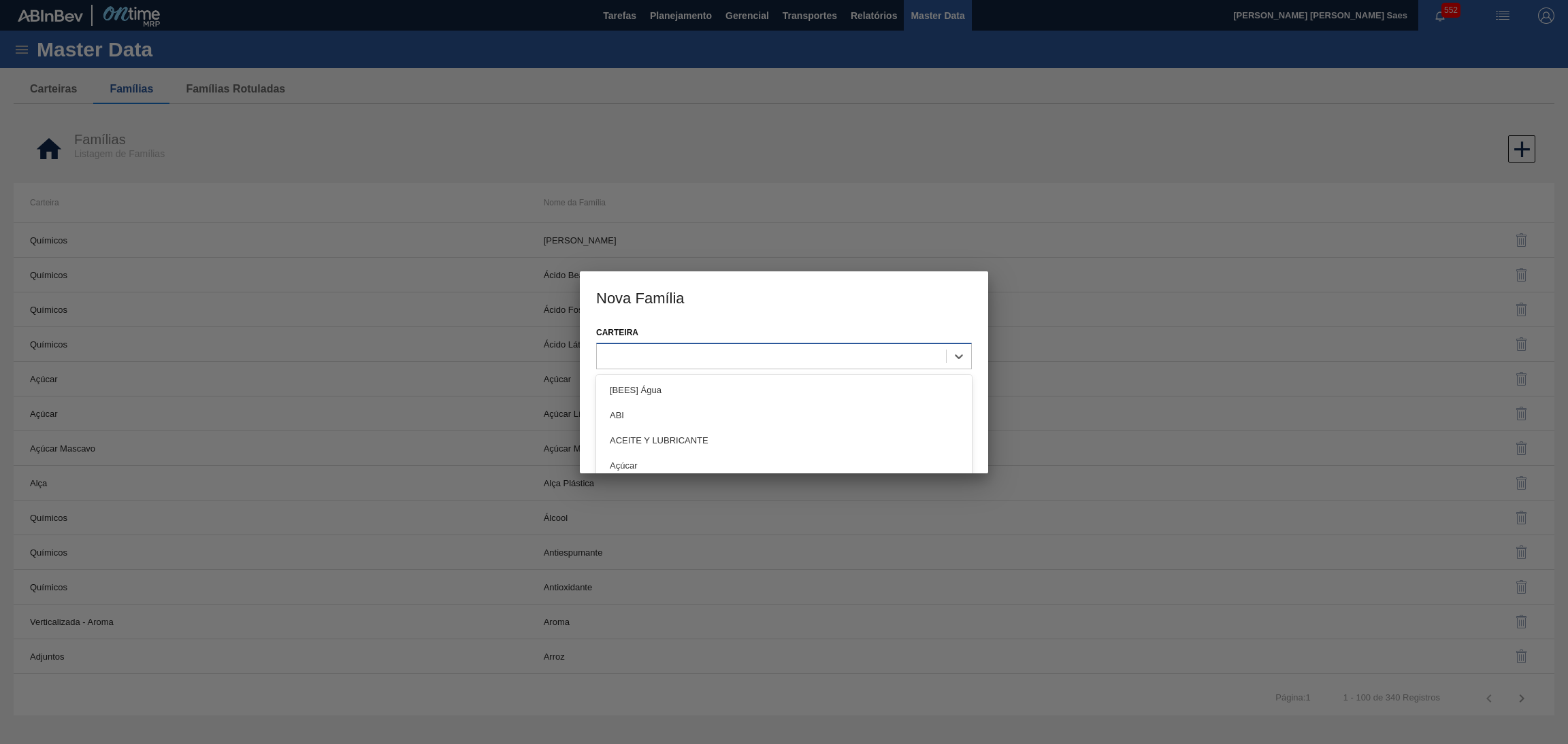
type input "TAPA BOTELLA"
drag, startPoint x: 756, startPoint y: 351, endPoint x: 668, endPoint y: 363, distance: 88.8
click at [655, 361] on div at bounding box center [771, 356] width 349 height 20
type input "TAPA"
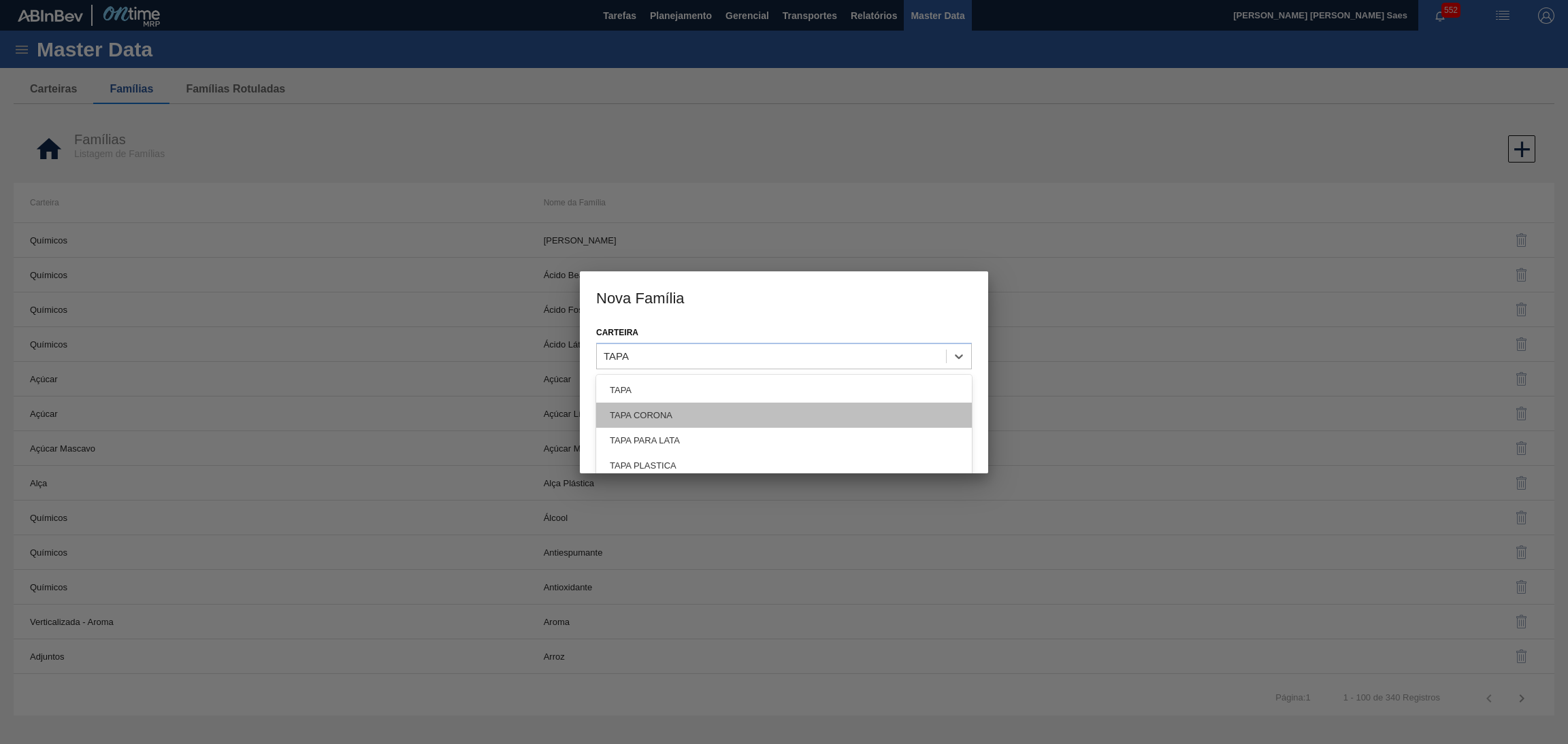
click at [732, 403] on div "TAPA CORONA" at bounding box center [784, 415] width 376 height 25
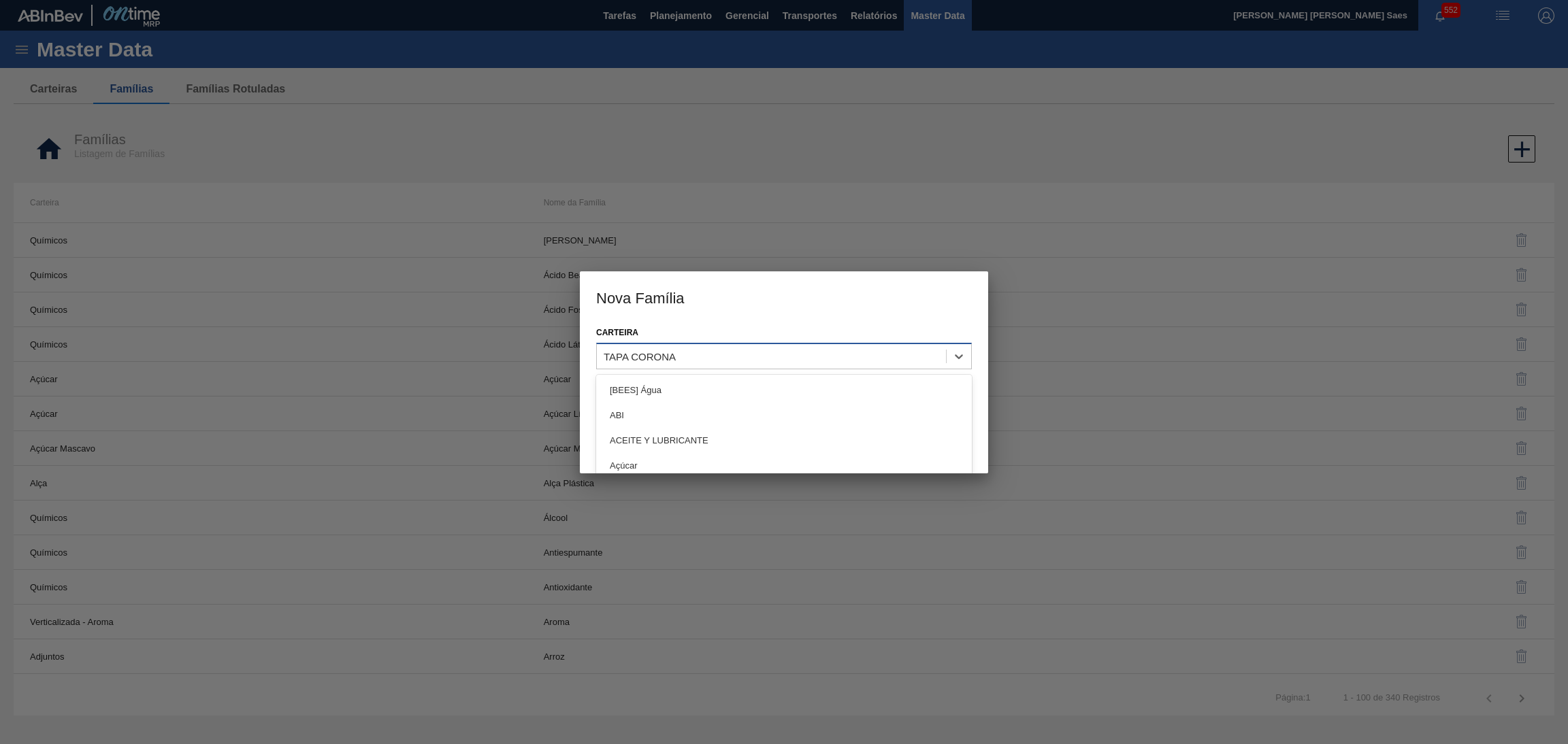
drag, startPoint x: 725, startPoint y: 359, endPoint x: 713, endPoint y: 357, distance: 12.2
click at [713, 357] on div "TAPA CORONA" at bounding box center [771, 356] width 349 height 20
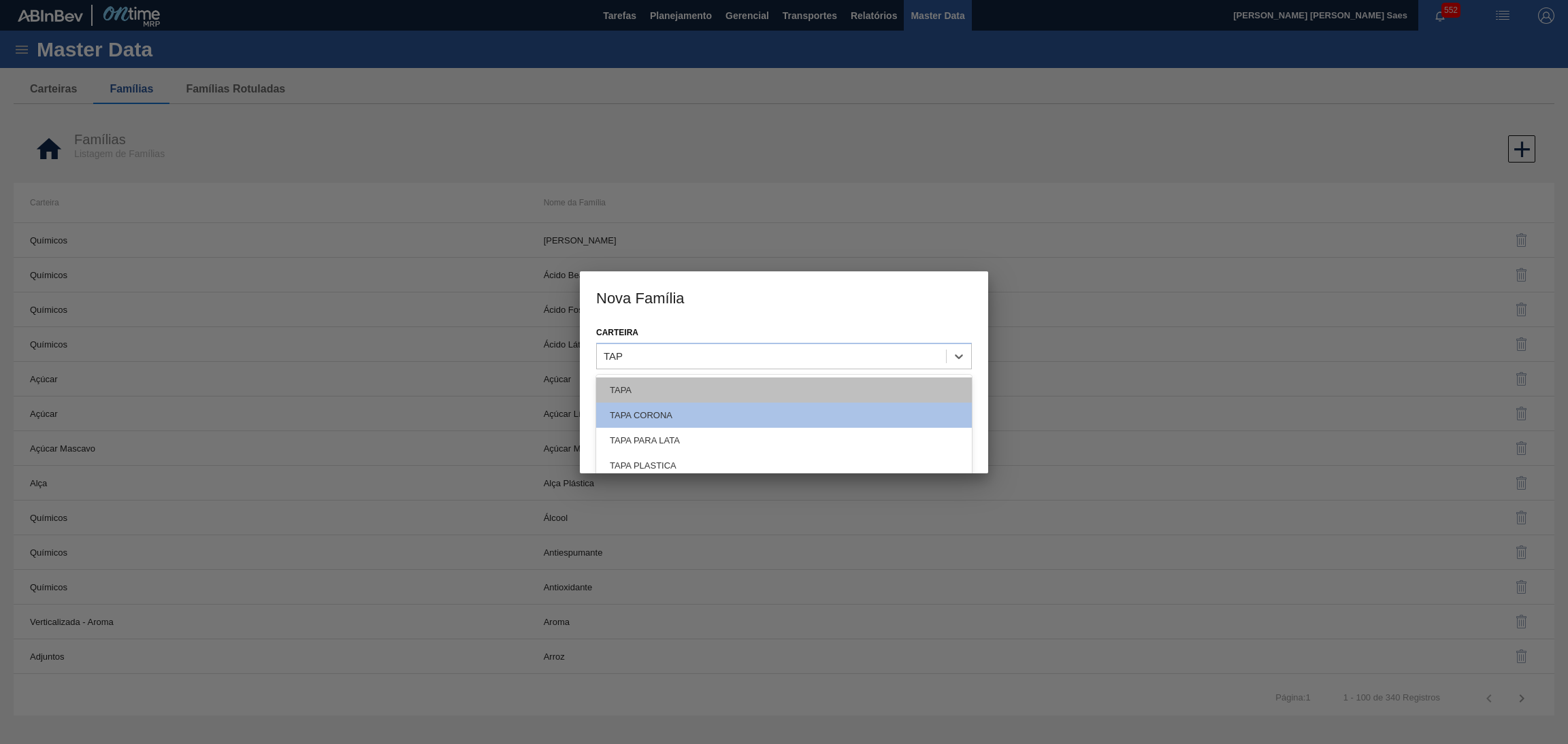
type input "TAPA"
click at [734, 396] on div "TAPA" at bounding box center [784, 390] width 376 height 25
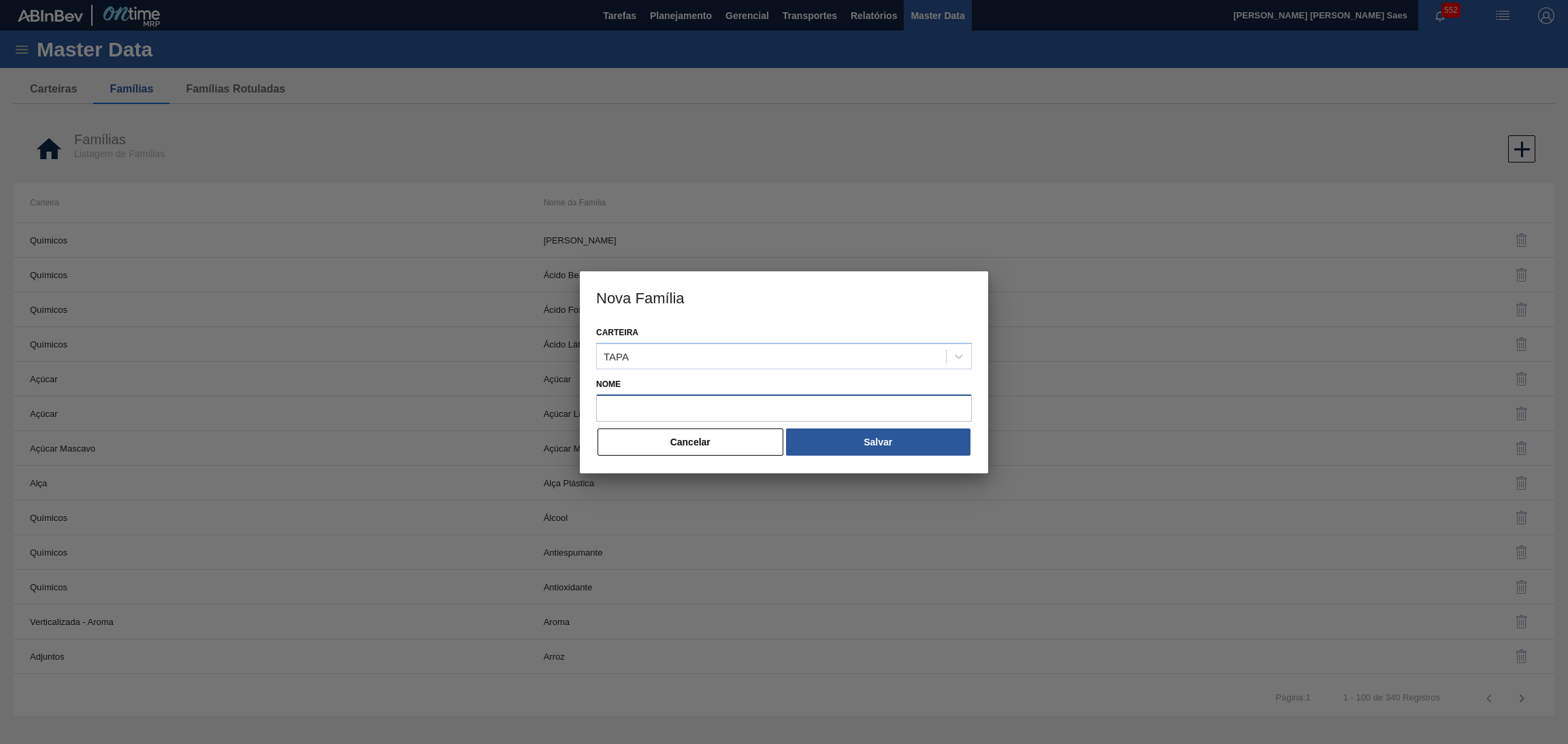
click at [740, 400] on input "Nome" at bounding box center [784, 408] width 376 height 28
paste input "TAPA BOTELLA"
type input "TAPA BOTELLA"
click at [833, 434] on button "Salvar" at bounding box center [878, 442] width 184 height 28
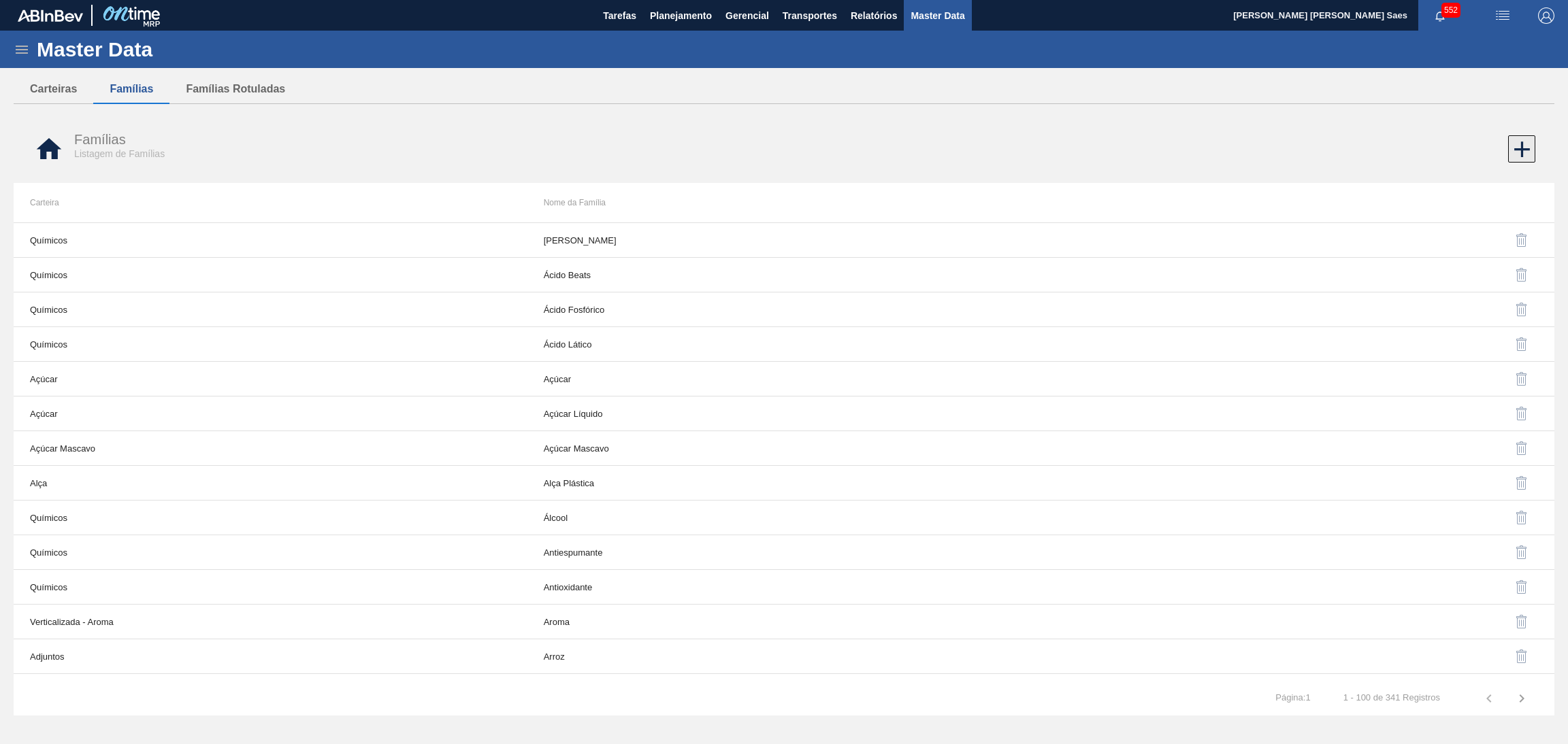
click at [1521, 140] on icon at bounding box center [1522, 150] width 27 height 27
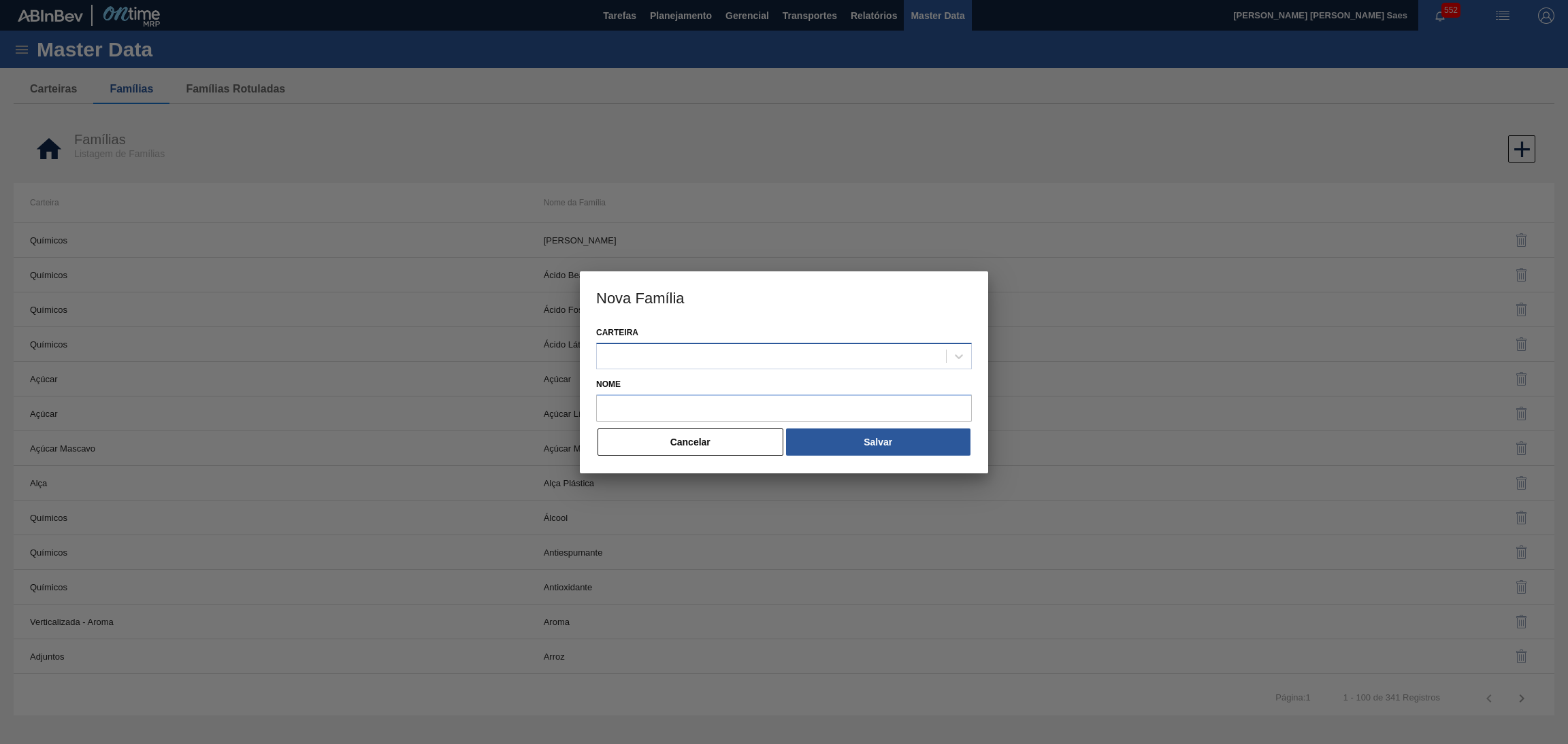
click at [745, 347] on div at bounding box center [771, 356] width 349 height 20
type input "TAPA"
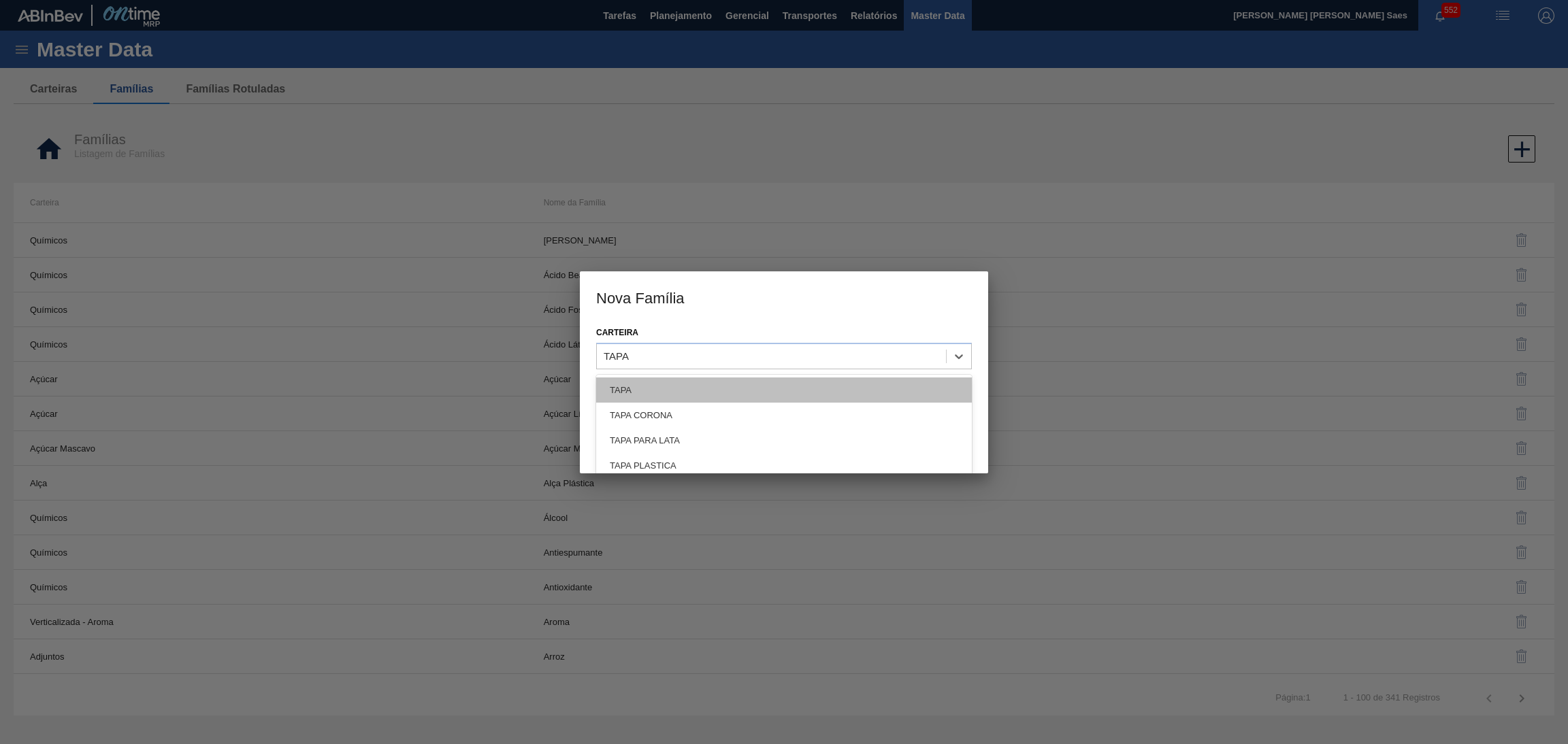
click at [744, 385] on div "TAPA" at bounding box center [784, 390] width 376 height 25
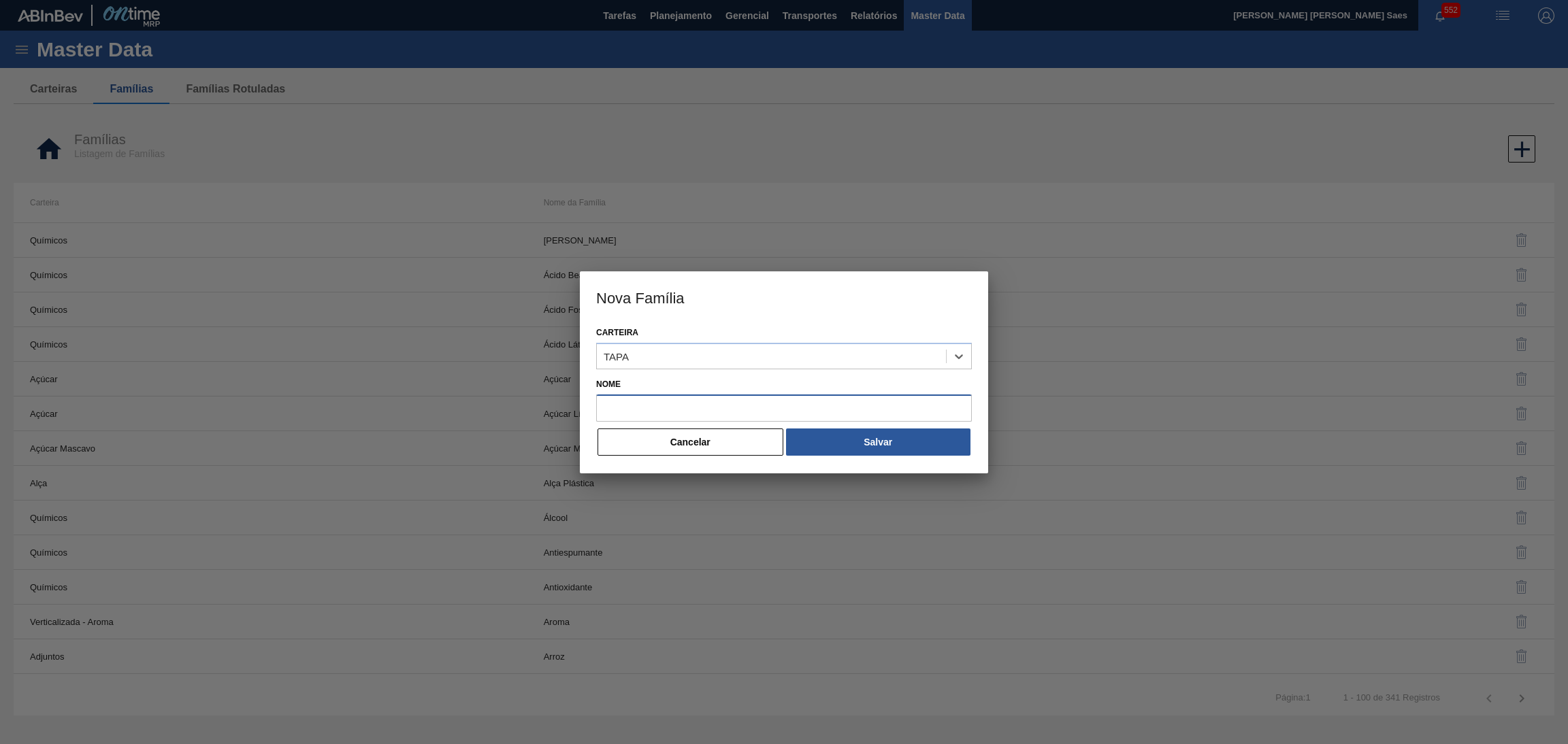
click at [744, 407] on input "Nome" at bounding box center [784, 408] width 376 height 28
paste input "TAPA LATA"
type input "TAPA LATA"
click at [867, 438] on button "Salvar" at bounding box center [878, 442] width 184 height 28
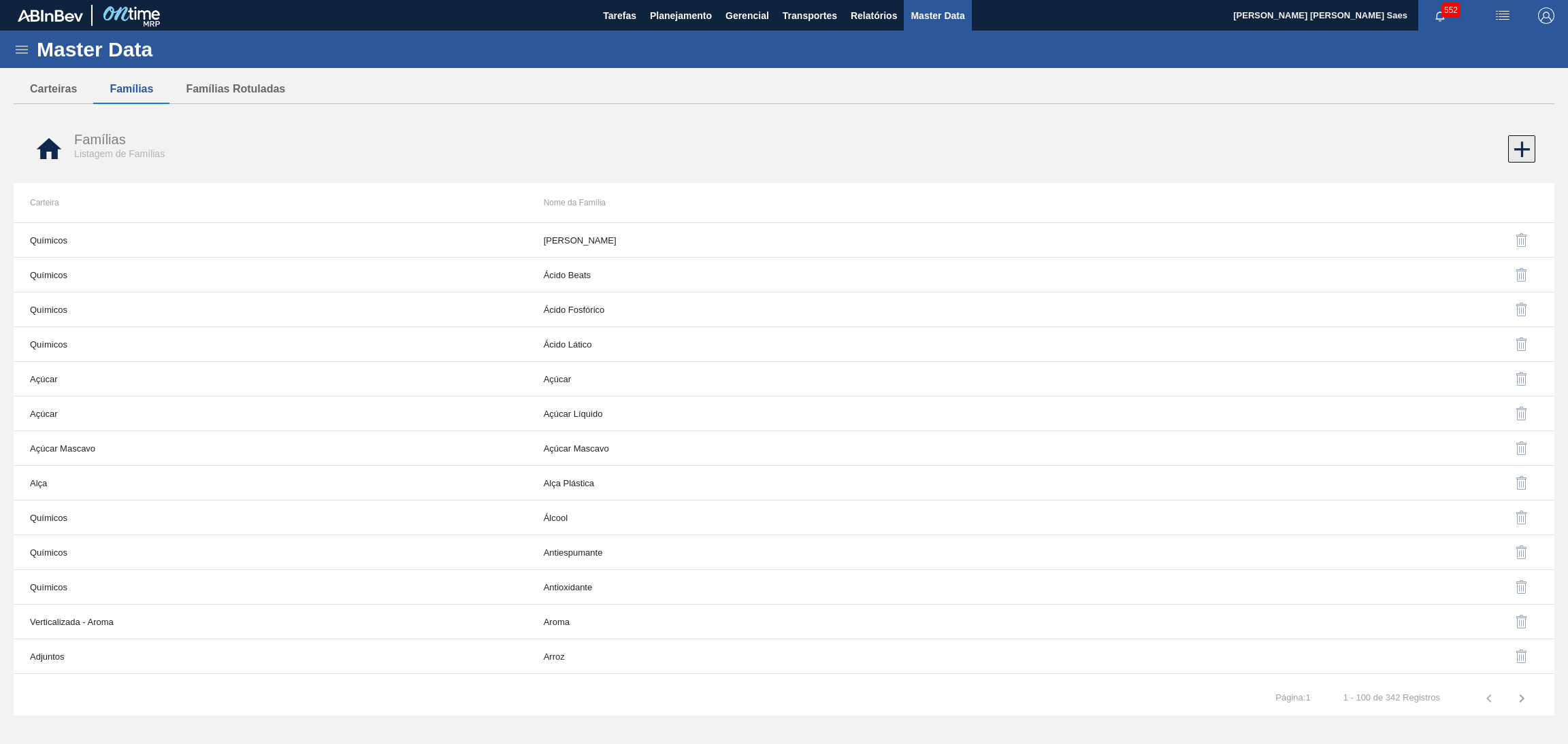
click at [1529, 143] on icon at bounding box center [1522, 150] width 27 height 27
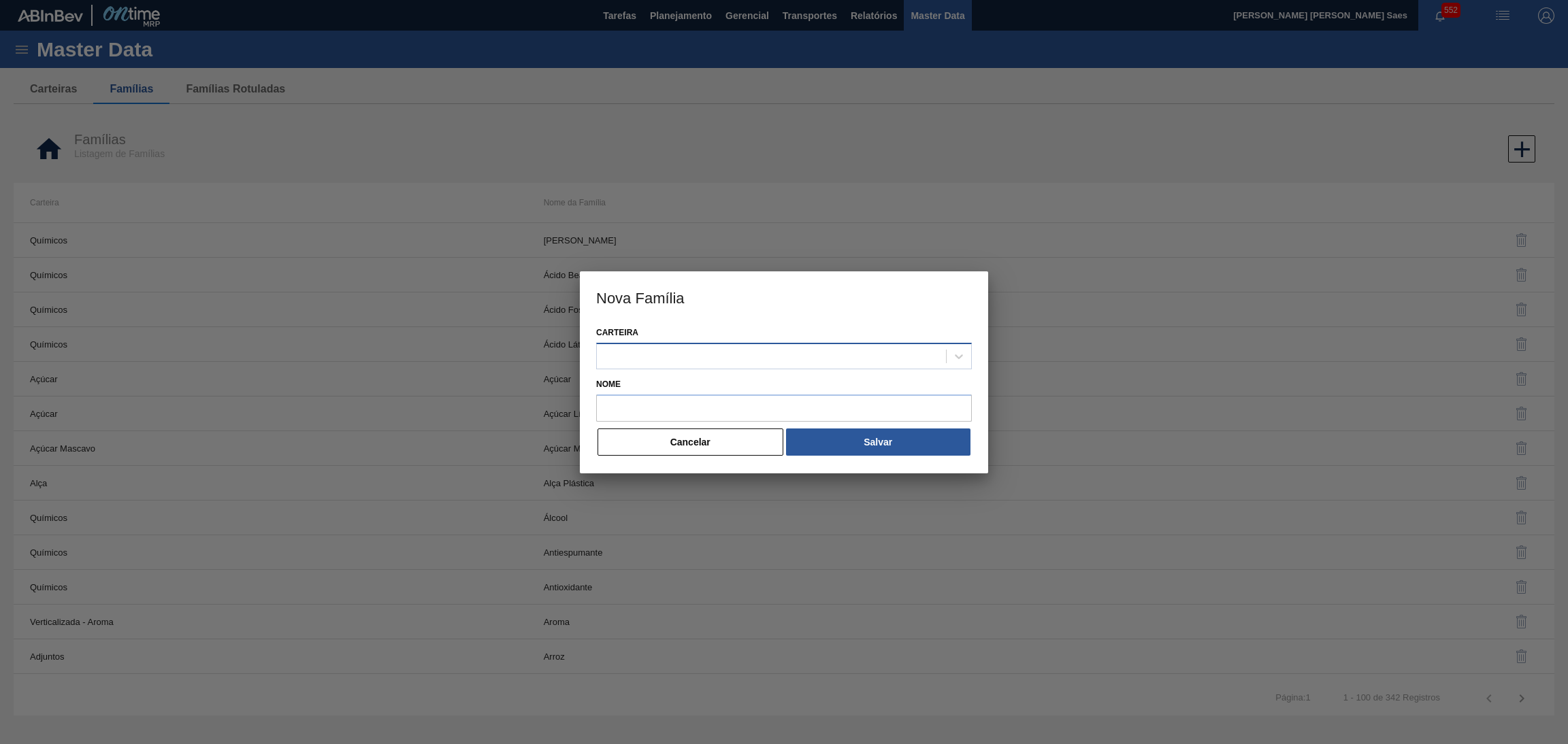
click at [800, 356] on div at bounding box center [771, 356] width 349 height 20
paste input "QUIMICOS"
type input "QUIMICOS"
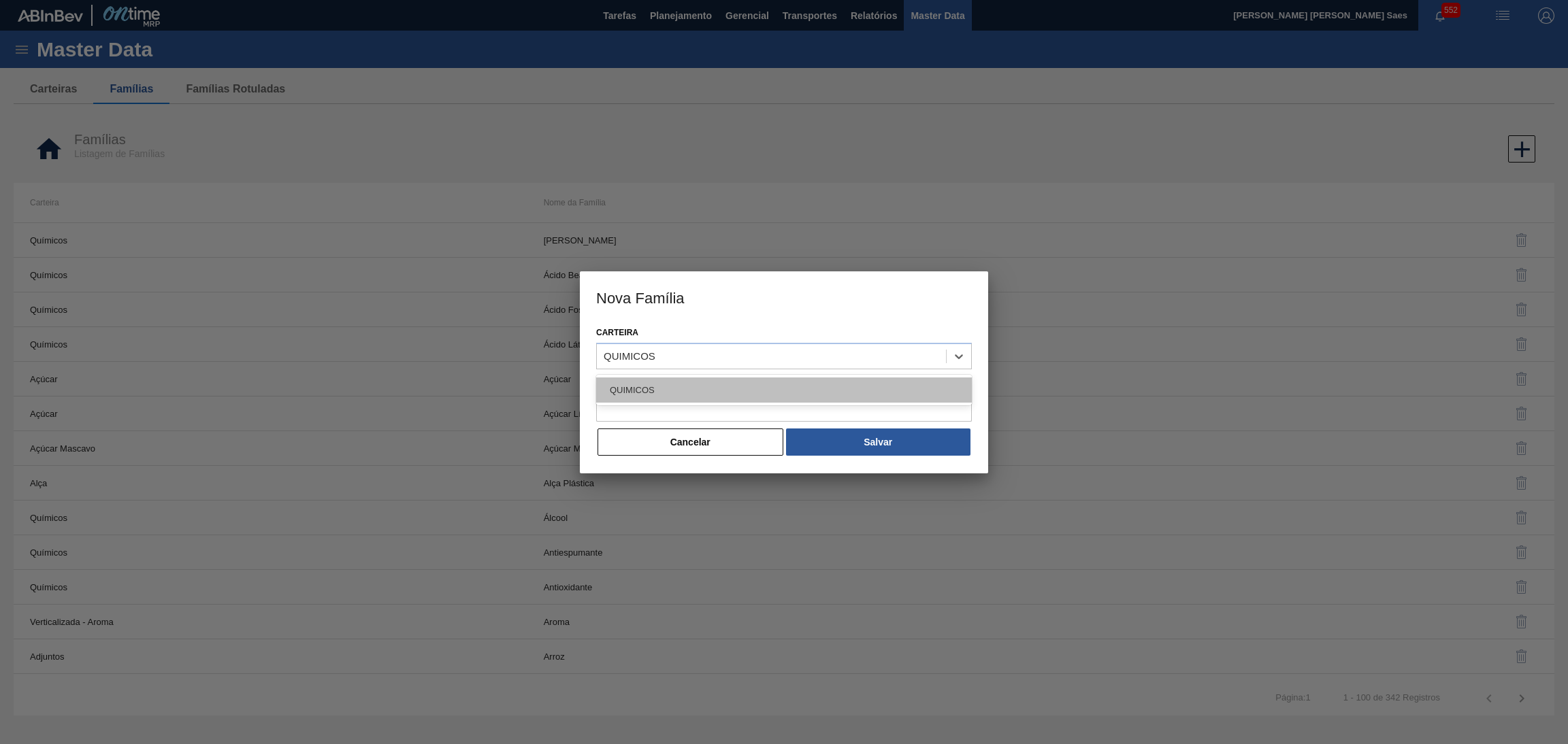
click at [795, 388] on div "QUIMICOS" at bounding box center [784, 390] width 376 height 25
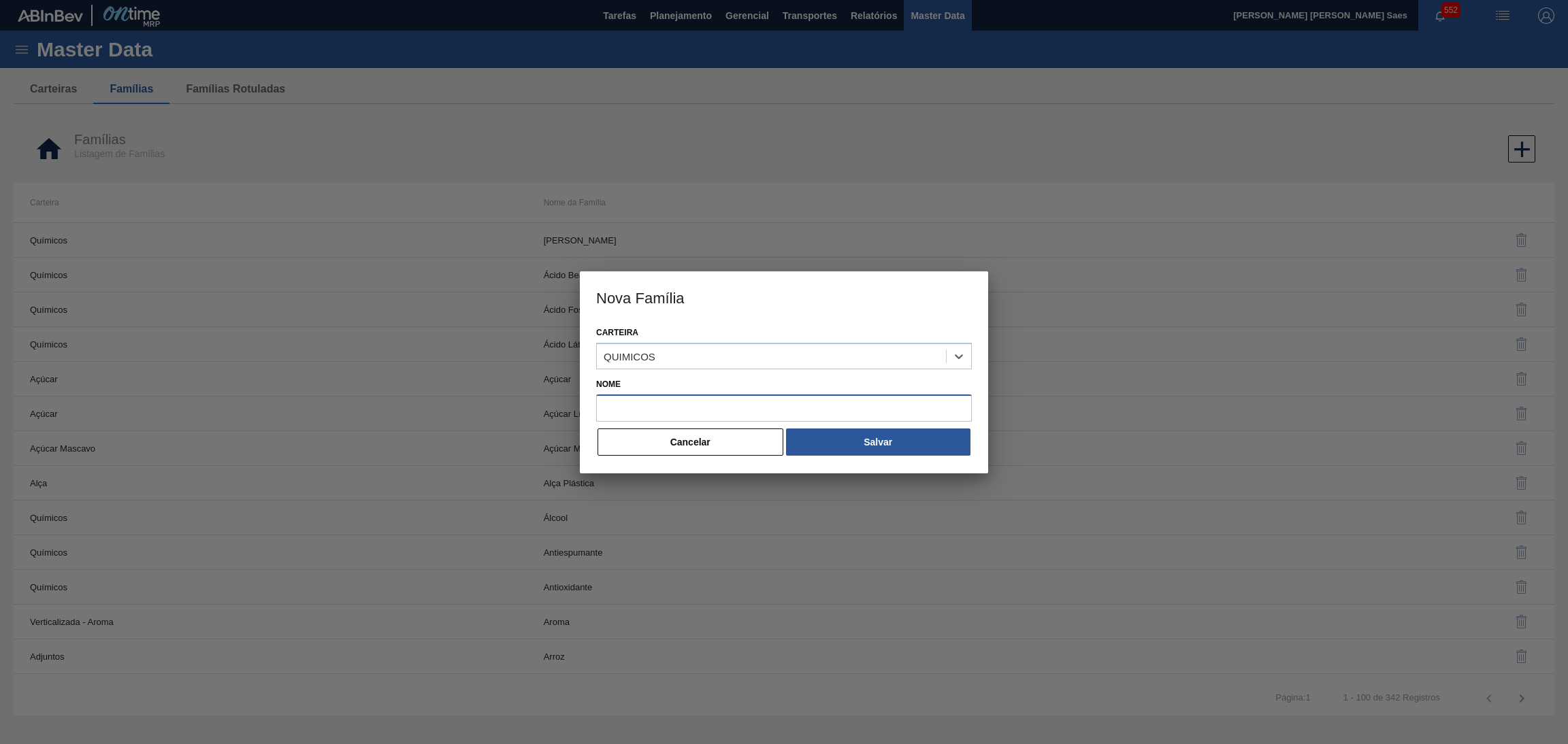
click at [790, 405] on input "Nome" at bounding box center [784, 408] width 376 height 28
paste input "TIERRA"
type input "TIERRA"
click at [862, 438] on button "Salvar" at bounding box center [878, 442] width 184 height 28
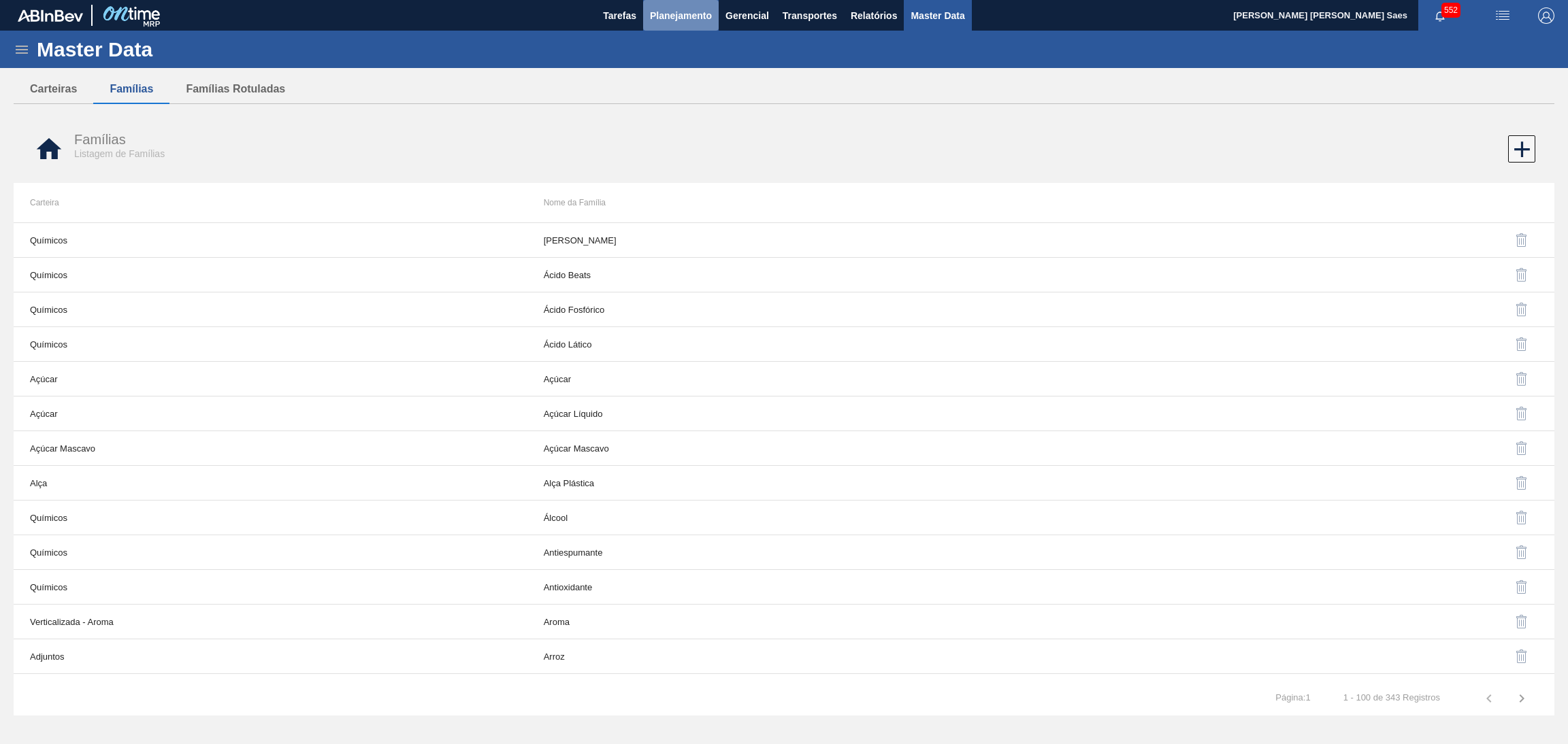
click at [694, 8] on span "Planejamento" at bounding box center [681, 16] width 62 height 16
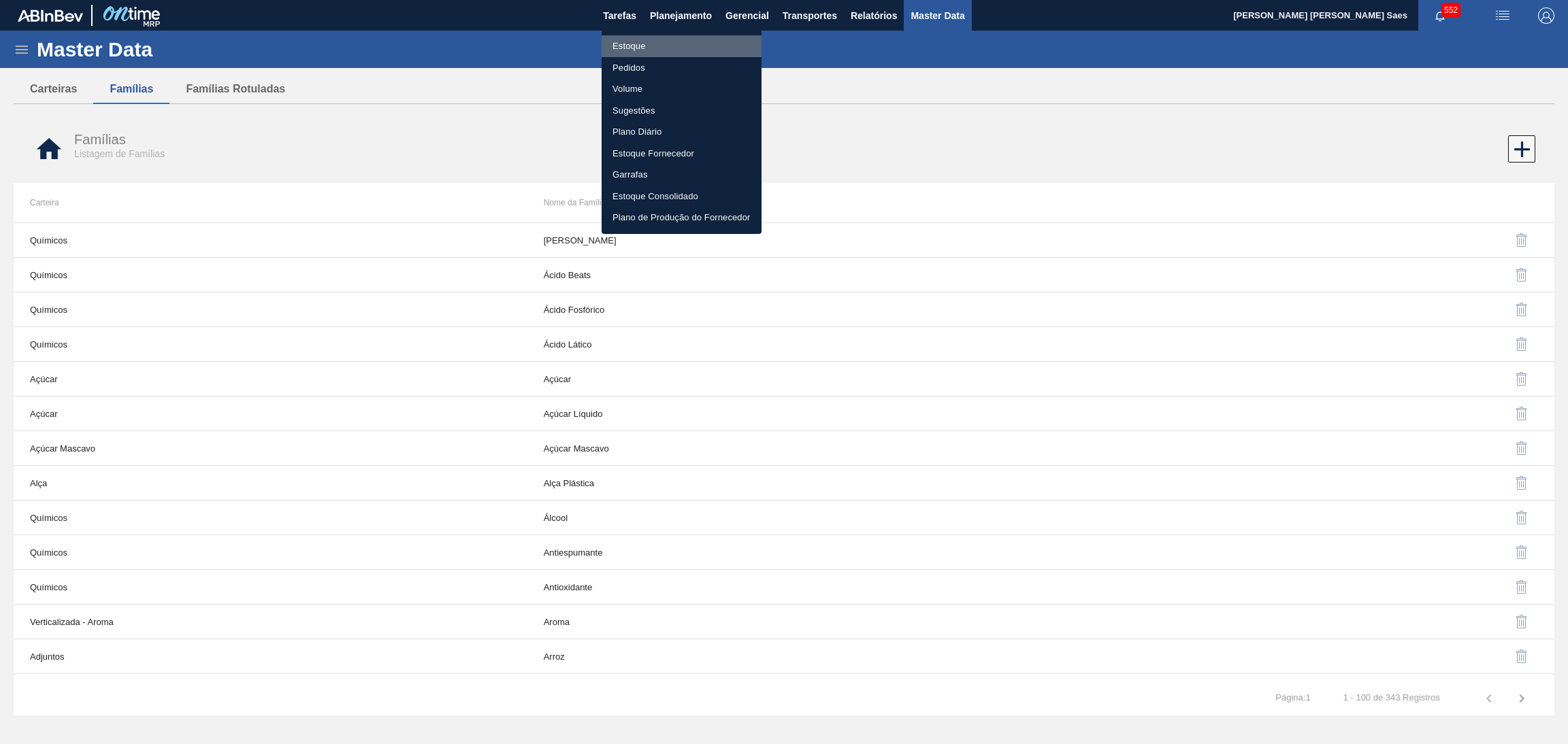
click at [679, 47] on li "Estoque" at bounding box center [682, 46] width 160 height 22
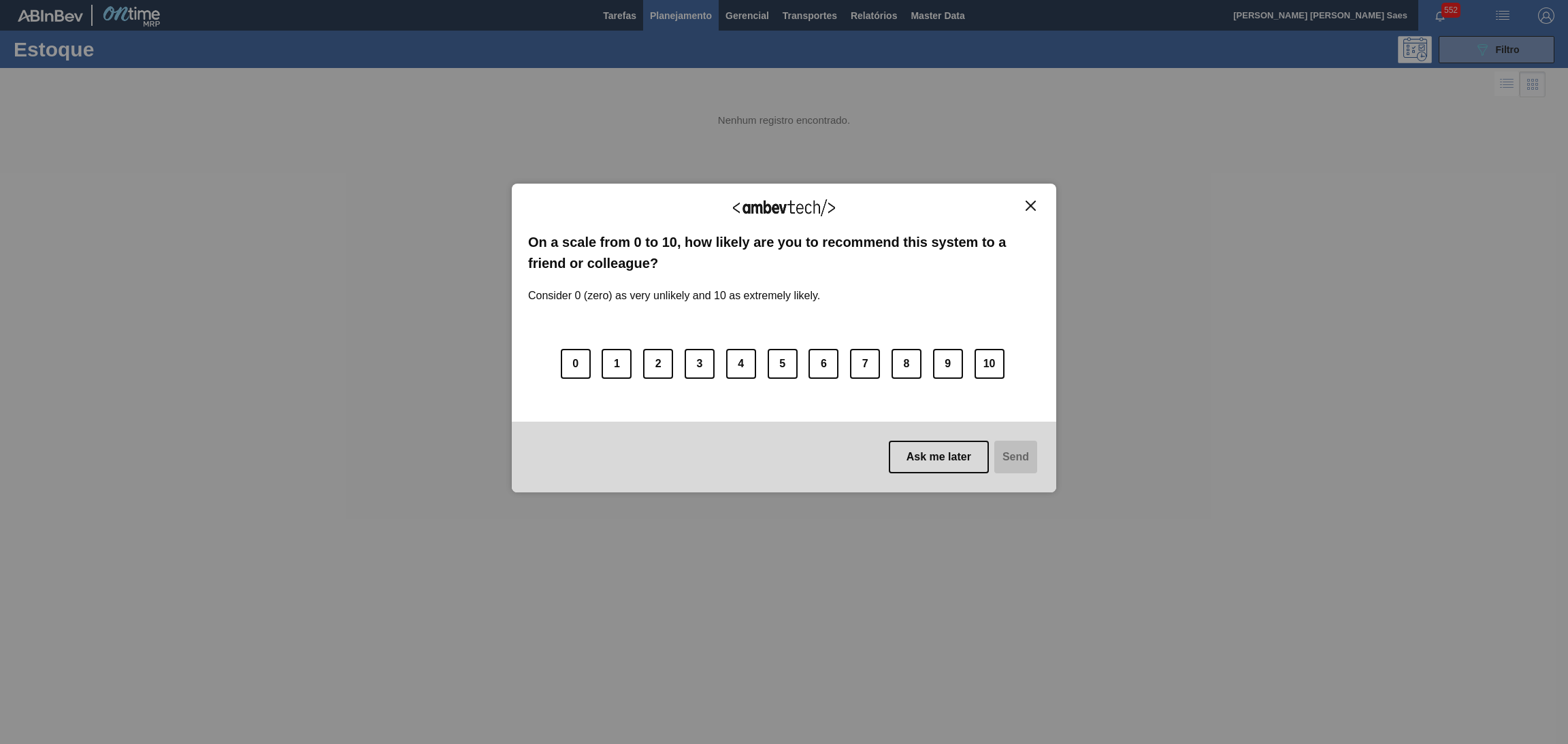
click at [1034, 212] on button "Close" at bounding box center [1031, 205] width 18 height 11
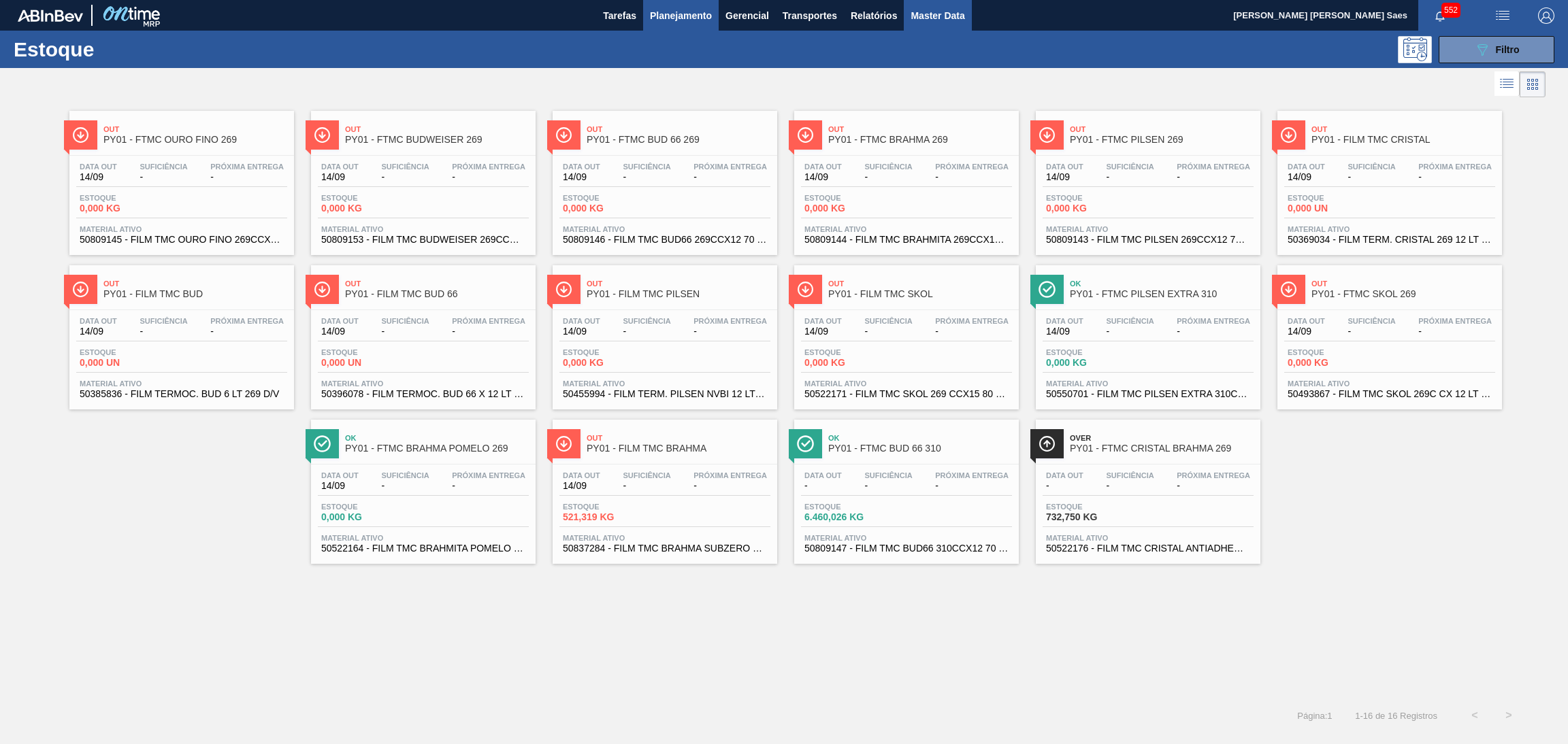
click at [922, 22] on span "Master Data" at bounding box center [937, 16] width 54 height 16
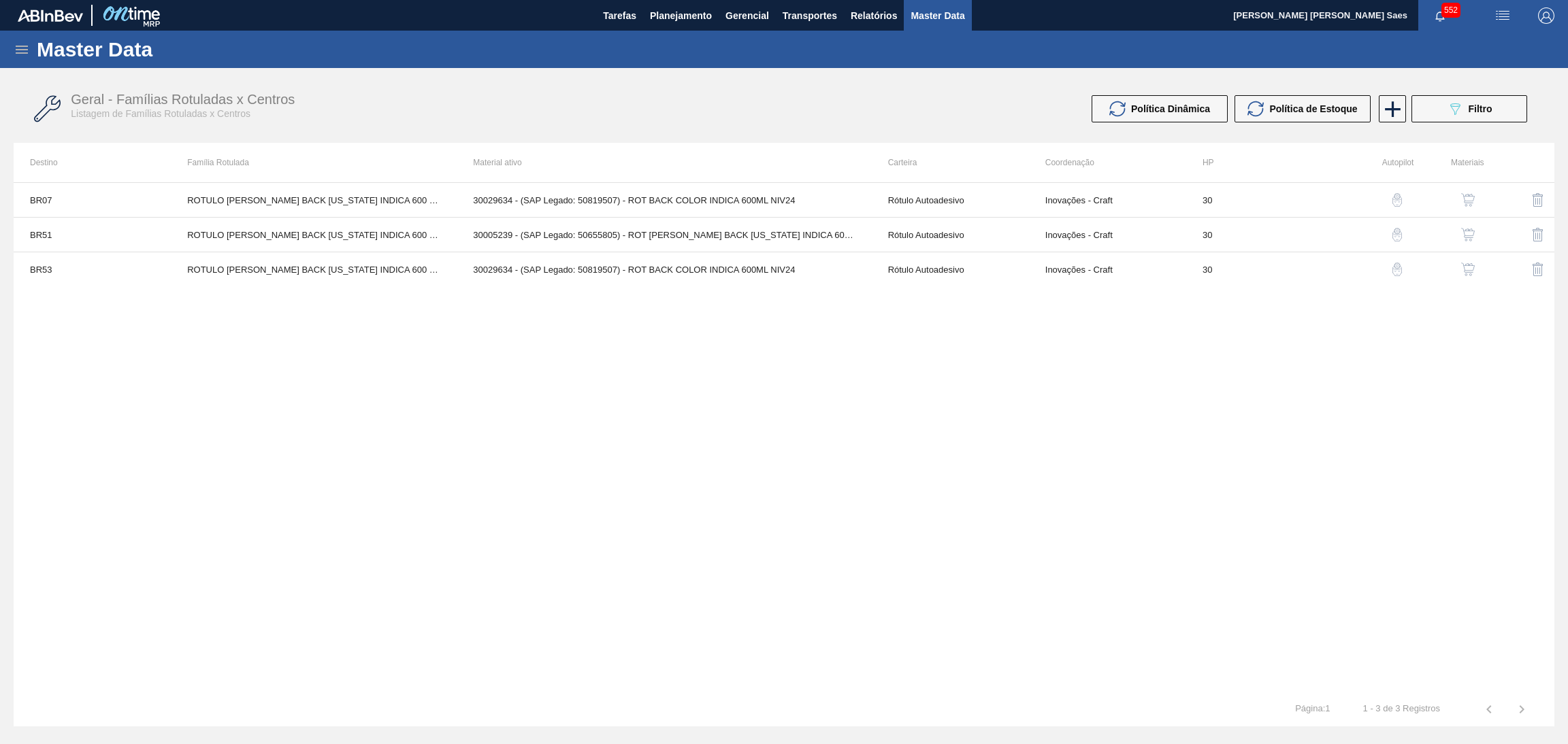
click at [37, 50] on h1 "Master Data" at bounding box center [158, 49] width 242 height 16
click at [20, 52] on icon at bounding box center [21, 50] width 12 height 8
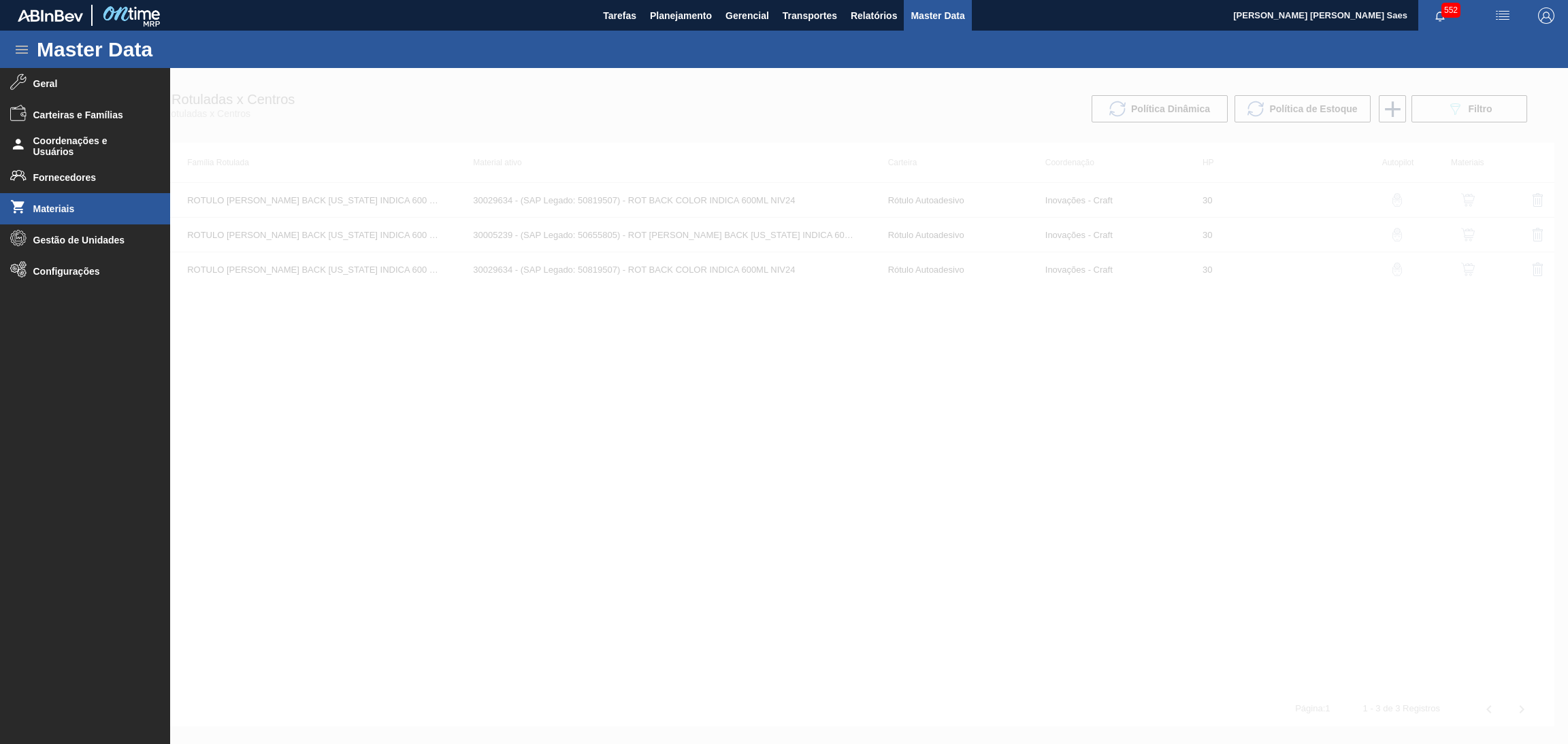
click at [107, 206] on span "Materiais" at bounding box center [89, 208] width 112 height 11
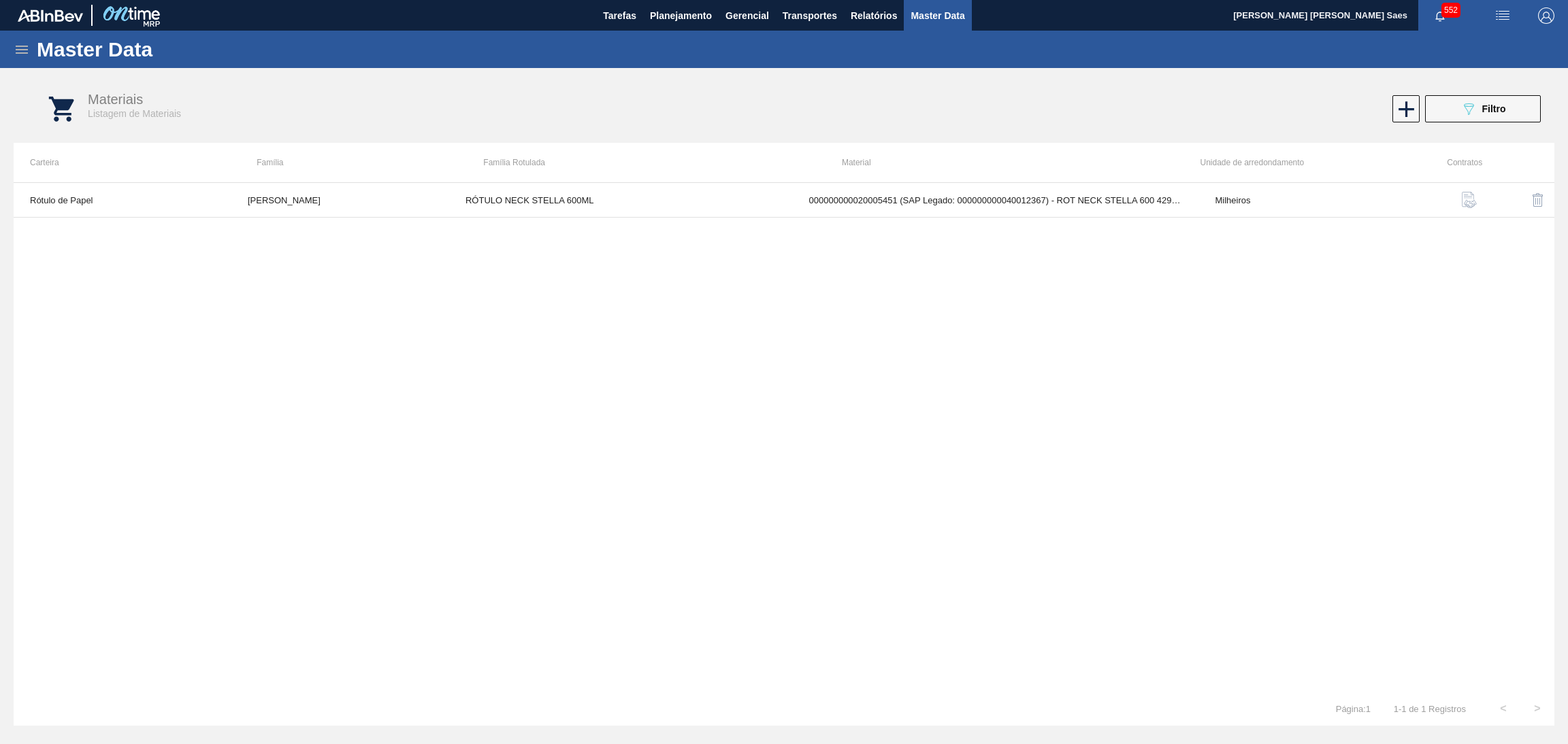
click at [1454, 112] on button "089F7B8B-B2A5-4AFE-B5C0-19BA573D28AC Filtro" at bounding box center [1483, 109] width 116 height 28
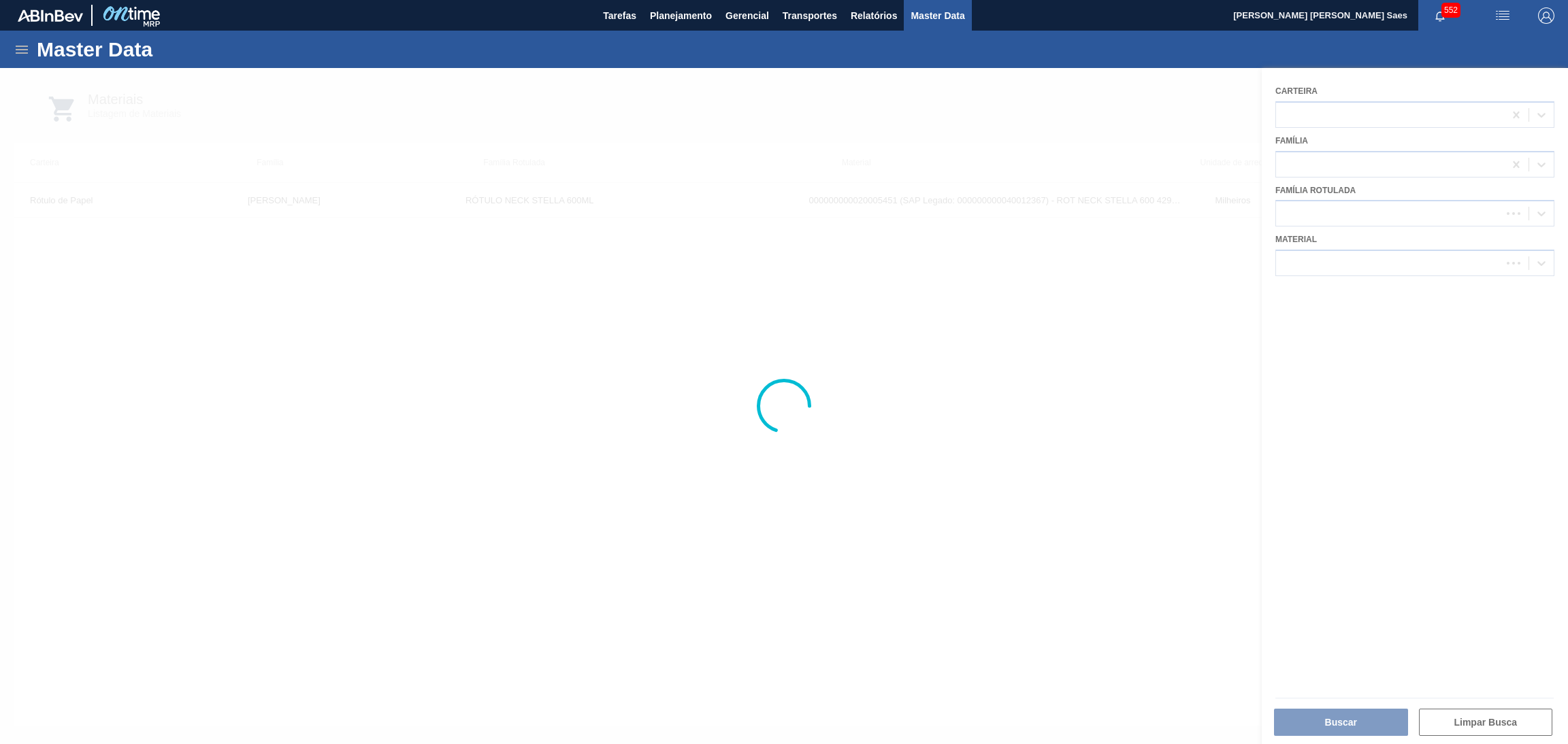
click at [1420, 257] on div at bounding box center [784, 406] width 1568 height 676
click at [1419, 262] on div at bounding box center [784, 406] width 1568 height 676
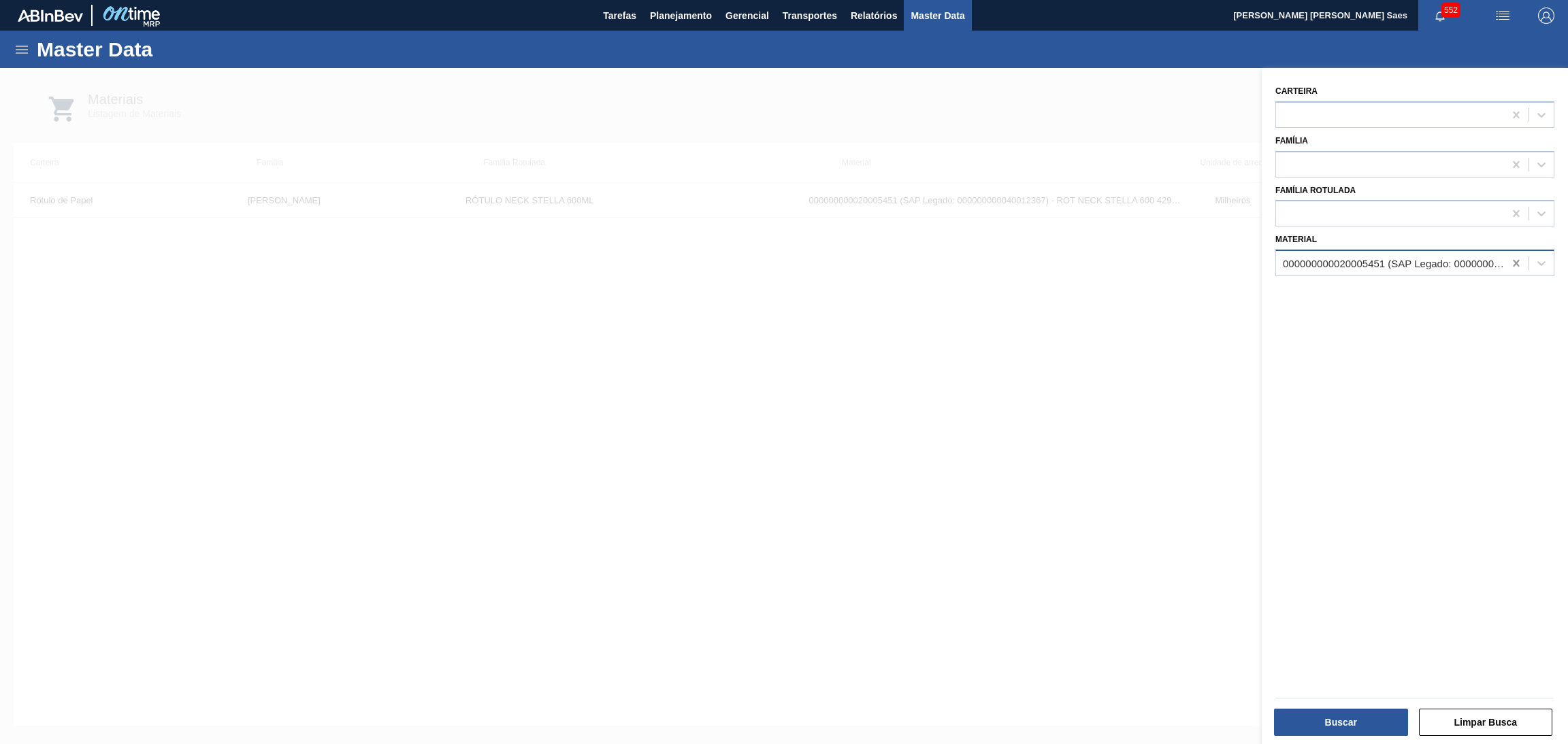
click at [1510, 253] on div at bounding box center [1516, 263] width 25 height 25
paste input "50141534"
type input "50141534"
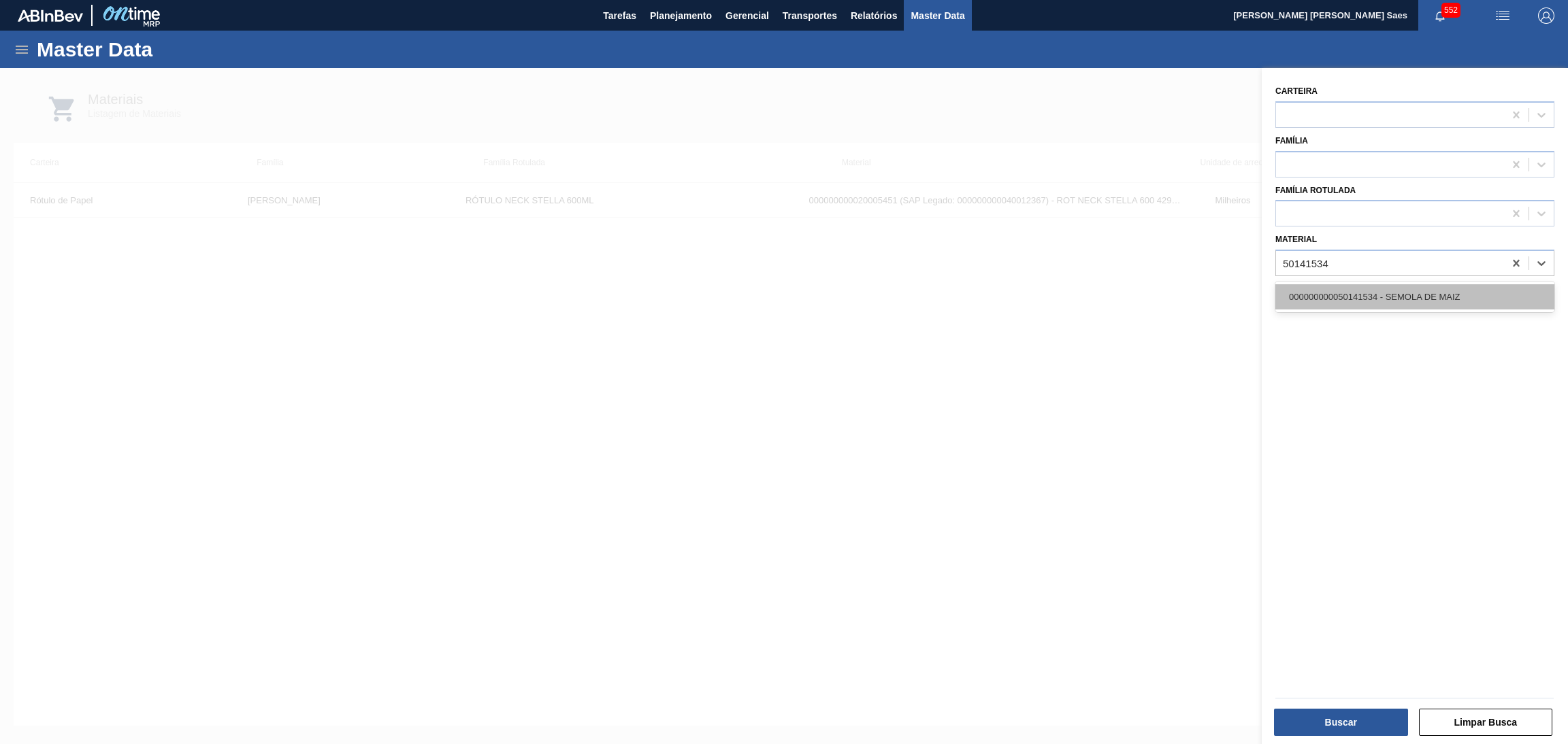
click at [1473, 294] on div "000000000050141534 - SEMOLA DE MAIZ" at bounding box center [1415, 297] width 279 height 25
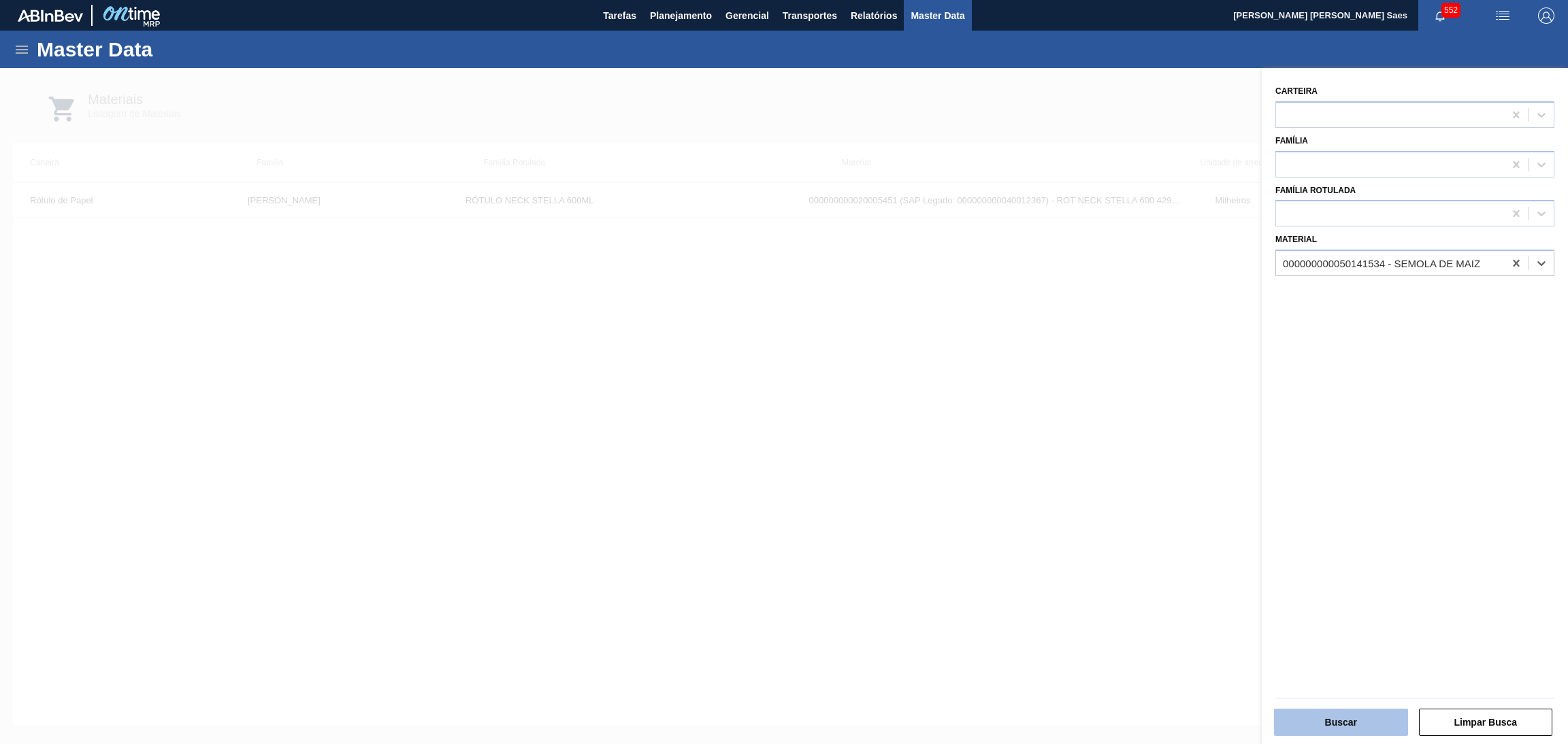
click at [1352, 714] on button "Buscar" at bounding box center [1341, 722] width 134 height 28
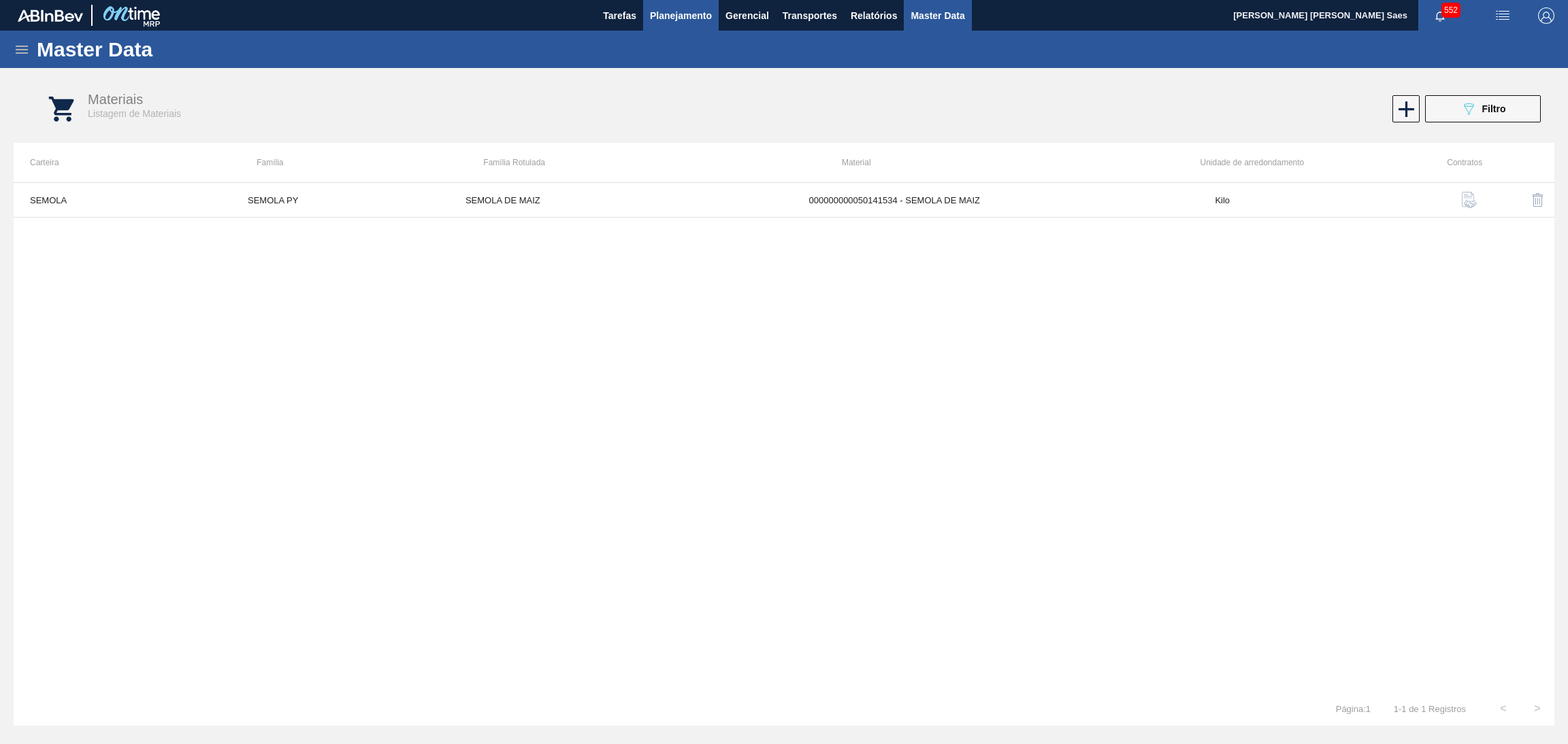
click at [670, 20] on span "Planejamento" at bounding box center [681, 16] width 62 height 16
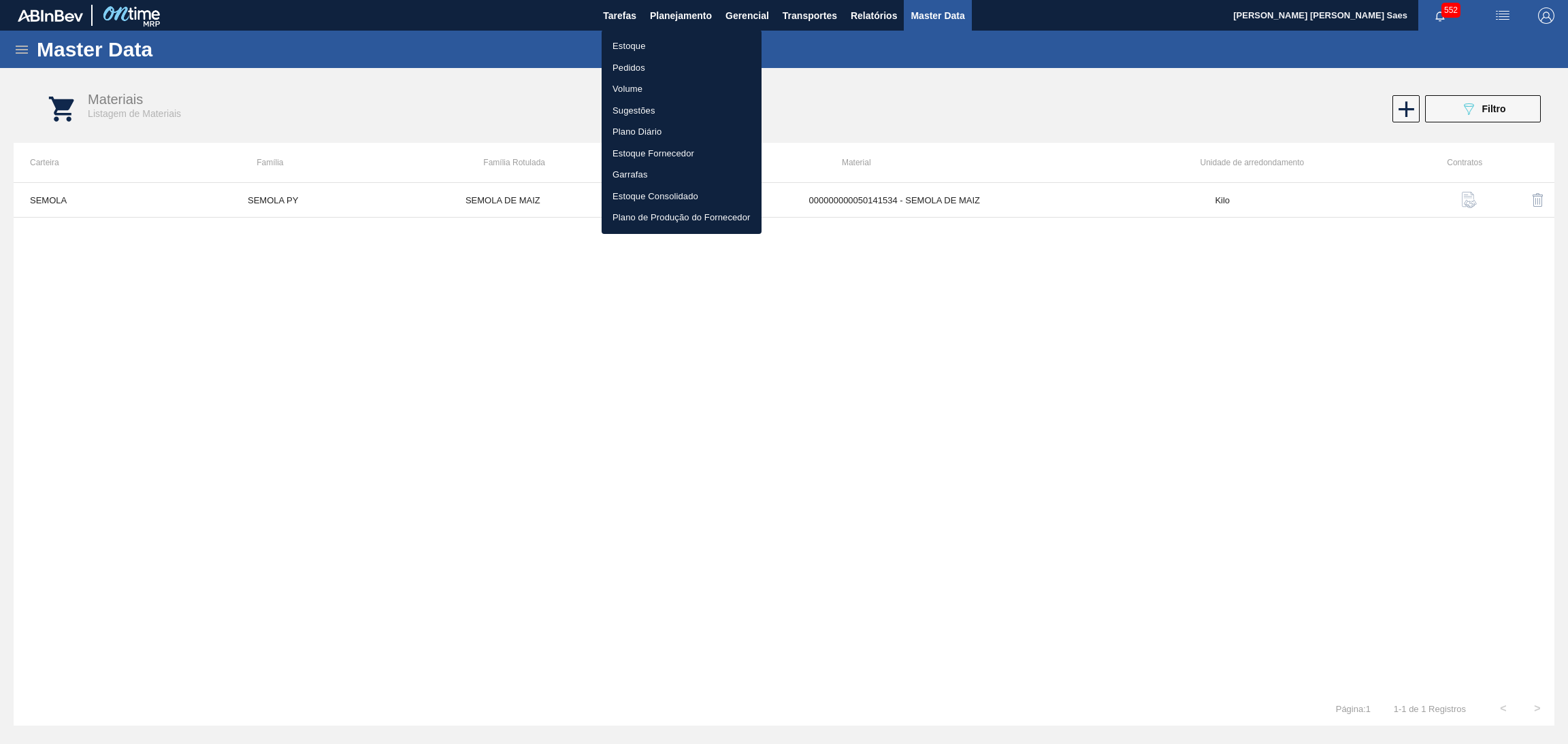
click at [661, 49] on li "Estoque" at bounding box center [682, 46] width 160 height 22
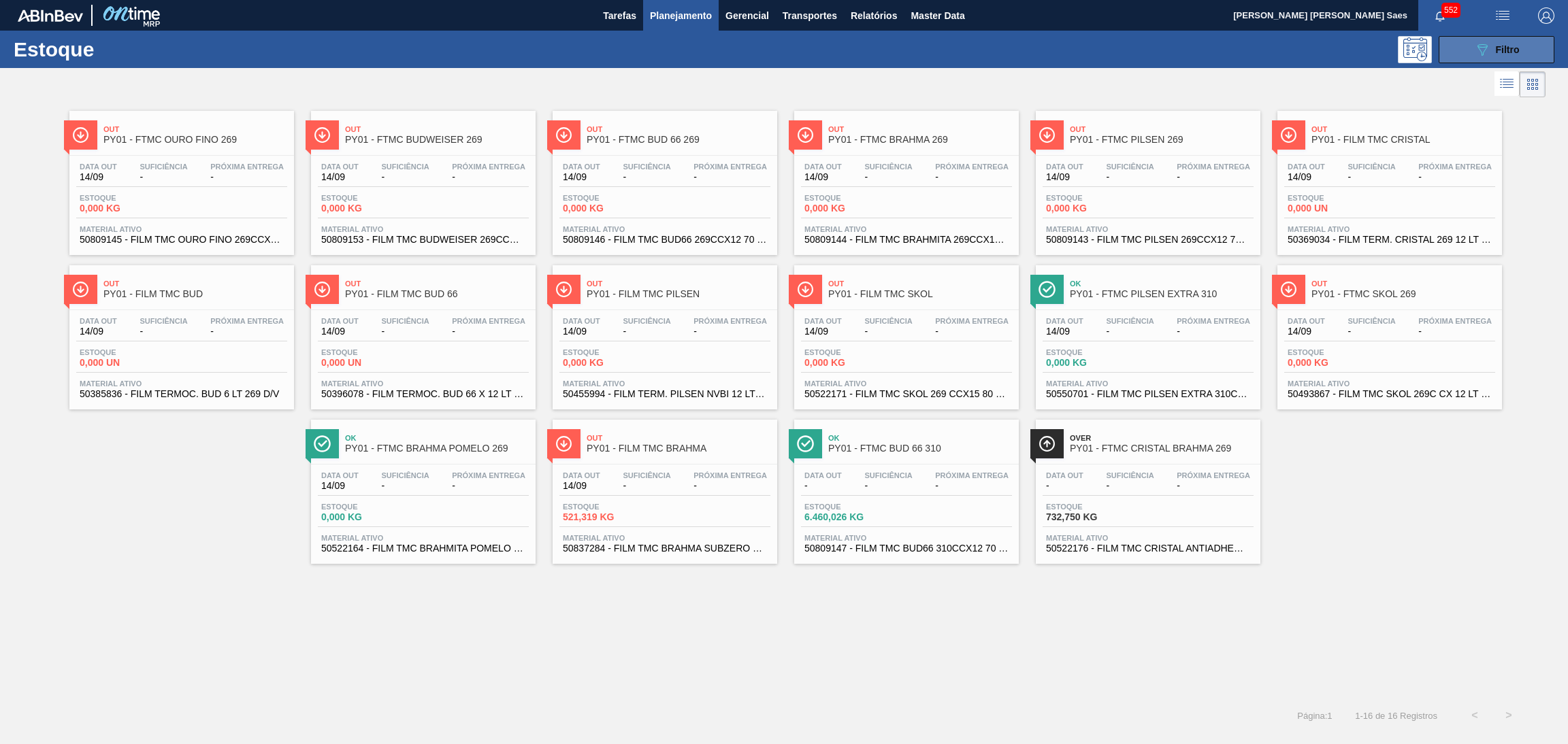
click at [1475, 42] on icon "089F7B8B-B2A5-4AFE-B5C0-19BA573D28AC" at bounding box center [1482, 49] width 16 height 16
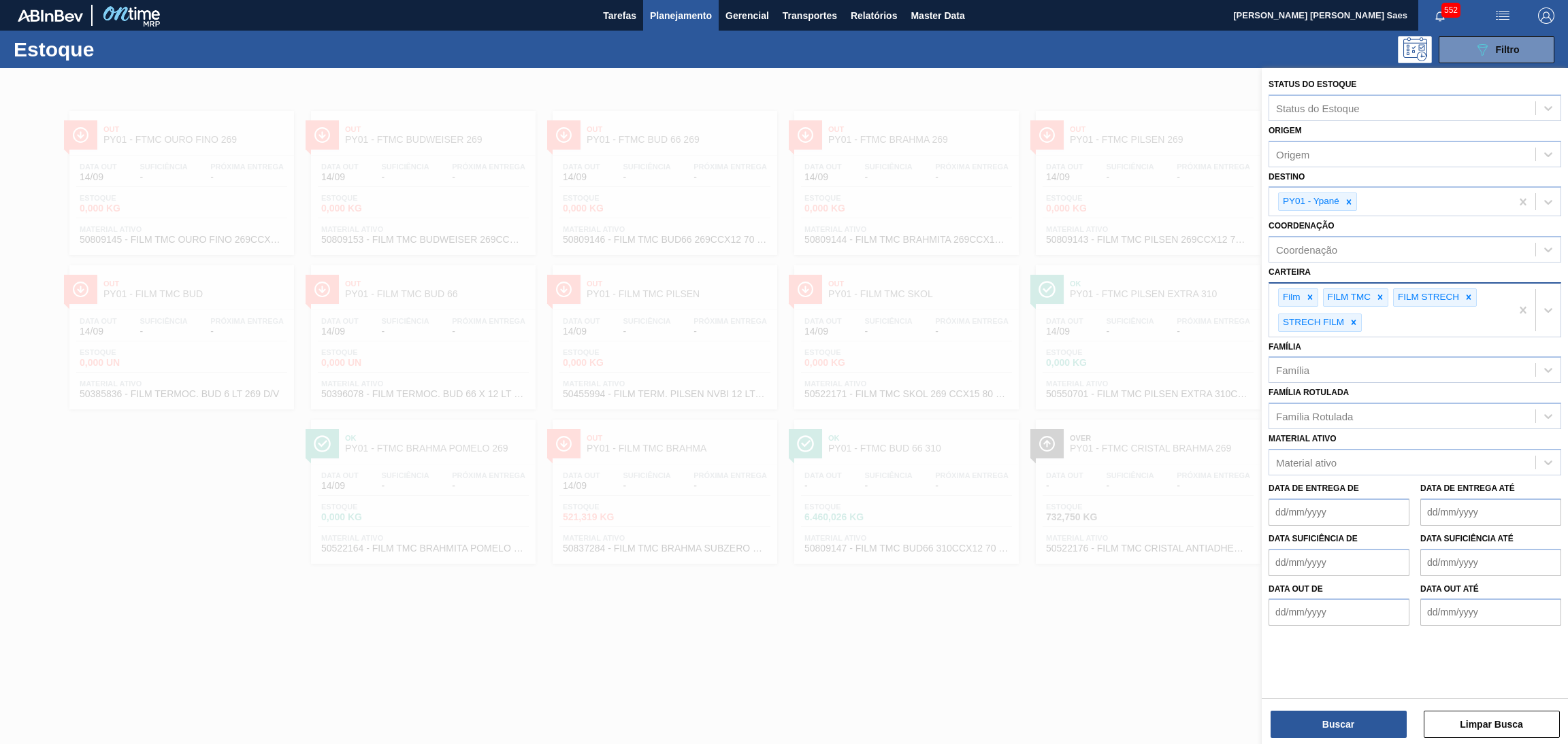
drag, startPoint x: 1526, startPoint y: 316, endPoint x: 1530, endPoint y: 292, distance: 24.3
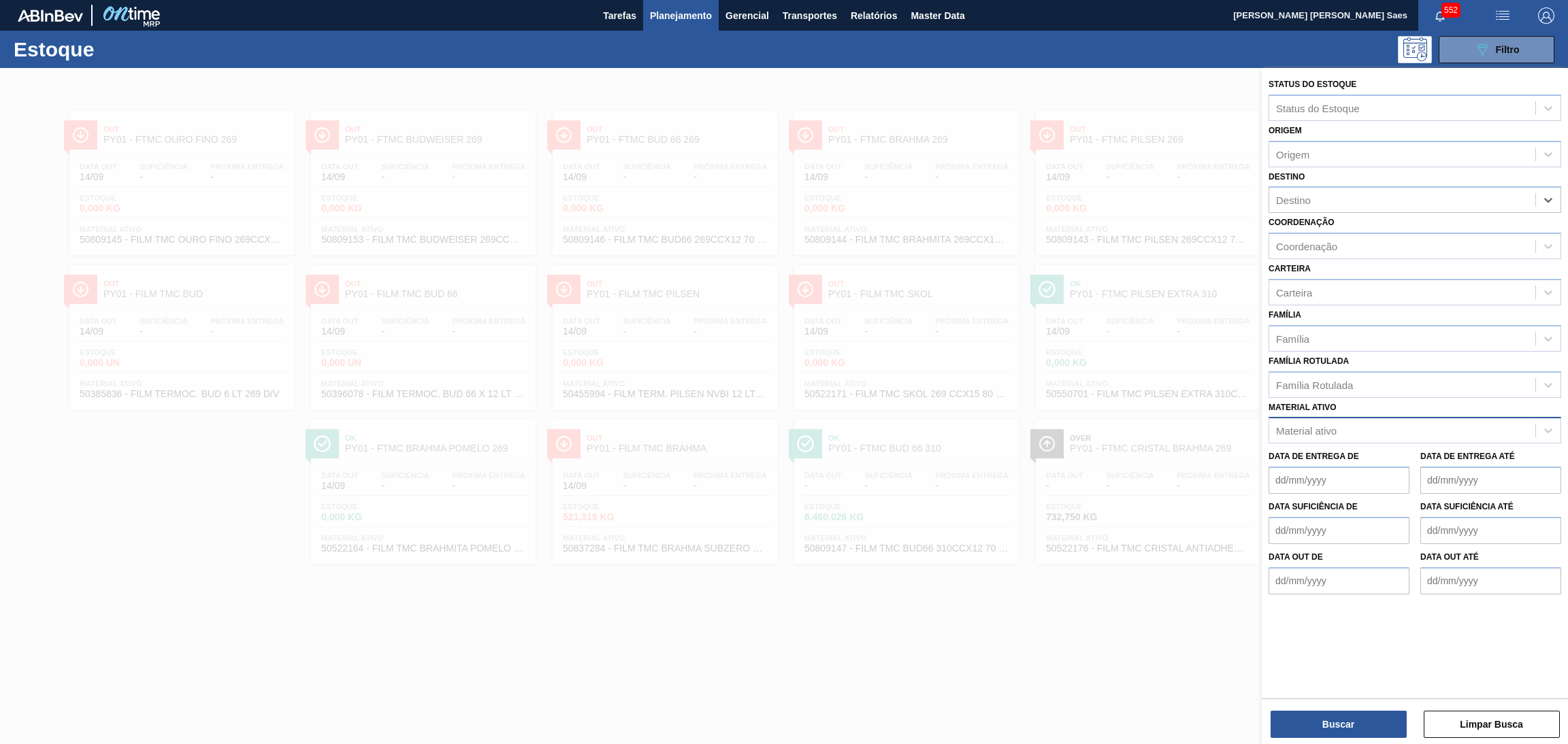
click at [1330, 425] on div "Material ativo" at bounding box center [1307, 431] width 61 height 11
paste ativo "50141534"
type ativo "50141534"
click at [1349, 463] on div "50141534 - SEMOLA DE MAIZ" at bounding box center [1415, 464] width 292 height 25
click at [1353, 721] on button "Buscar" at bounding box center [1338, 724] width 136 height 28
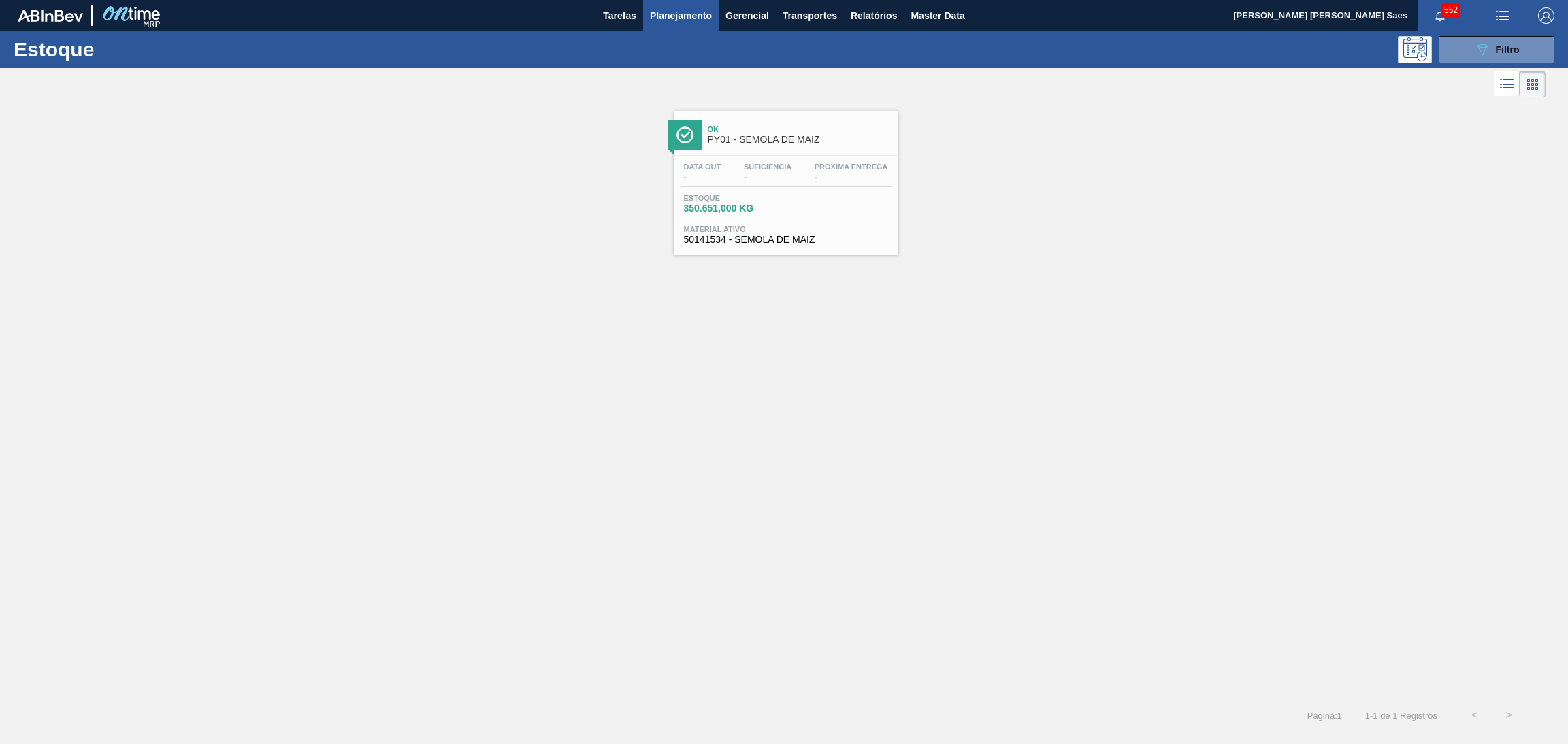
click at [829, 184] on div "Data out - Suficiência - Próxima Entrega -" at bounding box center [785, 174] width 211 height 25
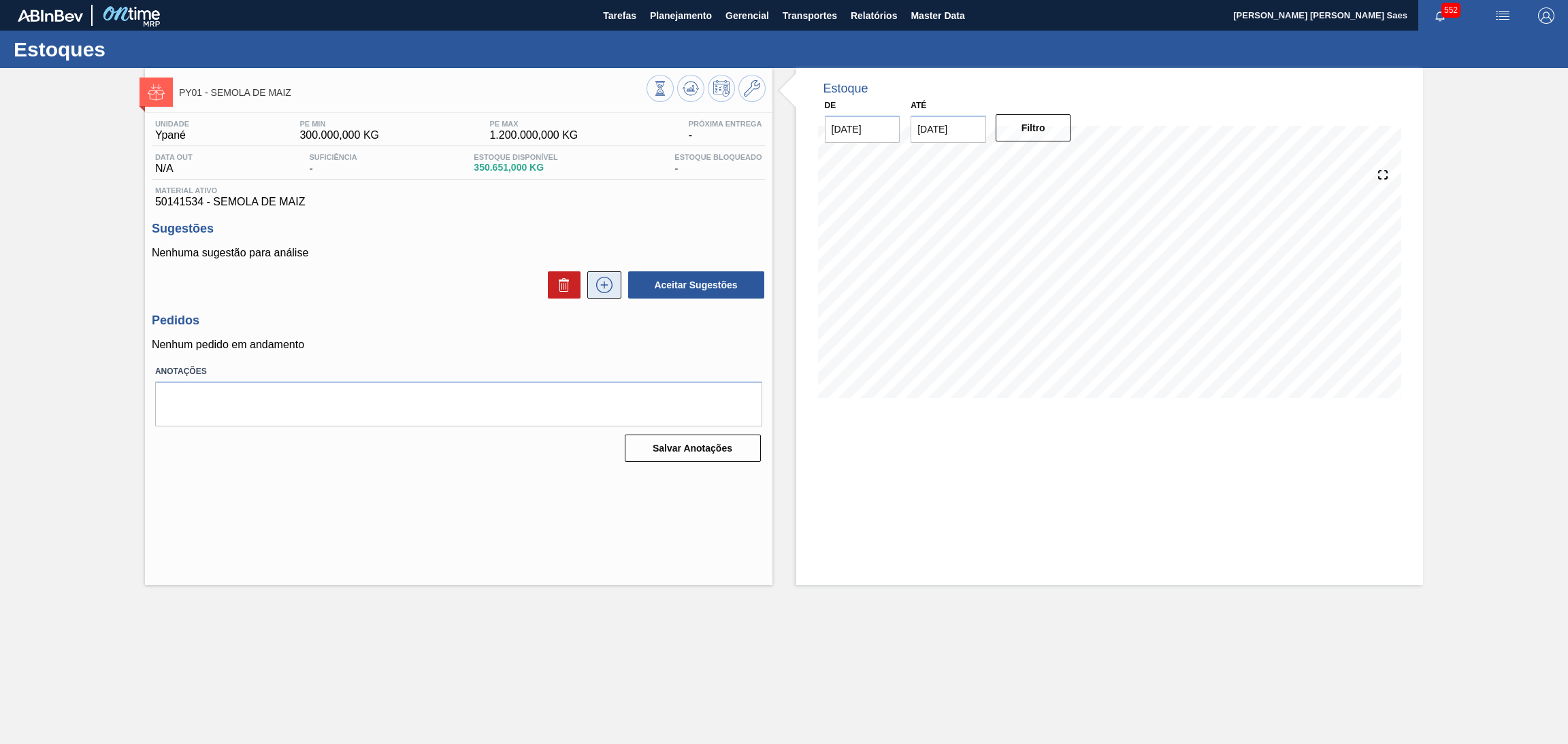
click at [618, 286] on button at bounding box center [604, 284] width 34 height 28
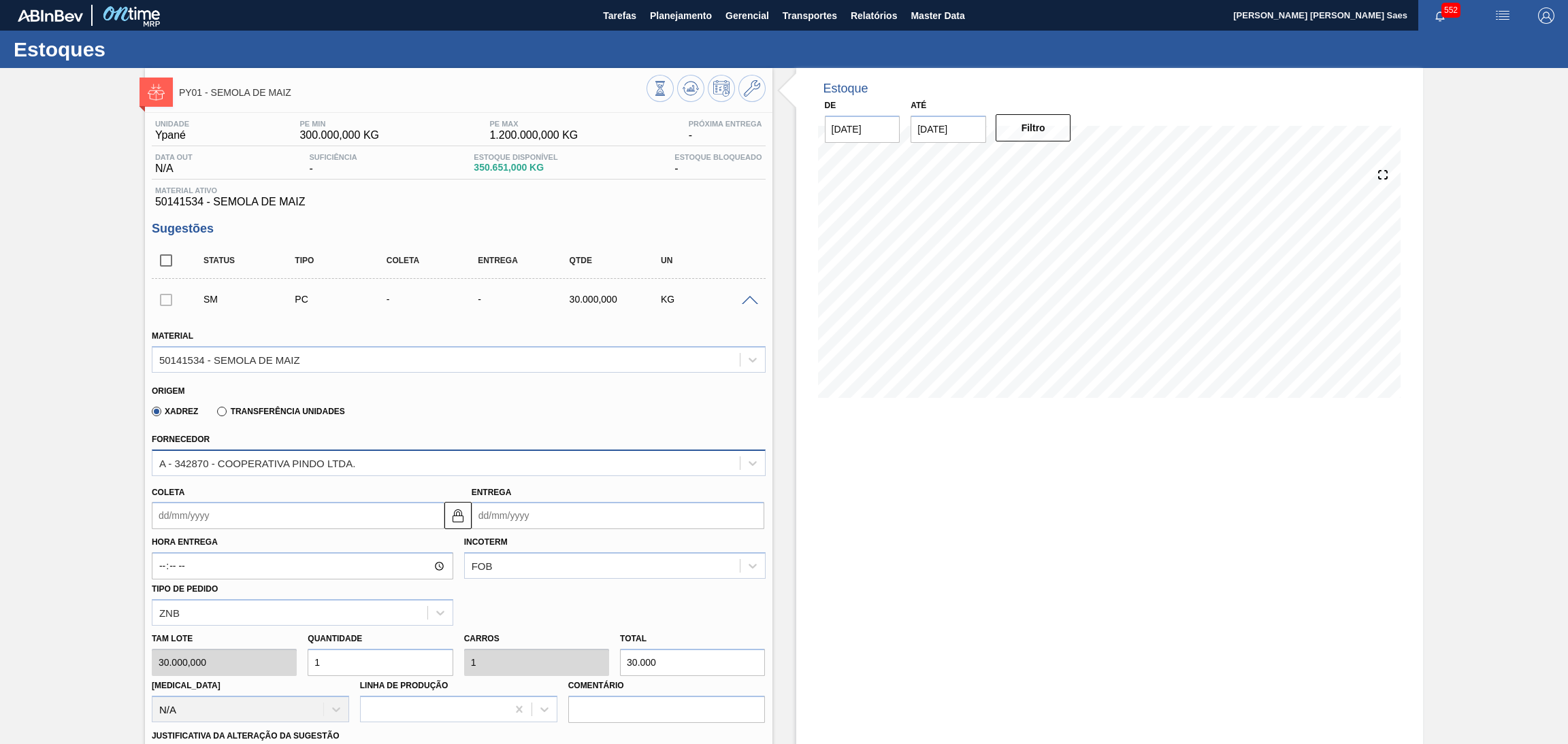
click at [439, 459] on div "A - 342870 - COOPERATIVA PINDO LTDA." at bounding box center [446, 463] width 587 height 20
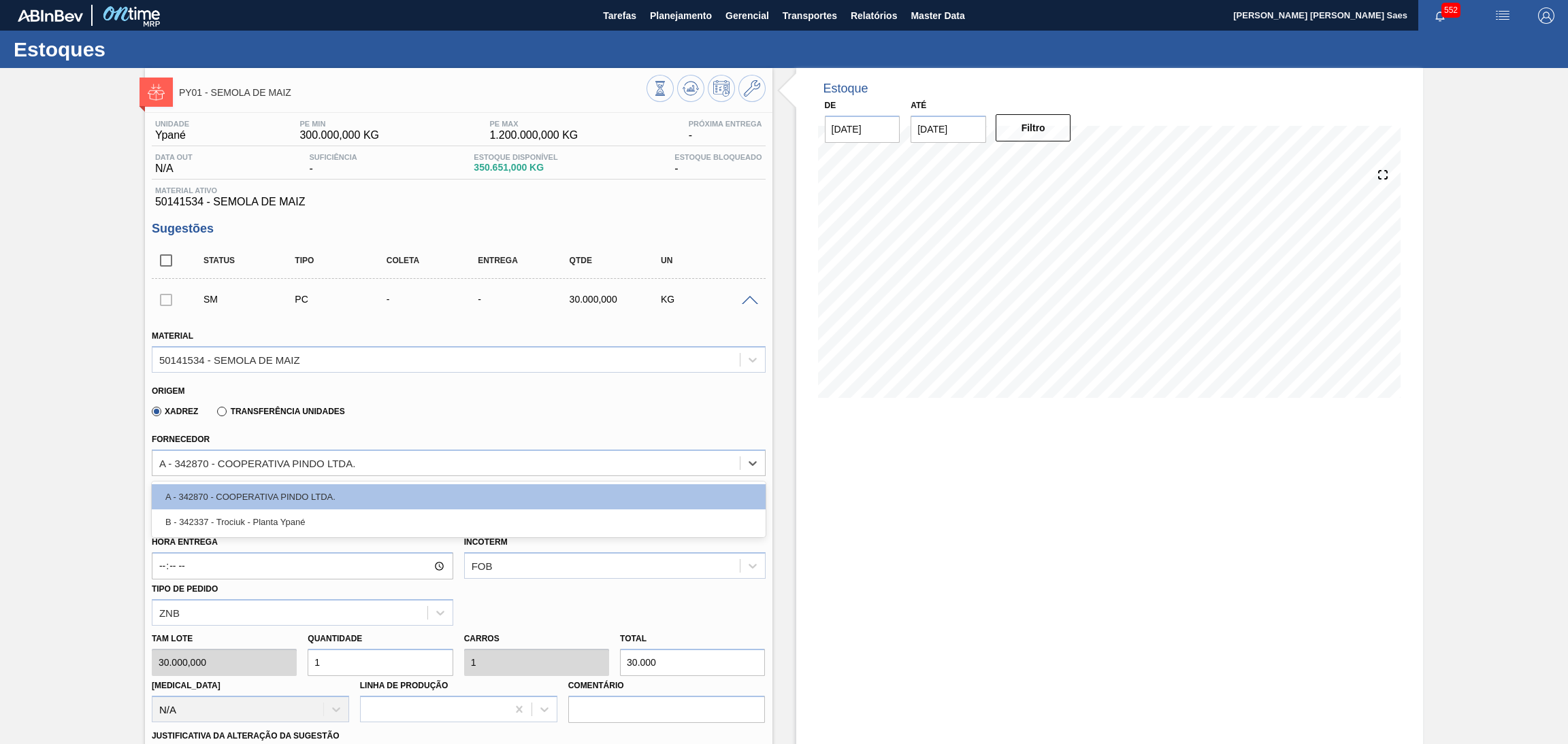
click at [449, 420] on div "Xadrez Transferência Unidades" at bounding box center [453, 409] width 602 height 27
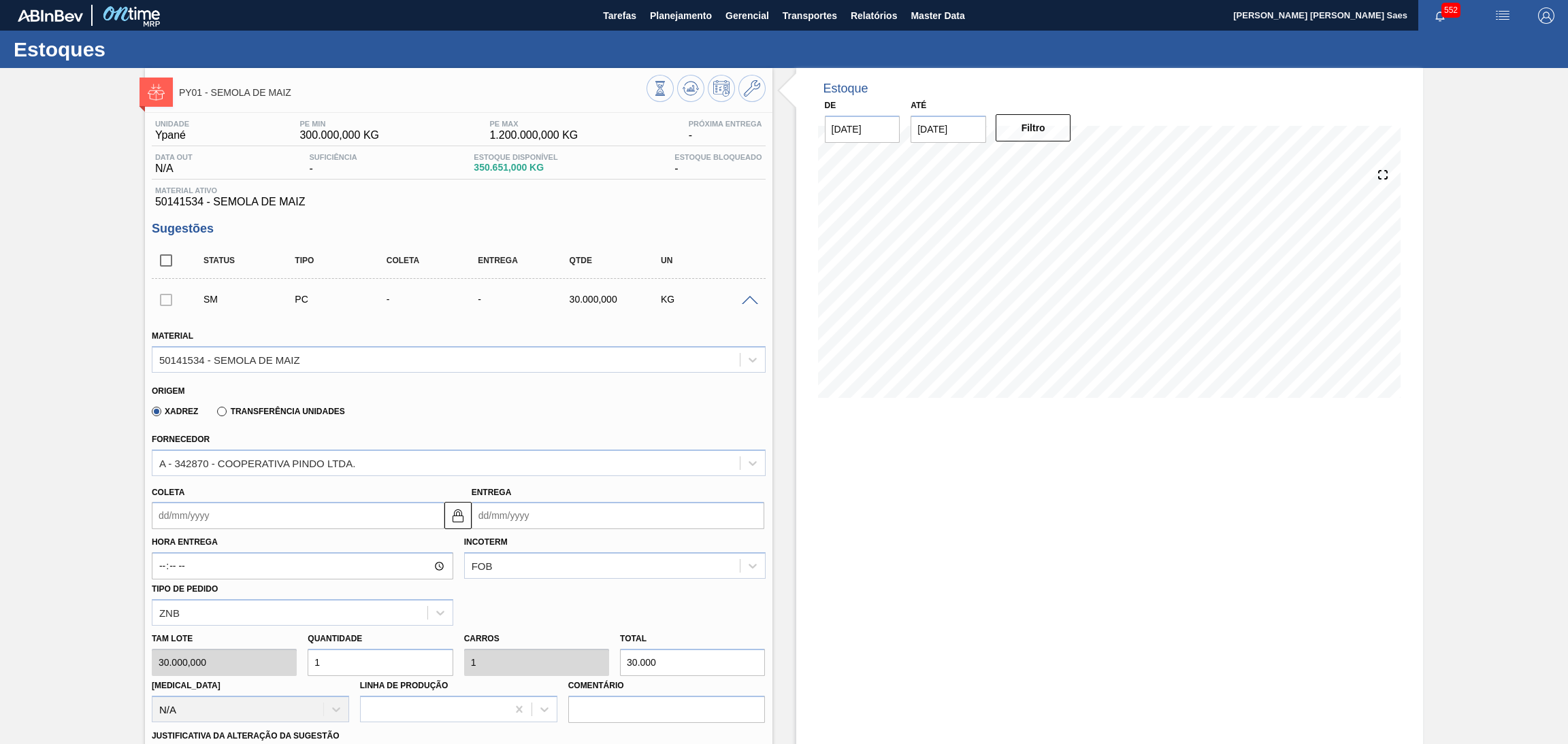
click at [439, 214] on div "Unidade Ypané PE MIN 300.000,000 KG PE MAX 1.200.000,000 KG Próxima Entrega - D…" at bounding box center [458, 596] width 627 height 968
drag, startPoint x: 531, startPoint y: 459, endPoint x: 472, endPoint y: 478, distance: 62.0
click at [530, 459] on div "A - 342870 - COOPERATIVA PINDO LTDA." at bounding box center [446, 463] width 587 height 20
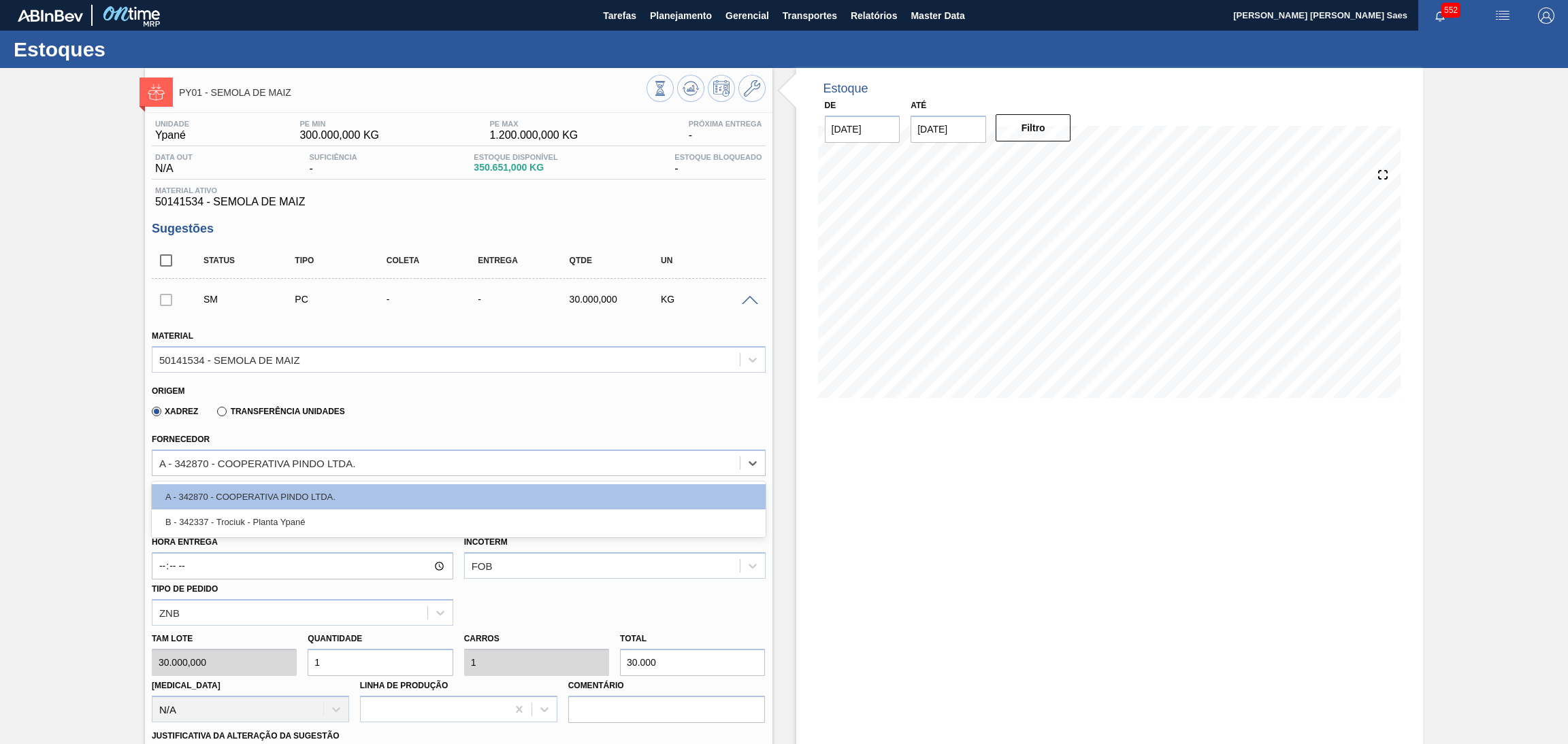
click at [455, 512] on div "B - 342337 - Trociuk - Planta Ypané" at bounding box center [458, 522] width 614 height 25
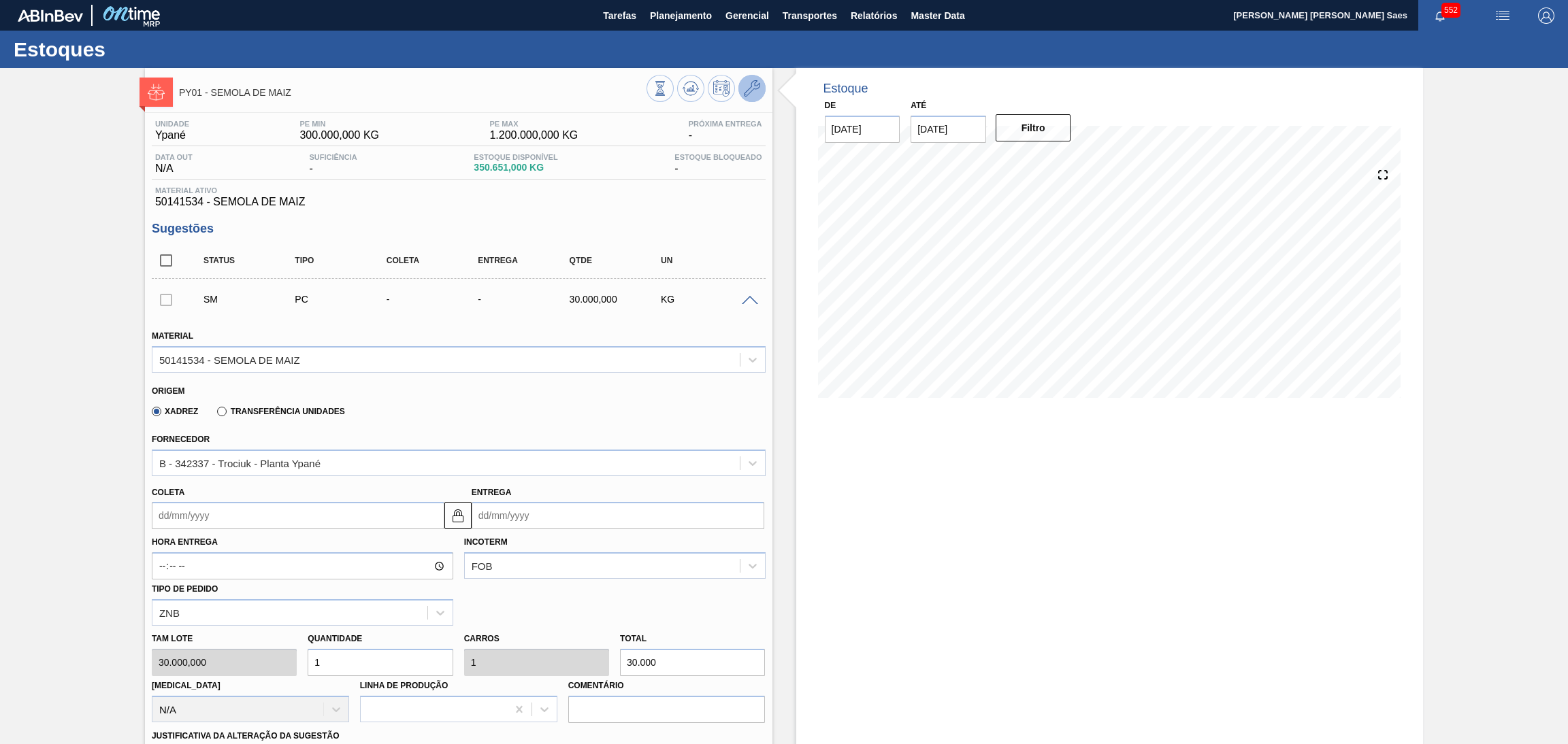
click at [755, 95] on icon at bounding box center [752, 88] width 16 height 16
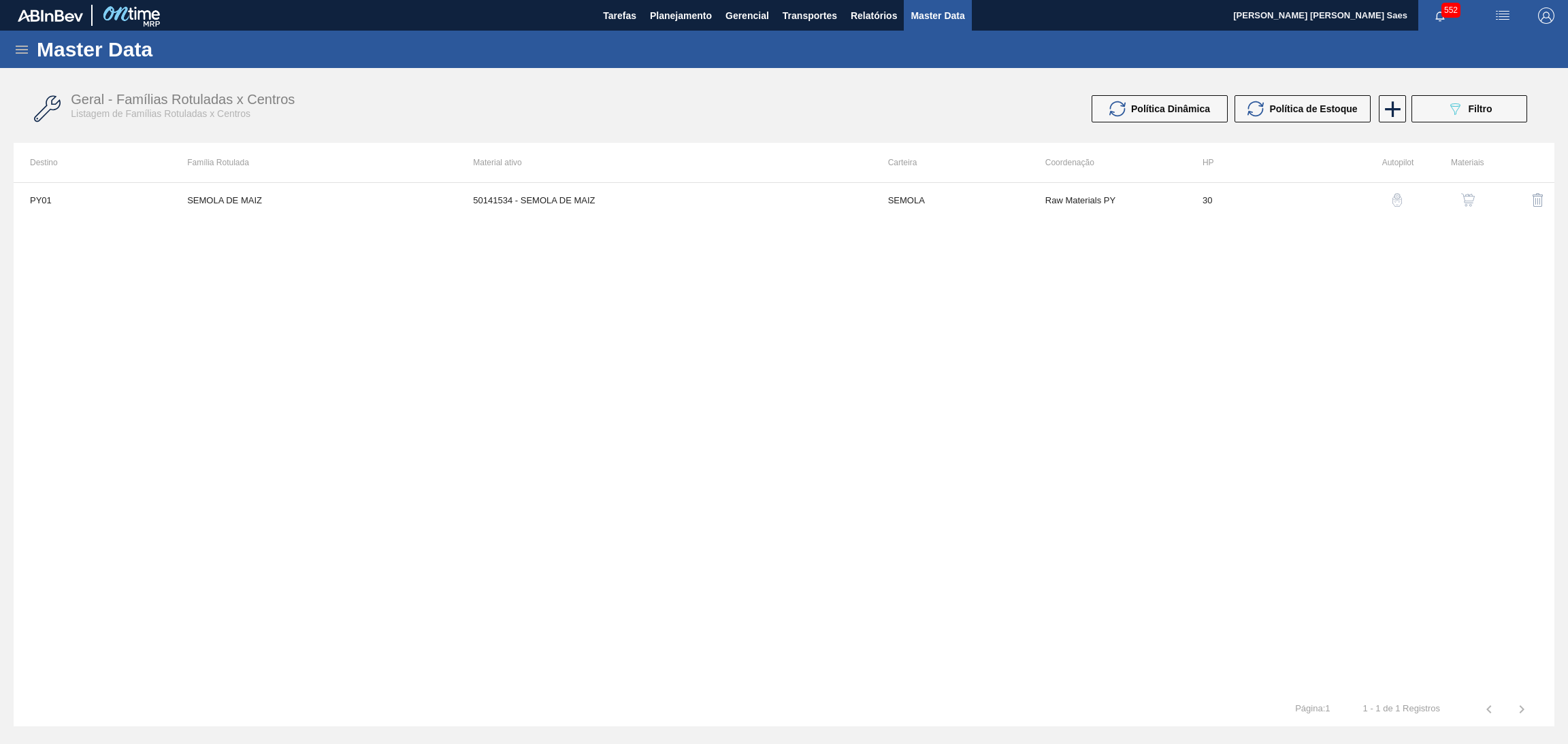
click at [25, 47] on icon at bounding box center [21, 49] width 16 height 16
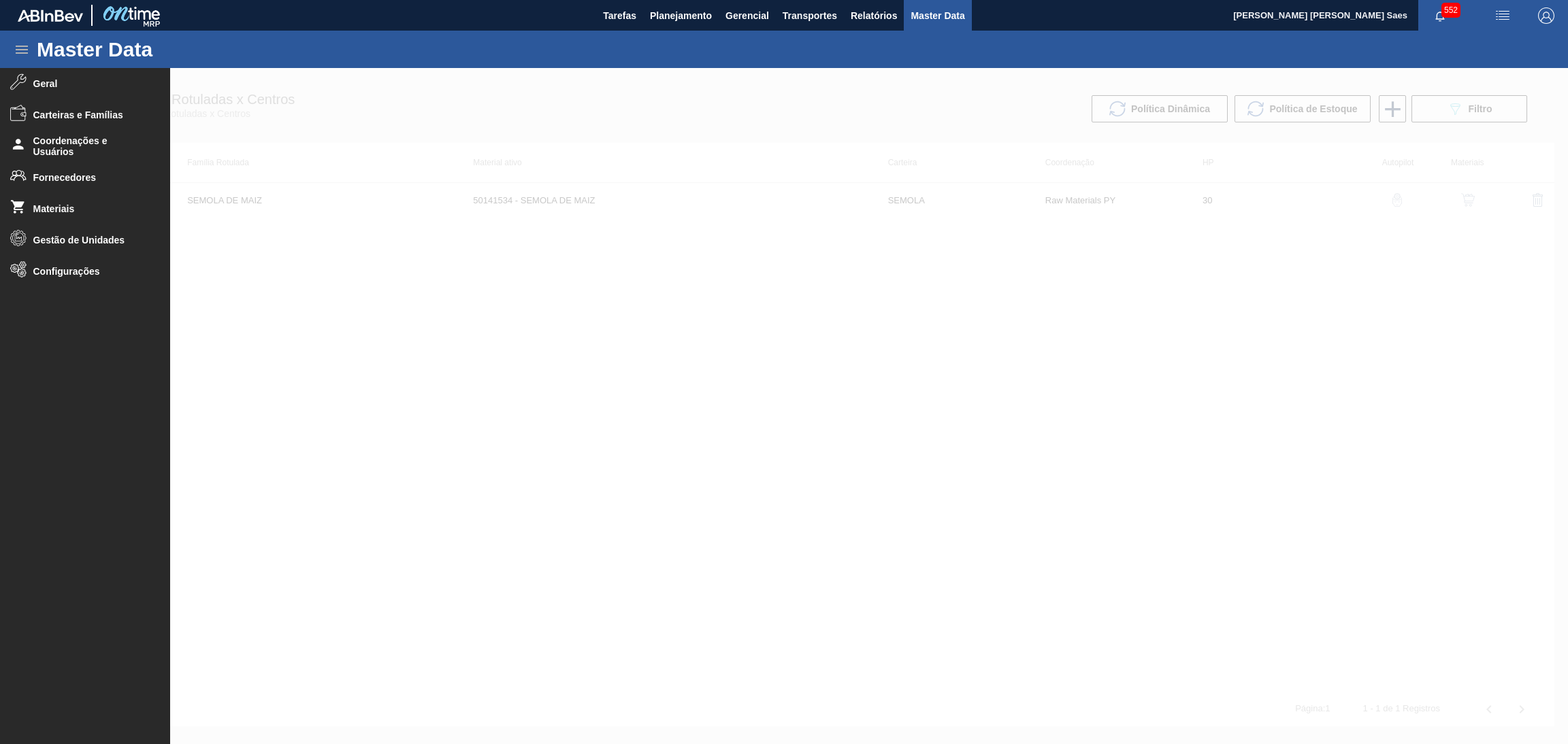
drag, startPoint x: 103, startPoint y: 119, endPoint x: 197, endPoint y: 92, distance: 97.8
click at [225, 89] on div at bounding box center [784, 406] width 1568 height 676
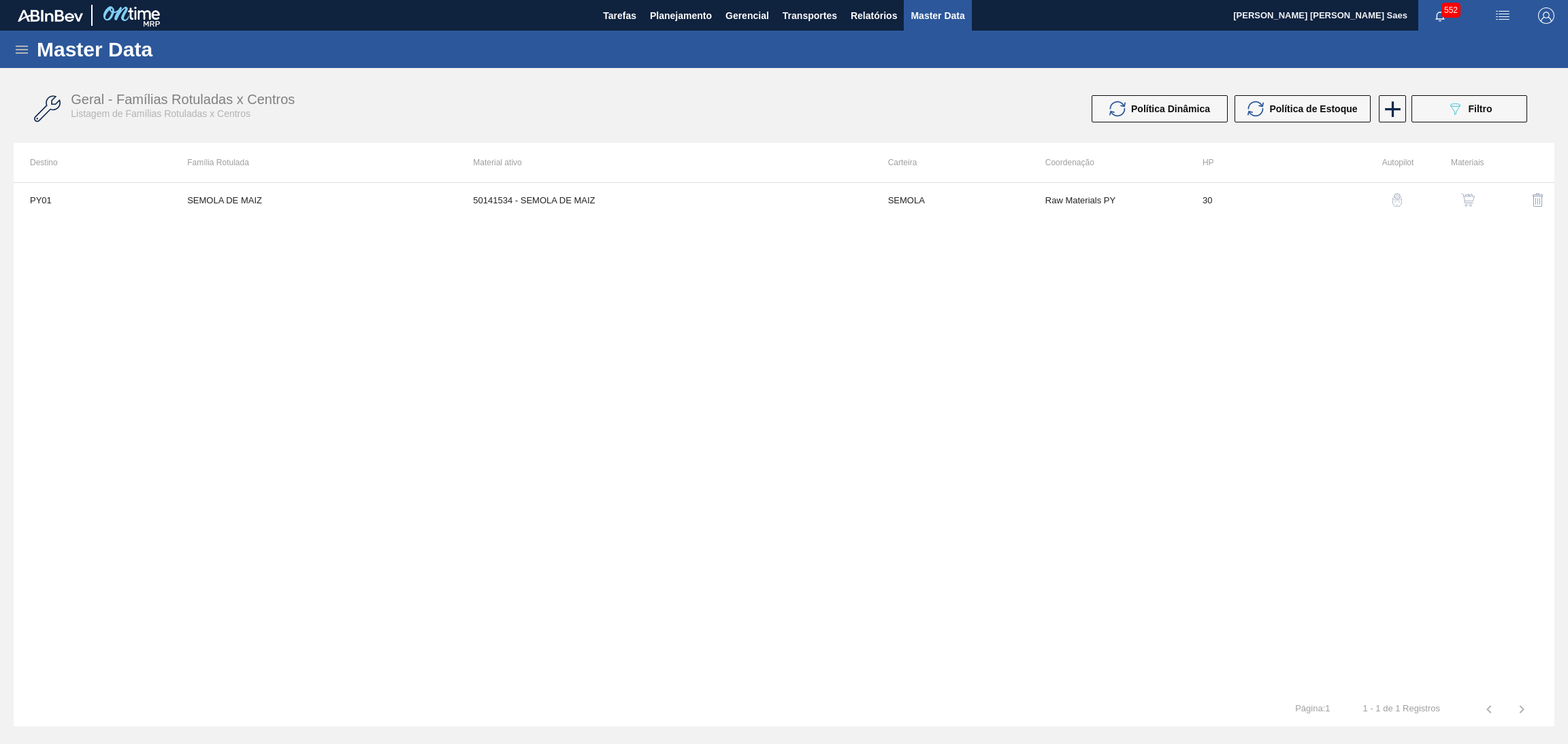
click at [1468, 200] on img "button" at bounding box center [1468, 200] width 13 height 13
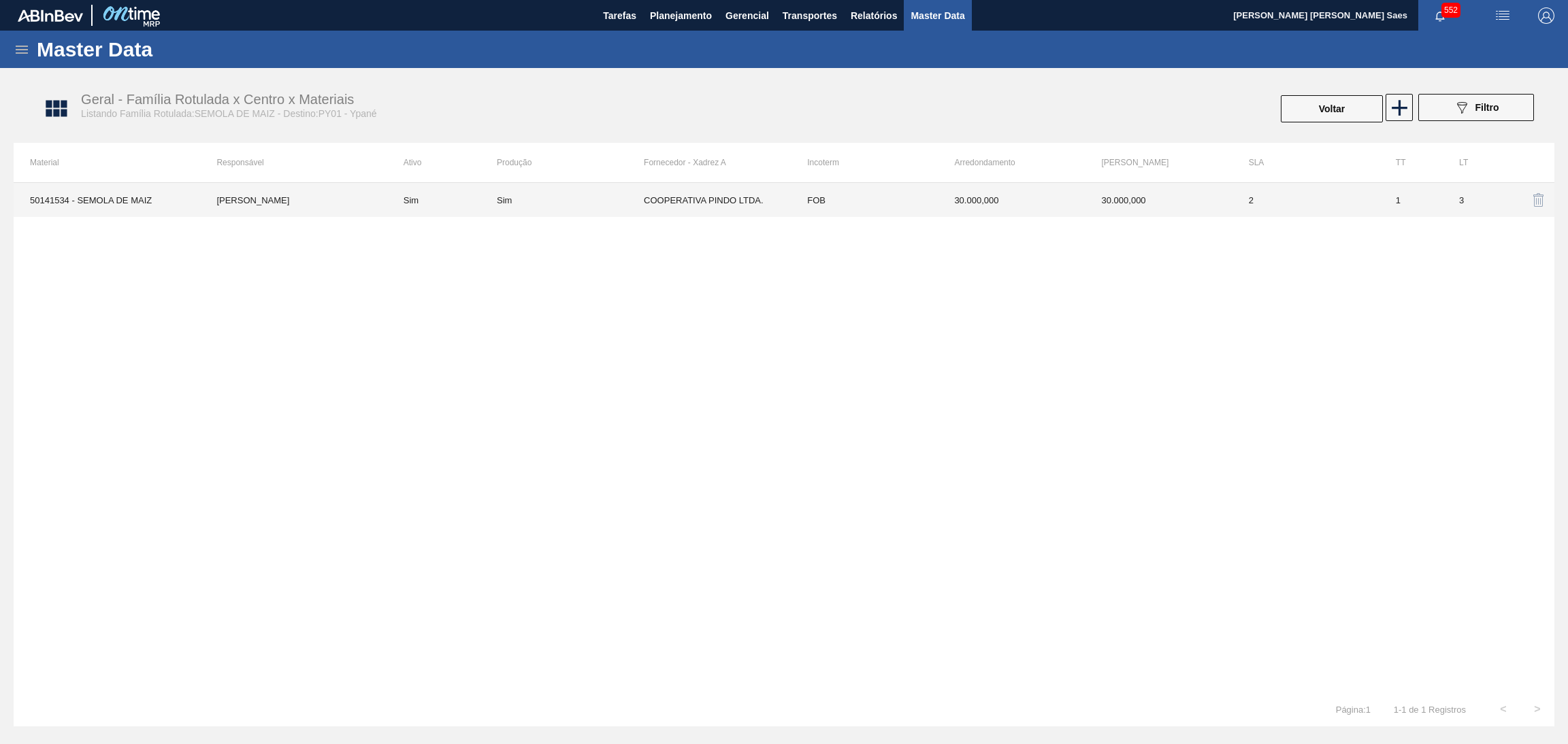
click at [606, 200] on div "Sim" at bounding box center [570, 200] width 147 height 10
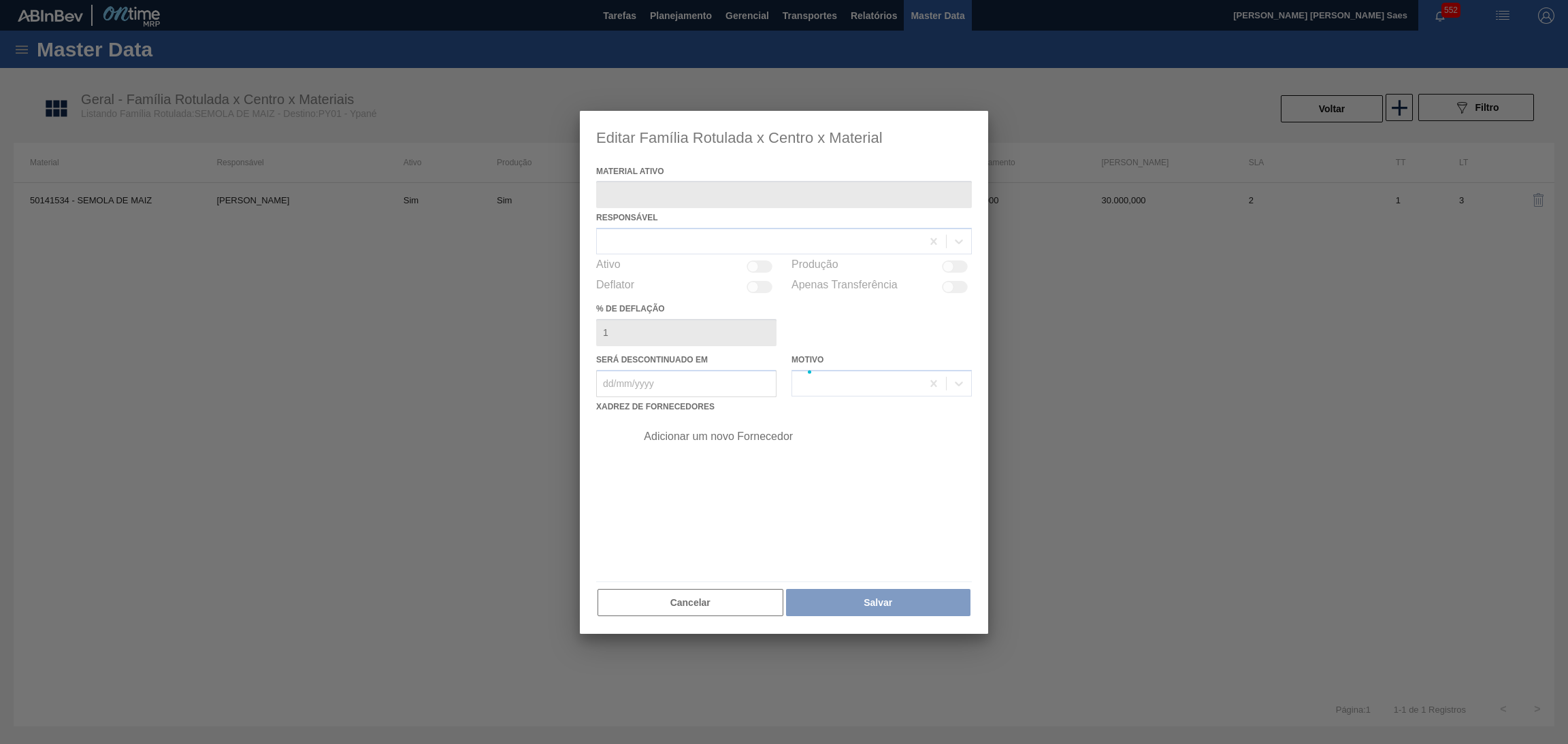
type ativo "50141534 - SEMOLA DE MAIZ"
checkbox input "true"
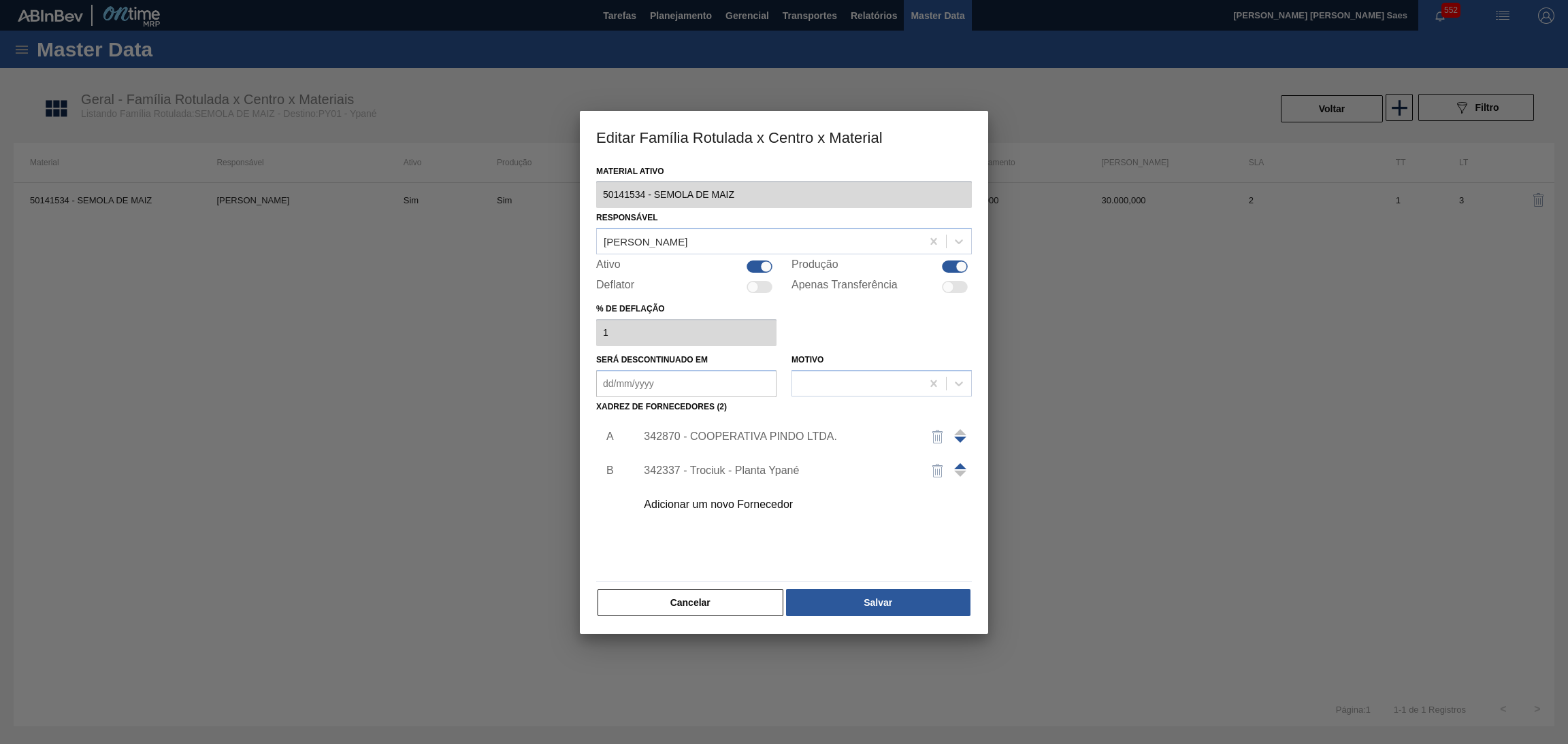
click at [819, 438] on div "342870 - COOPERATIVA PINDO LTDA." at bounding box center [777, 436] width 267 height 12
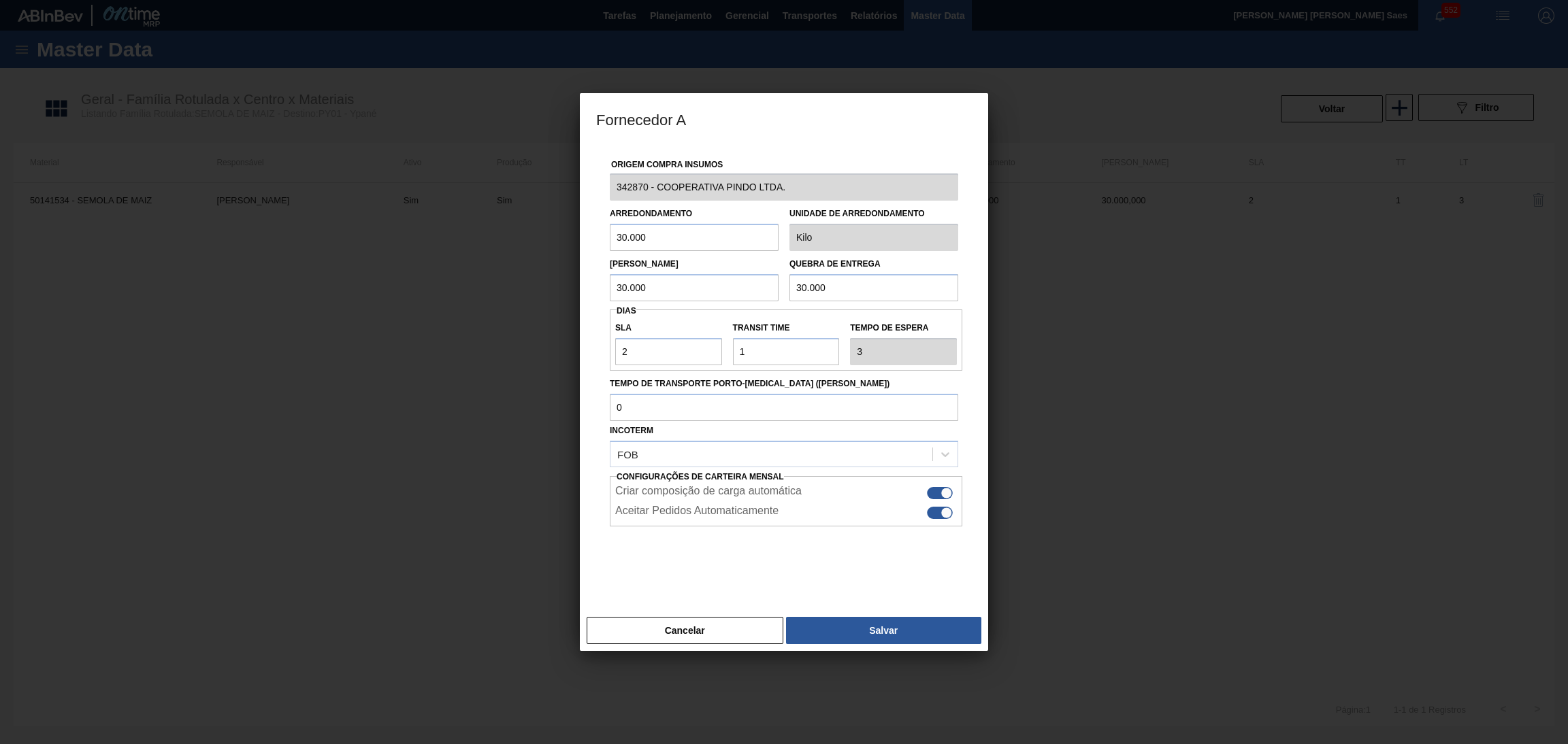
drag, startPoint x: 660, startPoint y: 289, endPoint x: 511, endPoint y: 282, distance: 149.2
click at [513, 282] on div "Fornecedor A Origem Compra Insumos 342870 - COOPERATIVA PINDO LTDA. Arredondame…" at bounding box center [784, 372] width 1568 height 744
type input "2"
type input "33.000"
drag, startPoint x: 867, startPoint y: 285, endPoint x: 593, endPoint y: 274, distance: 274.2
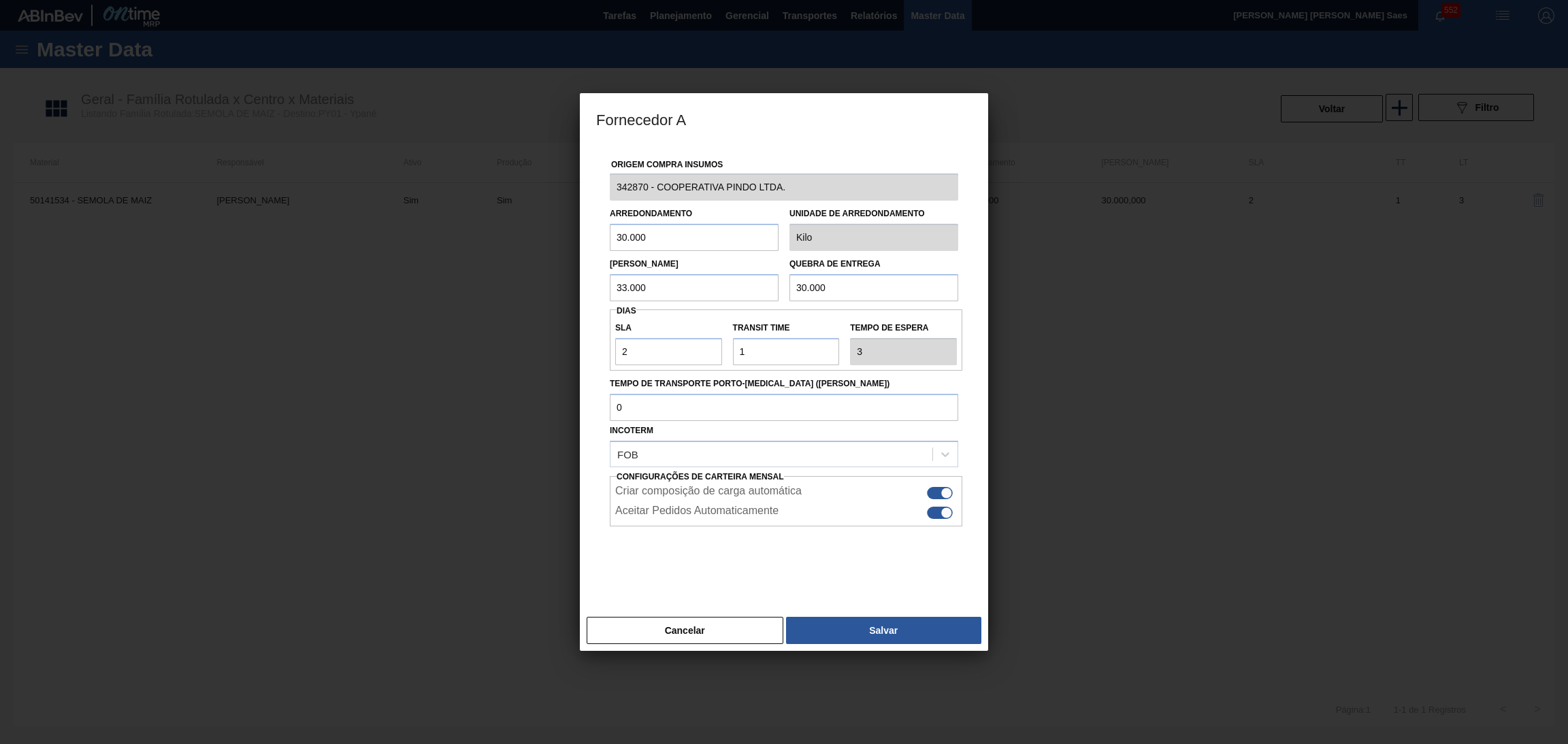
click at [583, 275] on div "Origem Compra Insumos 342870 - COOPERATIVA PINDO LTDA. Arredondamento 30.000 Un…" at bounding box center [784, 377] width 408 height 467
type input "33.000"
drag, startPoint x: 634, startPoint y: 239, endPoint x: 485, endPoint y: 242, distance: 149.0
click at [485, 242] on div "Fornecedor A Origem Compra Insumos 342870 - COOPERATIVA PINDO LTDA. Arredondame…" at bounding box center [784, 372] width 1568 height 744
type input "33.000"
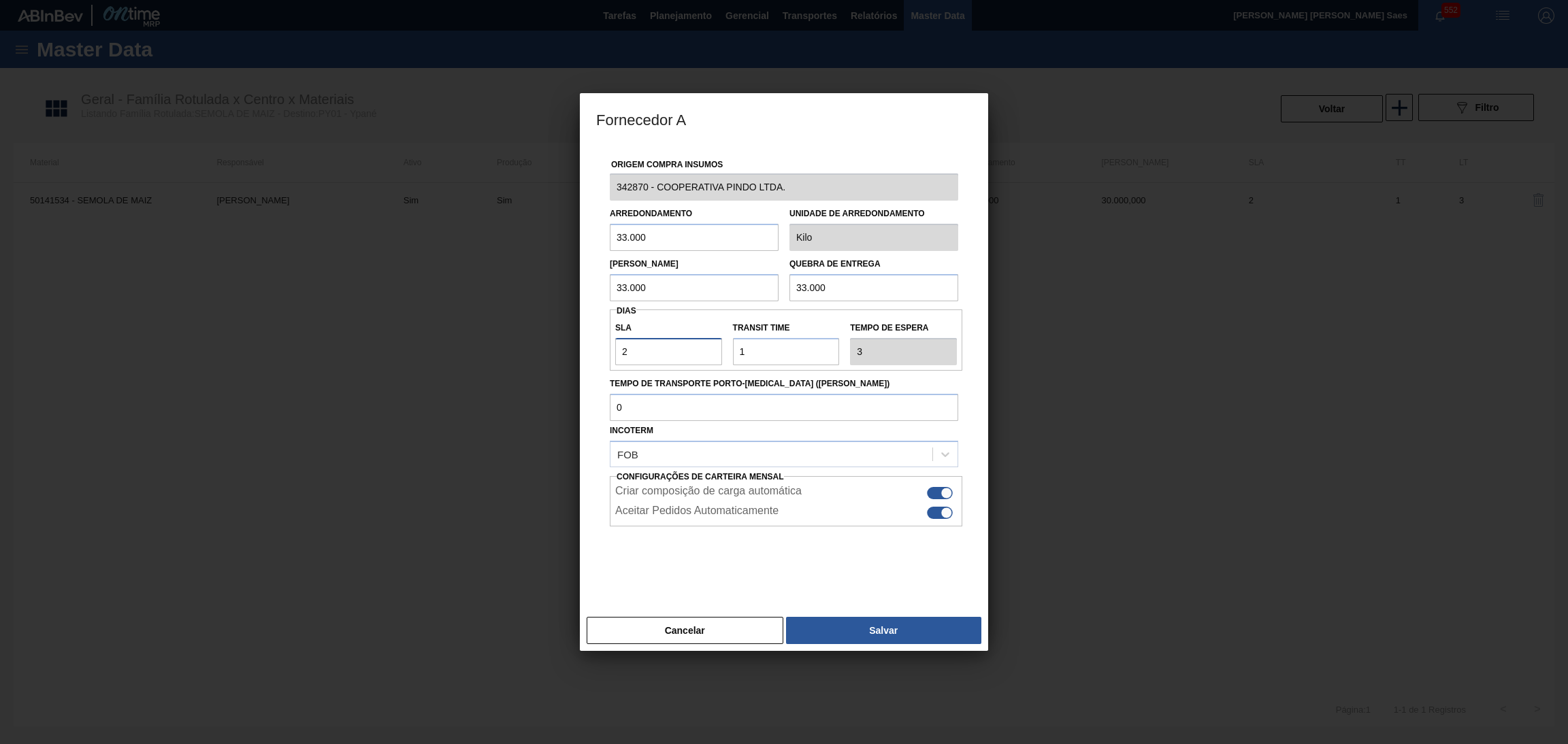
drag, startPoint x: 672, startPoint y: 353, endPoint x: 650, endPoint y: 359, distance: 22.8
click at [524, 347] on div "Fornecedor A Origem Compra Insumos 342870 - COOPERATIVA PINDO LTDA. Arredondame…" at bounding box center [784, 372] width 1568 height 744
type input "1"
type input "2"
type input "1"
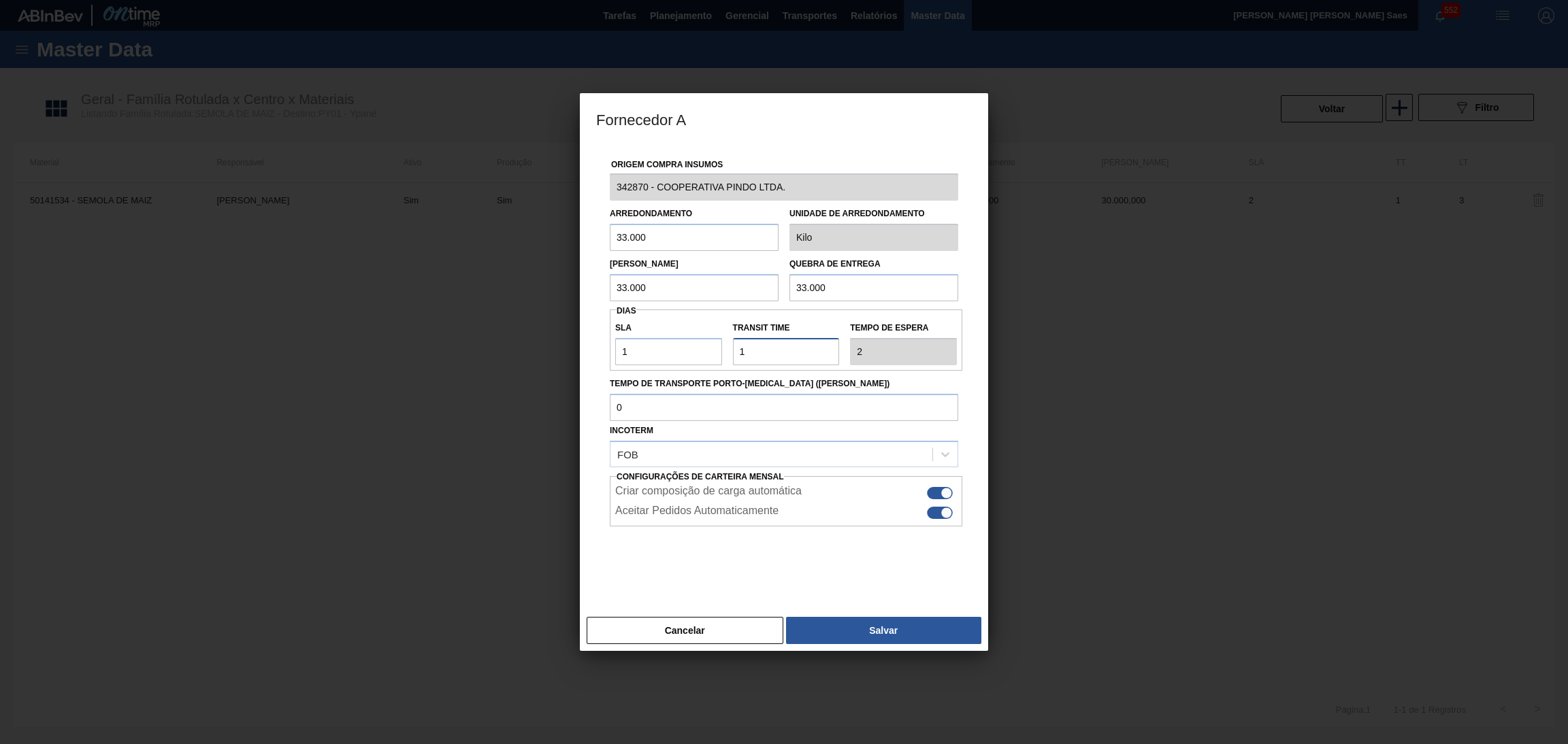
drag, startPoint x: 758, startPoint y: 352, endPoint x: 578, endPoint y: 349, distance: 180.0
click at [569, 352] on div "Fornecedor A Origem Compra Insumos 342870 - COOPERATIVA PINDO LTDA. Arredondame…" at bounding box center [784, 372] width 1568 height 744
type input "0"
type input "1"
type input "0"
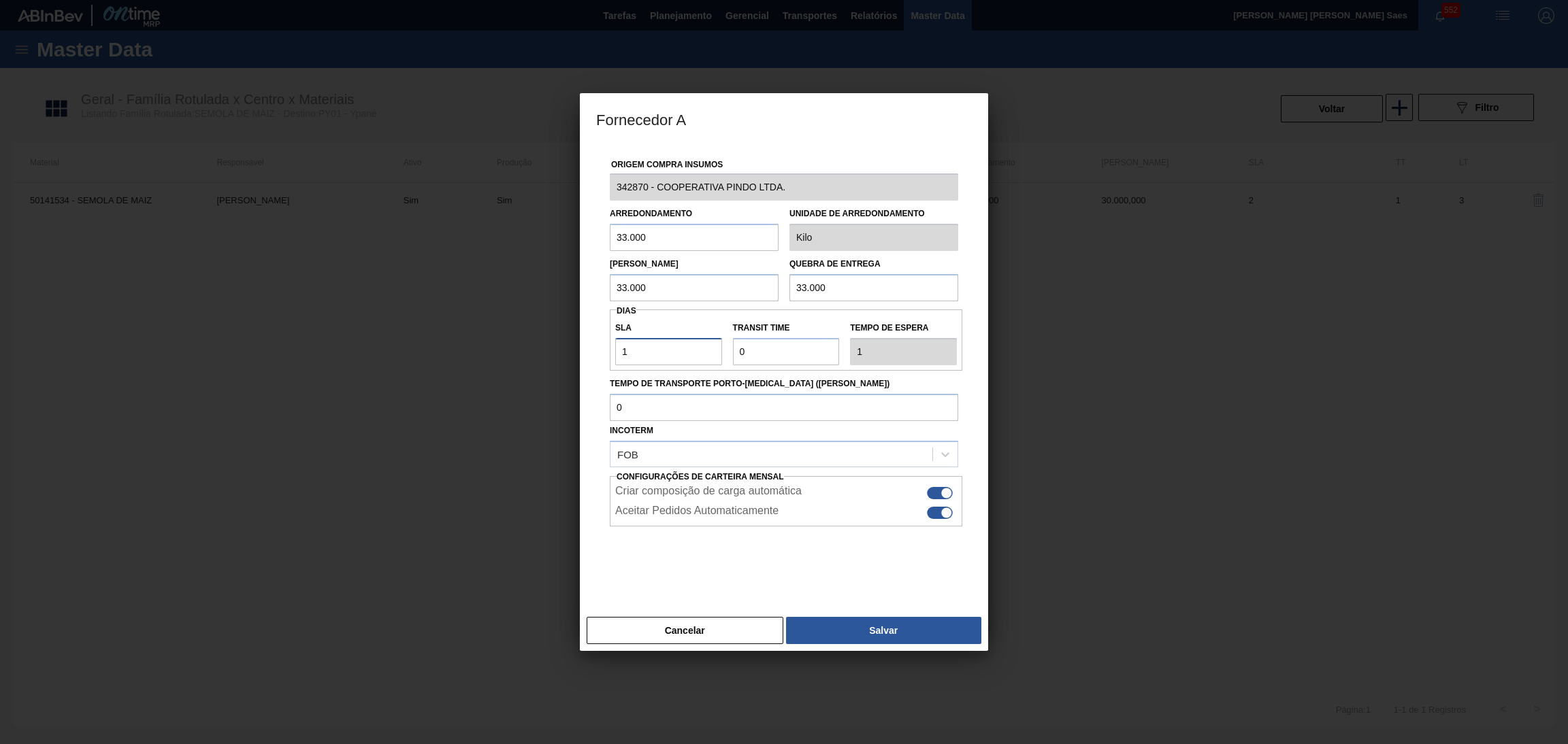
drag, startPoint x: 647, startPoint y: 347, endPoint x: 442, endPoint y: 347, distance: 205.0
click at [444, 347] on div "Fornecedor A Origem Compra Insumos 342870 - COOPERATIVA PINDO LTDA. Arredondame…" at bounding box center [784, 372] width 1568 height 744
type input "0"
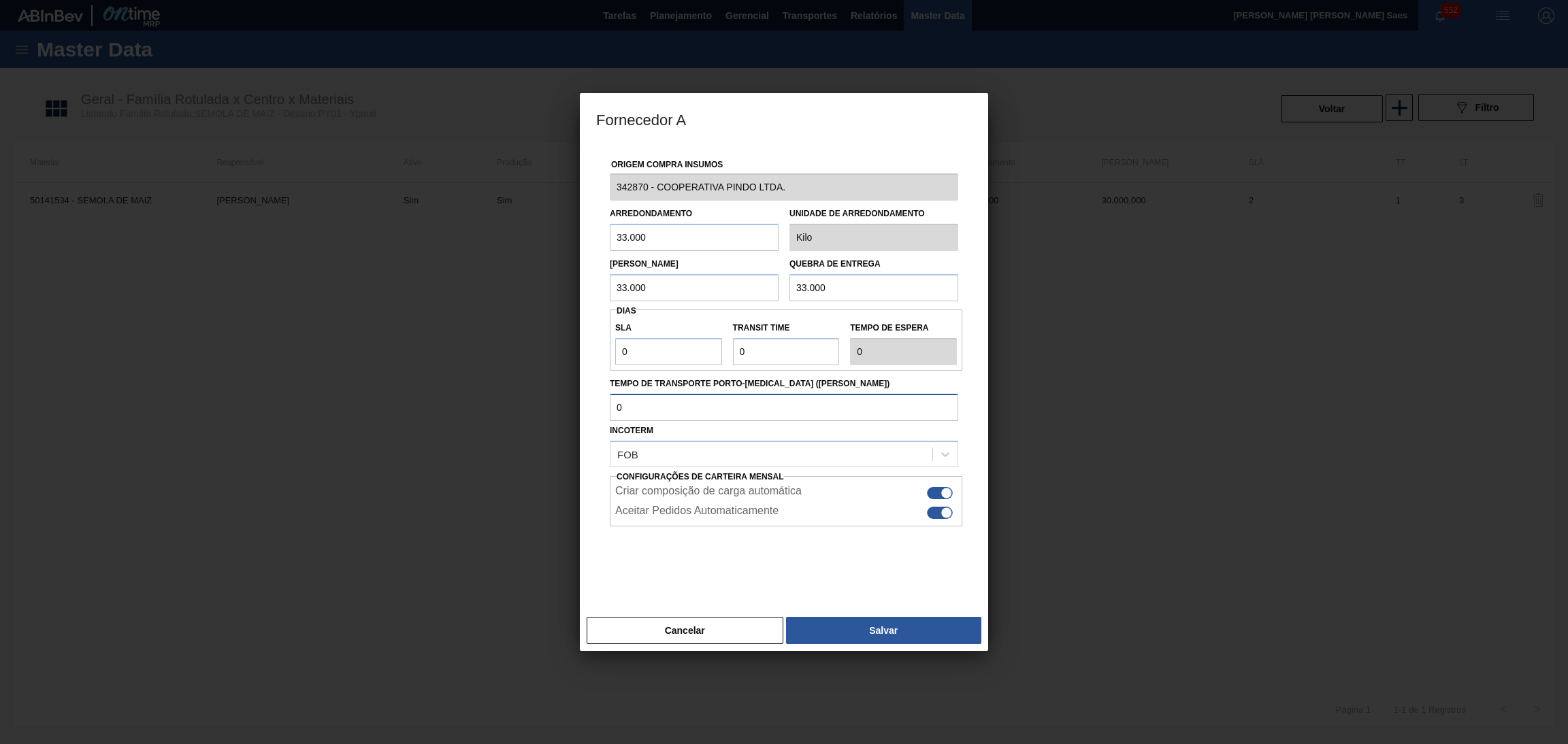
drag, startPoint x: 602, startPoint y: 404, endPoint x: 494, endPoint y: 412, distance: 108.3
click at [495, 402] on div "Fornecedor A Origem Compra Insumos 342870 - COOPERATIVA PINDO LTDA. Arredondame…" at bounding box center [784, 372] width 1568 height 744
click at [764, 568] on div at bounding box center [783, 560] width 348 height 68
click at [680, 361] on input "0" at bounding box center [668, 352] width 107 height 28
click at [855, 624] on button "Salvar" at bounding box center [884, 630] width 196 height 28
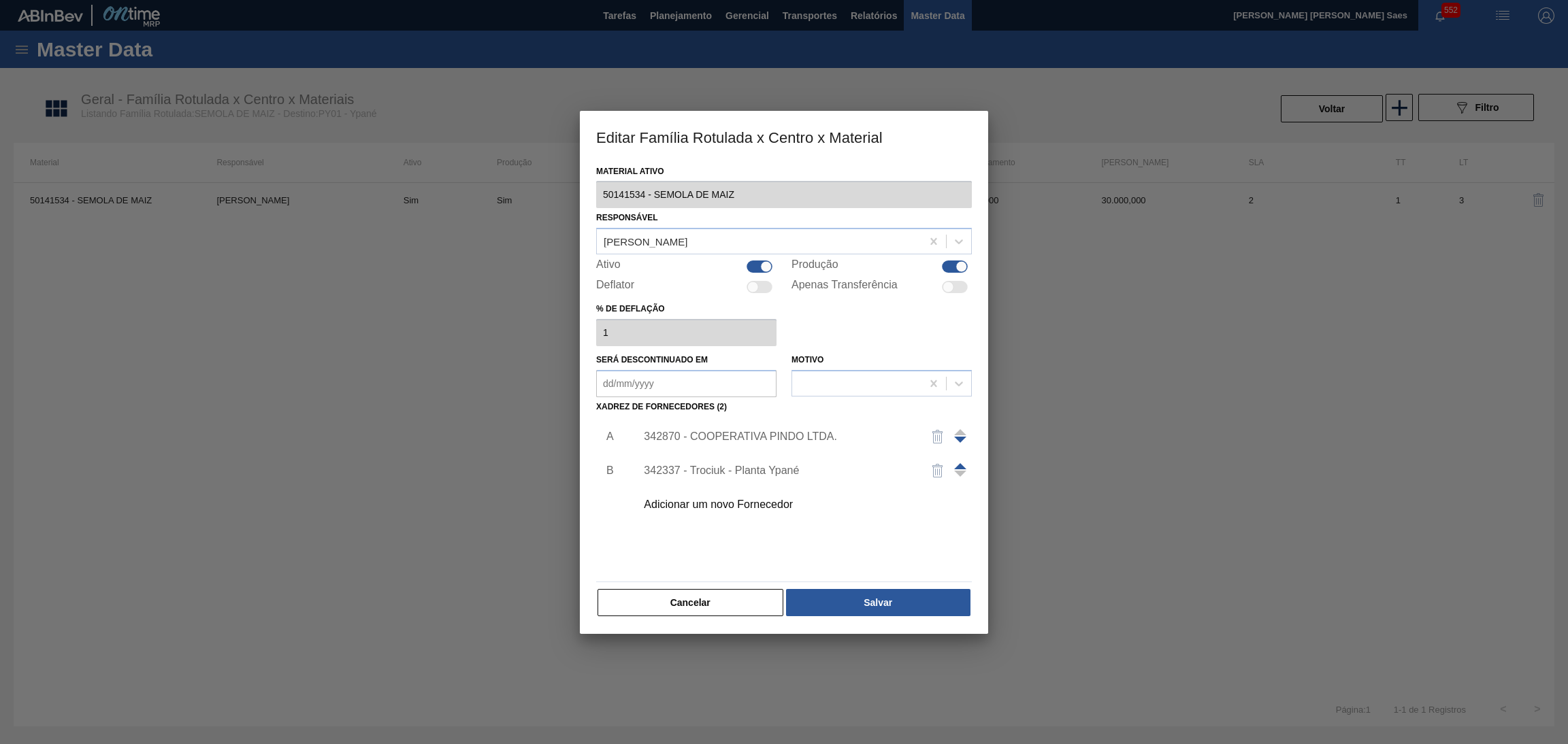
click at [767, 466] on div "342337 - Trociuk - Planta Ypané" at bounding box center [777, 470] width 267 height 12
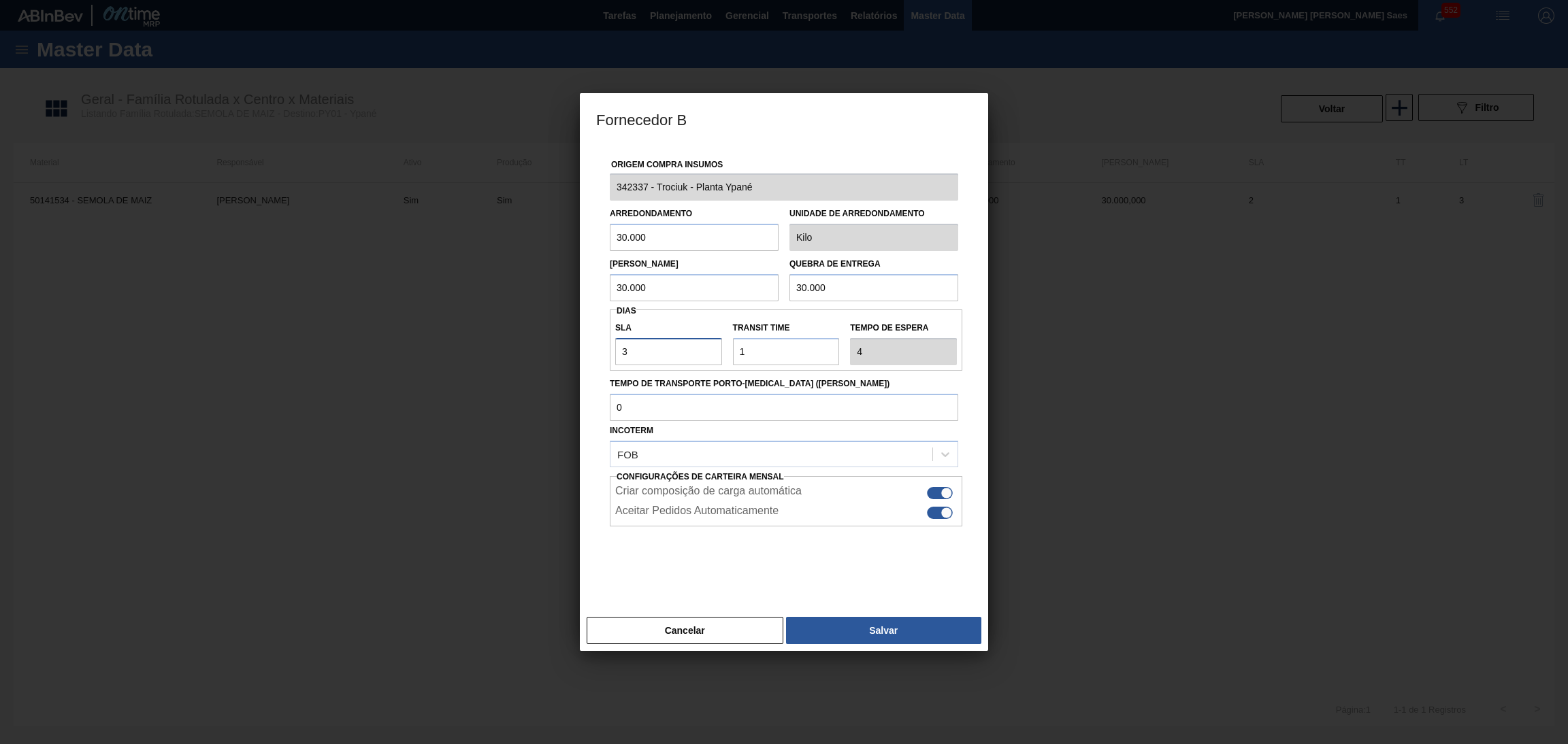
drag, startPoint x: 677, startPoint y: 347, endPoint x: 436, endPoint y: 350, distance: 241.0
click at [436, 350] on div "Fornecedor B Origem Compra Insumos 342337 - Trociuk - Planta Ypané Arredondamen…" at bounding box center [784, 372] width 1568 height 744
type input "1"
type input "2"
type input "1"
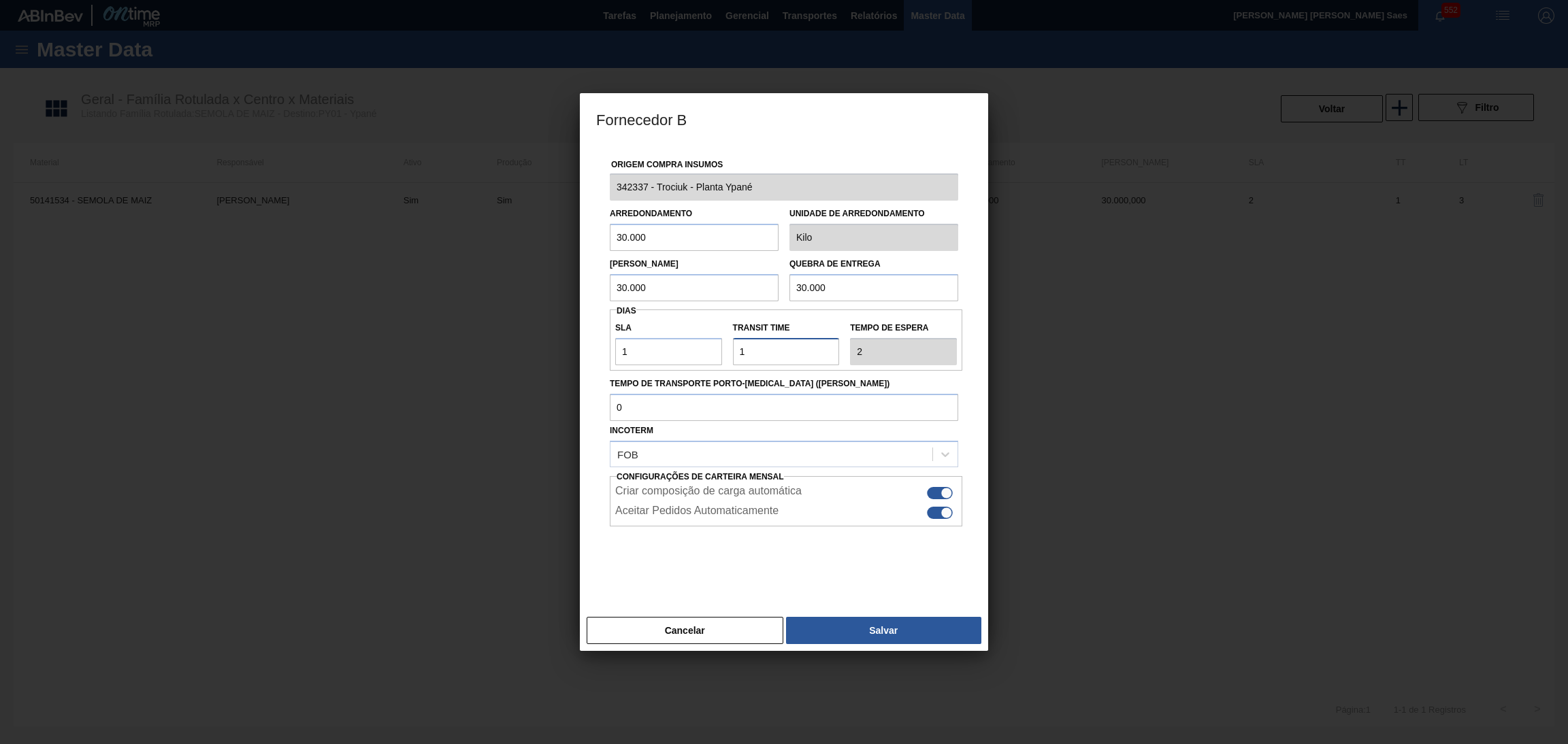
drag, startPoint x: 746, startPoint y: 348, endPoint x: 698, endPoint y: 344, distance: 48.2
click at [698, 344] on div "SLA 1 Transit Time Tempo de espera 2" at bounding box center [785, 340] width 352 height 50
type input "0"
type input "1"
type input "0"
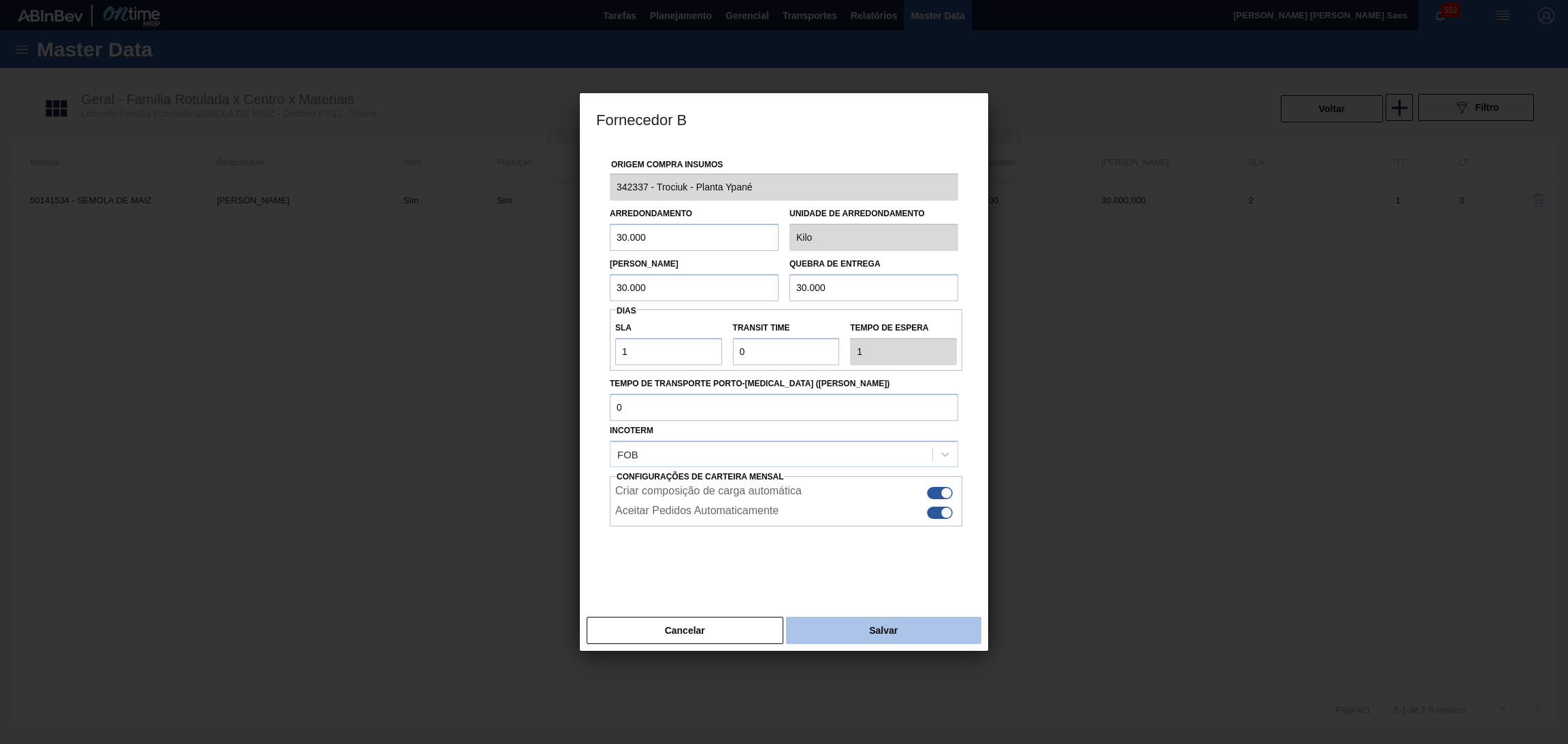
click at [855, 626] on button "Salvar" at bounding box center [884, 630] width 196 height 28
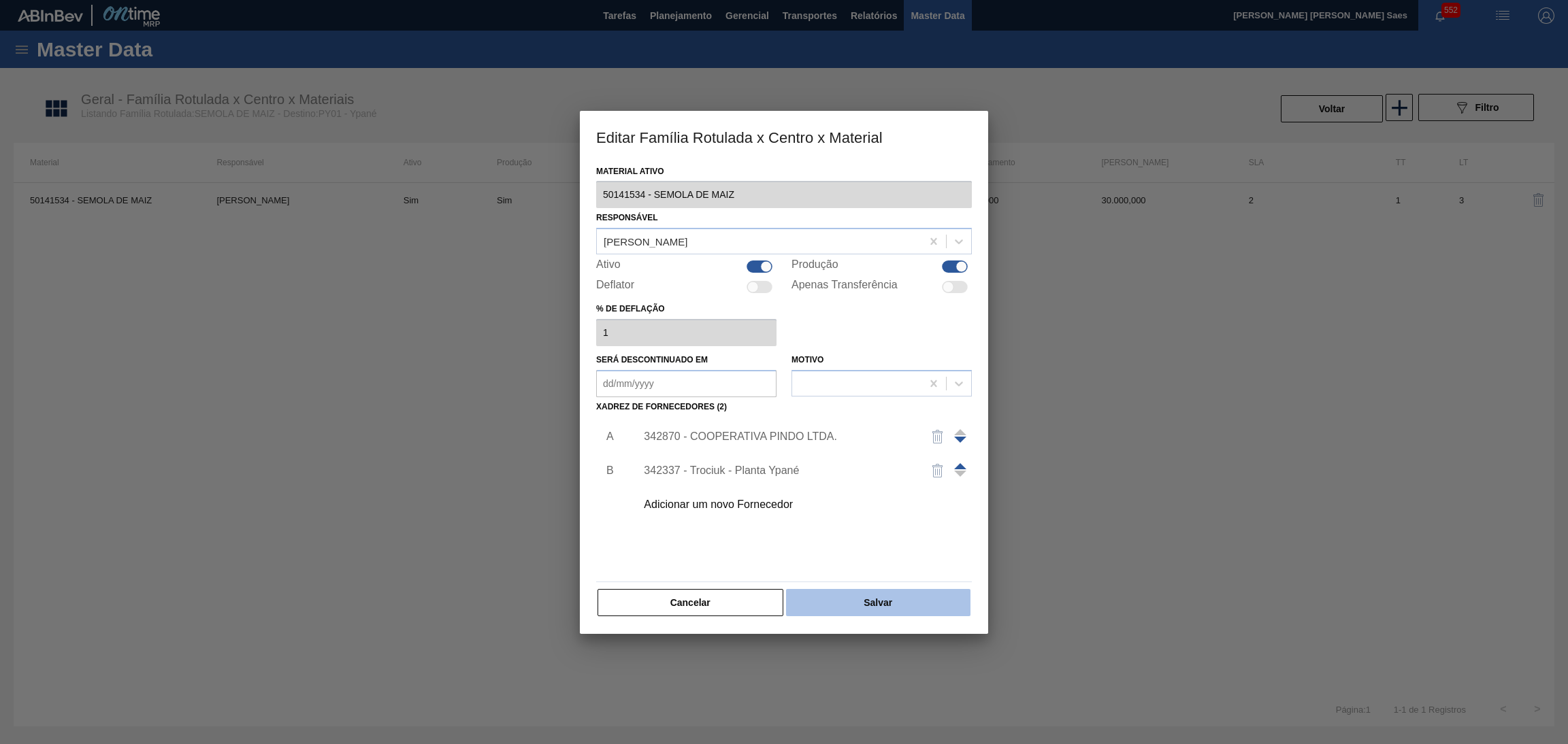
click at [855, 612] on button "Salvar" at bounding box center [878, 602] width 184 height 28
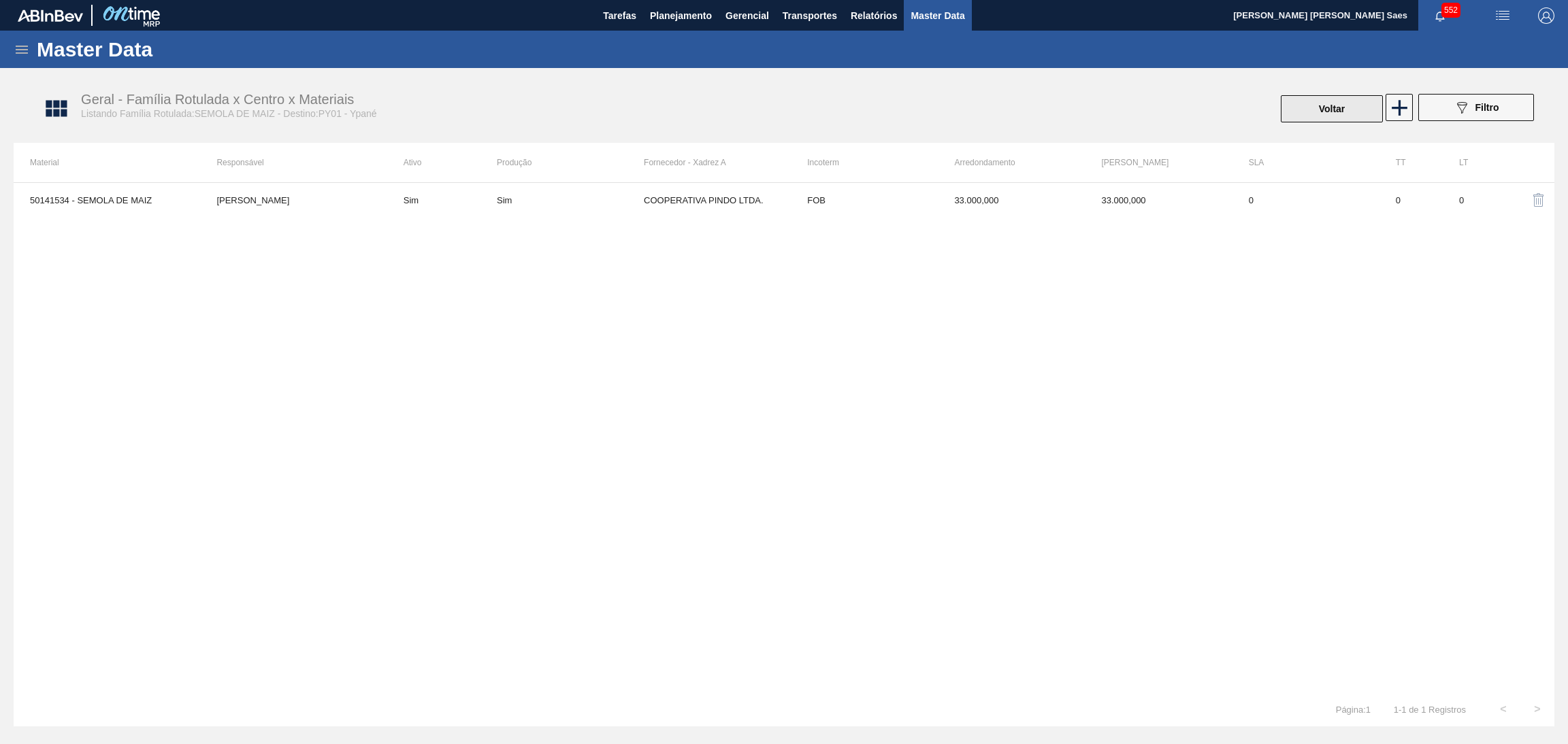
click at [1329, 116] on button "Voltar" at bounding box center [1331, 109] width 102 height 28
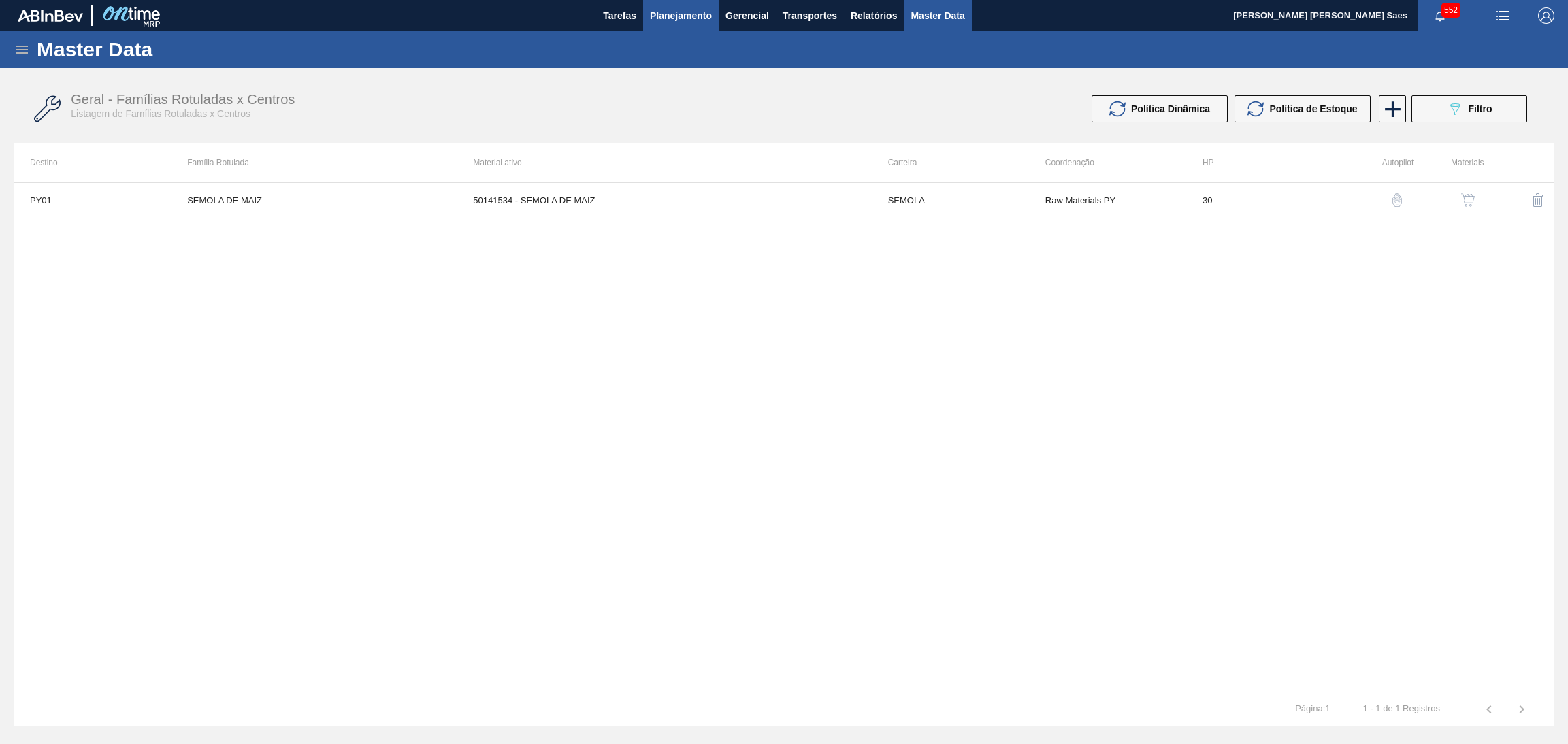
click at [687, 10] on span "Planejamento" at bounding box center [681, 16] width 62 height 16
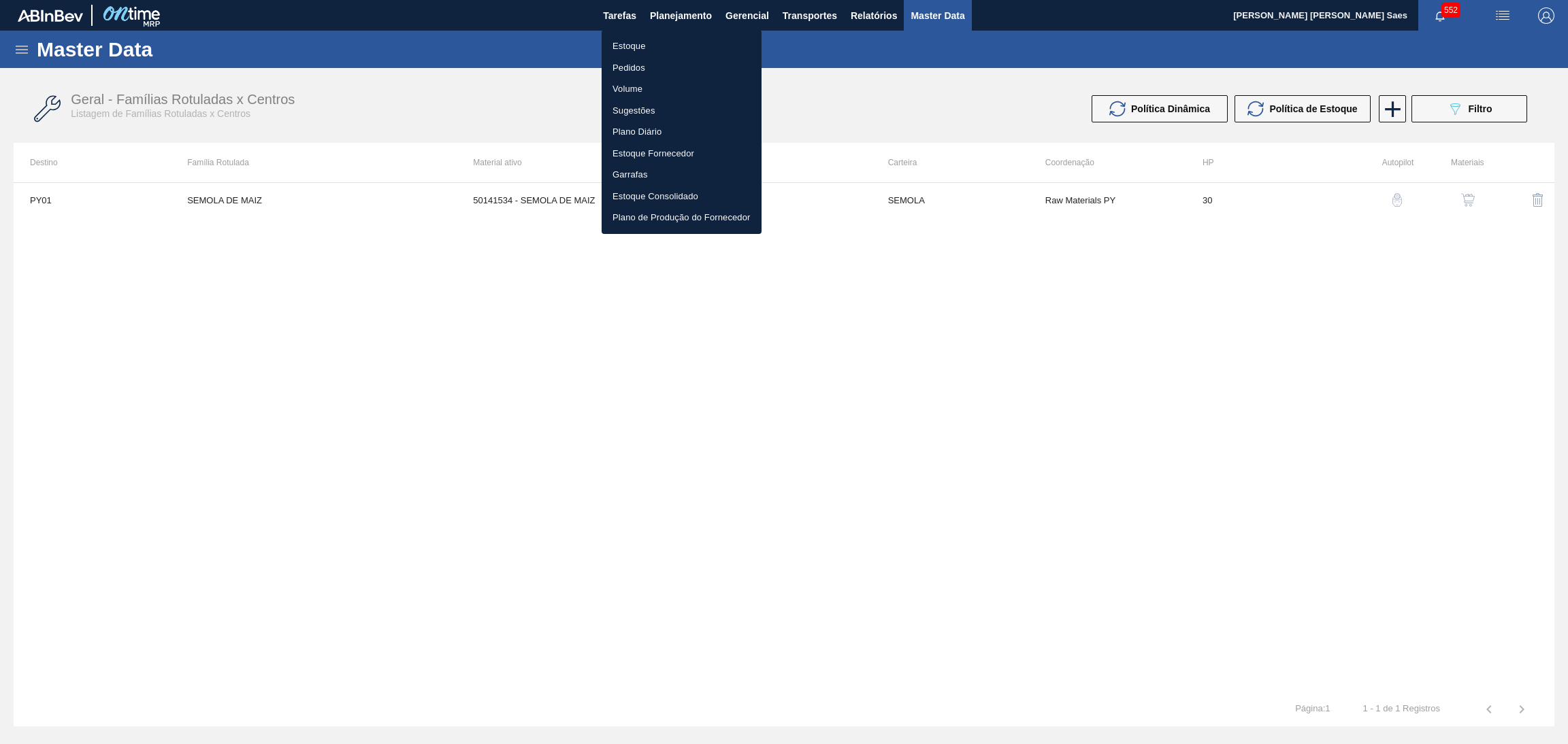
click at [658, 40] on li "Estoque" at bounding box center [682, 46] width 160 height 22
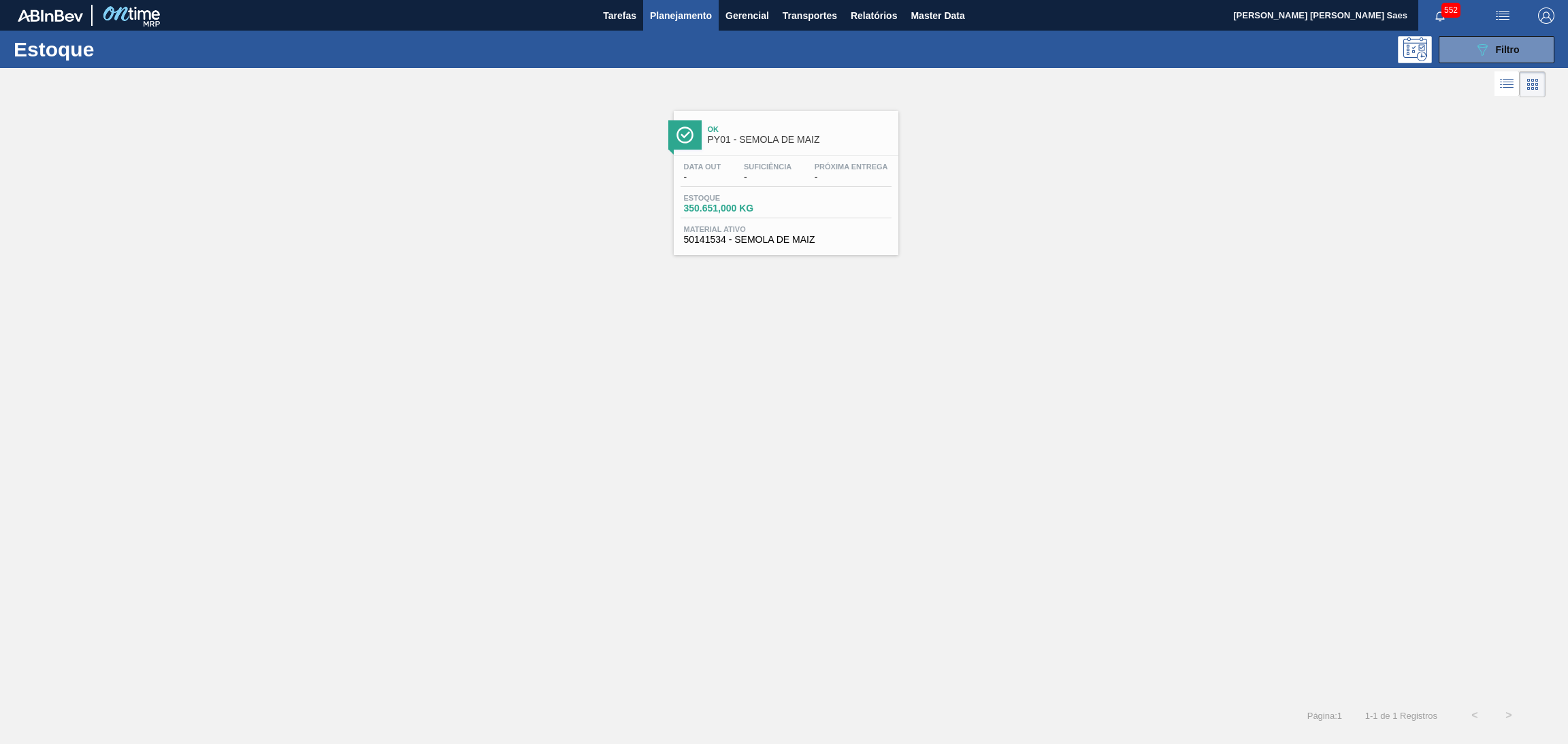
drag, startPoint x: 1475, startPoint y: 59, endPoint x: 1463, endPoint y: 87, distance: 30.5
click at [1475, 64] on div "Estoque 089F7B8B-B2A5-4AFE-B5C0-19BA573D28AC Filtro" at bounding box center [784, 49] width 1568 height 37
drag, startPoint x: 1453, startPoint y: 48, endPoint x: 1454, endPoint y: 56, distance: 8.1
click at [1454, 48] on button "089F7B8B-B2A5-4AFE-B5C0-19BA573D28AC Filtro" at bounding box center [1497, 49] width 116 height 28
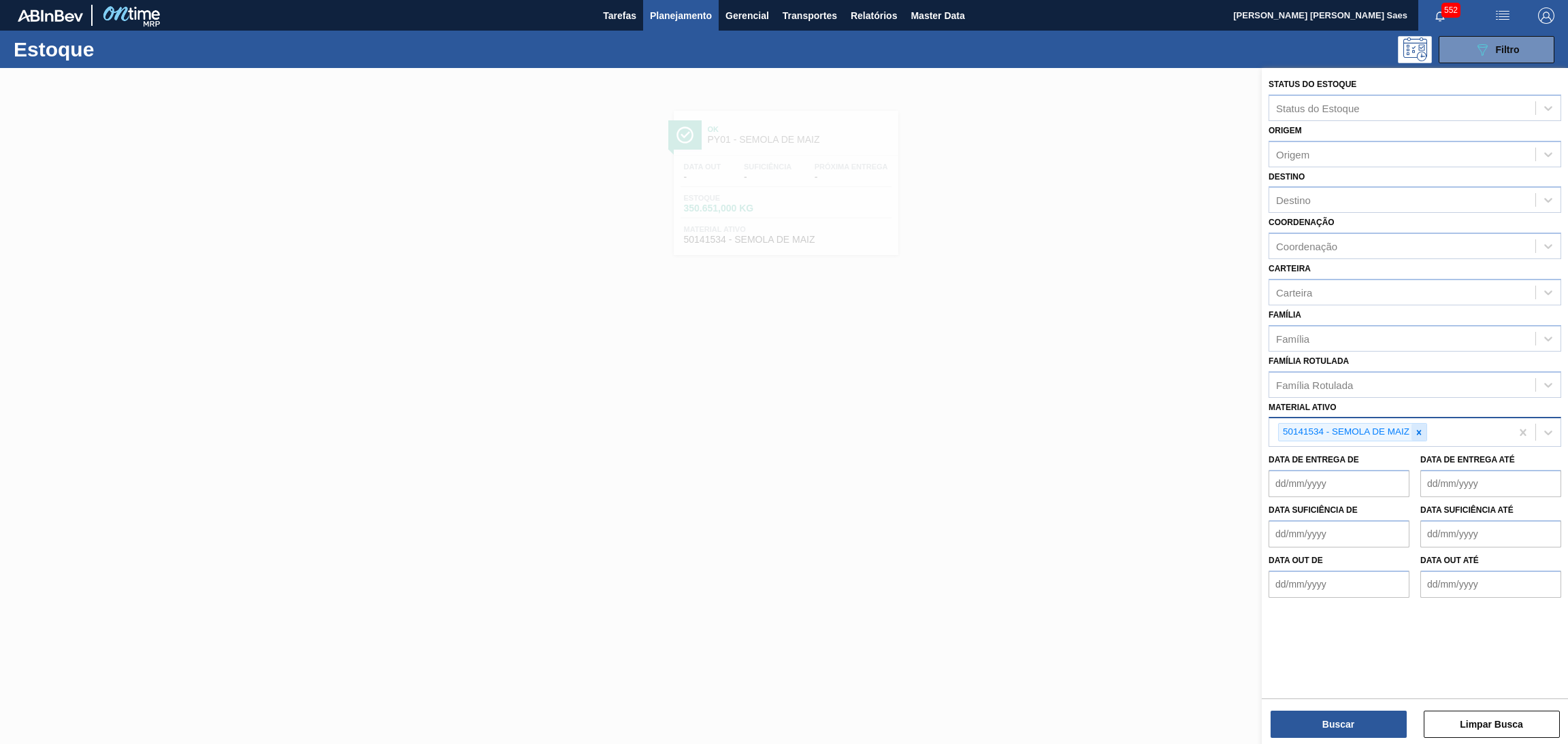
click at [1418, 429] on icon at bounding box center [1418, 432] width 9 height 9
paste ativo "40007010"
type ativo "40007010"
drag, startPoint x: 1390, startPoint y: 460, endPoint x: 1403, endPoint y: 455, distance: 13.9
click at [1391, 460] on div "40007010 - MALTE [GEOGRAPHIC_DATA]" at bounding box center [1415, 464] width 292 height 25
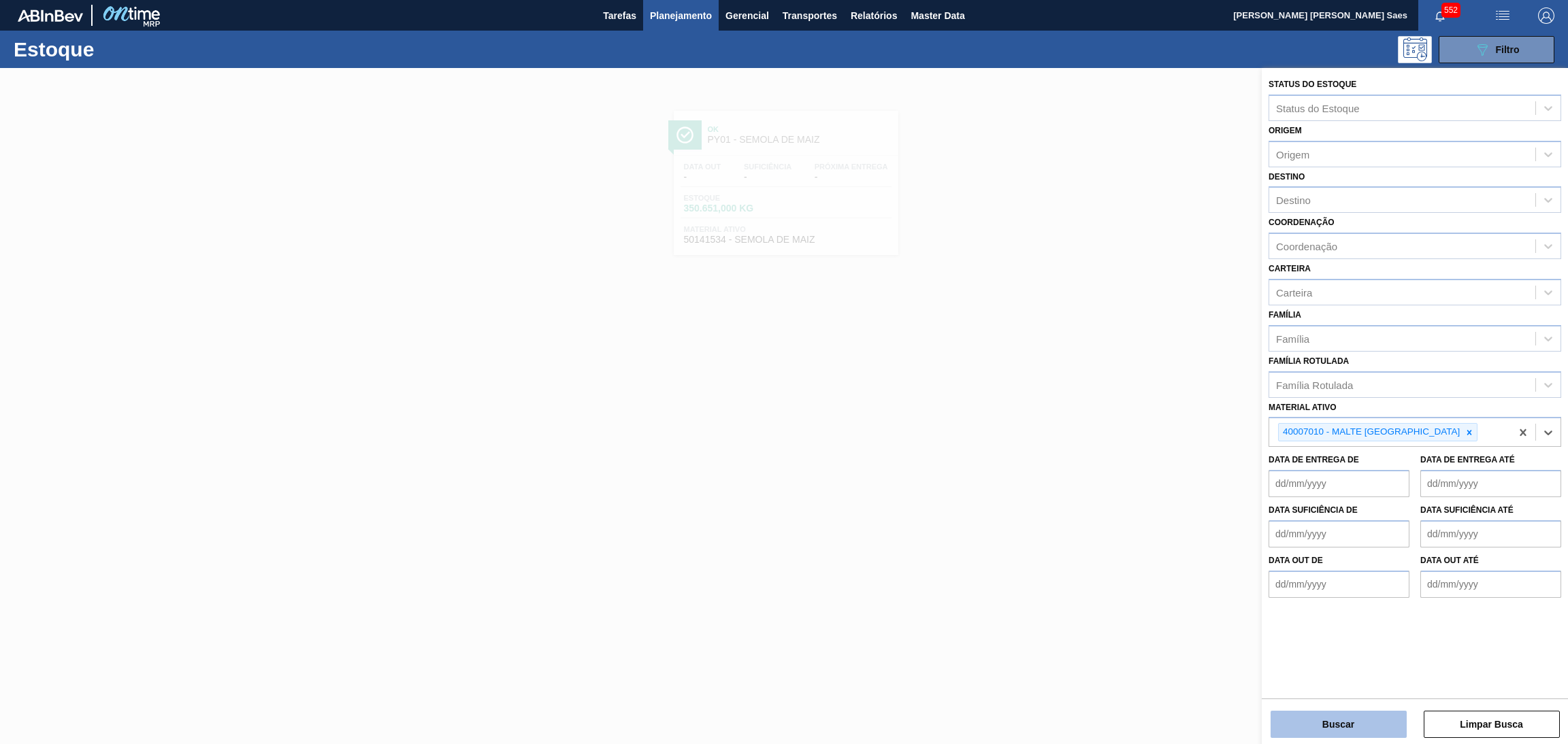
click at [1358, 717] on button "Buscar" at bounding box center [1338, 724] width 136 height 28
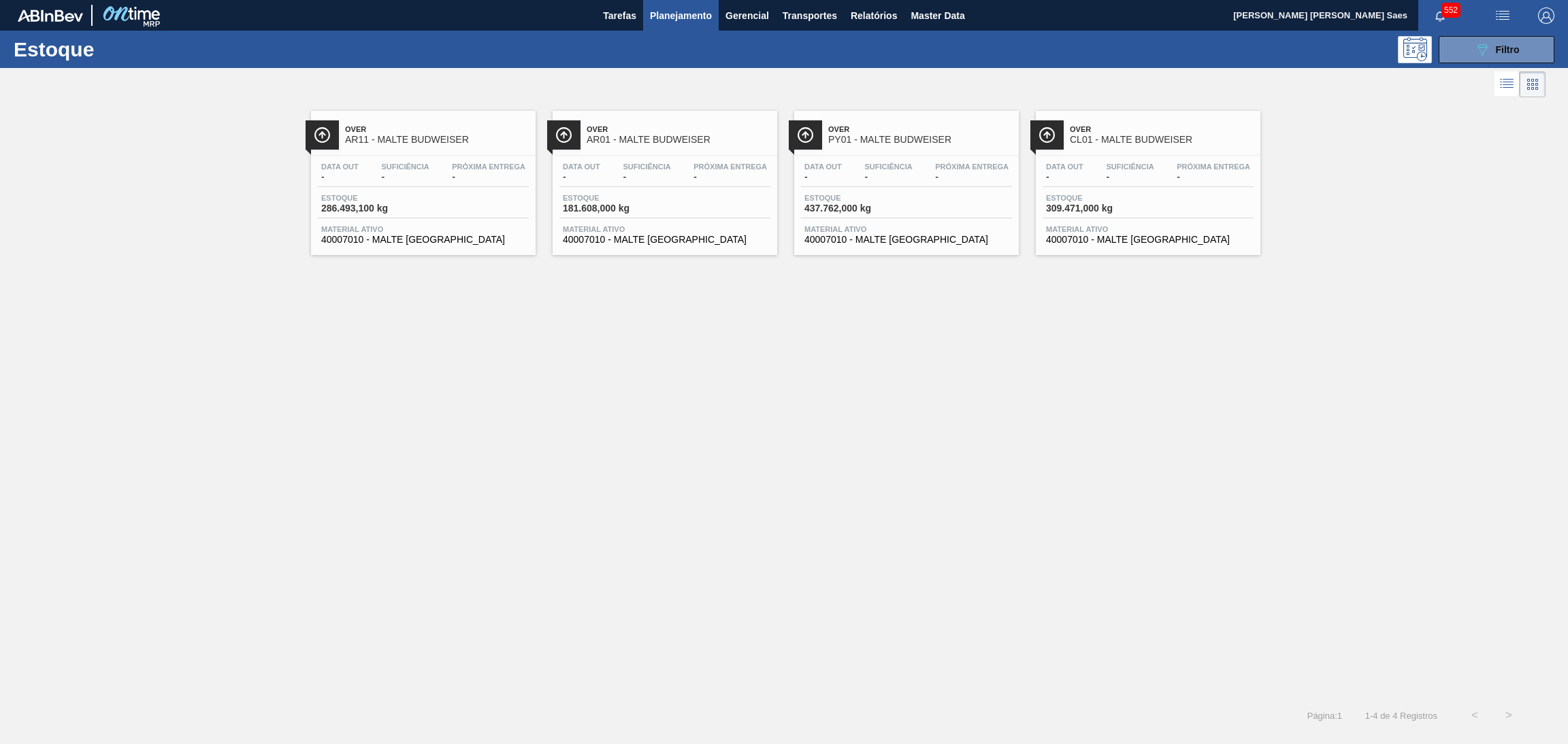
click at [1121, 149] on div "Over CL01 - MALTE BUDWEISER" at bounding box center [1162, 135] width 184 height 30
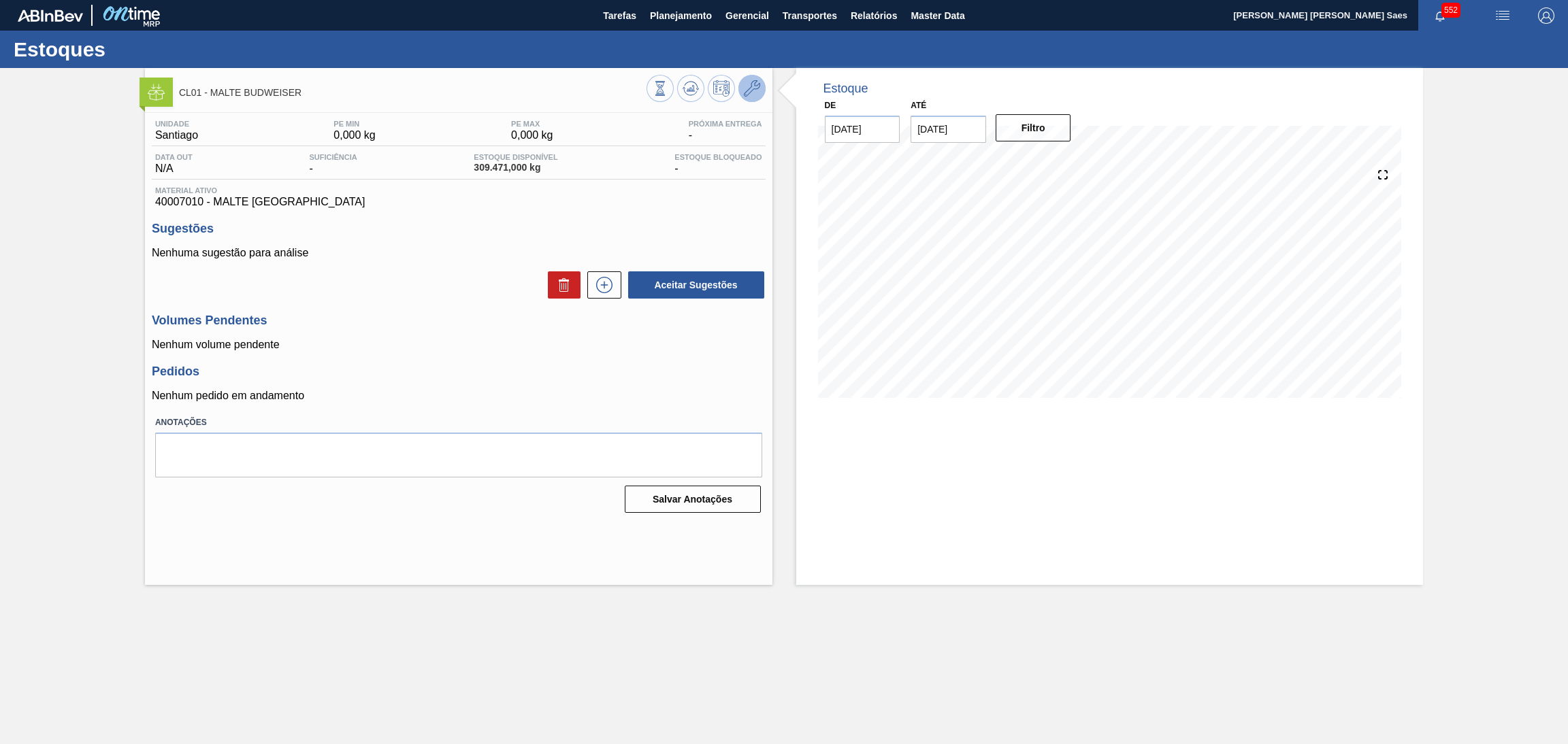
click at [744, 91] on icon at bounding box center [752, 88] width 16 height 16
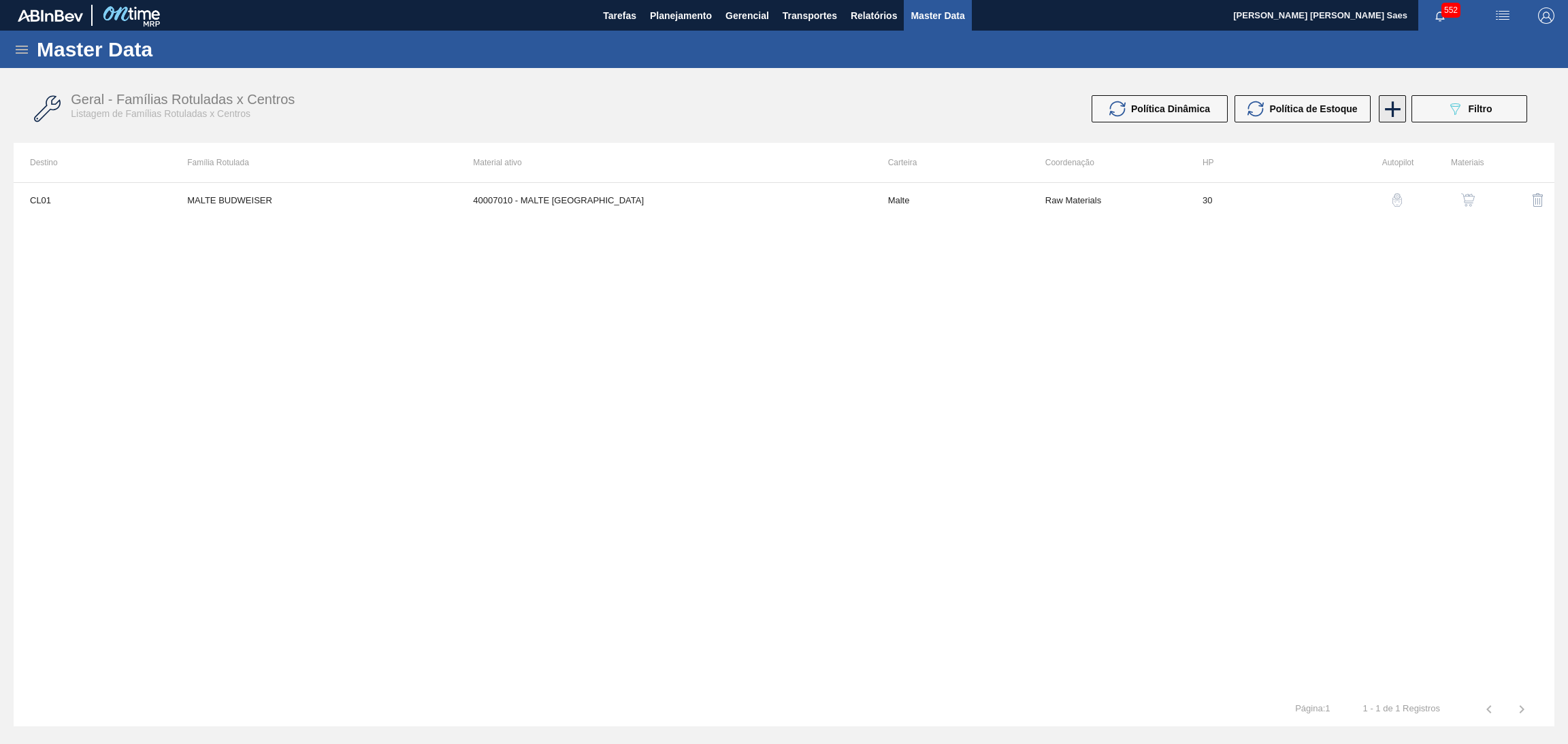
click at [1395, 111] on icon at bounding box center [1393, 109] width 27 height 27
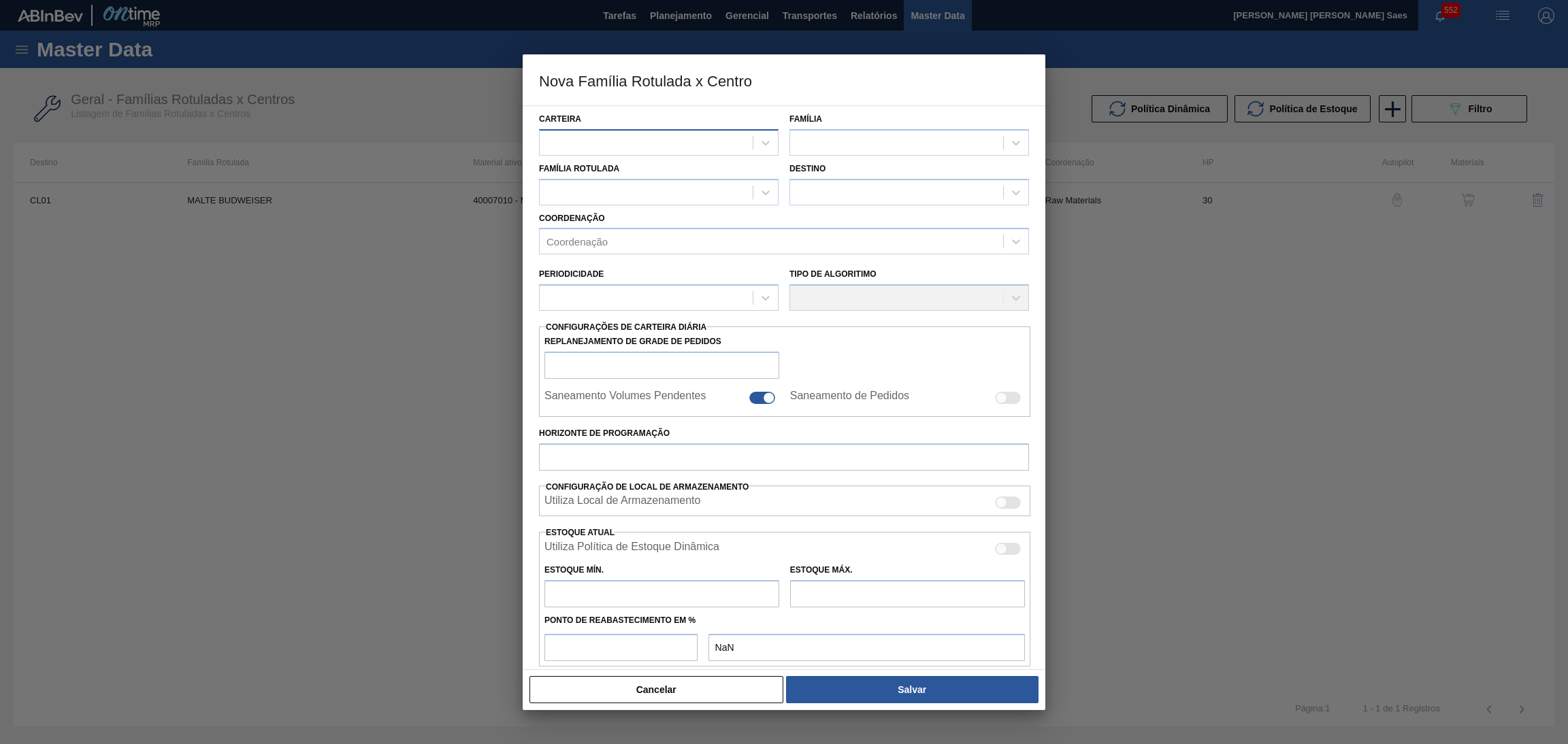
click at [712, 147] on div at bounding box center [646, 143] width 213 height 20
click at [673, 702] on div "Cancelar Salvar" at bounding box center [784, 690] width 512 height 30
drag, startPoint x: 675, startPoint y: 692, endPoint x: 689, endPoint y: 676, distance: 21.3
click at [675, 692] on button "Cancelar" at bounding box center [656, 690] width 254 height 28
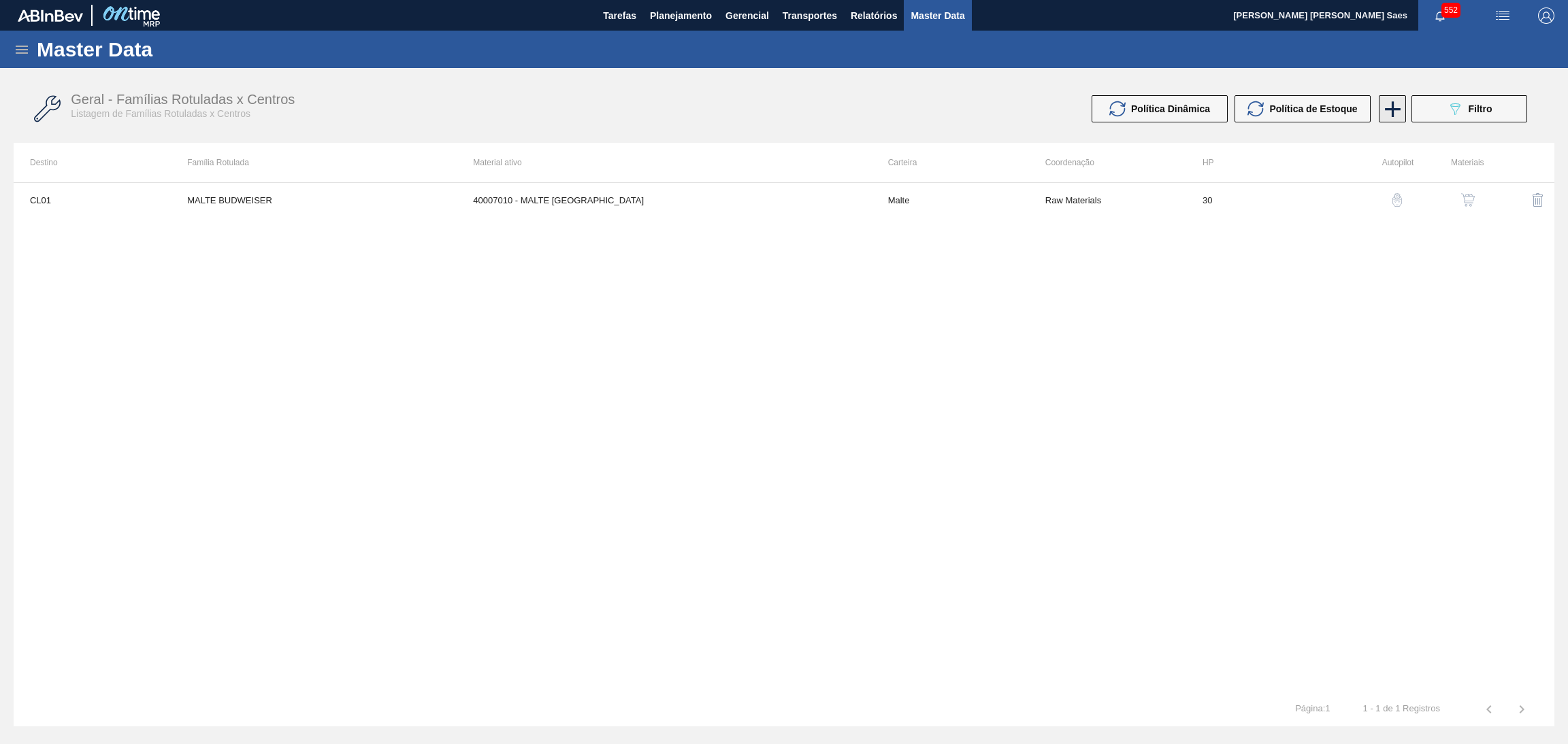
click at [1398, 107] on icon at bounding box center [1393, 109] width 27 height 27
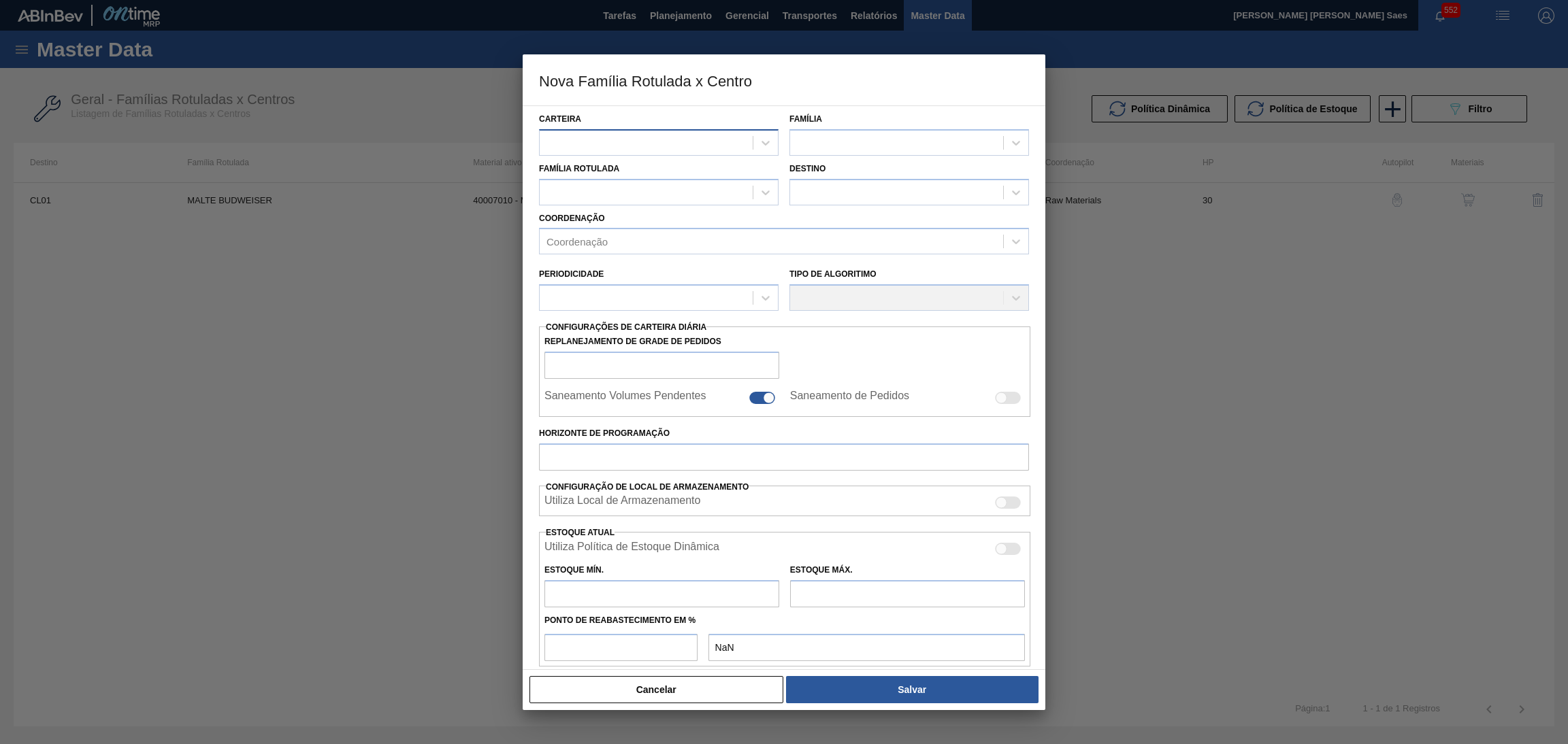
click at [640, 133] on div at bounding box center [646, 143] width 213 height 20
type input "MALTE"
click at [622, 169] on div "Malte" at bounding box center [658, 176] width 239 height 25
click at [828, 144] on div at bounding box center [897, 143] width 213 height 20
click at [847, 179] on div "Malte" at bounding box center [909, 176] width 239 height 25
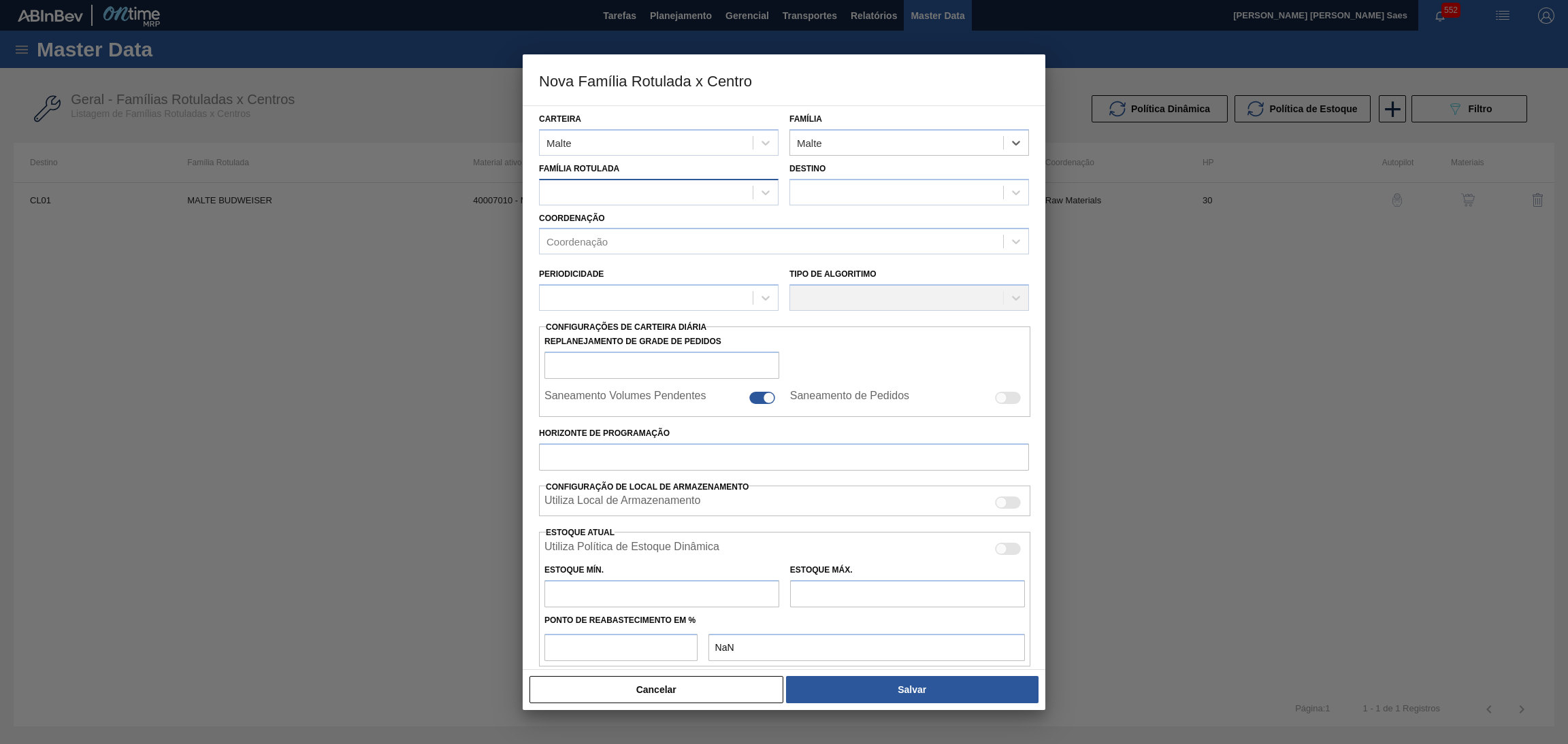
click at [648, 196] on div at bounding box center [646, 192] width 213 height 20
type Rotulada "PAMP"
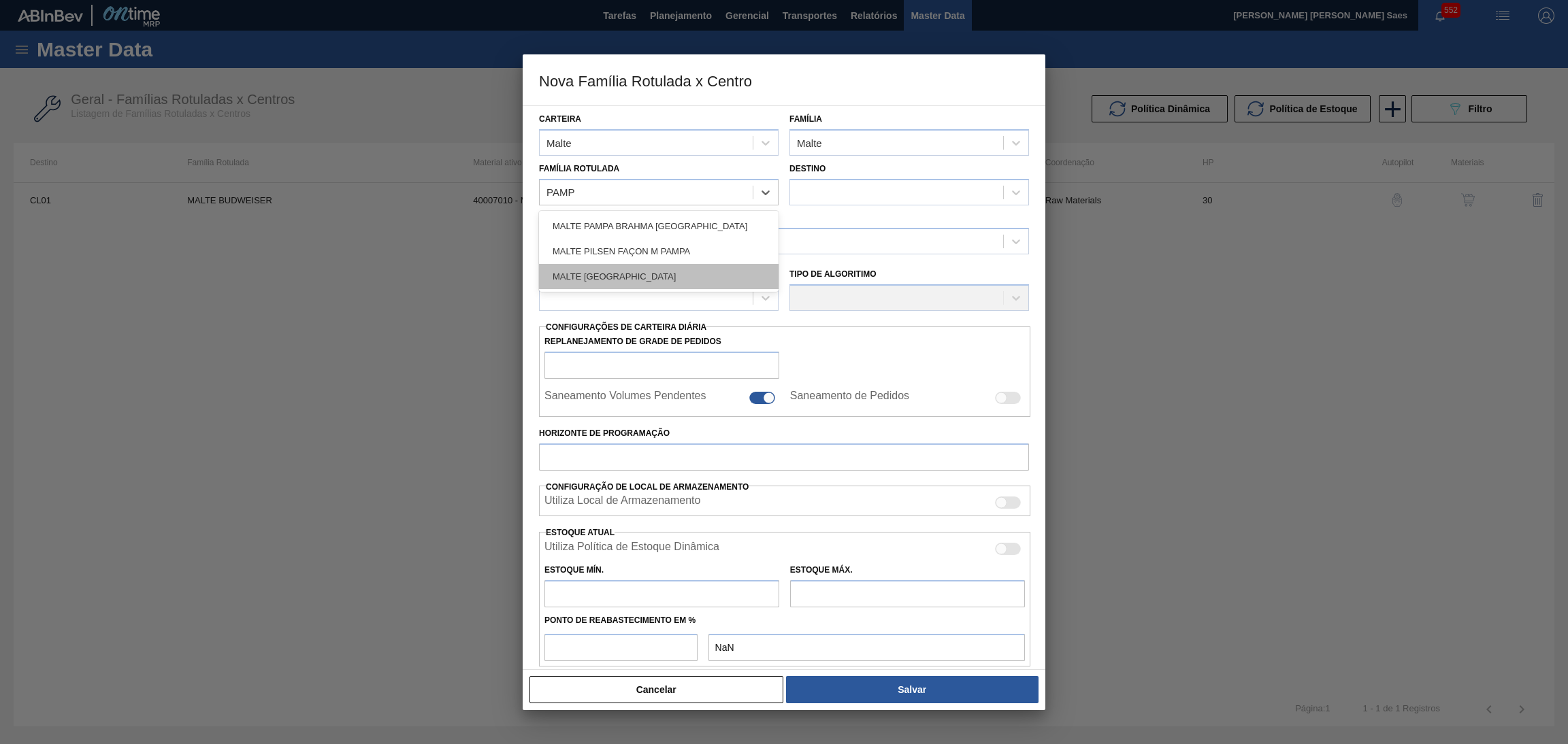
click at [698, 273] on div "MALTE [GEOGRAPHIC_DATA]" at bounding box center [658, 277] width 239 height 25
checkbox input "false"
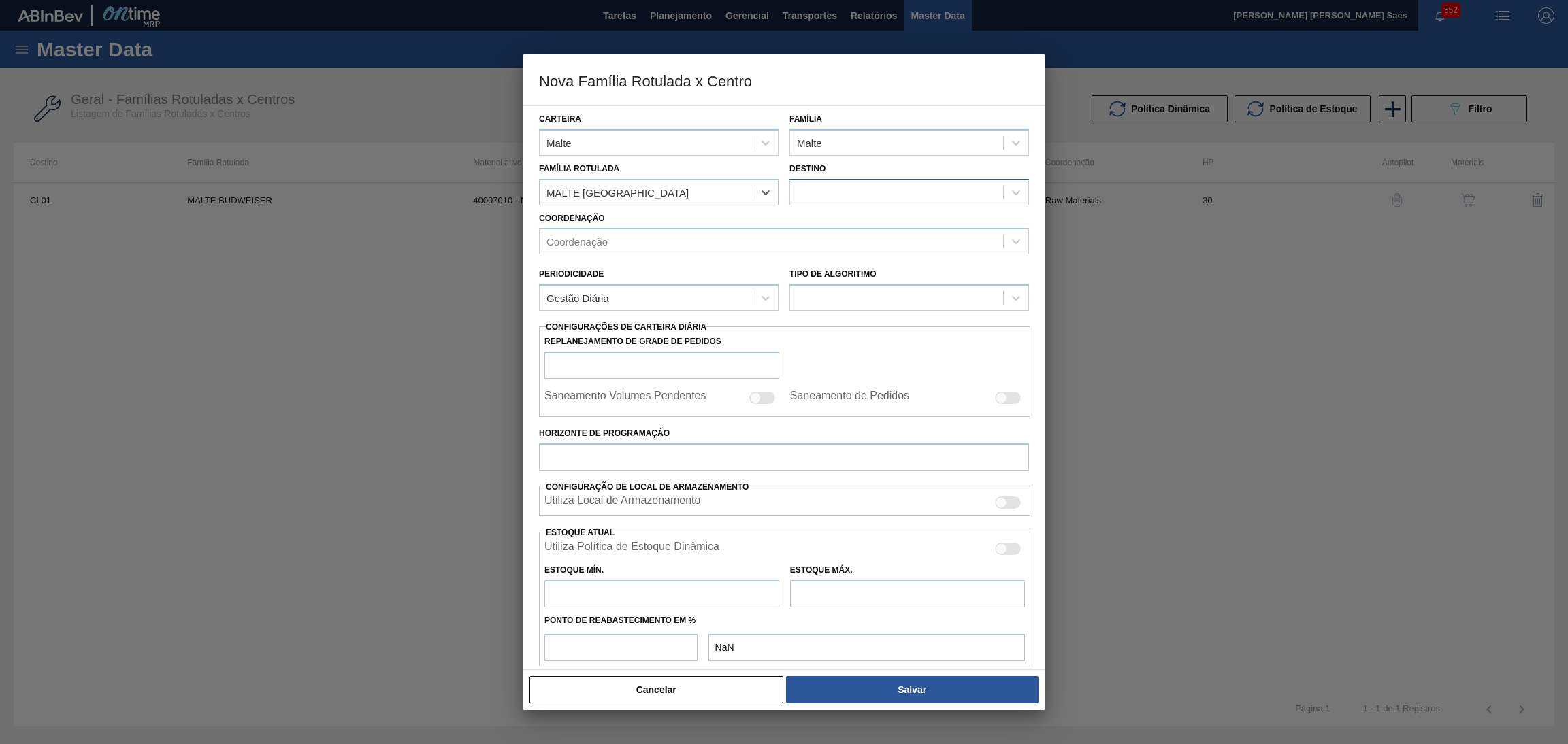
click at [833, 196] on div at bounding box center [897, 192] width 213 height 20
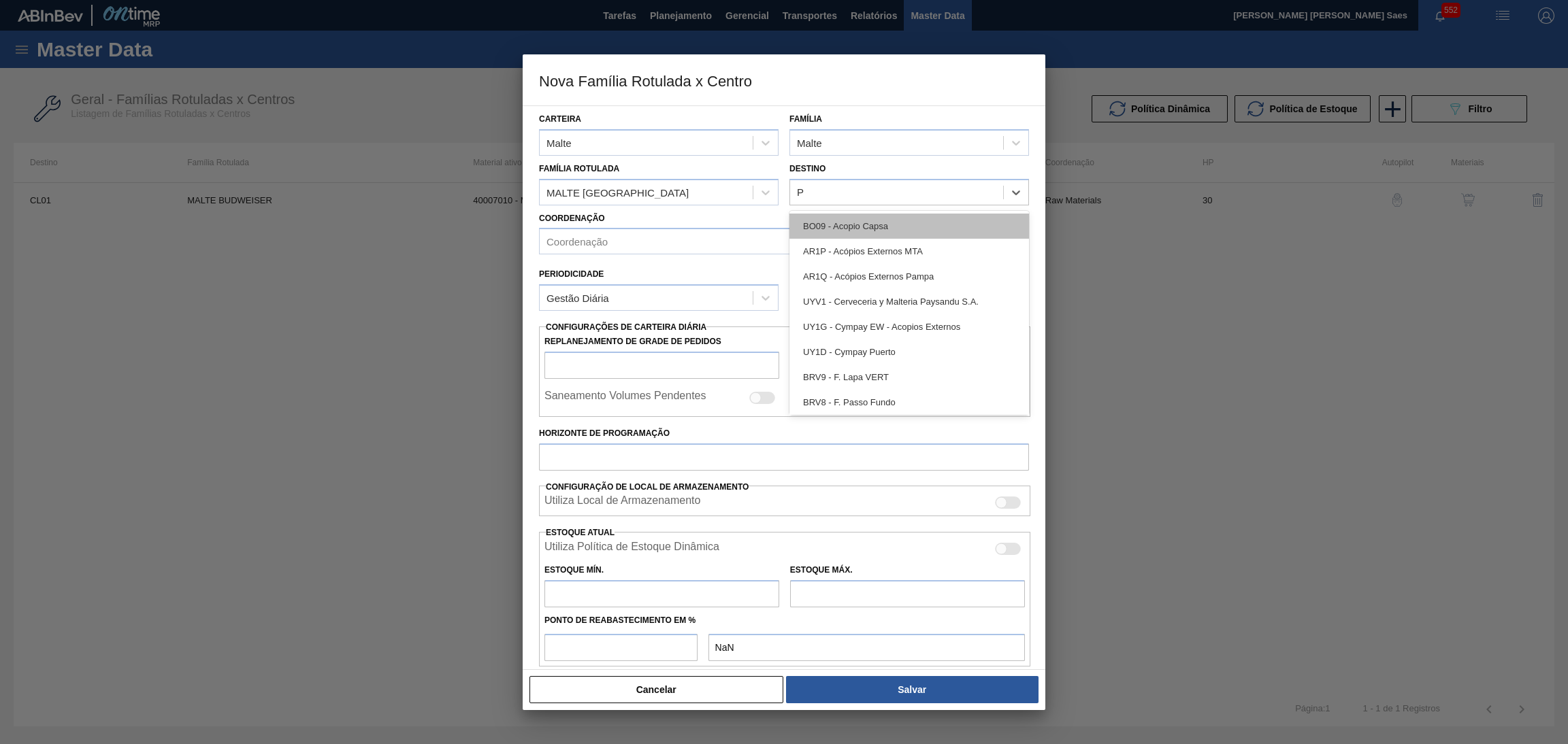
type input "PY"
click at [831, 220] on div "PY01 - Ypané" at bounding box center [909, 227] width 239 height 25
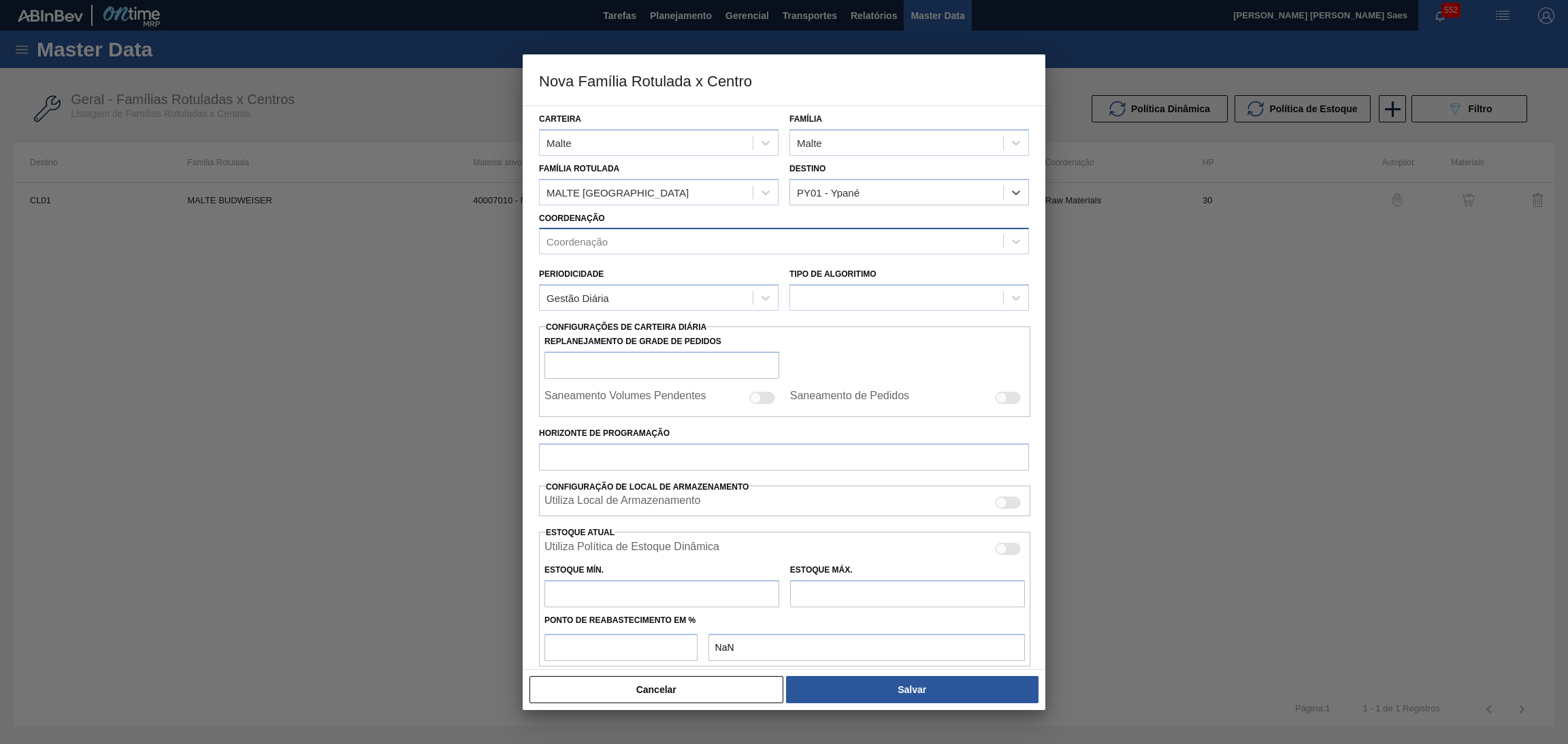
click at [665, 250] on div "Coordenação" at bounding box center [771, 242] width 463 height 20
type input "RAW"
drag, startPoint x: 602, startPoint y: 234, endPoint x: 426, endPoint y: 224, distance: 176.3
click at [422, 232] on div "Nova Família Rotulada x Centro Carteira Malte Família Malte Família Rotulada [G…" at bounding box center [784, 372] width 1568 height 744
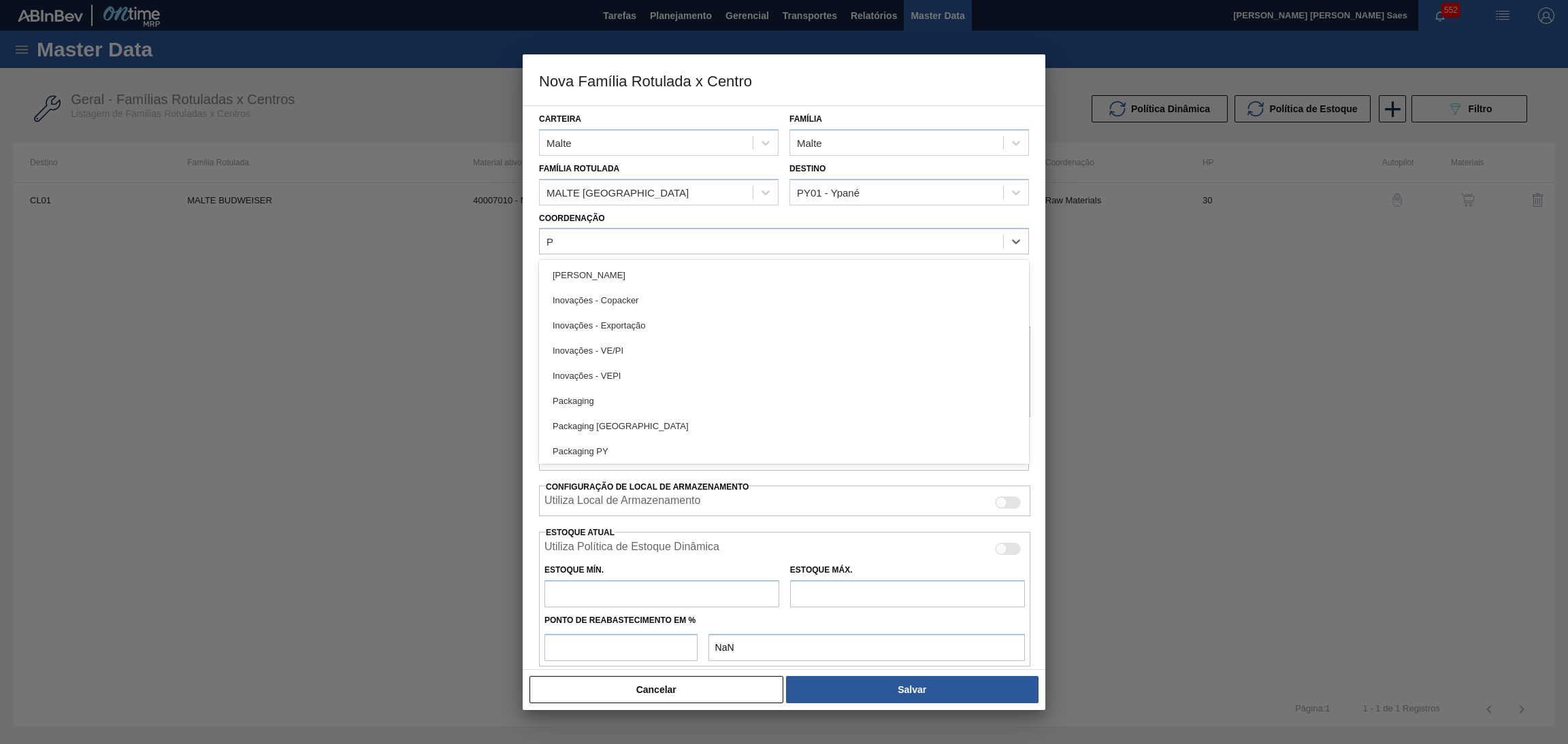
type input "PY"
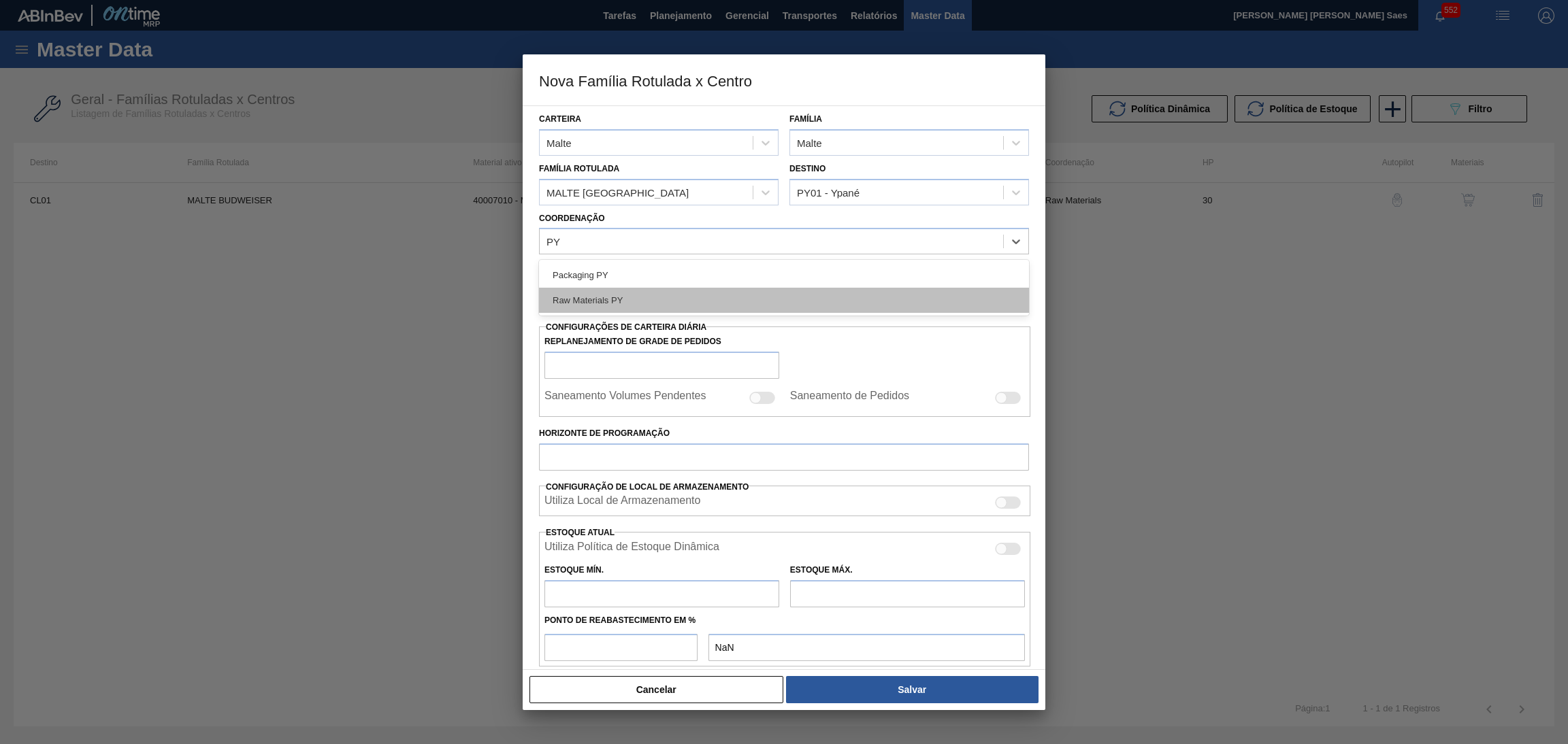
click at [704, 300] on div "Raw Materials PY" at bounding box center [784, 301] width 490 height 25
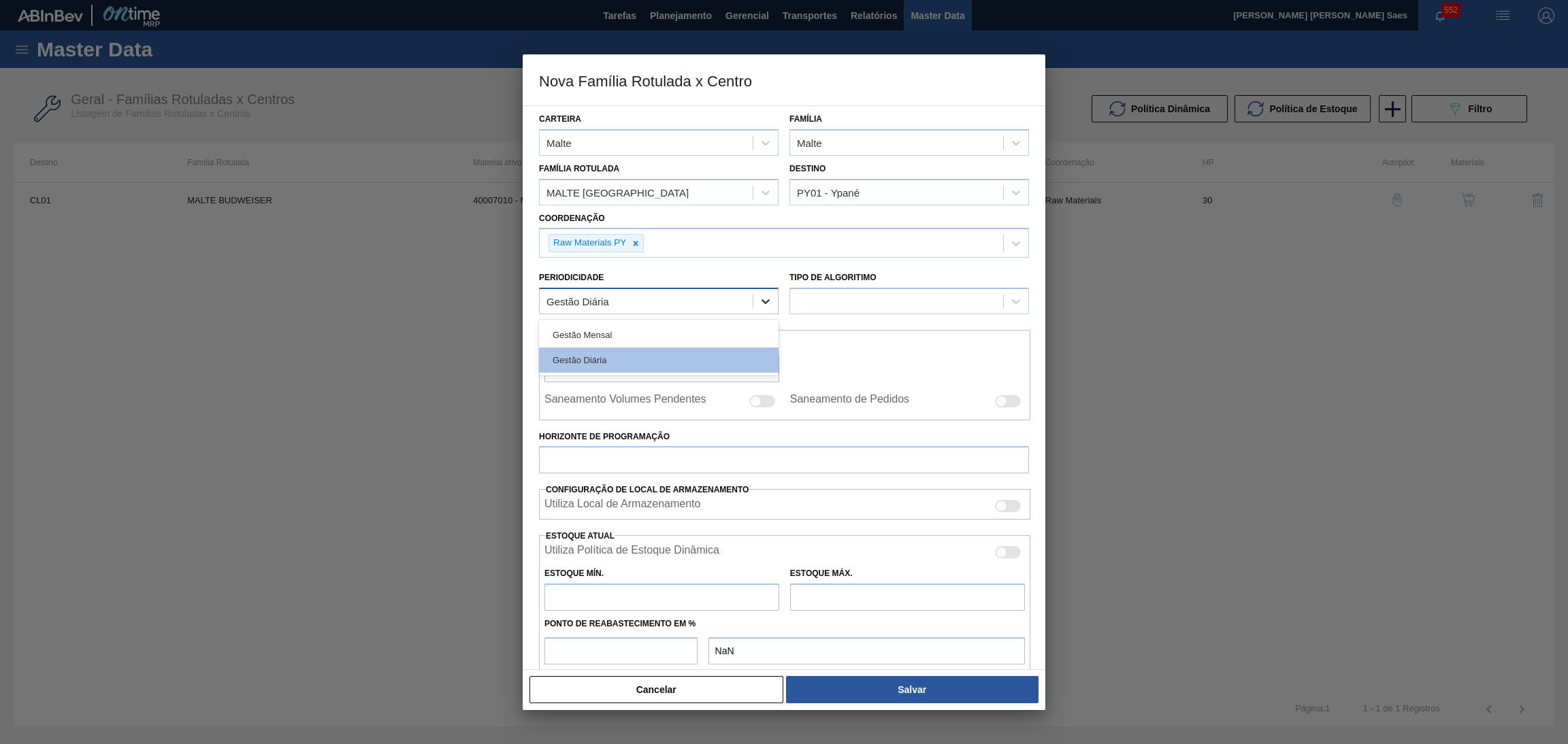
click at [762, 302] on icon at bounding box center [765, 301] width 13 height 13
click at [723, 332] on div "Gestão Mensal" at bounding box center [658, 335] width 239 height 25
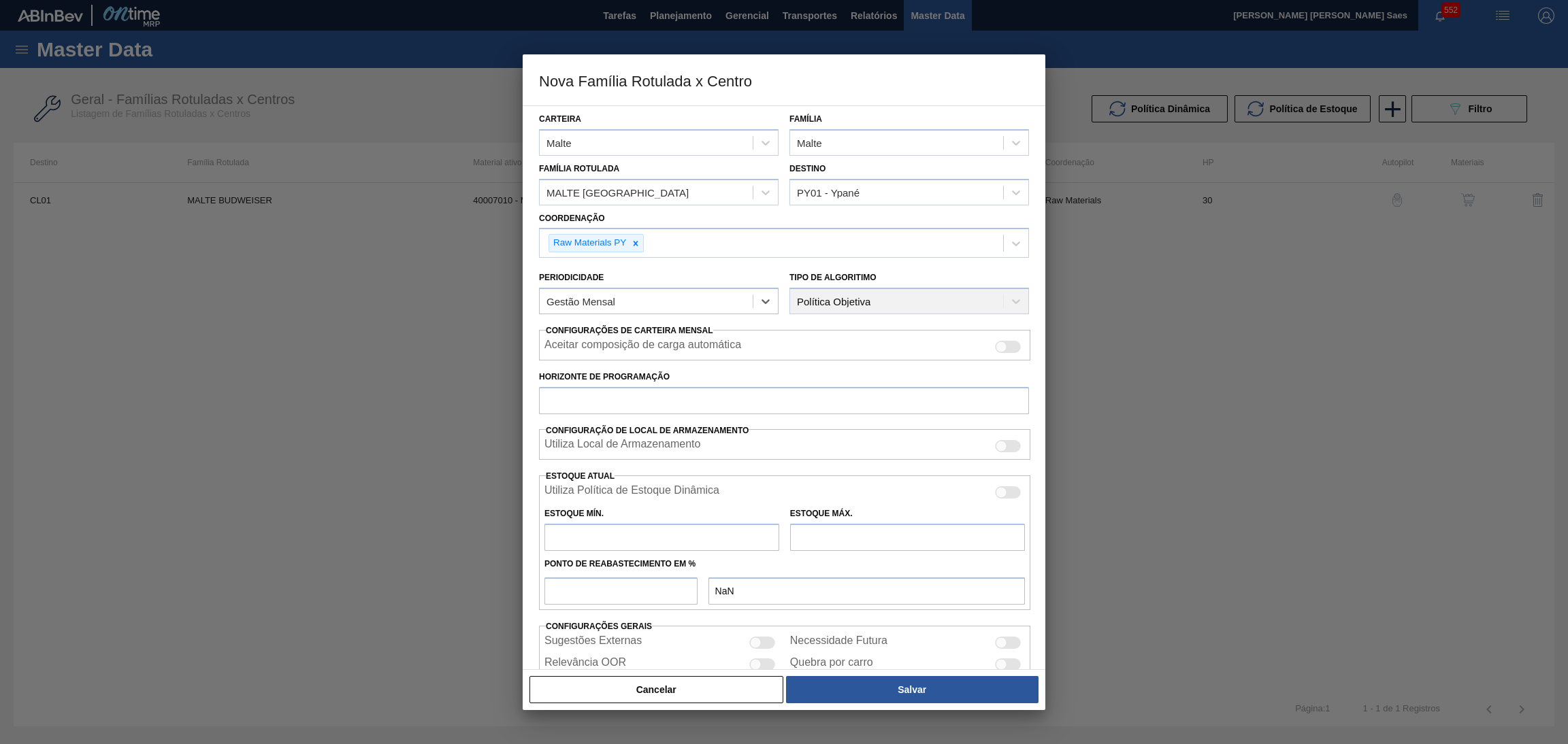
click at [1002, 342] on div at bounding box center [1002, 347] width 11 height 11
checkbox input "true"
click at [819, 418] on div "Carteira Malte Família Malte Família Rotulada MALTE PAMPA [PERSON_NAME] PY01 - …" at bounding box center [784, 405] width 490 height 599
click at [820, 409] on input "Horizonte de Programação" at bounding box center [784, 400] width 490 height 28
type input "60"
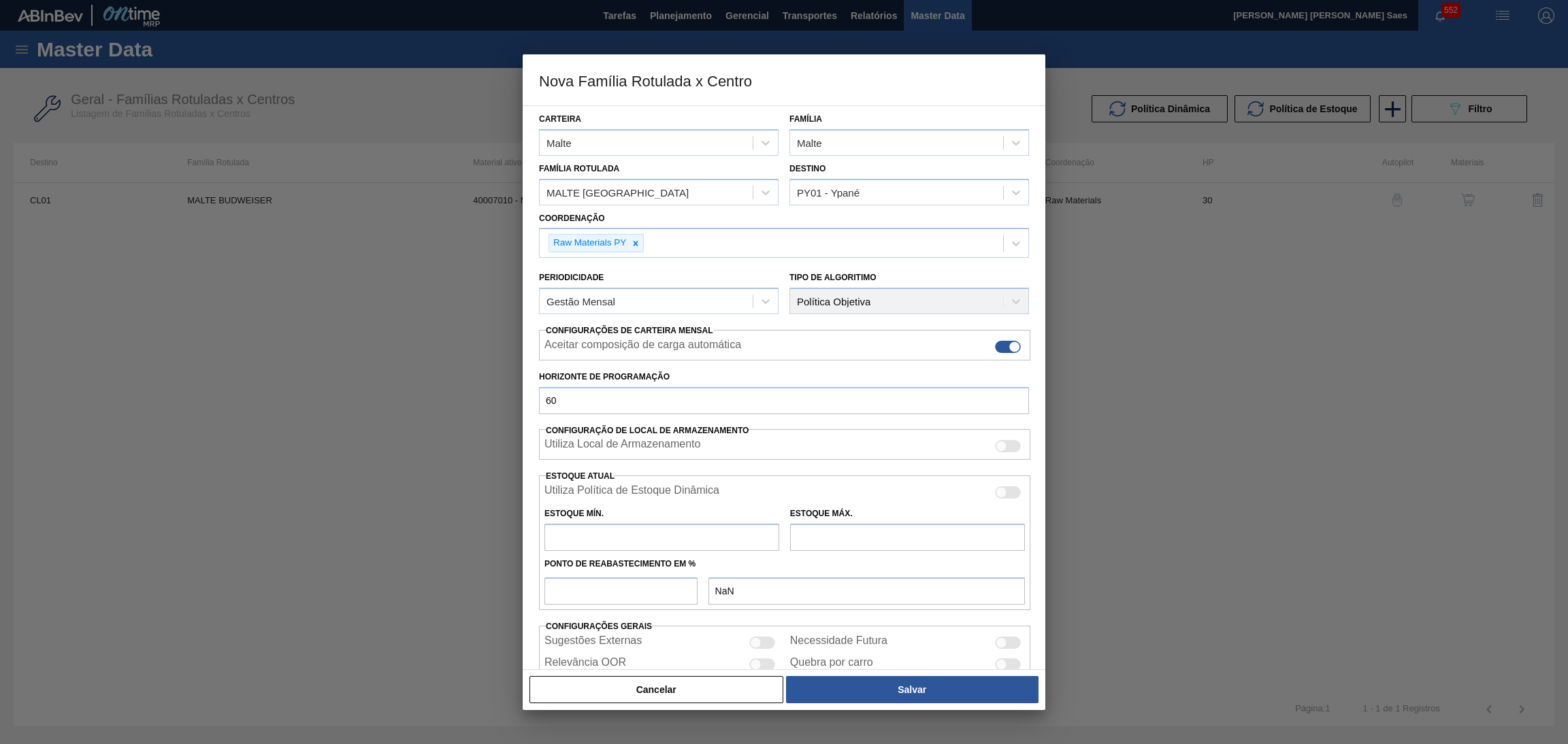
click at [660, 532] on input "text" at bounding box center [662, 537] width 234 height 28
type input "2"
type input "2,000"
type input "25"
type input "25,000"
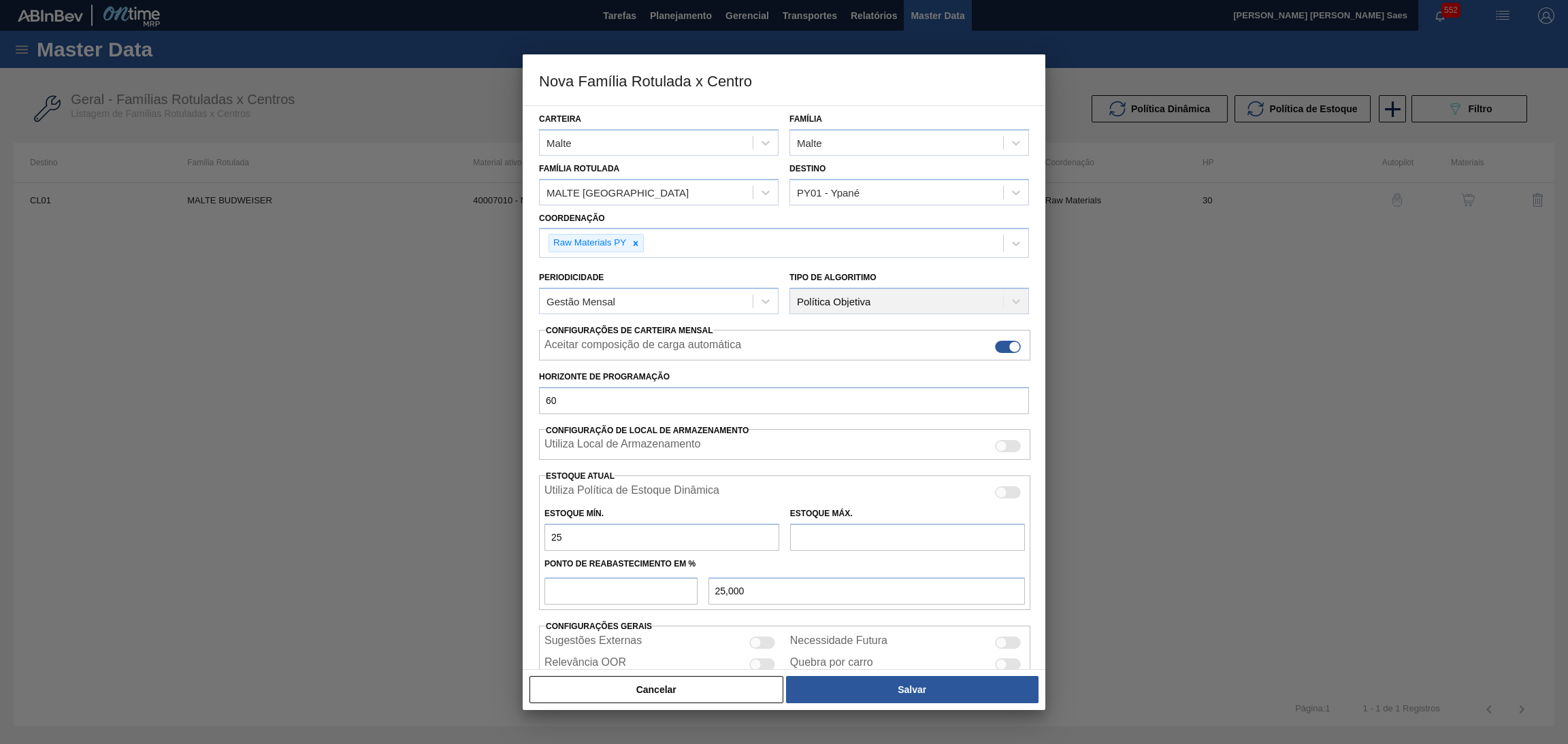
type input "25"
type input "30"
type input "4"
type input "25,200"
type input "45"
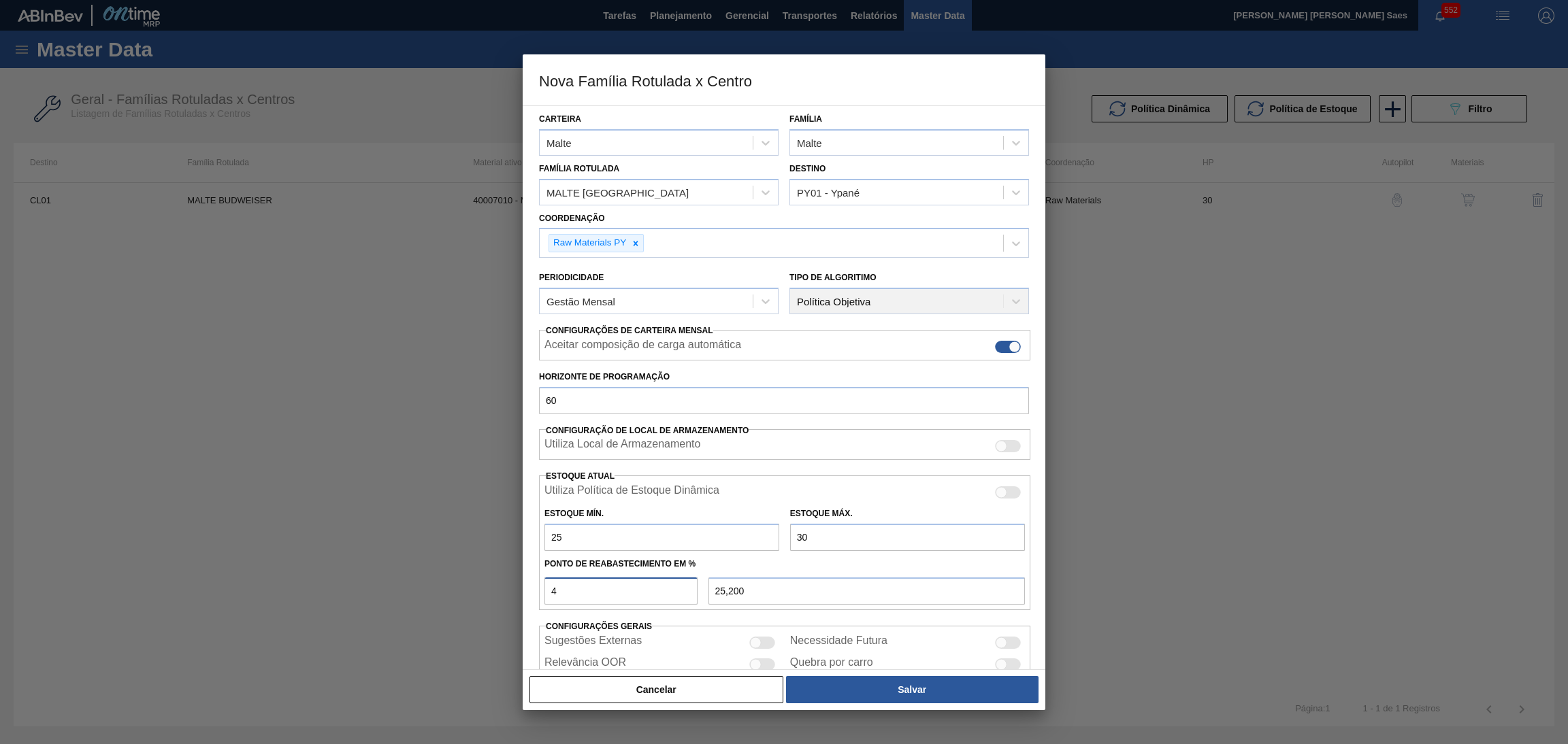
type input "27,250"
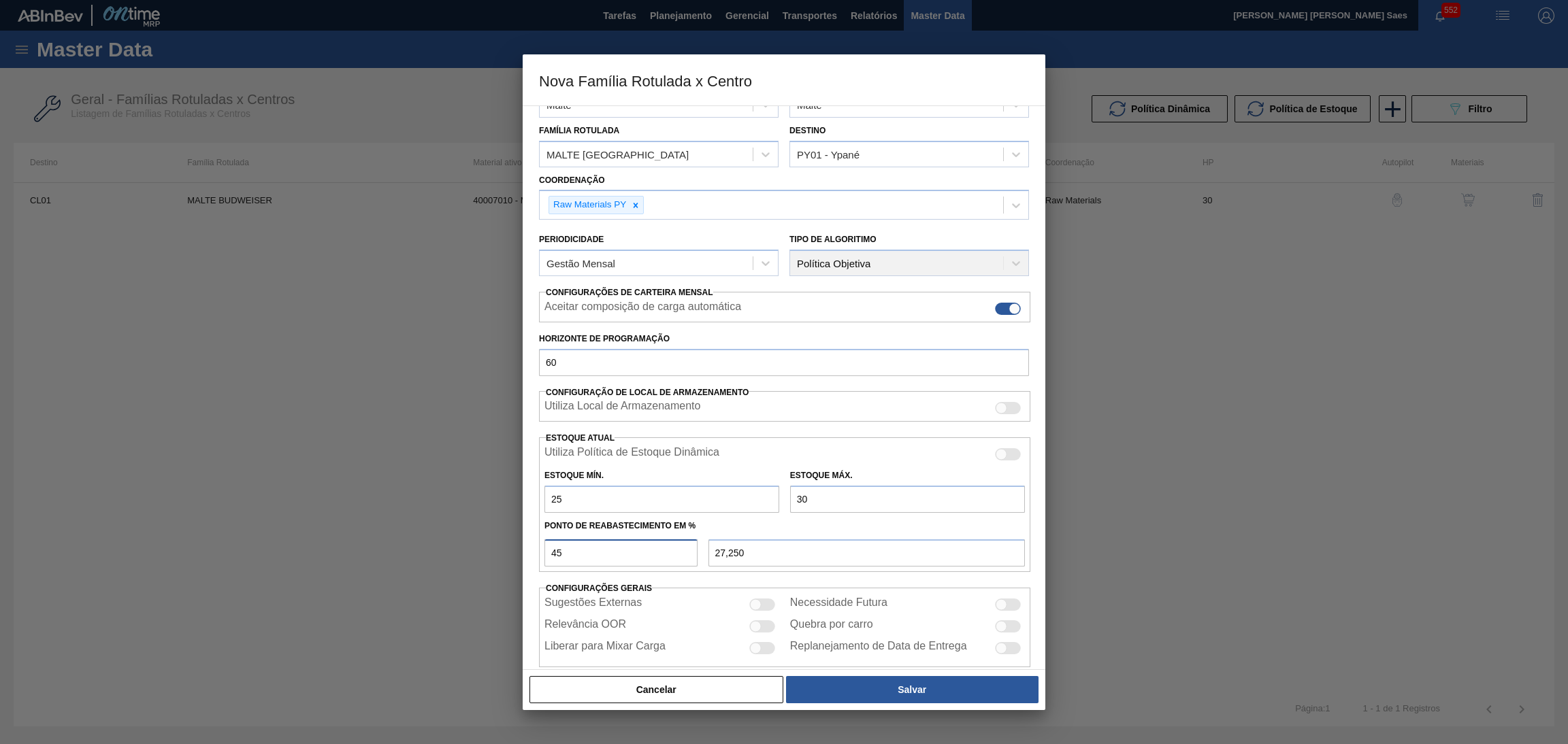
scroll to position [59, 0]
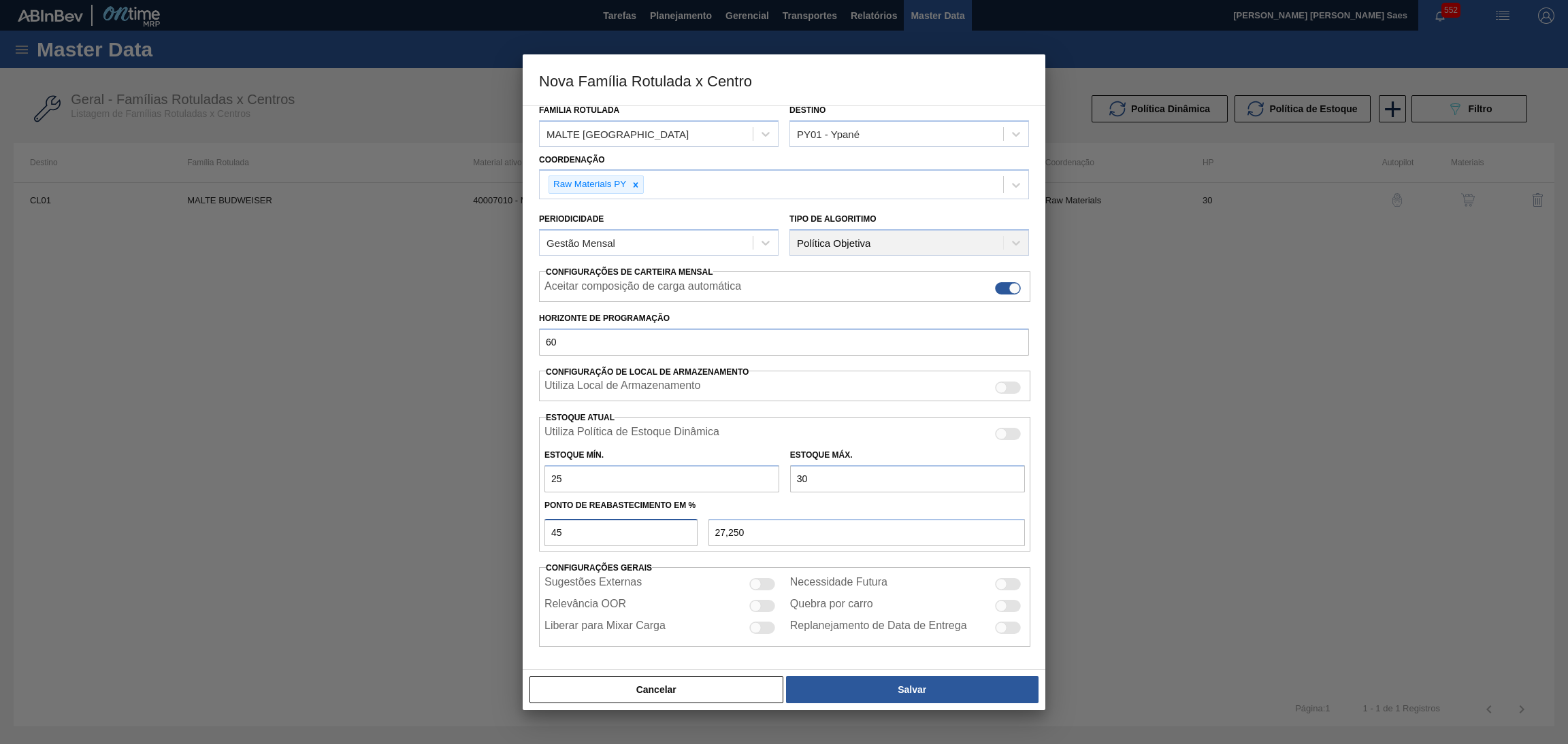
drag, startPoint x: 243, startPoint y: 486, endPoint x: 220, endPoint y: 485, distance: 23.0
click at [220, 485] on div "Nova Família Rotulada x Centro Carteira Malte Família Malte Família Rotulada [G…" at bounding box center [784, 372] width 1568 height 744
type input "5"
type input "25,250"
type input "50"
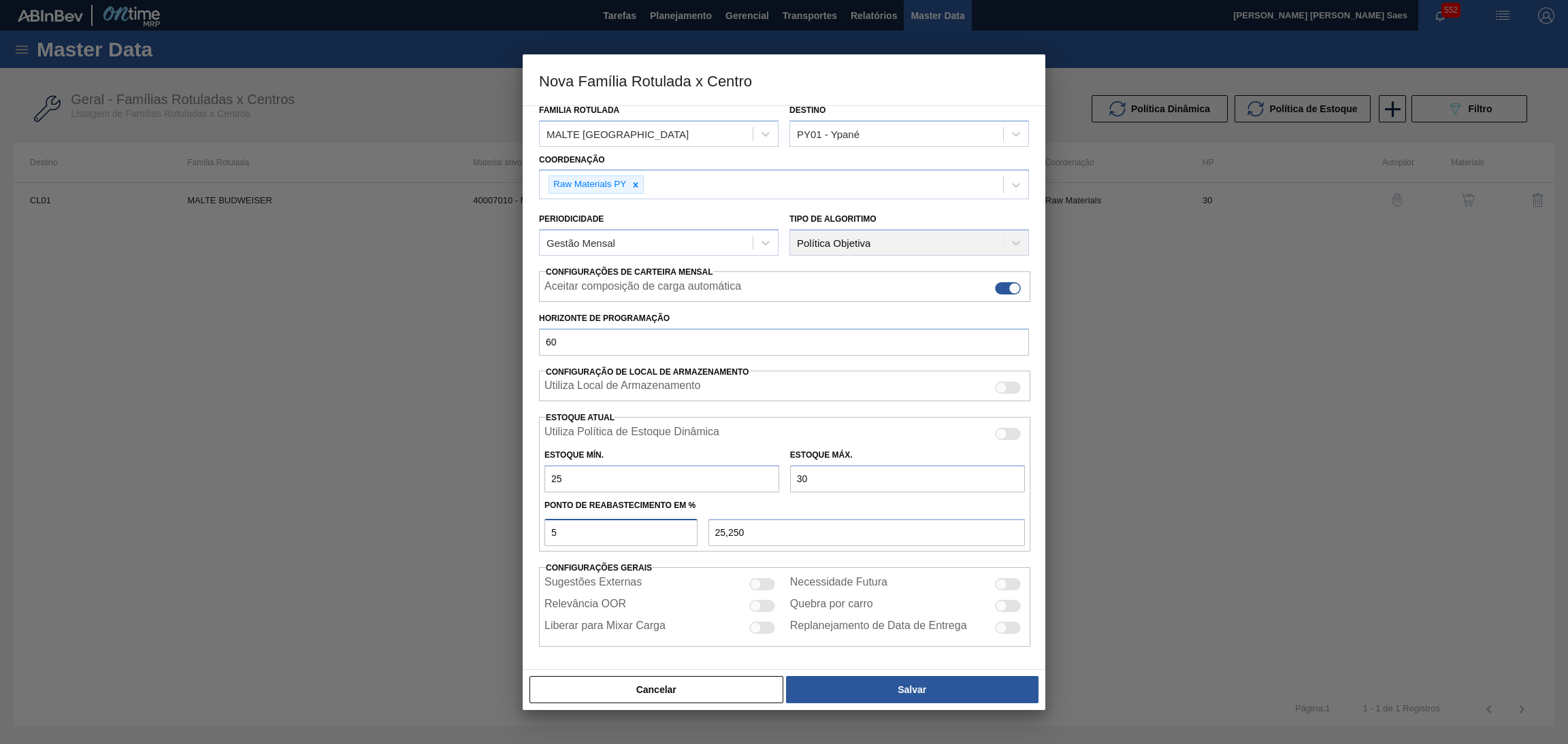
type input "27,500"
type input "50"
click at [762, 610] on div at bounding box center [762, 606] width 26 height 12
click at [756, 607] on div at bounding box center [762, 606] width 26 height 12
click at [766, 610] on div at bounding box center [762, 606] width 26 height 12
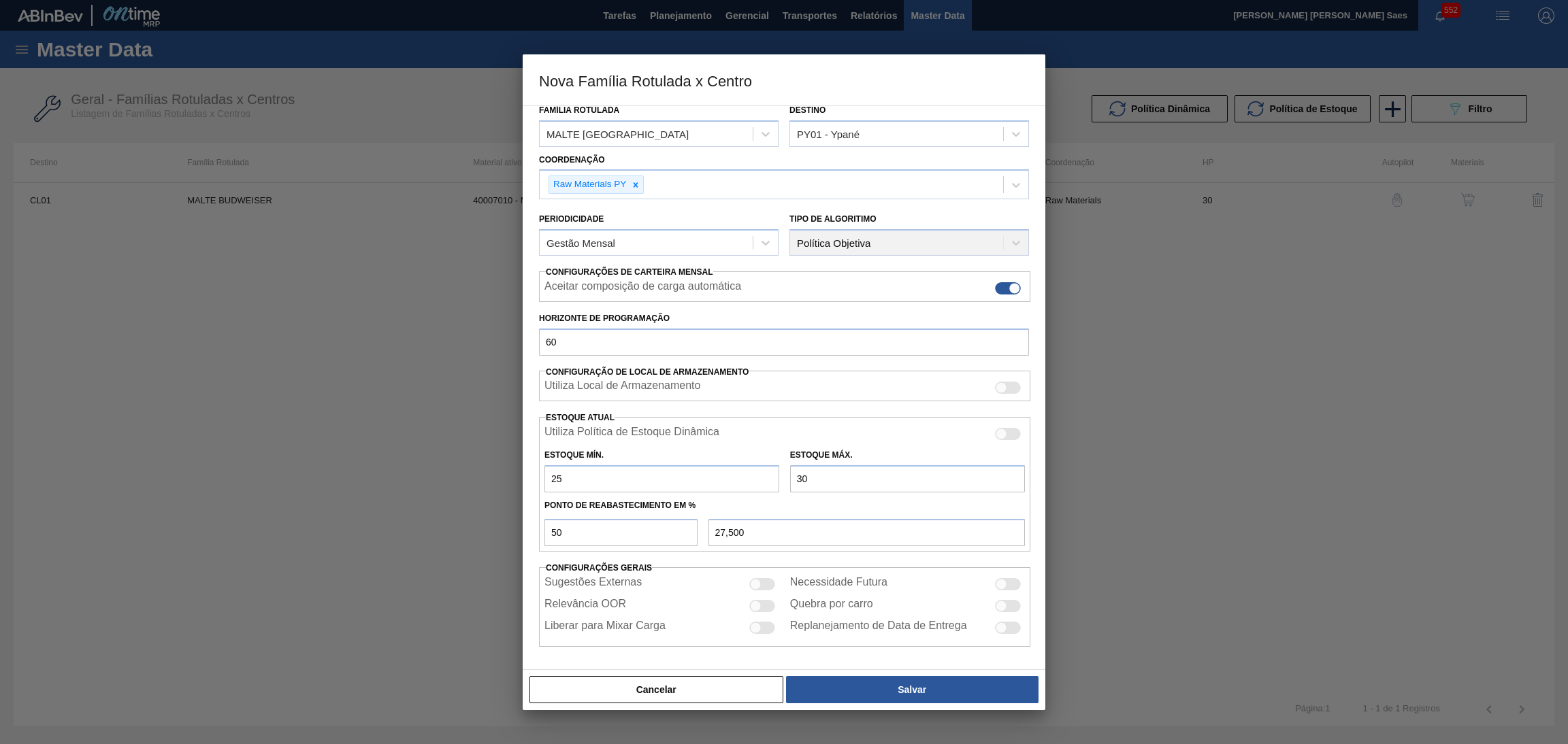
checkbox input "true"
click at [756, 583] on div at bounding box center [756, 584] width 11 height 11
checkbox input "true"
click at [881, 688] on button "Salvar" at bounding box center [912, 690] width 252 height 28
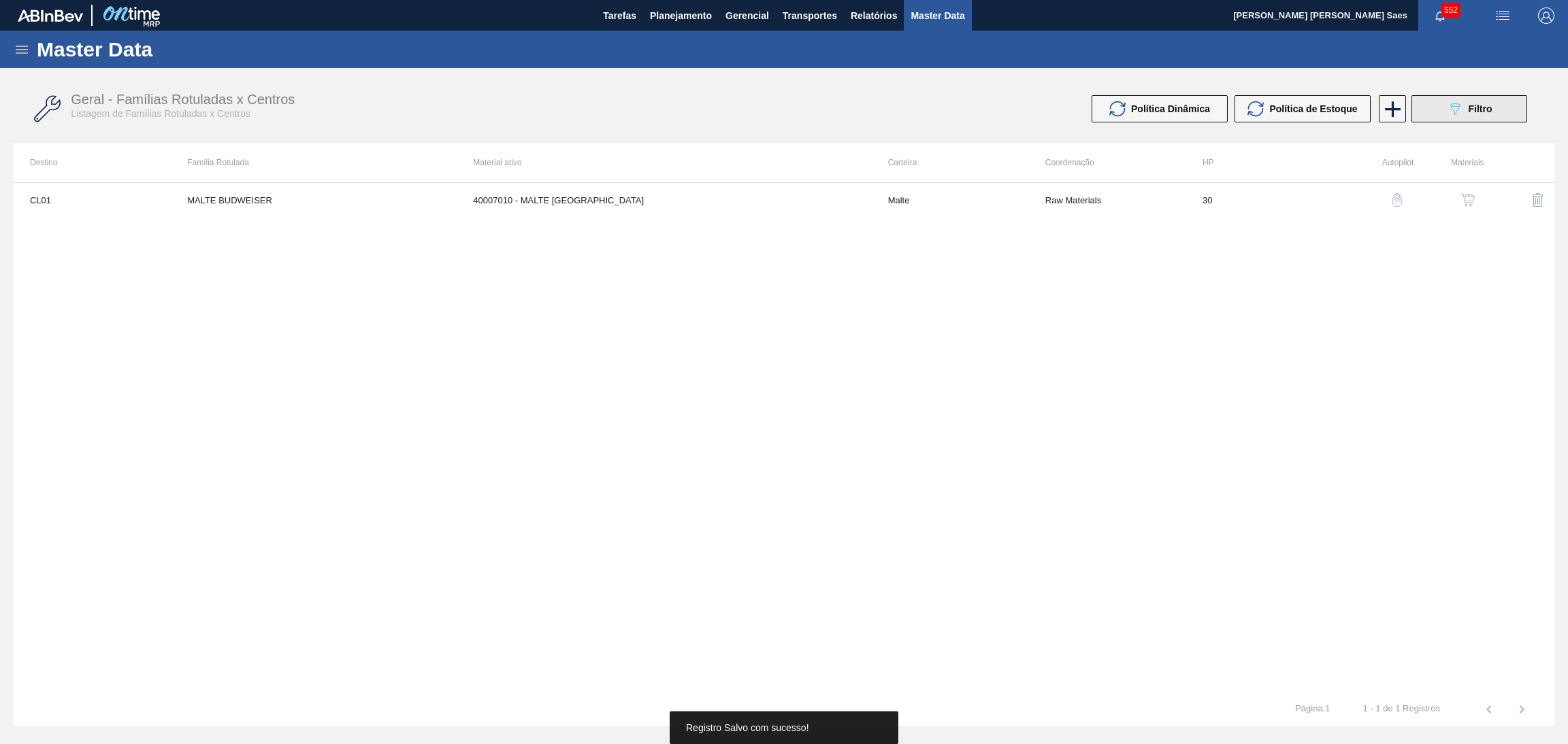
click at [1439, 108] on button "089F7B8B-B2A5-4AFE-B5C0-19BA573D28AC Filtro" at bounding box center [1469, 109] width 116 height 28
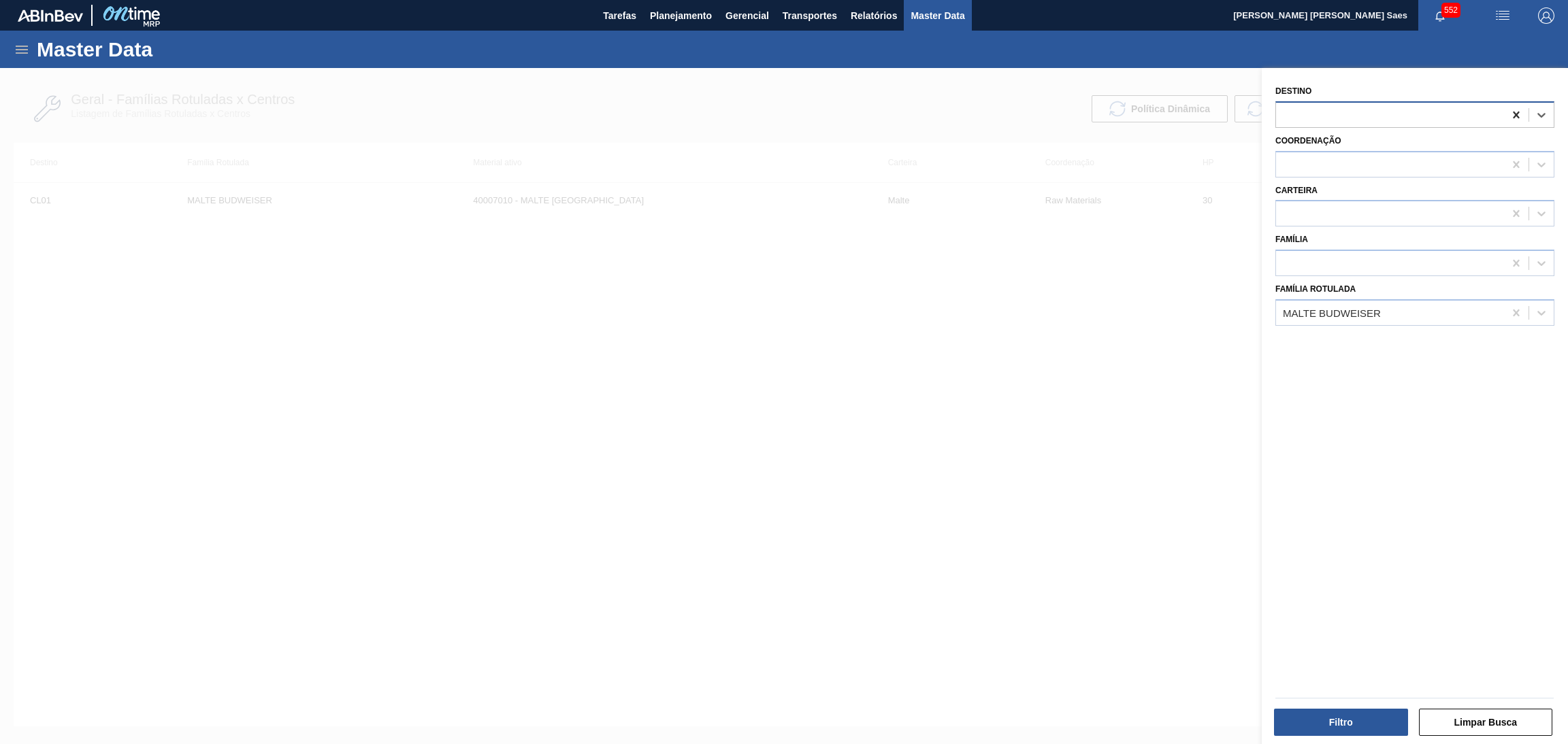
click at [1513, 112] on icon at bounding box center [1516, 115] width 6 height 7
click at [1331, 722] on button "Filtro" at bounding box center [1341, 722] width 134 height 28
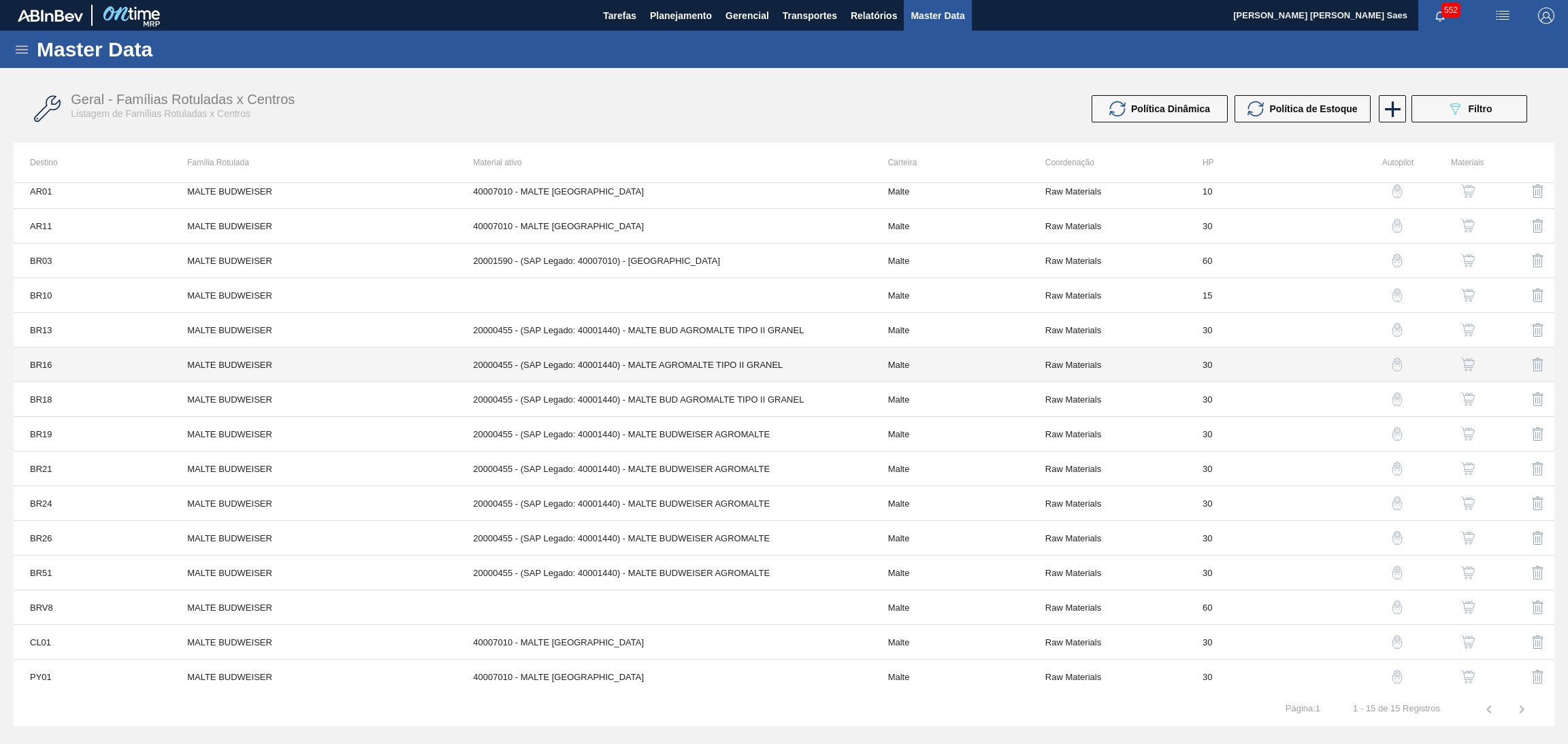
scroll to position [11, 0]
click at [1468, 680] on img "button" at bounding box center [1468, 675] width 13 height 13
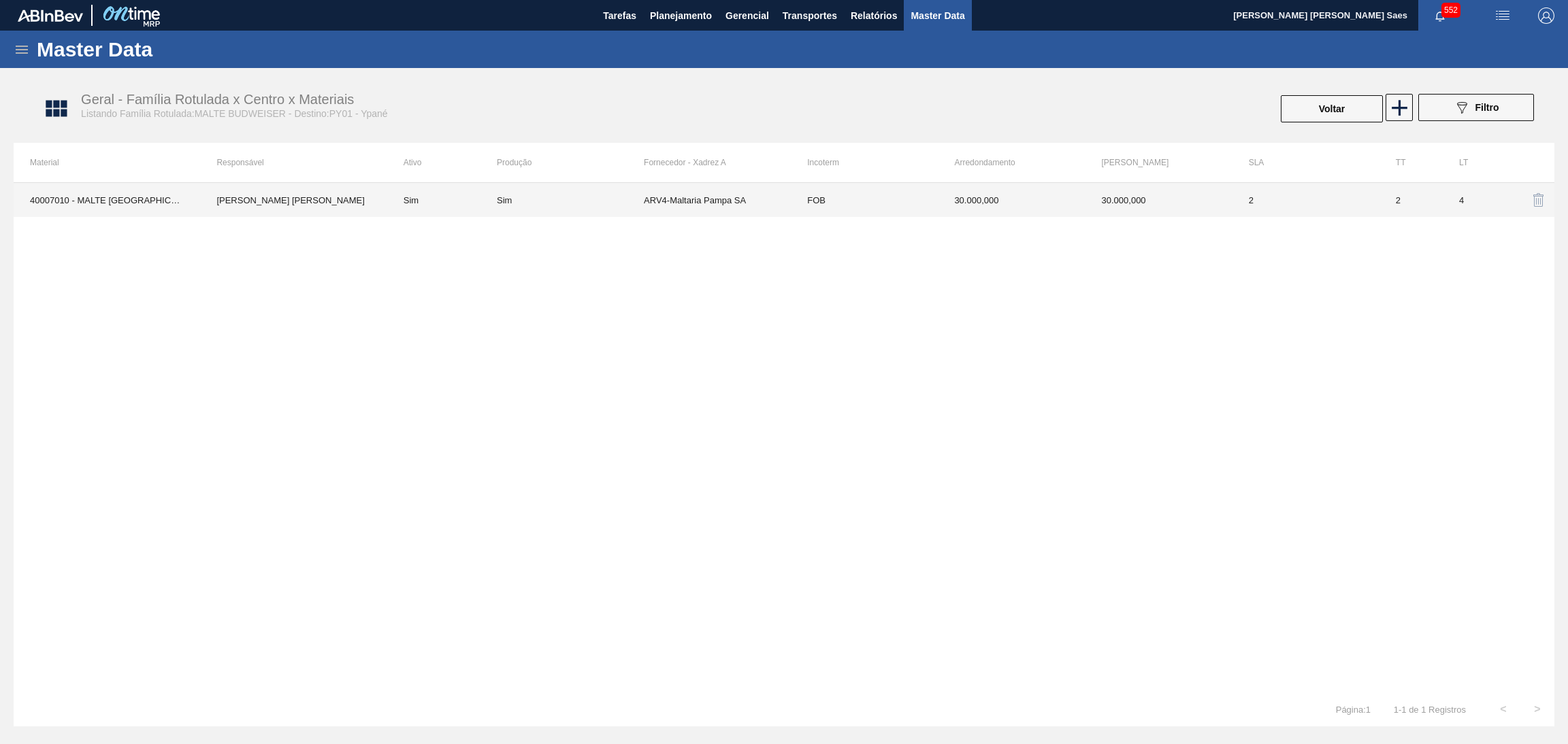
click at [661, 205] on td "ARV4-Maltaria Pampa SA" at bounding box center [717, 200] width 147 height 34
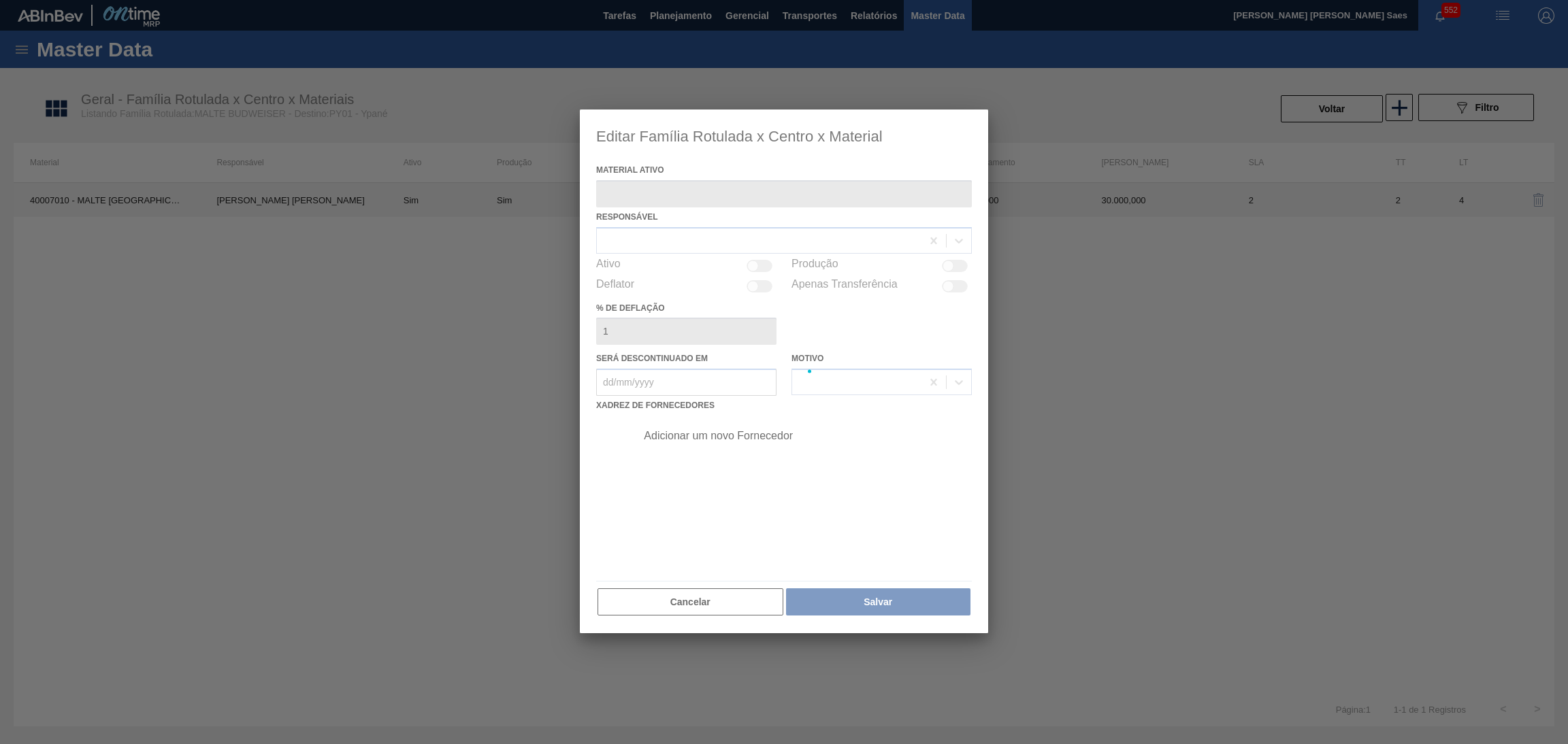
type ativo "40007010 - MALTE [GEOGRAPHIC_DATA]"
checkbox input "true"
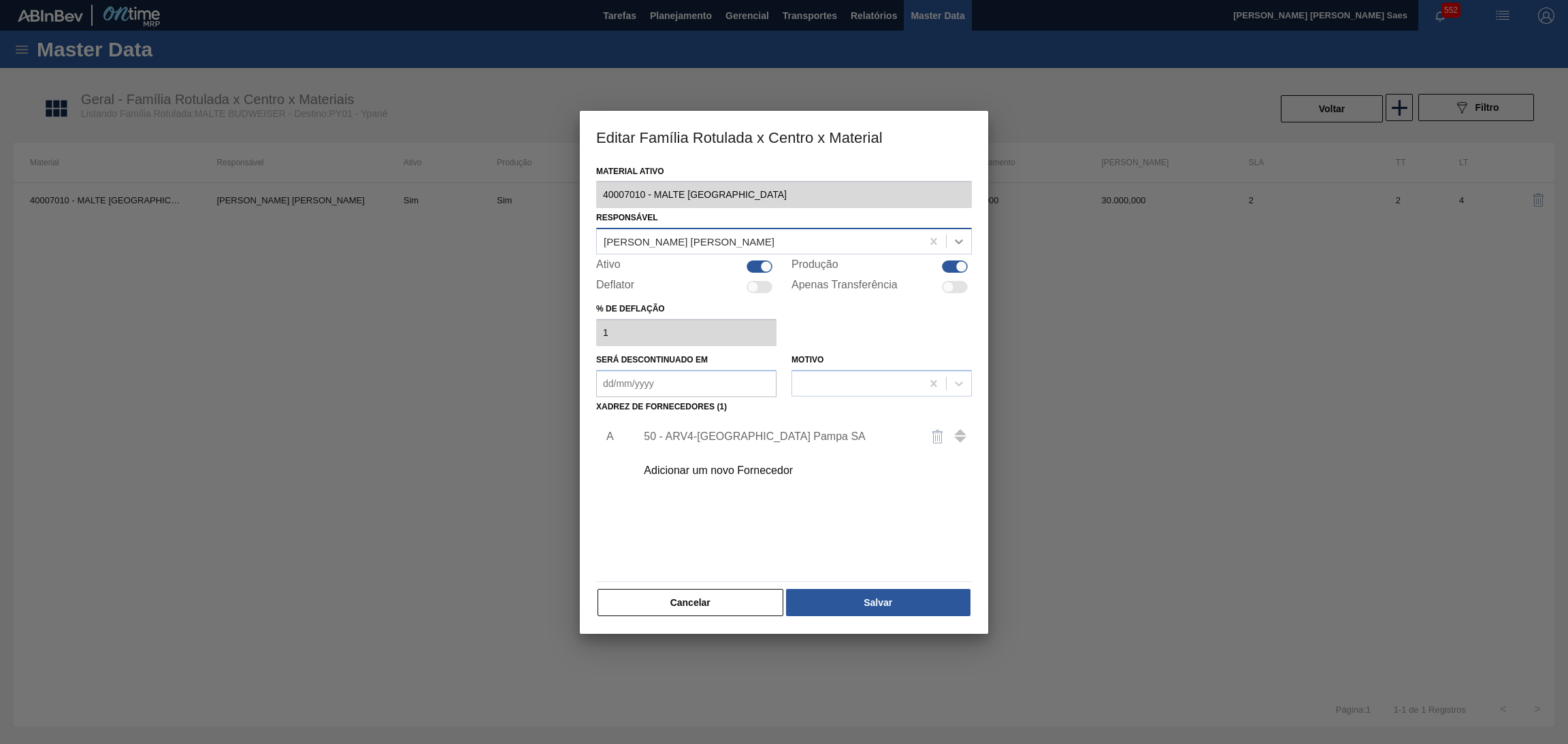
click at [962, 238] on icon at bounding box center [958, 241] width 13 height 13
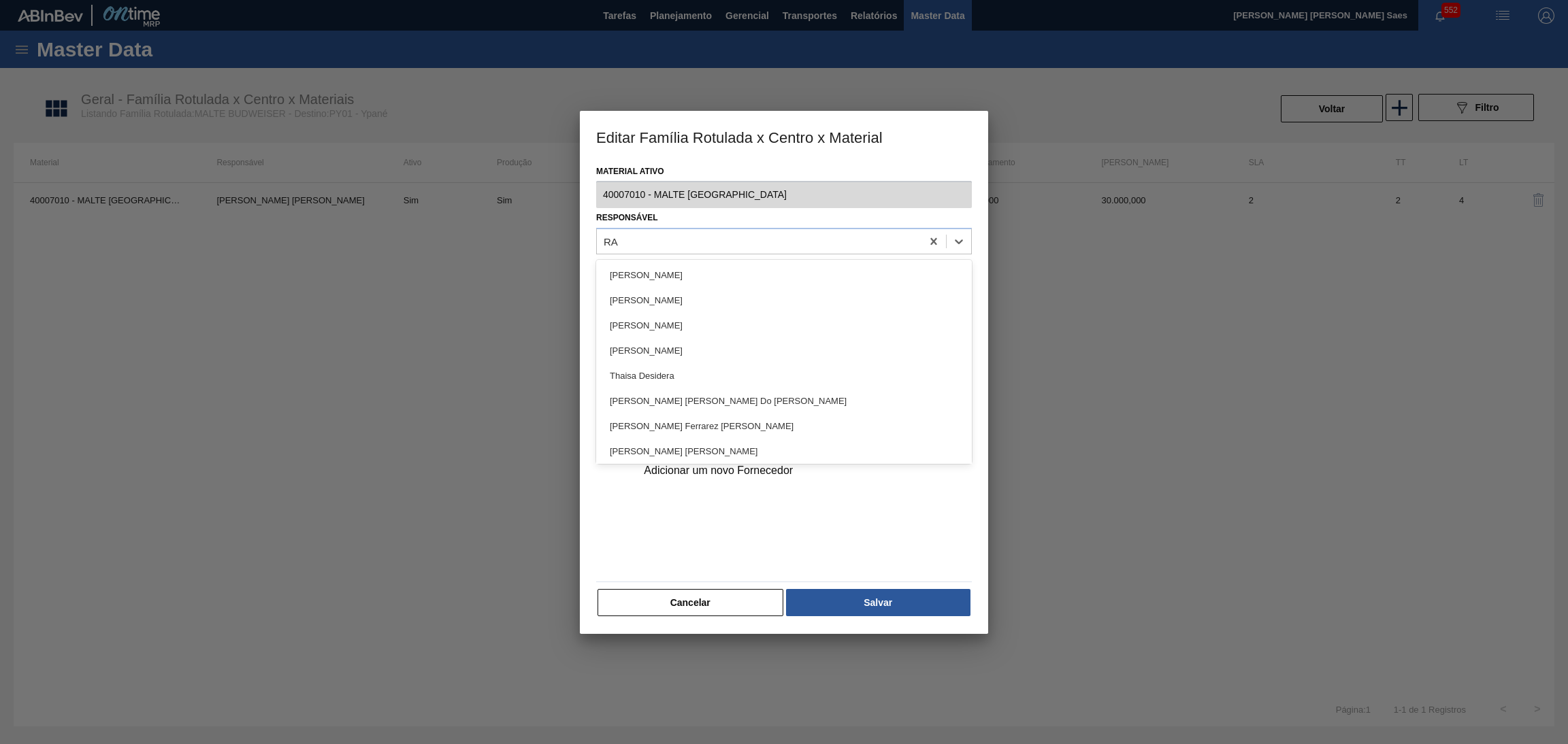
type input "R"
type input "py"
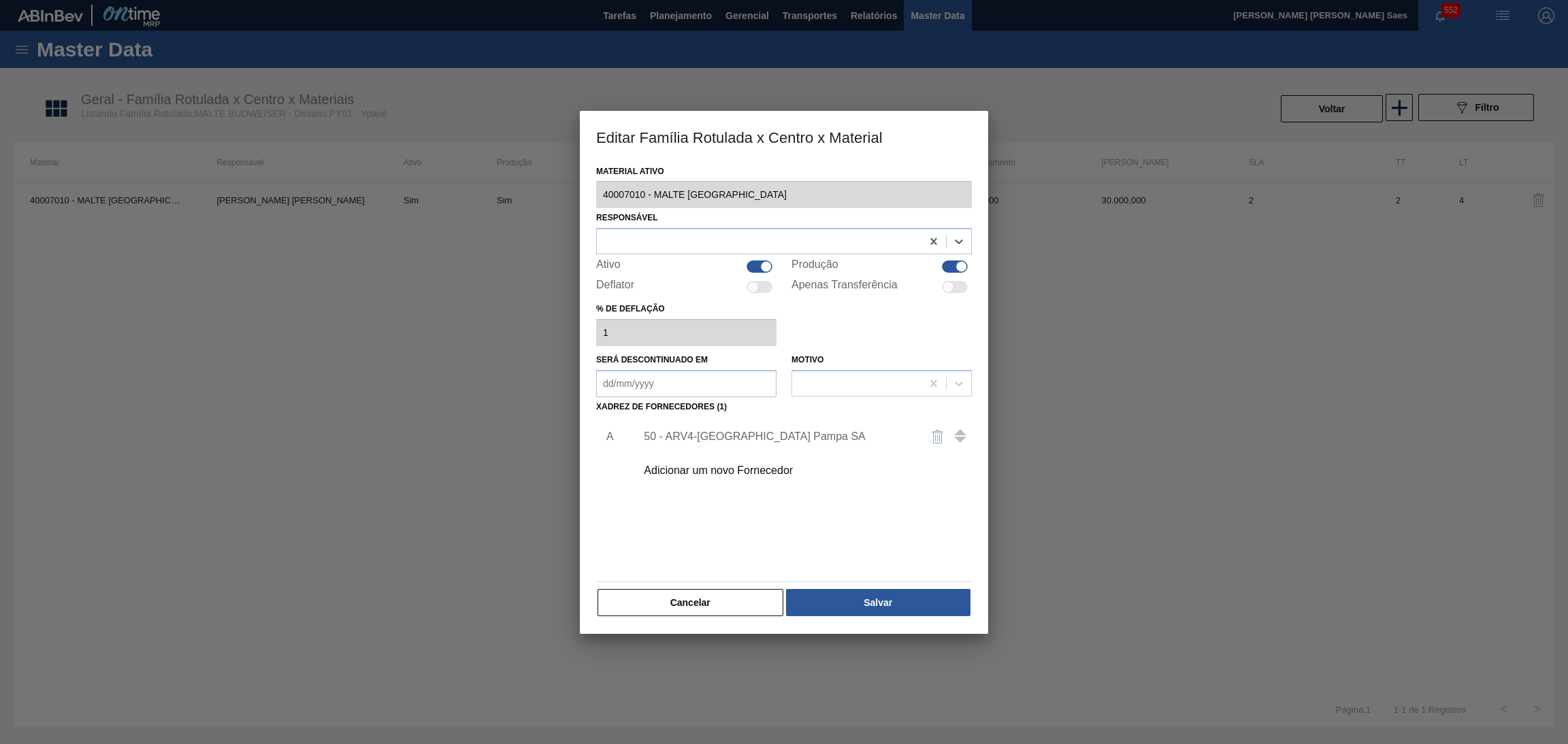
click at [714, 609] on button "Cancelar" at bounding box center [690, 602] width 186 height 28
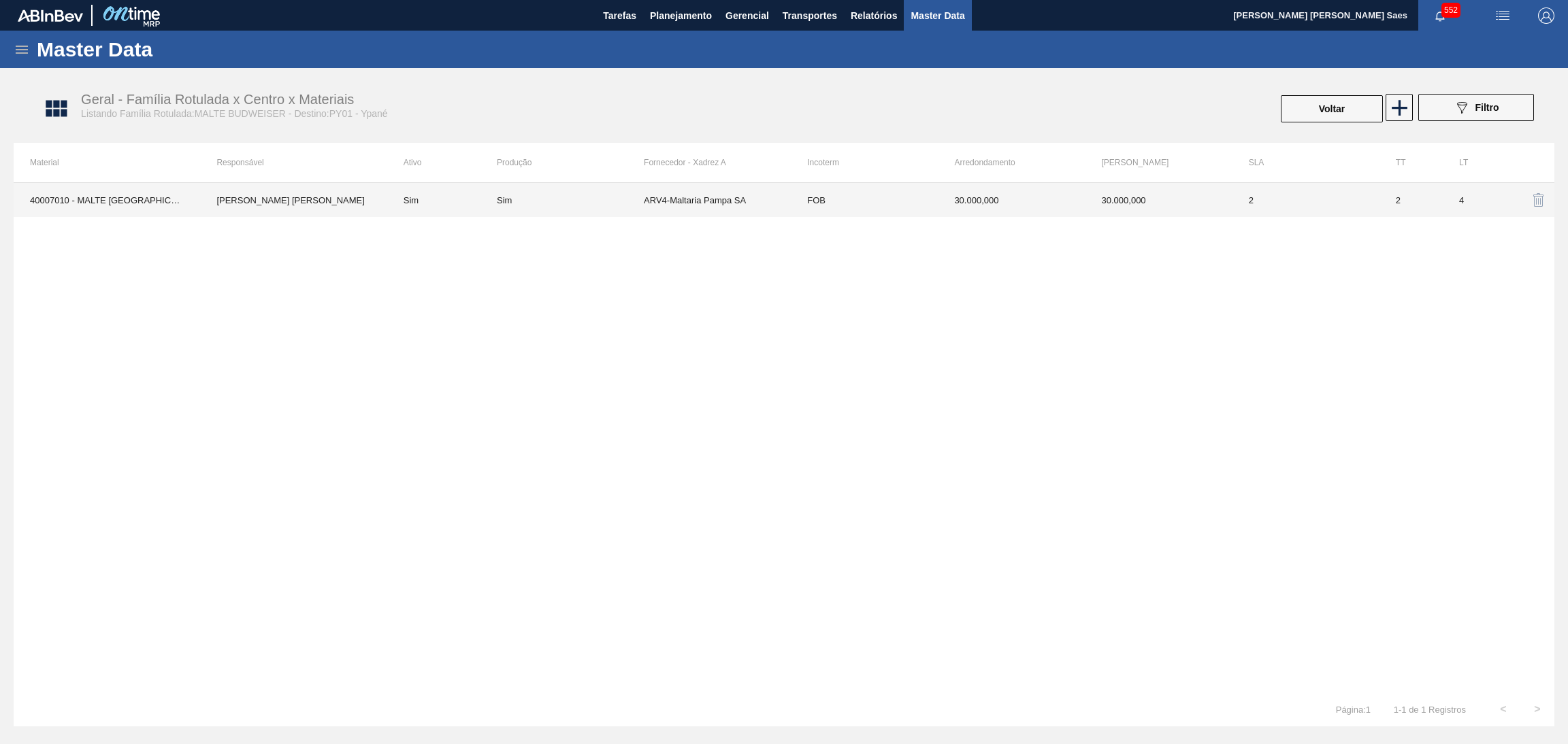
click at [299, 203] on td "[PERSON_NAME] [PERSON_NAME]" at bounding box center [293, 200] width 186 height 34
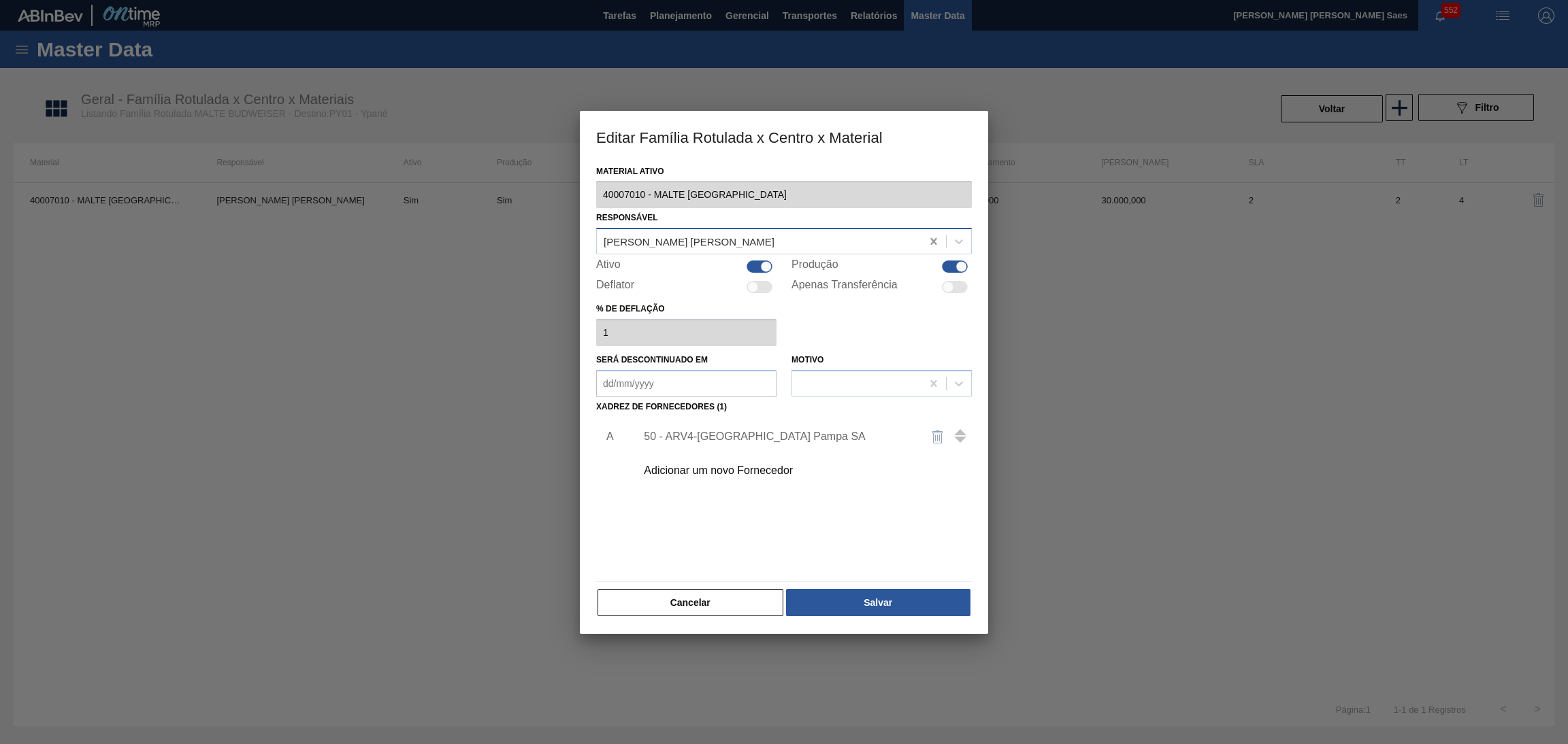
click at [930, 246] on icon at bounding box center [933, 241] width 13 height 13
click at [823, 279] on div "[PERSON_NAME] [PERSON_NAME] Saes" at bounding box center [784, 275] width 376 height 25
click at [768, 467] on div "Adicionar um novo Fornecedor" at bounding box center [777, 470] width 267 height 12
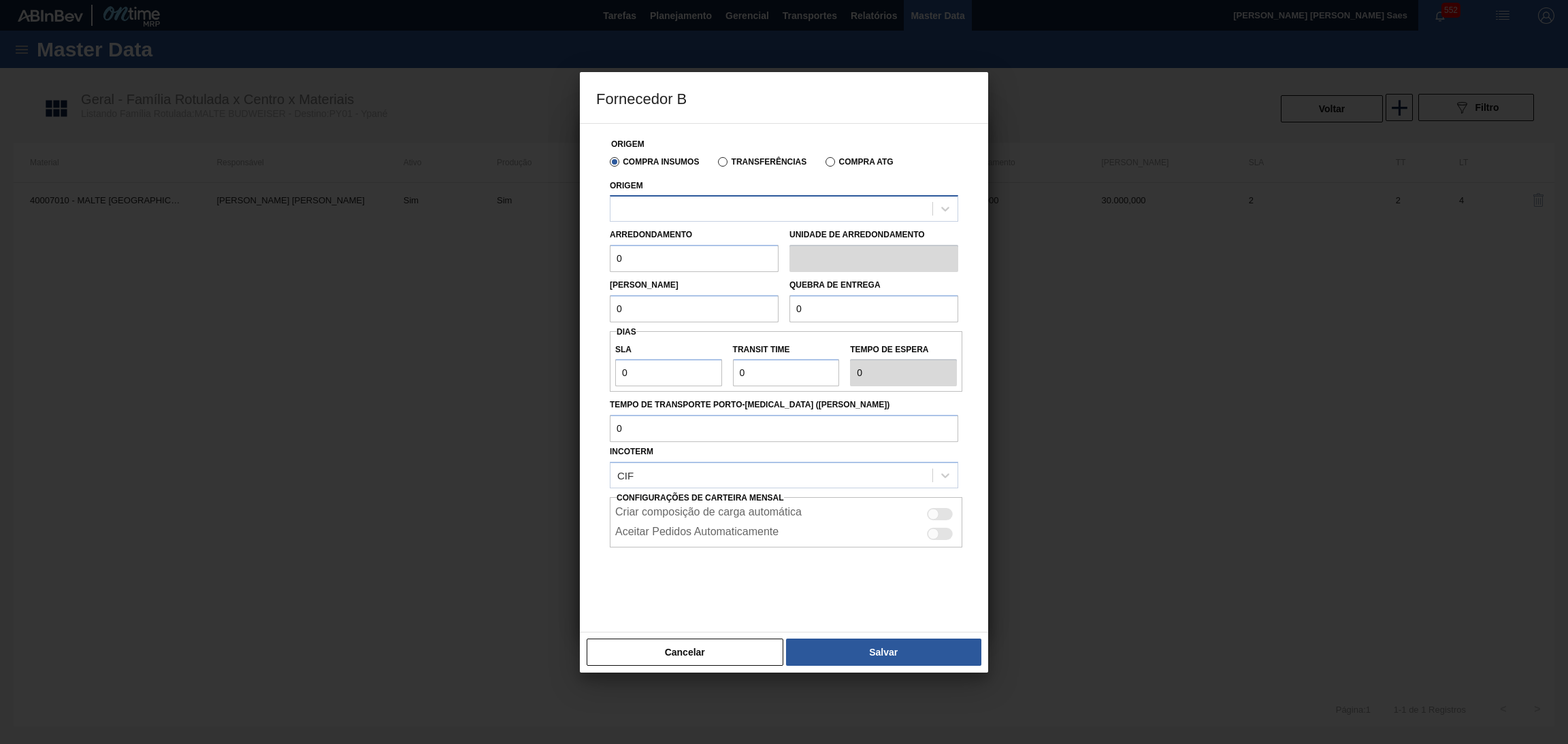
click at [672, 208] on div at bounding box center [771, 209] width 322 height 20
click at [840, 121] on h3 "Fornecedor B" at bounding box center [784, 97] width 408 height 52
drag, startPoint x: 689, startPoint y: 644, endPoint x: 696, endPoint y: 645, distance: 7.1
click at [689, 644] on button "Cancelar" at bounding box center [685, 652] width 196 height 28
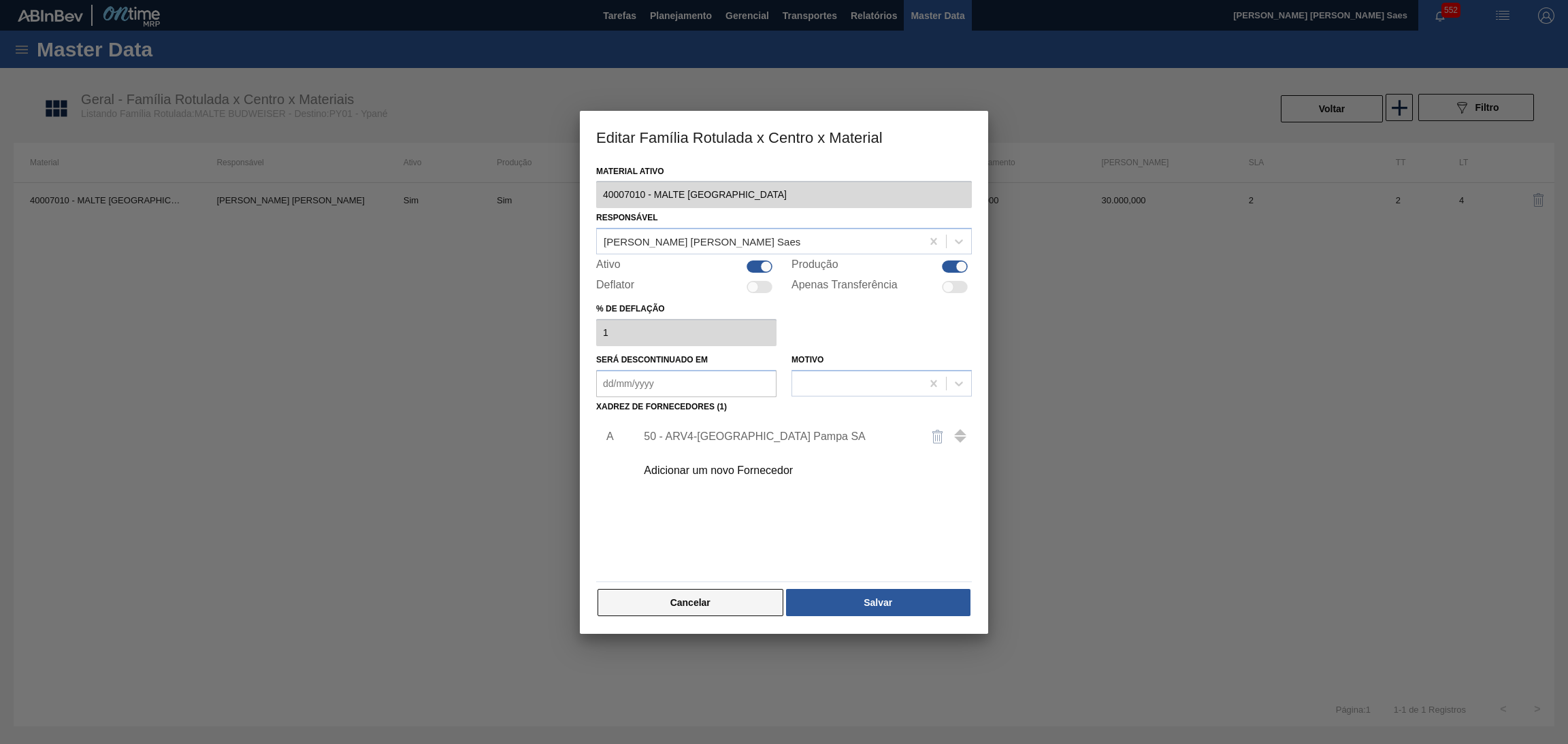
click at [716, 606] on button "Cancelar" at bounding box center [690, 602] width 186 height 28
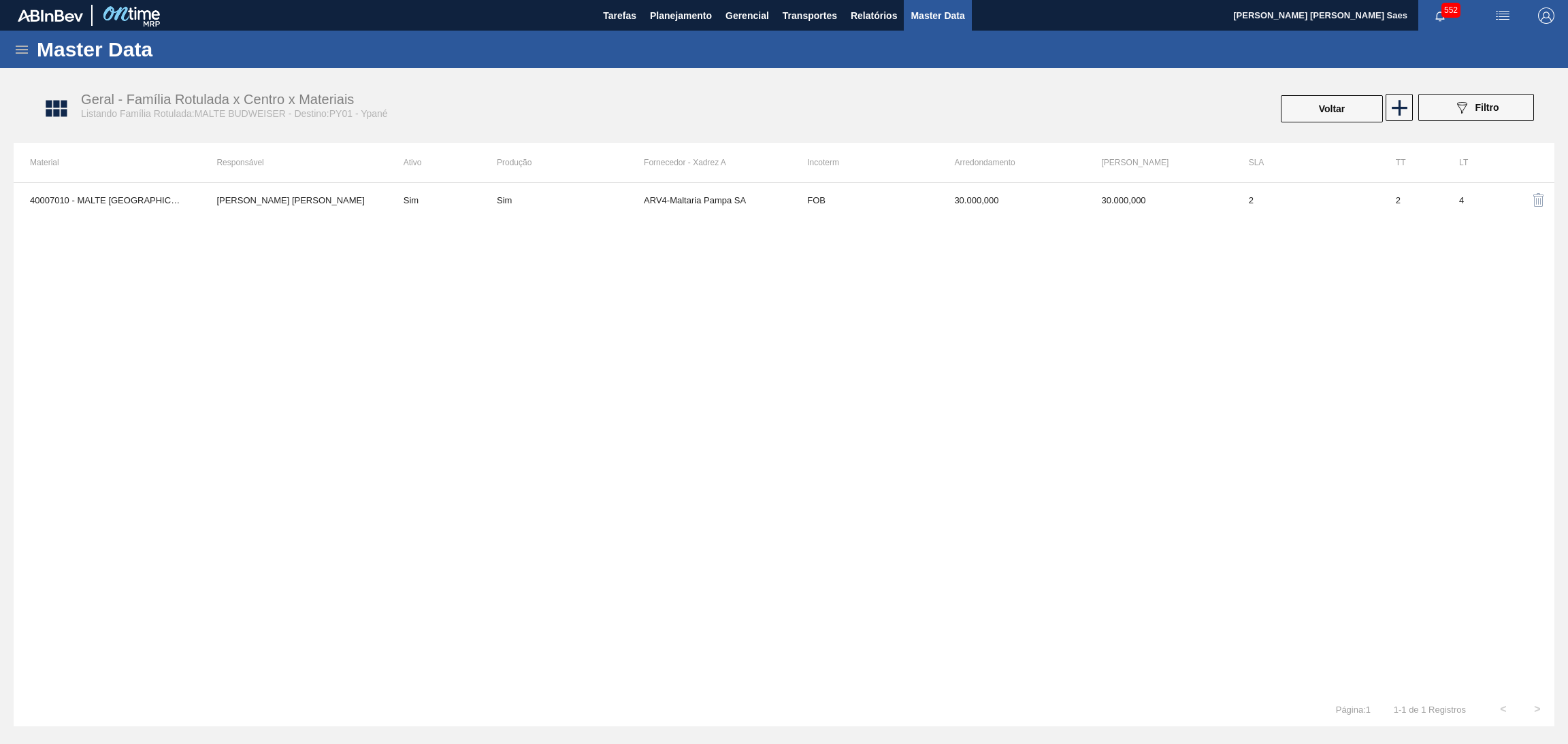
drag, startPoint x: 19, startPoint y: 54, endPoint x: 27, endPoint y: 65, distance: 13.6
click at [22, 58] on div "Master Data" at bounding box center [784, 49] width 1568 height 37
click at [17, 44] on icon at bounding box center [21, 49] width 16 height 16
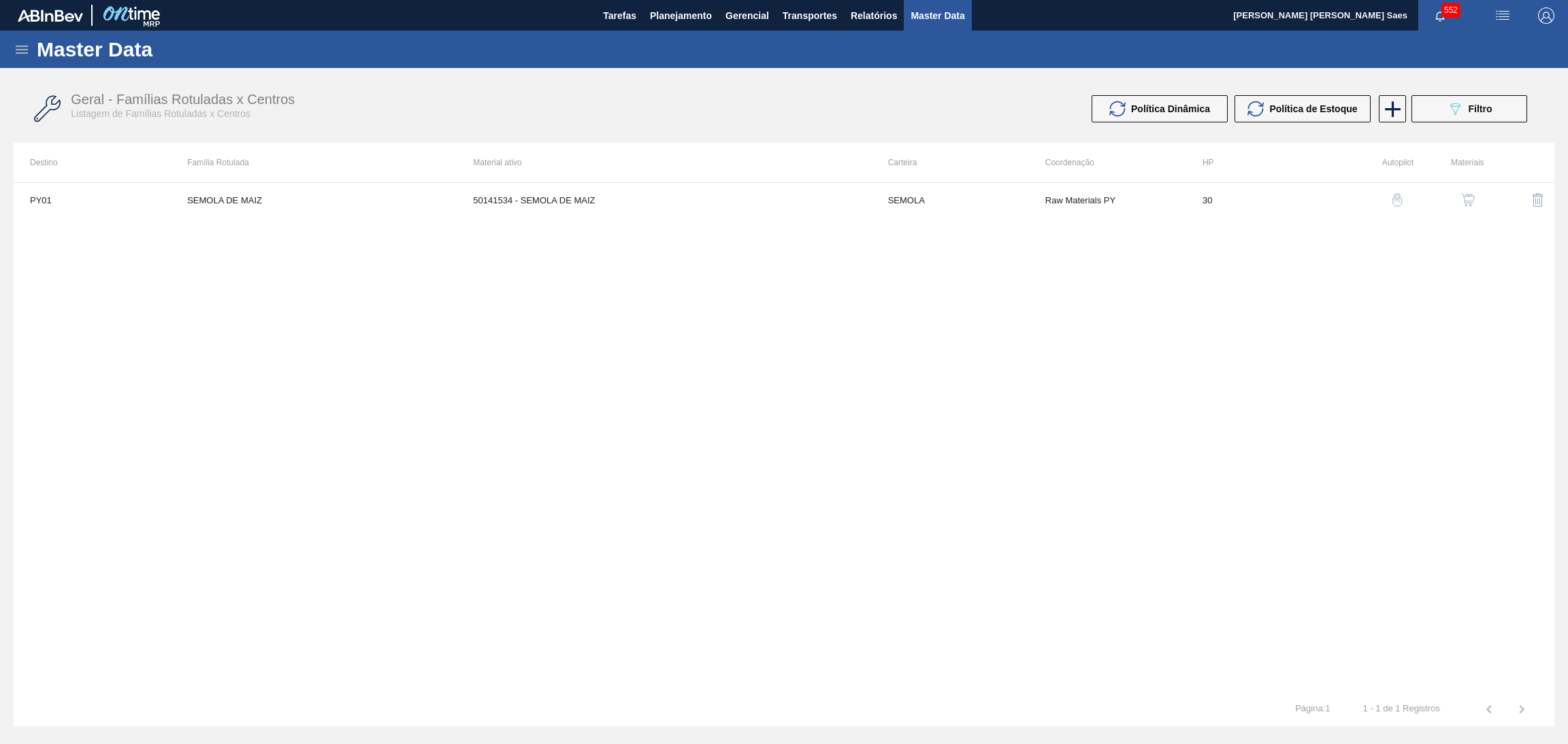
drag, startPoint x: 16, startPoint y: 48, endPoint x: 23, endPoint y: 49, distance: 7.1
click at [18, 48] on icon at bounding box center [21, 49] width 16 height 16
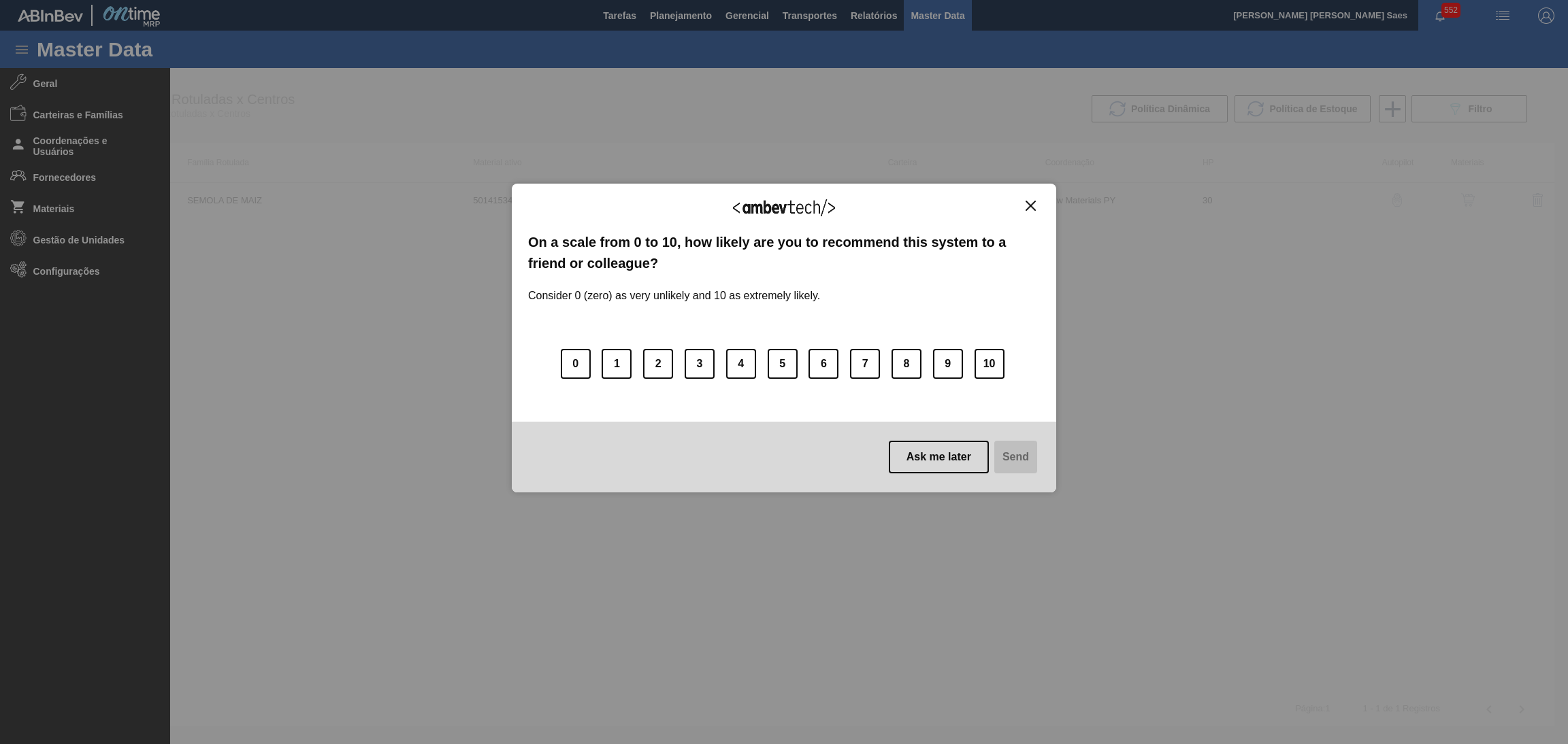
click at [124, 108] on div "We appreciate your feedback! On a scale from 0 to 10, how likely are you to rec…" at bounding box center [784, 372] width 1568 height 744
click at [1022, 202] on div "We appreciate your feedback!" at bounding box center [784, 215] width 512 height 32
drag, startPoint x: 1028, startPoint y: 205, endPoint x: 247, endPoint y: 148, distance: 783.1
click at [1030, 205] on img "Close" at bounding box center [1031, 205] width 10 height 10
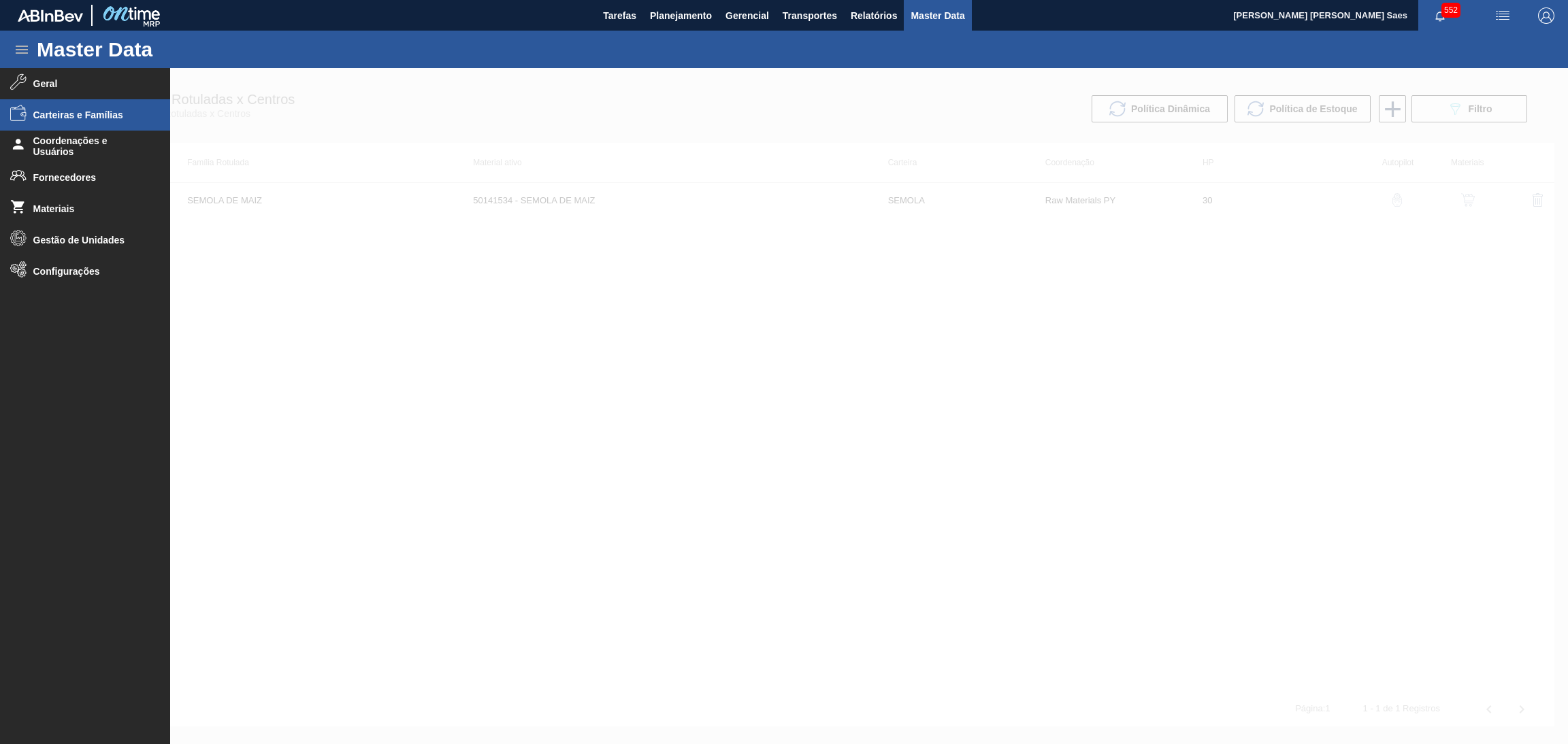
click at [132, 120] on span "Carteiras e Famílias" at bounding box center [89, 114] width 112 height 11
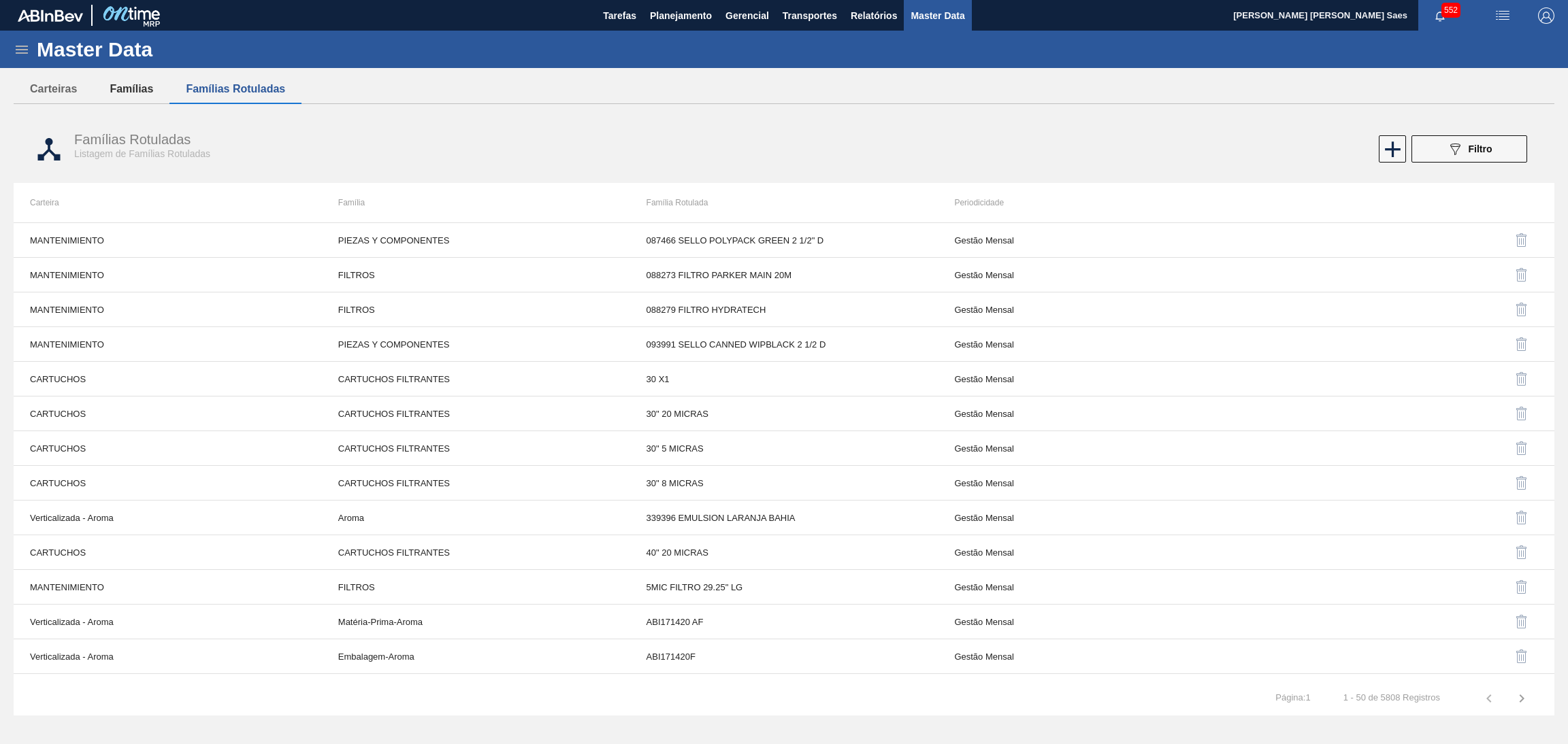
drag, startPoint x: 129, startPoint y: 89, endPoint x: 136, endPoint y: 92, distance: 7.6
click at [129, 90] on button "Famílias" at bounding box center [131, 89] width 76 height 28
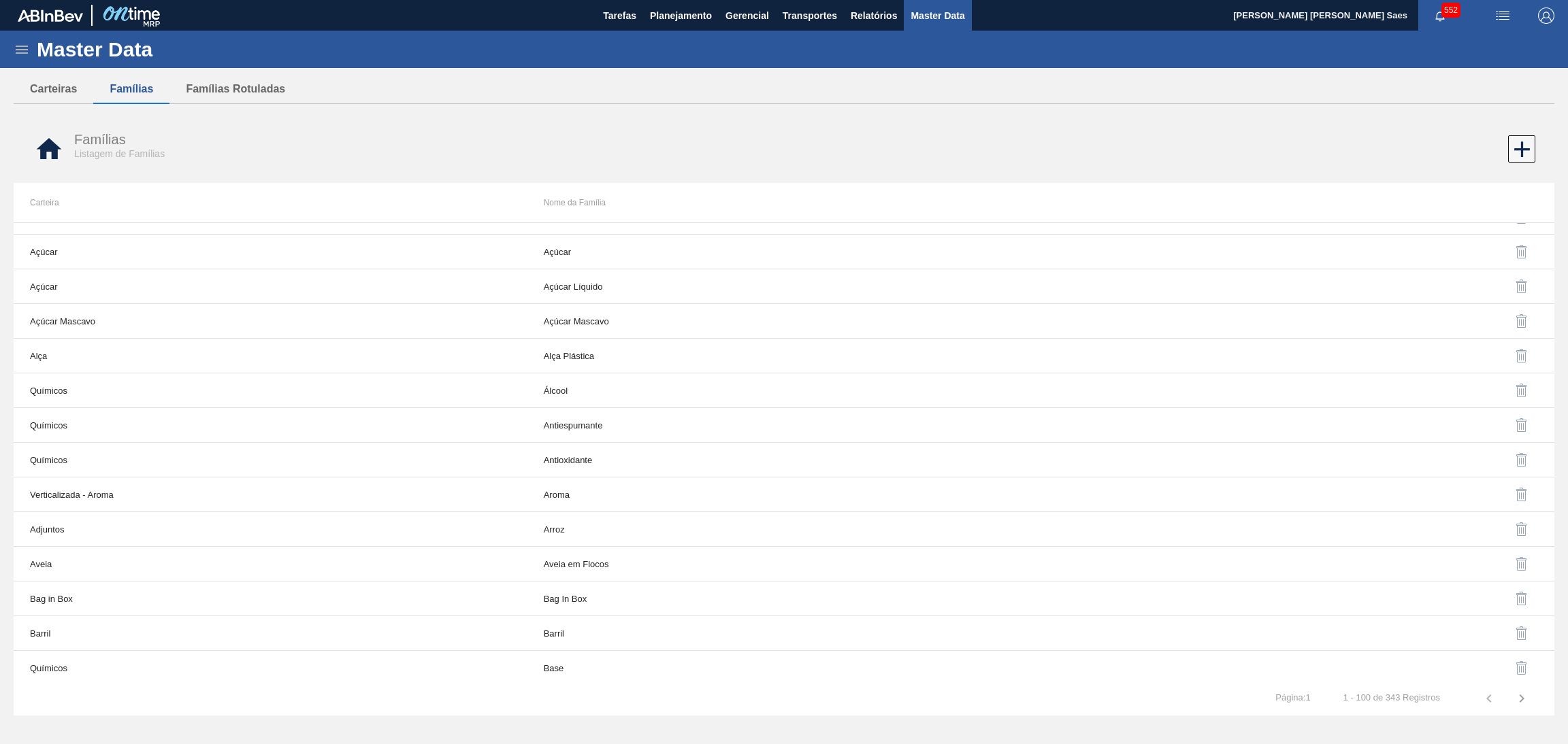
scroll to position [408, 0]
drag, startPoint x: 34, startPoint y: 95, endPoint x: 42, endPoint y: 103, distance: 11.3
click at [34, 96] on button "Carteiras" at bounding box center [53, 89] width 80 height 28
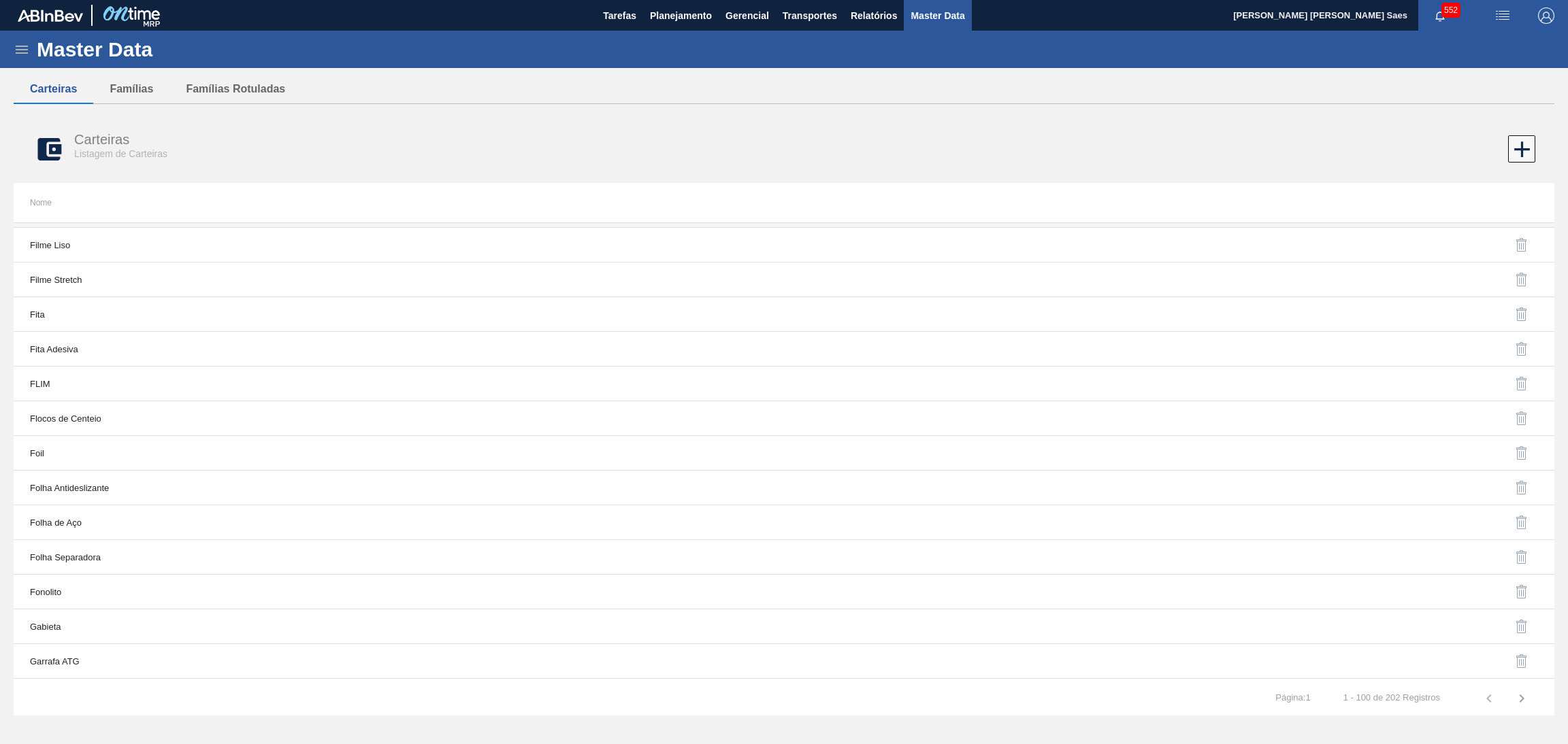
scroll to position [3021, 0]
click at [16, 52] on icon at bounding box center [21, 50] width 12 height 8
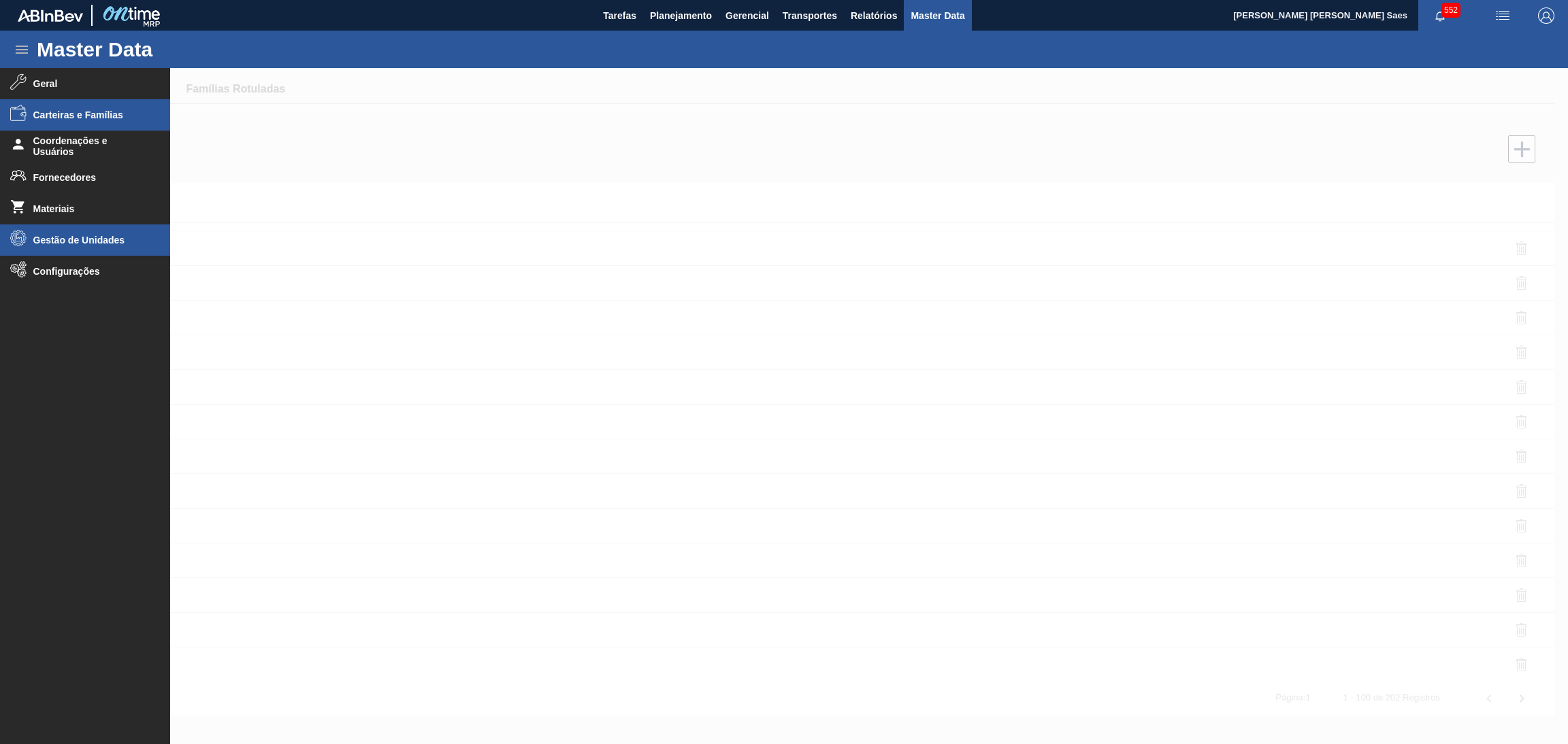
click at [111, 246] on li "Gestão de Unidades" at bounding box center [85, 240] width 170 height 31
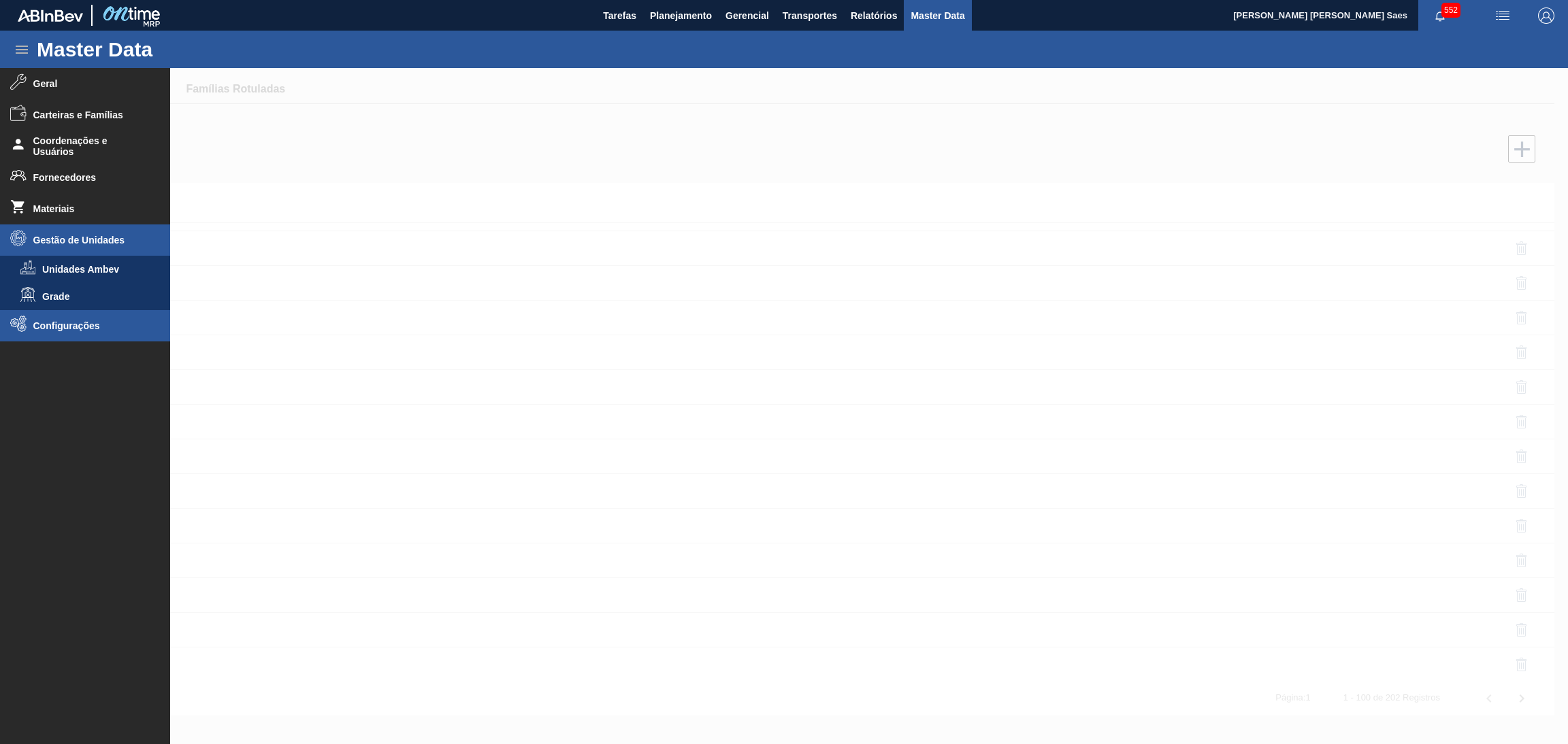
click at [97, 326] on span "Configurações" at bounding box center [89, 325] width 112 height 11
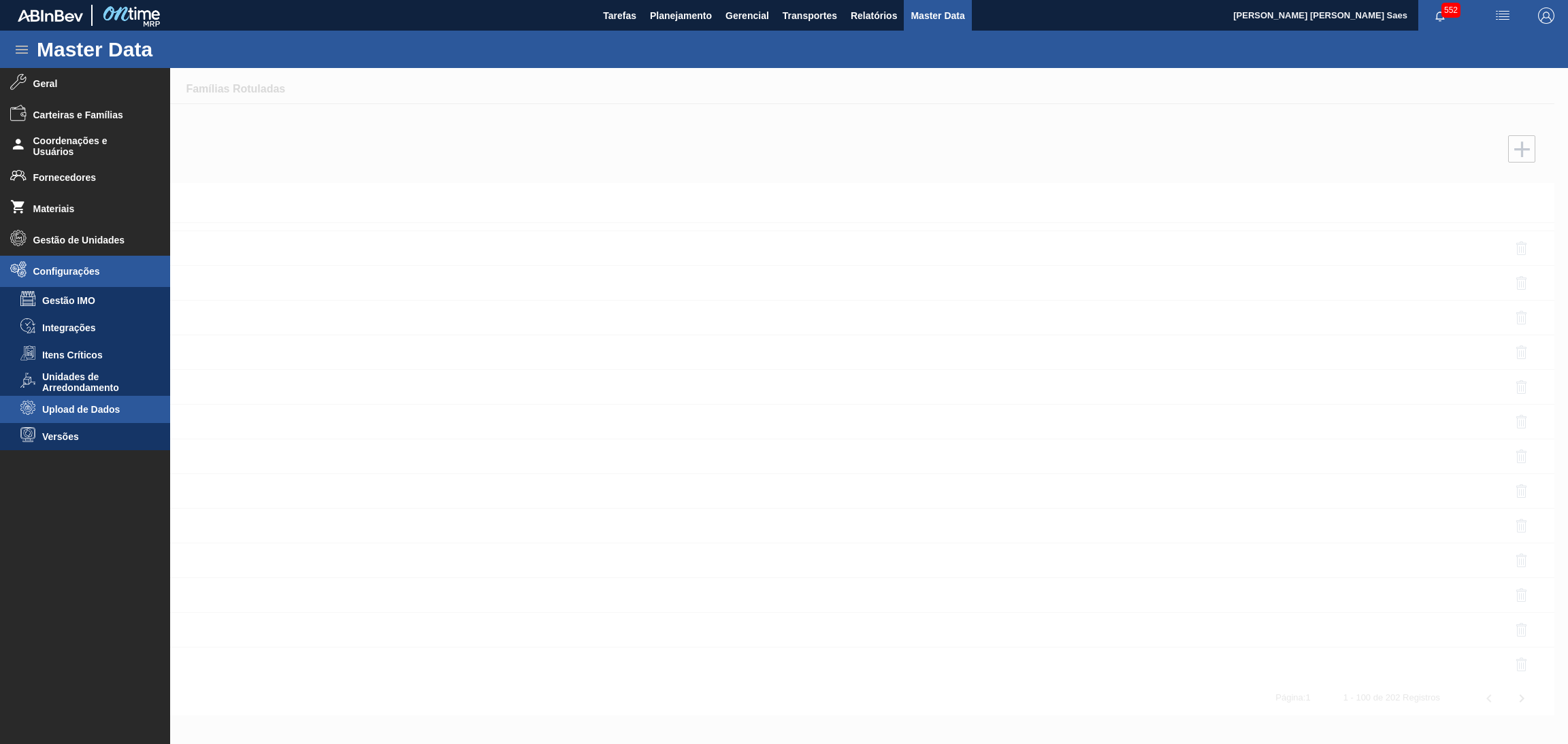
click at [109, 404] on span "Upload de Dados" at bounding box center [95, 409] width 105 height 11
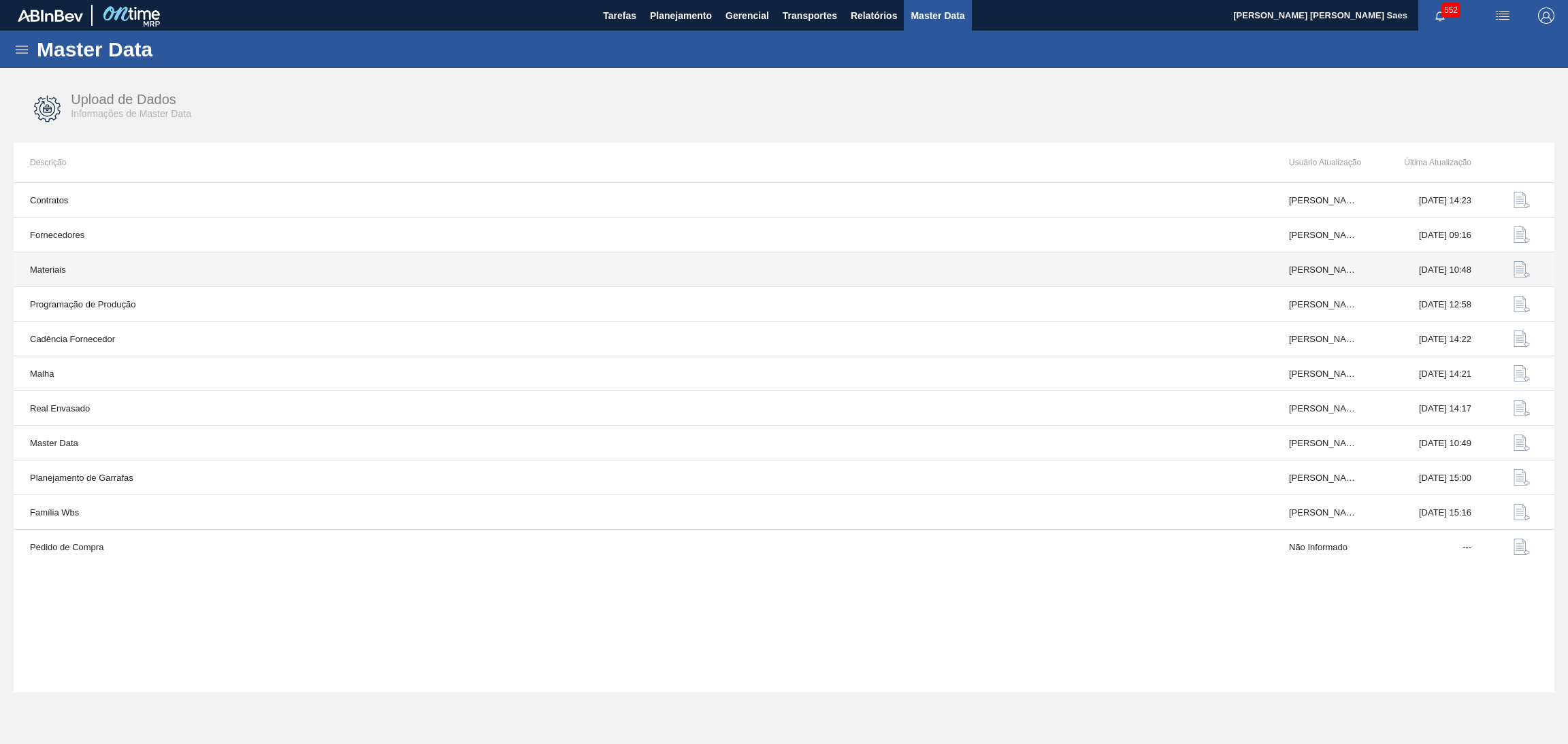
click at [1526, 270] on img "button" at bounding box center [1521, 269] width 16 height 16
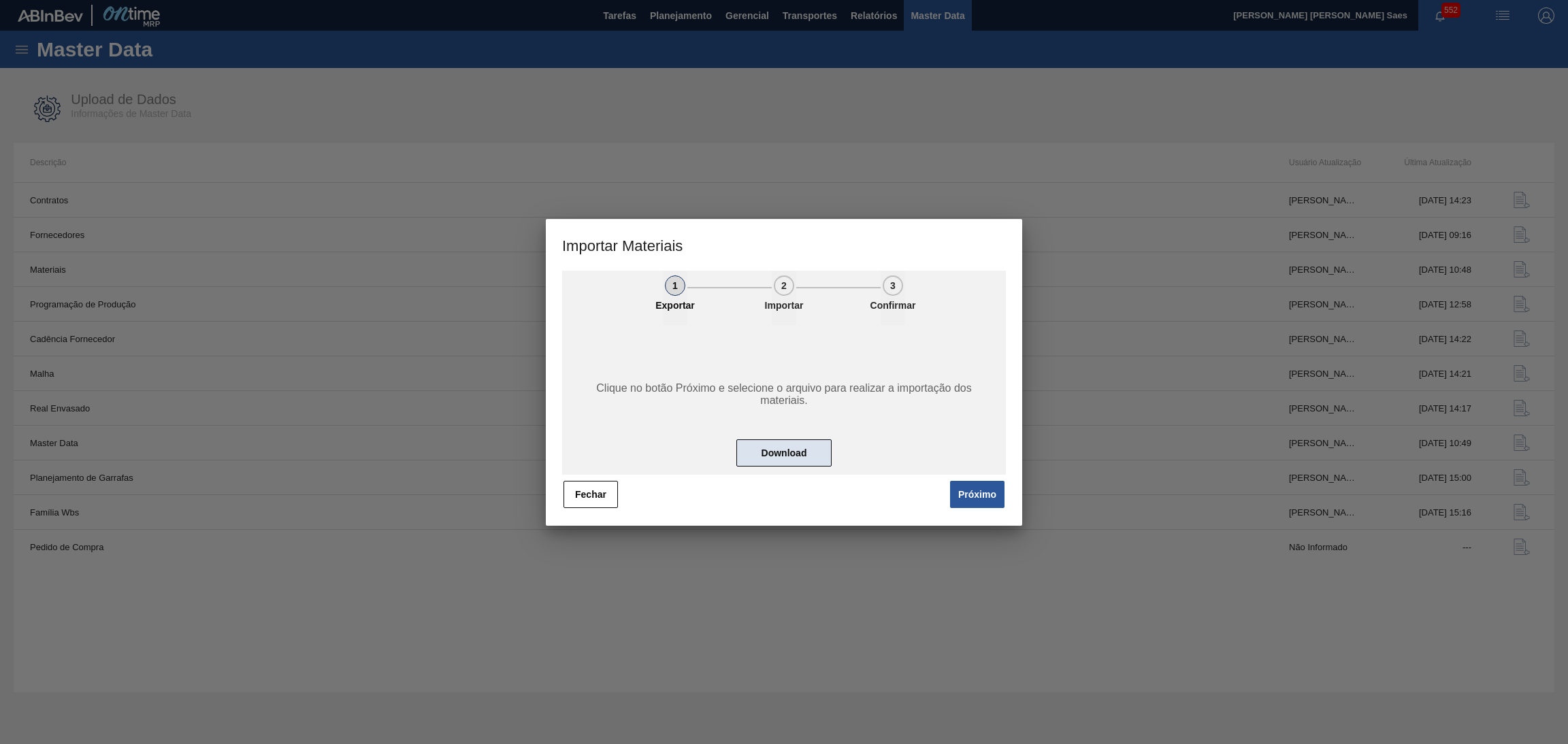
click at [782, 454] on button "Download" at bounding box center [783, 452] width 95 height 28
click at [606, 483] on button "Fechar" at bounding box center [590, 494] width 54 height 28
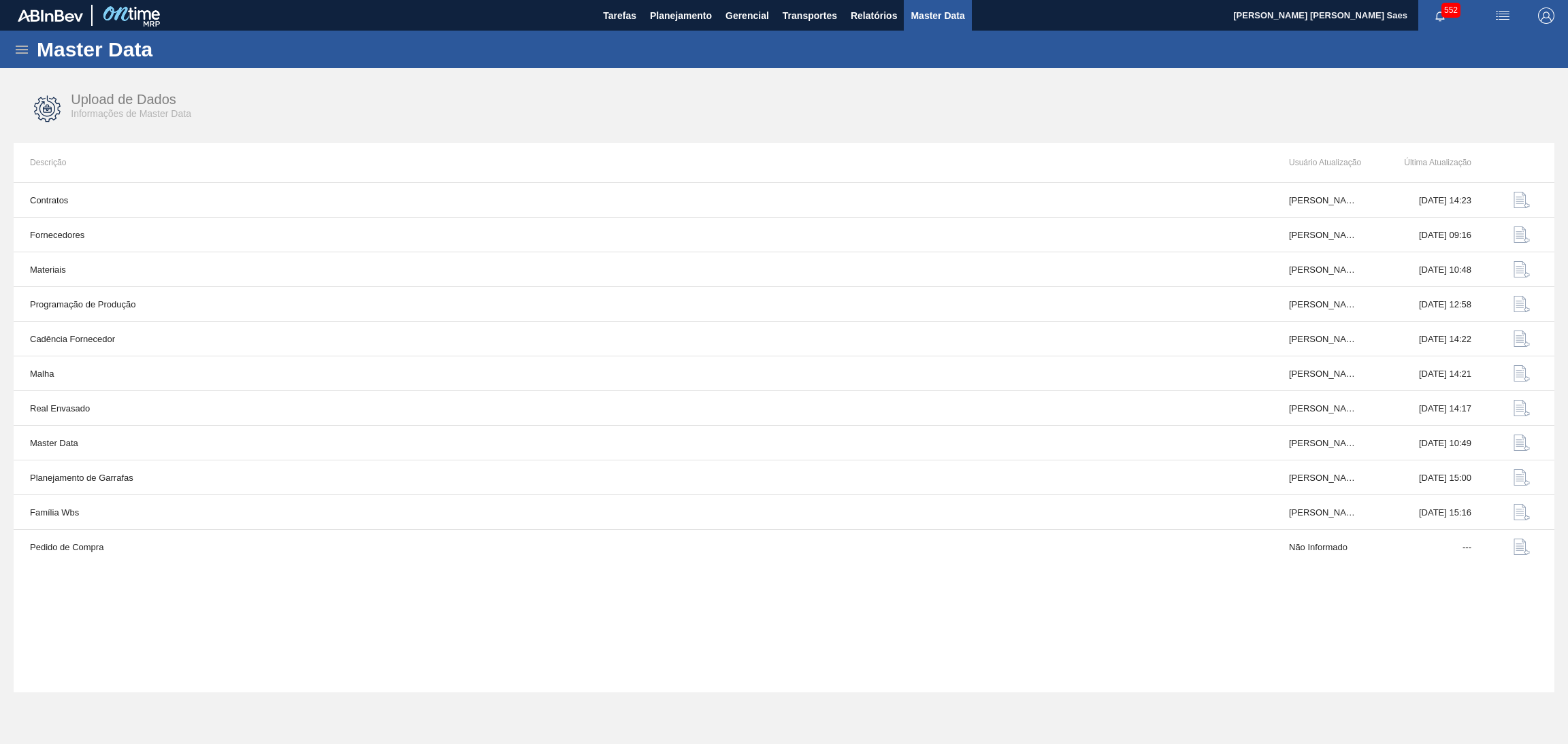
click at [22, 49] on icon at bounding box center [21, 50] width 12 height 8
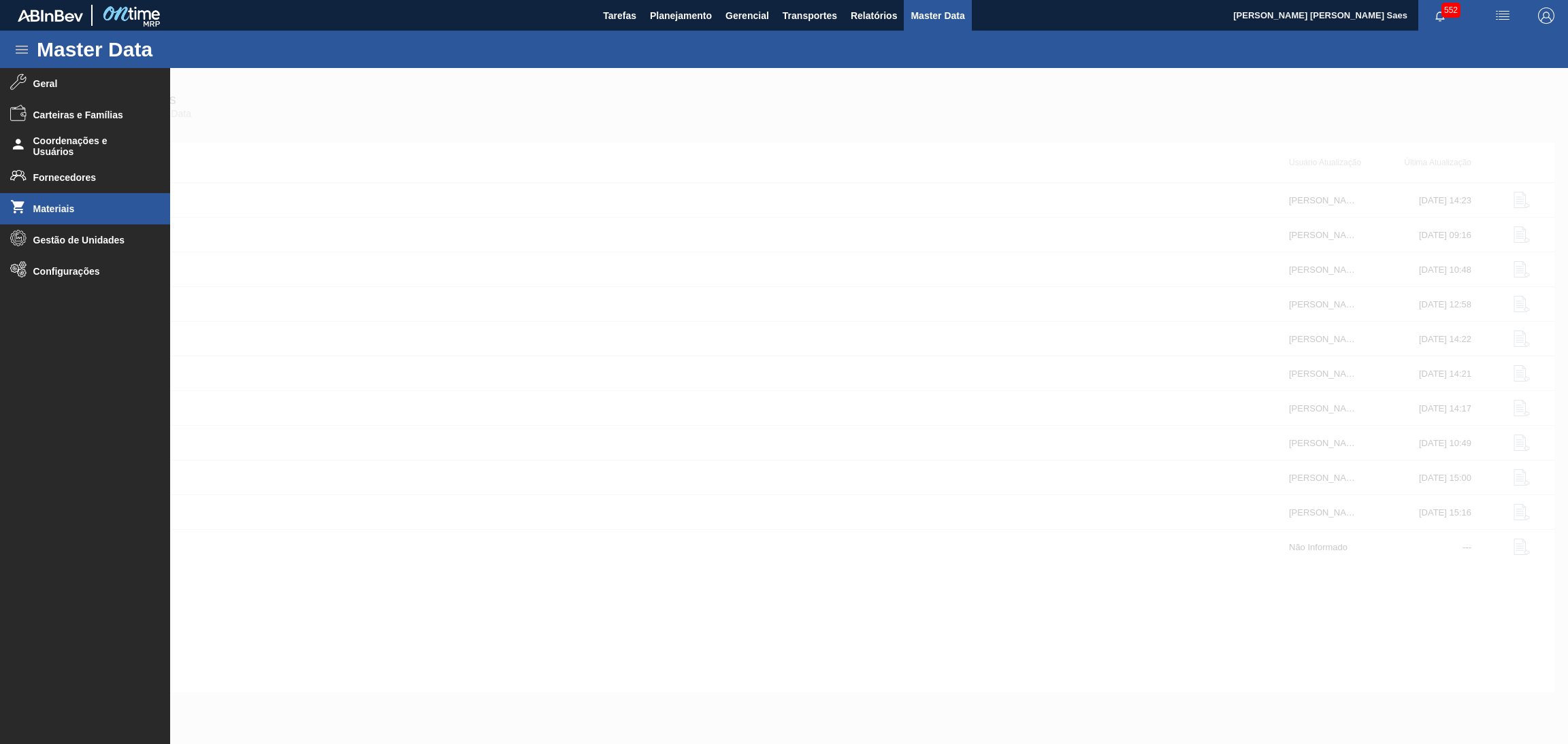
click at [97, 212] on span "Materiais" at bounding box center [89, 208] width 112 height 11
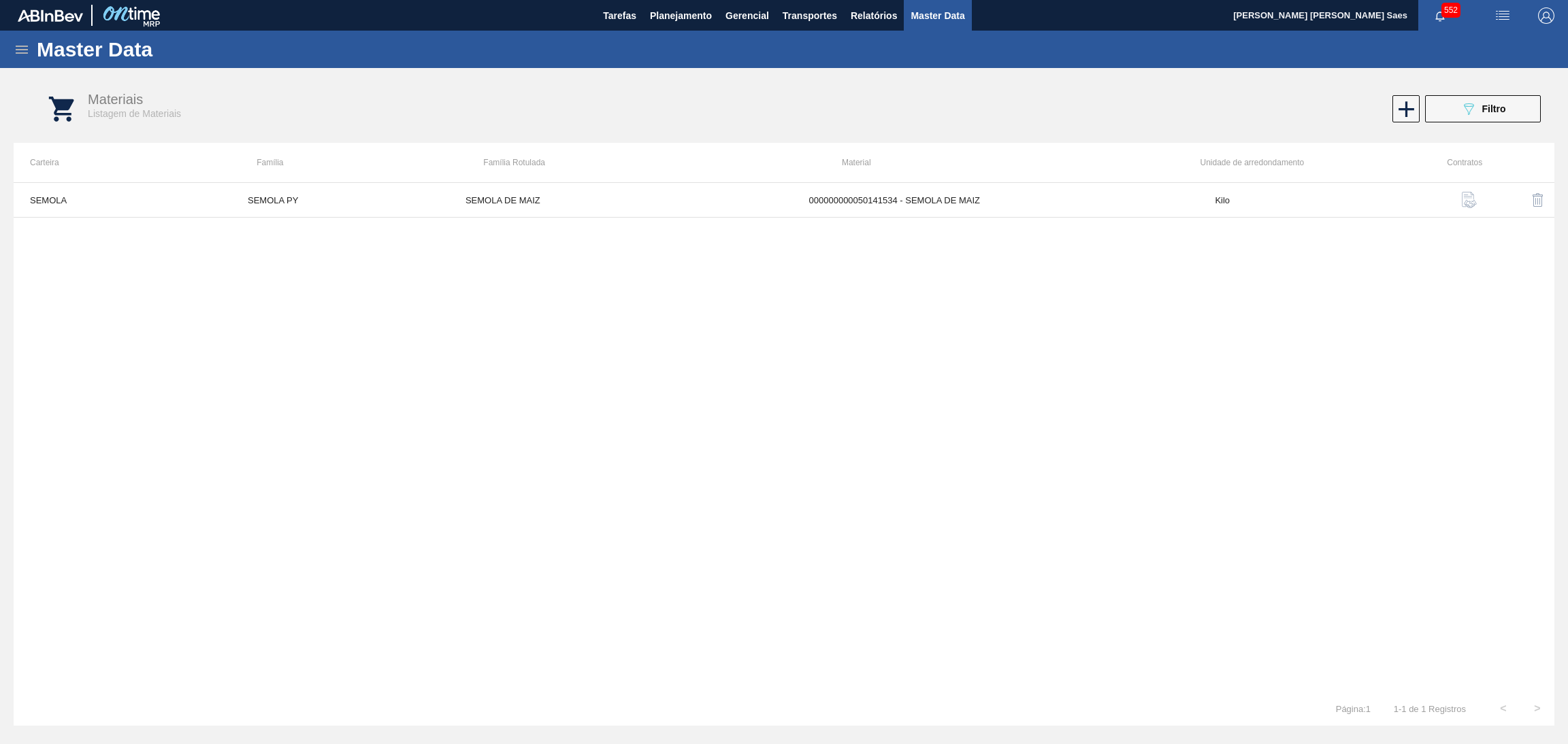
click at [1496, 1] on button "button" at bounding box center [1503, 15] width 44 height 30
click at [1362, 45] on div at bounding box center [784, 372] width 1568 height 744
click at [1543, 11] on img "button" at bounding box center [1545, 16] width 16 height 16
click at [1487, 140] on div at bounding box center [1483, 145] width 26 height 12
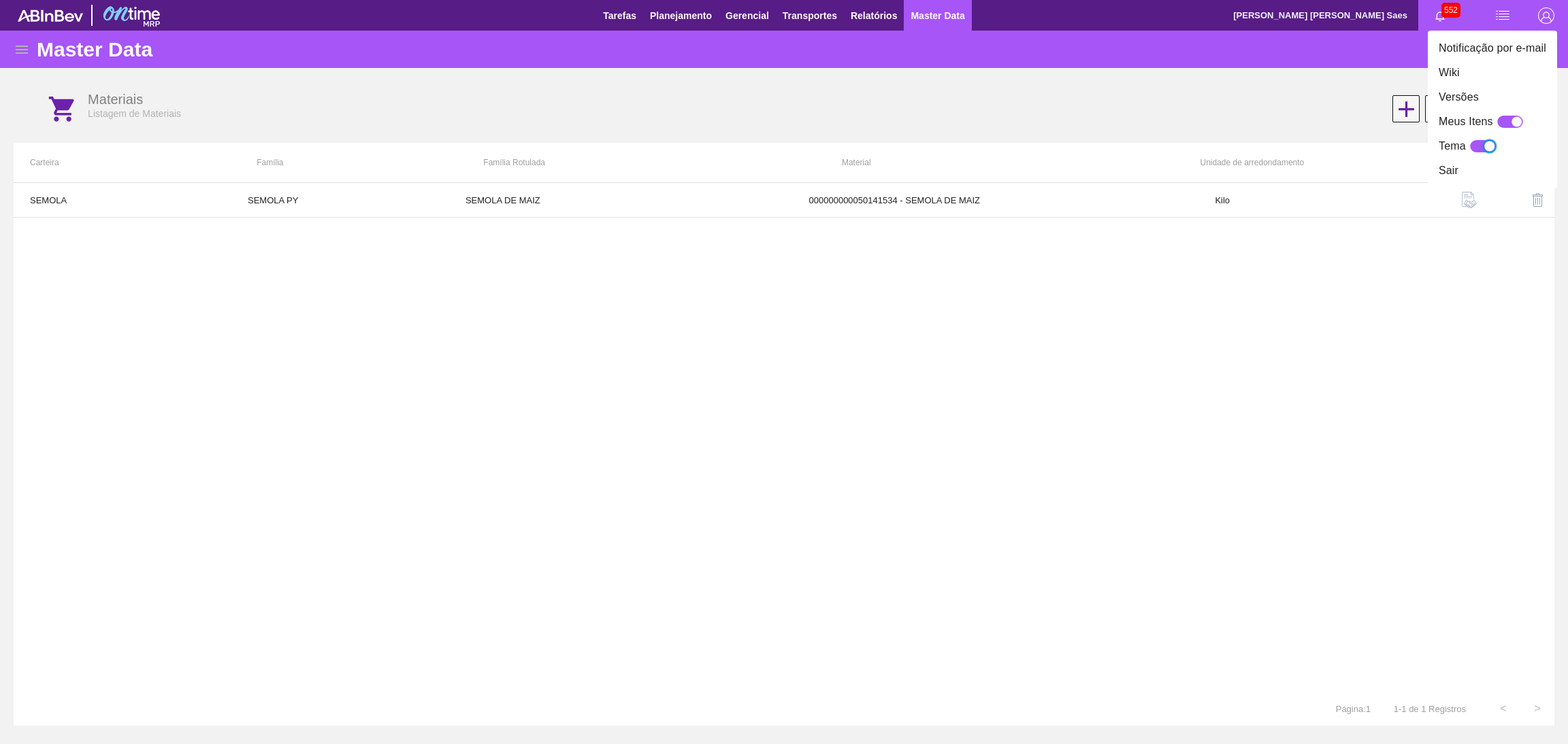
click at [1487, 142] on div at bounding box center [1489, 146] width 11 height 11
checkbox input "false"
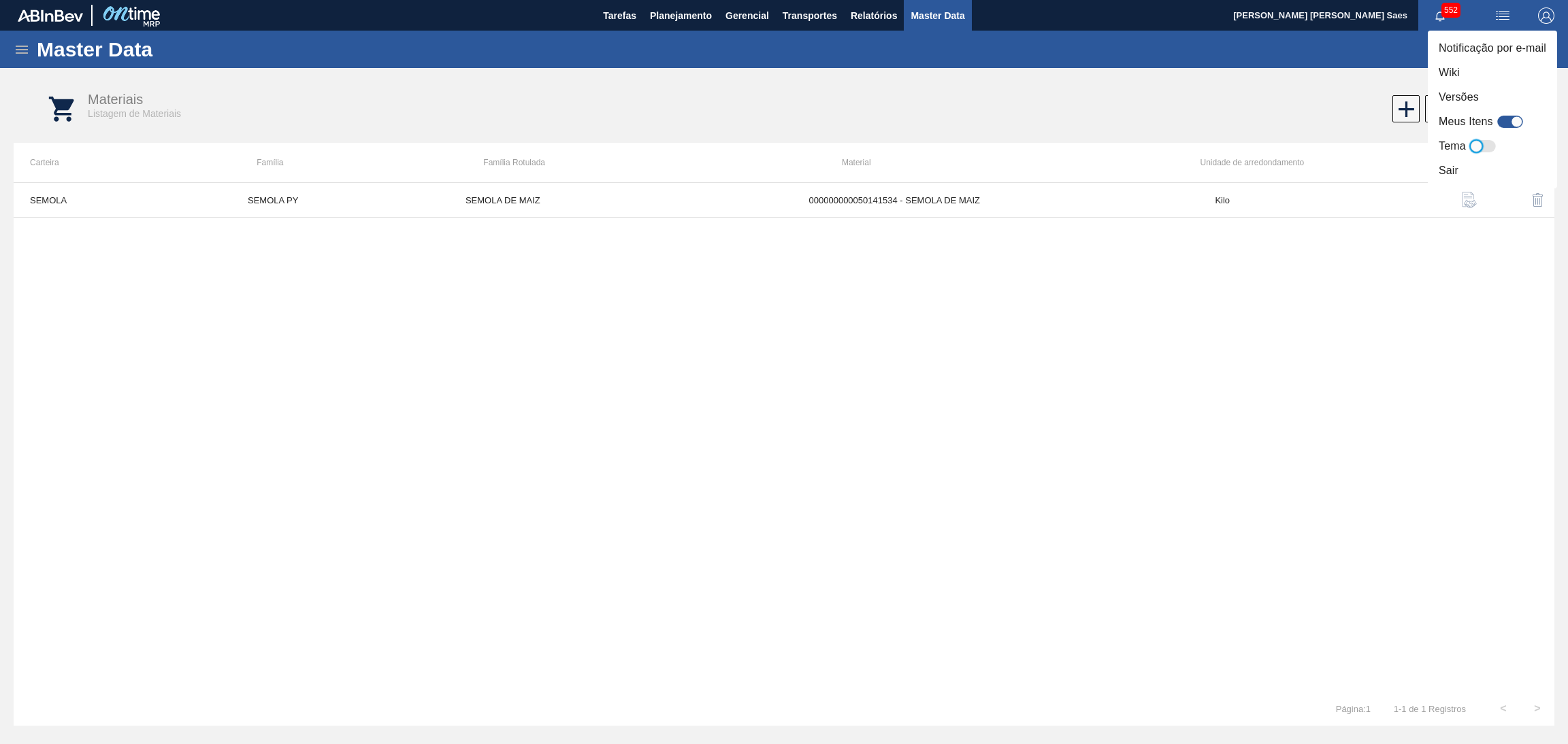
click at [1439, 13] on div at bounding box center [784, 372] width 1568 height 744
click at [1497, 12] on img "button" at bounding box center [1502, 16] width 16 height 16
drag, startPoint x: 1363, startPoint y: 54, endPoint x: 1430, endPoint y: 55, distance: 67.0
click at [1367, 55] on div at bounding box center [784, 372] width 1568 height 744
click at [1543, 16] on img "button" at bounding box center [1545, 16] width 16 height 16
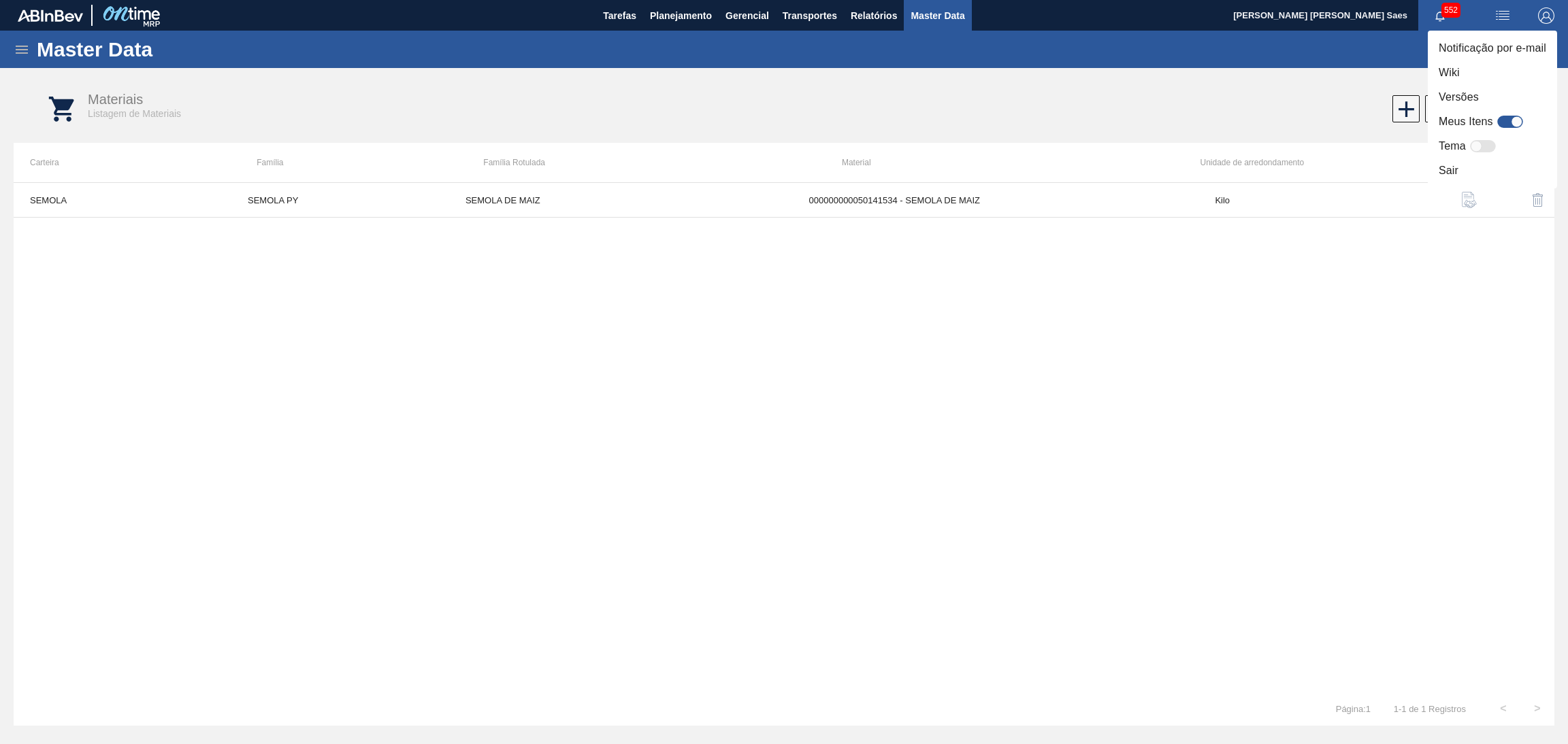
click at [1129, 103] on div at bounding box center [784, 372] width 1568 height 744
click at [28, 46] on icon at bounding box center [21, 50] width 12 height 8
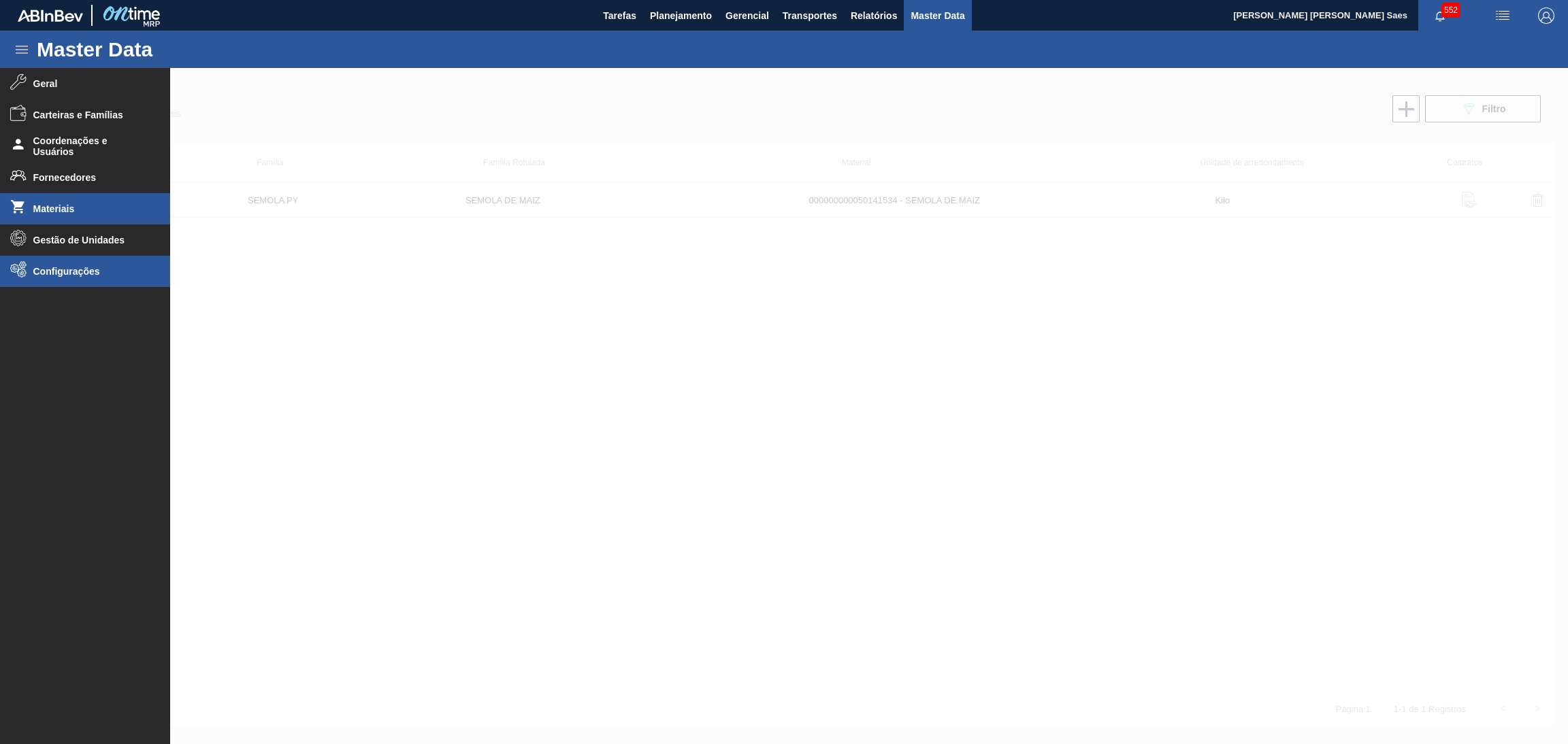
click at [78, 267] on span "Configurações" at bounding box center [89, 271] width 112 height 11
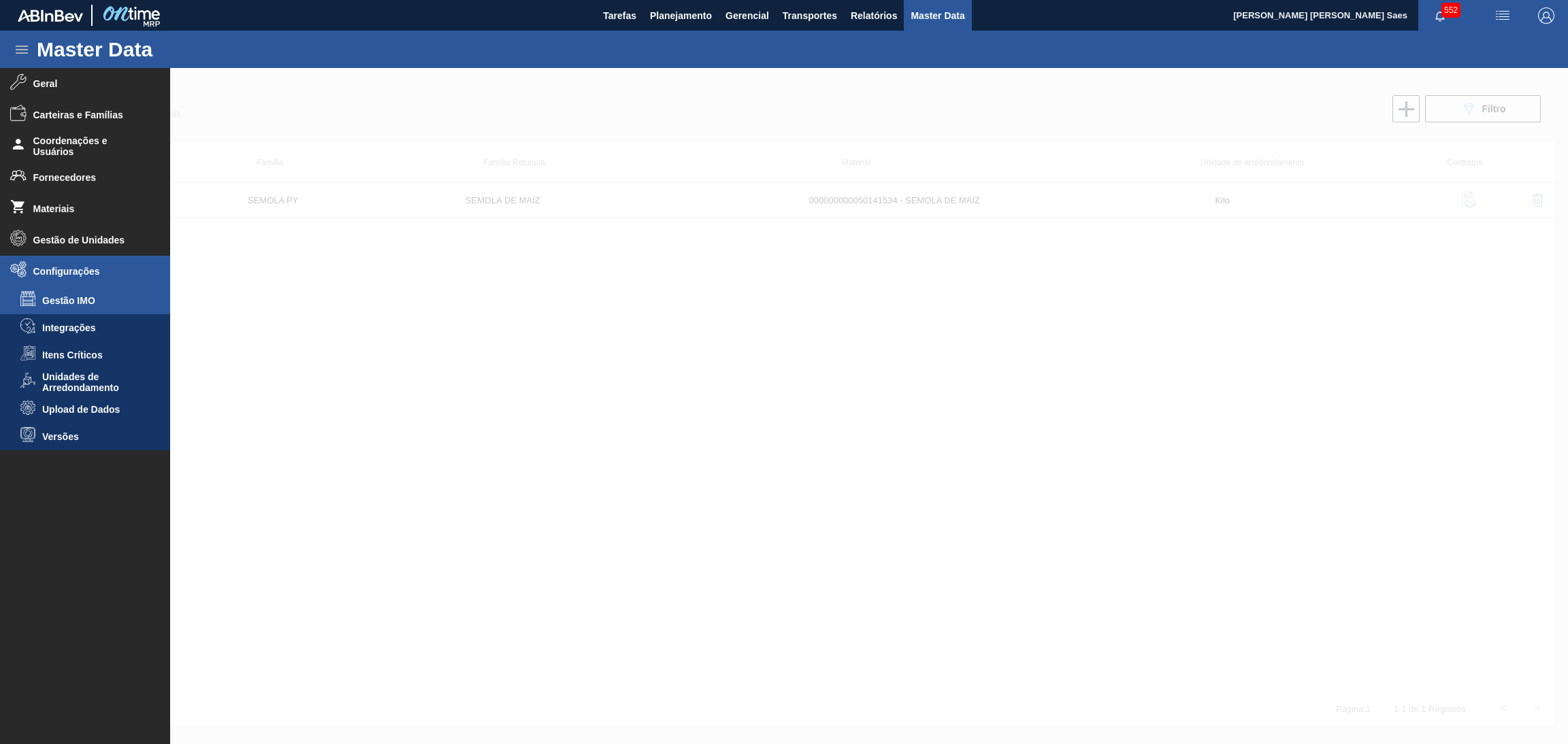
click at [112, 301] on span "Gestão IMO" at bounding box center [95, 300] width 105 height 11
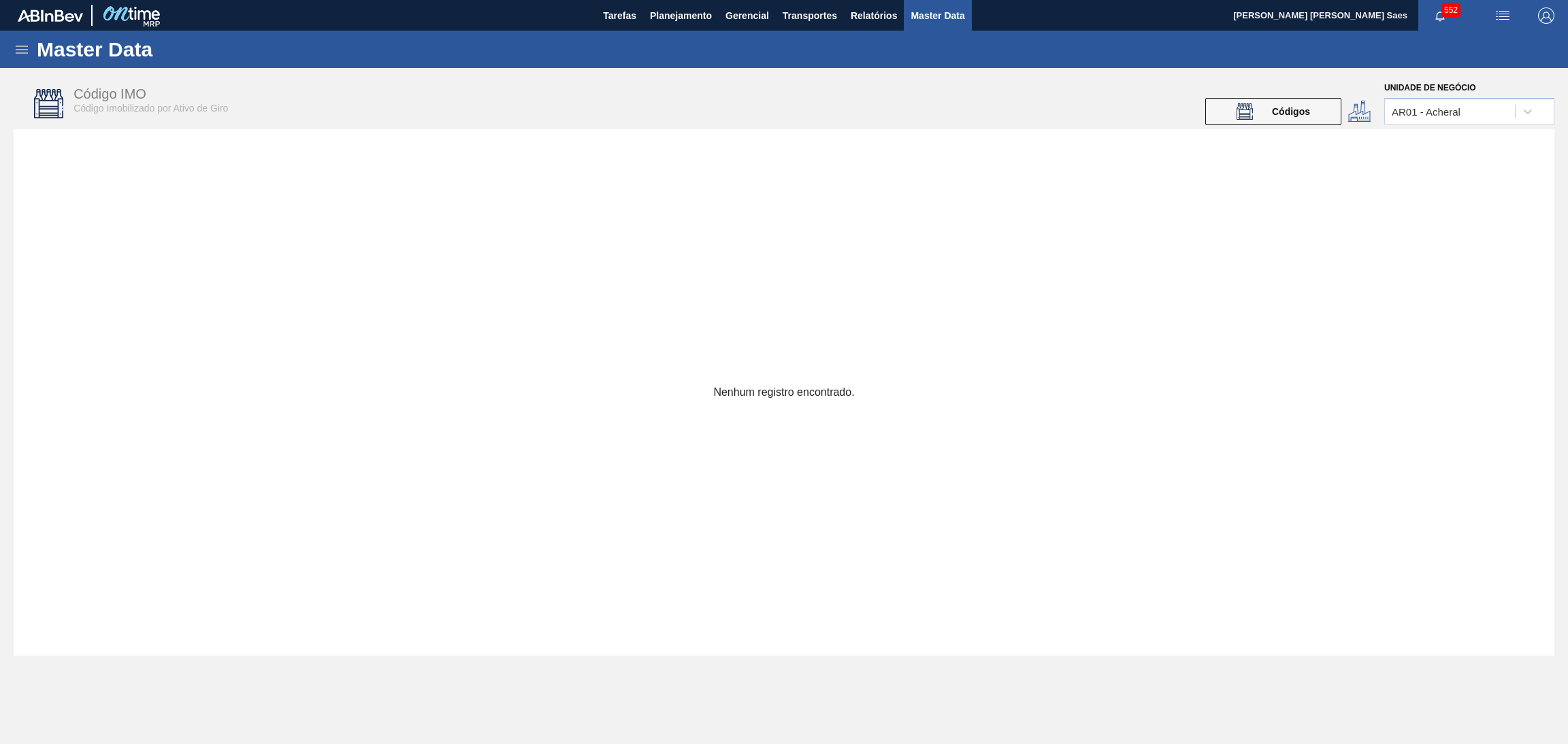
click at [28, 67] on div "Master Data" at bounding box center [784, 49] width 1568 height 37
click at [17, 47] on icon at bounding box center [21, 49] width 16 height 16
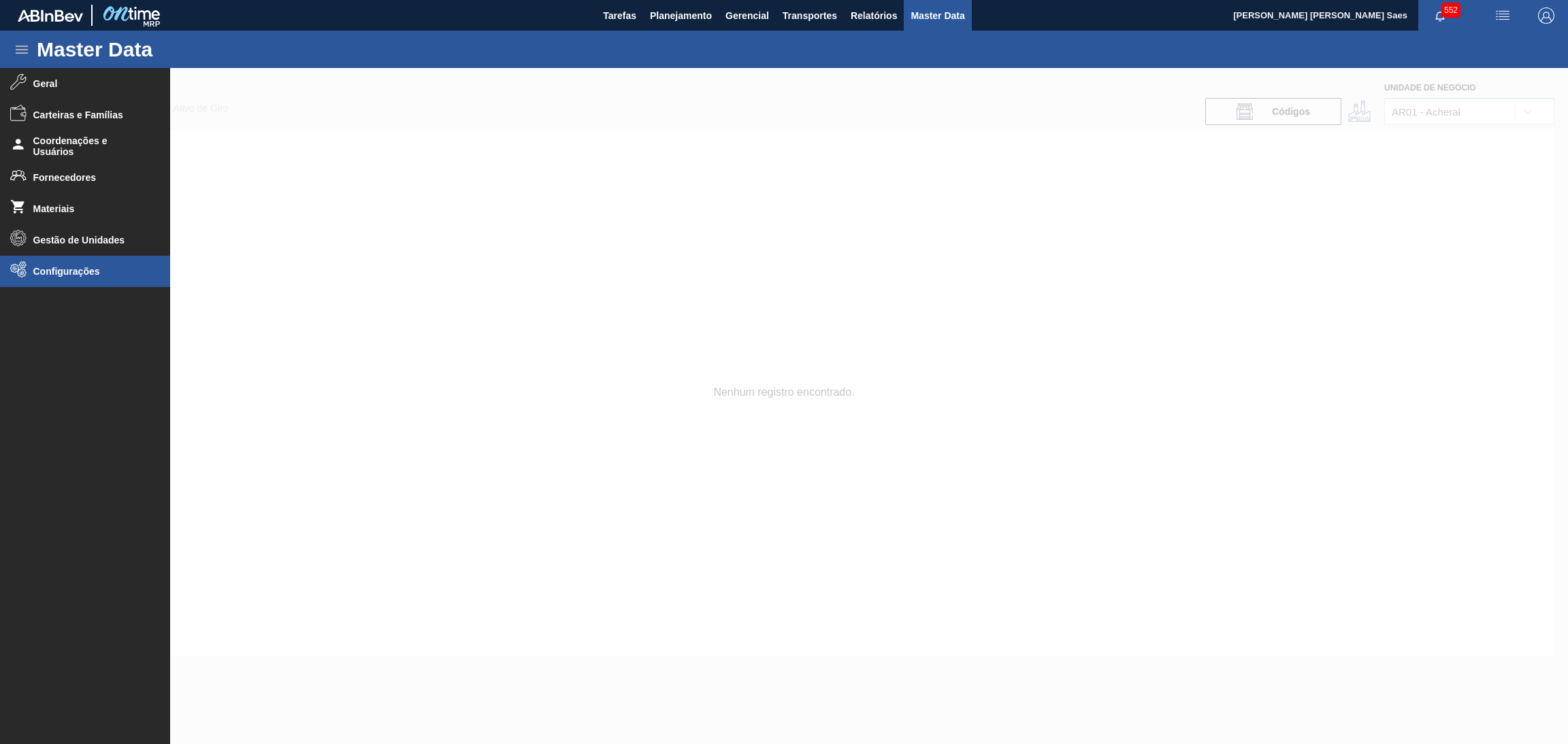
click at [77, 263] on li "Configurações" at bounding box center [85, 271] width 170 height 31
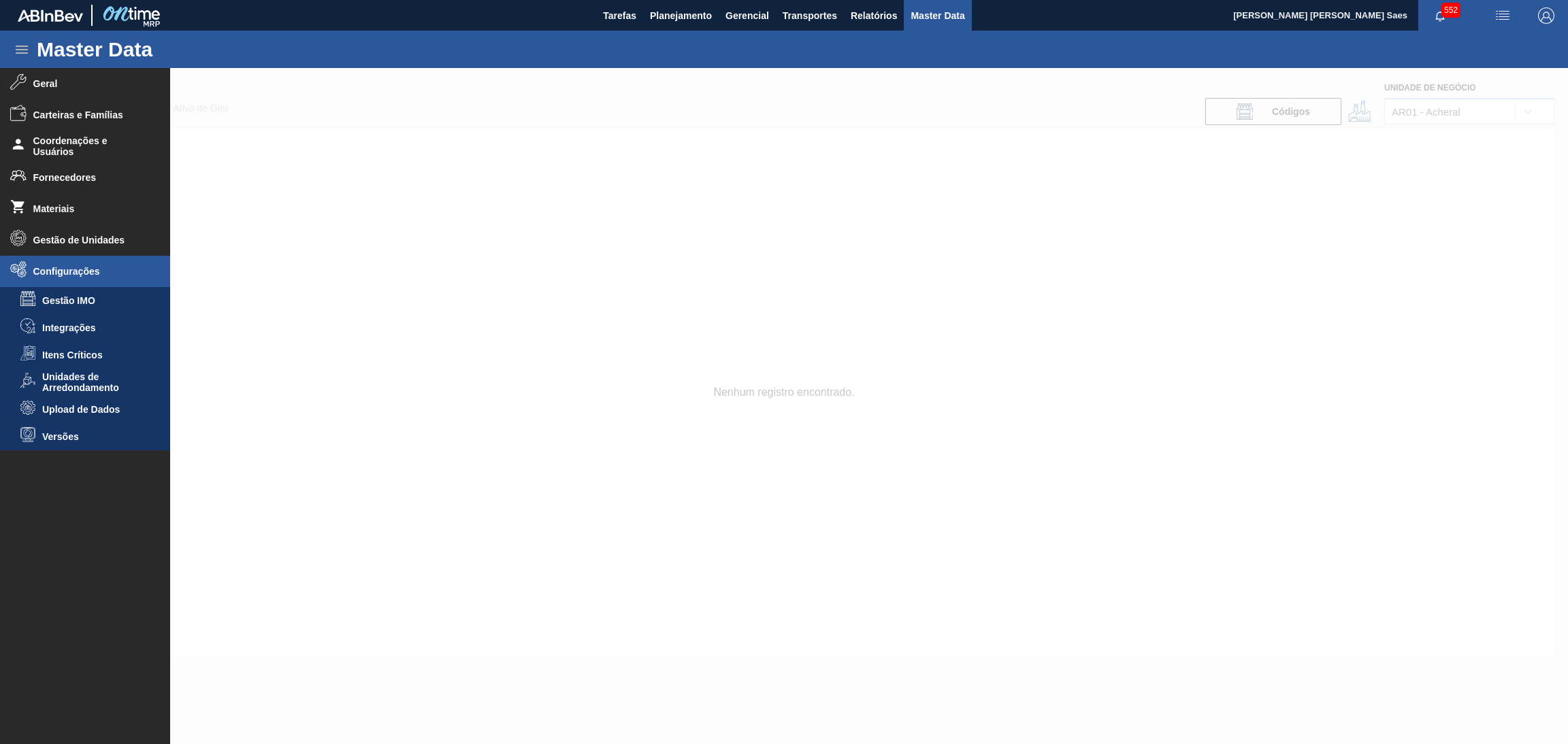
click at [124, 404] on span "Upload de Dados" at bounding box center [95, 409] width 105 height 11
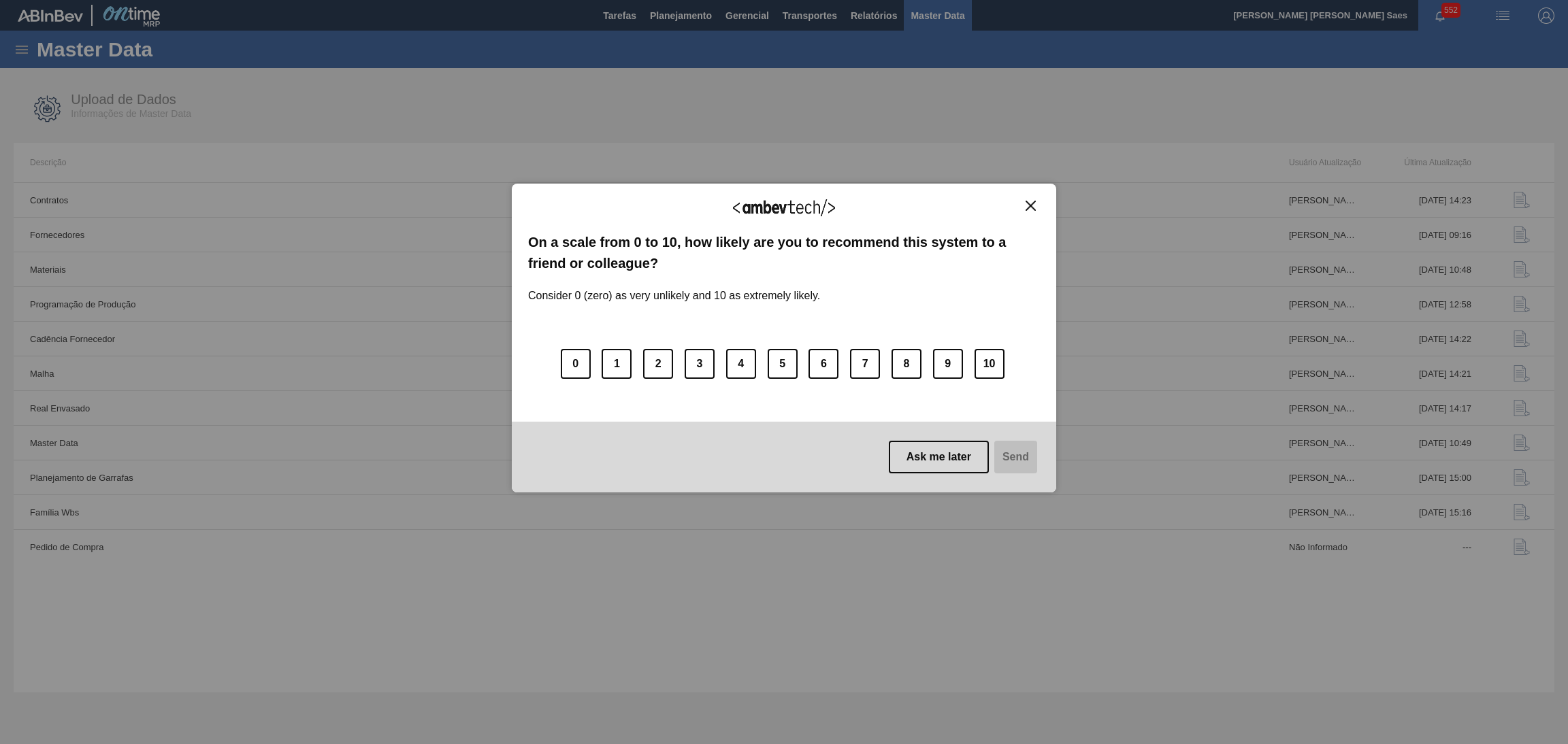
click at [1034, 205] on img "Close" at bounding box center [1031, 205] width 10 height 10
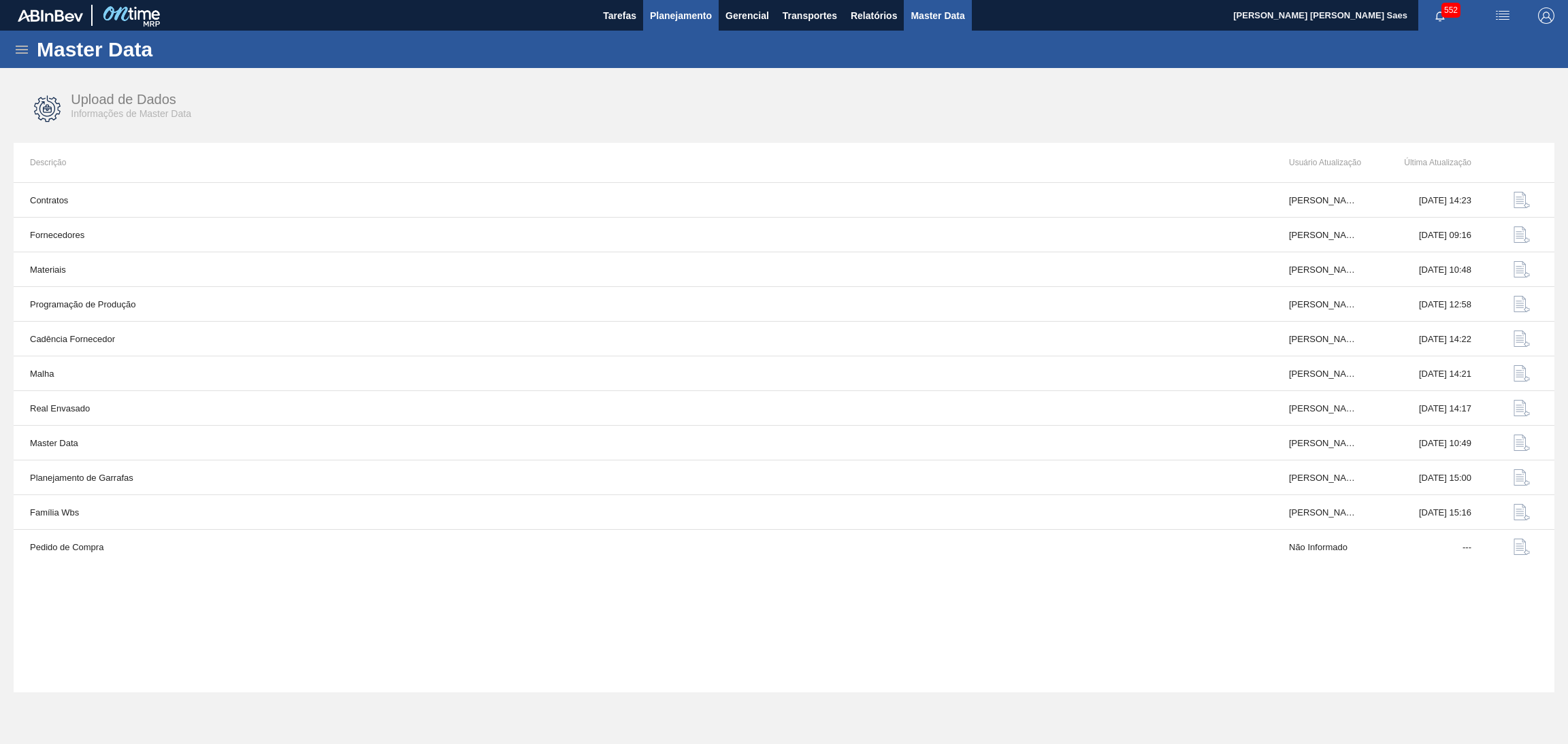
click at [651, 9] on span "Planejamento" at bounding box center [681, 16] width 62 height 16
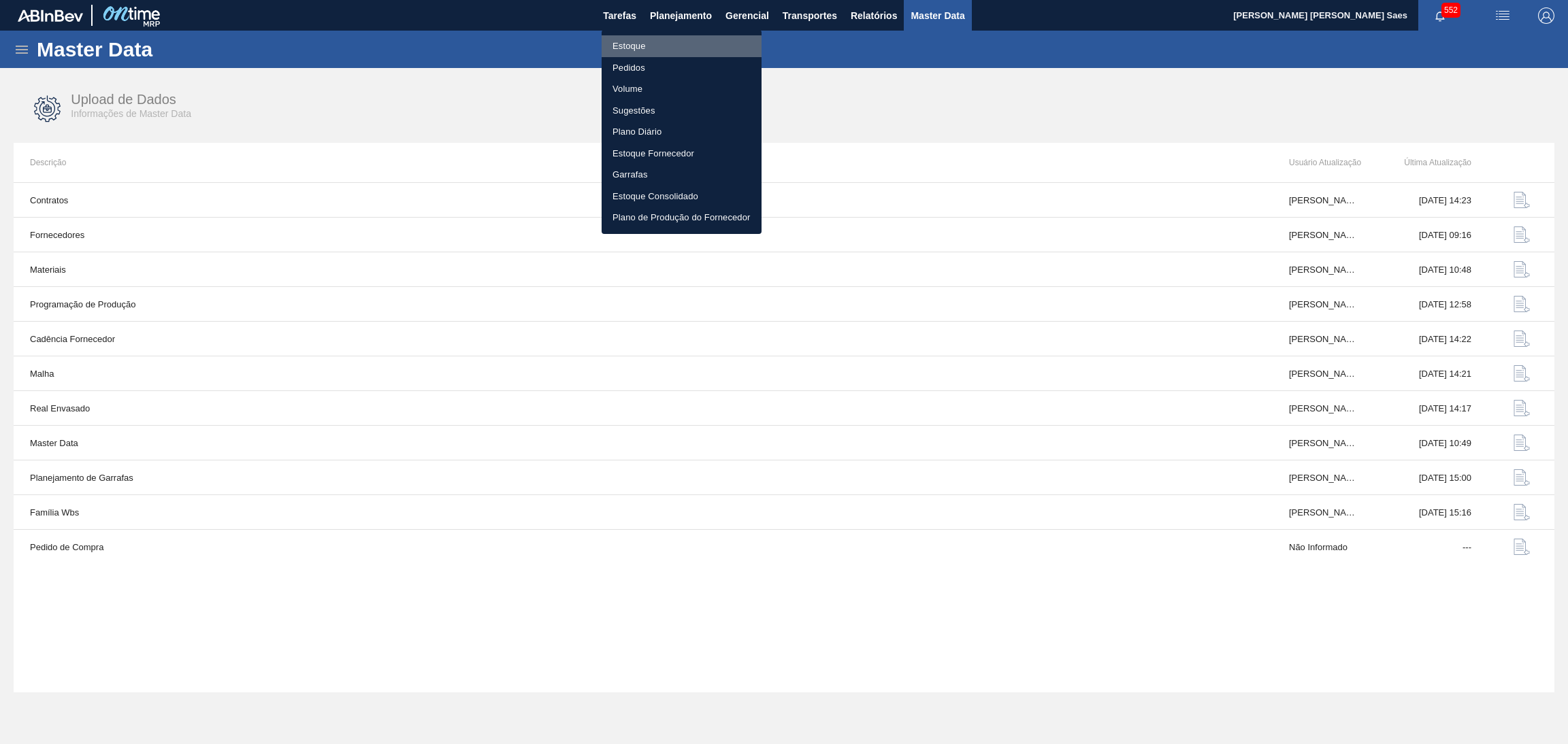
click at [642, 49] on li "Estoque" at bounding box center [682, 46] width 160 height 22
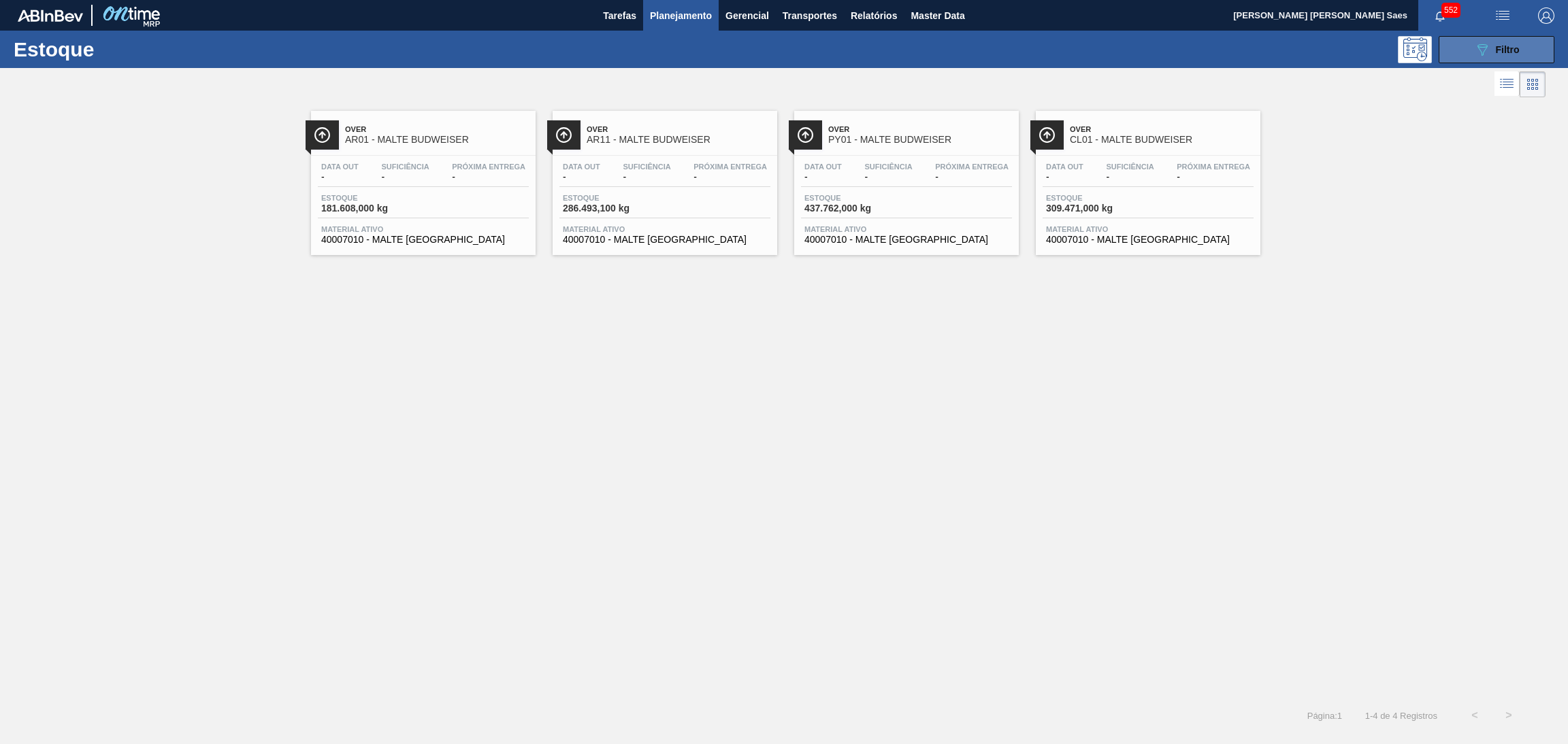
click at [1492, 57] on div "089F7B8B-B2A5-4AFE-B5C0-19BA573D28AC Filtro" at bounding box center [1497, 49] width 46 height 16
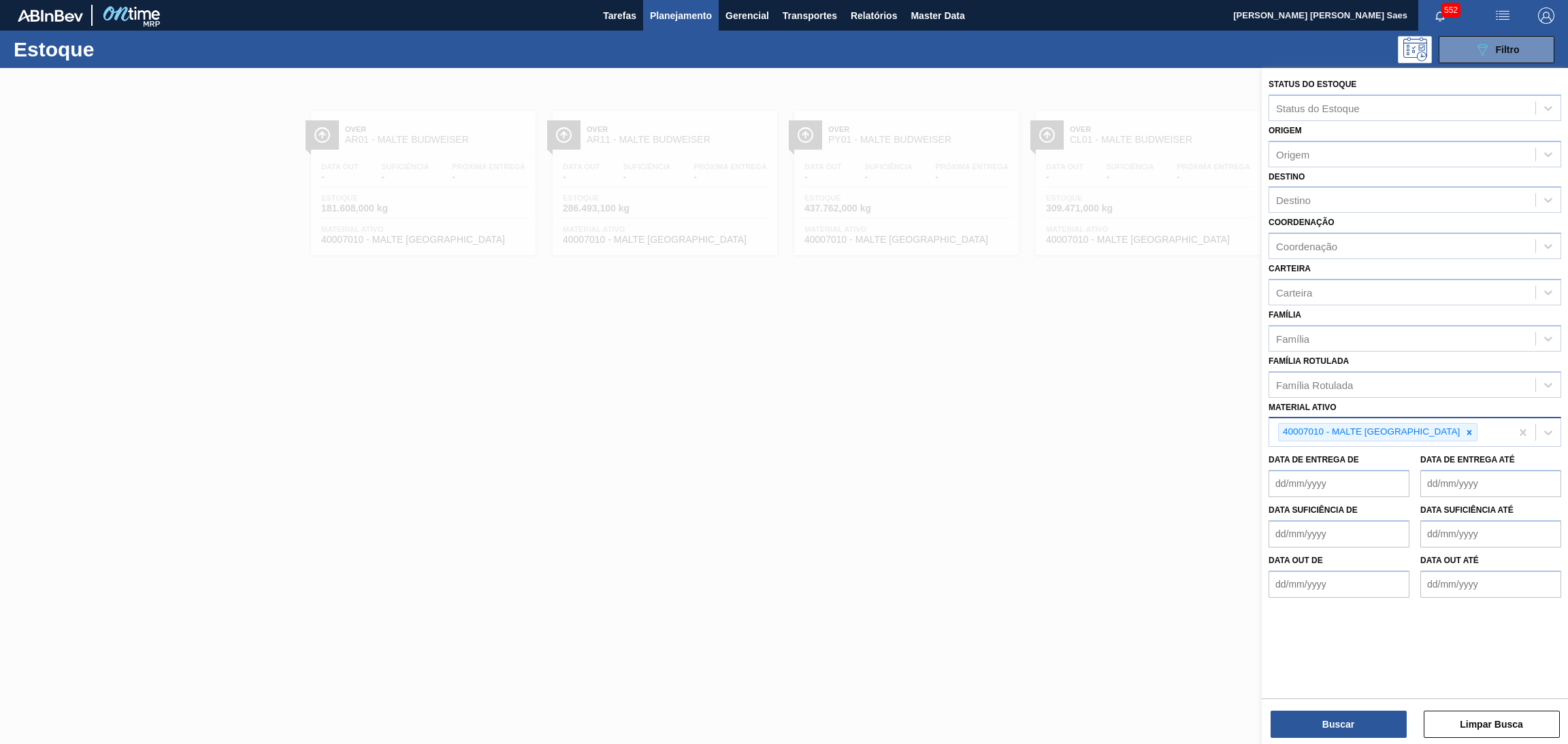
drag, startPoint x: 1420, startPoint y: 428, endPoint x: 1430, endPoint y: 431, distance: 10.4
click at [1464, 428] on icon at bounding box center [1468, 432] width 9 height 9
paste ativo "000000000040001107"
drag, startPoint x: 1333, startPoint y: 421, endPoint x: 1101, endPoint y: 402, distance: 232.8
click at [1261, 414] on div "Status do Estoque Status do Estoque Origem Origem Destino Destino Coordenação C…" at bounding box center [1415, 440] width 307 height 744
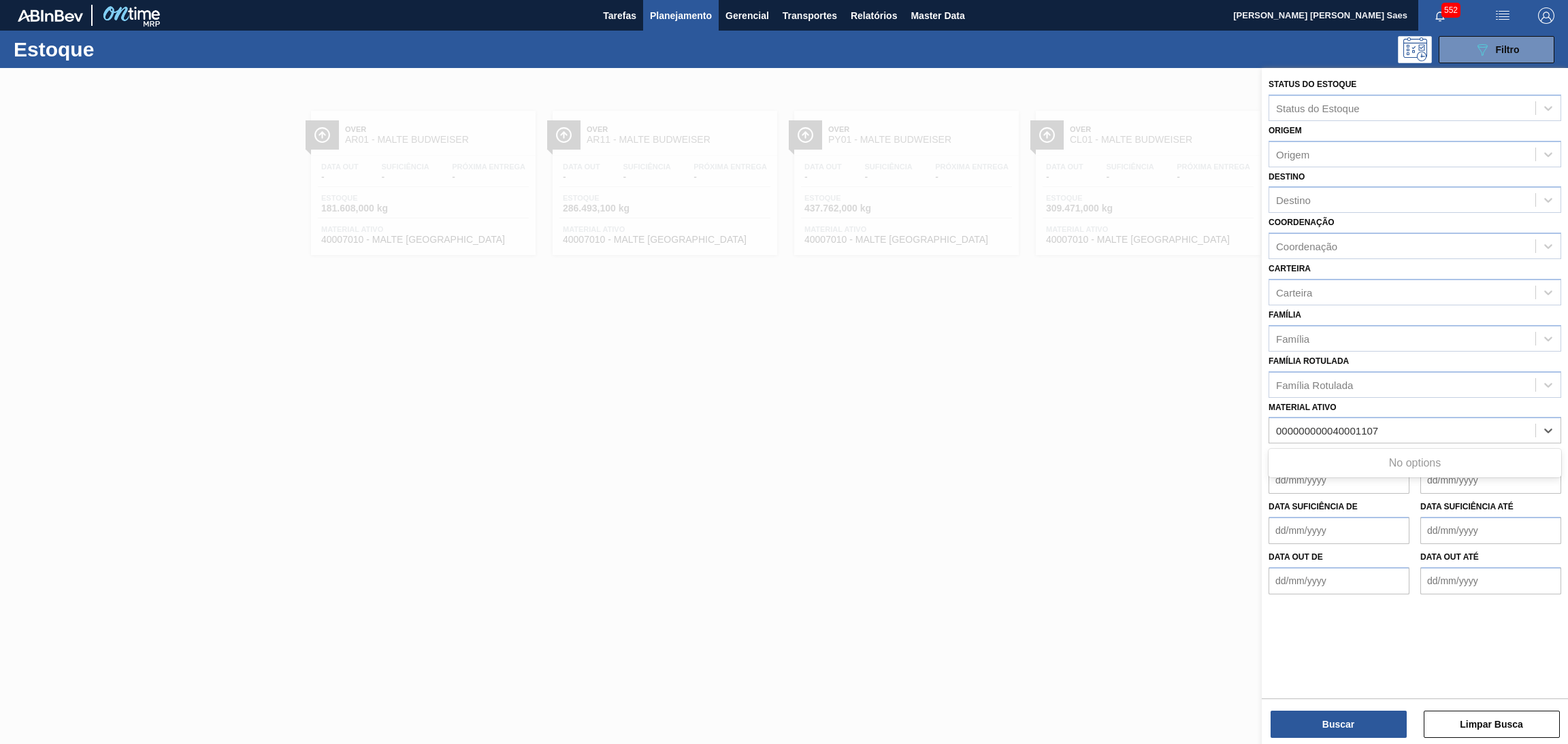
type ativo "40001107"
click at [1472, 455] on div "40001107 - MALTA URUGUAY BRAHMA BRASIL GRANEL" at bounding box center [1415, 464] width 292 height 25
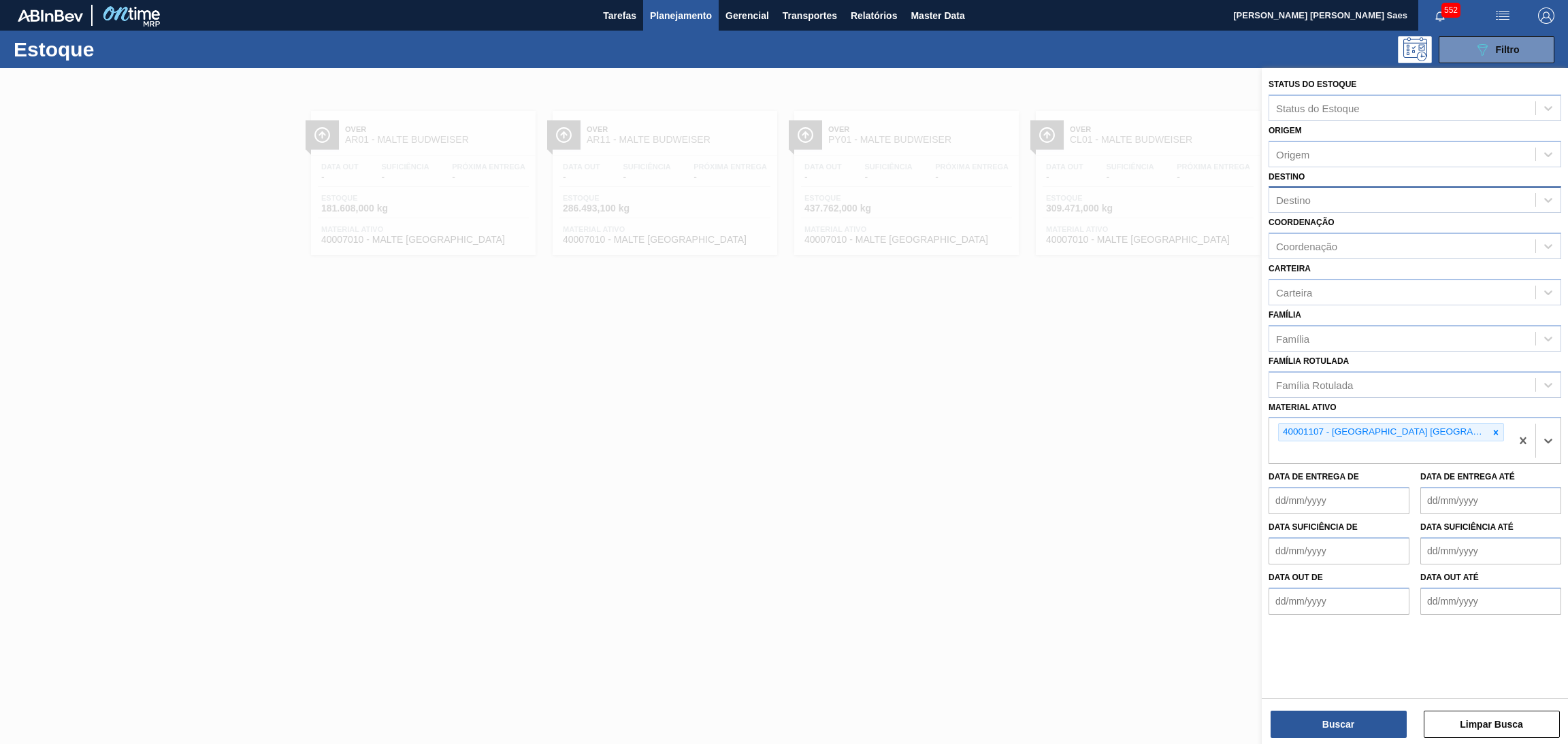
click at [1346, 208] on div "Destino" at bounding box center [1402, 200] width 266 height 20
type input "py"
click at [1341, 244] on div "PY01 - Ypané" at bounding box center [1415, 234] width 292 height 25
click at [1358, 722] on button "Buscar" at bounding box center [1338, 724] width 136 height 28
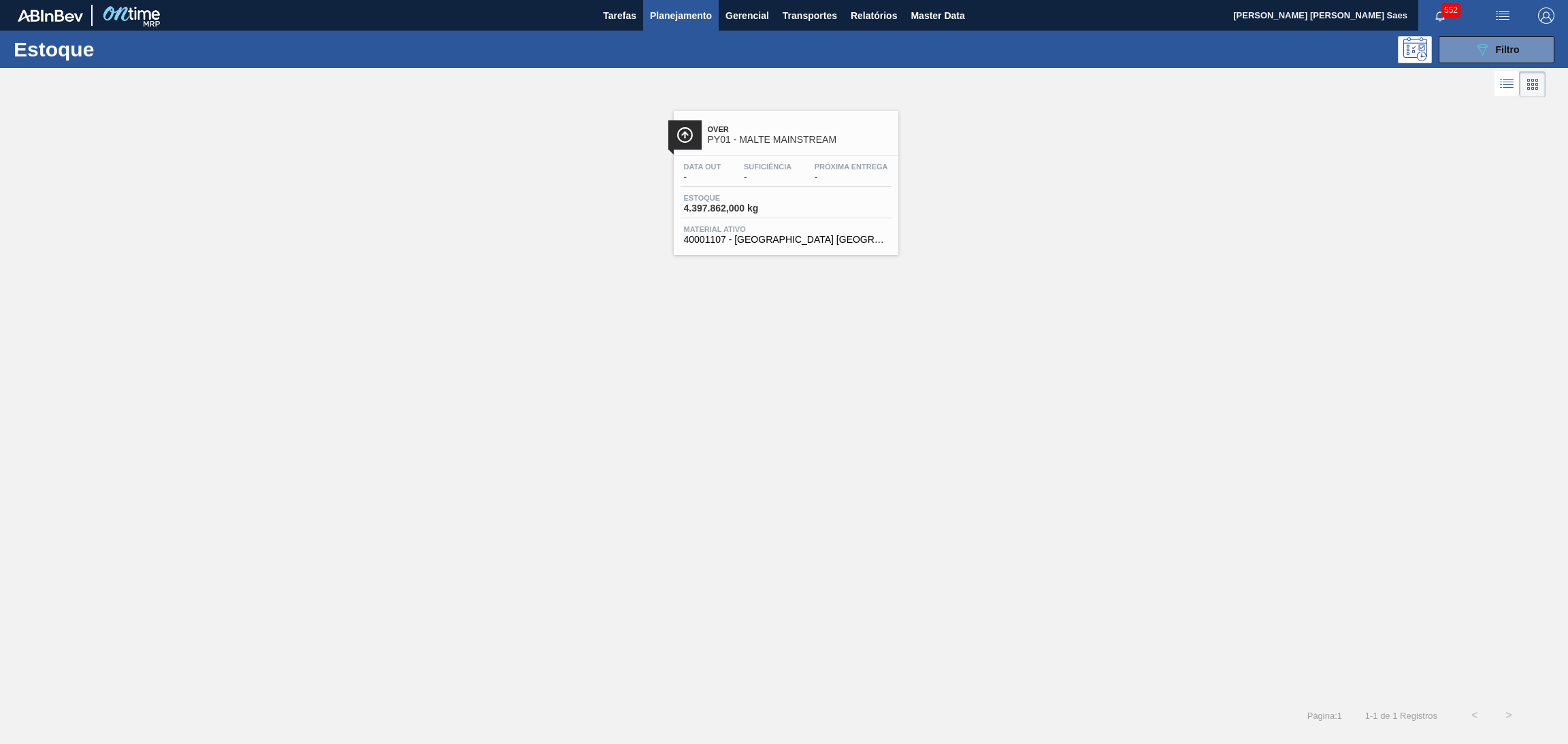
click at [762, 156] on div "Data out - Suficiência - Próxima Entrega - Estoque 4.397.862,000 kg Material at…" at bounding box center [786, 202] width 225 height 92
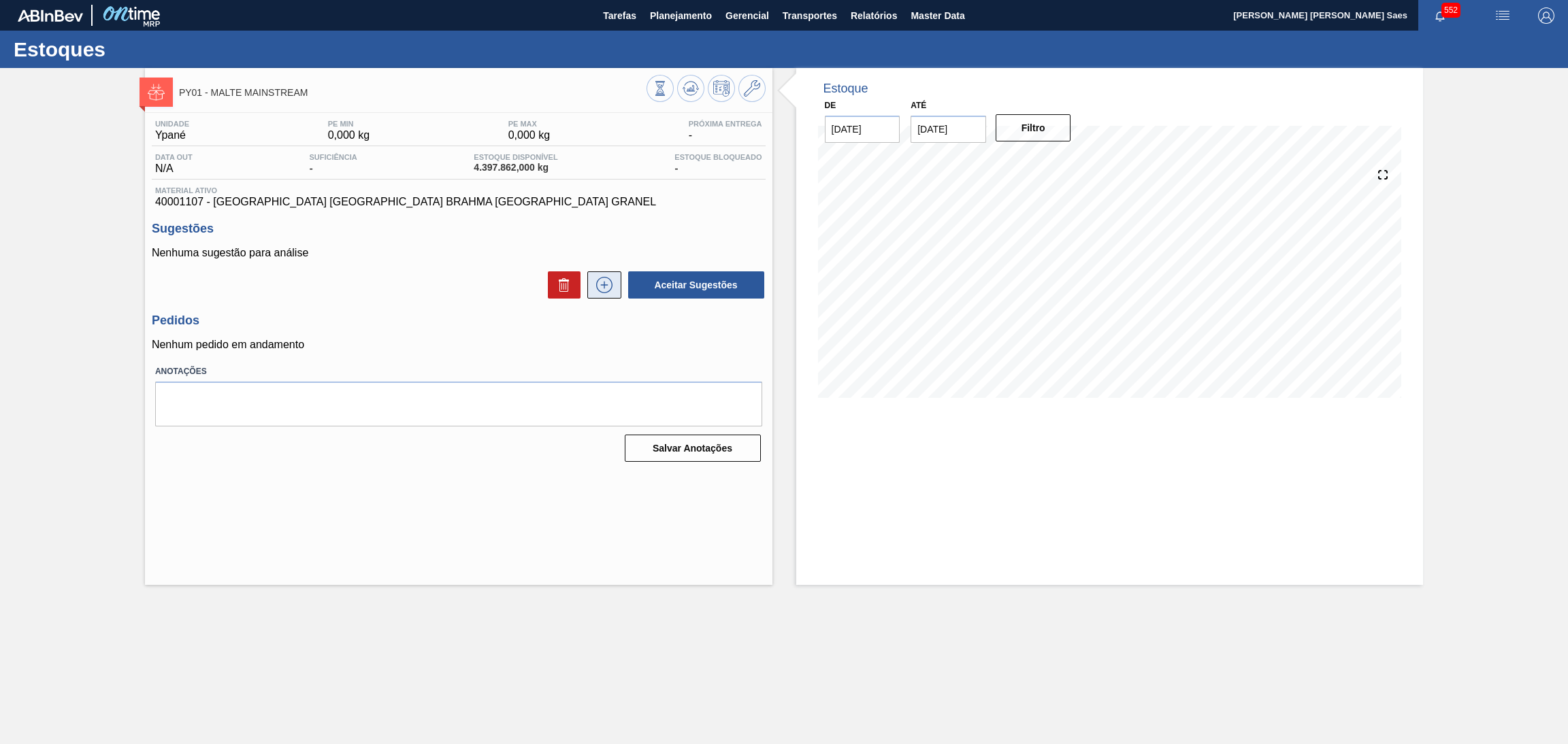
click at [598, 274] on button at bounding box center [604, 284] width 34 height 28
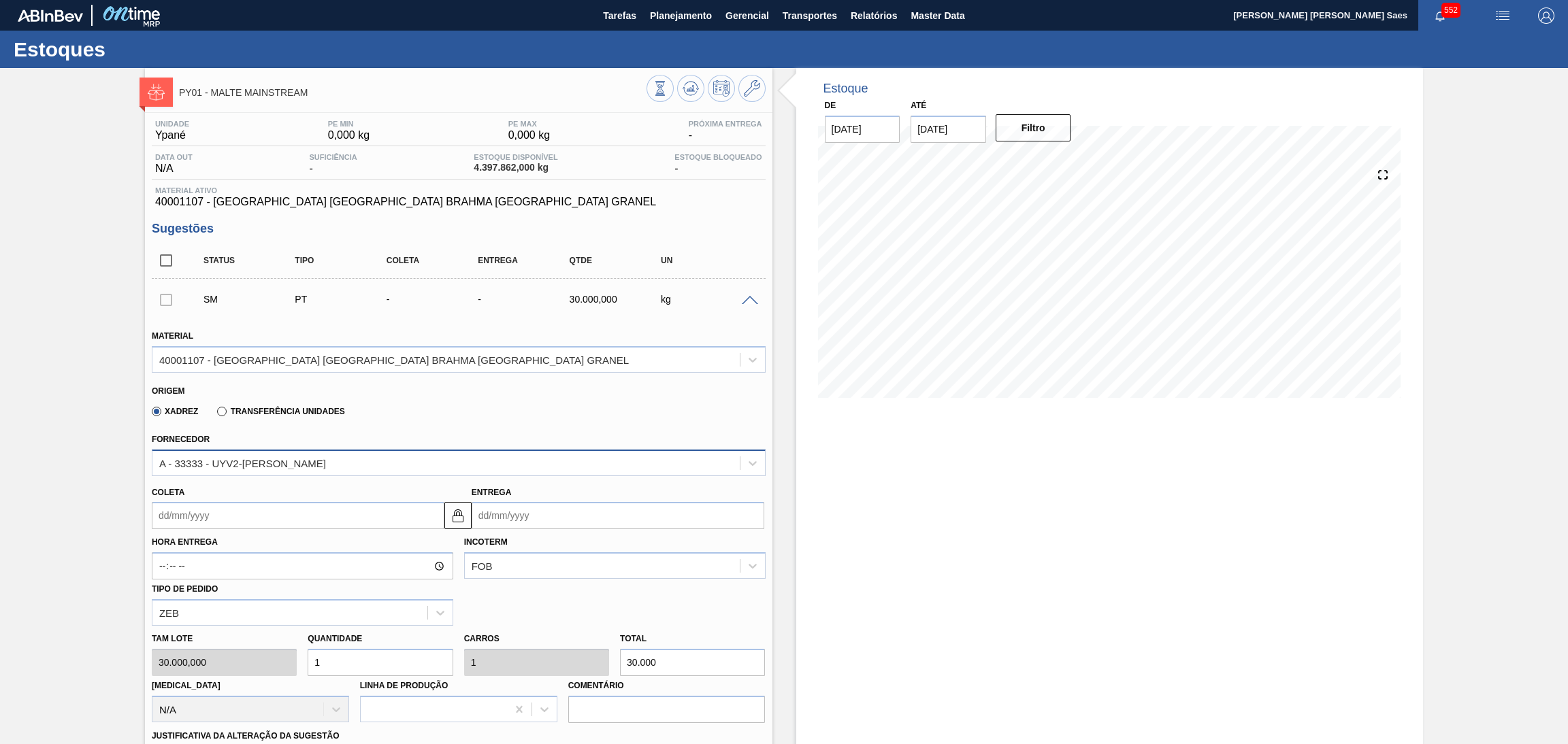
click at [444, 463] on div "A - 33333 - UYV2-Musa" at bounding box center [446, 463] width 587 height 20
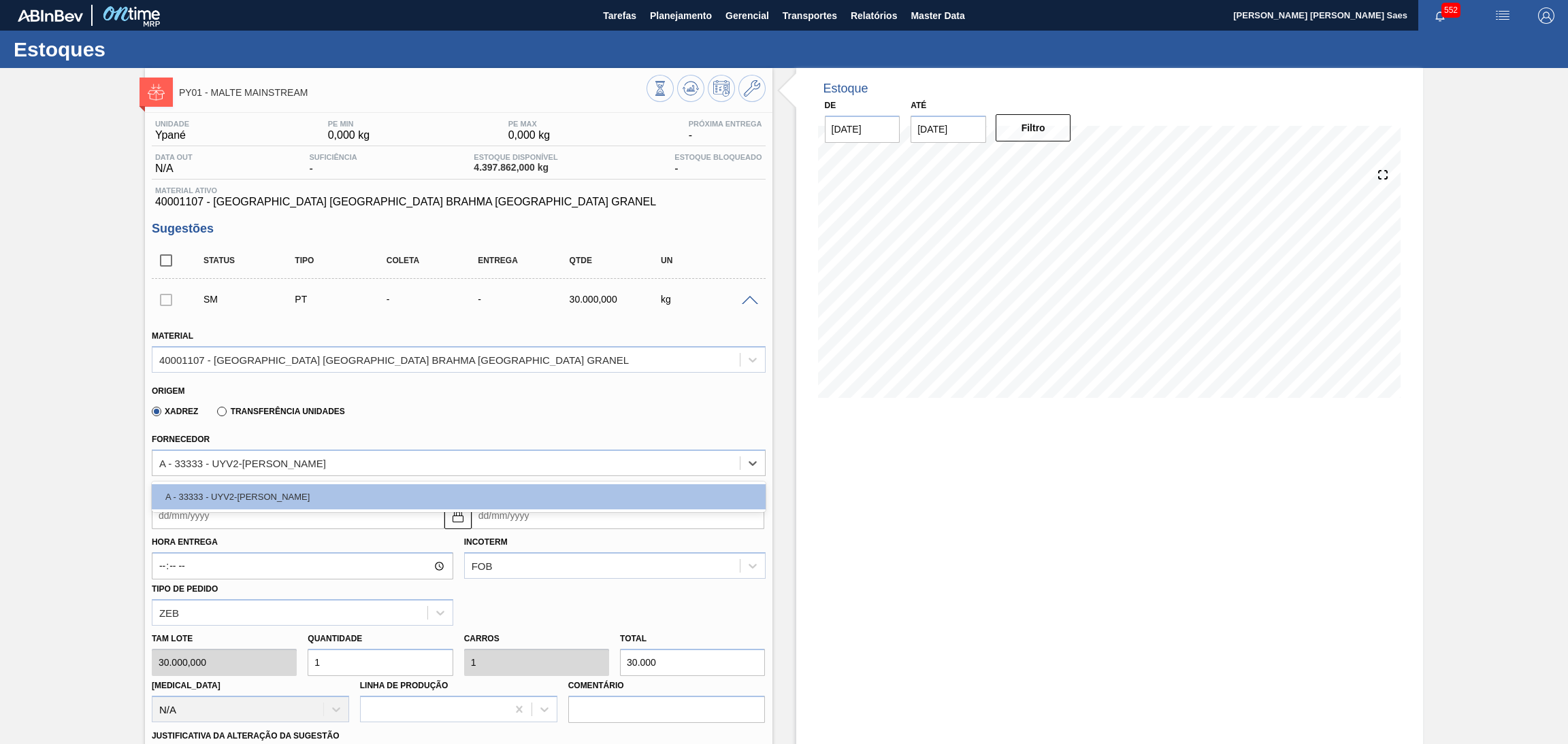
click at [485, 430] on div "Fornecedor option A - 33333 - UYV2-Musa focused, 1 of 1. 1 result available. Us…" at bounding box center [458, 453] width 614 height 47
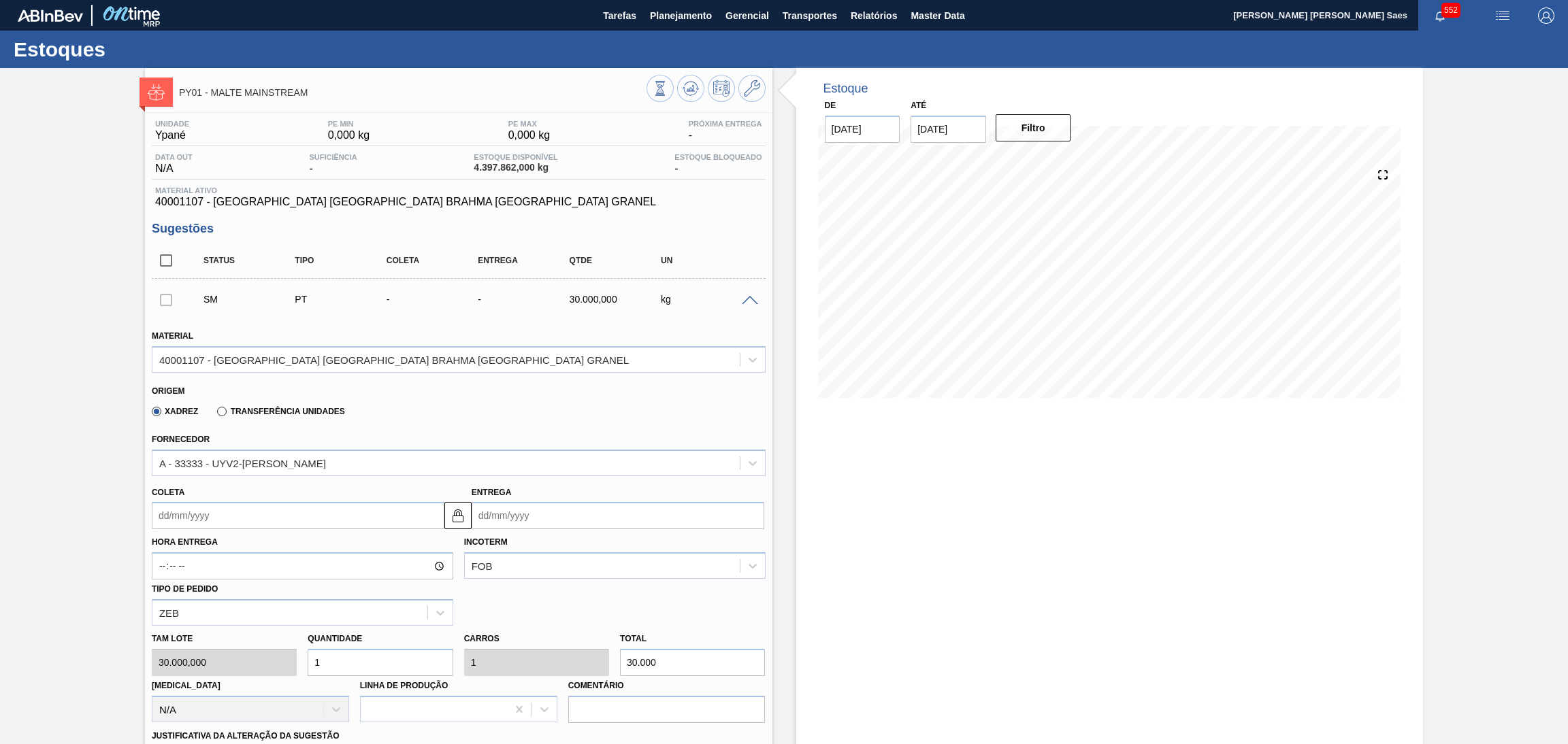
click at [766, 96] on div "PY01 - MALTE MAINSTREAM" at bounding box center [458, 90] width 627 height 30
click at [756, 90] on icon at bounding box center [752, 88] width 16 height 16
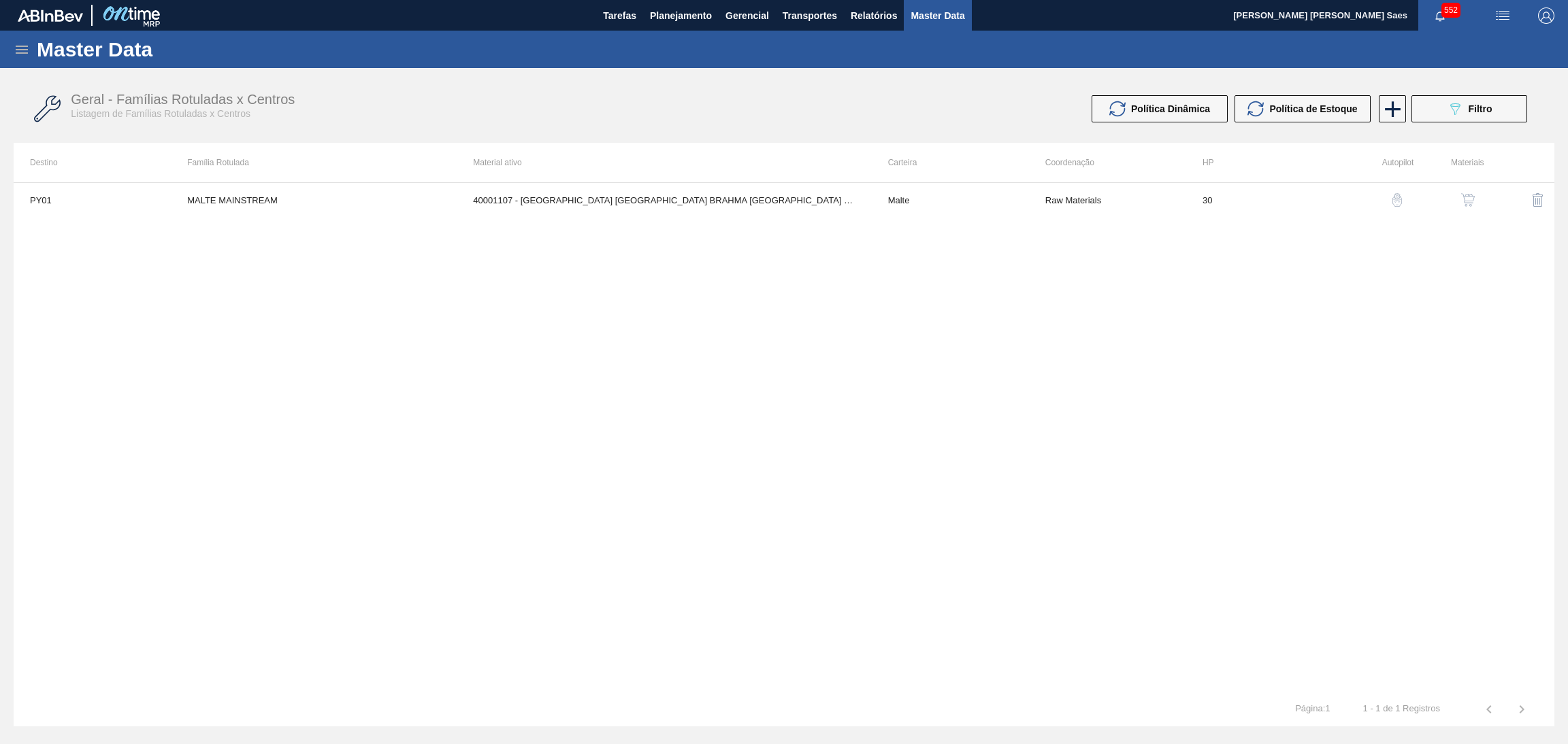
click at [1472, 196] on img "button" at bounding box center [1468, 200] width 13 height 13
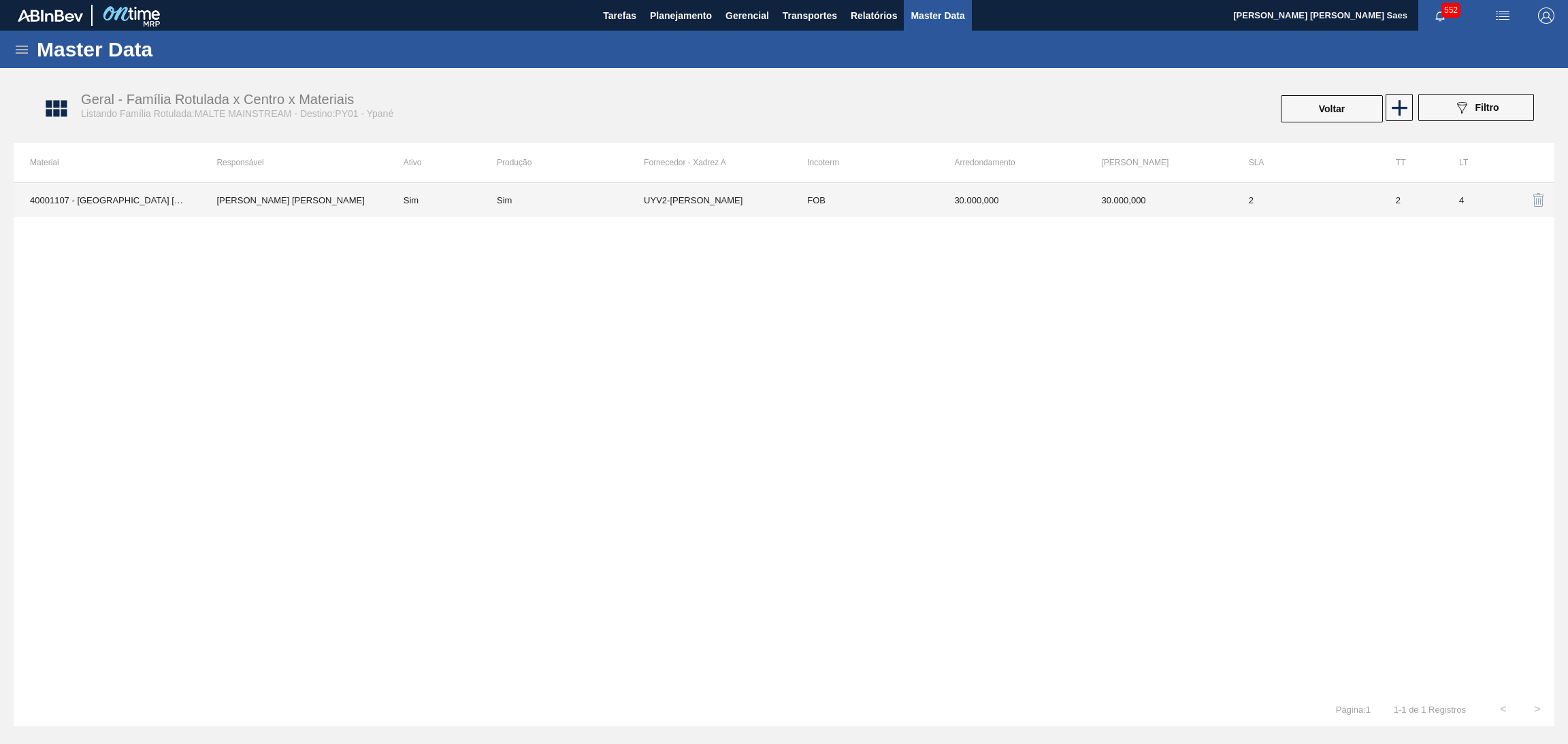
click at [719, 185] on td "UYV2-Musa" at bounding box center [717, 200] width 147 height 34
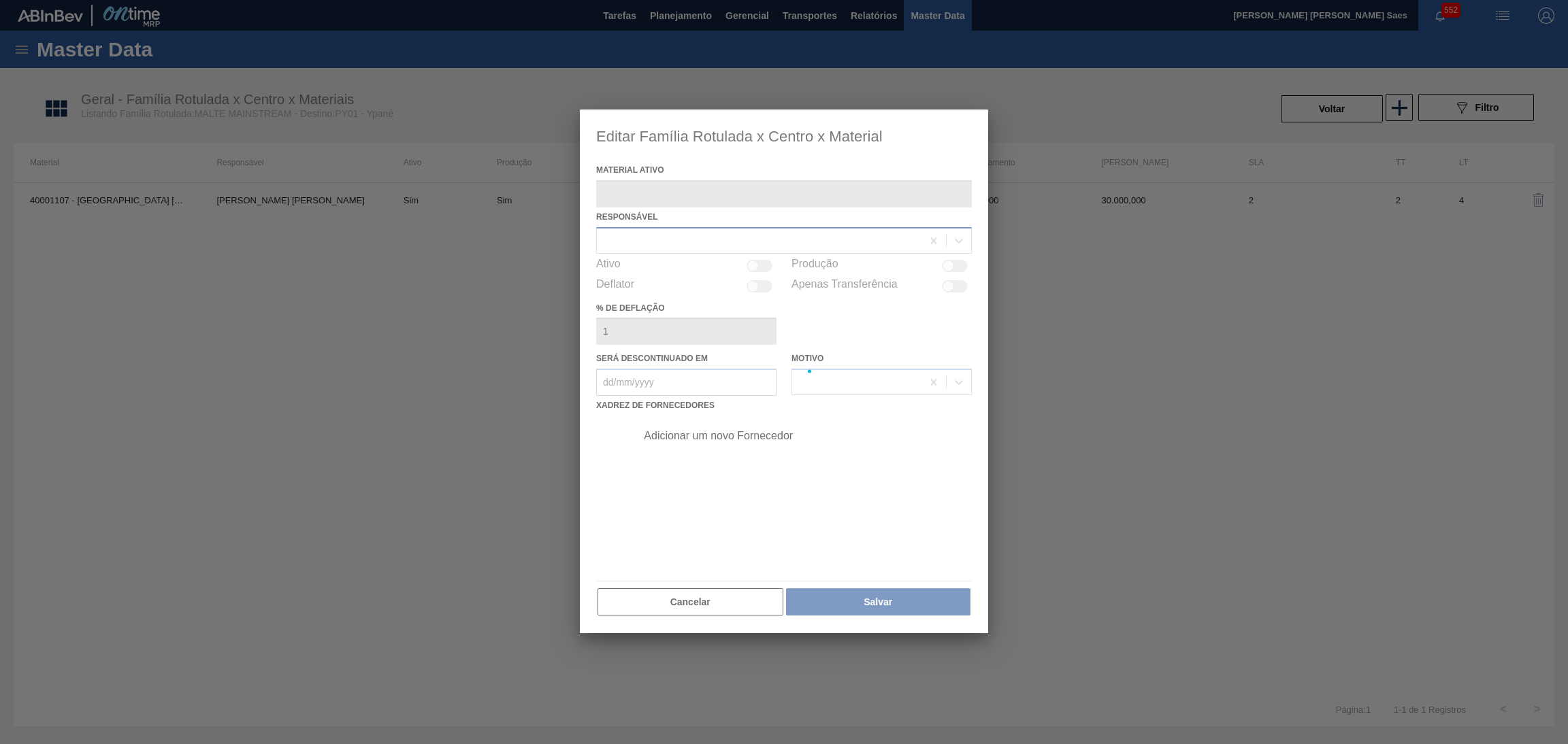
type ativo "40001107 - MALTA URUGUAY BRAHMA BRASIL GRANEL"
checkbox input "true"
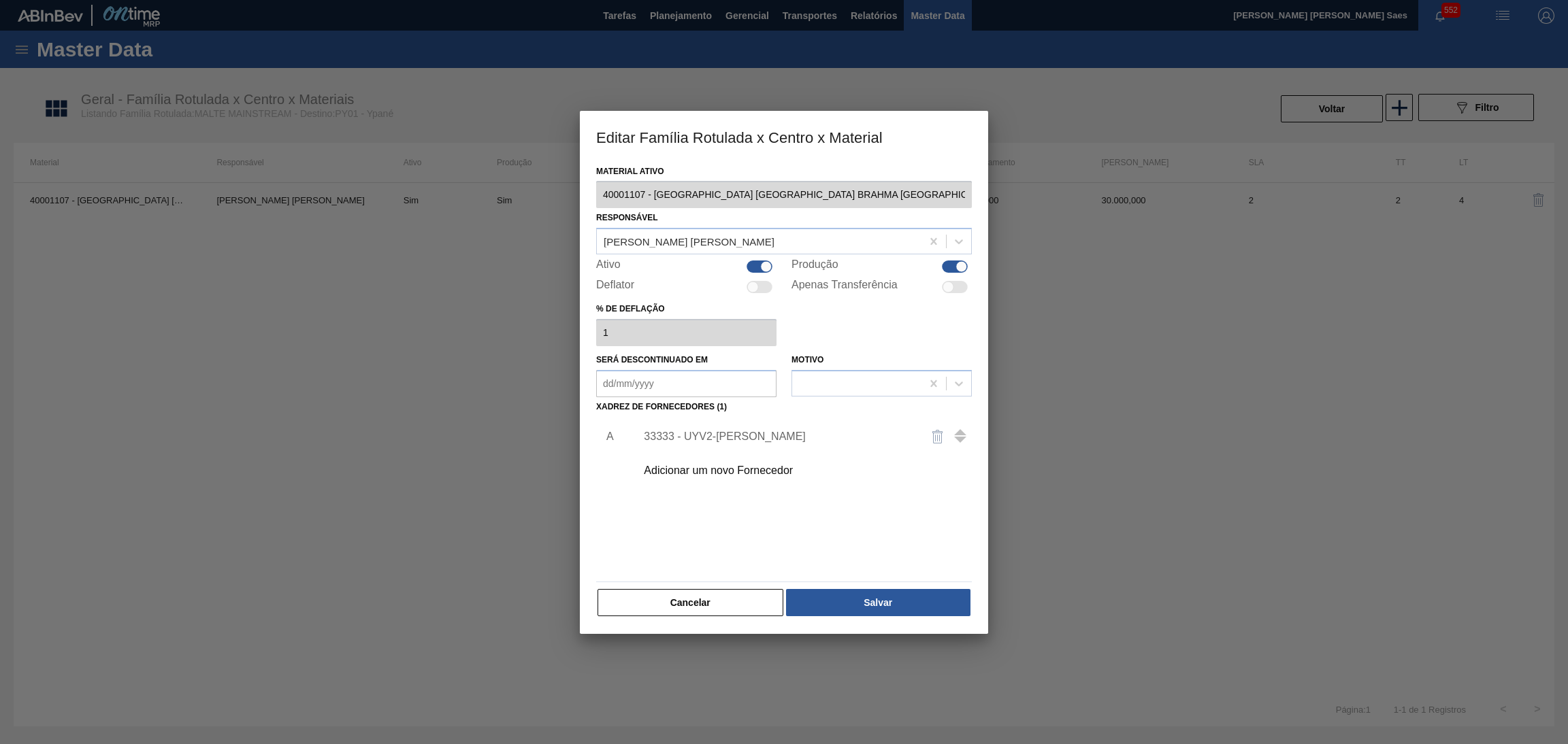
click at [724, 466] on div "Adicionar um novo Fornecedor" at bounding box center [777, 470] width 267 height 12
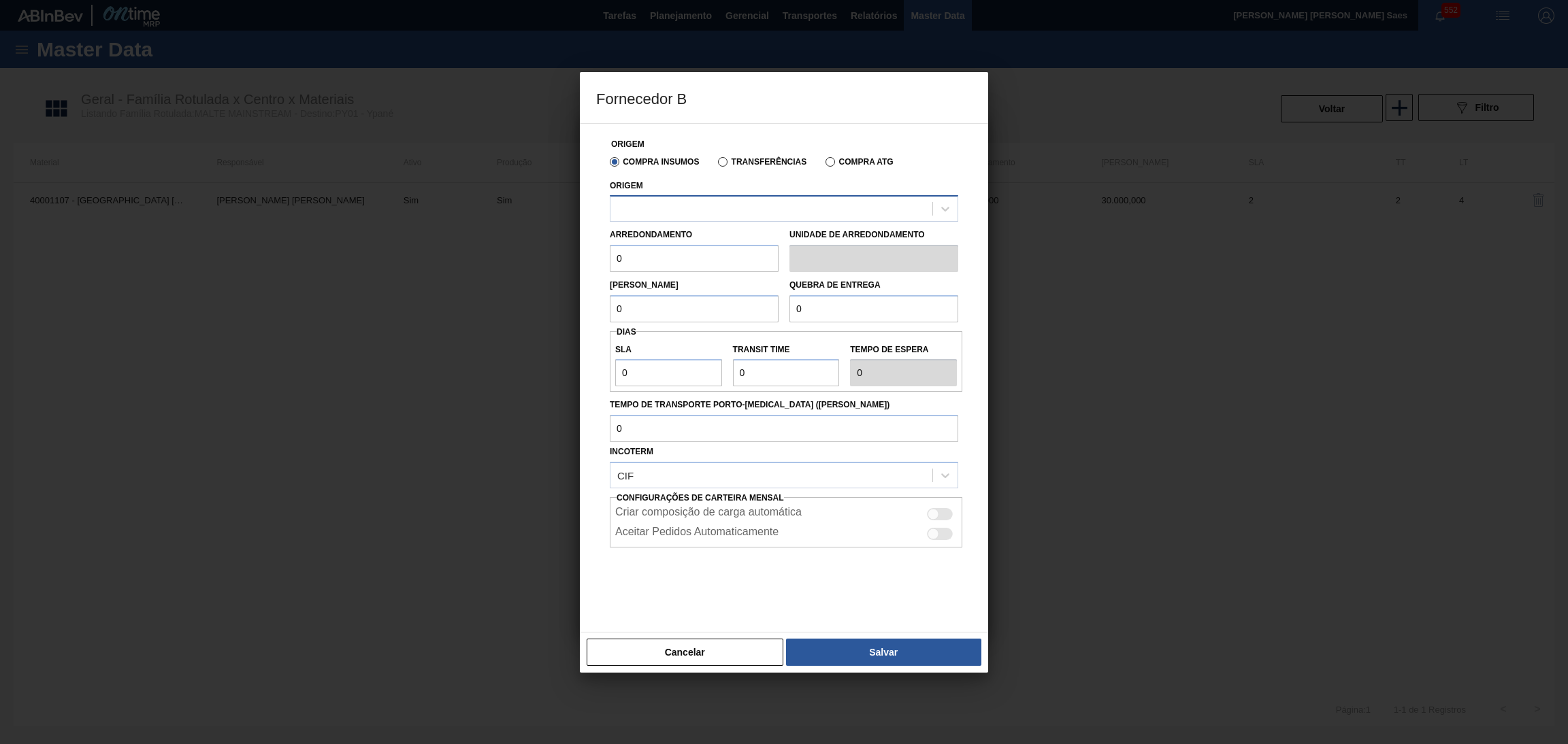
click at [732, 200] on div at bounding box center [771, 209] width 322 height 20
click at [867, 131] on div "Origem Compra Insumos Transferências Compra ATG Origem Use Up and Down to choos…" at bounding box center [784, 369] width 376 height 492
click at [730, 160] on label "Transferências" at bounding box center [761, 162] width 88 height 9
click at [716, 164] on input "Transferências" at bounding box center [716, 164] width 0 height 0
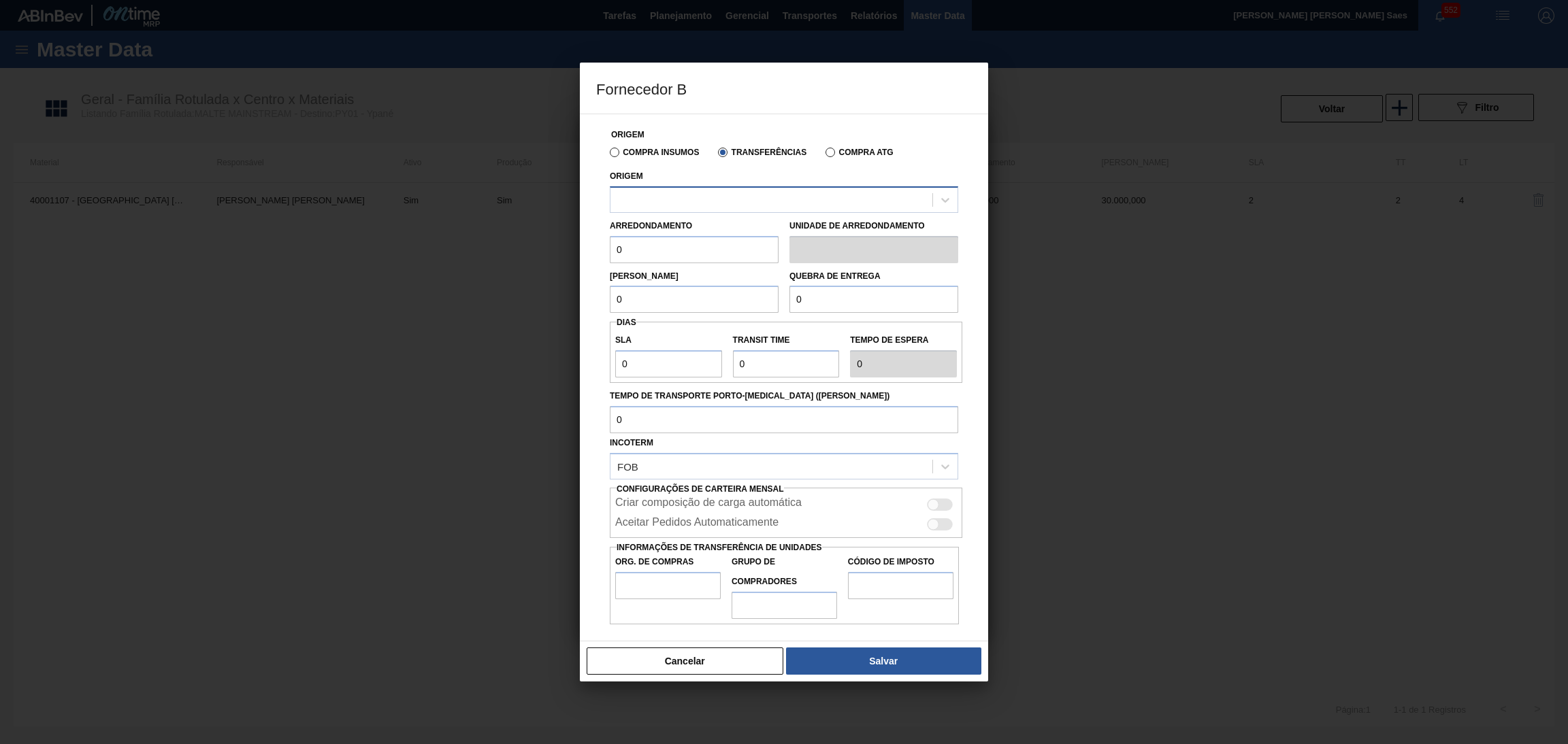
click at [730, 208] on div at bounding box center [771, 200] width 322 height 20
type input "ur"
click at [721, 661] on button "Cancelar" at bounding box center [685, 661] width 196 height 28
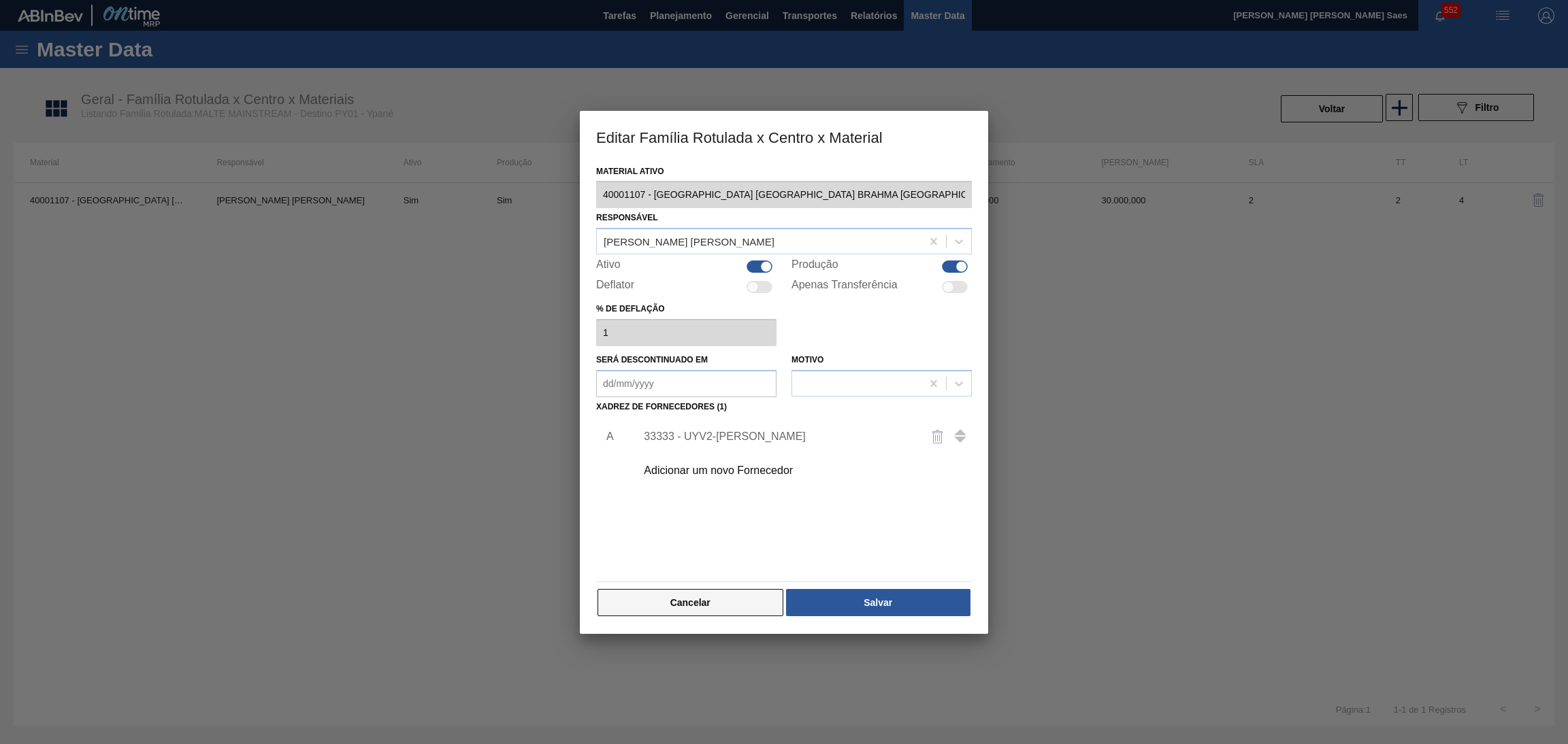
click at [730, 606] on button "Cancelar" at bounding box center [690, 602] width 186 height 28
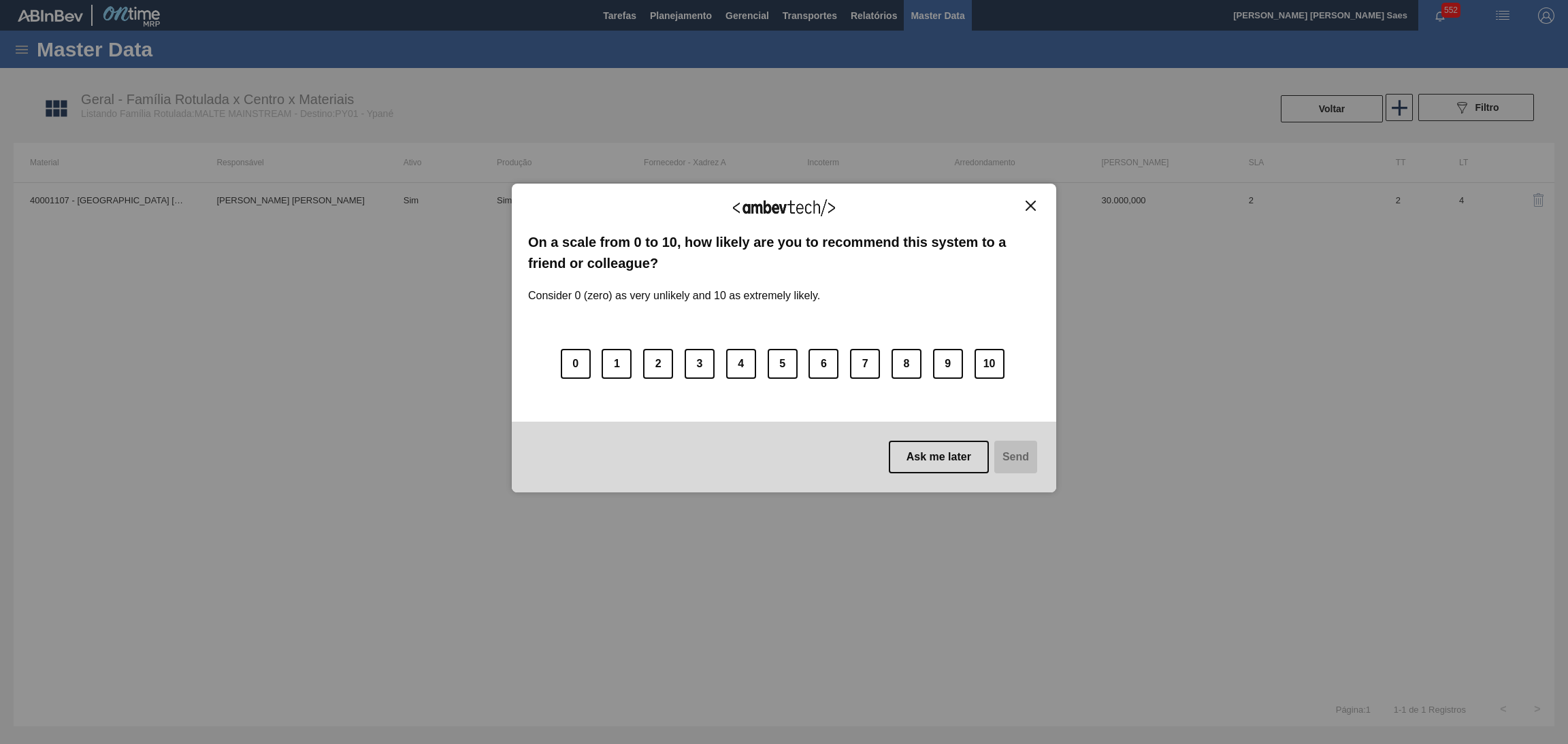
click at [1034, 205] on img "Close" at bounding box center [1031, 205] width 10 height 10
click at [1026, 197] on div "We appreciate your feedback! On a scale from 0 to 10, how likely are you to rec…" at bounding box center [784, 337] width 545 height 308
click at [1030, 200] on img "Close" at bounding box center [1031, 205] width 10 height 10
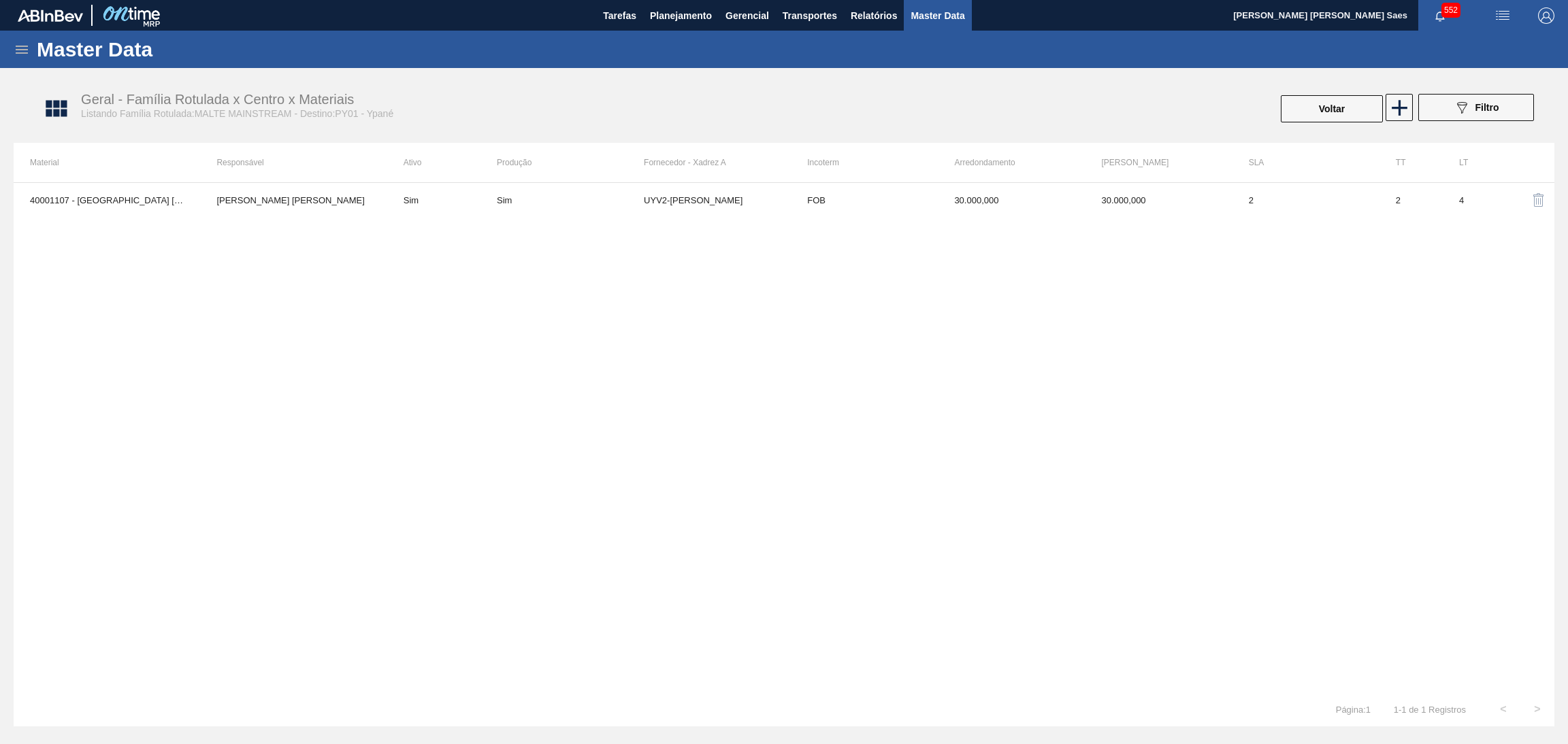
drag, startPoint x: 929, startPoint y: 456, endPoint x: 875, endPoint y: 410, distance: 70.9
click at [925, 452] on div "40001107 - MALTA URUGUAY BRAHMA BRASIL GRANEL Eduardo souza quadros Pereira Sim…" at bounding box center [783, 437] width 1540 height 510
